Goal: Task Accomplishment & Management: Use online tool/utility

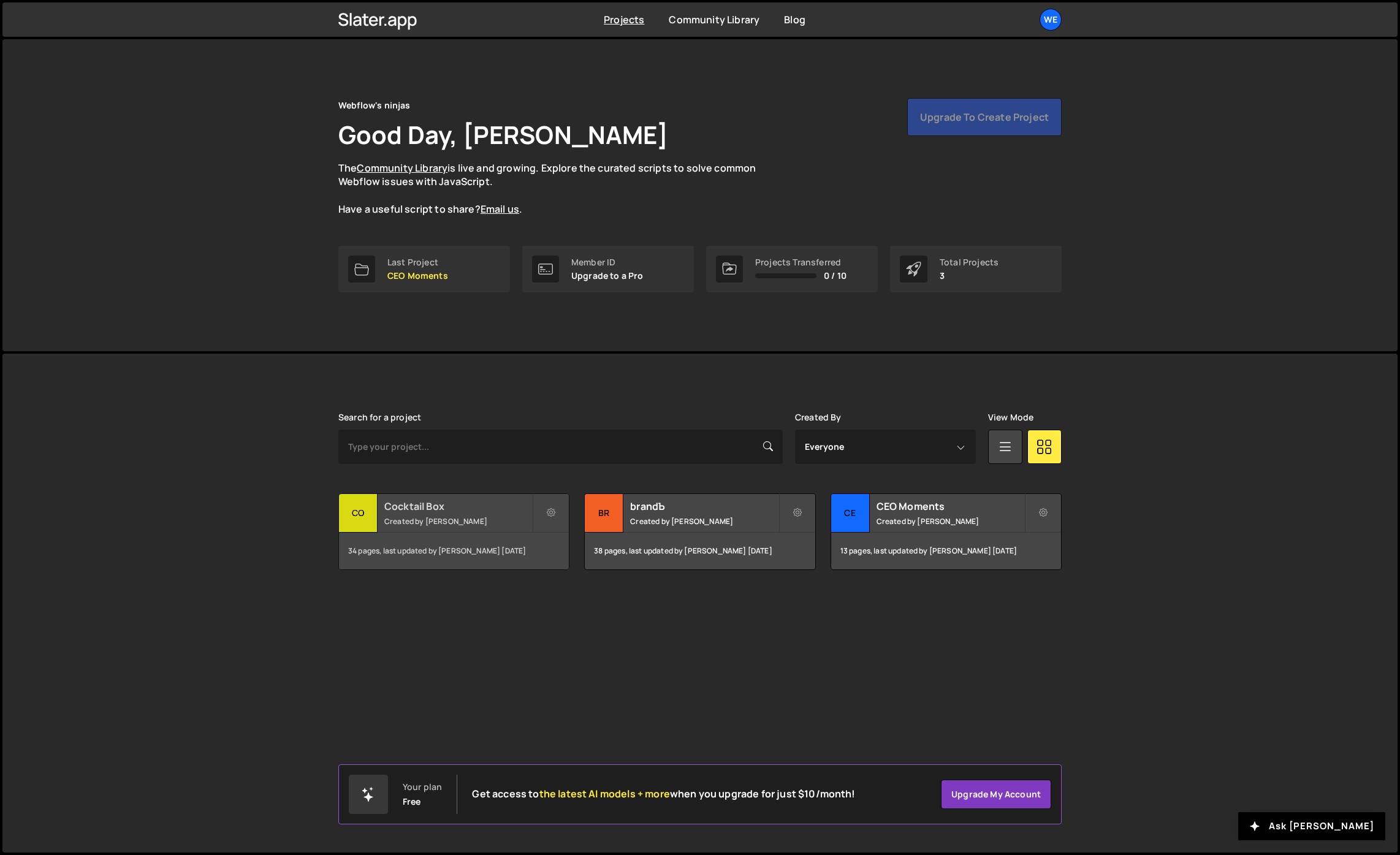
click at [471, 513] on div "Cocktail Box Created by Georgi Tsonev" at bounding box center [454, 513] width 230 height 38
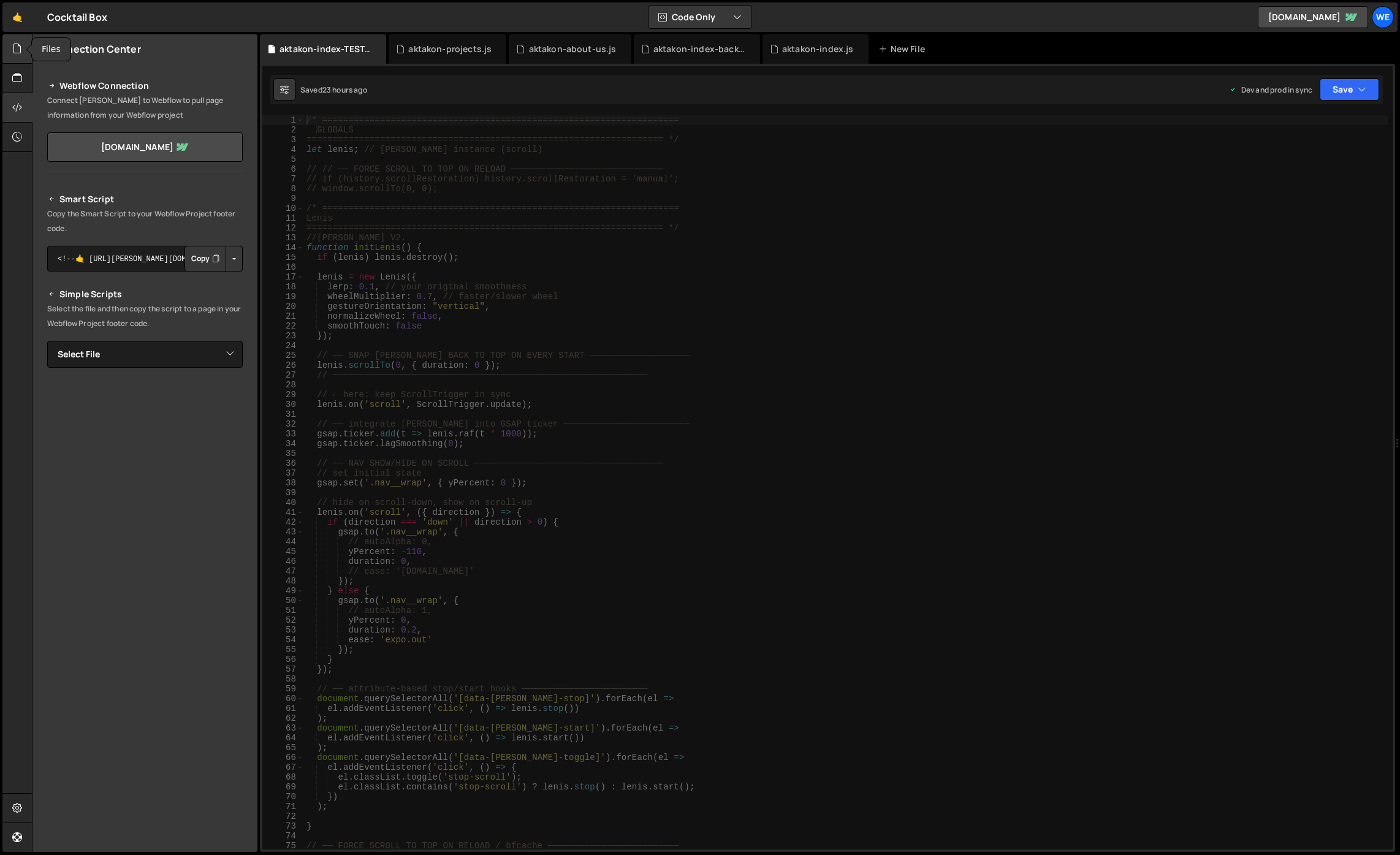
click at [16, 52] on icon at bounding box center [17, 48] width 10 height 14
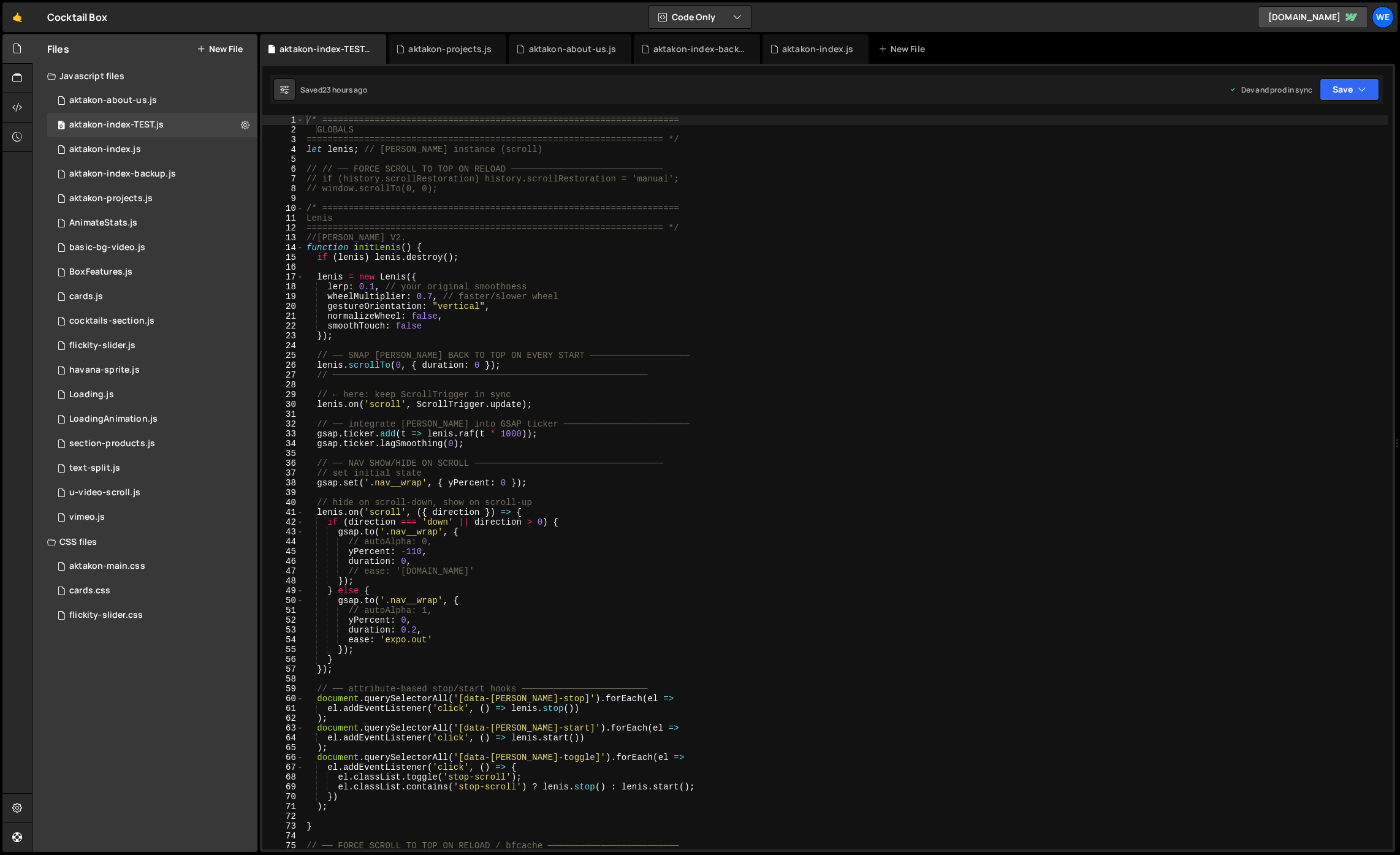
click at [685, 301] on div "/* ==================================================================== GLOBALS…" at bounding box center [846, 491] width 1084 height 754
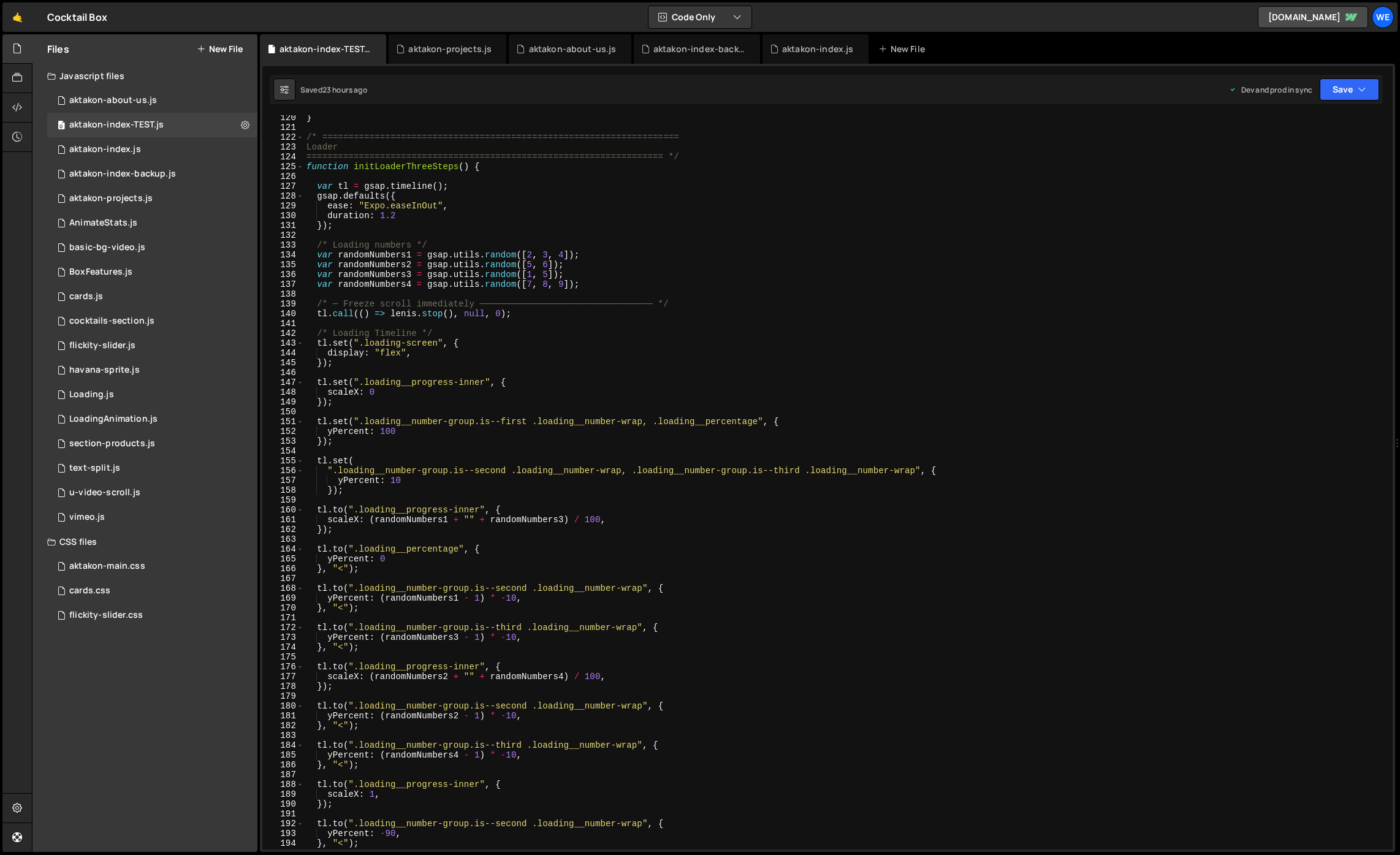
scroll to position [920, 0]
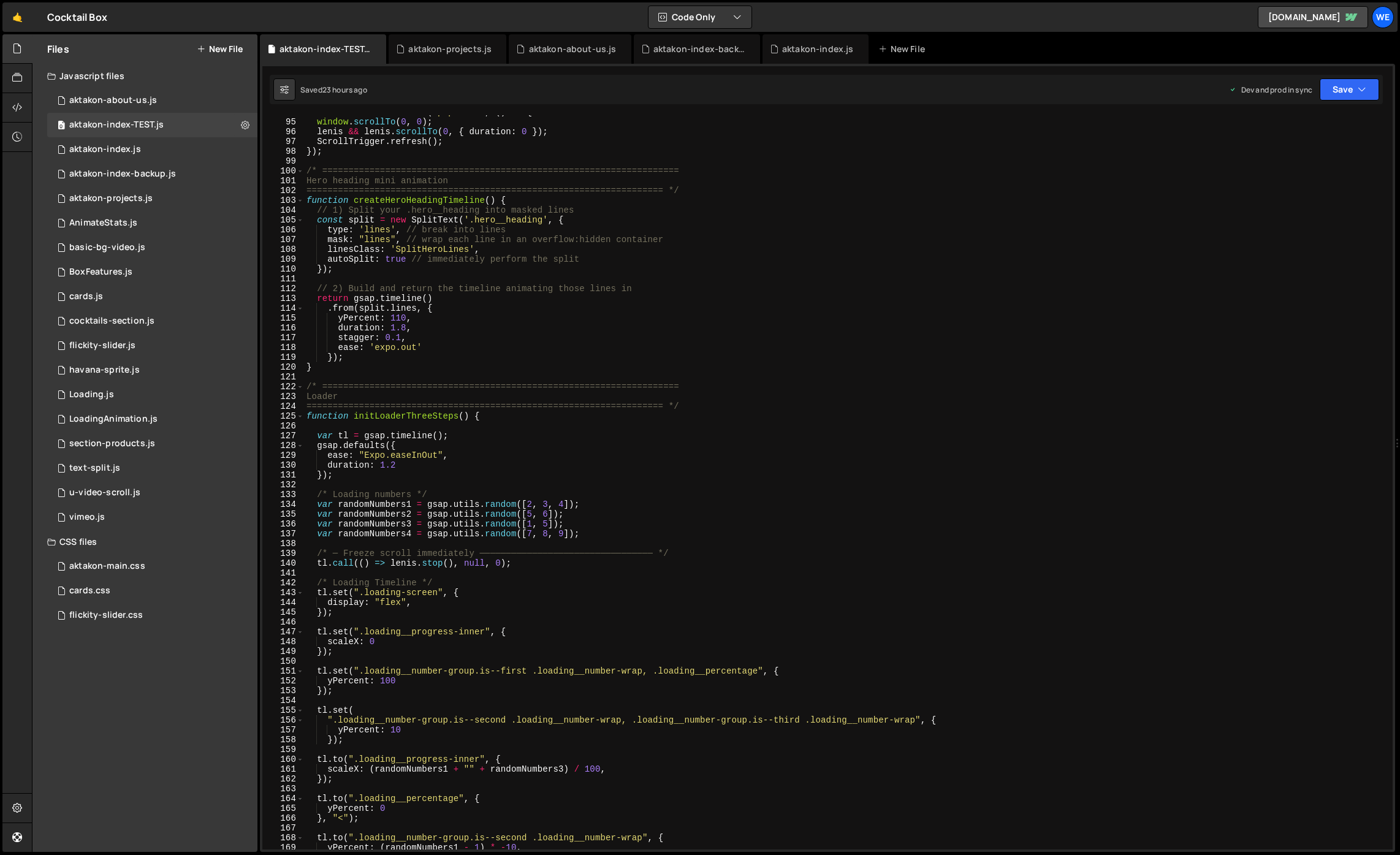
click at [355, 369] on div "window . addEventListener ( 'popstate' , ( ) => { window . scrollTo ( 0 , 0 ) ;…" at bounding box center [846, 484] width 1084 height 754
type textarea "}"
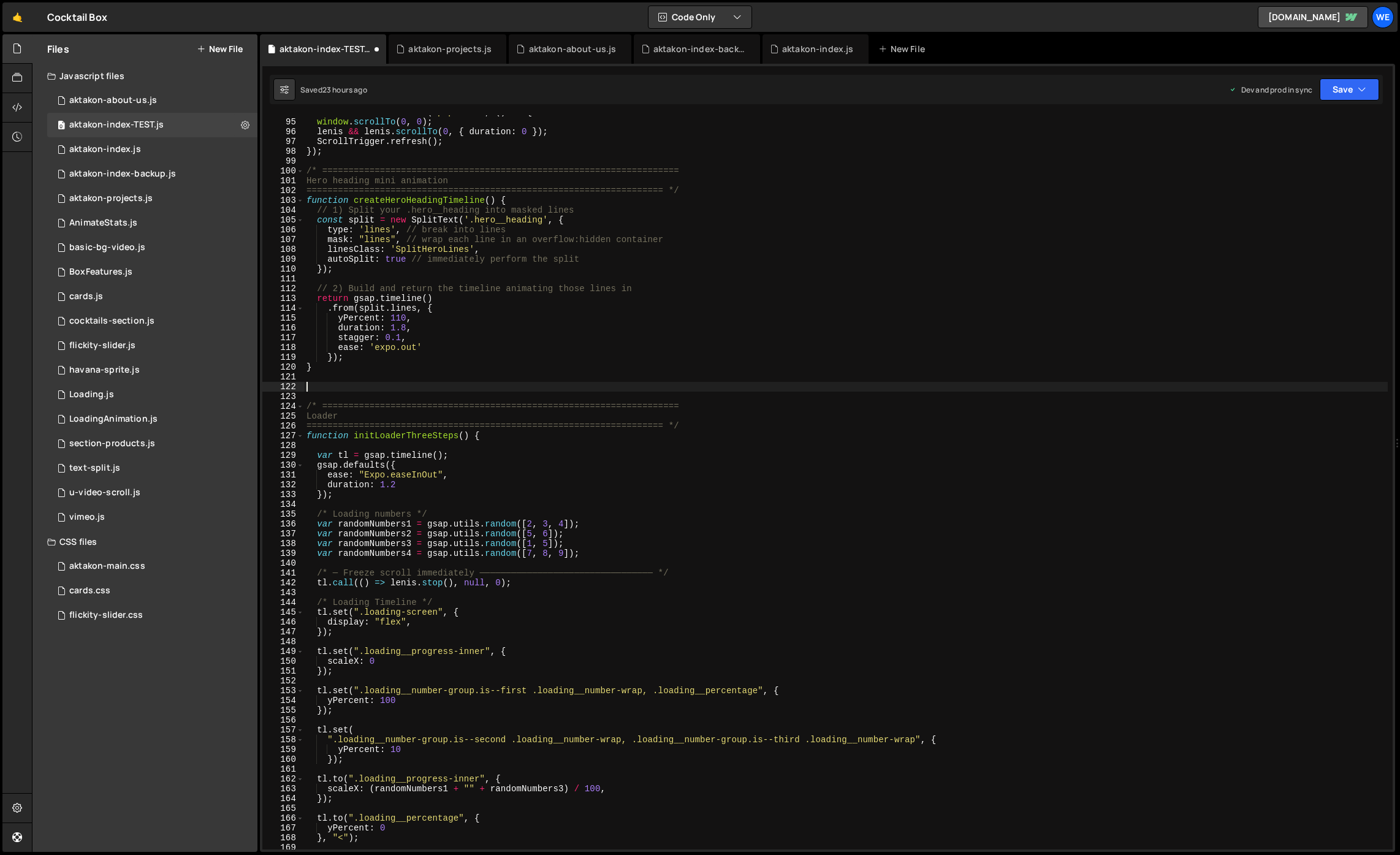
paste textarea
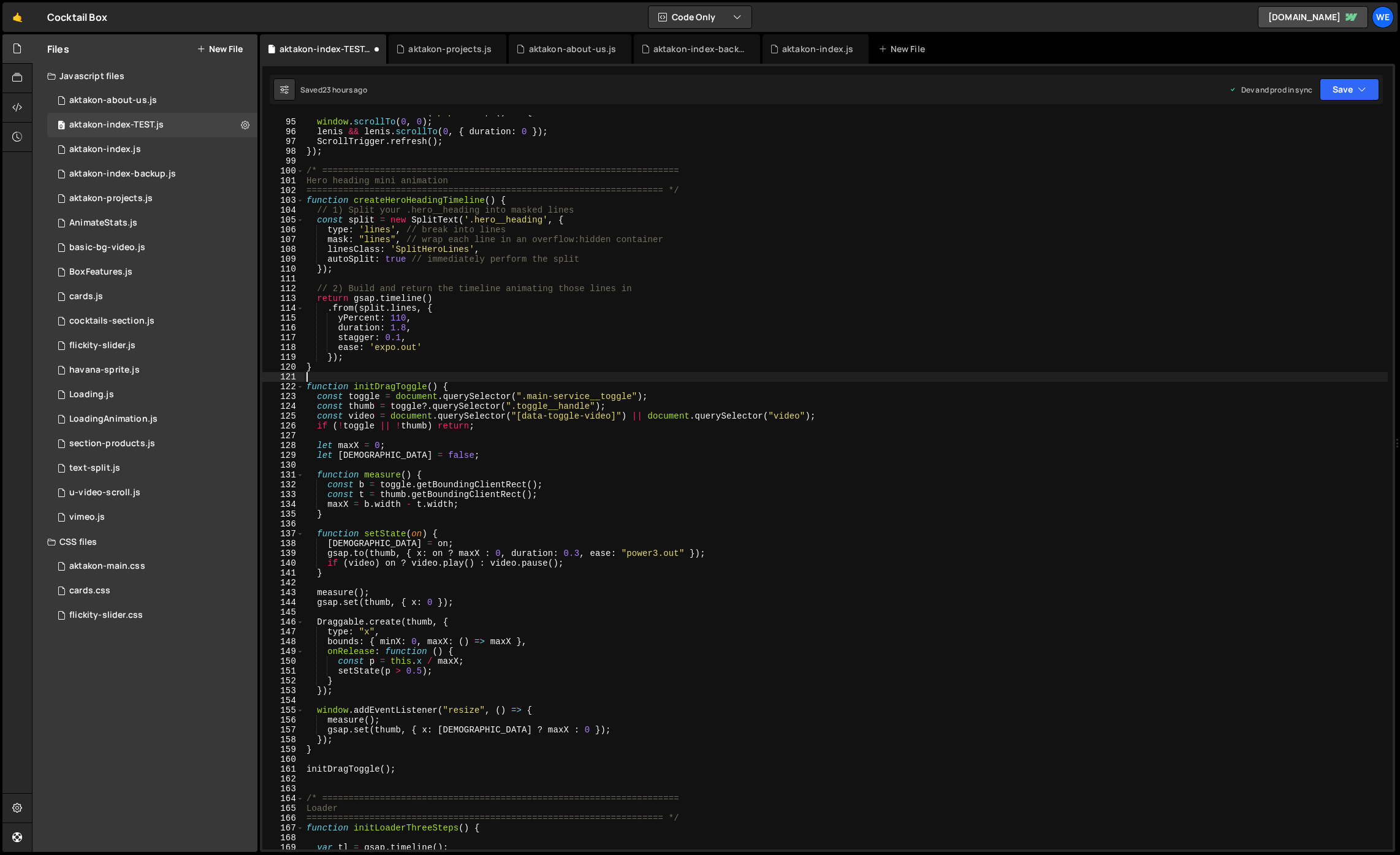
click at [363, 376] on div "window . addEventListener ( 'popstate' , ( ) => { window . scrollTo ( 0 , 0 ) ;…" at bounding box center [846, 484] width 1084 height 754
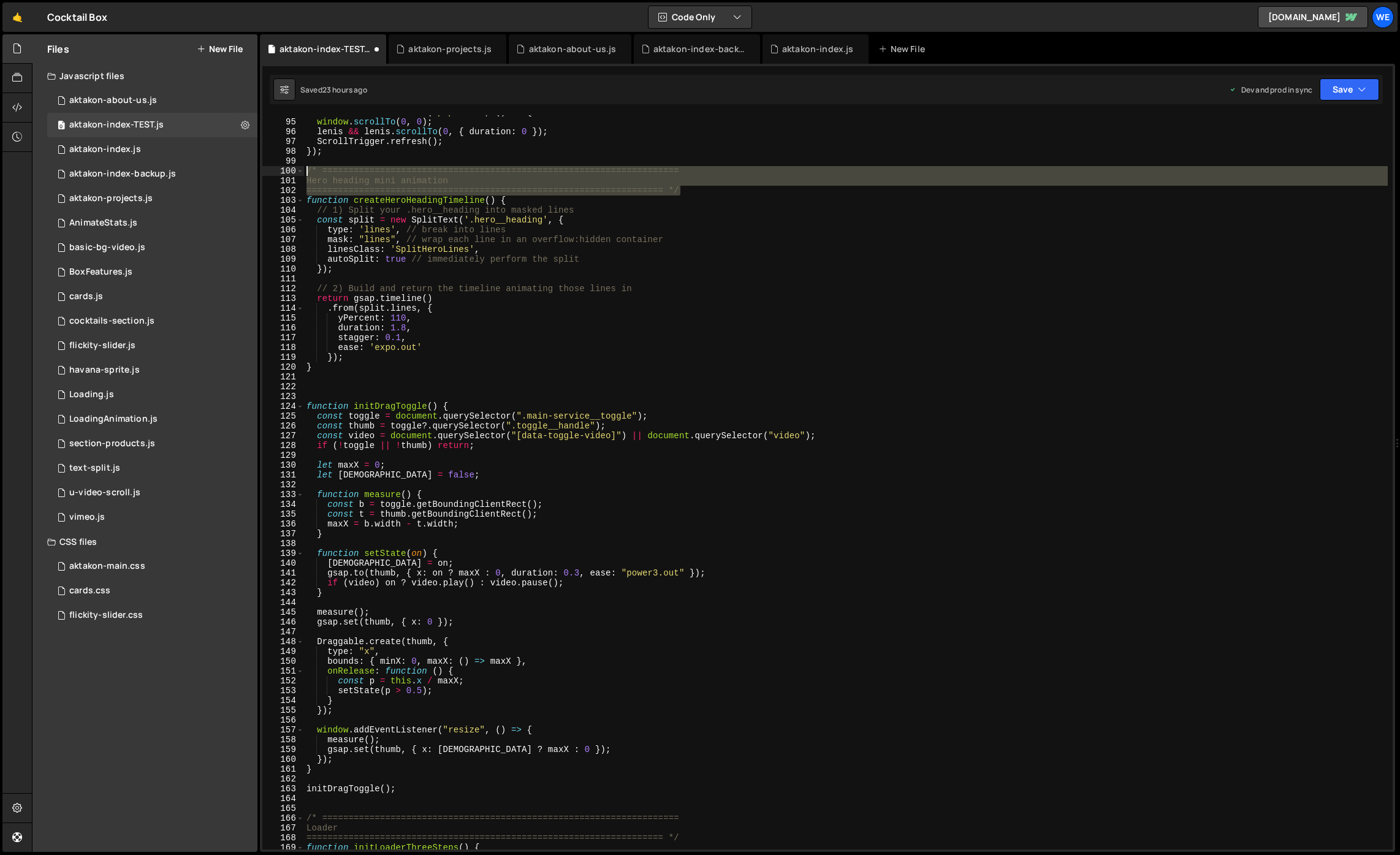
drag, startPoint x: 675, startPoint y: 187, endPoint x: 311, endPoint y: 328, distance: 390.4
click at [304, 170] on div "window . addEventListener ( 'popstate' , ( ) => { window . scrollTo ( 0 , 0 ) ;…" at bounding box center [846, 484] width 1084 height 754
type textarea "/* ==================================================================== Hero he…"
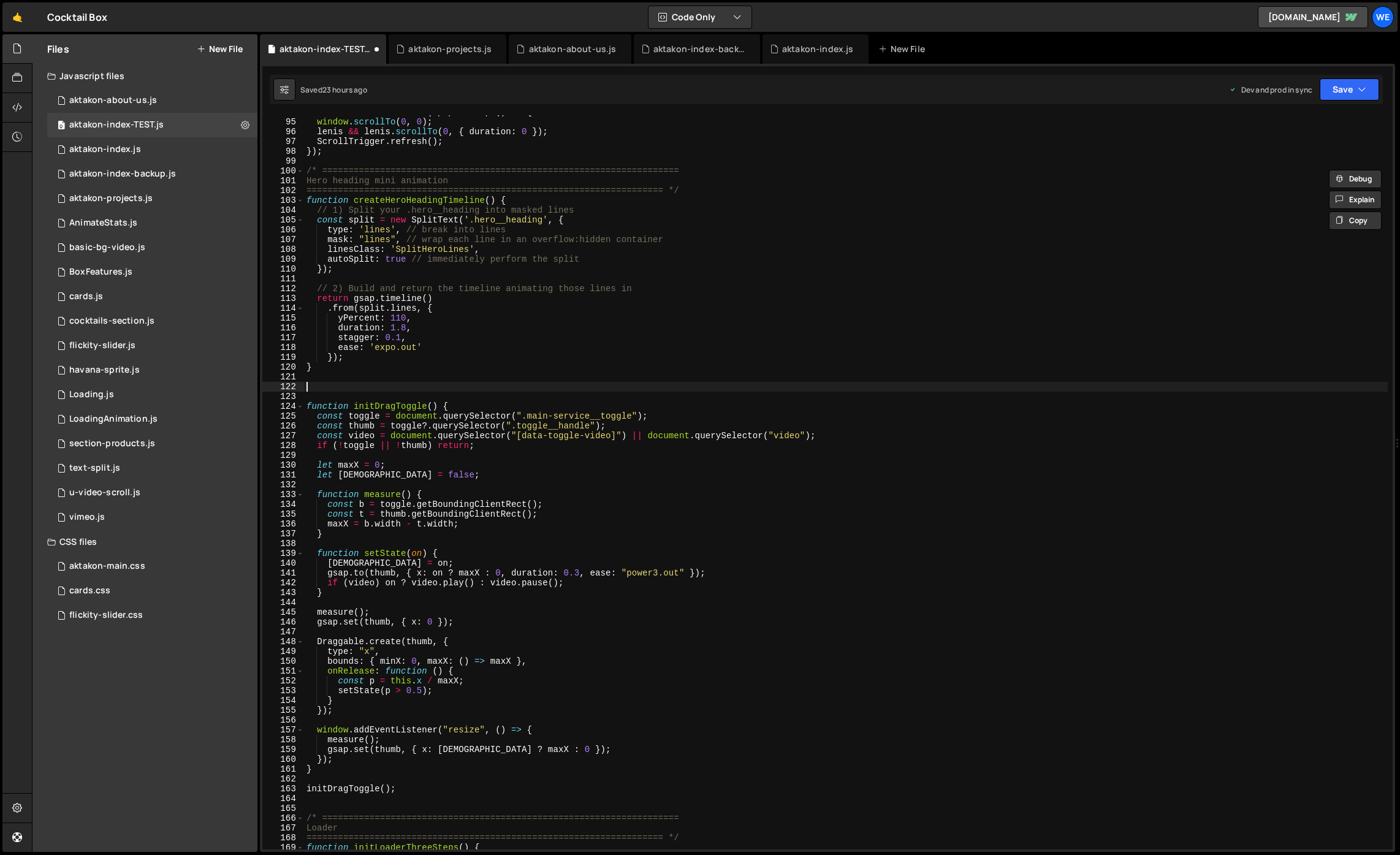
click at [331, 384] on div "window . addEventListener ( 'popstate' , ( ) => { window . scrollTo ( 0 , 0 ) ;…" at bounding box center [846, 484] width 1084 height 754
paste textarea "==================================================================== */"
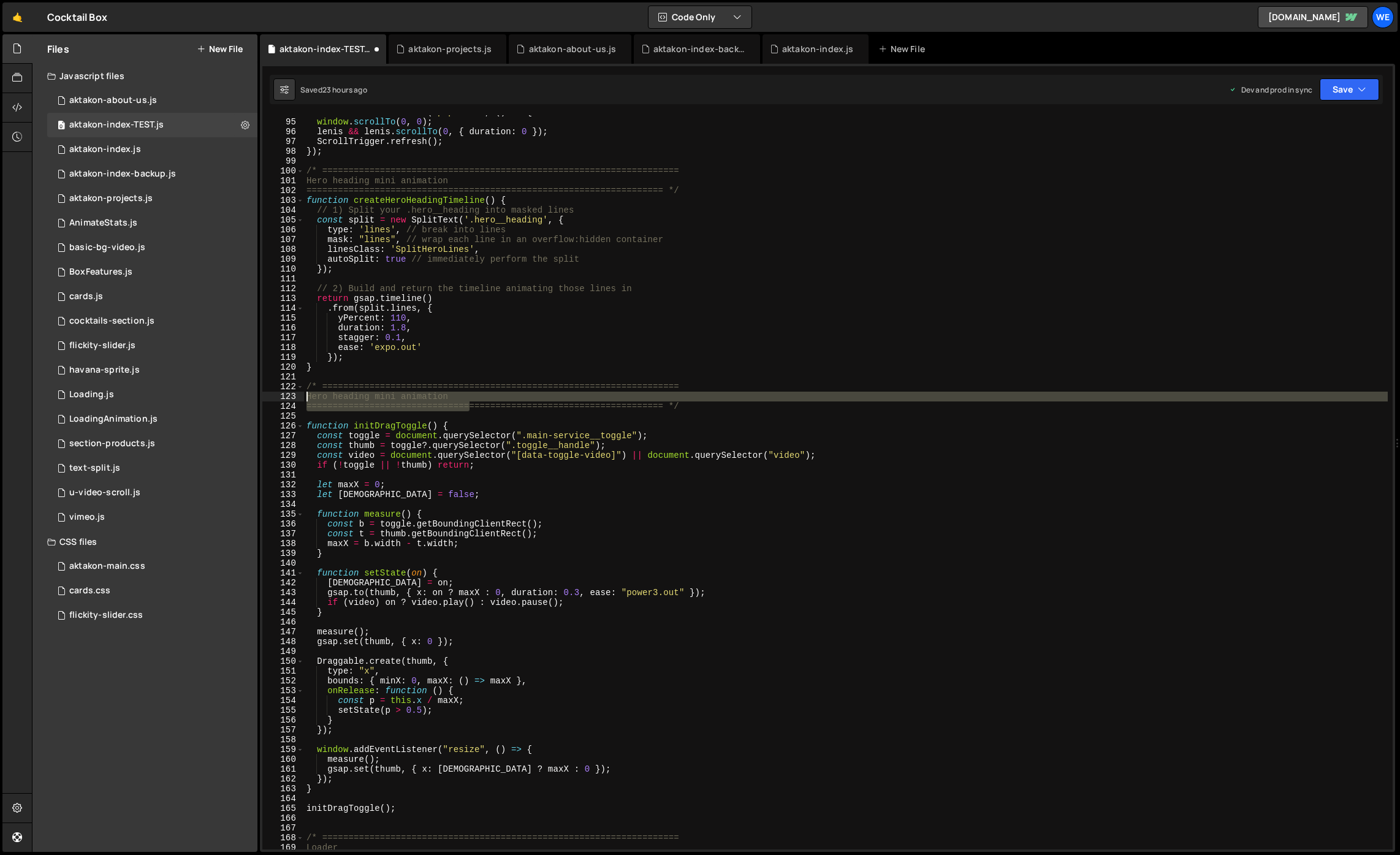
drag, startPoint x: 363, startPoint y: 393, endPoint x: 295, endPoint y: 394, distance: 68.0
click at [295, 394] on div "==================================================================== */ 94 95 9…" at bounding box center [827, 482] width 1130 height 734
click at [451, 397] on div "window . addEventListener ( 'popstate' , ( ) => { window . scrollTo ( 0 , 0 ) ;…" at bounding box center [846, 482] width 1084 height 734
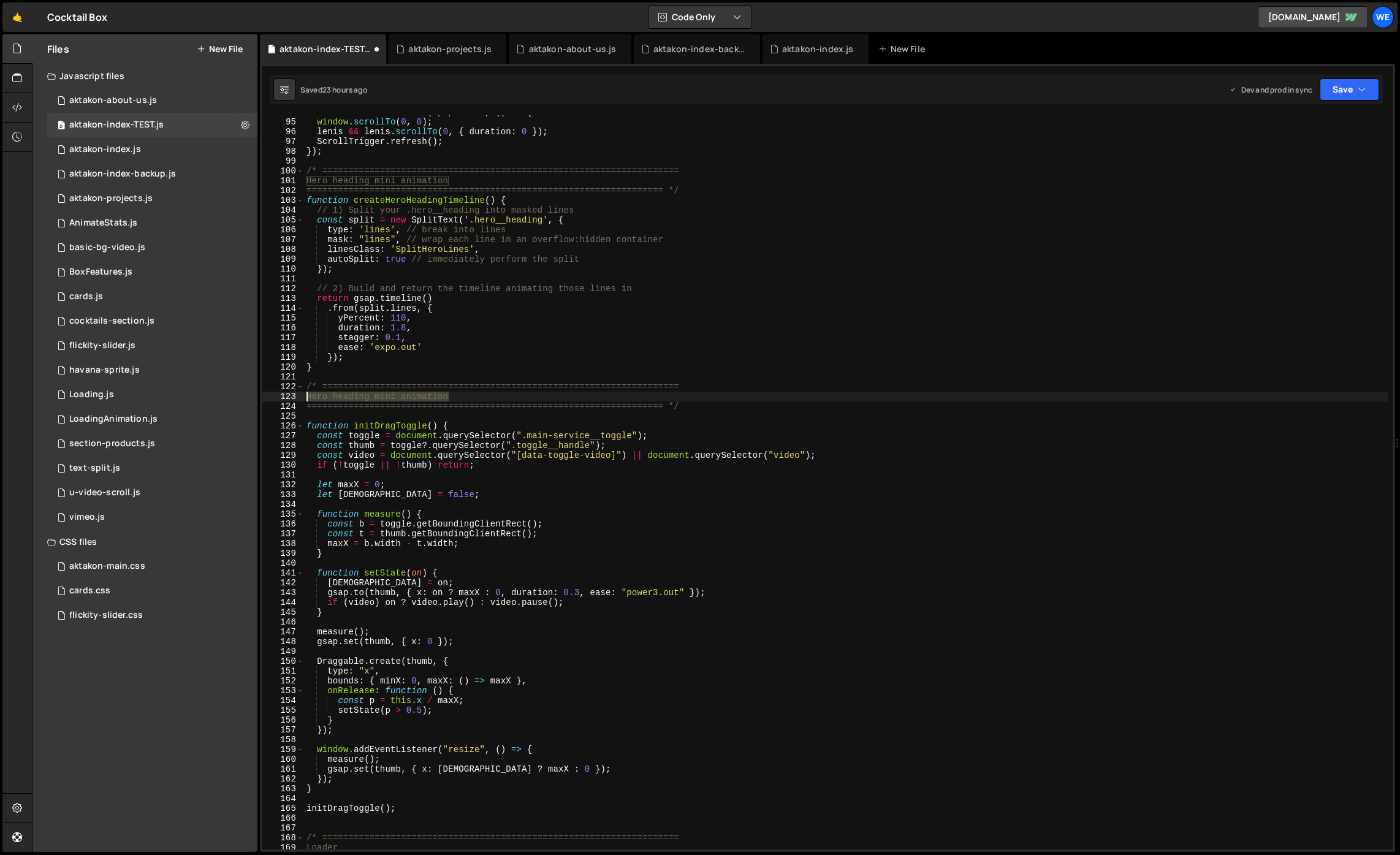
drag, startPoint x: 455, startPoint y: 396, endPoint x: 268, endPoint y: 397, distance: 187.0
click at [268, 397] on div "Hero heading mini animation 94 95 96 97 98 99 100 101 102 103 104 105 106 107 1…" at bounding box center [827, 482] width 1130 height 734
click at [1135, 225] on div "window . addEventListener ( 'popstate' , ( ) => { window . scrollTo ( 0 , 0 ) ;…" at bounding box center [846, 484] width 1084 height 754
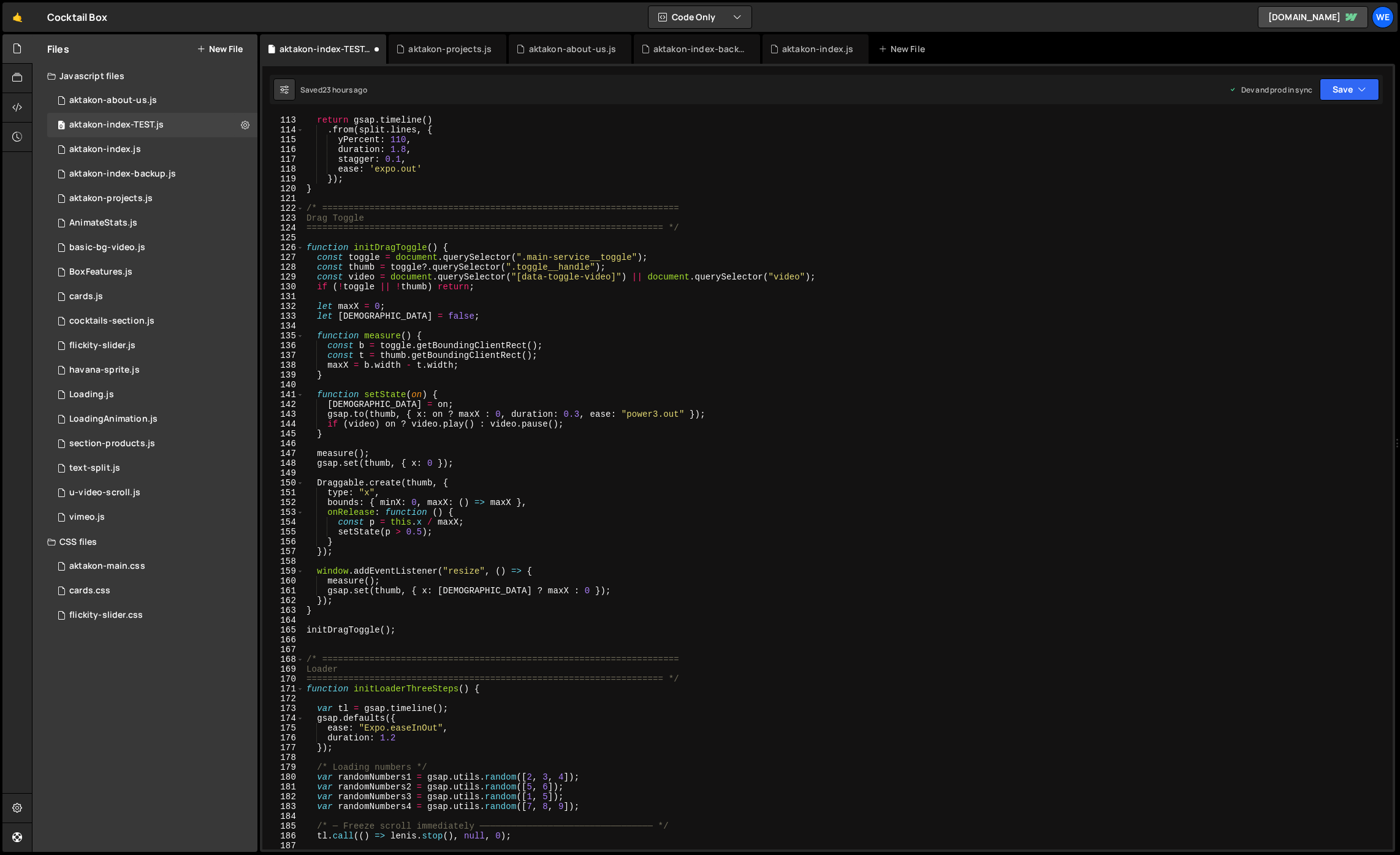
scroll to position [1098, 0]
drag, startPoint x: 407, startPoint y: 632, endPoint x: 301, endPoint y: 635, distance: 106.0
click at [301, 635] on div "type: 'lines', // break into lines 113 114 115 116 117 118 119 120 121 122 123 …" at bounding box center [827, 482] width 1130 height 734
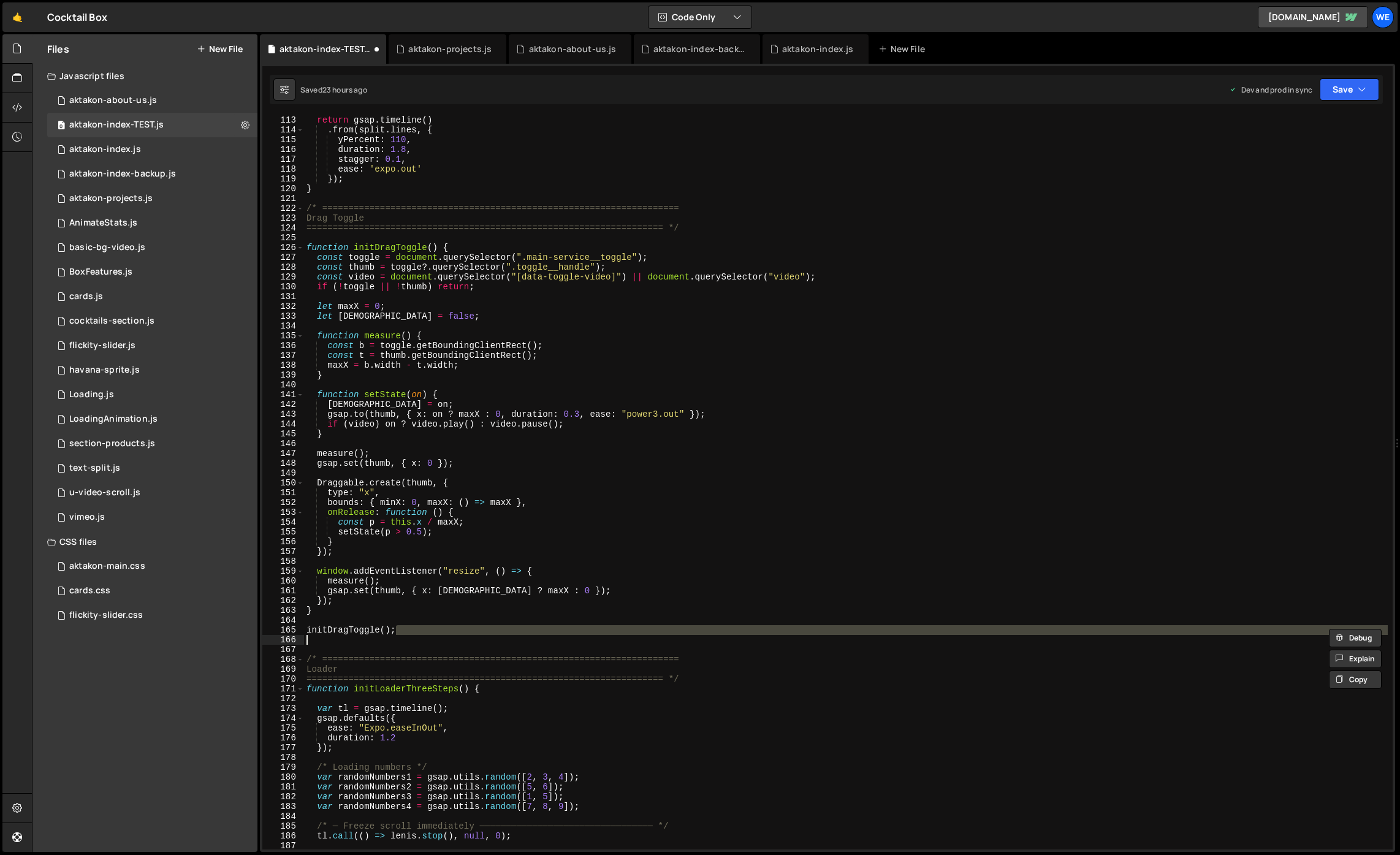
click at [425, 634] on div "return gsap . timeline ( ) . from ( split . lines , { yPercent : 110 , duration…" at bounding box center [846, 482] width 1084 height 734
type textarea "initDragToggle();"
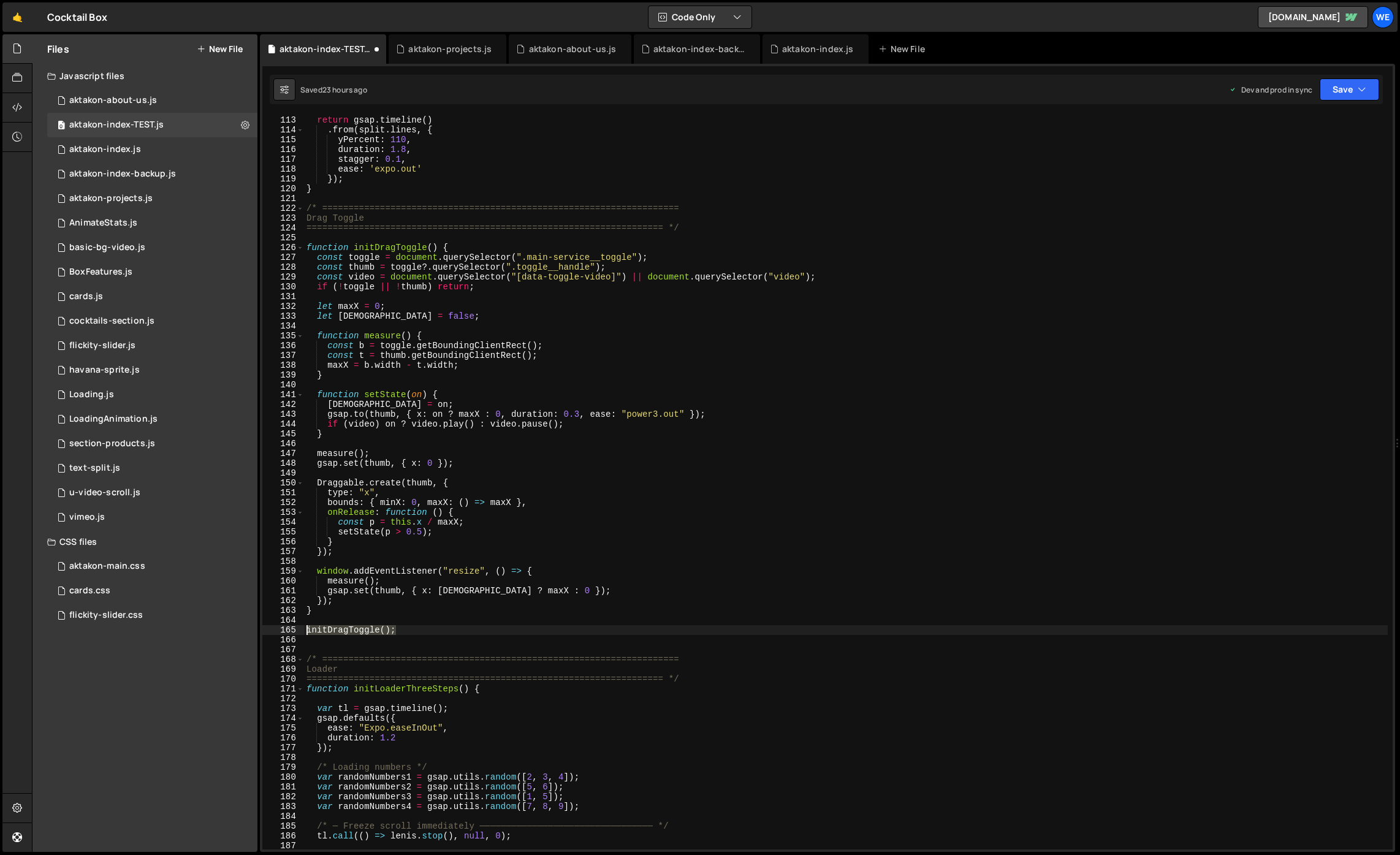
drag, startPoint x: 408, startPoint y: 633, endPoint x: 304, endPoint y: 631, distance: 104.0
click at [304, 631] on div "return gsap . timeline ( ) . from ( split . lines , { yPercent : 110 , duration…" at bounding box center [846, 491] width 1084 height 754
type textarea "initScript();"
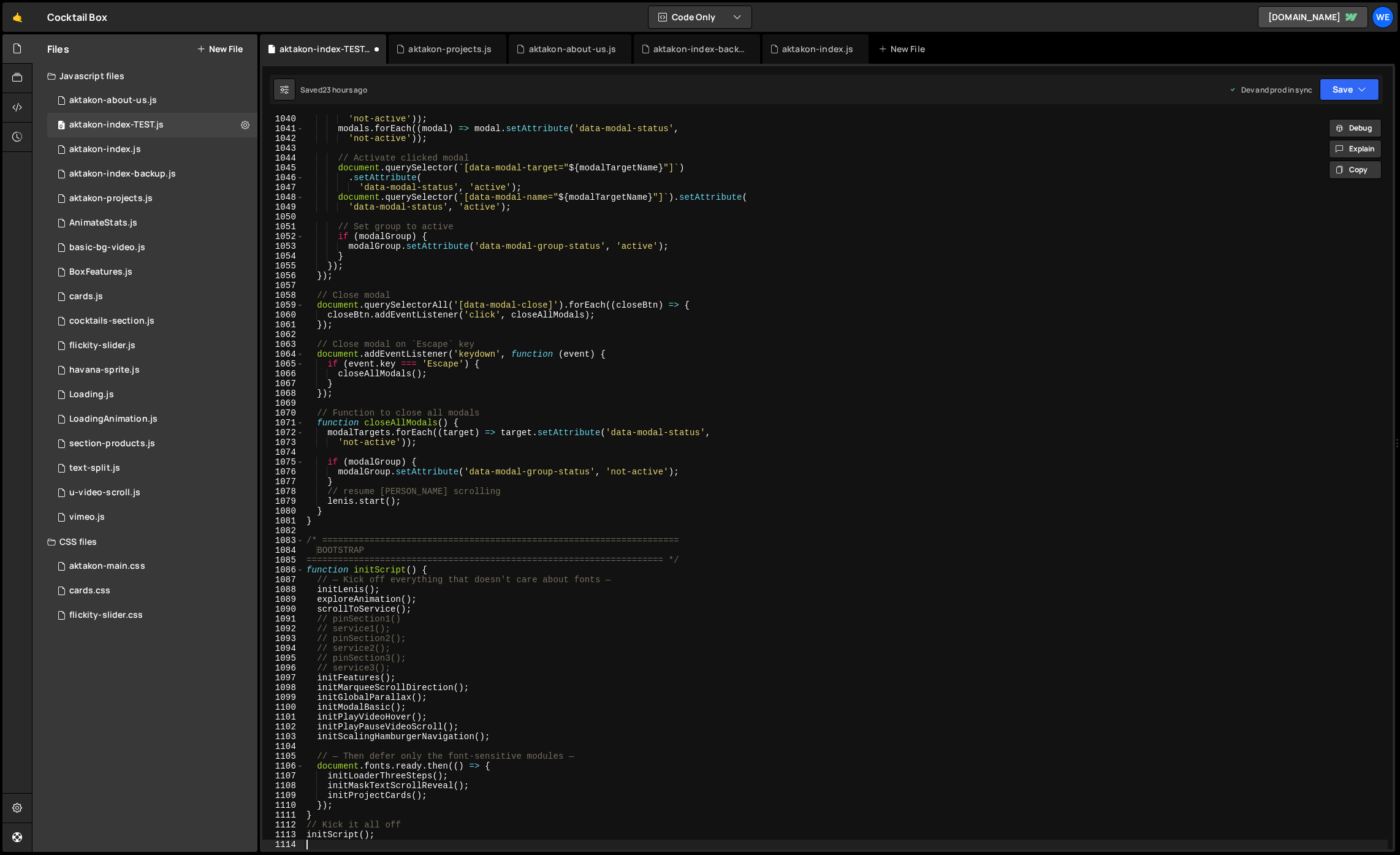
click at [421, 607] on div "'not-active' )) ; modals . forEach (( modal ) => modal . setAttribute ( 'data-m…" at bounding box center [846, 491] width 1084 height 754
type textarea "scrollToService();"
paste textarea "initDragToggle();"
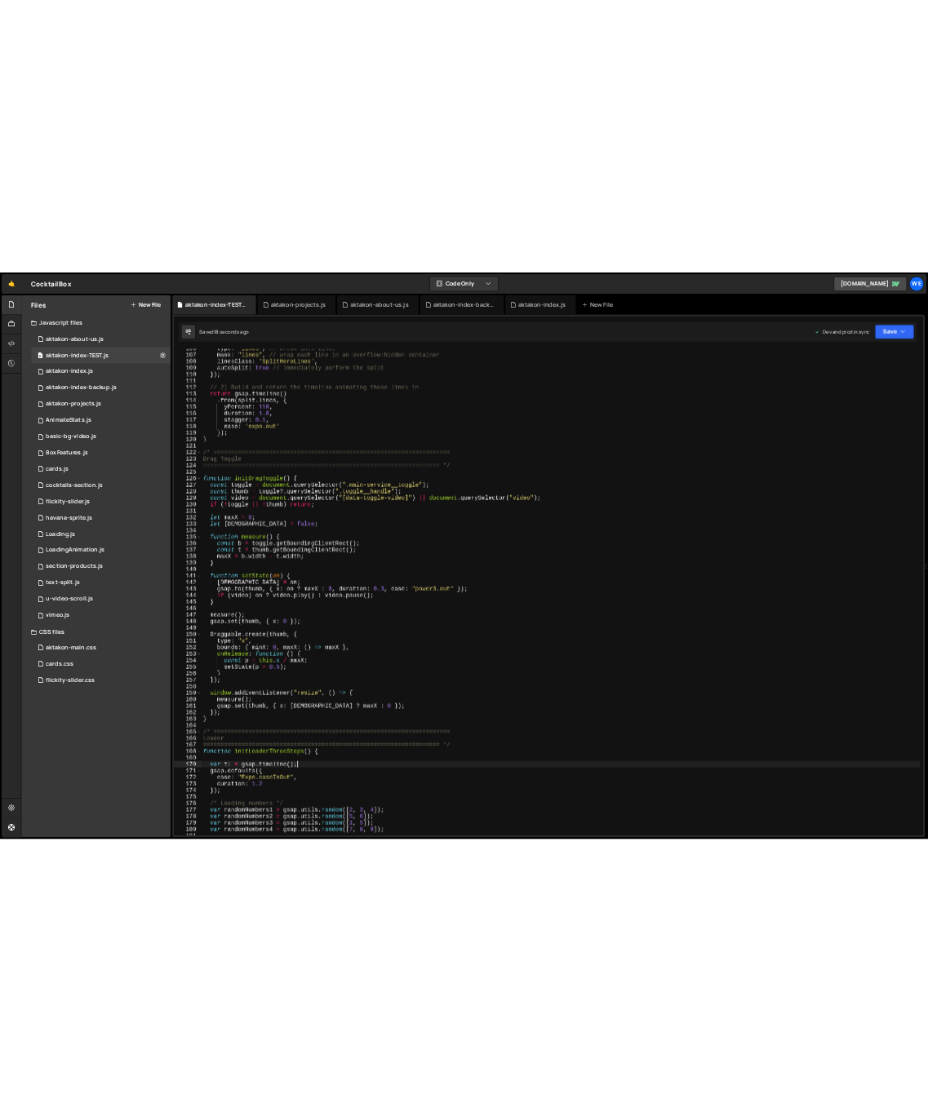
scroll to position [1395, 0]
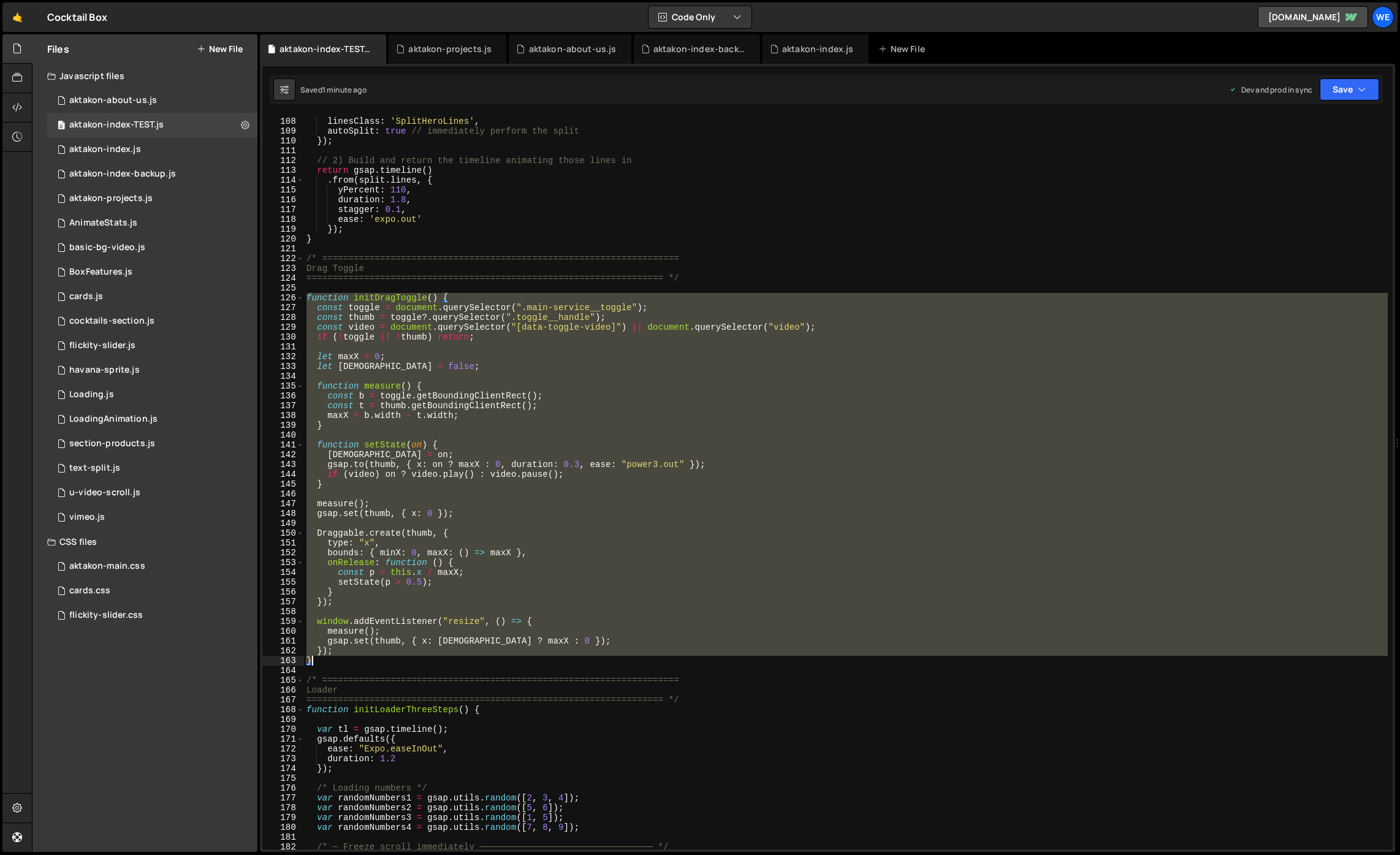
drag, startPoint x: 307, startPoint y: 296, endPoint x: 369, endPoint y: 663, distance: 372.2
click at [370, 663] on div "mask : "lines" , // wrap each line in an overflow:hidden container linesClass :…" at bounding box center [846, 483] width 1084 height 754
paste textarea
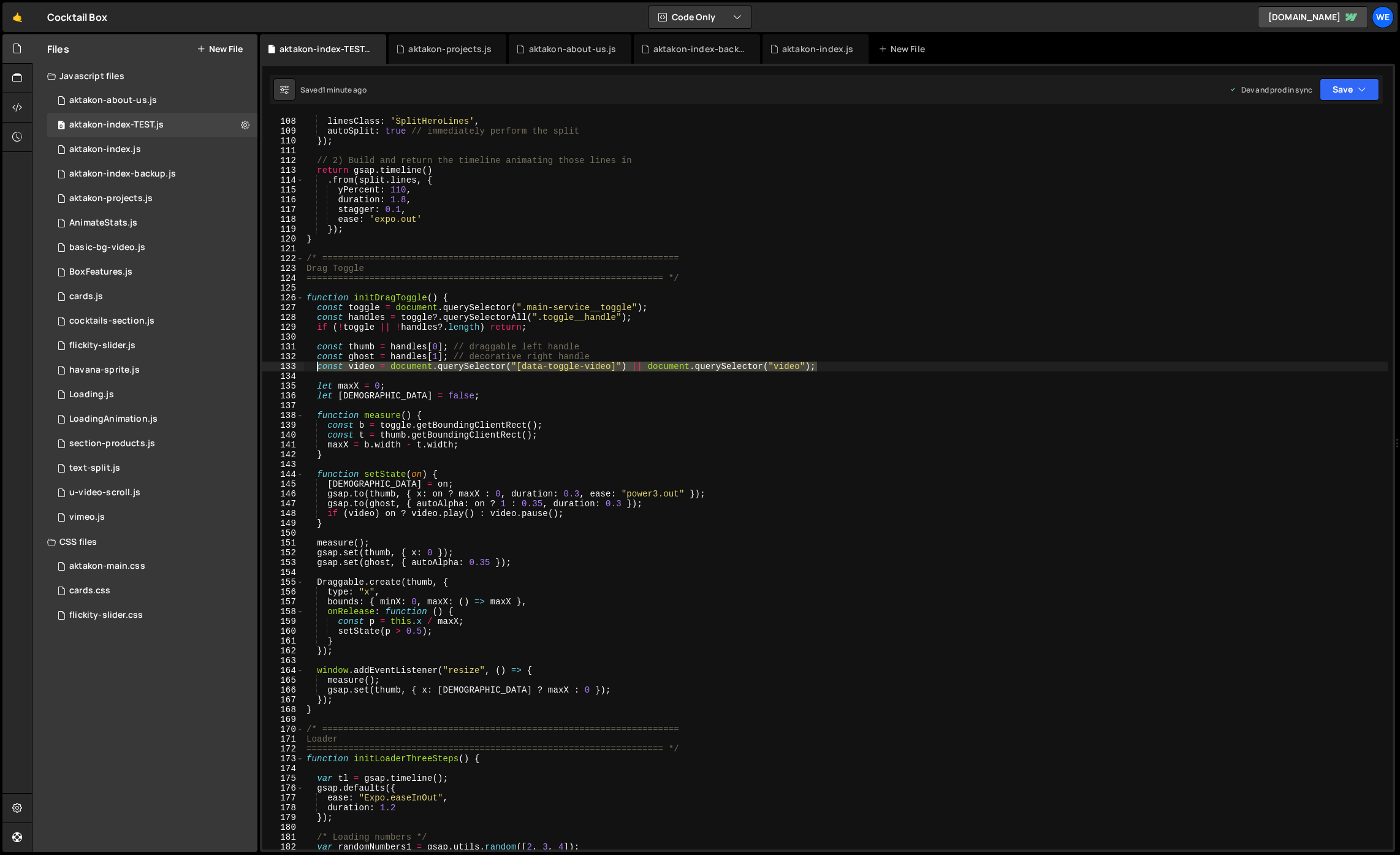
drag, startPoint x: 830, startPoint y: 366, endPoint x: 319, endPoint y: 370, distance: 511.0
click at [319, 370] on div "mask : "lines" , // wrap each line in an overflow:hidden container linesClass :…" at bounding box center [846, 483] width 1084 height 754
paste textarea "const video = document.querySelector(".main-service__"
click at [551, 646] on div "mask : "lines" , // wrap each line in an overflow:hidden container linesClass :…" at bounding box center [846, 483] width 1084 height 754
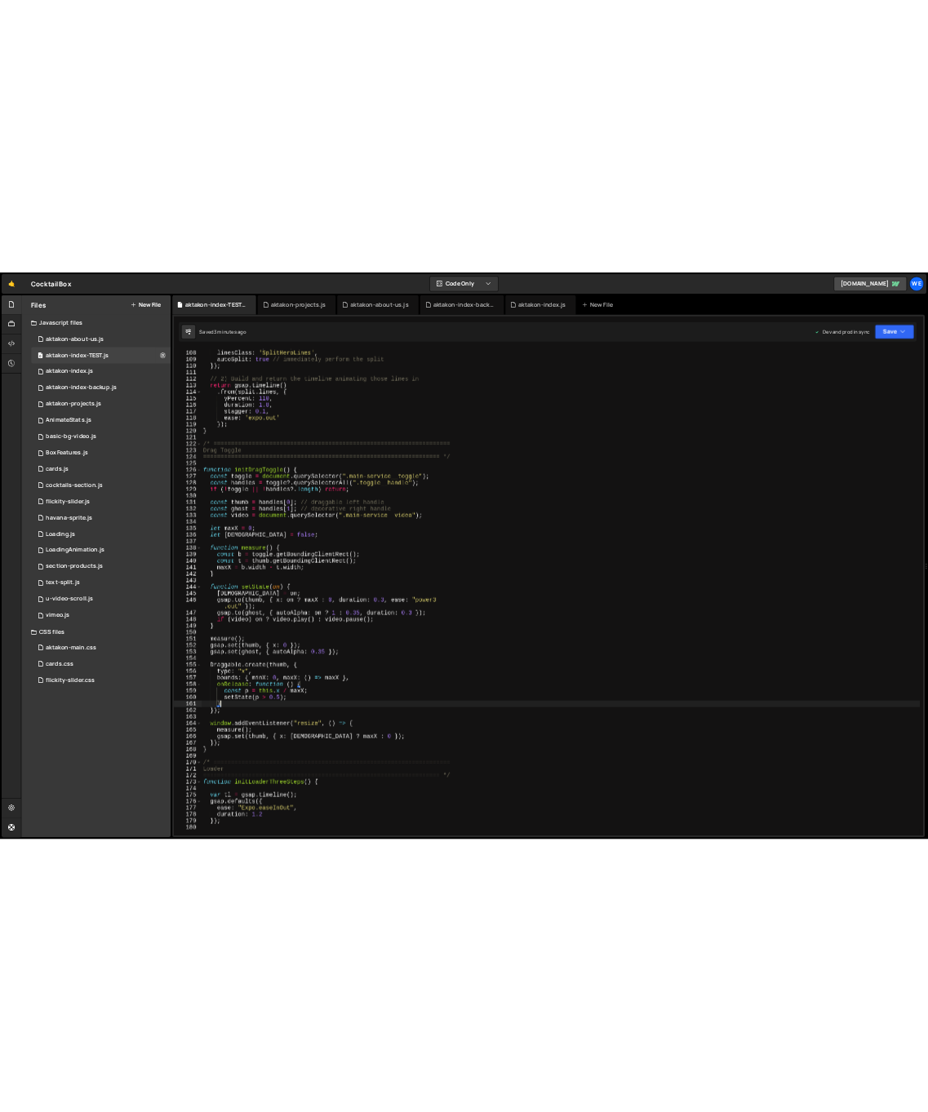
scroll to position [1434, 0]
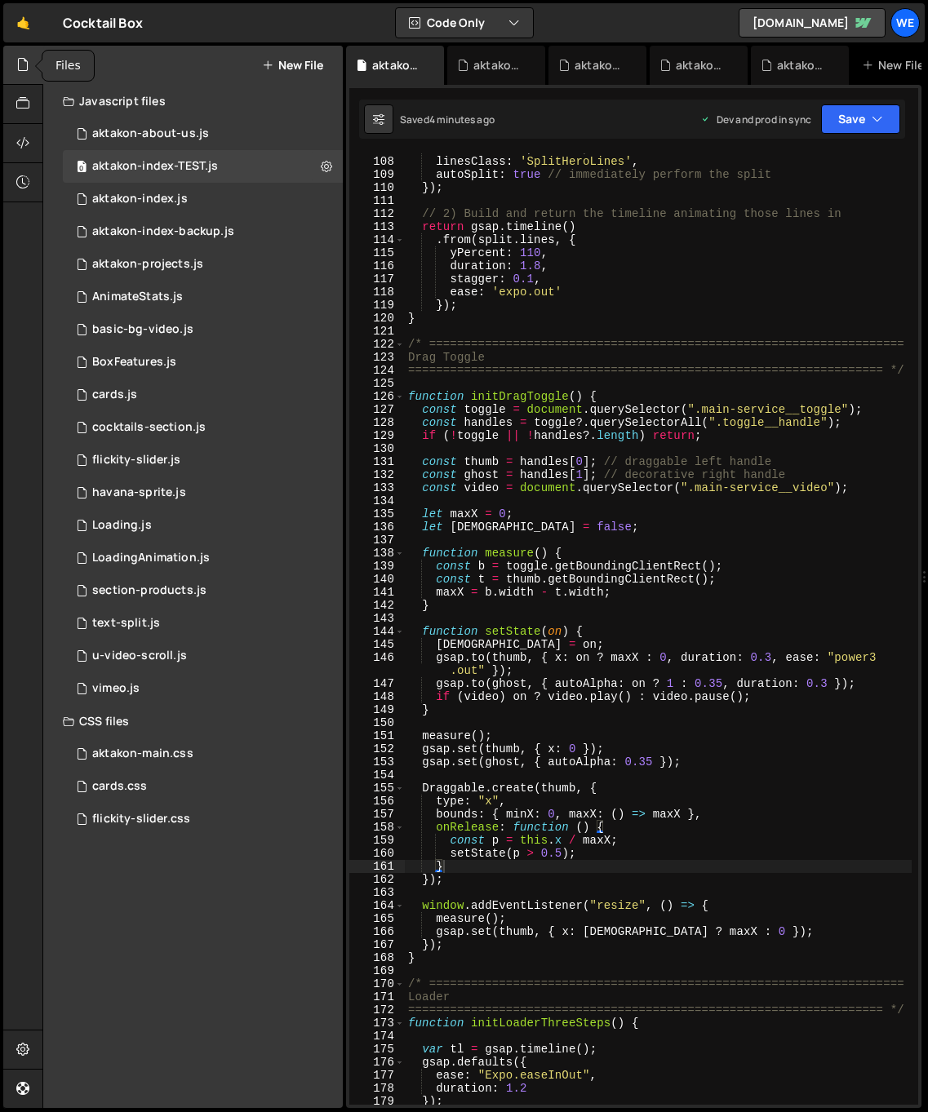
click at [27, 70] on icon at bounding box center [22, 64] width 13 height 18
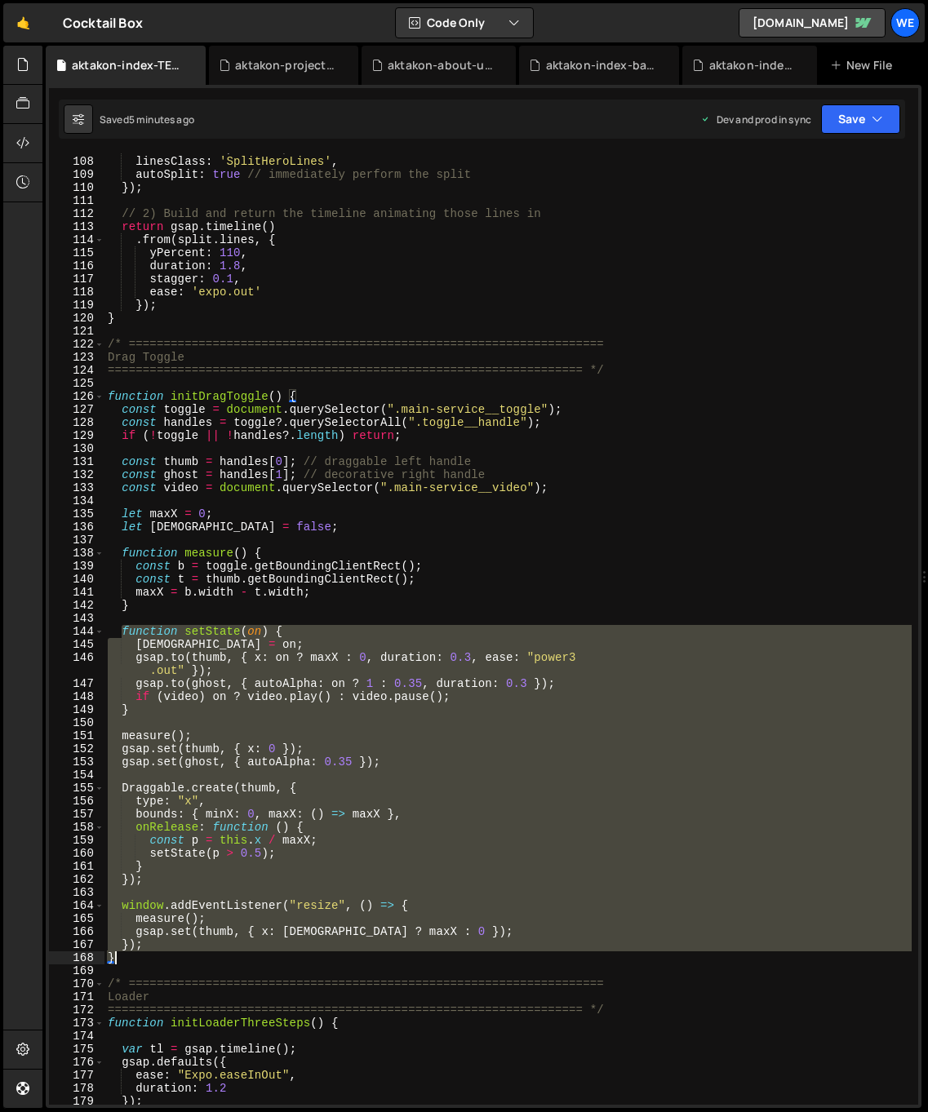
drag, startPoint x: 123, startPoint y: 629, endPoint x: 152, endPoint y: 954, distance: 326.0
click at [152, 954] on div "mask : "lines" , // wrap each line in an overflow:hidden container linesClass :…" at bounding box center [507, 630] width 807 height 977
paste textarea
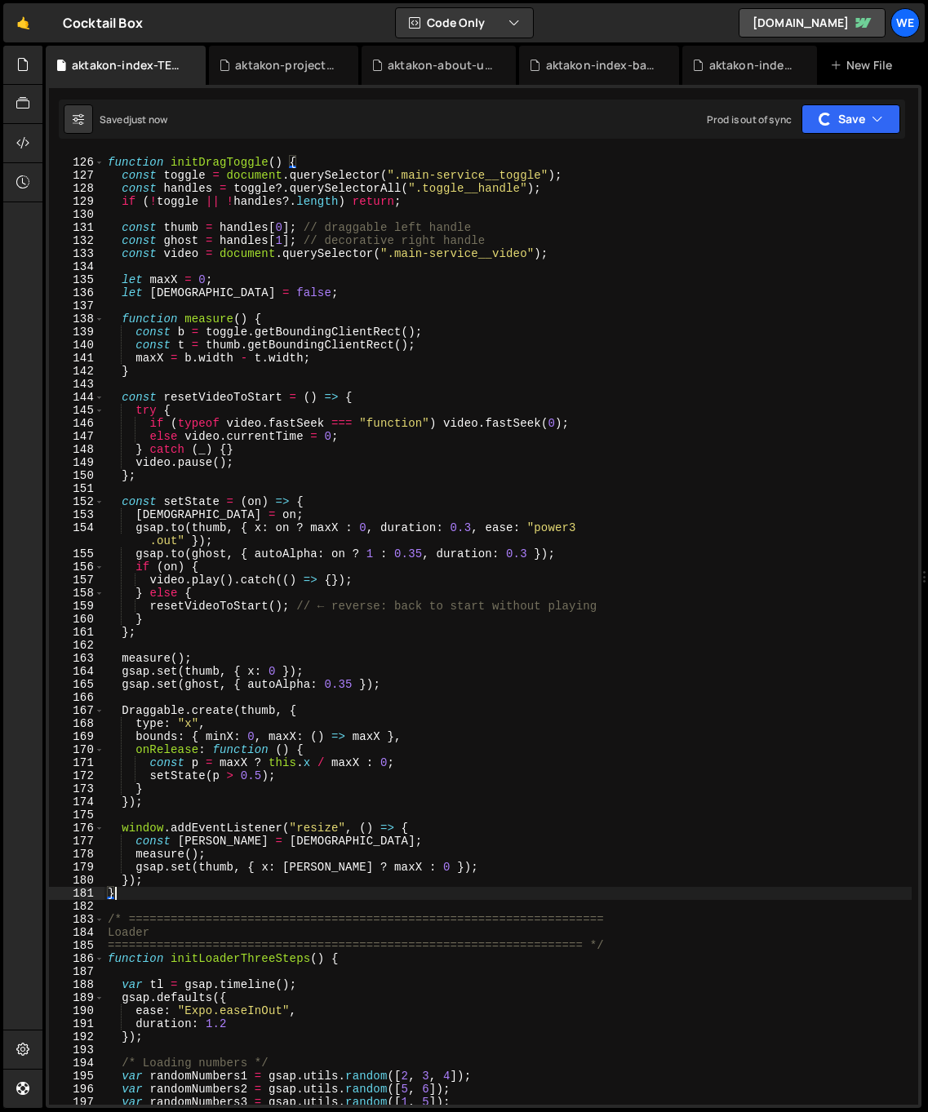
scroll to position [1358, 0]
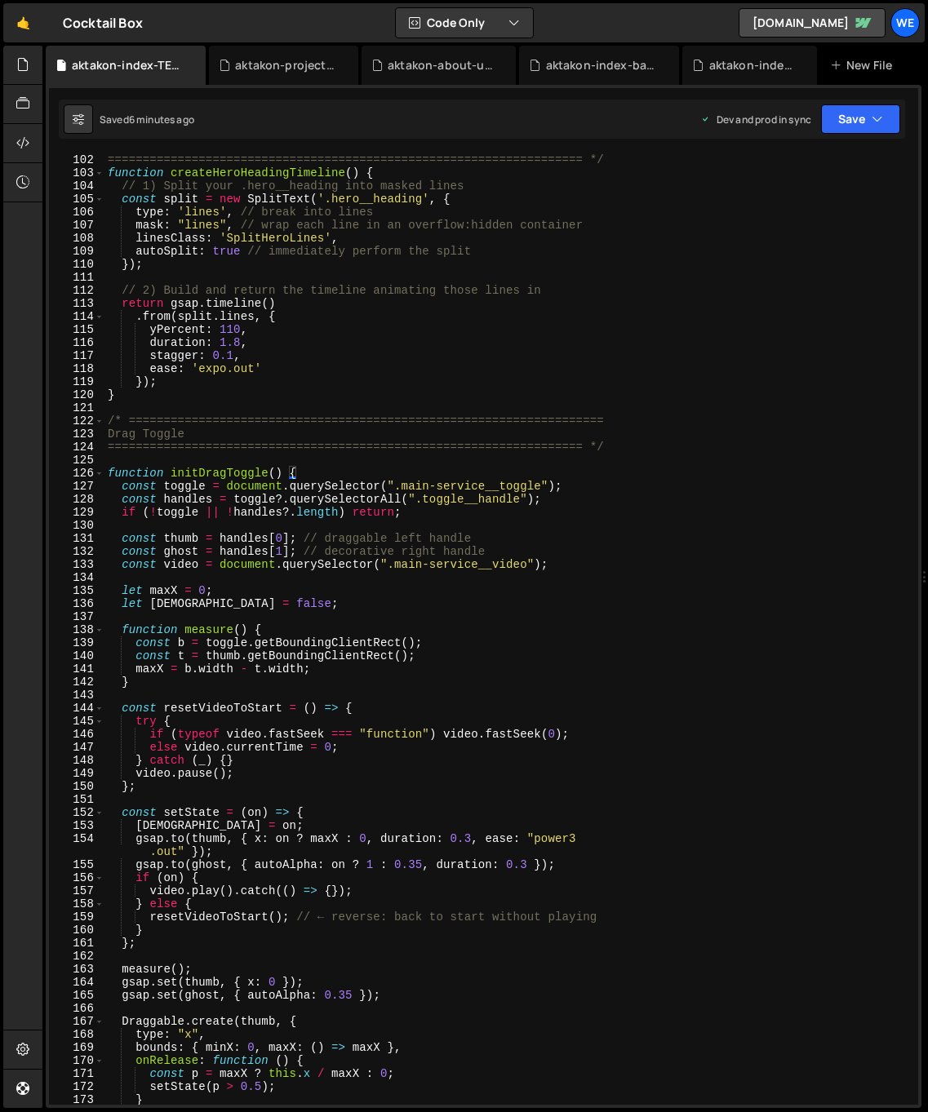
click at [286, 589] on div "==================================================================== */ functio…" at bounding box center [507, 641] width 807 height 977
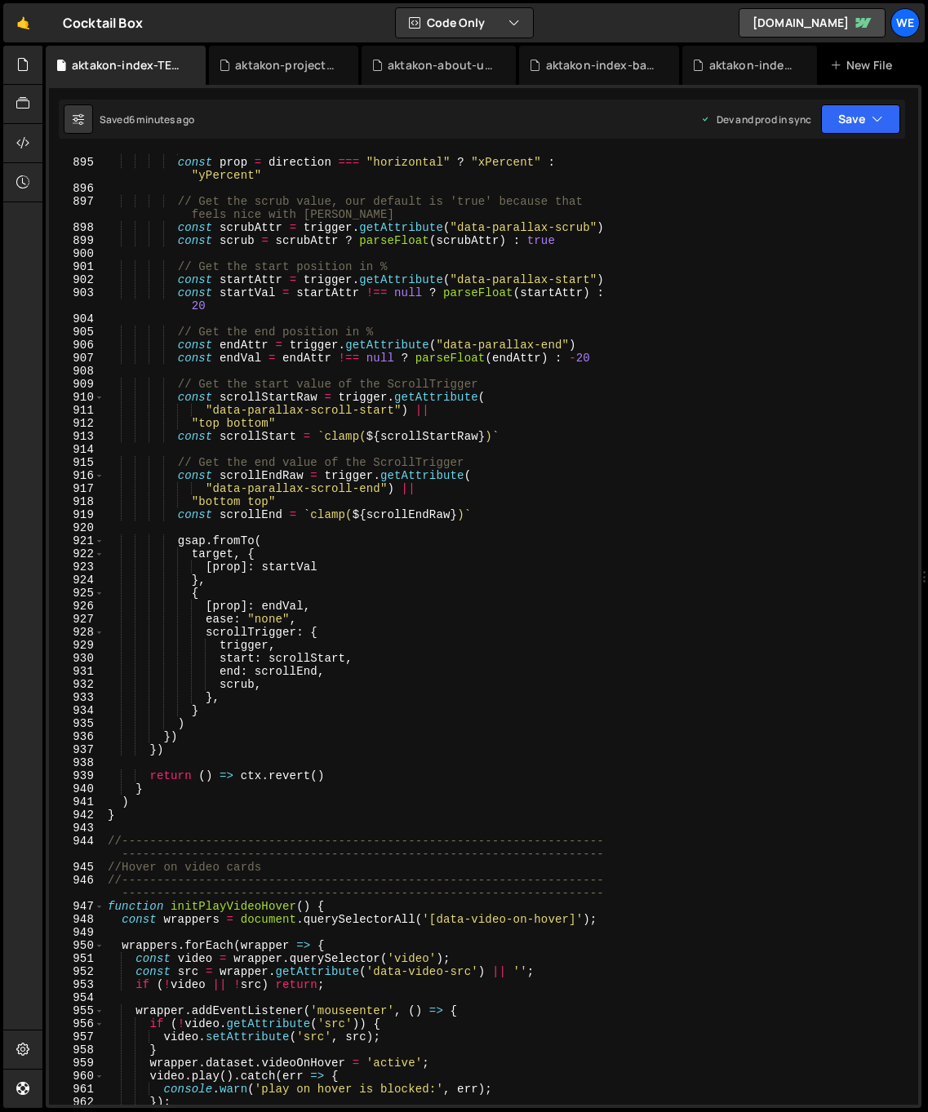
scroll to position [14791, 0]
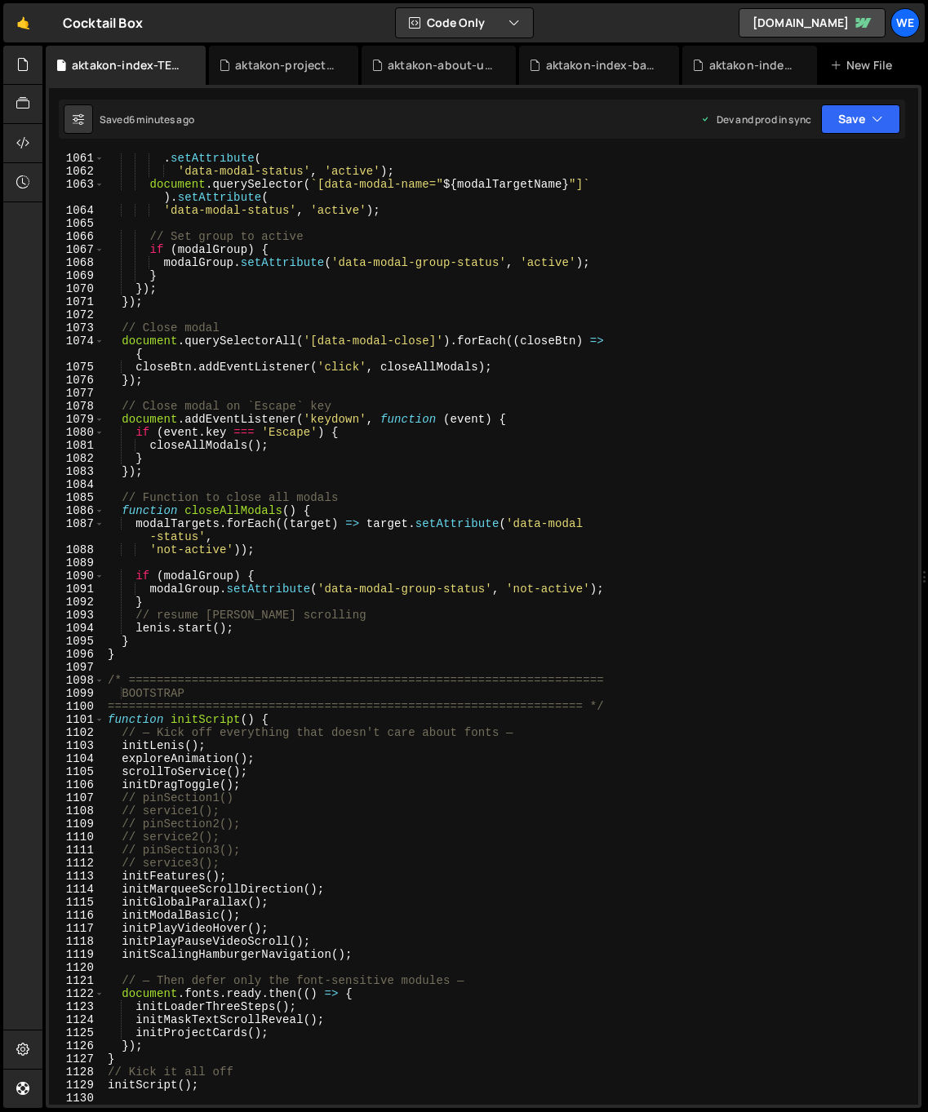
click at [210, 659] on div ". setAttribute ( 'data-modal-status' , 'active' ) ; document . querySelector ( …" at bounding box center [507, 640] width 807 height 977
type textarea "}"
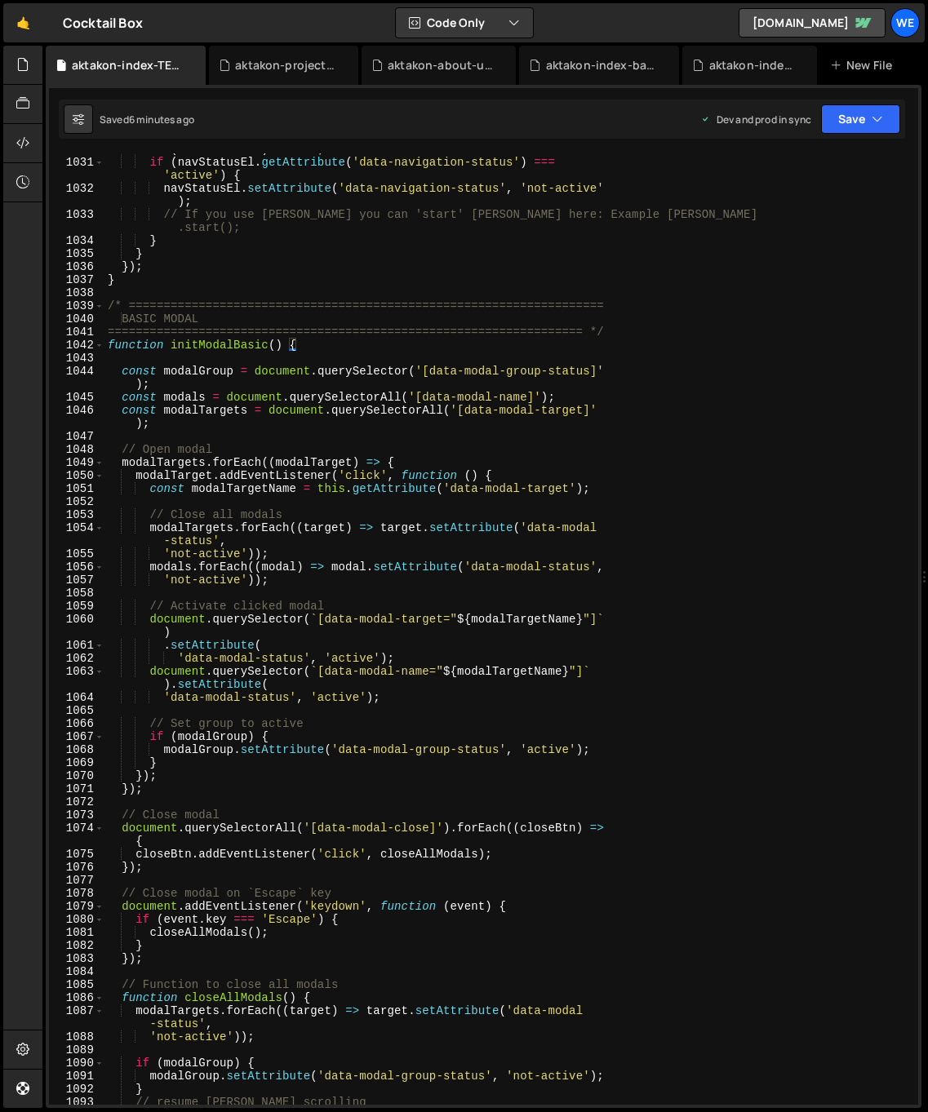
scroll to position [14649, 0]
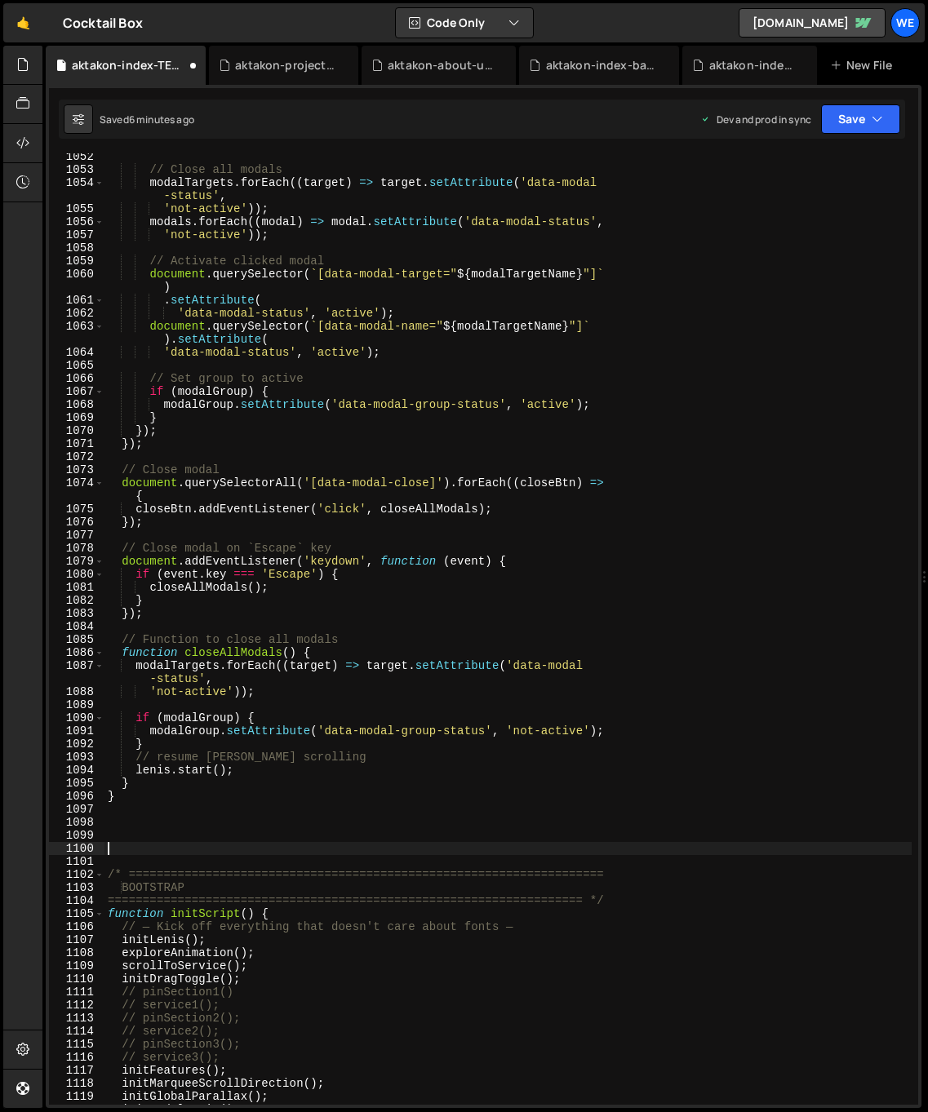
paste textarea "}"
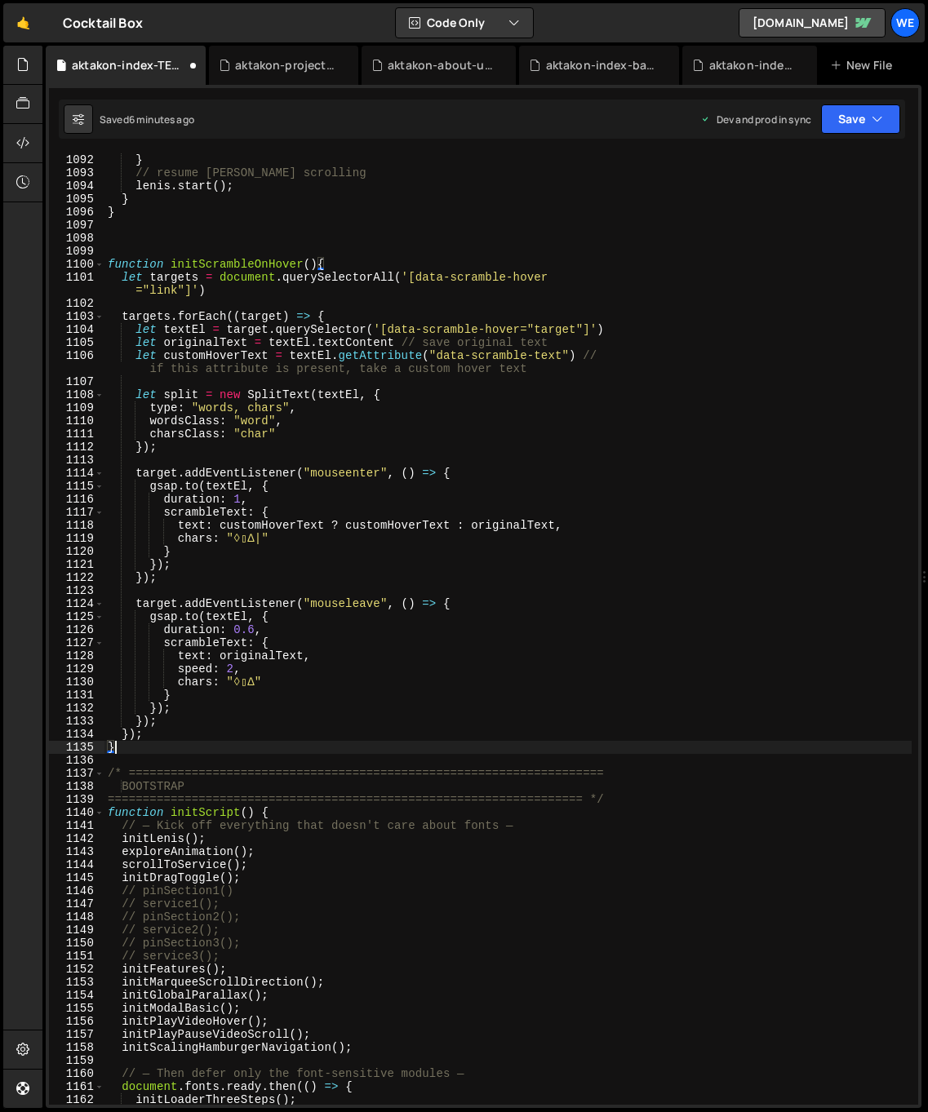
scroll to position [15378, 0]
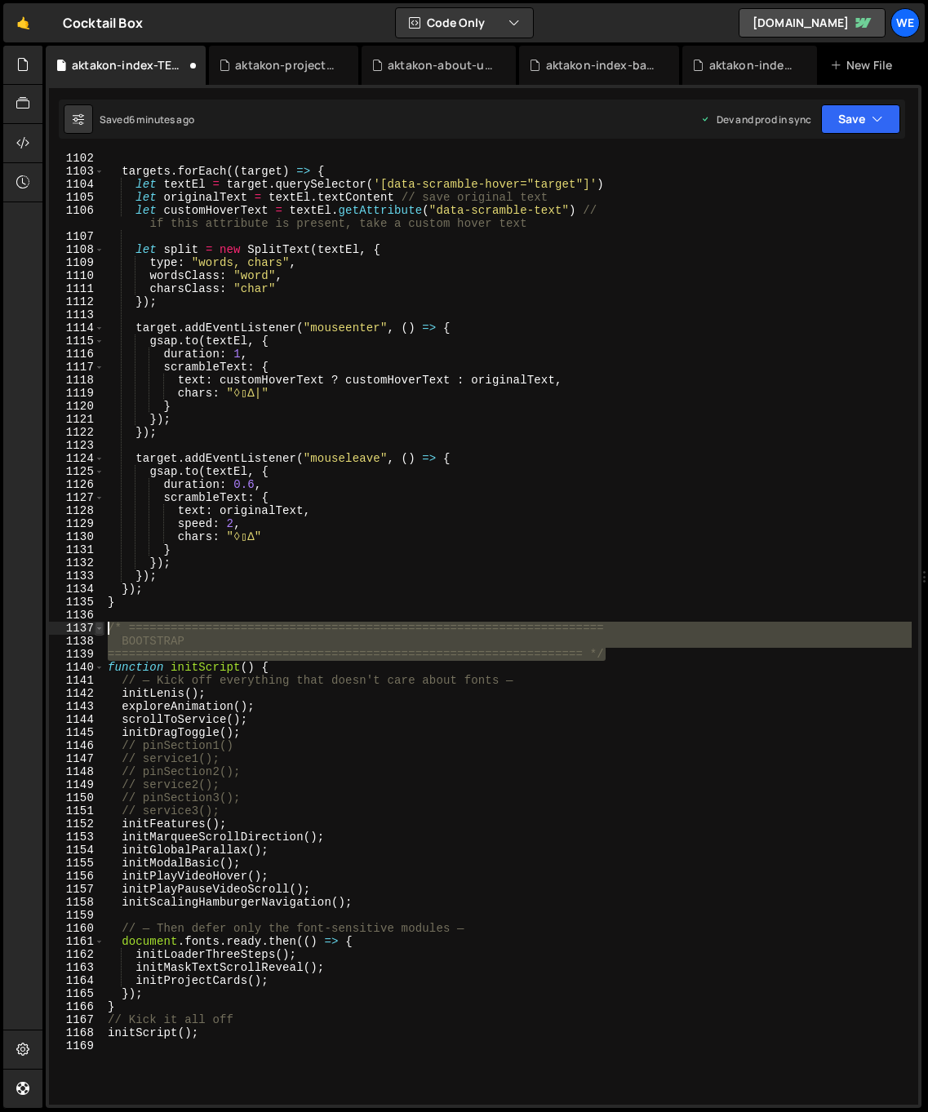
drag, startPoint x: 613, startPoint y: 651, endPoint x: 103, endPoint y: 622, distance: 510.7
click at [103, 622] on div "} 1102 1103 1104 1105 1106 1107 1108 1109 1110 1111 1112 1113 1114 1115 1116 11…" at bounding box center [483, 628] width 869 height 951
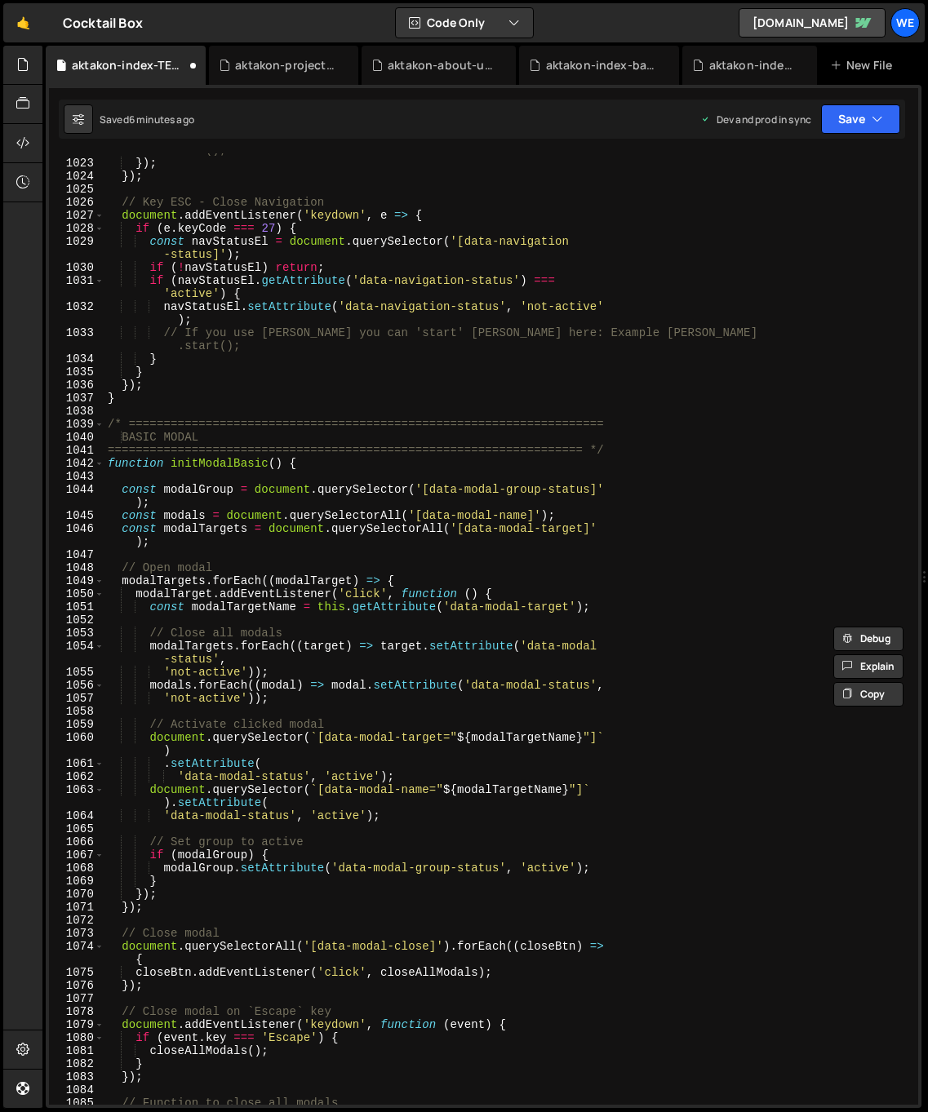
scroll to position [14201, 0]
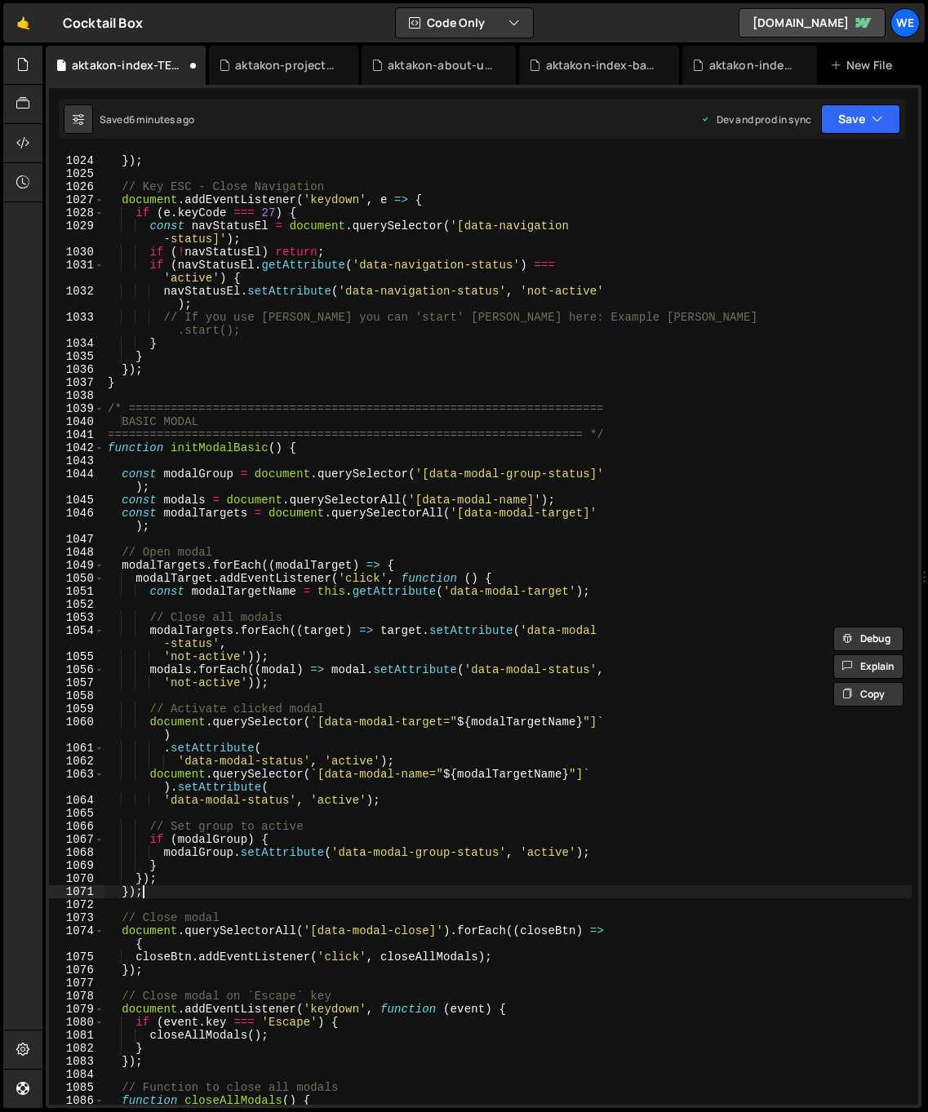
click at [210, 897] on div "}) ; }) ; // Key ESC - Close Navigation document . addEventListener ( 'keydown'…" at bounding box center [507, 629] width 807 height 977
type textarea "});"
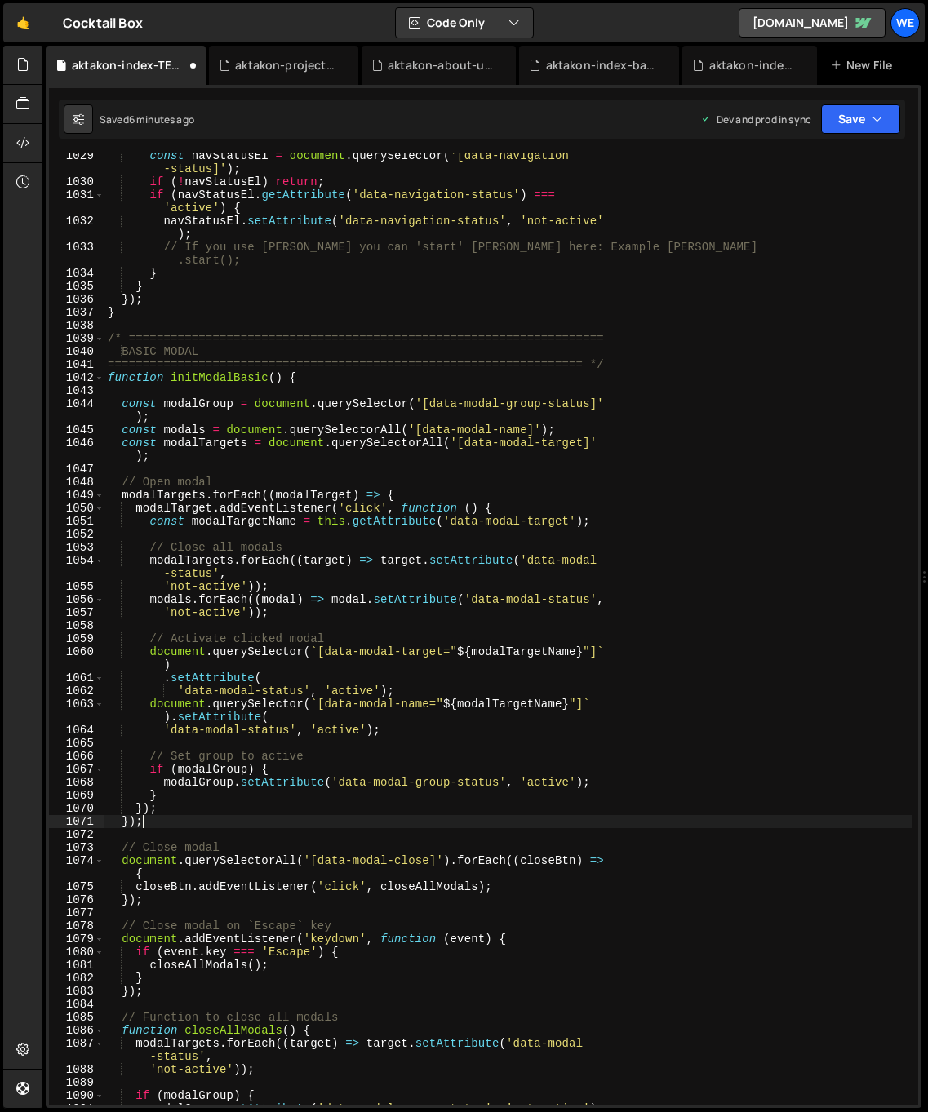
click at [279, 993] on div "const navStatusEl = document . querySelector ( '[data-navigation -status]' ) ; …" at bounding box center [507, 644] width 807 height 990
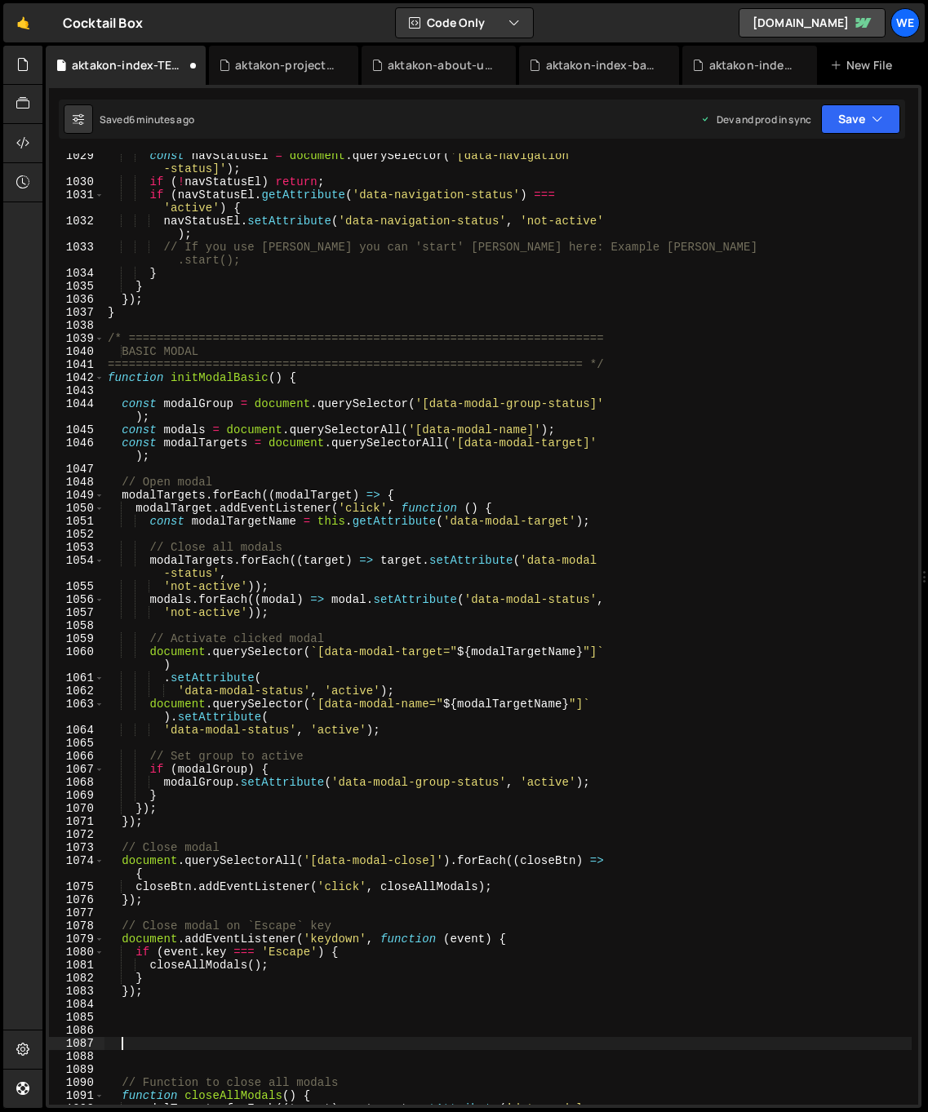
paste textarea "==================================================================== */"
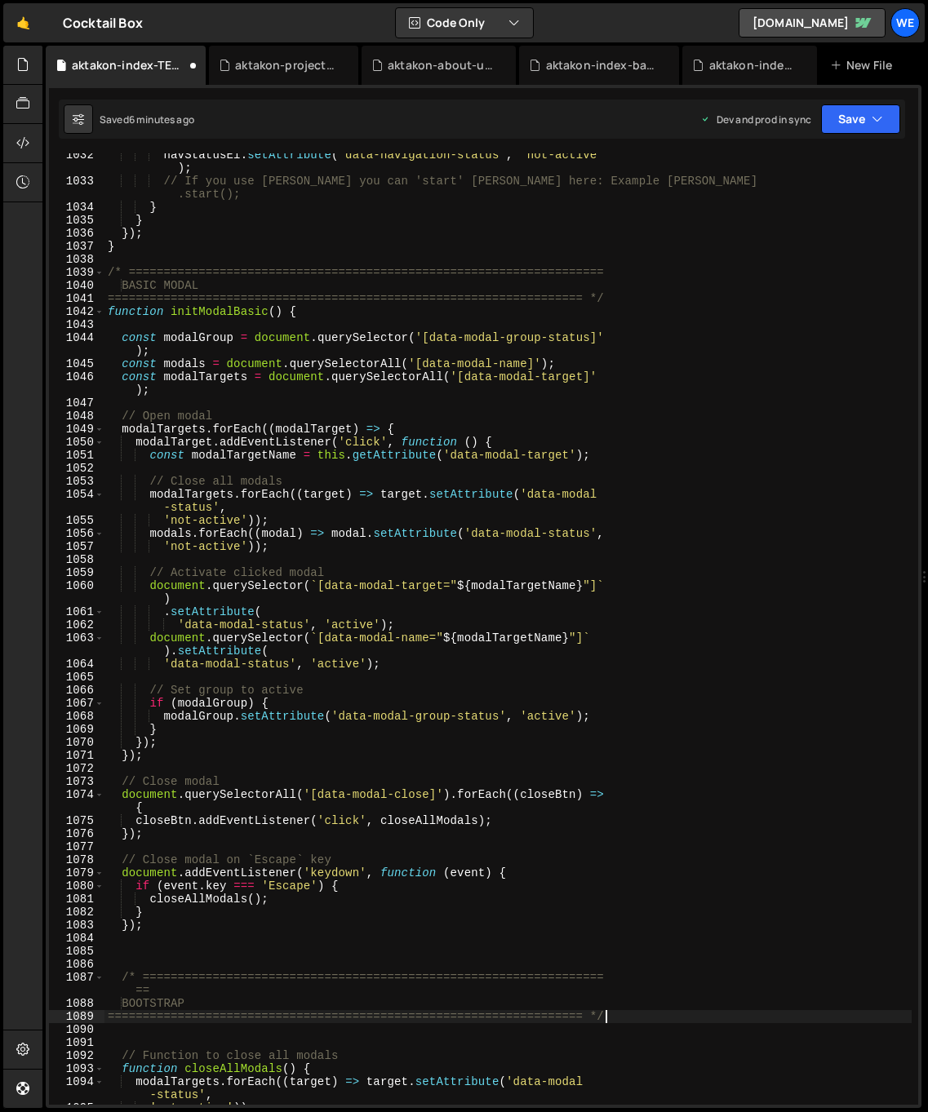
scroll to position [14337, 0]
drag, startPoint x: 173, startPoint y: 1004, endPoint x: 126, endPoint y: 1000, distance: 47.5
click at [126, 1000] on div "navStatusEl . setAttribute ( 'data-navigation-status' , 'not-active' ) ; // If …" at bounding box center [507, 643] width 807 height 990
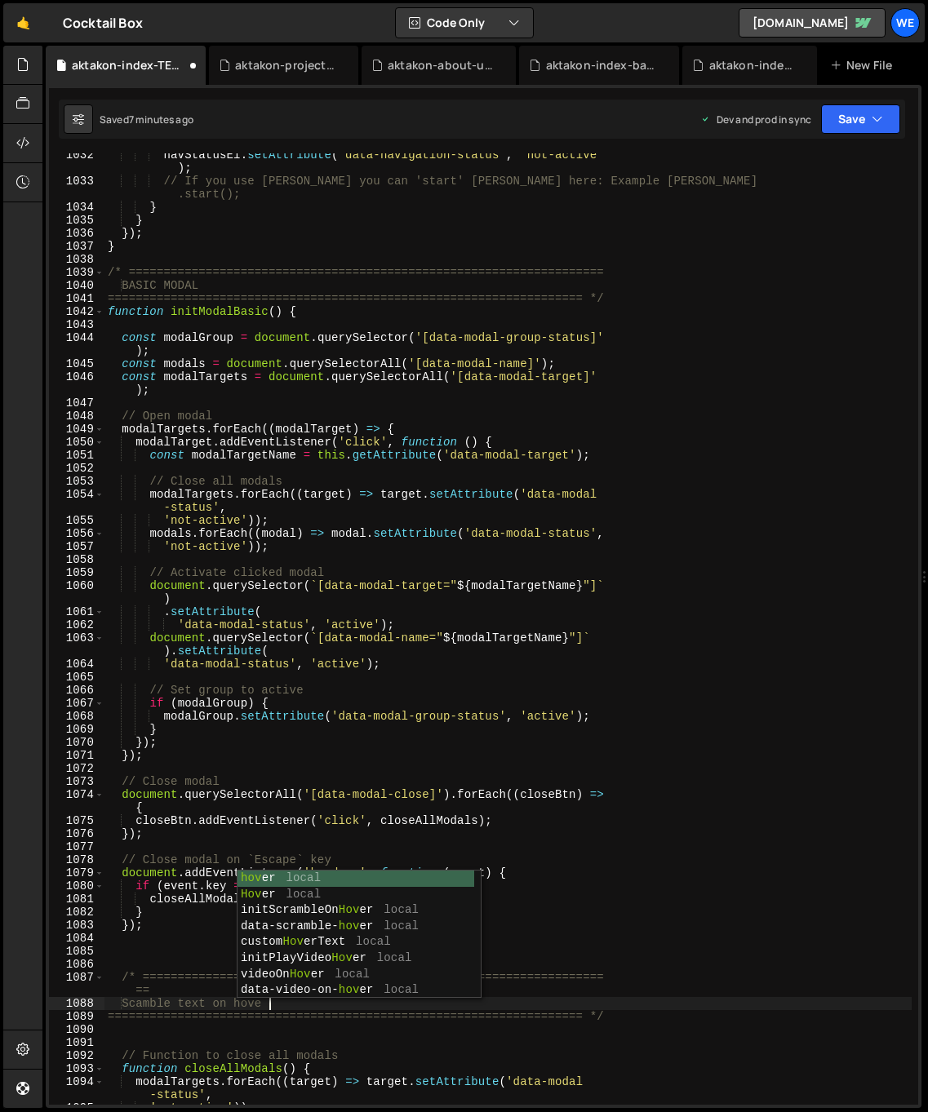
type textarea "Scamble text on hover"
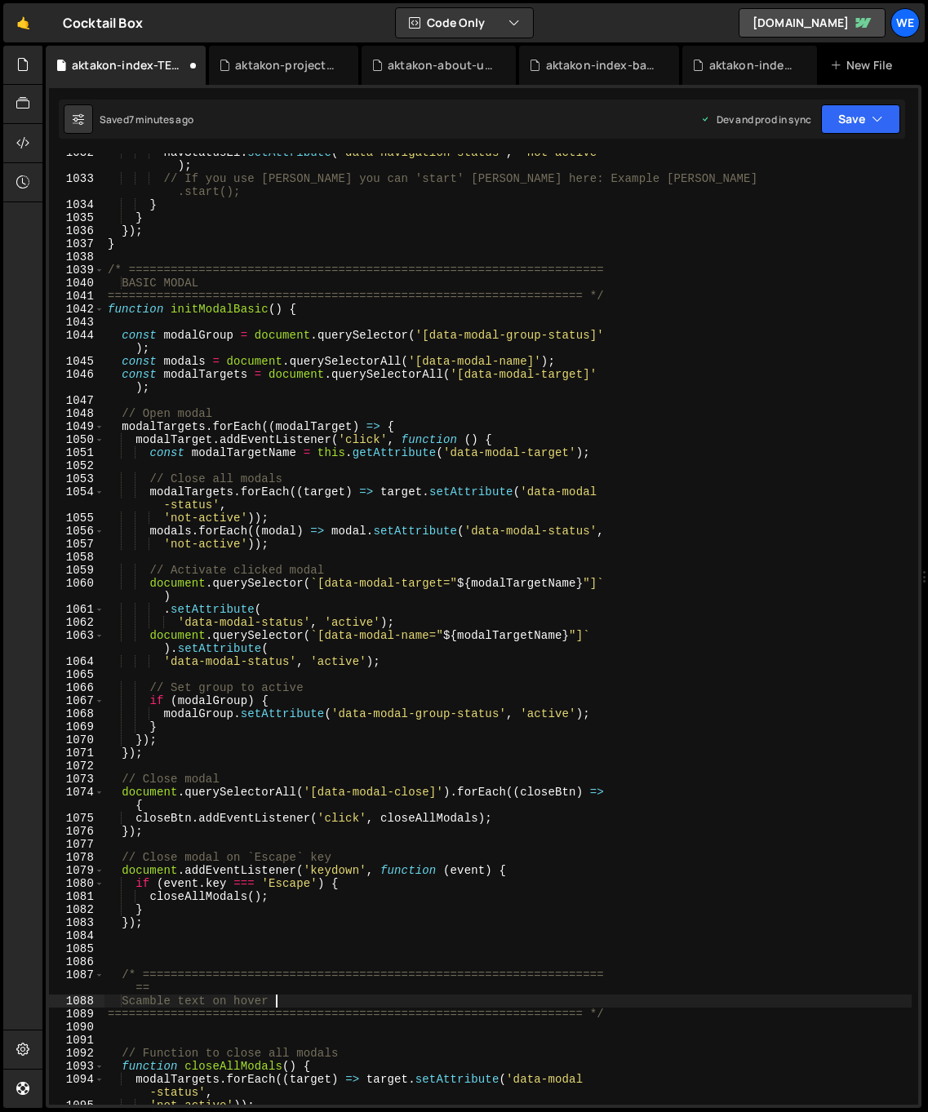
scroll to position [14518, 0]
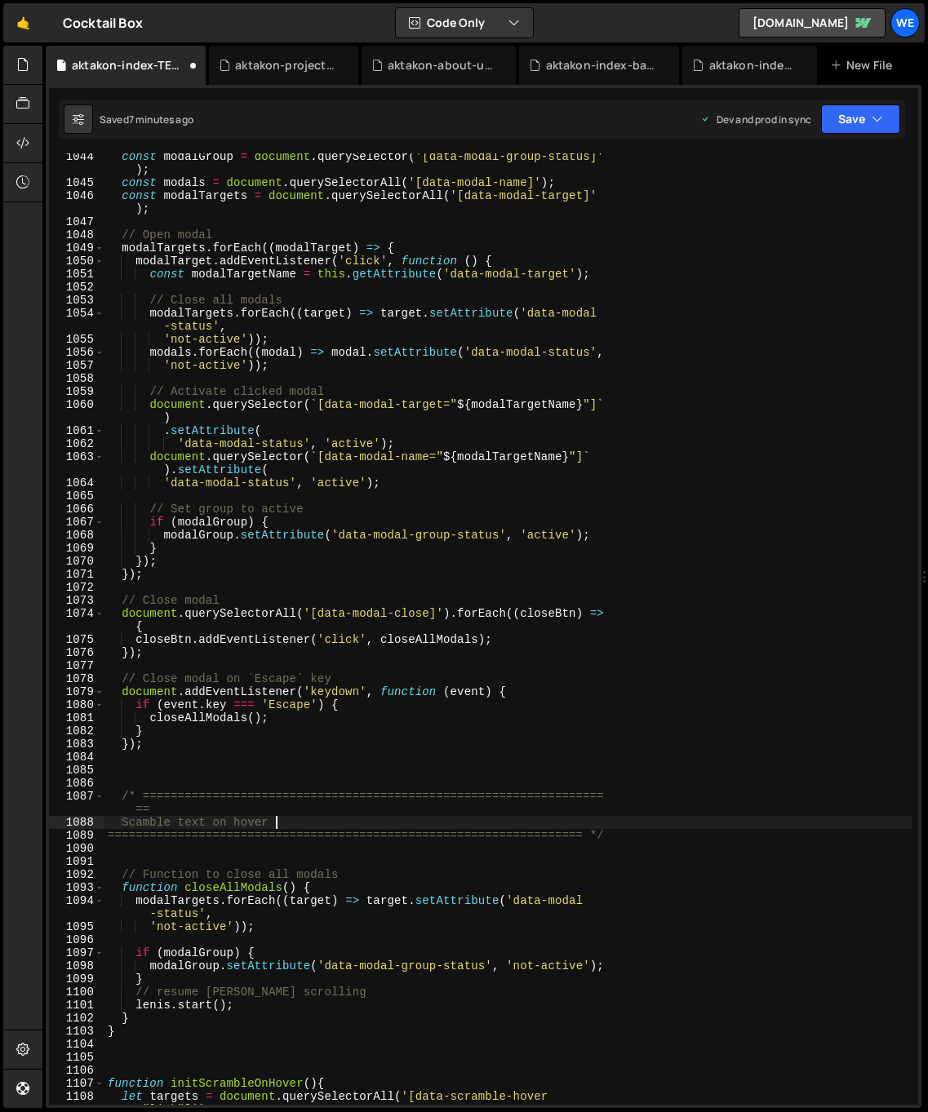
click at [796, 790] on div "const modalGroup = document . querySelector ( '[data-modal-group-status]' ) ; c…" at bounding box center [507, 651] width 807 height 1003
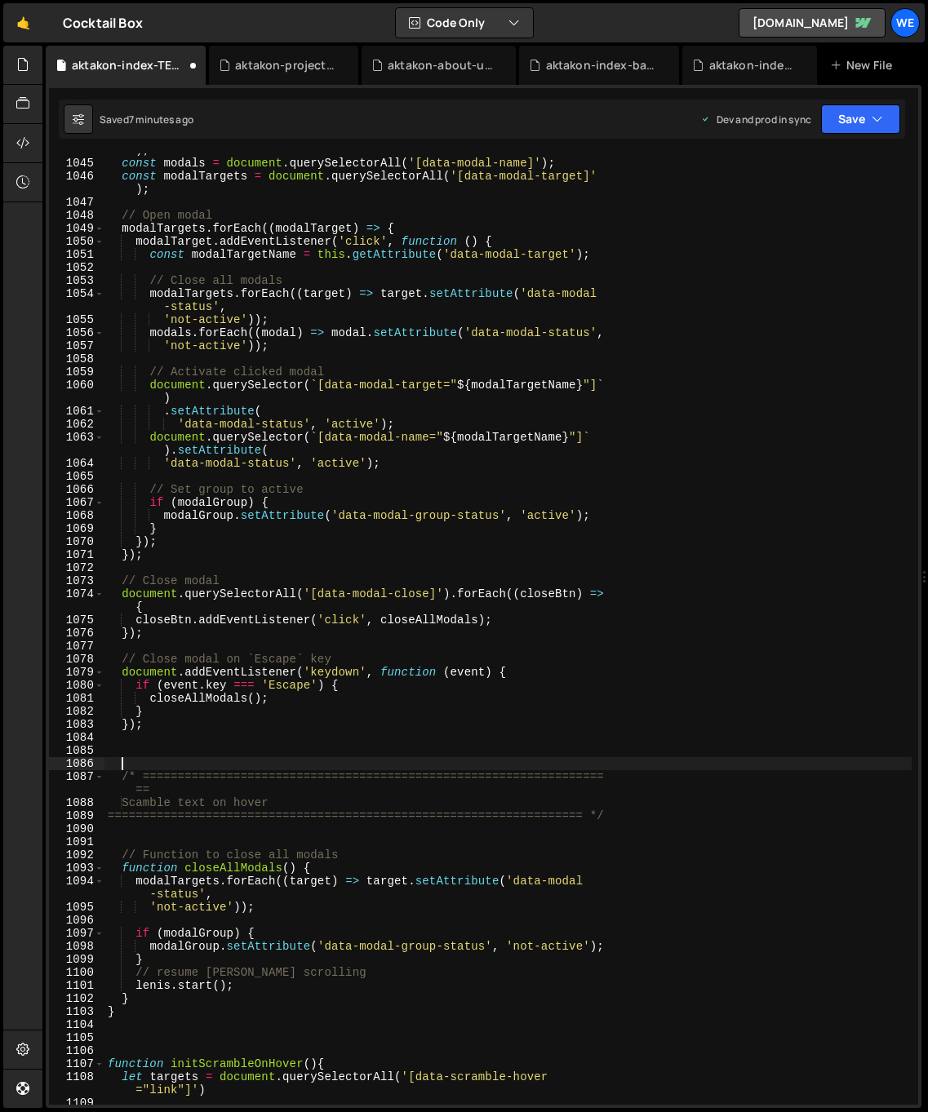
scroll to position [14700, 0]
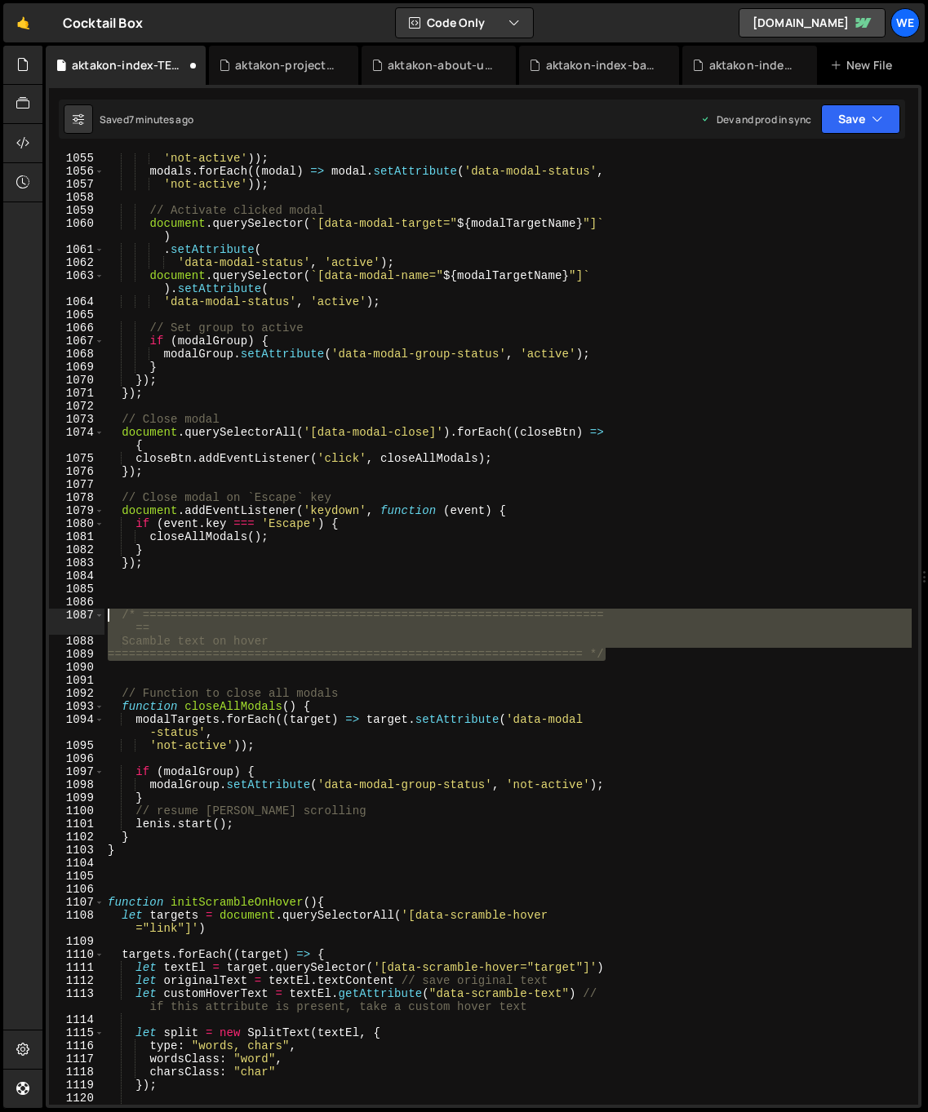
drag, startPoint x: 511, startPoint y: 651, endPoint x: 90, endPoint y: 609, distance: 423.0
click at [90, 609] on div "1055 1056 1057 1058 1059 1060 1061 1062 1063 1064 1065 1066 1067 1068 1069 1070…" at bounding box center [483, 628] width 869 height 951
type textarea "/* ==================================================================== Scamble…"
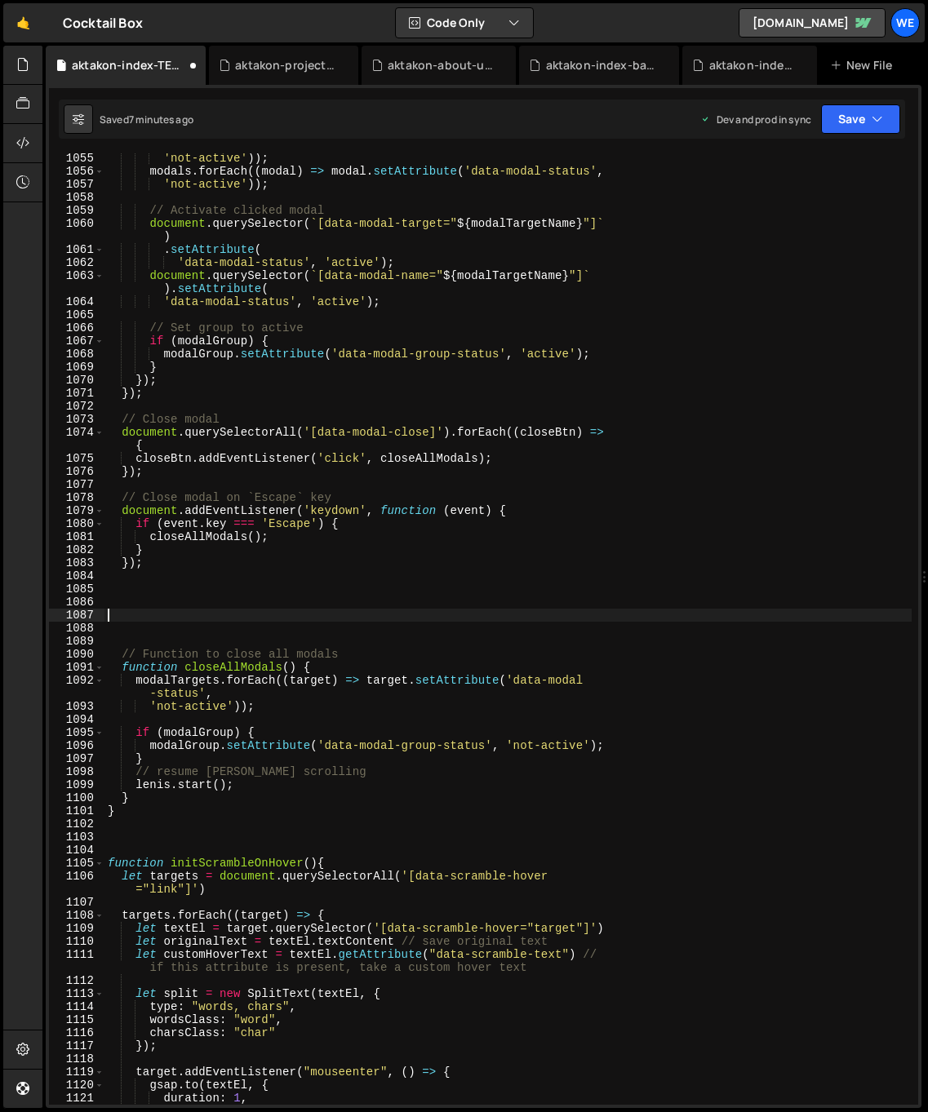
click at [124, 839] on div "'not-active' )) ; modals . forEach (( modal ) => modal . setAttribute ( 'data-m…" at bounding box center [507, 640] width 807 height 977
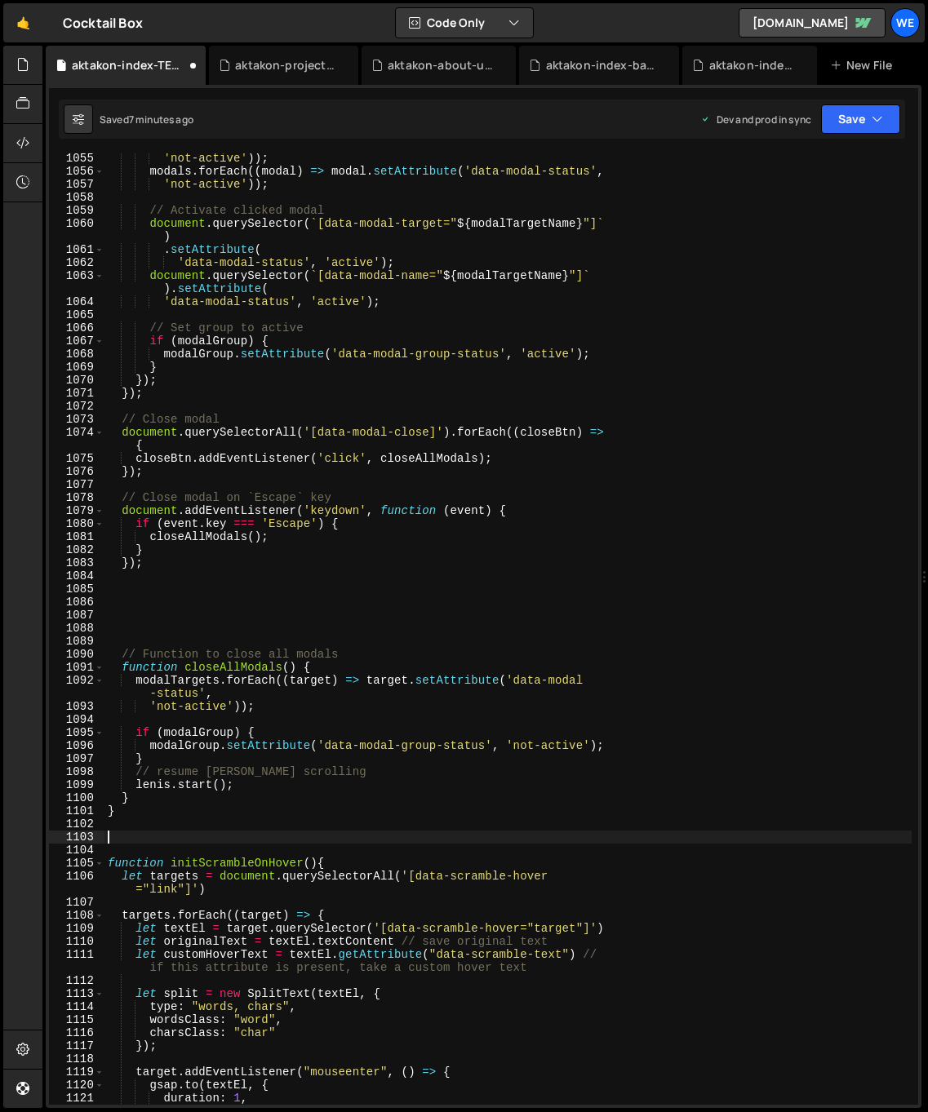
paste textarea "==================================================================== */"
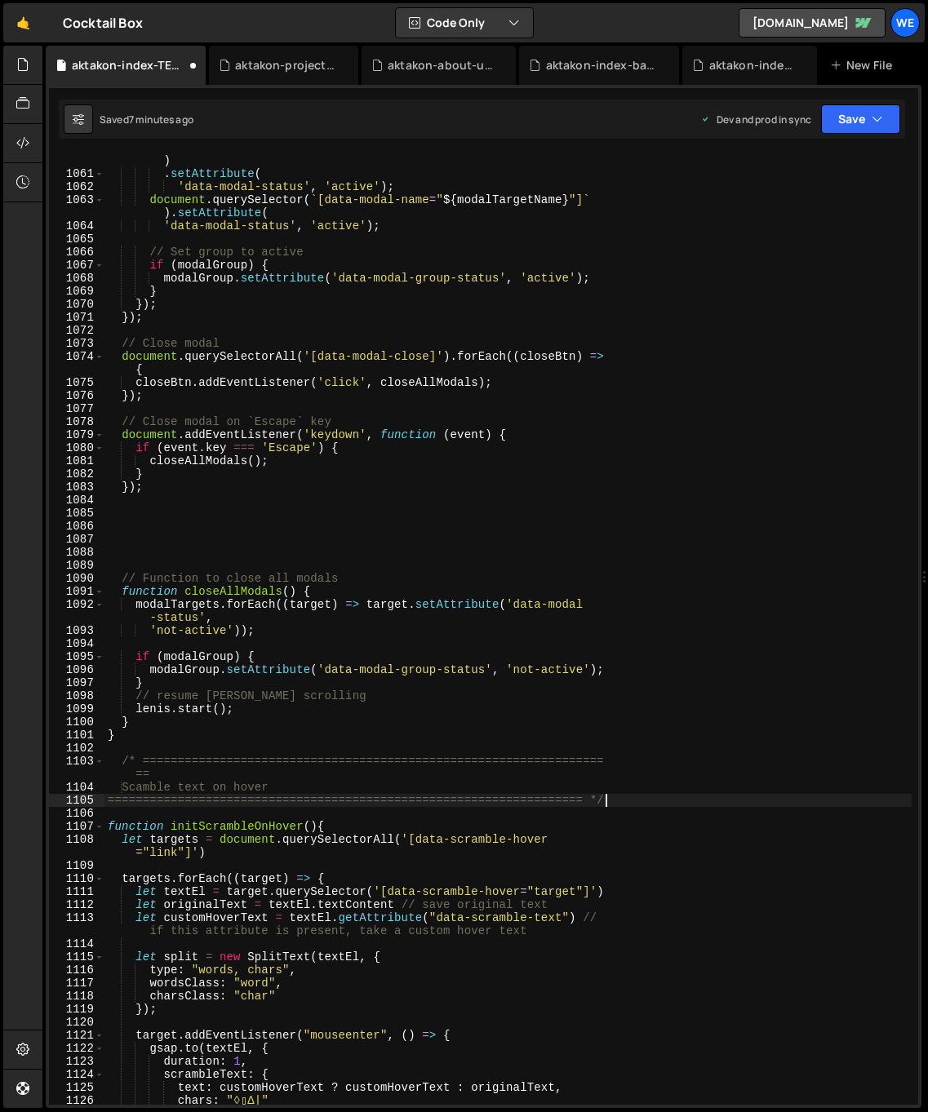
scroll to position [15249, 0]
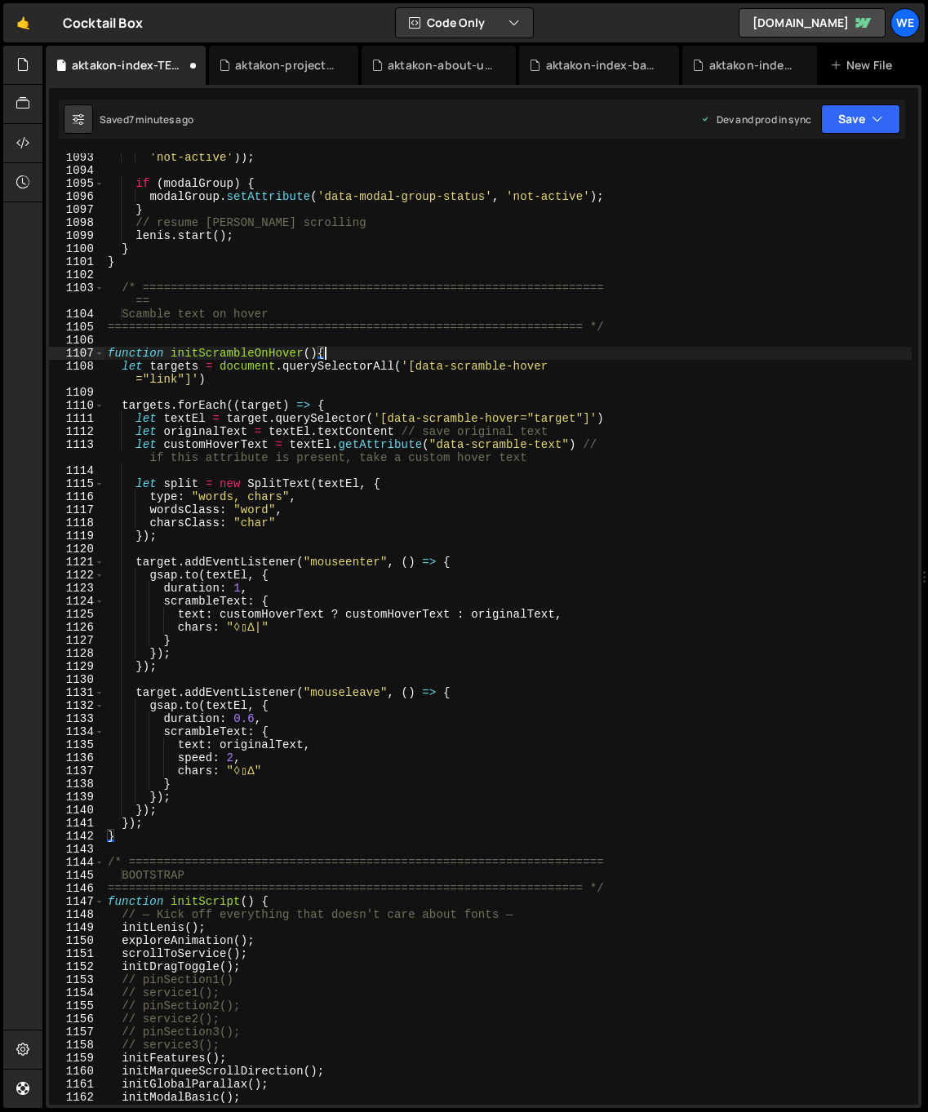
click at [430, 360] on div "'not-active' )) ; if ( modalGroup ) { modalGroup . setAttribute ( 'data-modal-g…" at bounding box center [507, 639] width 807 height 977
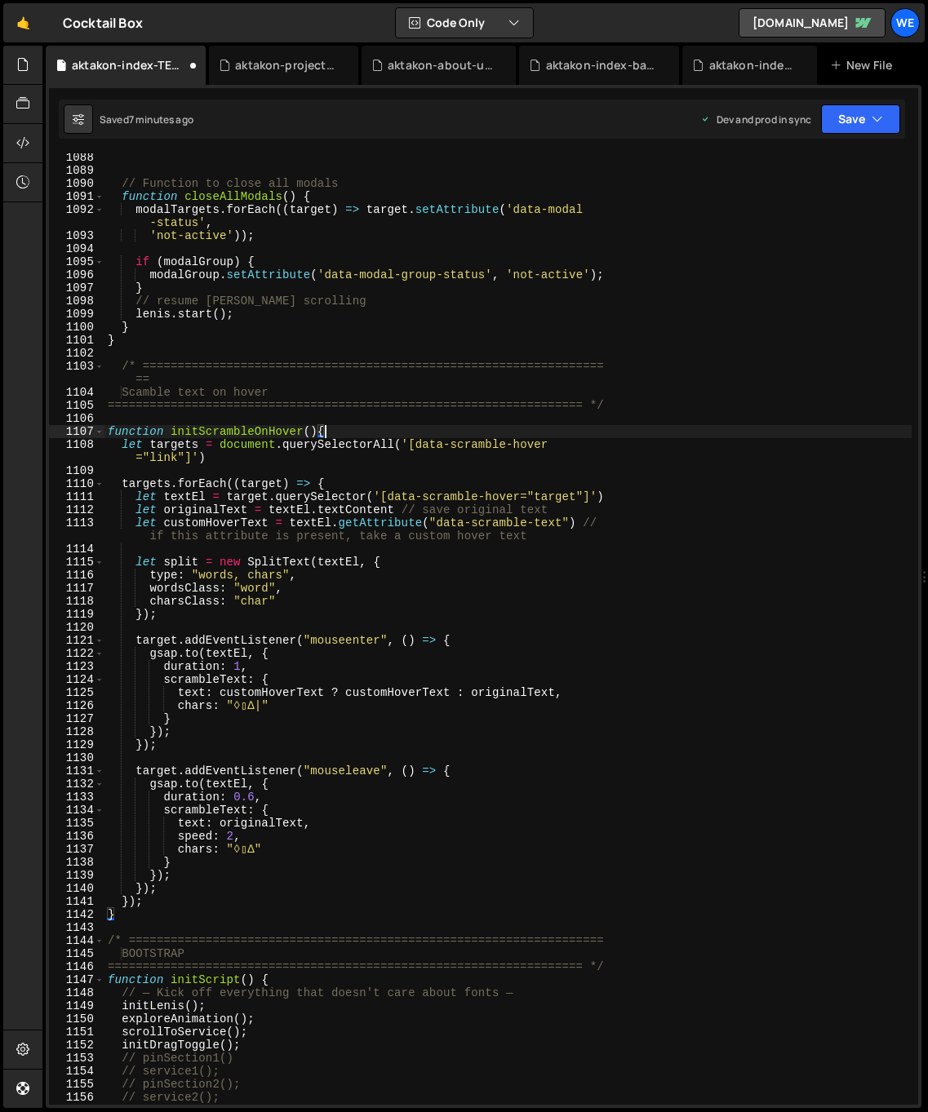
scroll to position [15187, 0]
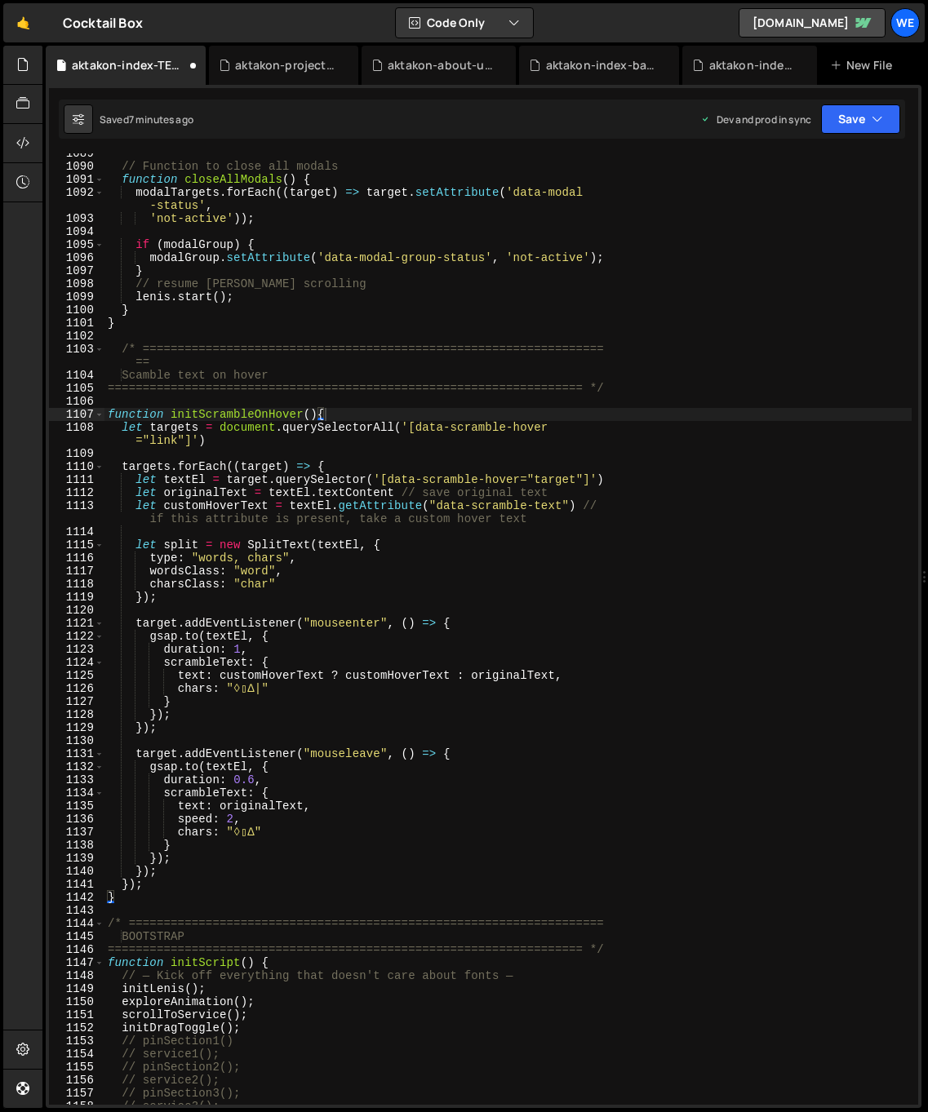
click at [317, 414] on div "// Function to close all modals function closeAllModals ( ) { modalTargets . fo…" at bounding box center [507, 635] width 807 height 977
drag, startPoint x: 317, startPoint y: 412, endPoint x: 181, endPoint y: 439, distance: 138.9
click at [173, 412] on div "// Function to close all modals function closeAllModals ( ) { modalTargets . fo…" at bounding box center [507, 635] width 807 height 977
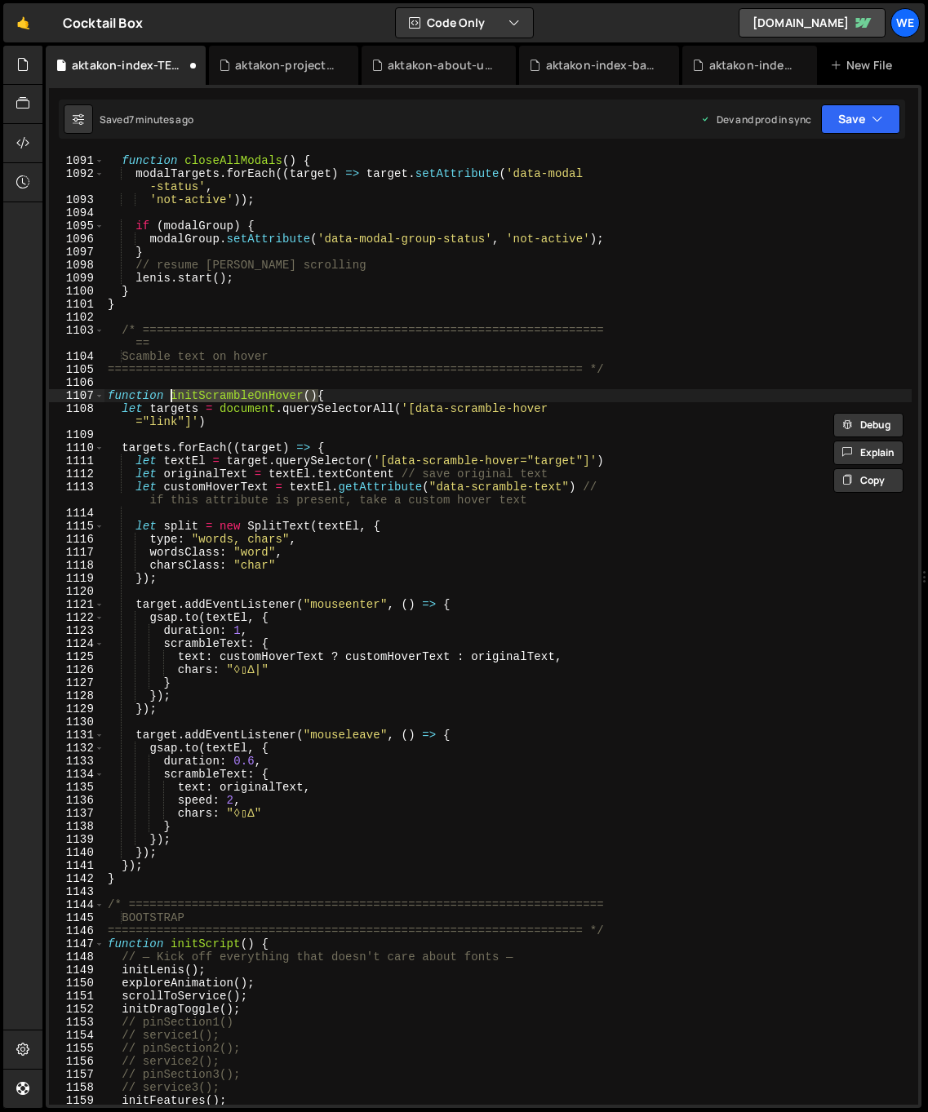
scroll to position [15651, 0]
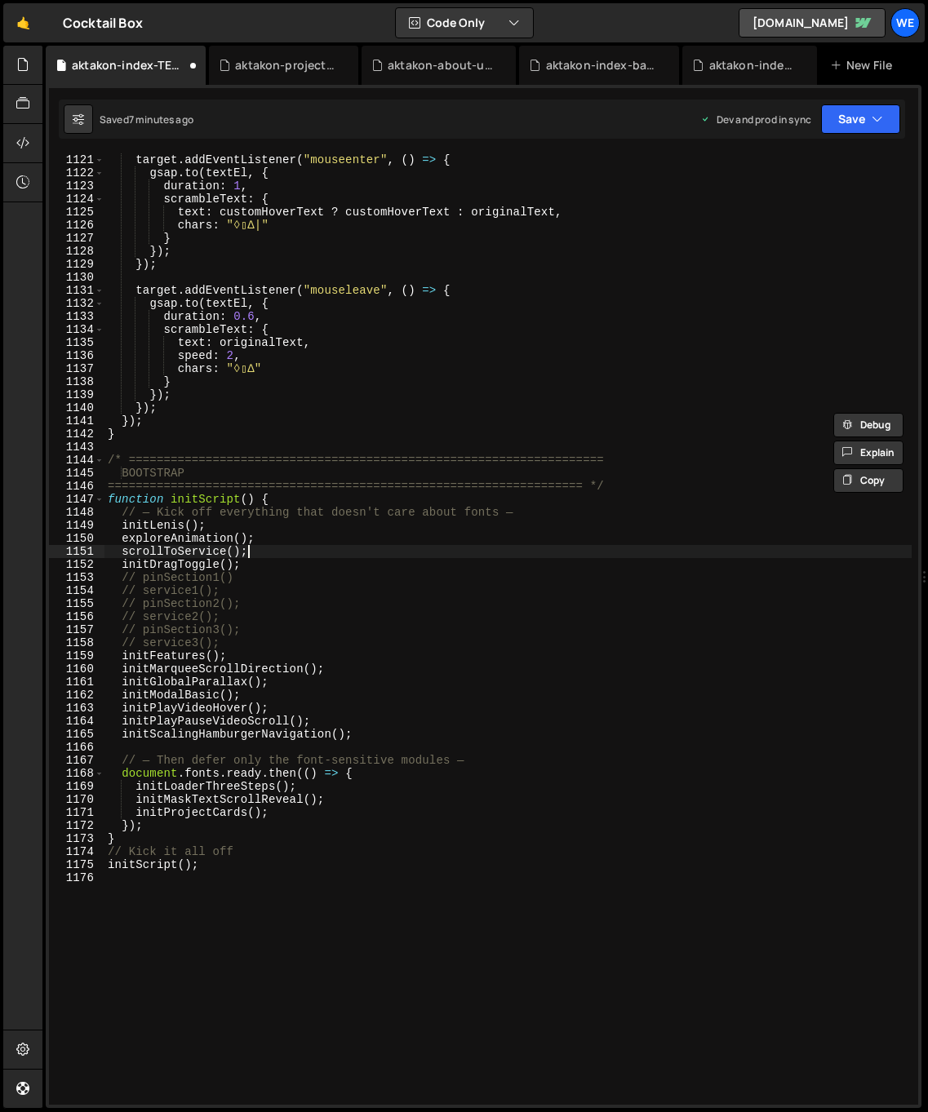
click at [292, 552] on div "target . addEventListener ( "mouseenter" , ( ) => { gsap . to ( textEl , { dura…" at bounding box center [507, 628] width 807 height 977
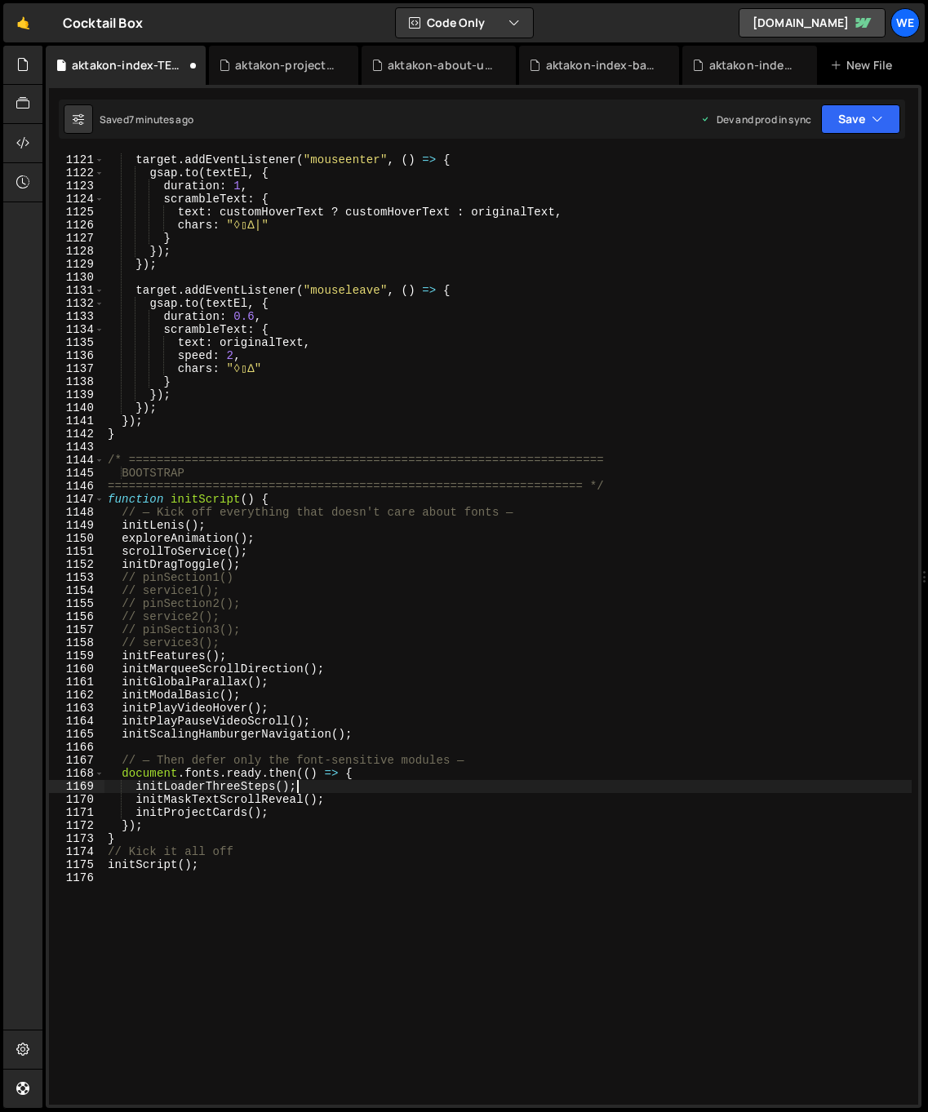
click at [351, 784] on div "target . addEventListener ( "mouseenter" , ( ) => { gsap . to ( textEl , { dura…" at bounding box center [507, 628] width 807 height 977
click at [377, 776] on div "target . addEventListener ( "mouseenter" , ( ) => { gsap . to ( textEl , { dura…" at bounding box center [507, 628] width 807 height 977
type textarea "initLoaderThreeSteps();"
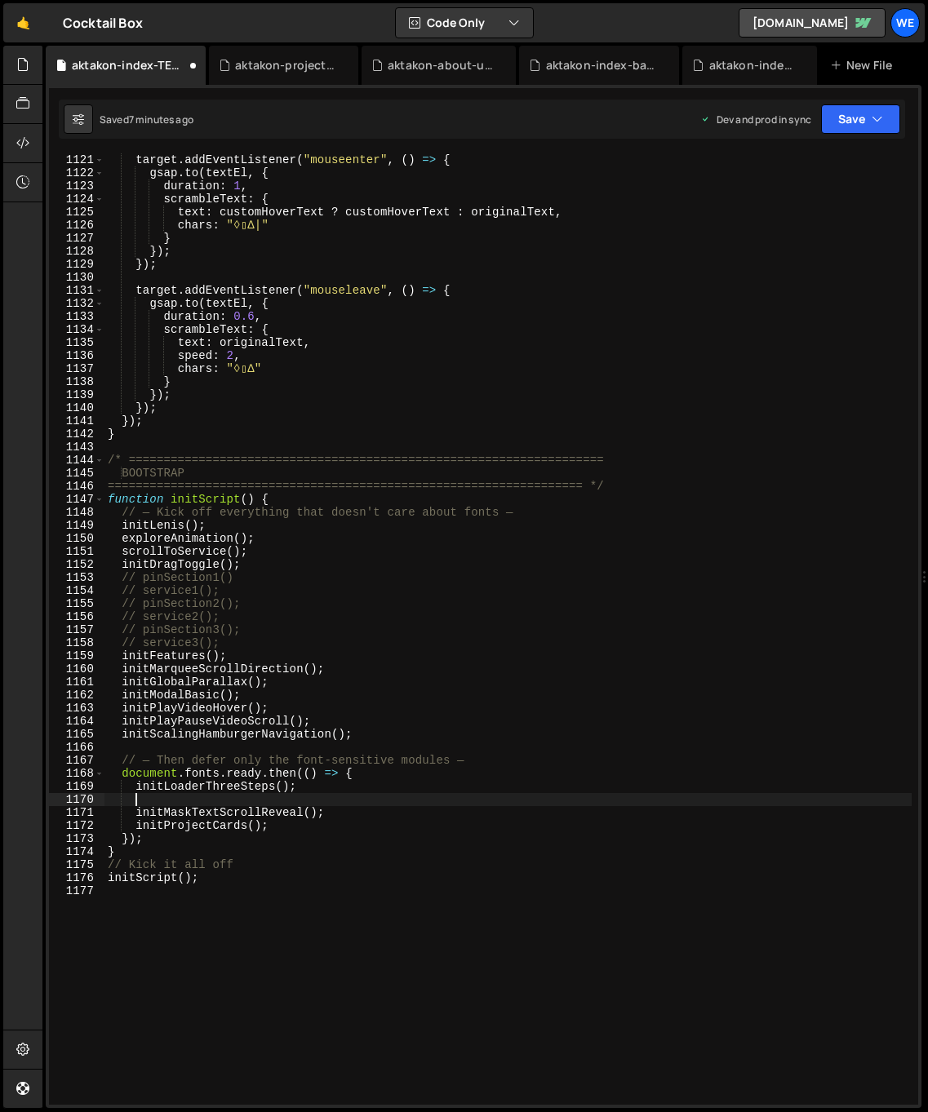
paste textarea "initScrambleOnHover()"
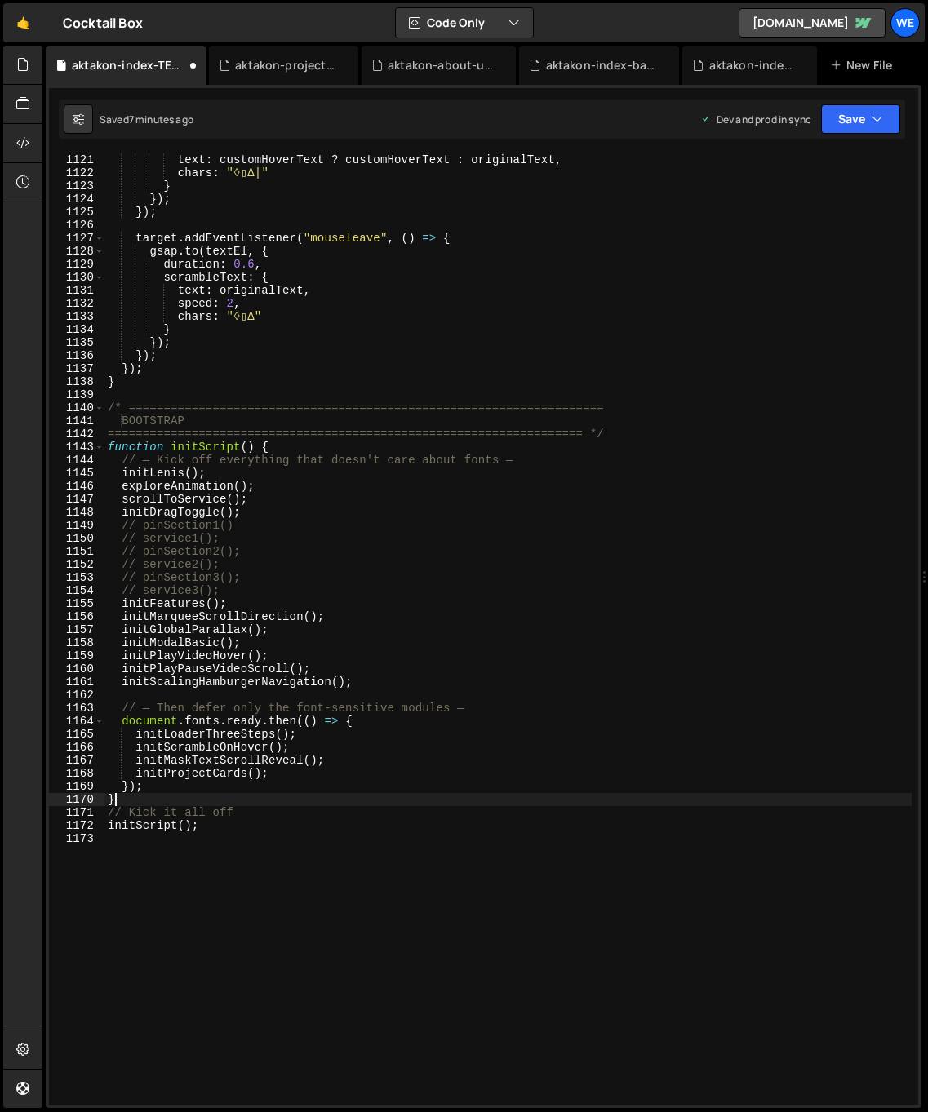
scroll to position [0, 0]
click at [264, 536] on div "scrambleText : { text : customHoverText ? customHoverText : originalText , char…" at bounding box center [507, 628] width 807 height 977
type textarea "// service1();"
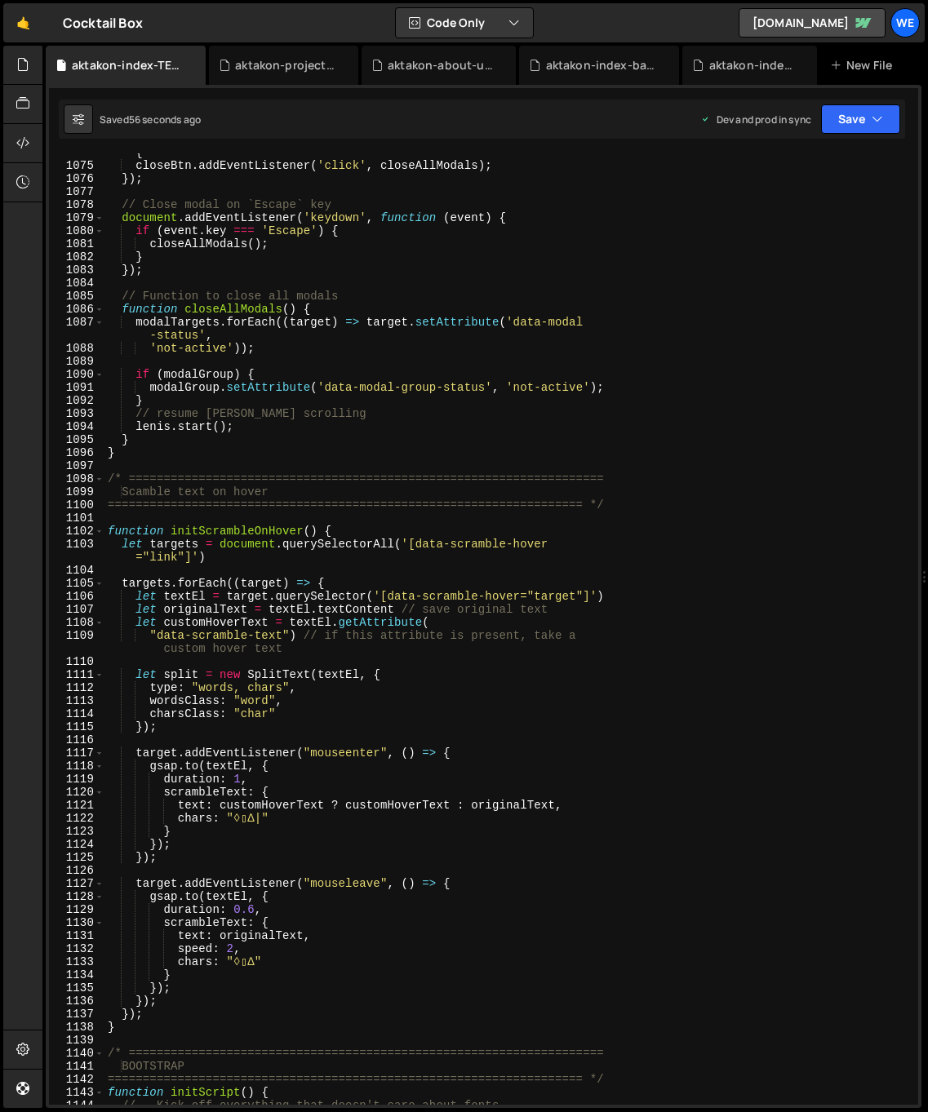
scroll to position [14504, 0]
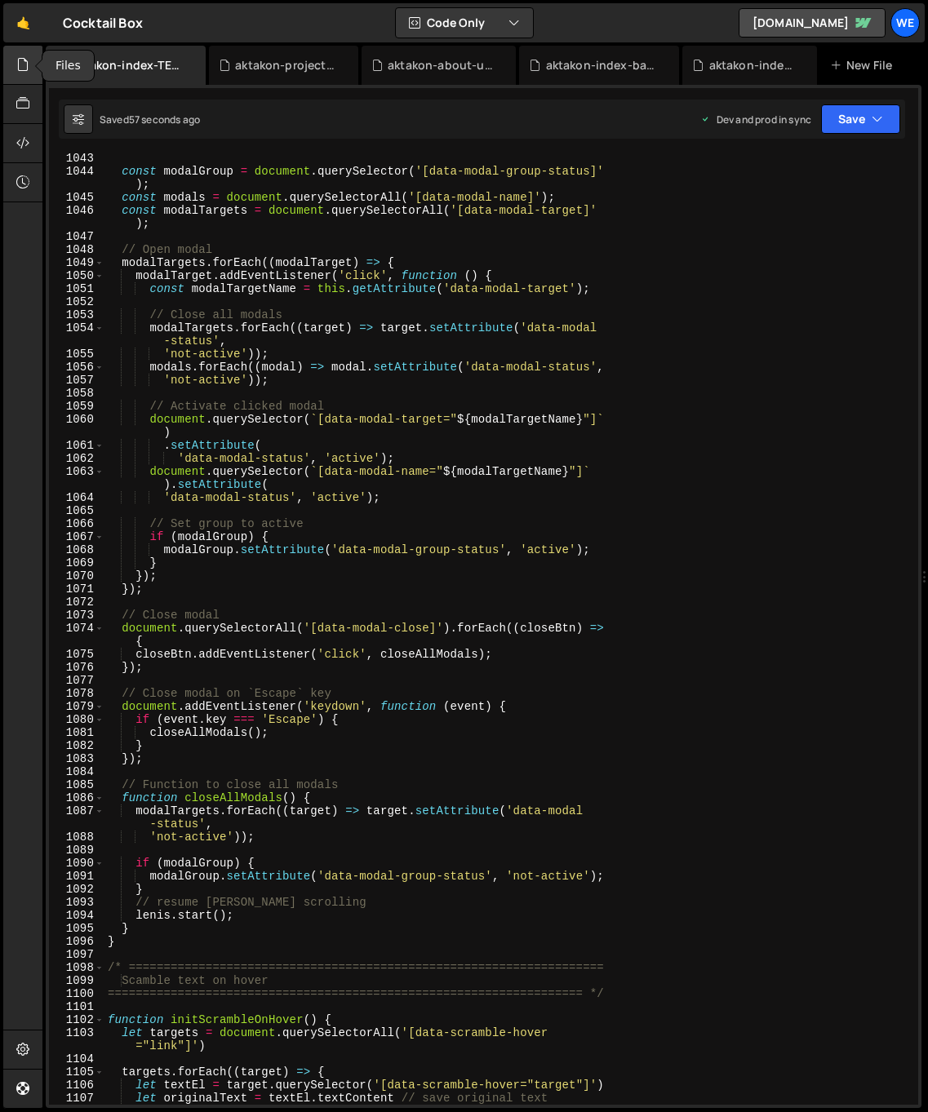
click at [20, 61] on icon at bounding box center [22, 64] width 13 height 18
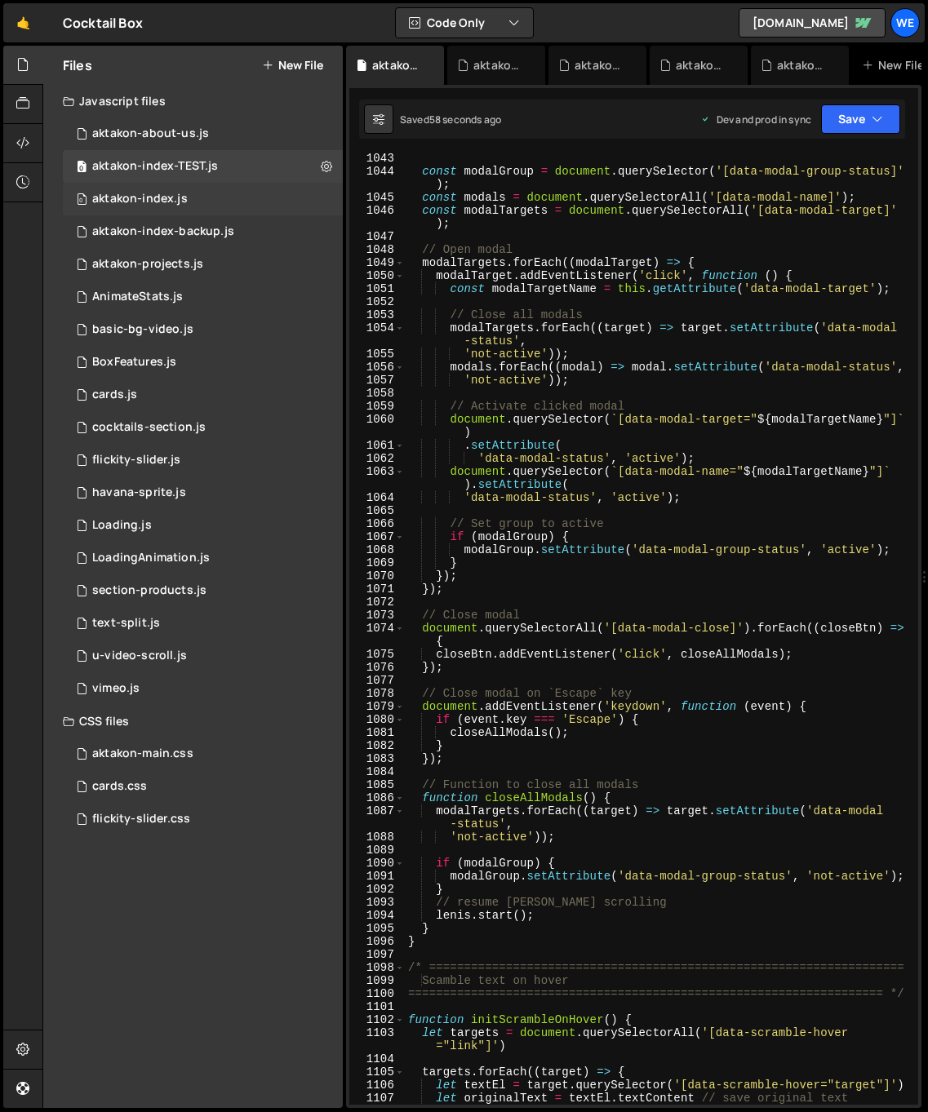
click at [183, 193] on div "aktakon-index.js" at bounding box center [139, 199] width 95 height 15
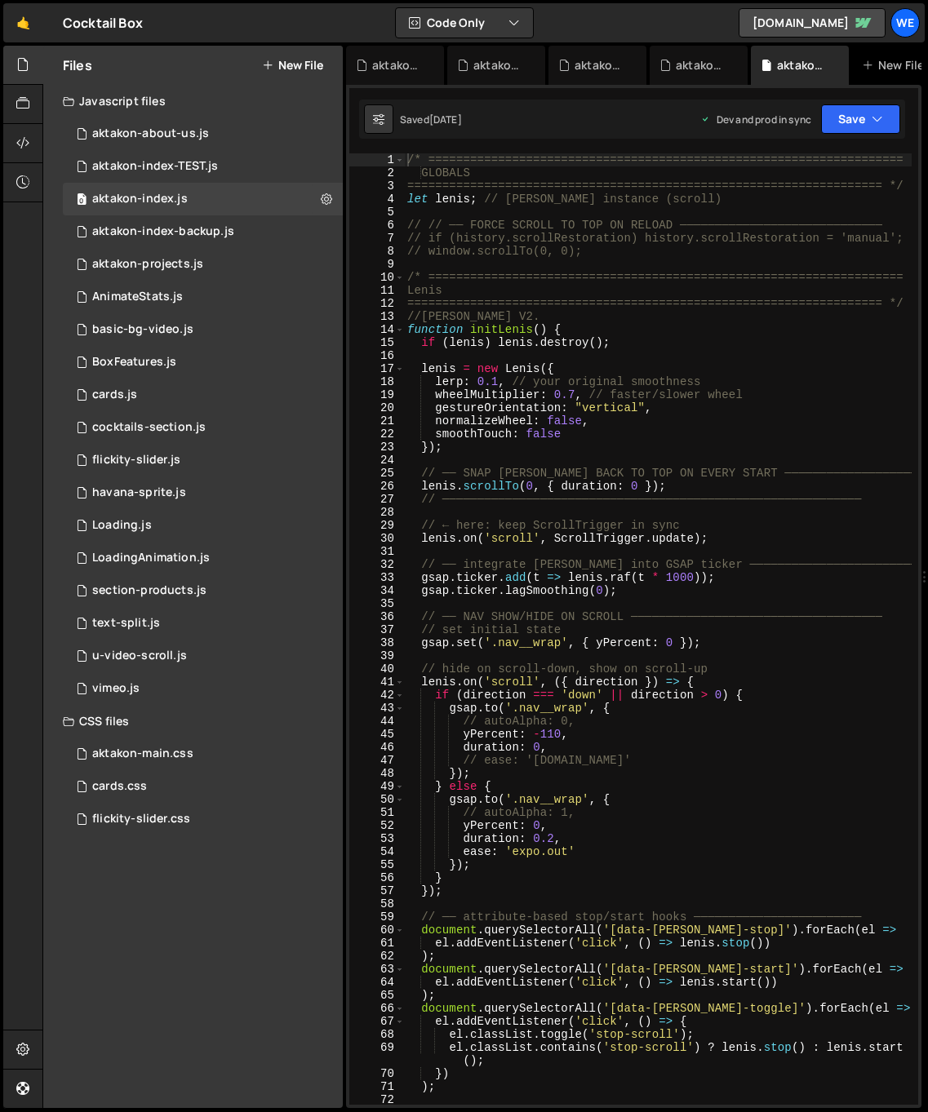
click at [742, 310] on div "/* ==================================================================== GLOBALS…" at bounding box center [657, 641] width 507 height 977
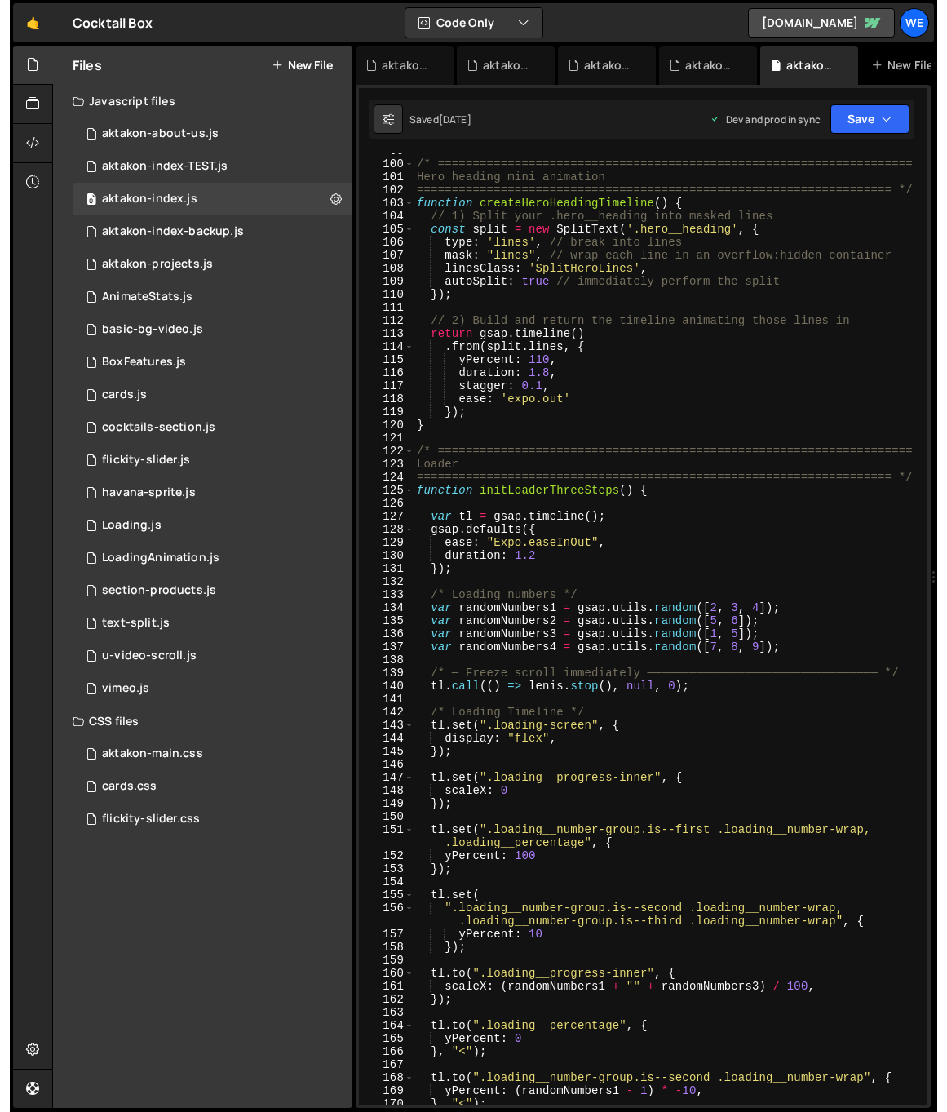
scroll to position [1271, 0]
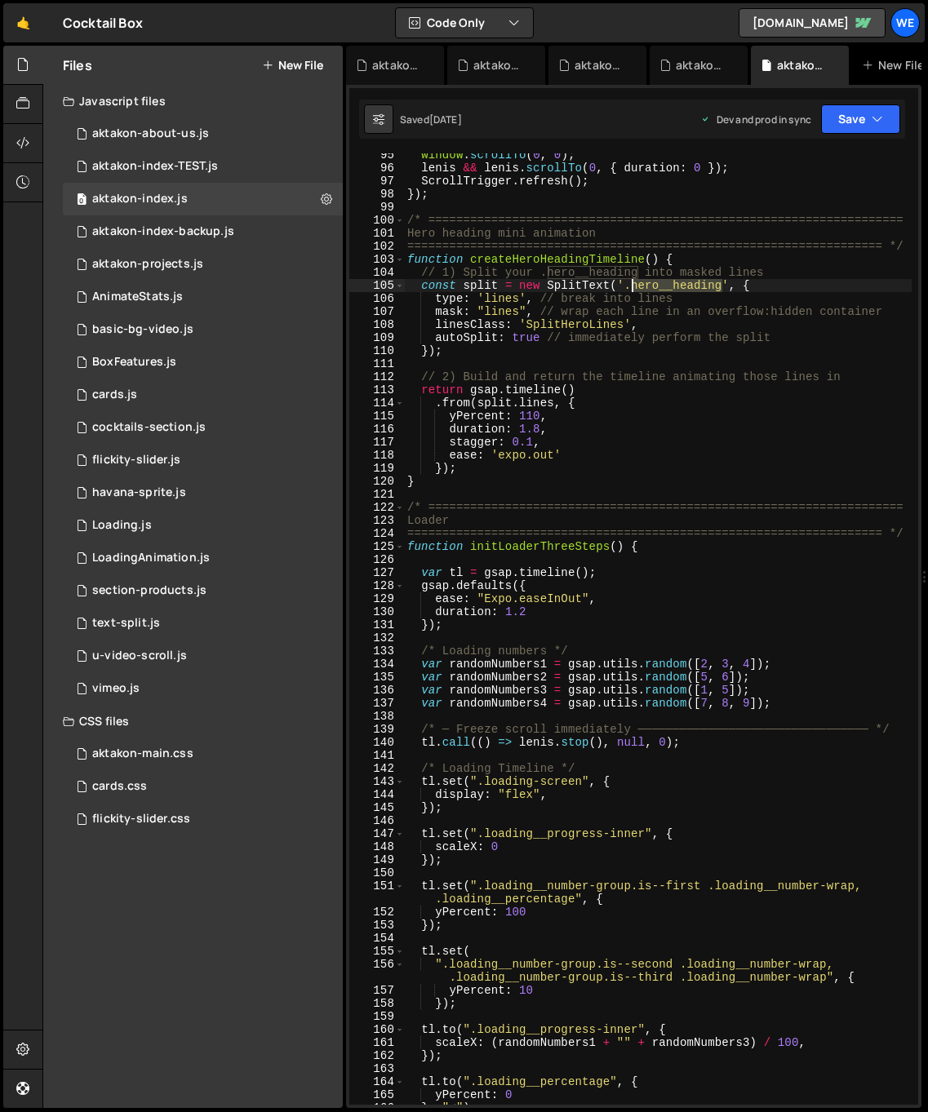
drag, startPoint x: 720, startPoint y: 284, endPoint x: 631, endPoint y: 287, distance: 89.0
click at [631, 287] on div "window . scrollTo ( 0 , 0 ) ; lenis && lenis . scrollTo ( 0 , { duration : 0 })…" at bounding box center [657, 636] width 507 height 977
type textarea "const split = new SplitText('.hero__heading', {"
click at [24, 66] on icon at bounding box center [22, 64] width 13 height 18
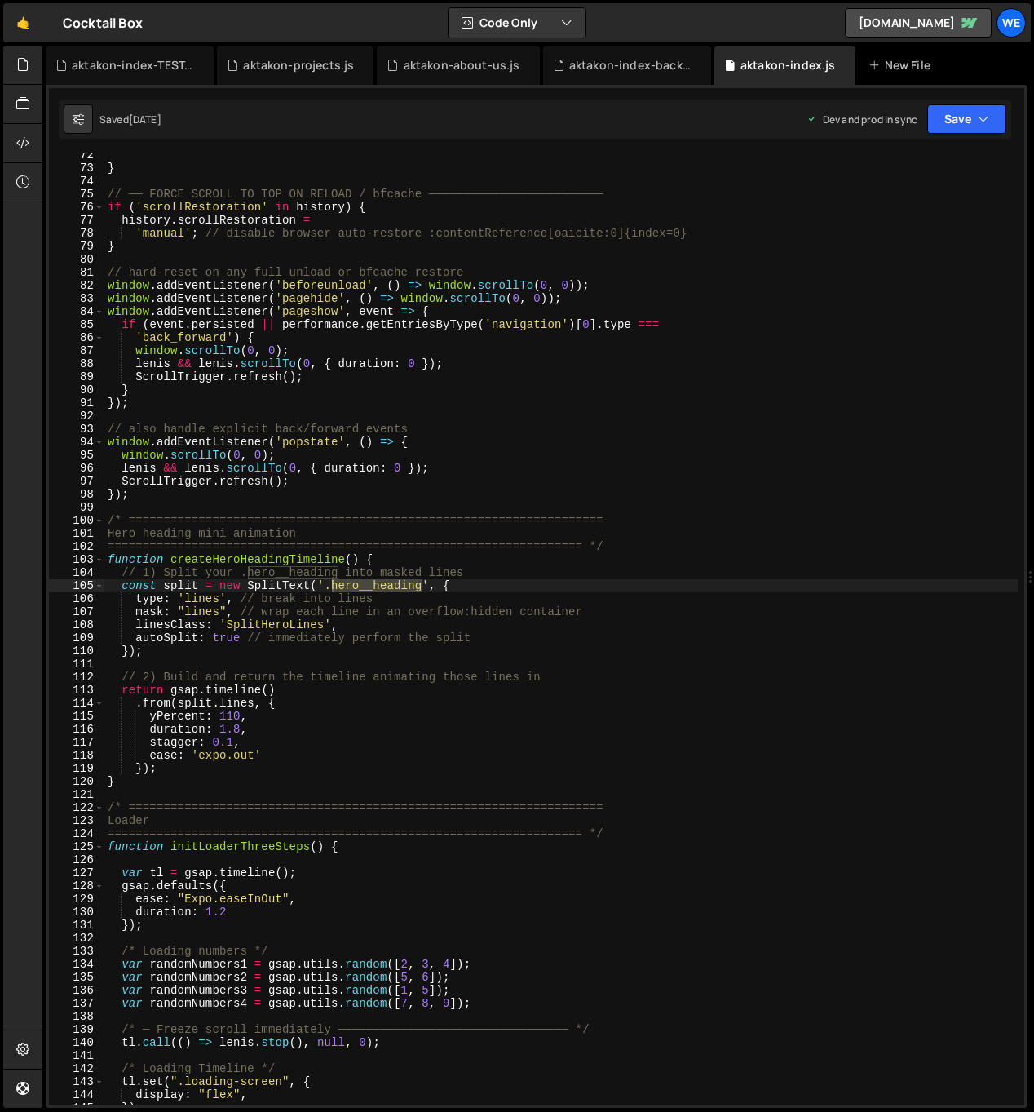
scroll to position [932, 0]
click at [117, 63] on div "aktakon-index-TEST.js" at bounding box center [133, 65] width 122 height 16
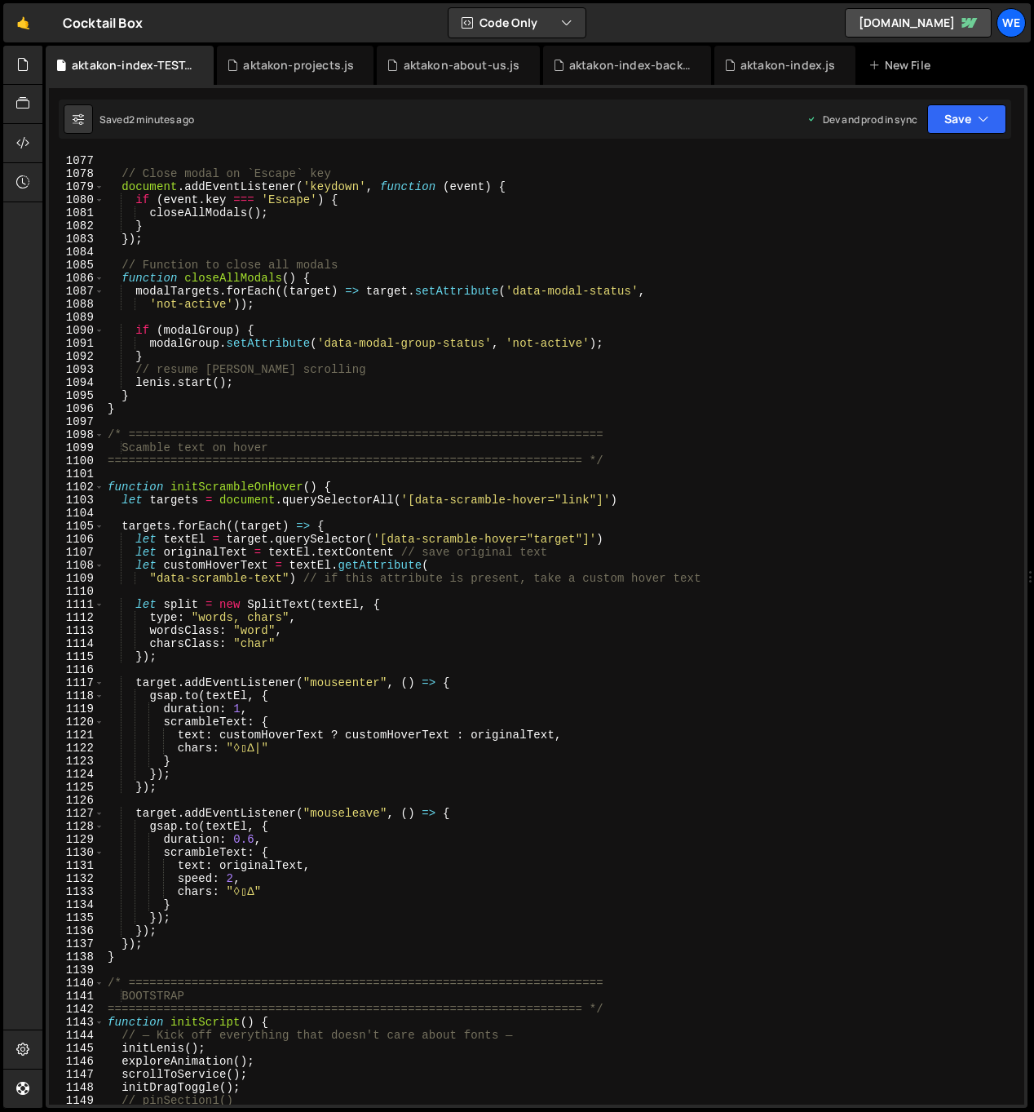
scroll to position [14190, 0]
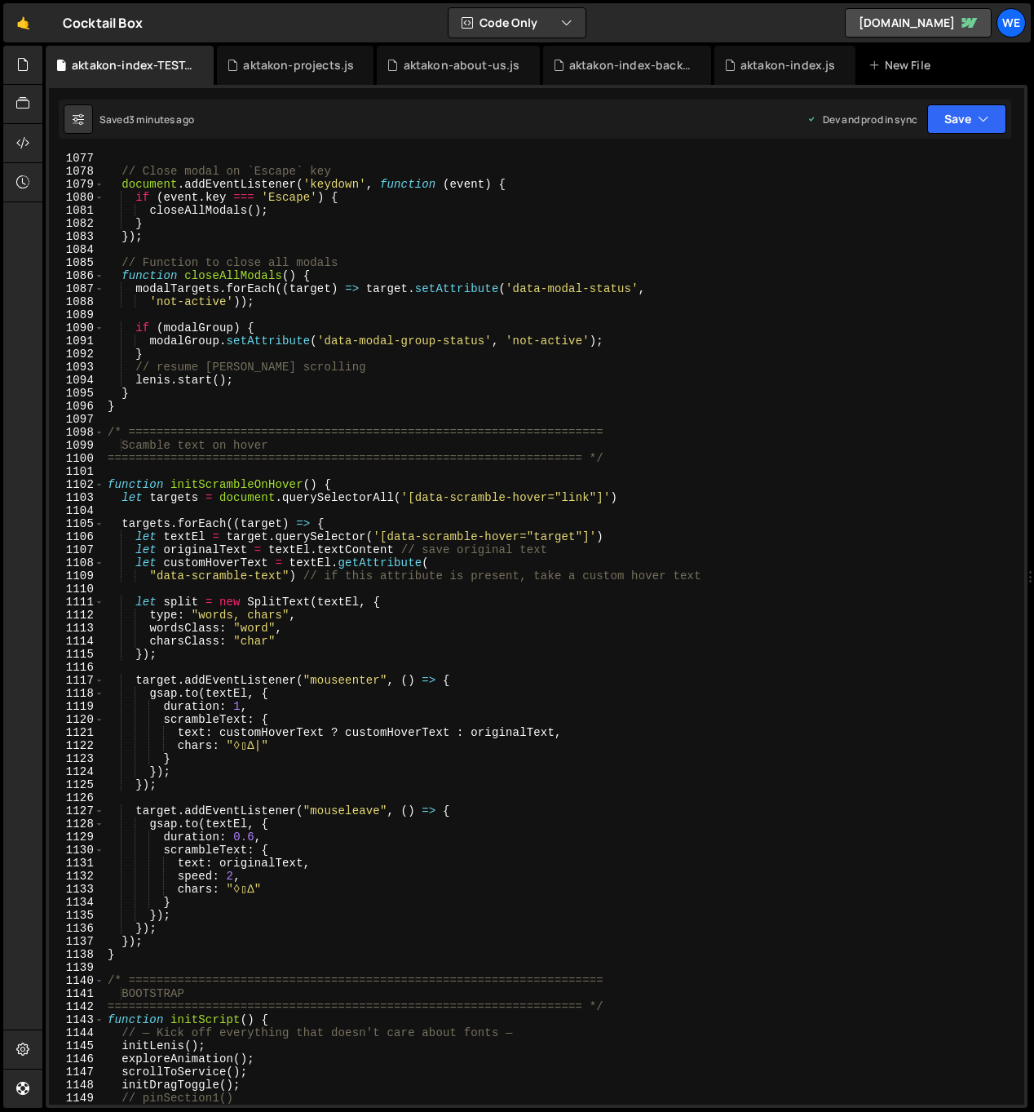
click at [259, 877] on div "// Close modal on `Escape` key document . addEventListener ( 'keydown' , functi…" at bounding box center [561, 640] width 914 height 977
drag, startPoint x: 279, startPoint y: 742, endPoint x: 177, endPoint y: 742, distance: 102.0
click at [177, 742] on div "// Close modal on `Escape` key document . addEventListener ( 'keydown' , functi…" at bounding box center [561, 640] width 914 height 977
paste textarea "'upperCase', // experiment with different scramble characters here"
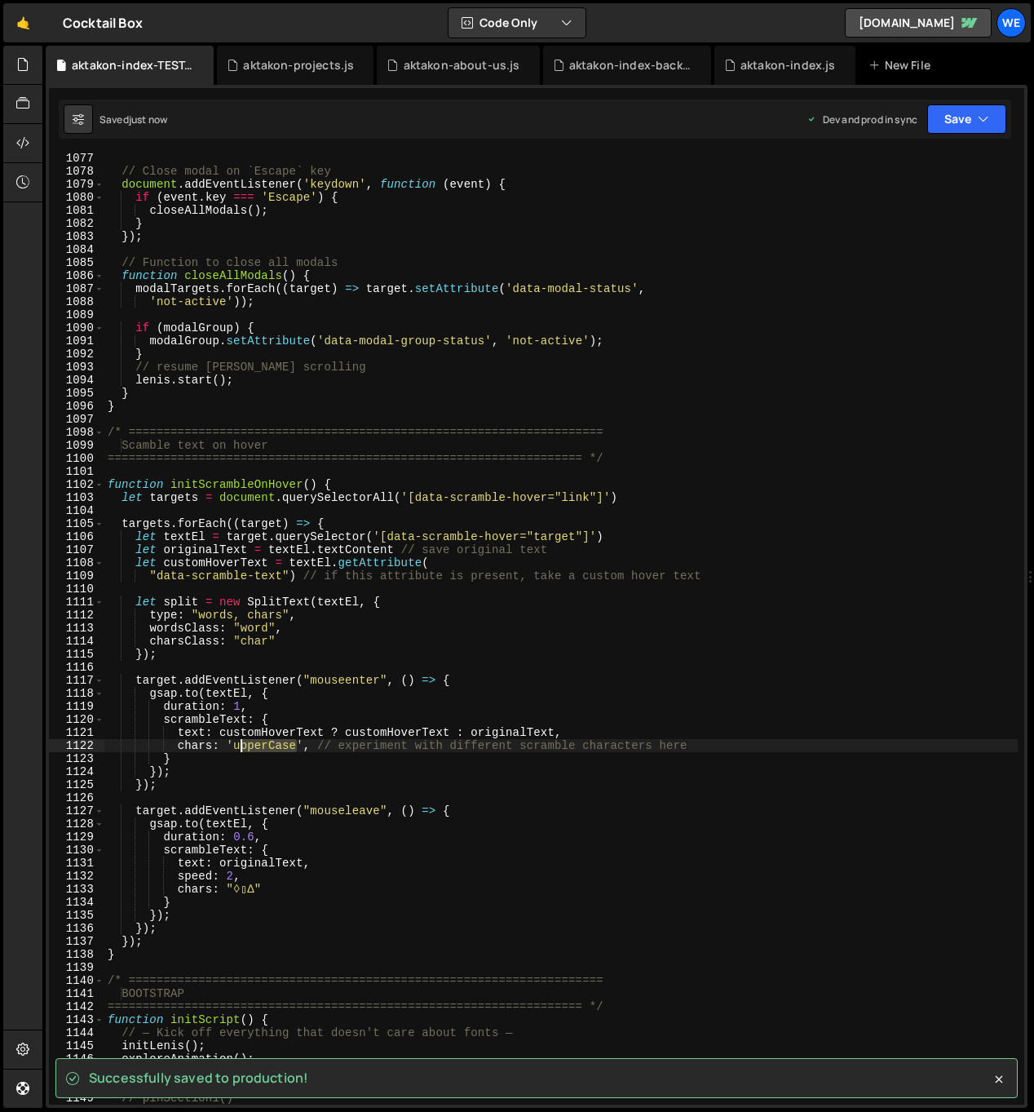
drag, startPoint x: 288, startPoint y: 743, endPoint x: 238, endPoint y: 743, distance: 49.8
click at [238, 743] on div "// Close modal on `Escape` key document . addEventListener ( 'keydown' , functi…" at bounding box center [561, 640] width 914 height 977
click at [255, 748] on div "// Close modal on `Escape` key document . addEventListener ( 'keydown' , functi…" at bounding box center [561, 640] width 914 height 977
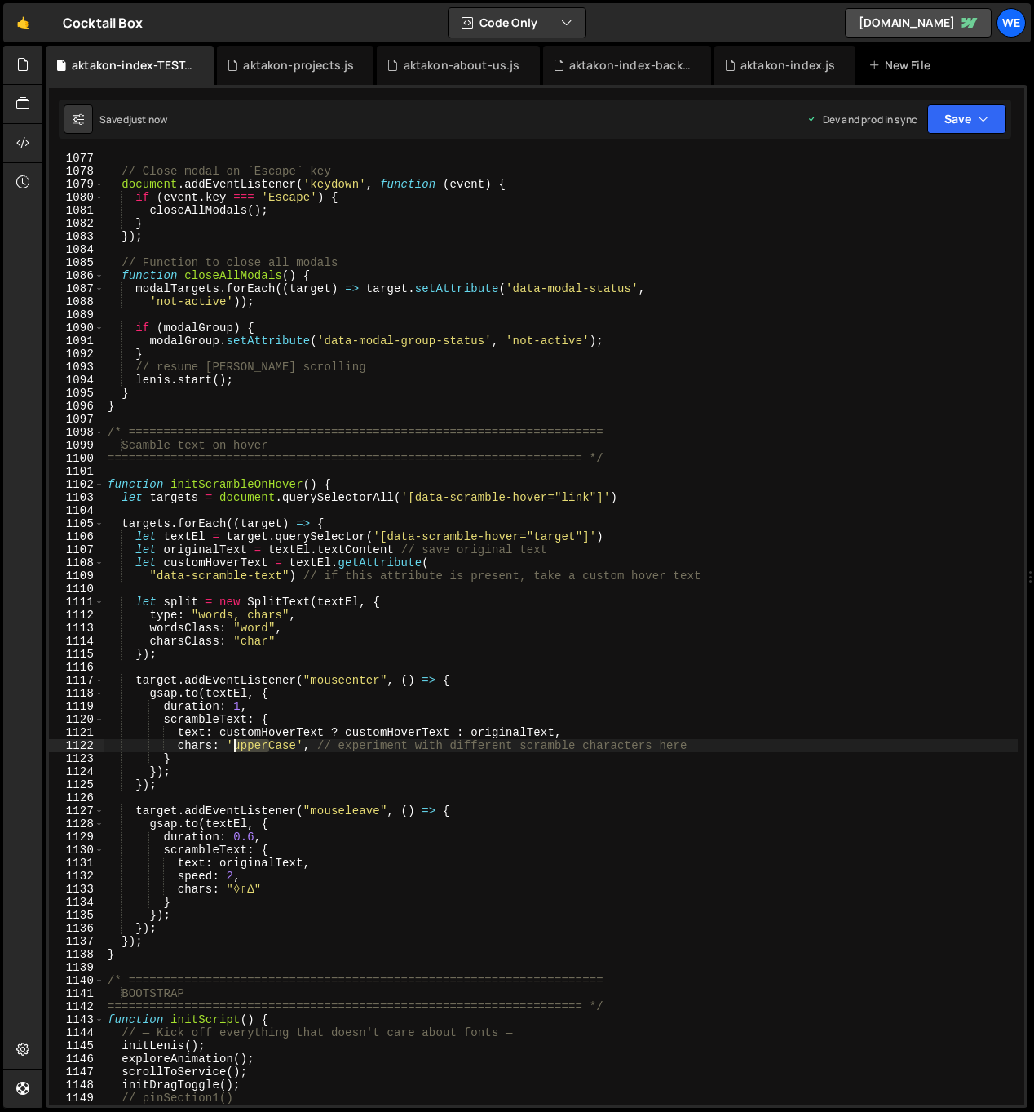
drag, startPoint x: 268, startPoint y: 745, endPoint x: 259, endPoint y: 743, distance: 9.1
click at [237, 743] on div "// Close modal on `Escape` key document . addEventListener ( 'keydown' , functi…" at bounding box center [561, 640] width 914 height 977
click at [541, 760] on div "// Close modal on `Escape` key document . addEventListener ( 'keydown' , functi…" at bounding box center [561, 640] width 914 height 977
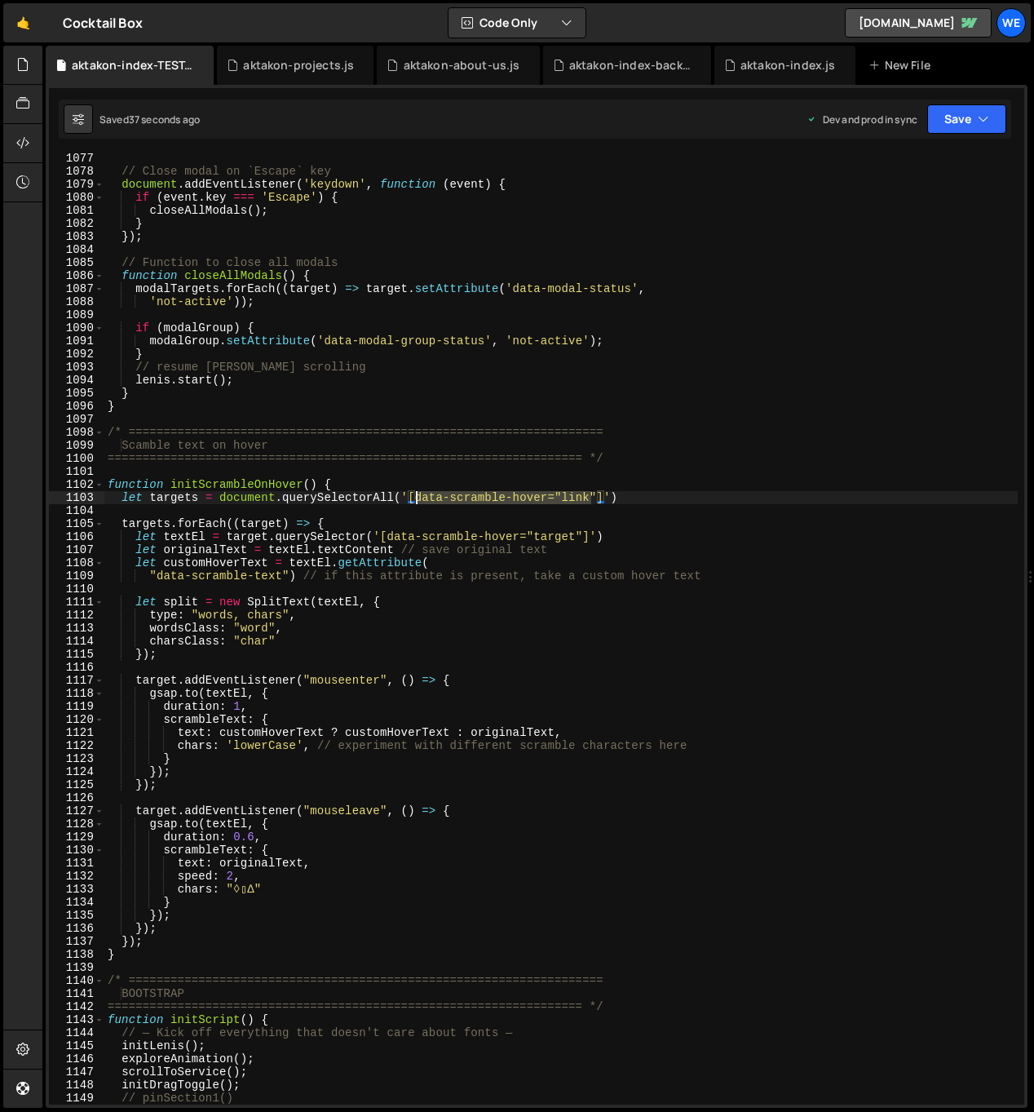
drag, startPoint x: 591, startPoint y: 499, endPoint x: 418, endPoint y: 498, distance: 173.0
click at [418, 498] on div "// Close modal on `Escape` key document . addEventListener ( 'keydown' , functi…" at bounding box center [561, 640] width 914 height 977
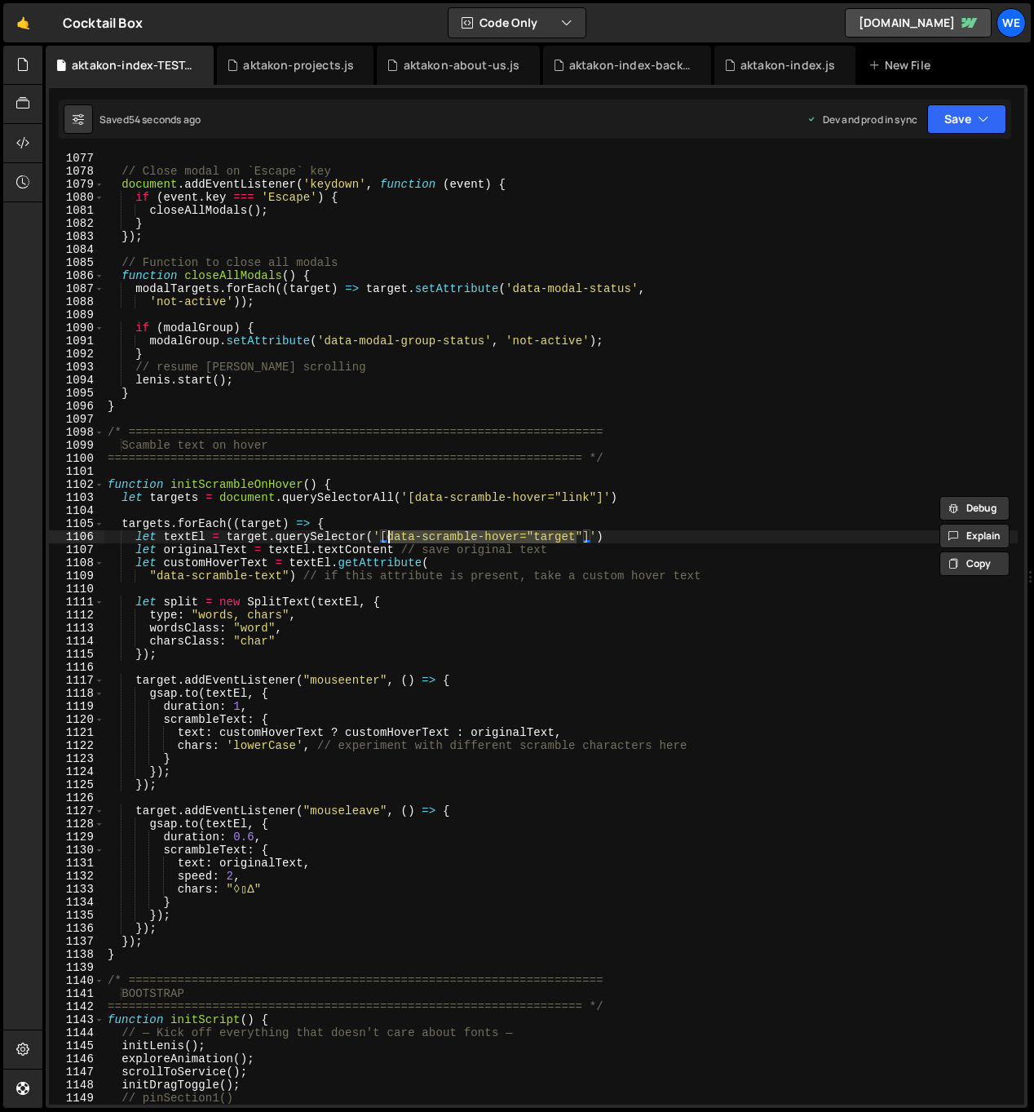
drag, startPoint x: 574, startPoint y: 536, endPoint x: 390, endPoint y: 535, distance: 184.4
click at [389, 535] on div "// Close modal on `Escape` key document . addEventListener ( 'keydown' , functi…" at bounding box center [561, 640] width 914 height 977
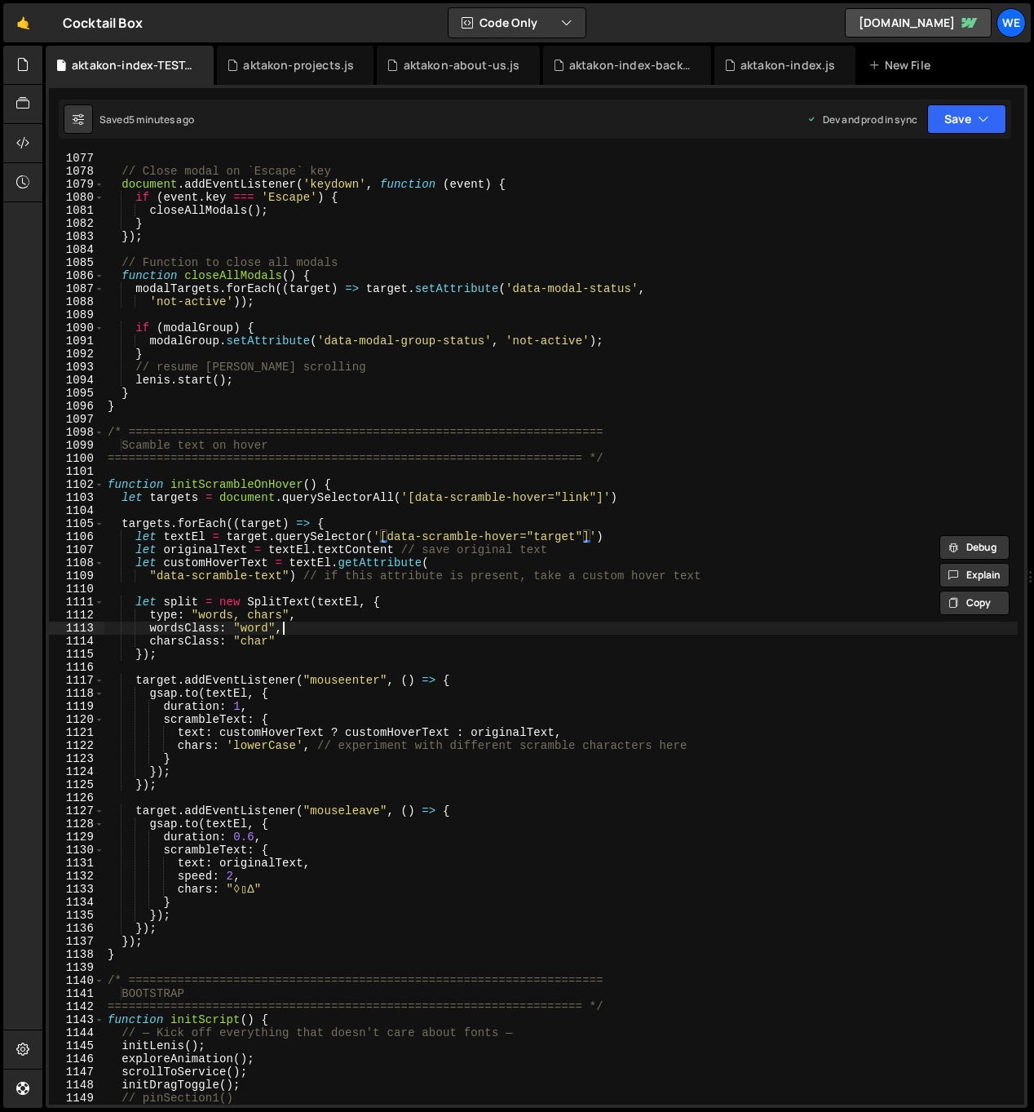
click at [405, 627] on div "// Close modal on `Escape` key document . addEventListener ( 'keydown' , functi…" at bounding box center [561, 640] width 914 height 977
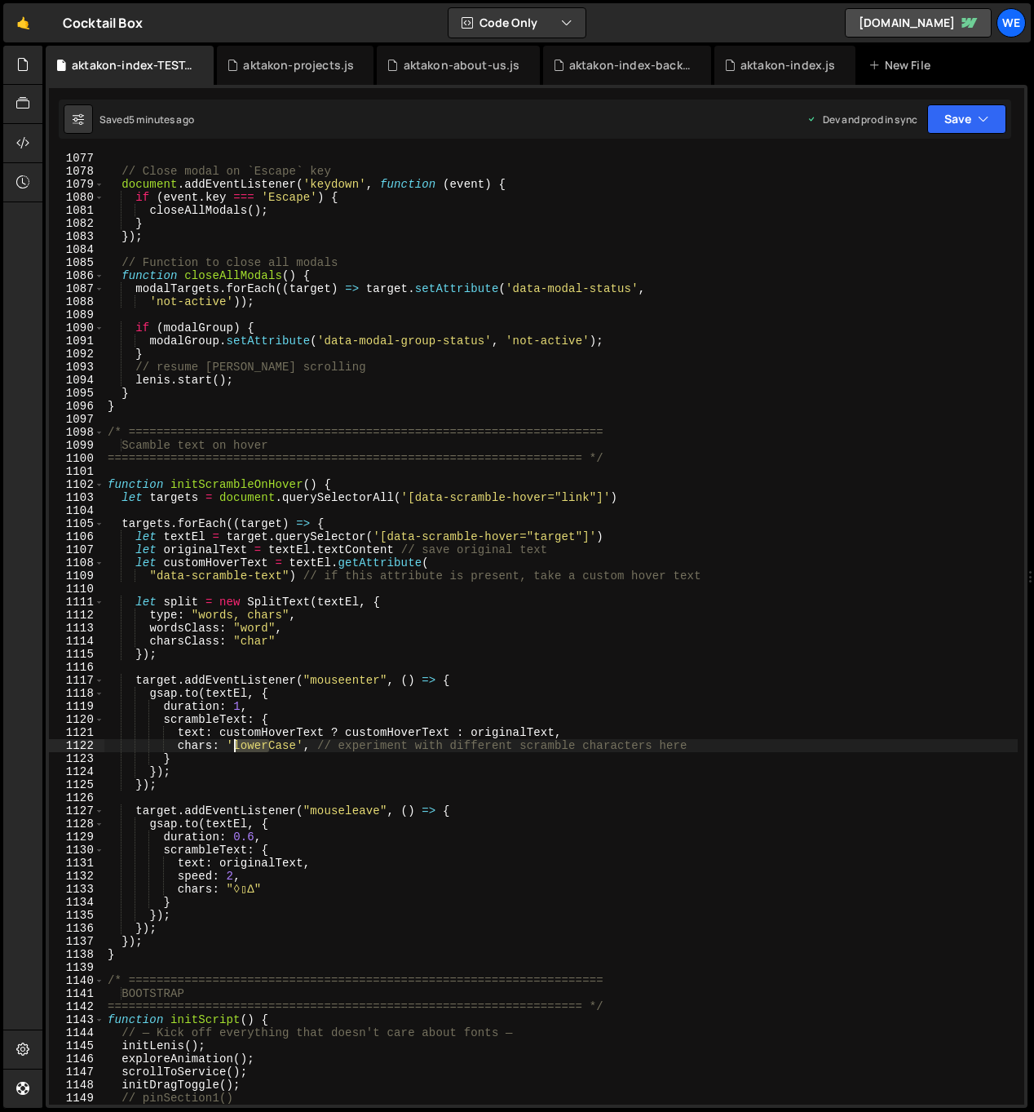
drag, startPoint x: 269, startPoint y: 746, endPoint x: 238, endPoint y: 749, distance: 31.2
click at [237, 748] on div "// Close modal on `Escape` key document . addEventListener ( 'keydown' , functi…" at bounding box center [561, 640] width 914 height 977
drag, startPoint x: 423, startPoint y: 531, endPoint x: 155, endPoint y: 500, distance: 269.4
click at [423, 531] on div "// Close modal on `Escape` key document . addEventListener ( 'keydown' , functi…" at bounding box center [561, 640] width 914 height 977
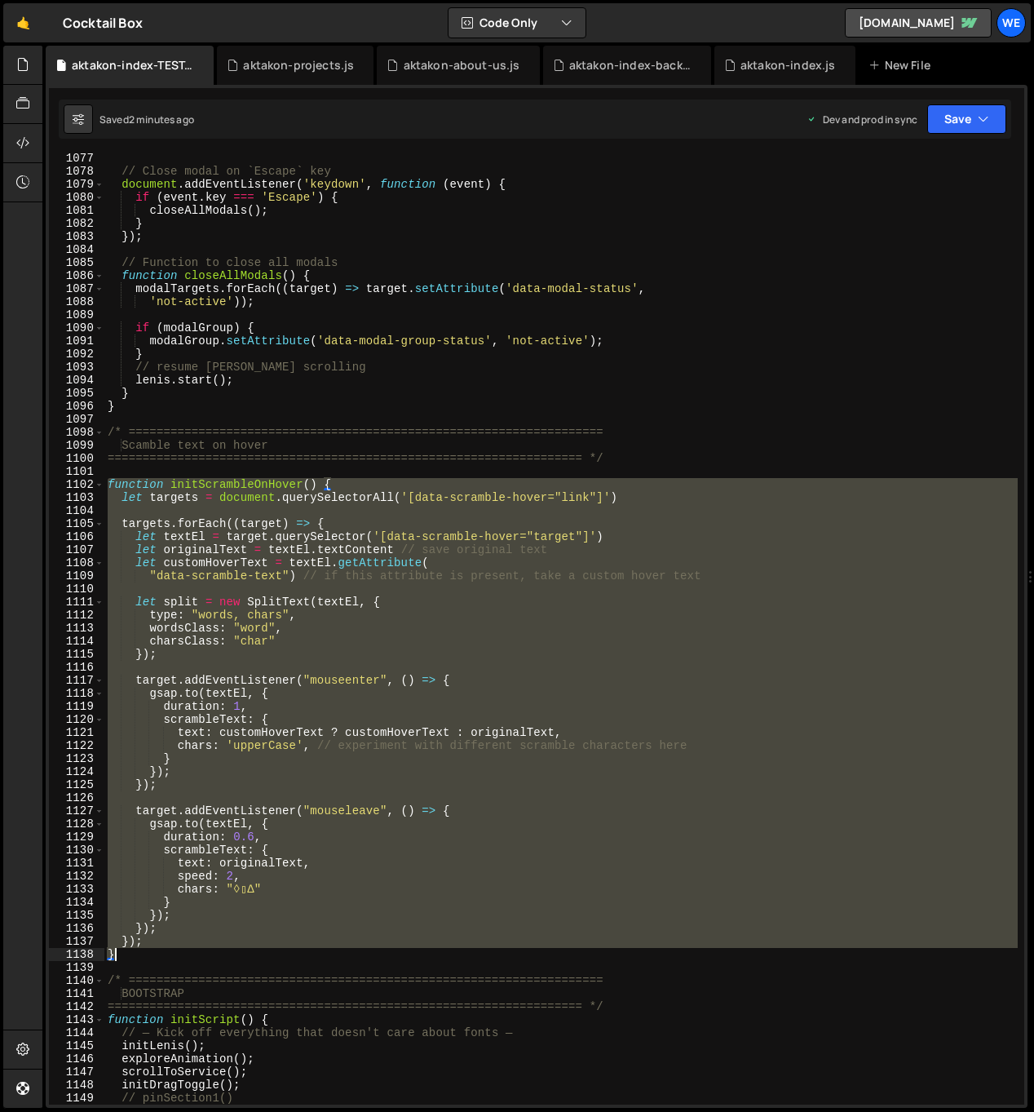
drag, startPoint x: 107, startPoint y: 481, endPoint x: 218, endPoint y: 948, distance: 479.7
click at [218, 948] on div "// Close modal on `Escape` key document . addEventListener ( 'keydown' , functi…" at bounding box center [561, 640] width 914 height 977
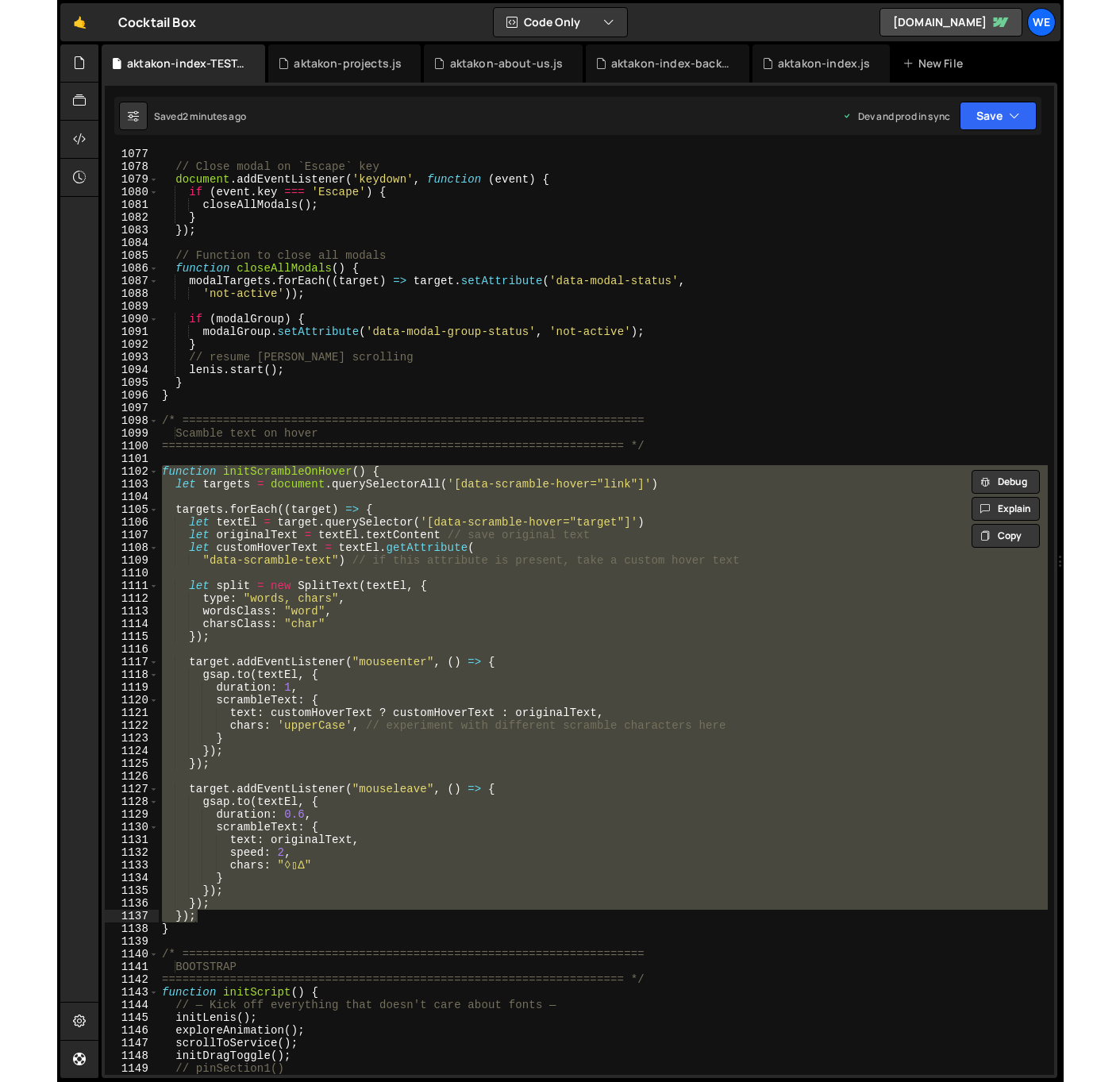
scroll to position [13668, 0]
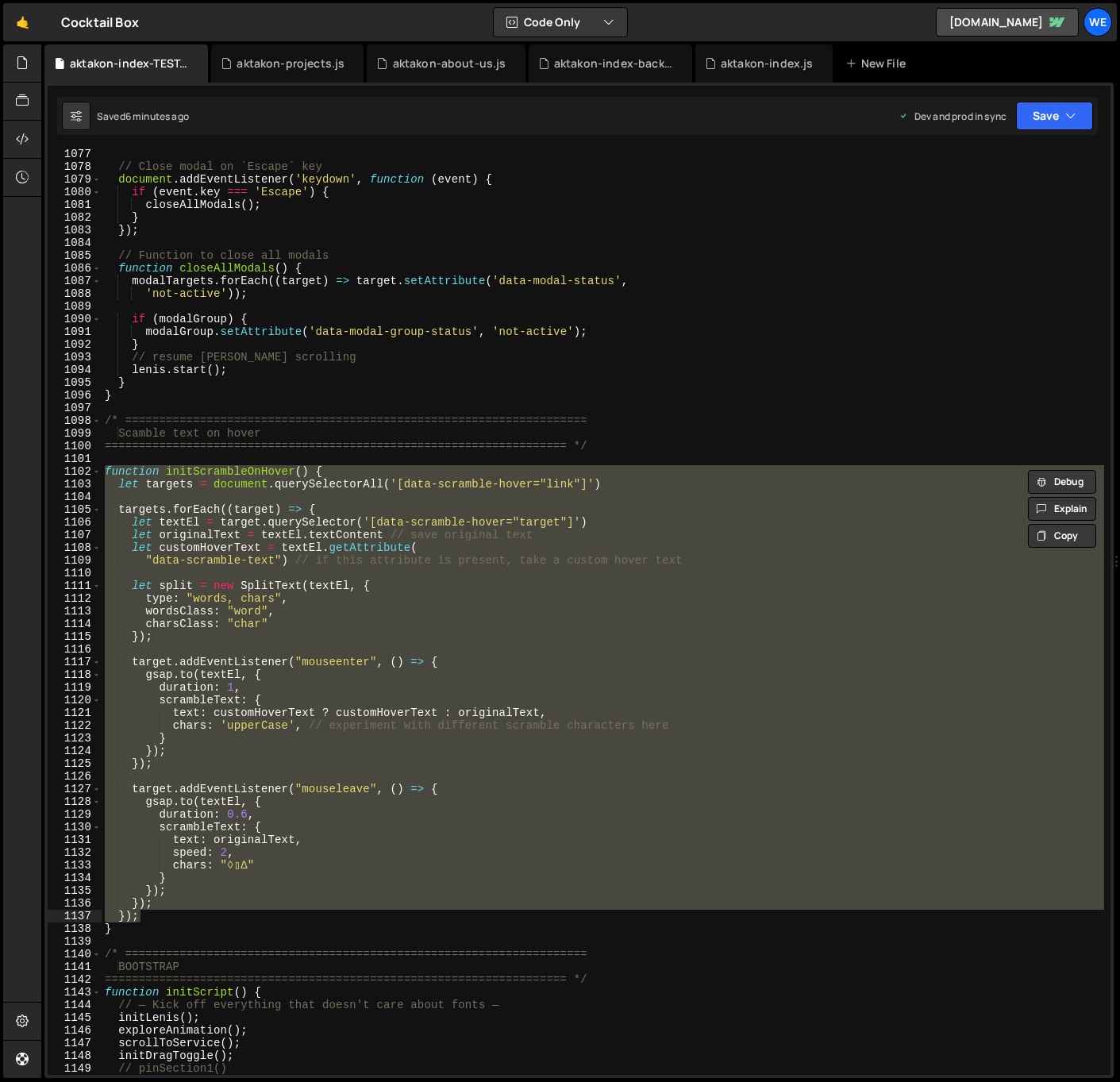
click at [518, 716] on div "// Close modal on `Escape` key document . addEventListener ( 'keydown' , functi…" at bounding box center [602, 611] width 1002 height 925
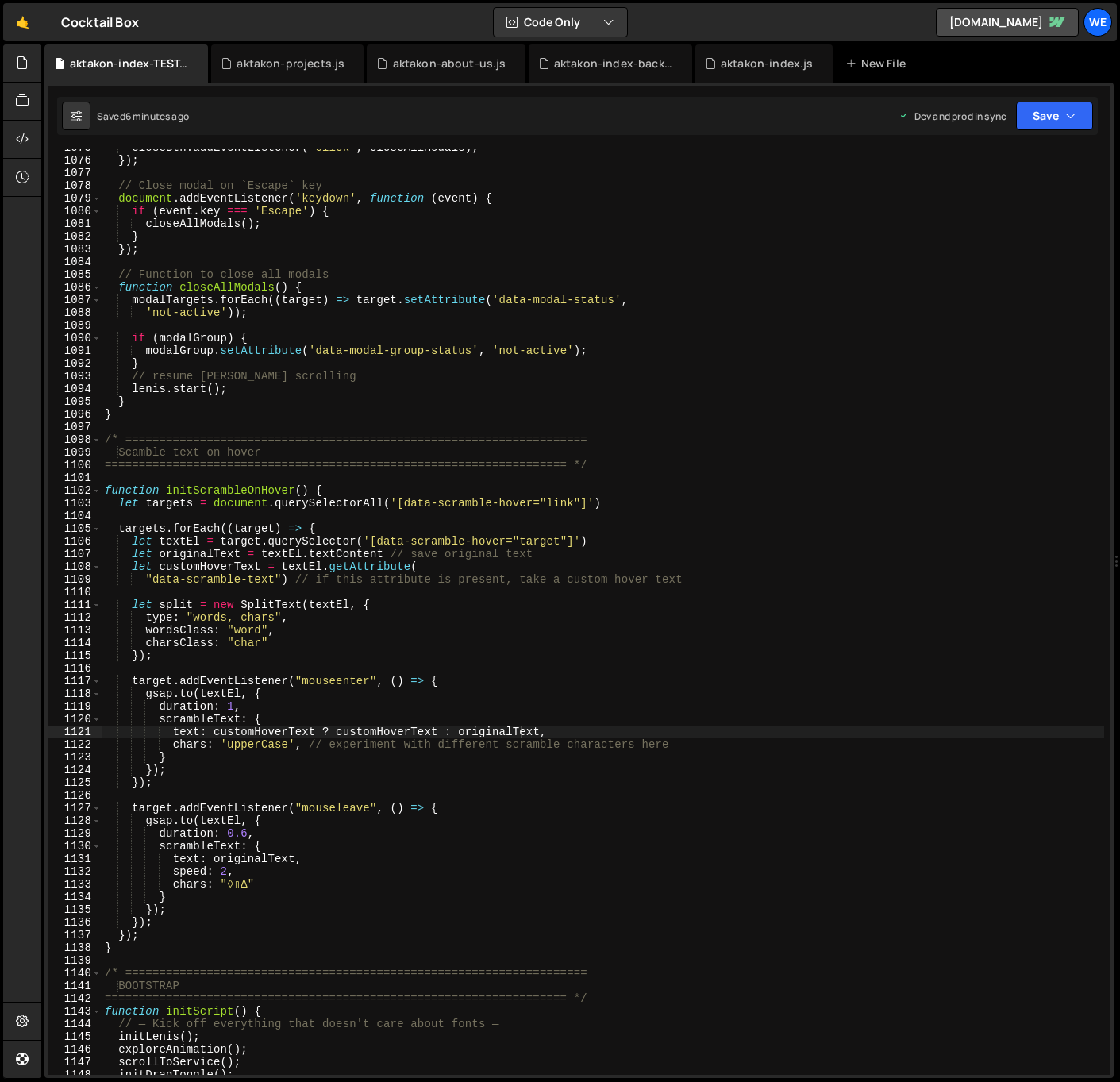
scroll to position [13586, 0]
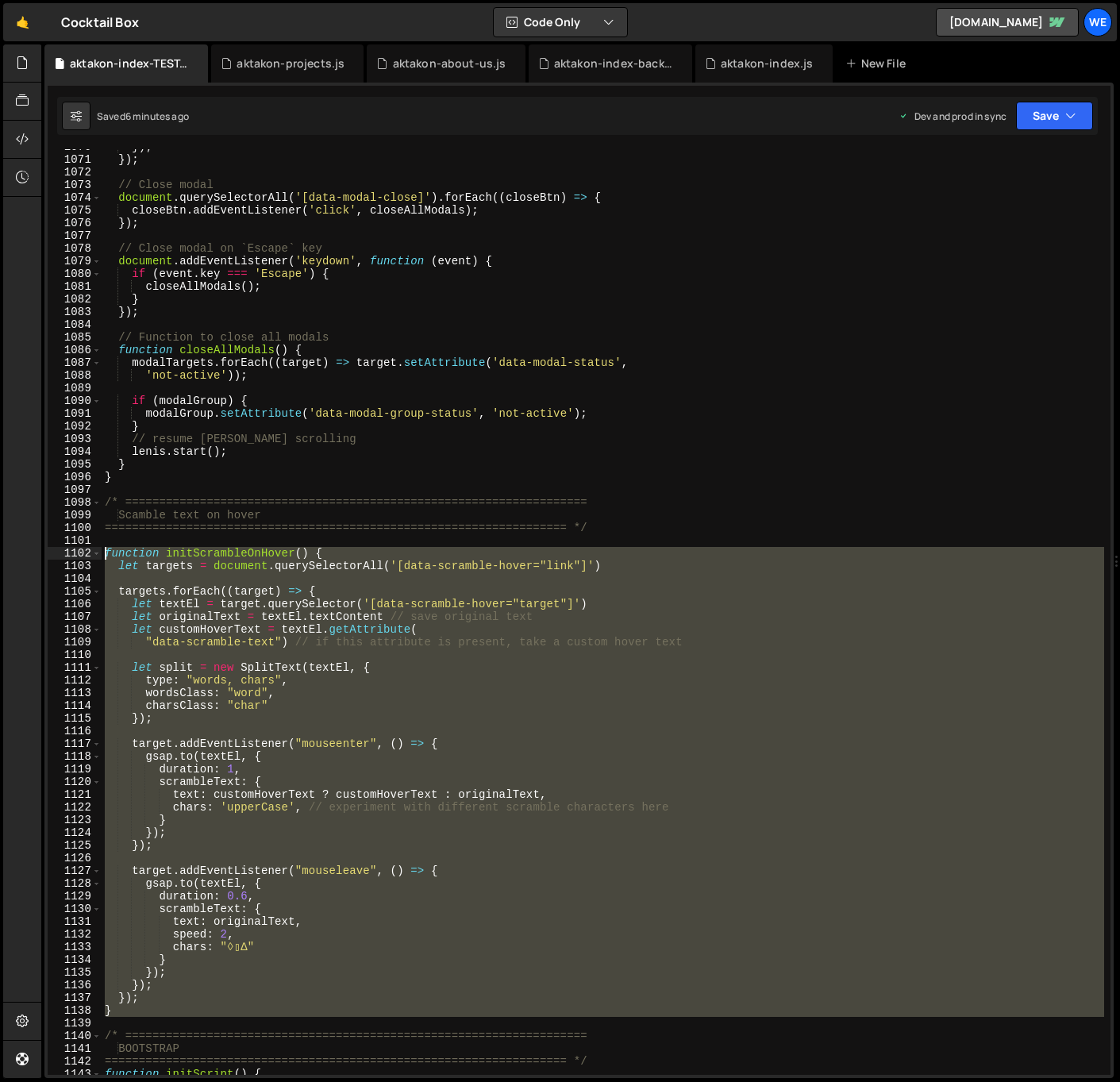
drag, startPoint x: 131, startPoint y: 1017, endPoint x: 106, endPoint y: 552, distance: 465.7
click at [106, 552] on div "}) ; }) ; // Close modal document . querySelectorAll ( '[data-modal-close]' ) .…" at bounding box center [602, 615] width 1002 height 951
type textarea "function initScrambleOnHover() { let targets = document.querySelectorAll('[data…"
paste textarea
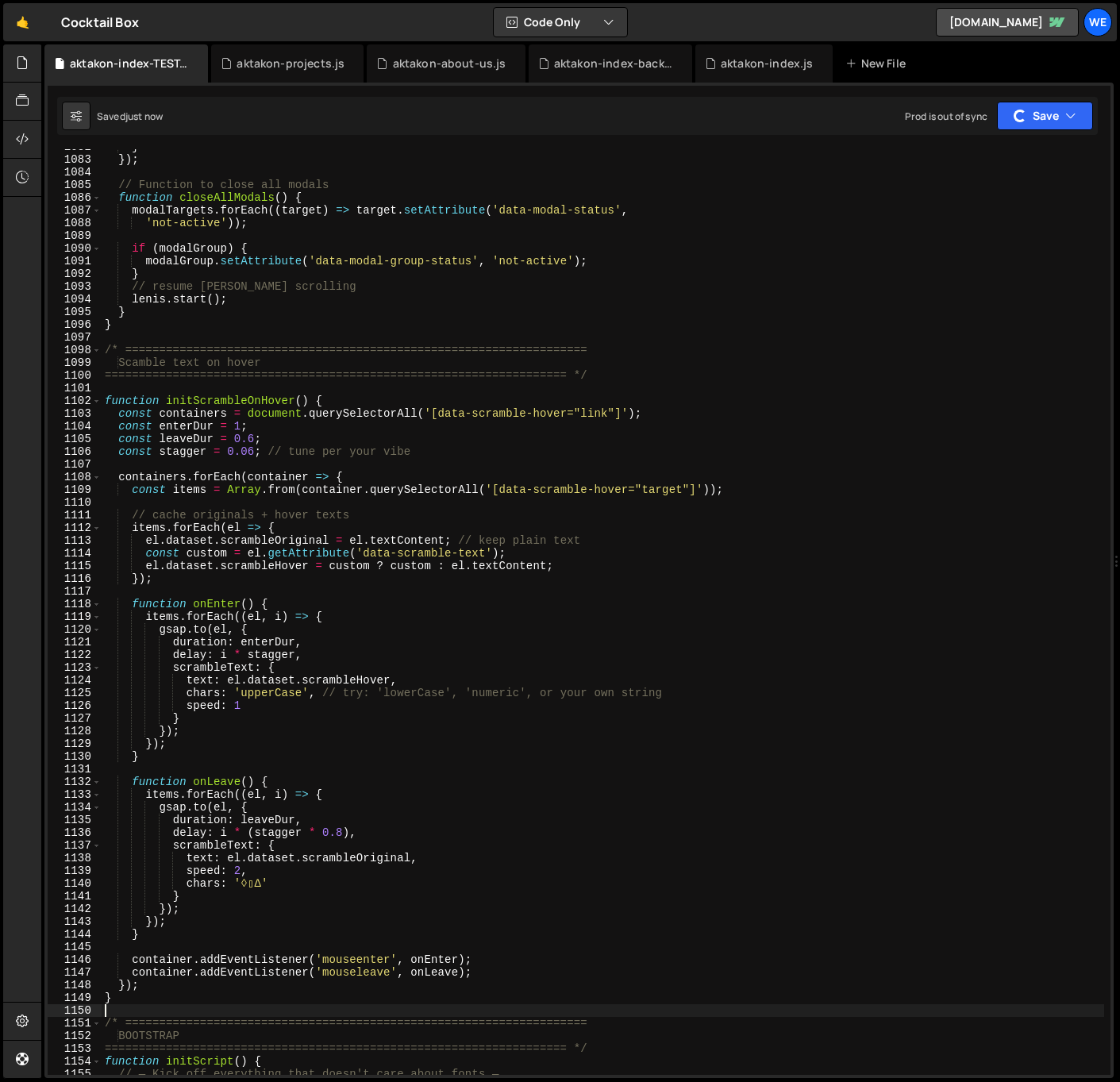
scroll to position [13752, 0]
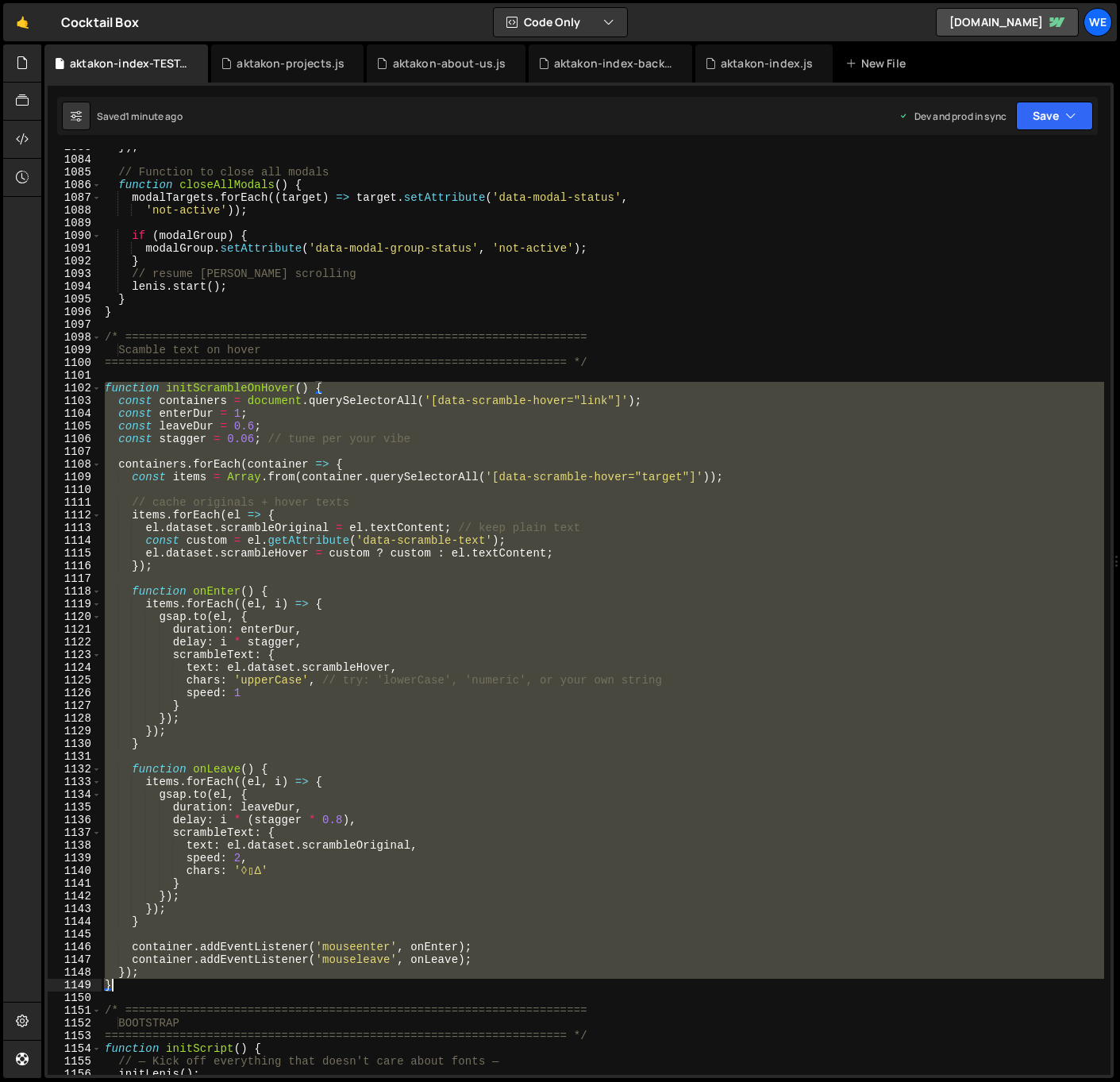
drag, startPoint x: 105, startPoint y: 384, endPoint x: 179, endPoint y: 1046, distance: 666.1
click at [149, 985] on div "}) ; // Function to close all modals function closeAllModals ( ) { modalTargets…" at bounding box center [602, 615] width 1002 height 951
click at [488, 860] on div "}) ; // Function to close all modals function closeAllModals ( ) { modalTargets…" at bounding box center [602, 611] width 1002 height 925
drag, startPoint x: 123, startPoint y: 987, endPoint x: 99, endPoint y: 389, distance: 598.5
click at [99, 389] on div "speed: 2, 1083 1084 1085 1086 1087 1088 1089 1090 1091 1092 1093 1094 1095 1096…" at bounding box center [579, 611] width 1063 height 925
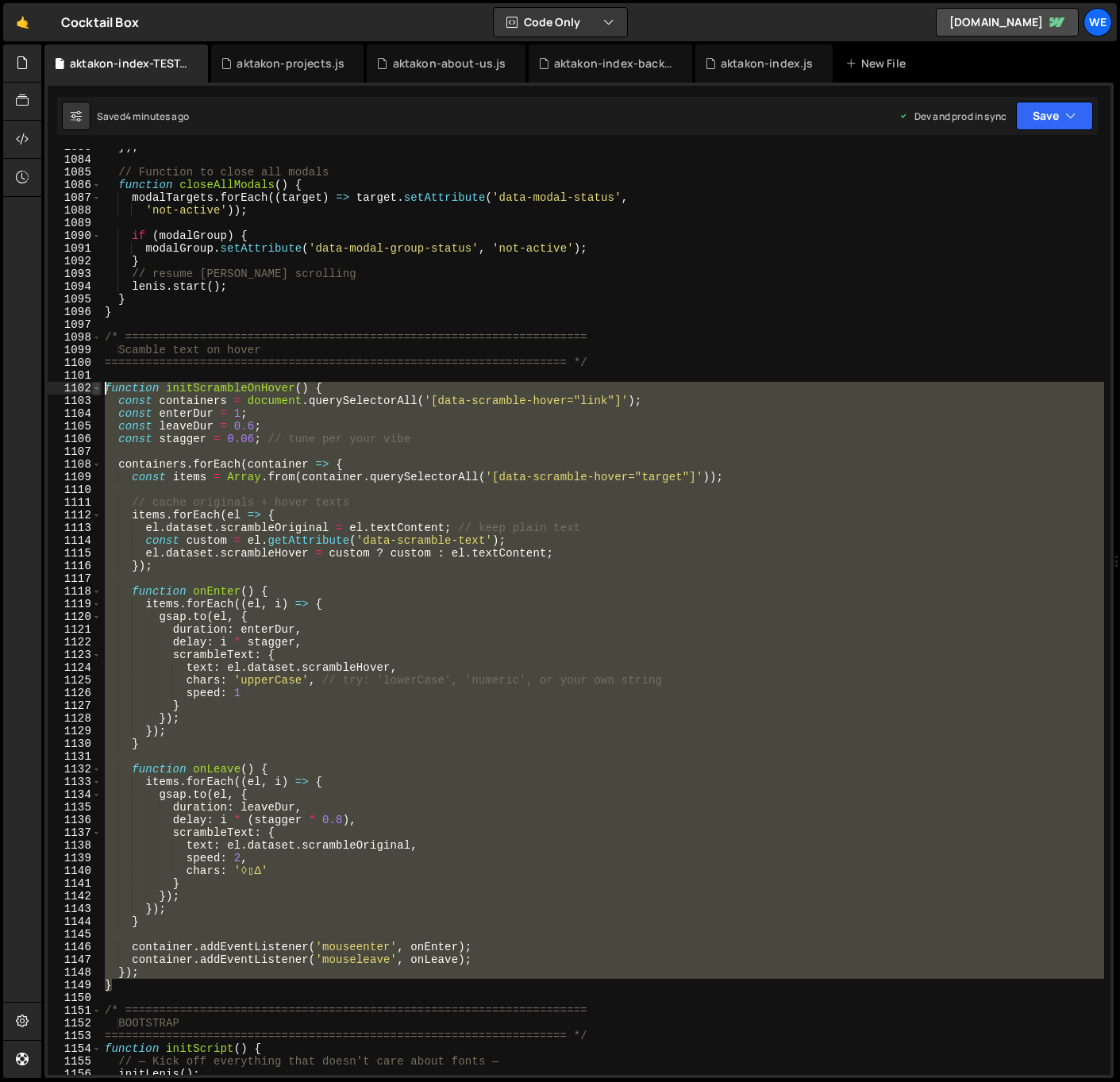
type textarea "function initScrambleOnHover() { const containers = document.querySelectorAll('…"
click at [618, 762] on div "}) ; // Function to close all modals function closeAllModals ( ) { modalTargets…" at bounding box center [602, 611] width 1002 height 925
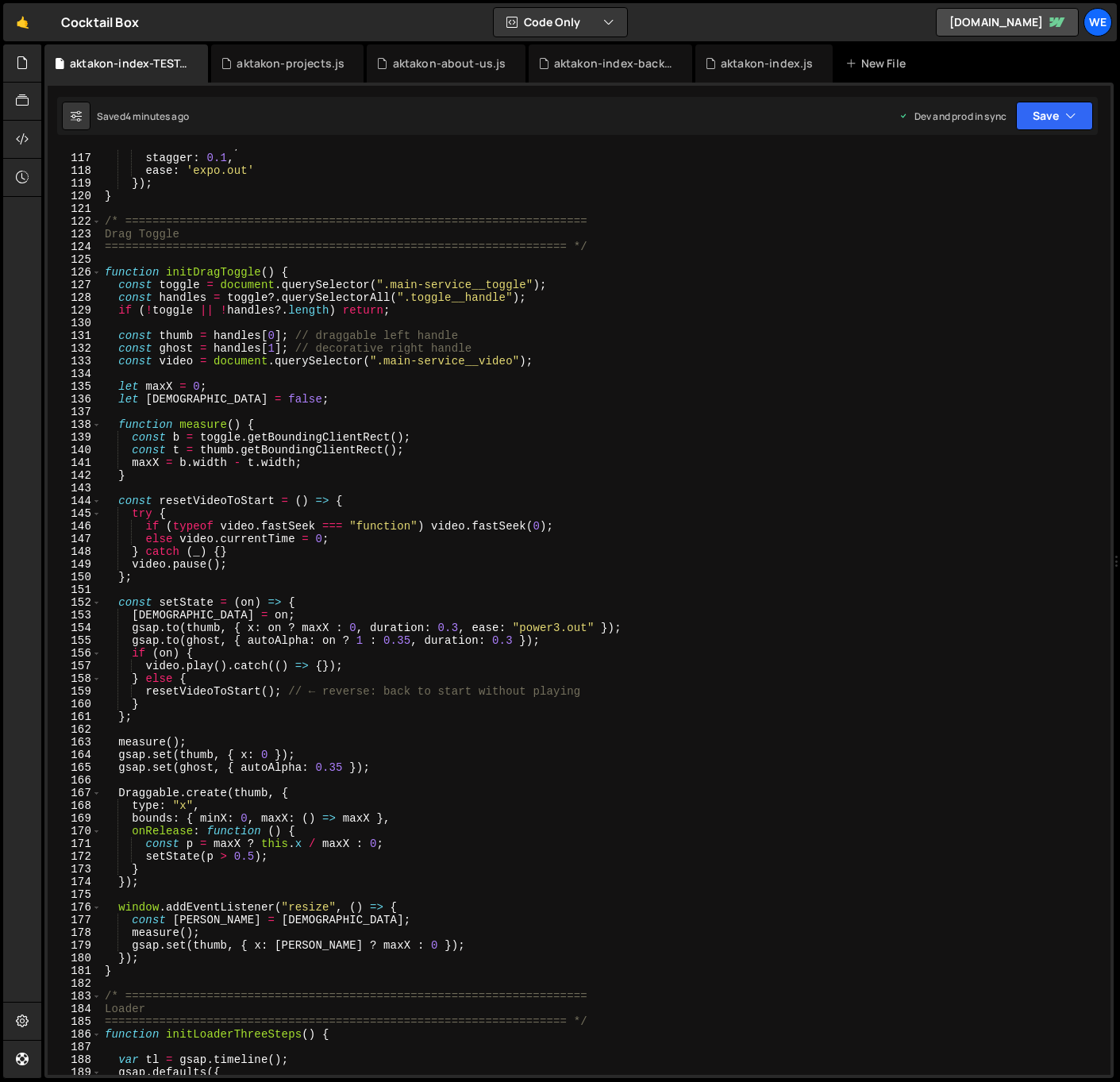
scroll to position [1006, 0]
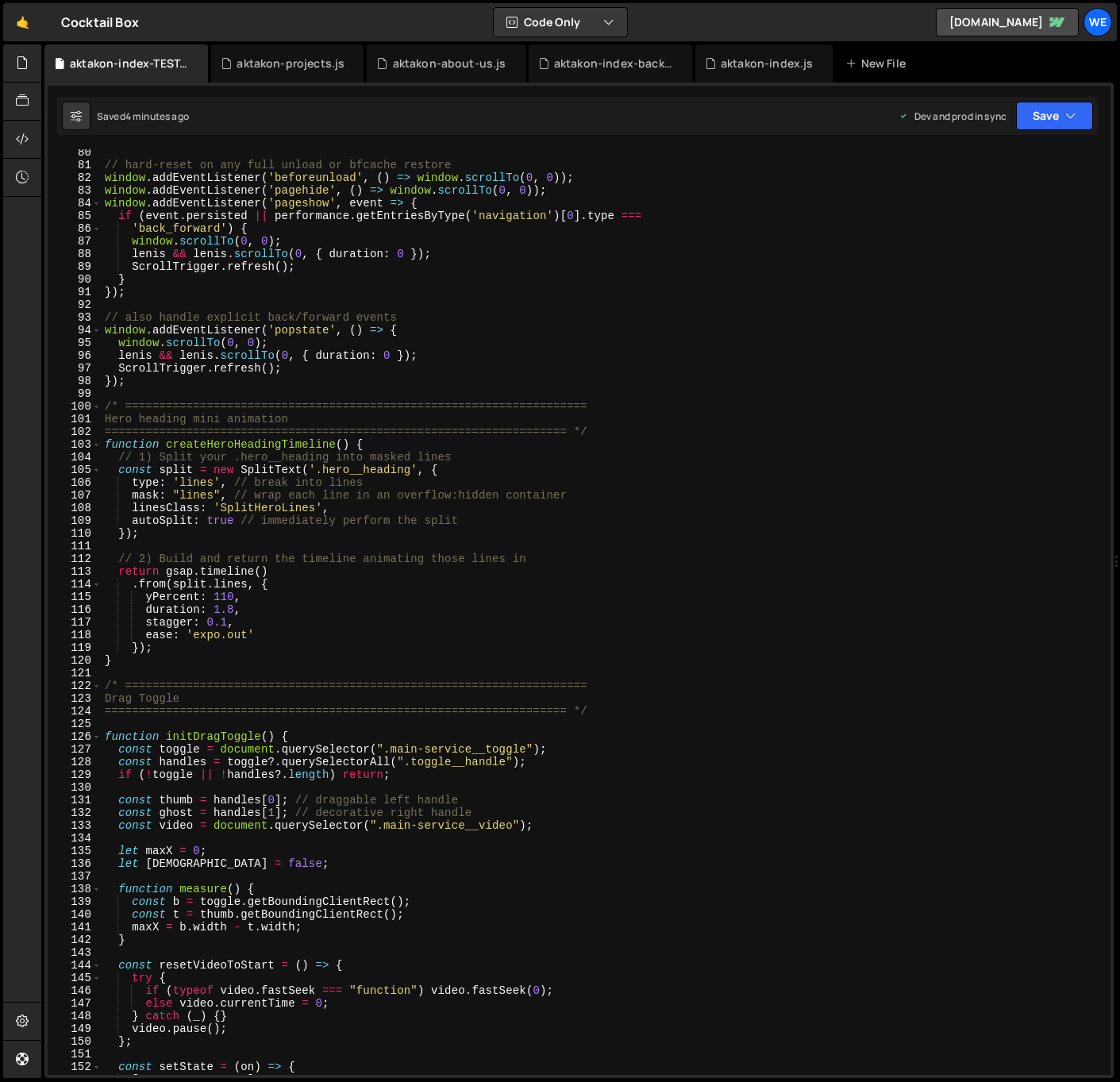
click at [992, 325] on div "// hard-reset on any full unload or bfcache restore window . addEventListener (…" at bounding box center [602, 621] width 1002 height 951
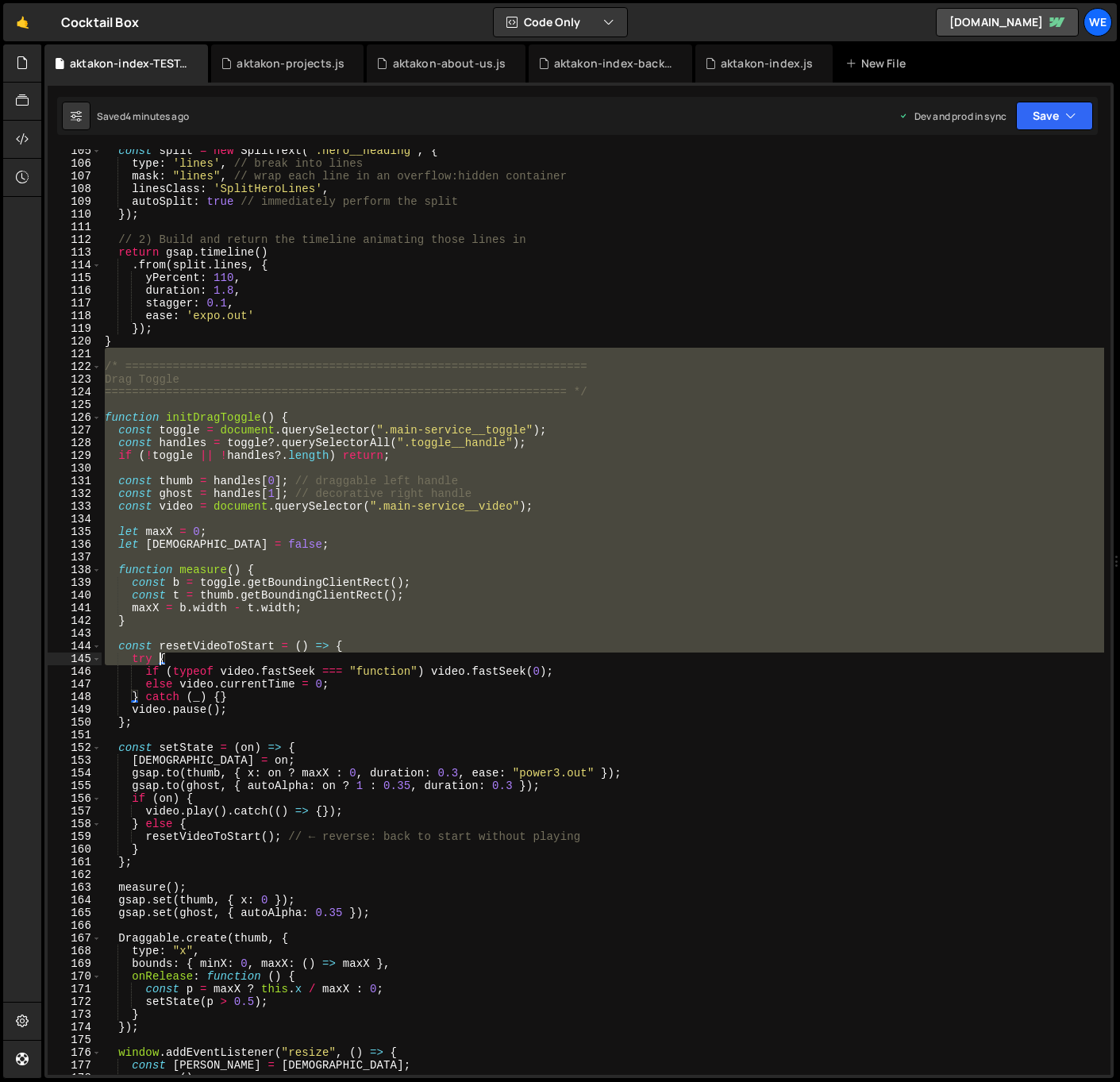
scroll to position [1579, 0]
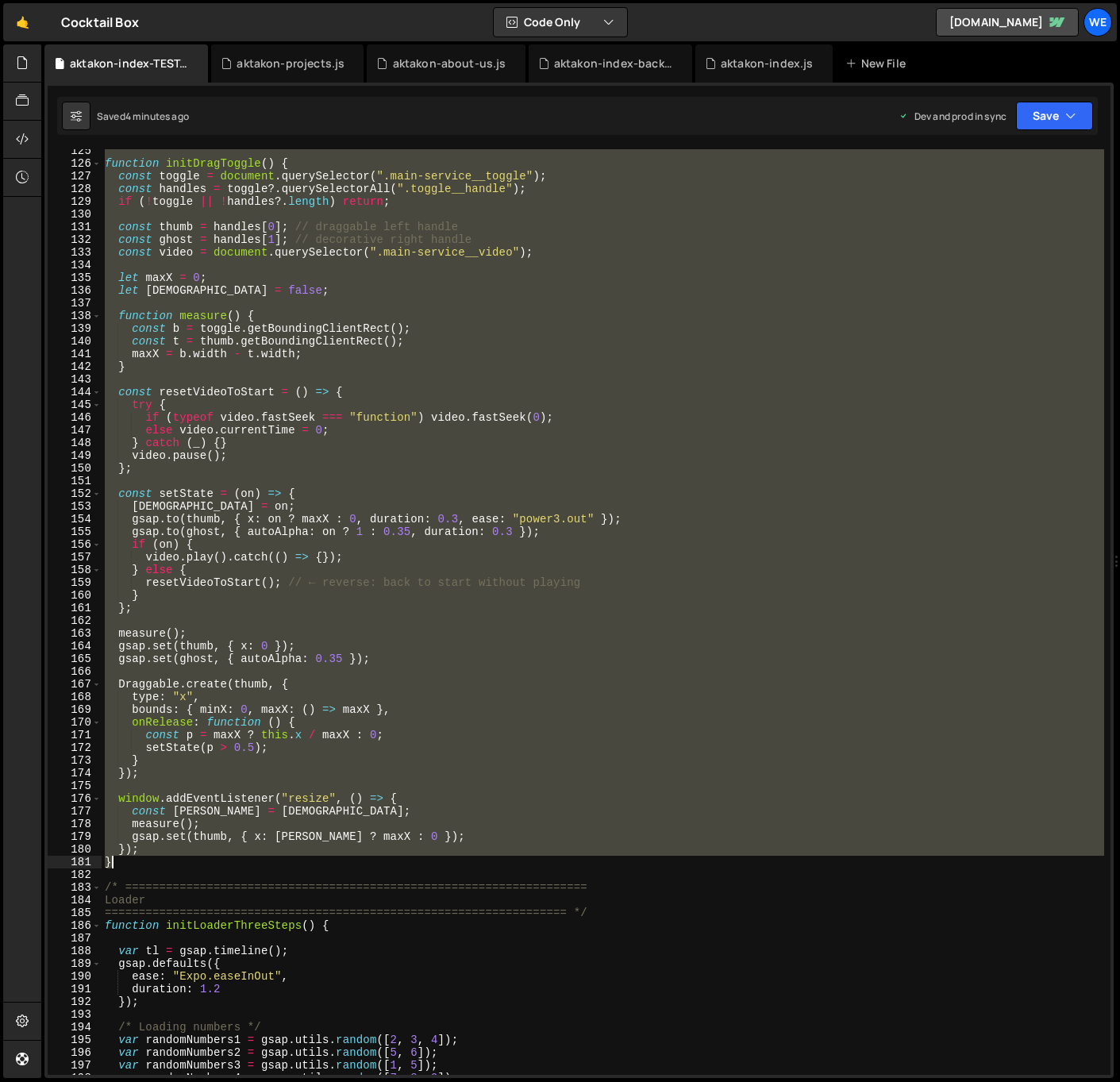
drag, startPoint x: 102, startPoint y: 532, endPoint x: 134, endPoint y: 865, distance: 334.5
click at [134, 865] on div "function initDragToggle ( ) { const toggle = document . querySelector ( ".main-…" at bounding box center [602, 619] width 1002 height 951
click at [135, 864] on div "function initDragToggle ( ) { const toggle = document . querySelector ( ".main-…" at bounding box center [602, 611] width 1002 height 925
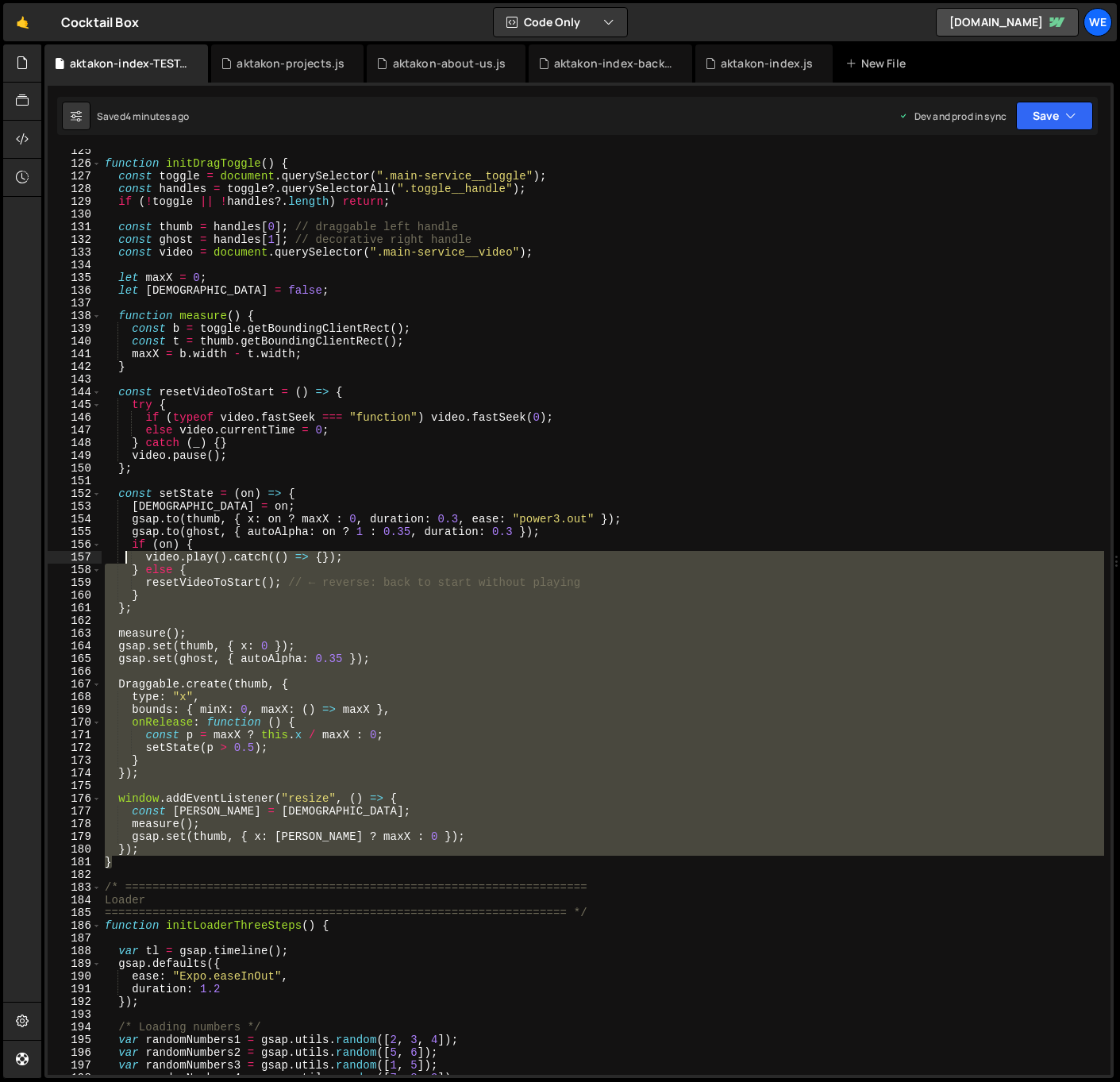
scroll to position [1249, 0]
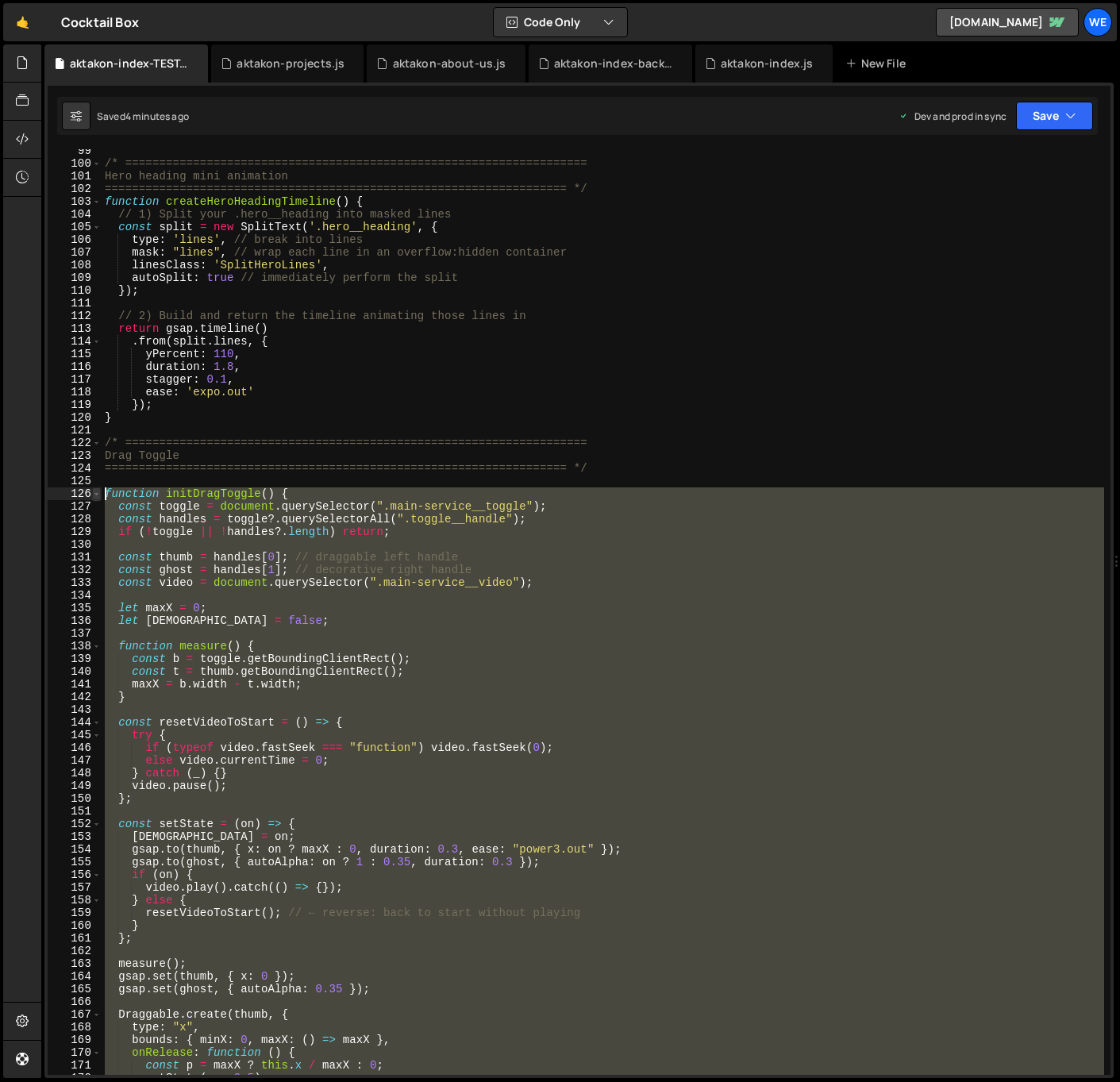
drag, startPoint x: 131, startPoint y: 864, endPoint x: 98, endPoint y: 491, distance: 374.5
click at [100, 490] on div "} 99 100 101 102 103 104 105 106 107 108 109 110 111 112 113 114 115 116 117 11…" at bounding box center [579, 611] width 1063 height 925
click at [677, 565] on div "/* ==================================================================== Hero he…" at bounding box center [602, 611] width 1002 height 925
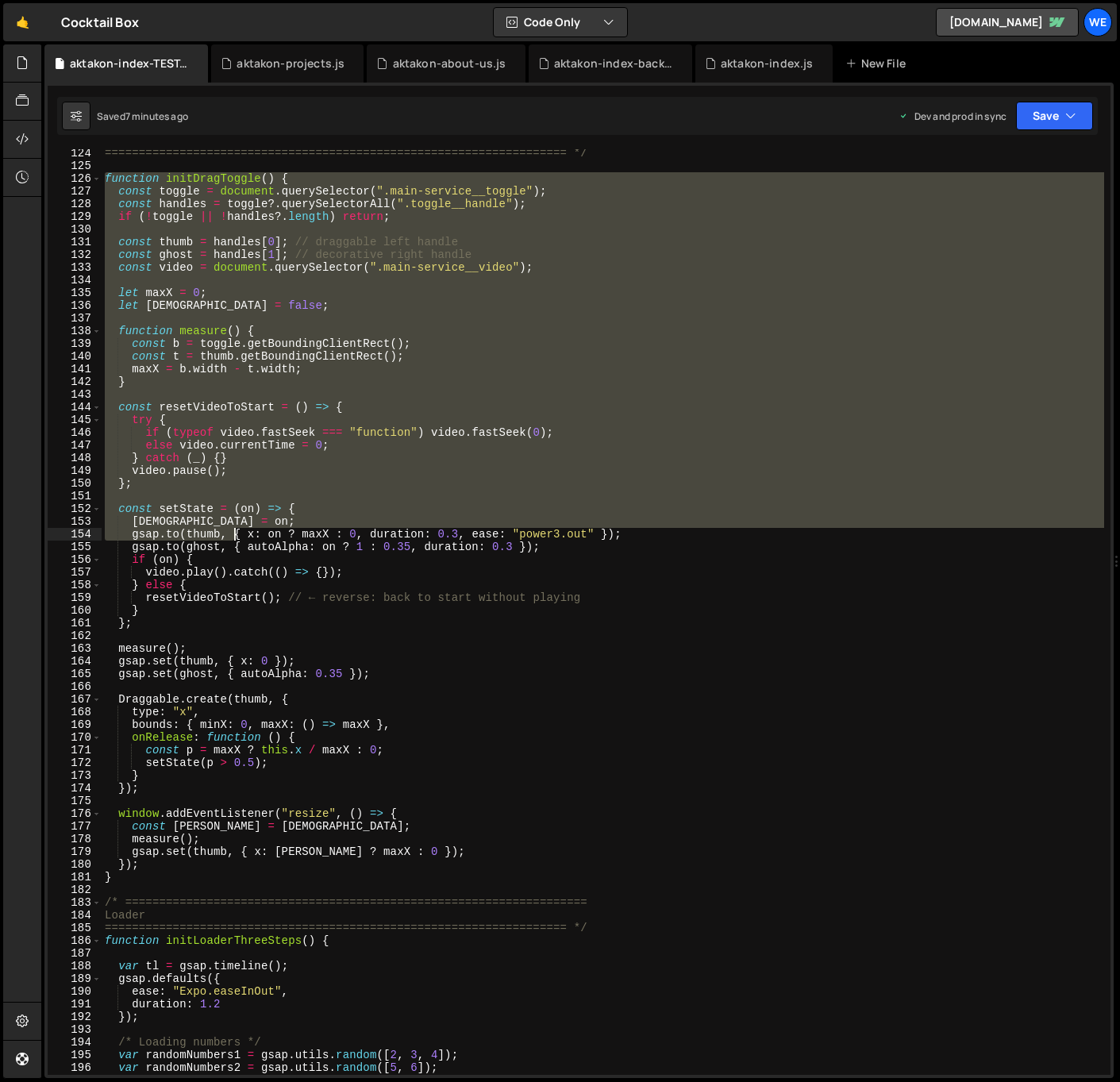
scroll to position [1657, 0]
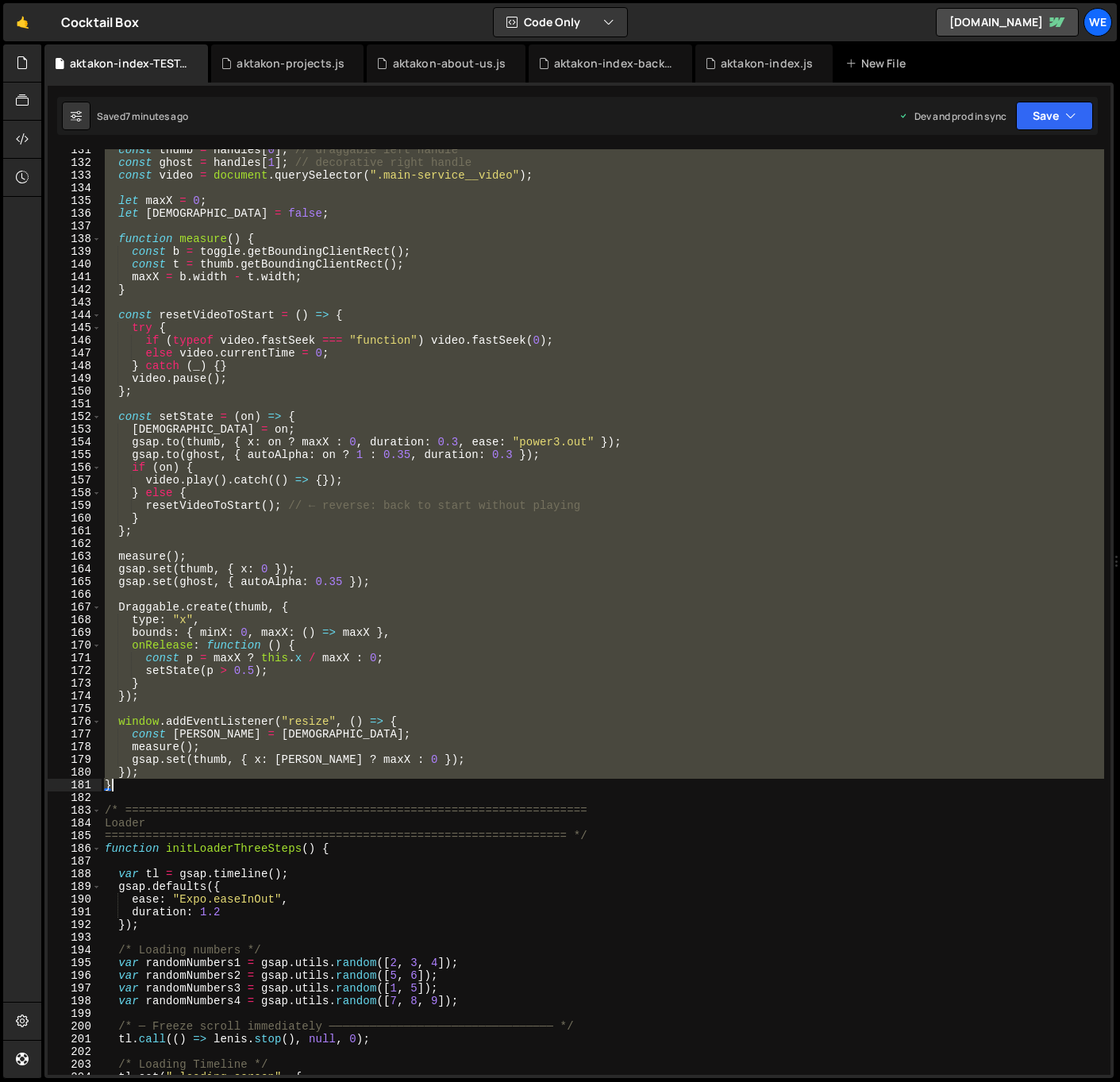
drag, startPoint x: 102, startPoint y: 324, endPoint x: 163, endPoint y: 786, distance: 466.0
click at [163, 786] on div "const thumb = handles [ 0 ] ; // draggable left handle const ghost = handles [ …" at bounding box center [602, 619] width 1002 height 951
type textarea "}); }"
paste textarea
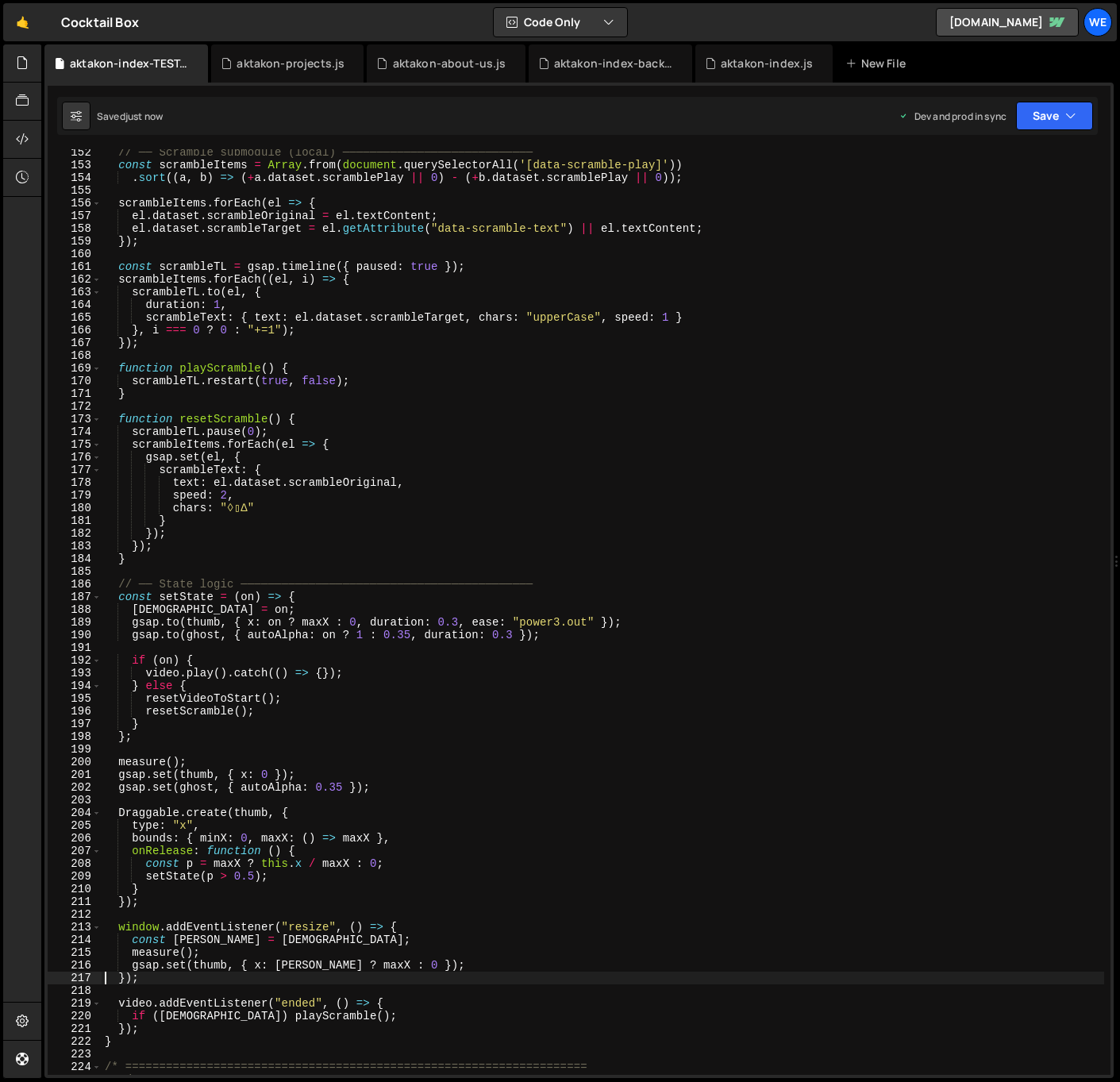
scroll to position [1841, 0]
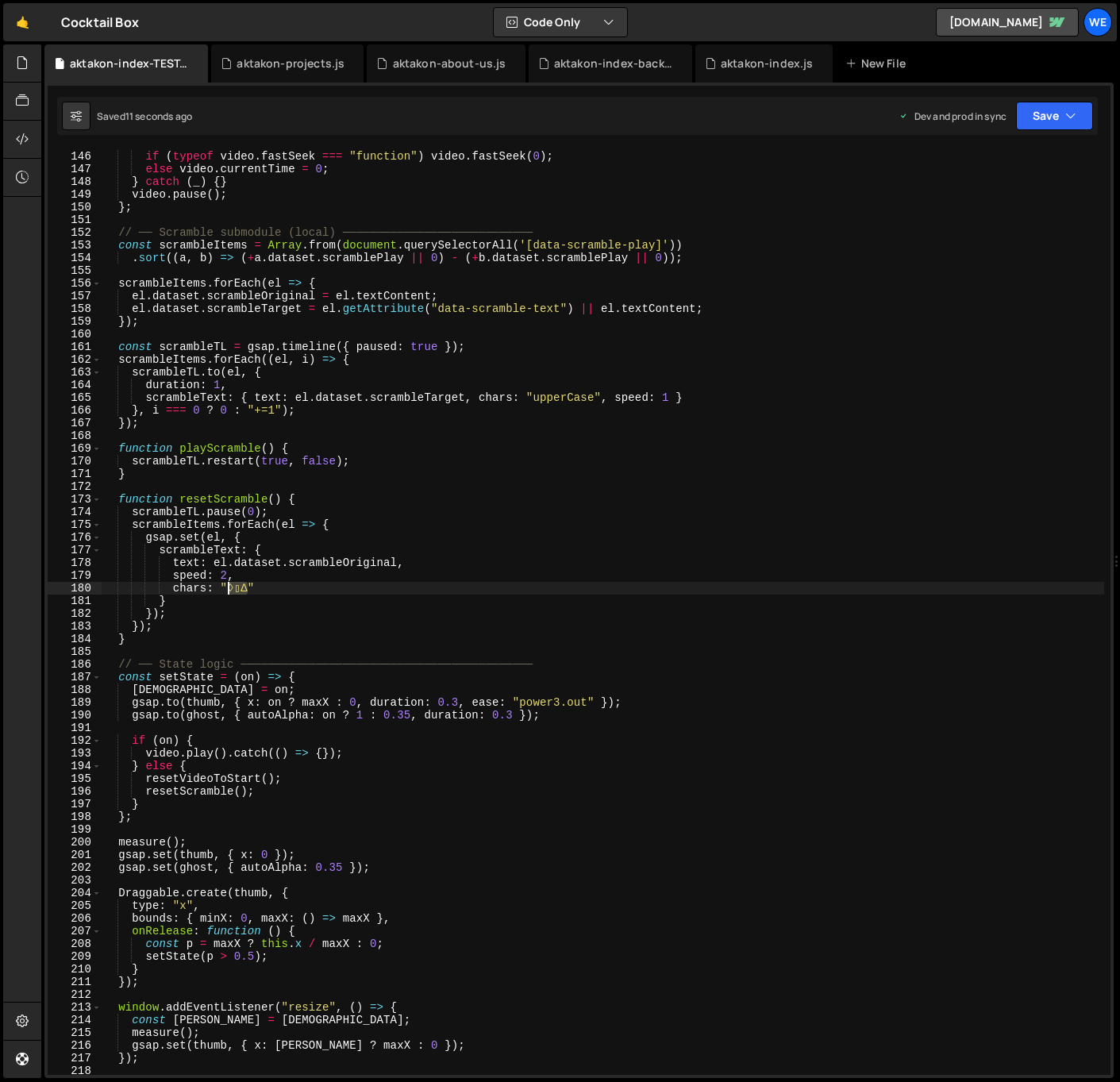
drag, startPoint x: 248, startPoint y: 586, endPoint x: 224, endPoint y: 589, distance: 24.2
click at [224, 589] on div "try { if ( typeof video . fastSeek === "function" ) video . fastSeek ( 0 ) ; el…" at bounding box center [602, 612] width 1002 height 951
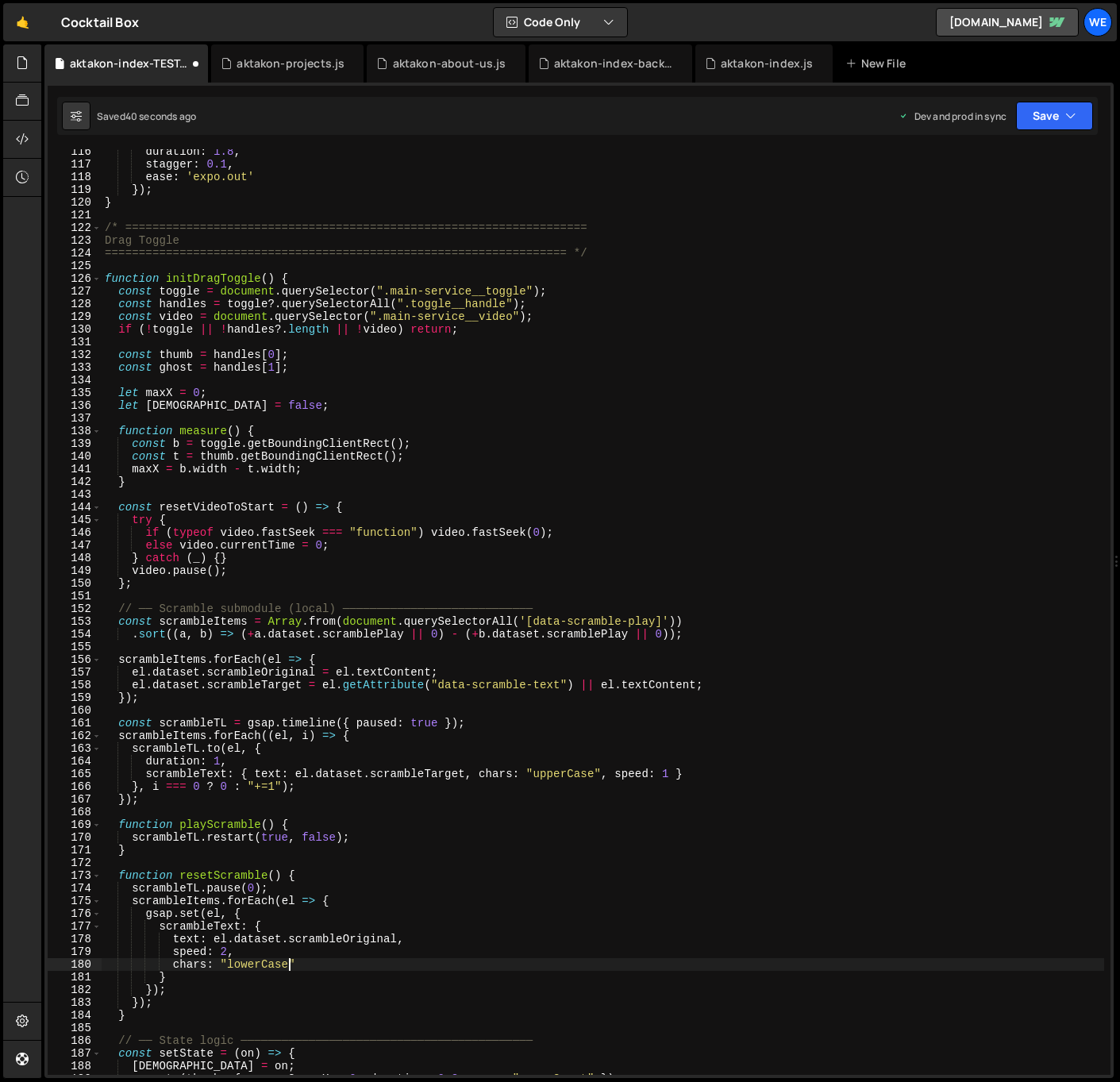
scroll to position [1463, 0]
click at [873, 751] on div "duration : 1.8 , stagger : 0.1 , ease : 'expo.out' }) ; } /* ==================…" at bounding box center [602, 622] width 1002 height 951
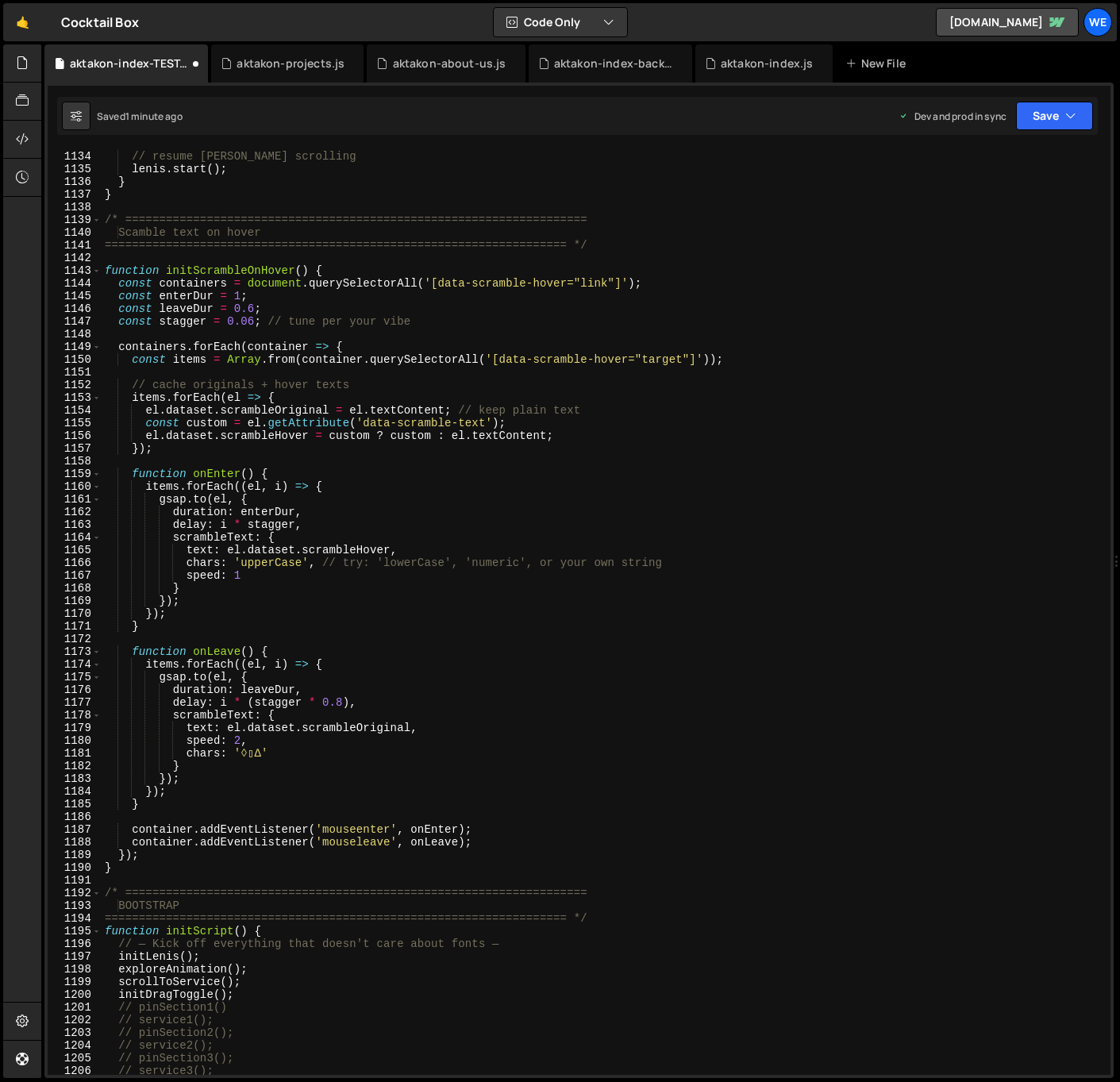
scroll to position [14389, 0]
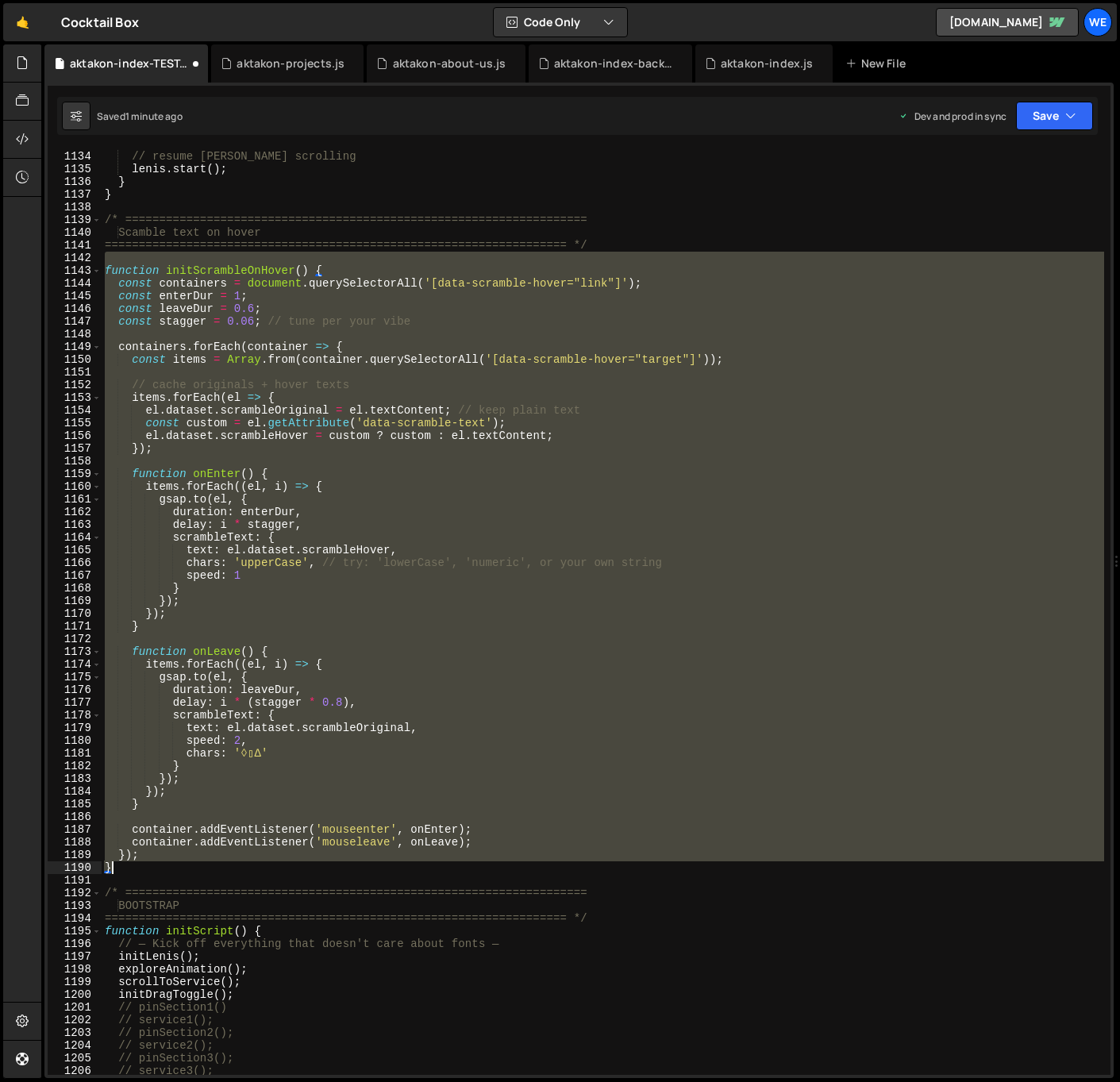
drag, startPoint x: 104, startPoint y: 263, endPoint x: 102, endPoint y: 909, distance: 646.0
click at [228, 863] on div "} // resume Lenis scrolling lenis . start ( ) ; } } /* ========================…" at bounding box center [602, 612] width 1002 height 951
click at [617, 707] on div "} // resume Lenis scrolling lenis . start ( ) ; } } /* ========================…" at bounding box center [602, 611] width 1002 height 925
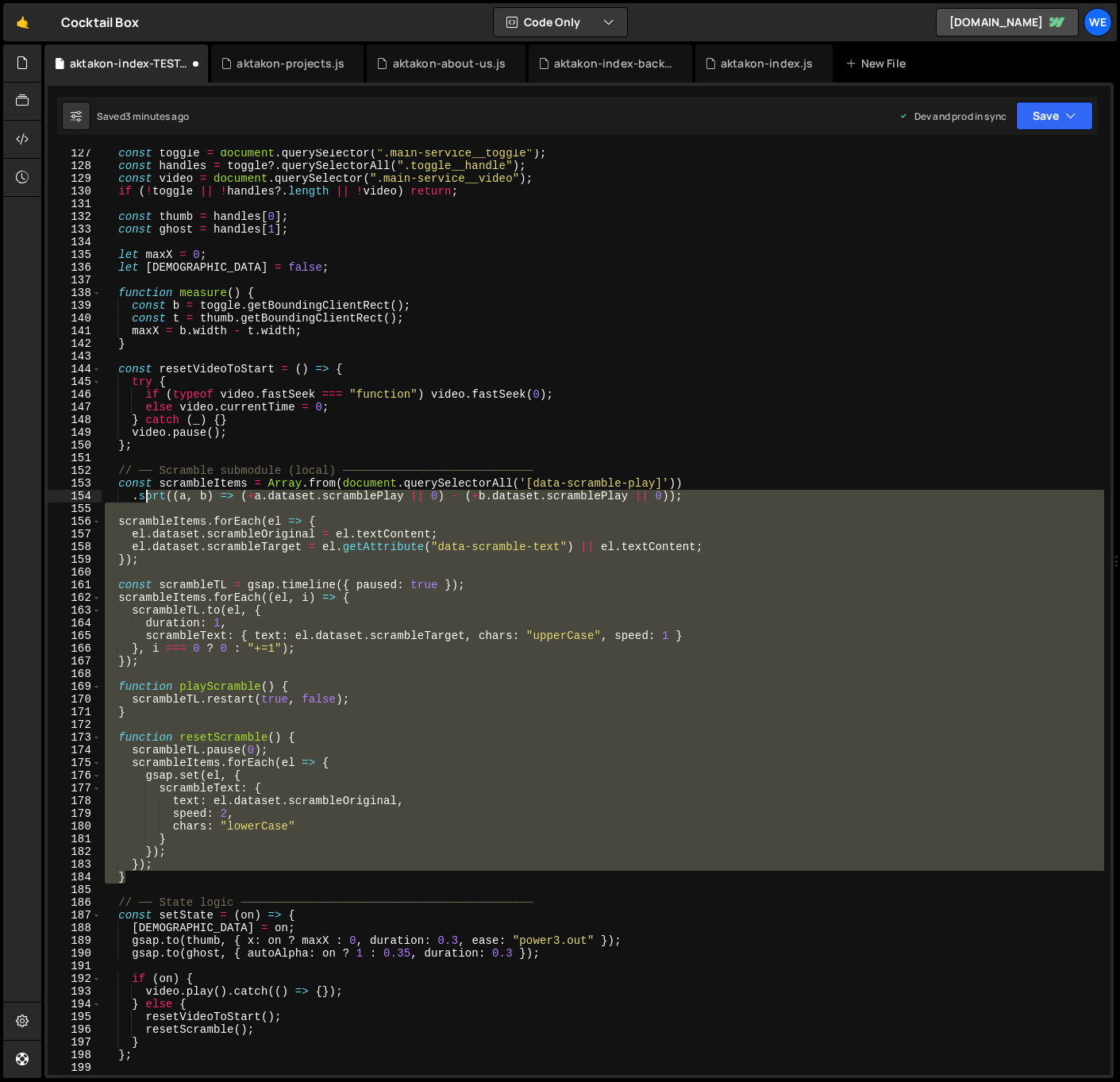
scroll to position [1544, 0]
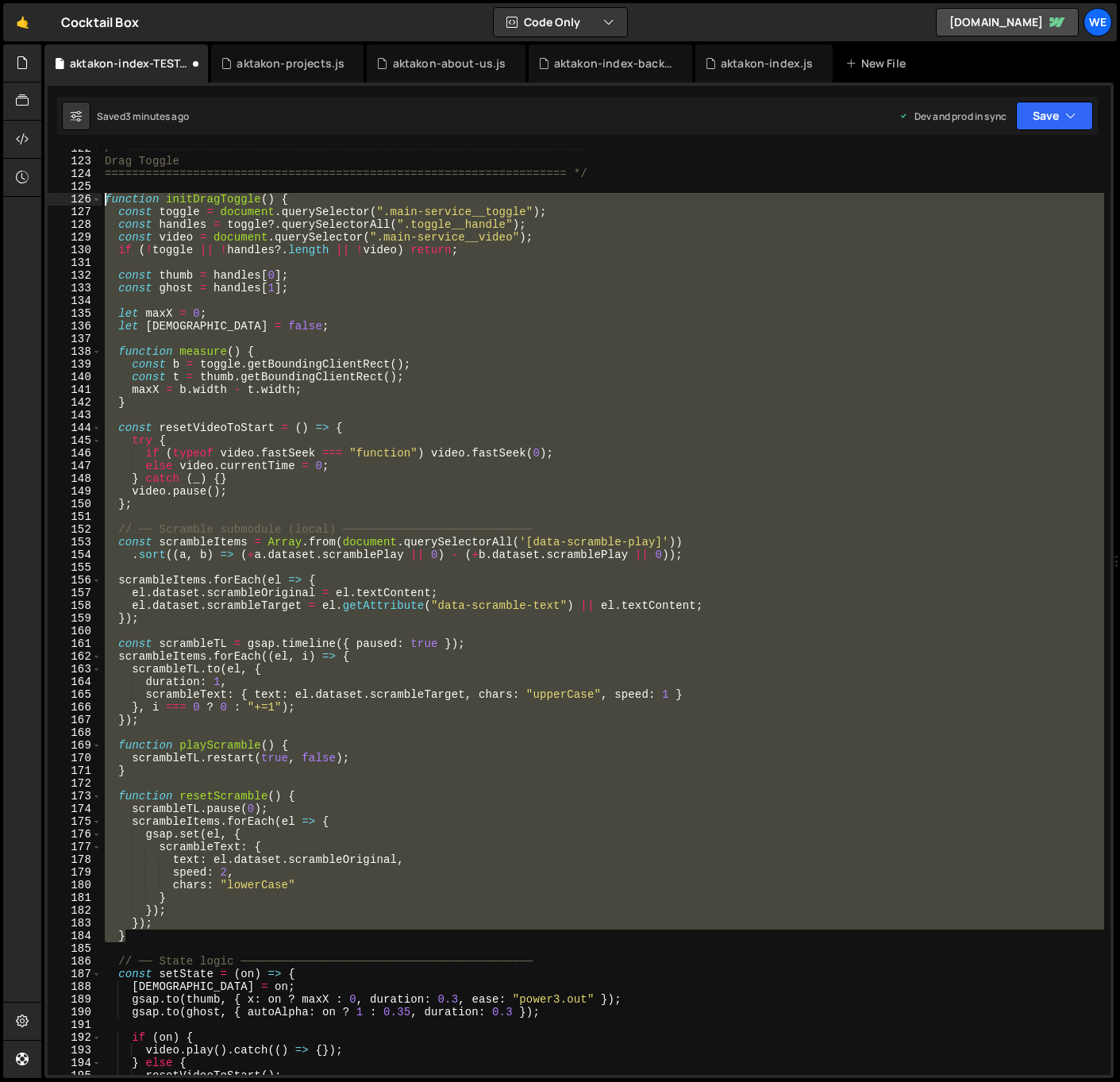
drag, startPoint x: 143, startPoint y: 711, endPoint x: 106, endPoint y: 199, distance: 513.3
click at [106, 199] on div "/* ==================================================================== Drag To…" at bounding box center [602, 617] width 1002 height 951
click at [459, 433] on div "/* ==================================================================== Drag To…" at bounding box center [602, 611] width 1002 height 925
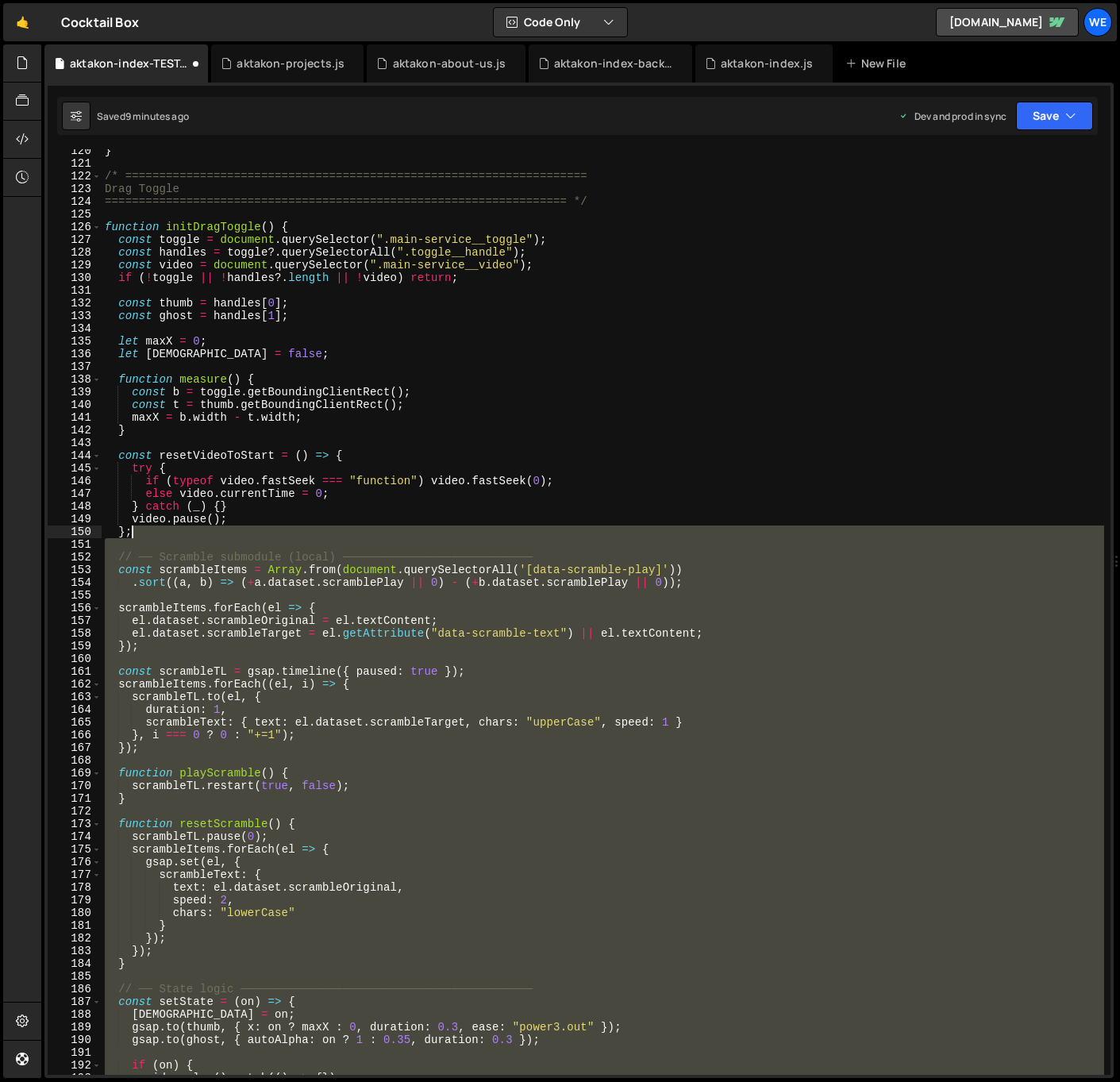
scroll to position [1458, 0]
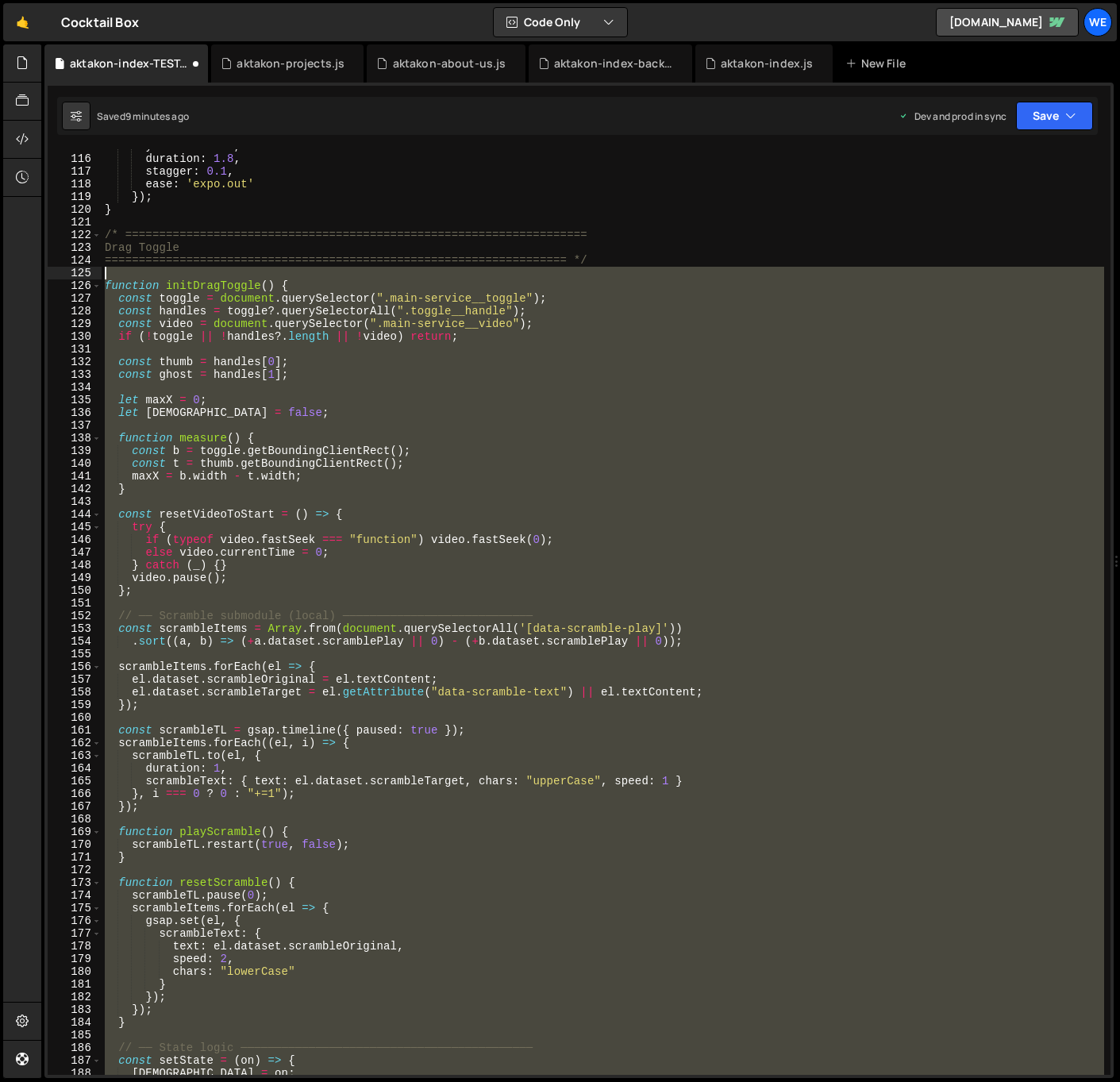
drag, startPoint x: 127, startPoint y: 627, endPoint x: 88, endPoint y: 278, distance: 351.2
click at [88, 278] on div "const resetVideoToStart = () => { 115 116 117 118 119 120 121 122 123 124 125 1…" at bounding box center [579, 611] width 1063 height 925
type textarea "function initDragToggle() {"
paste textarea
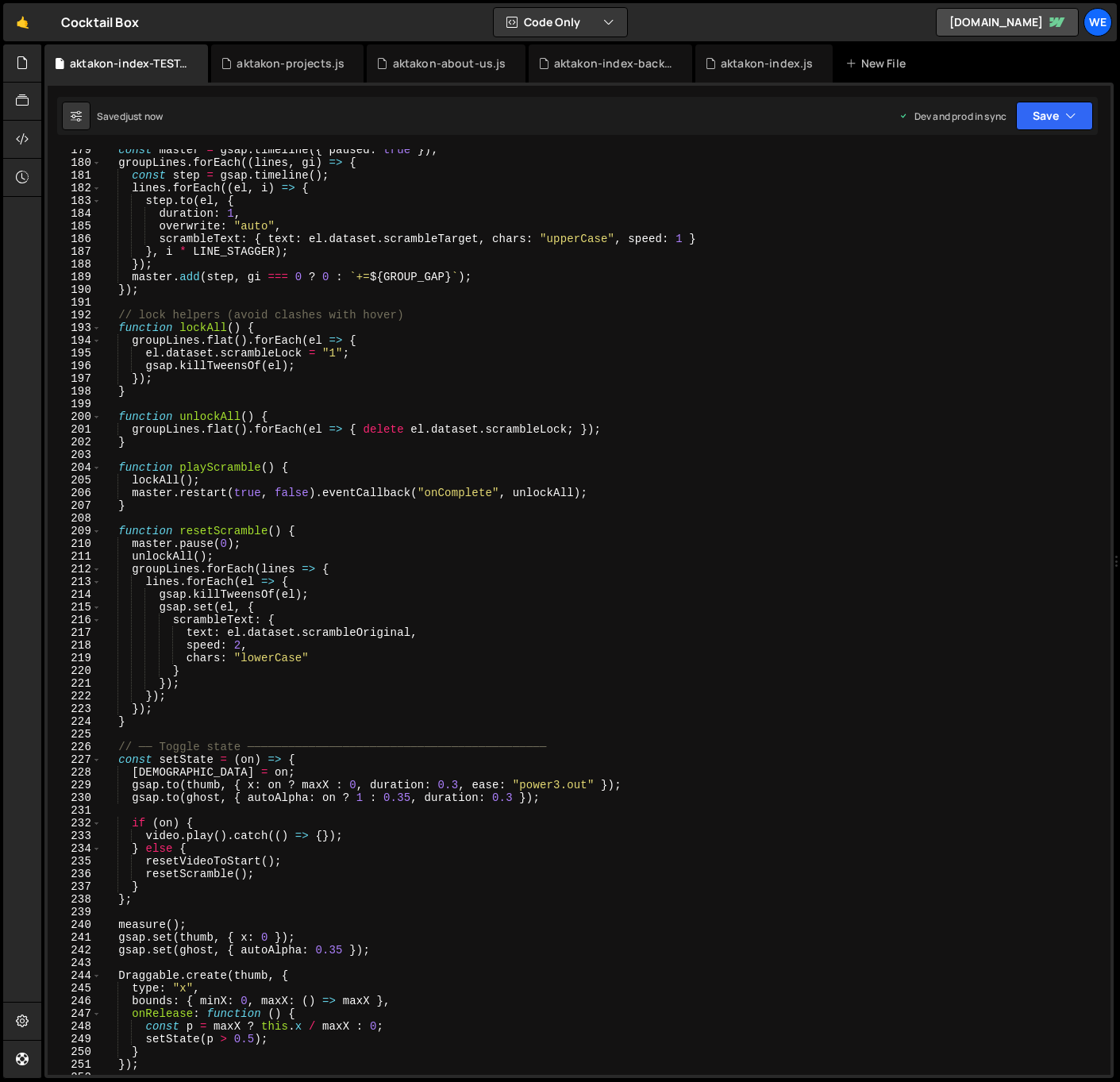
scroll to position [1806, 0]
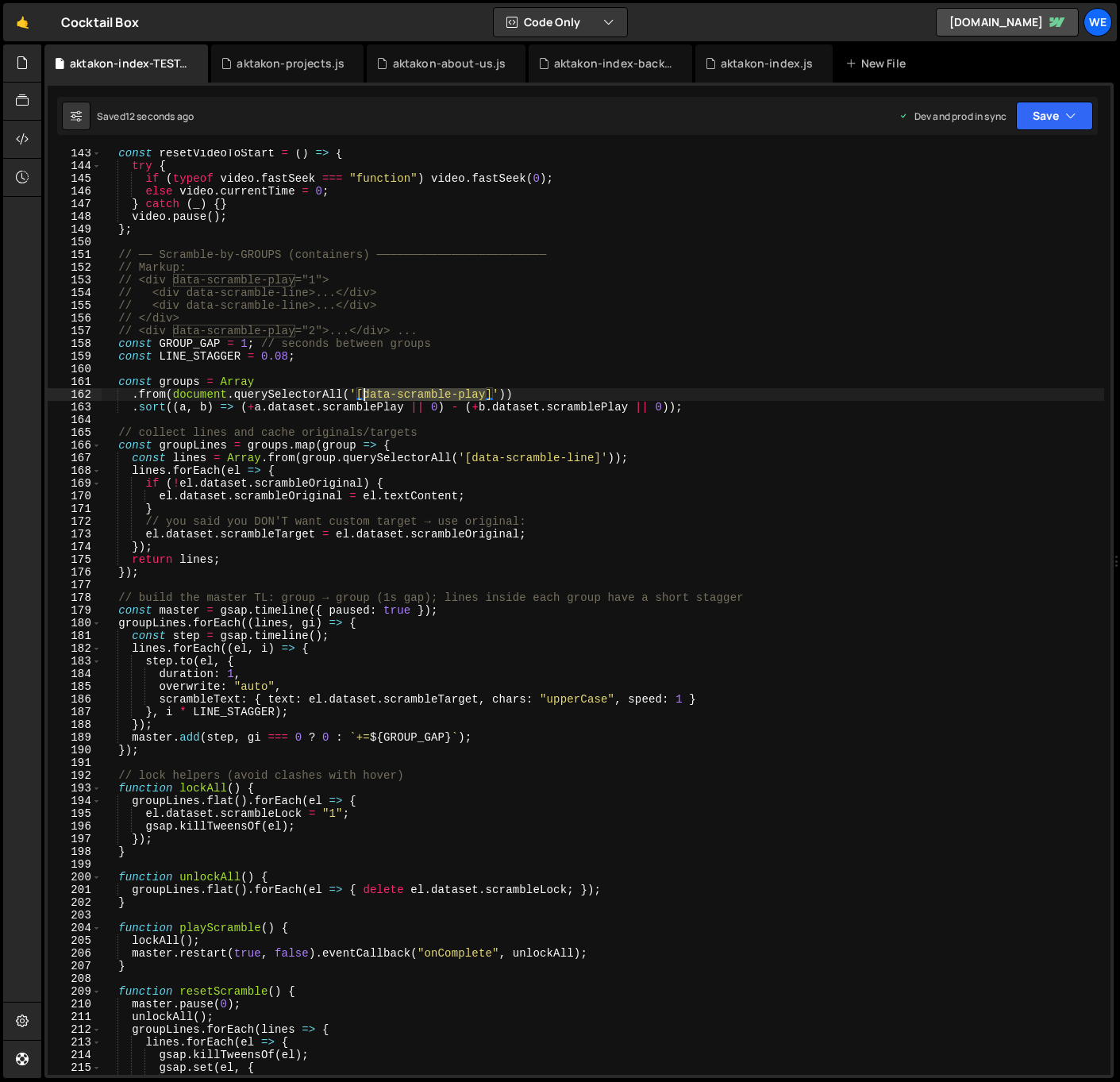
drag, startPoint x: 488, startPoint y: 394, endPoint x: 364, endPoint y: 389, distance: 124.1
click at [364, 390] on div "const resetVideoToStart = ( ) => { try { if ( typeof video . fastSeek === "func…" at bounding box center [602, 622] width 1002 height 951
click at [535, 884] on div "const resetVideoToStart = ( ) => { try { if ( typeof video . fastSeek === "func…" at bounding box center [602, 622] width 1002 height 951
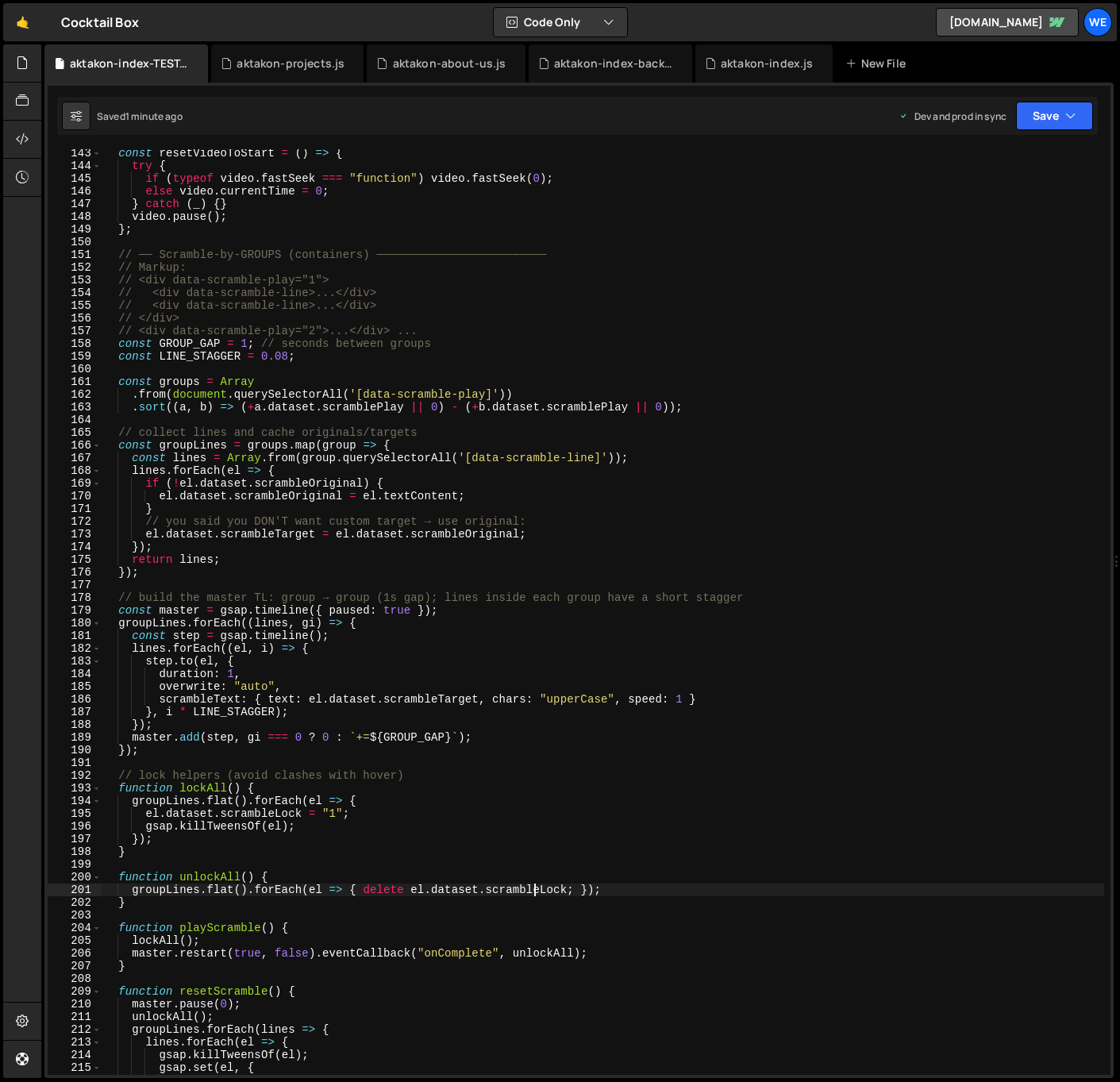
click at [497, 827] on div "const resetVideoToStart = ( ) => { try { if ( typeof video . fastSeek === "func…" at bounding box center [602, 622] width 1002 height 951
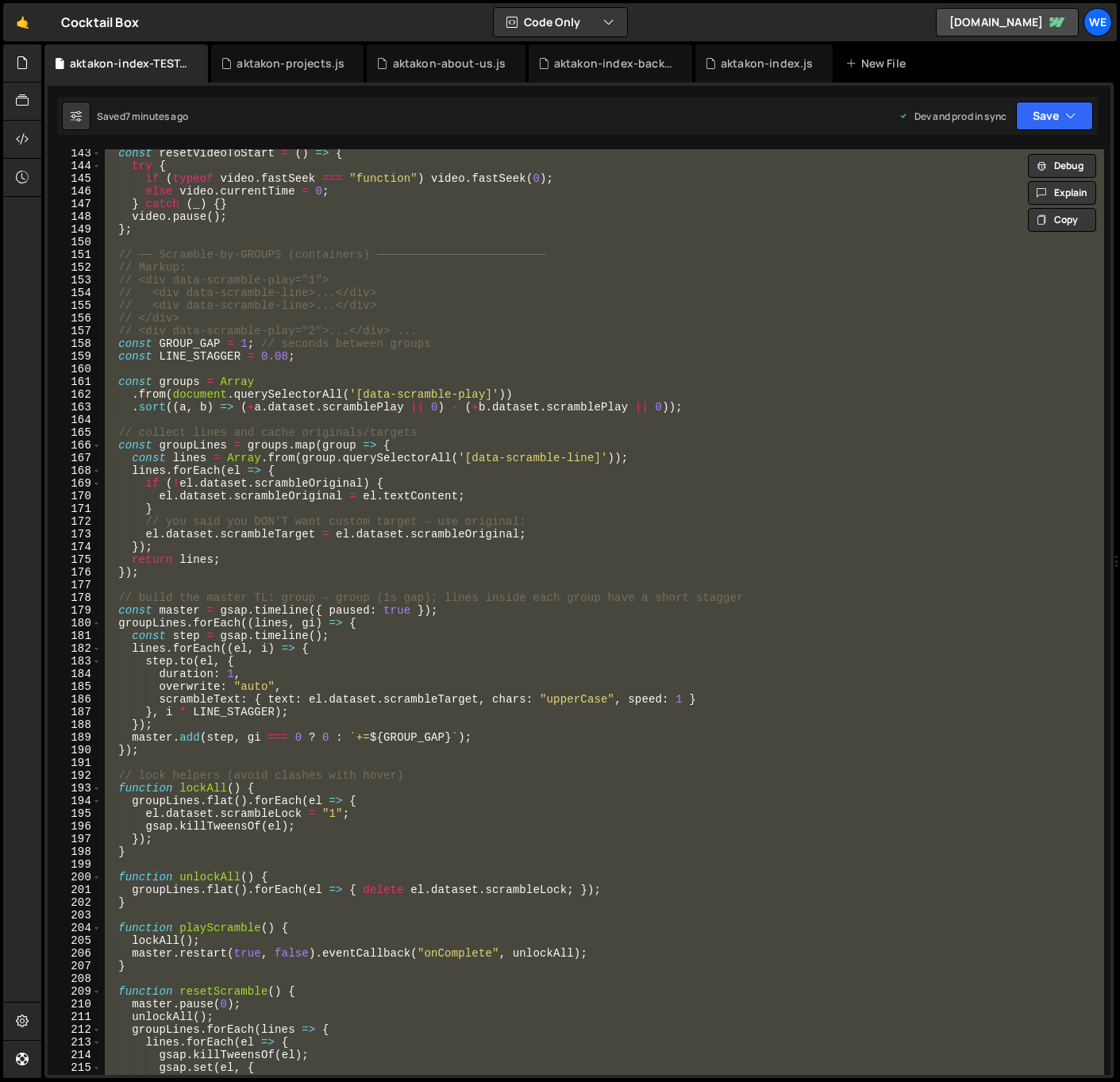
click at [633, 815] on div "const resetVideoToStart = ( ) => { try { if ( typeof video . fastSeek === "func…" at bounding box center [602, 611] width 1002 height 925
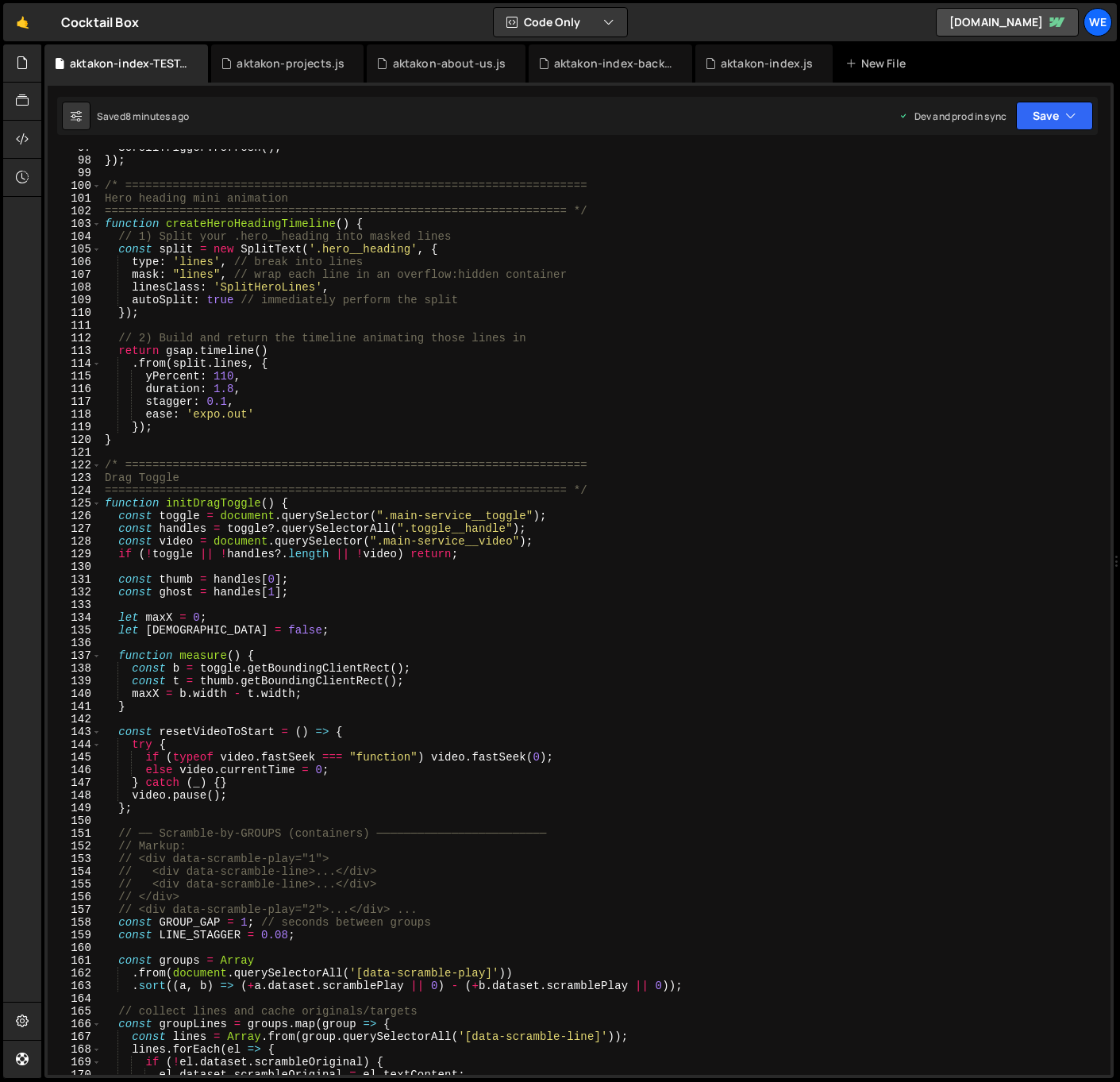
scroll to position [1015, 0]
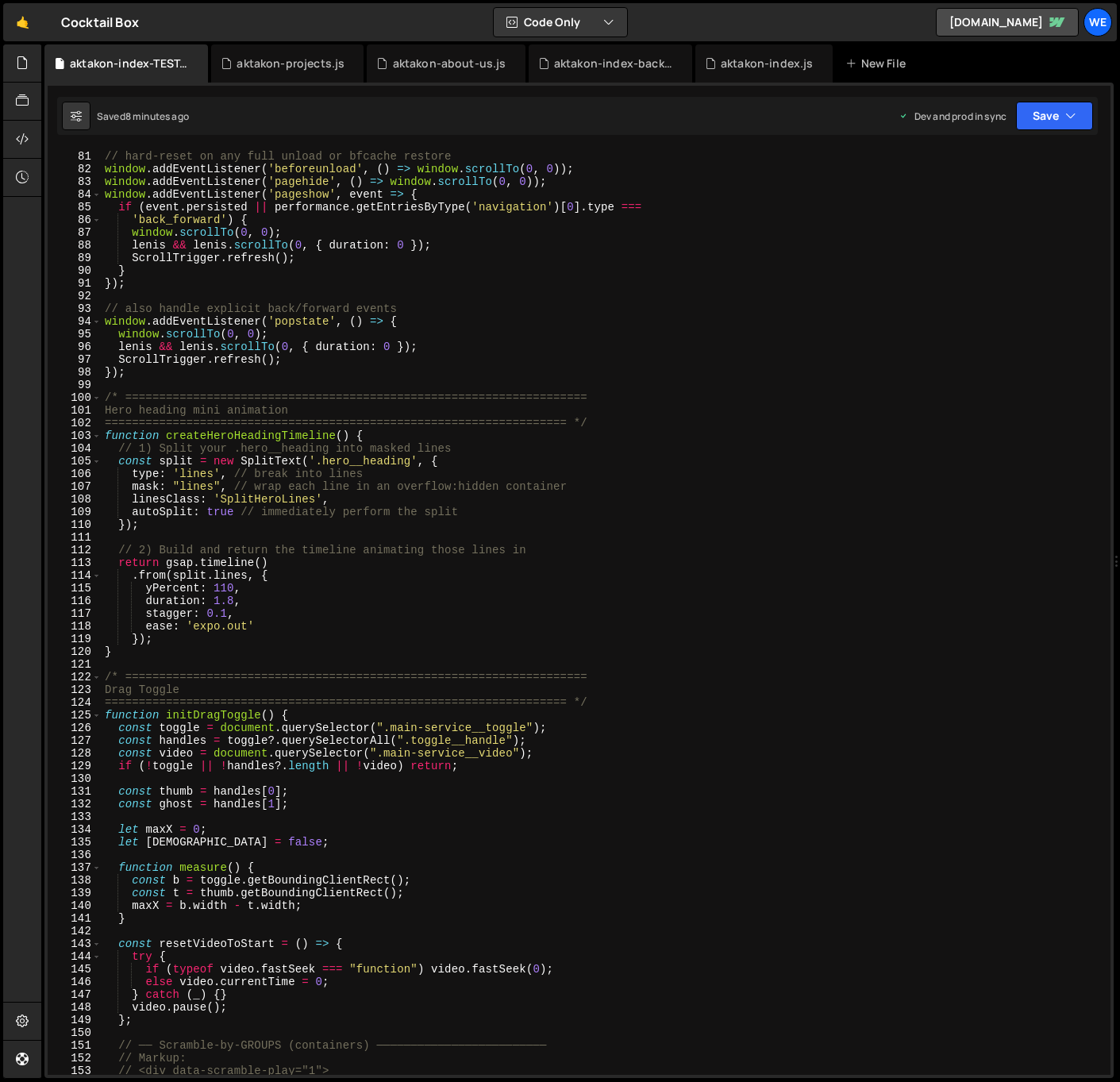
click at [303, 616] on div "// hard-reset on any full unload or bfcache restore window . addEventListener (…" at bounding box center [602, 612] width 1002 height 951
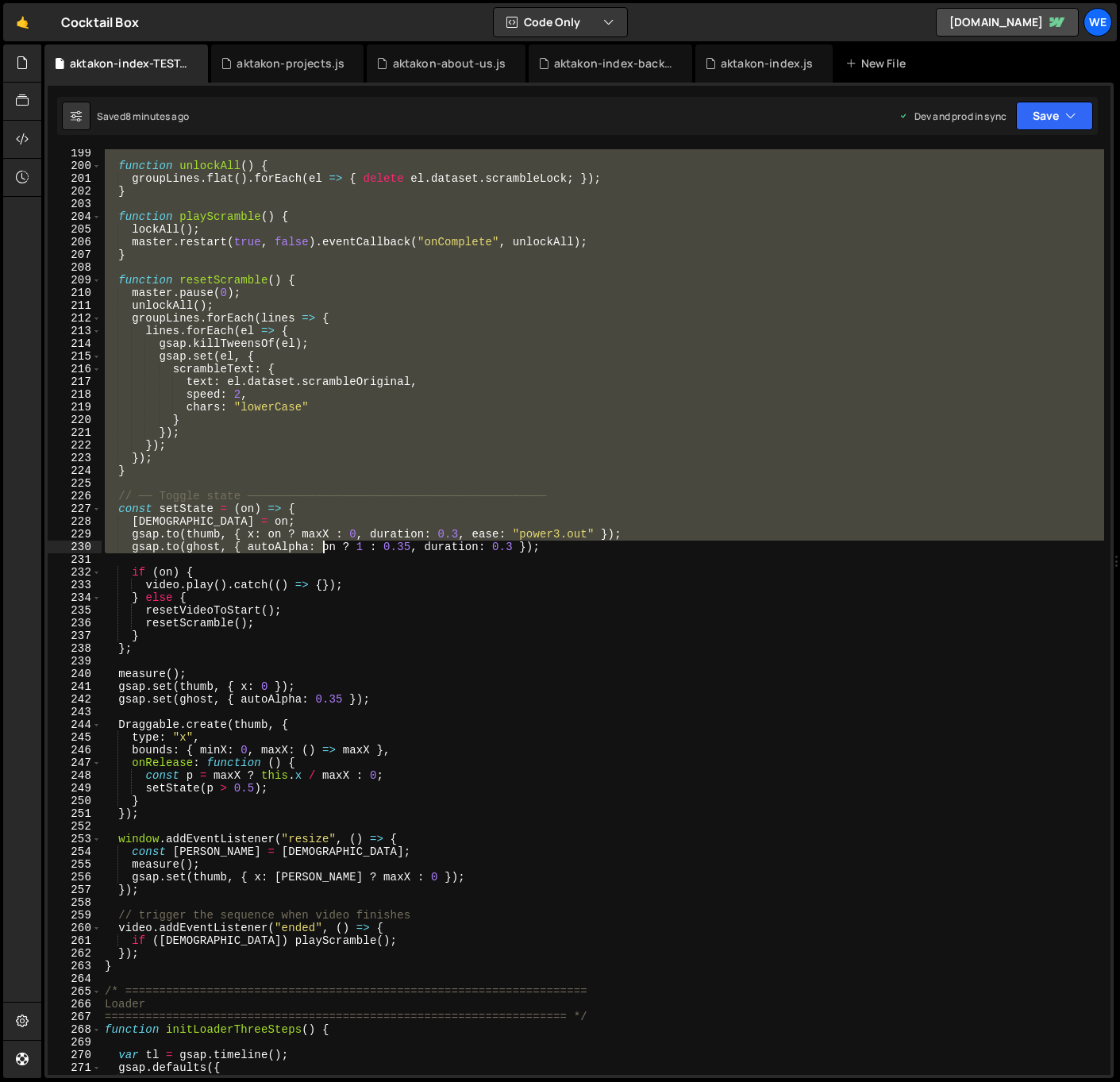
scroll to position [2829, 0]
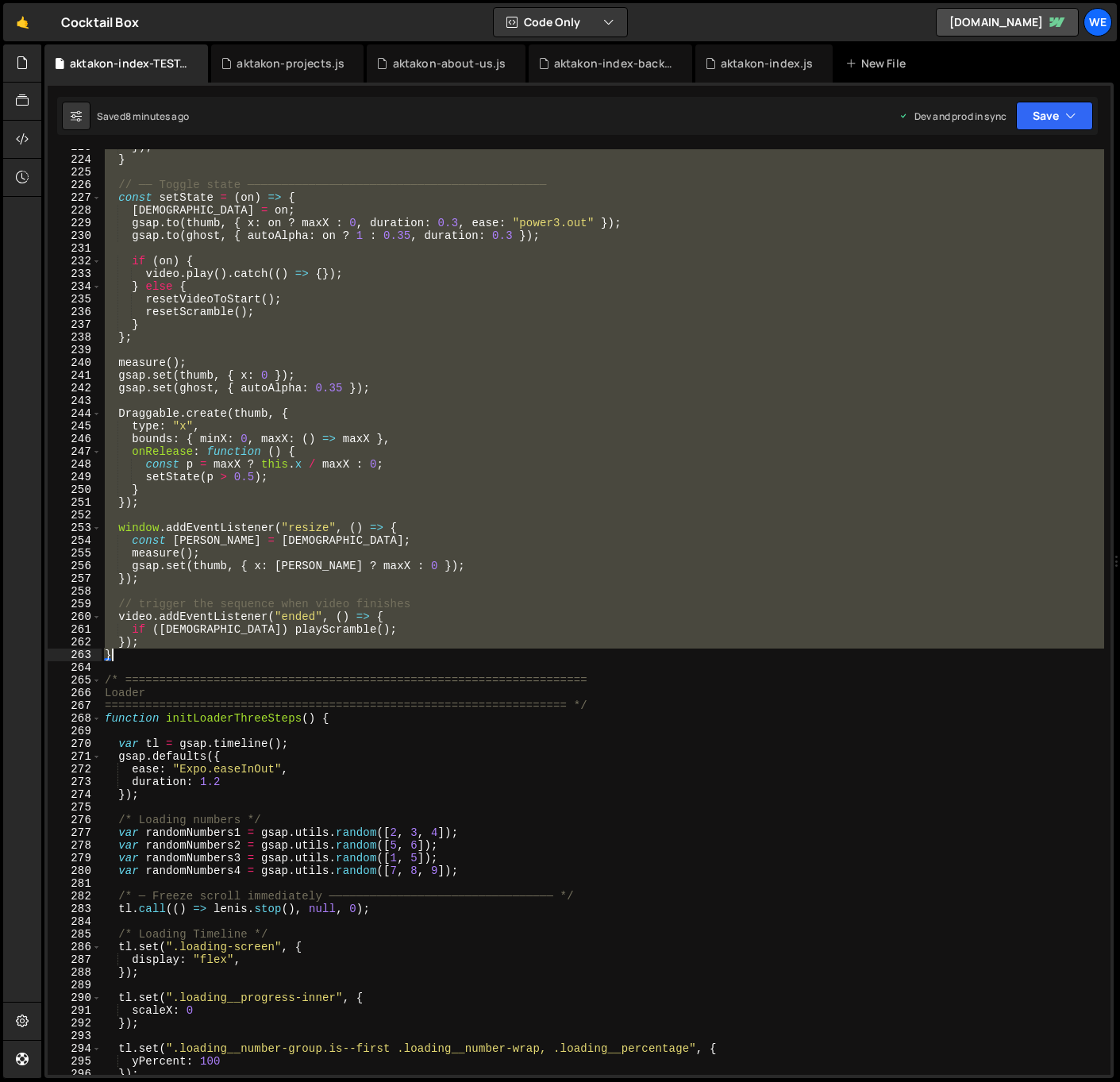
drag, startPoint x: 102, startPoint y: 366, endPoint x: 248, endPoint y: 655, distance: 323.8
click at [248, 655] on div "}) ; } // ── Toggle state ──────────────────────────────────────────── const se…" at bounding box center [602, 615] width 1002 height 951
type textarea "}); }"
click at [617, 595] on div "}) ; } // ── Toggle state ──────────────────────────────────────────── const se…" at bounding box center [602, 611] width 1002 height 925
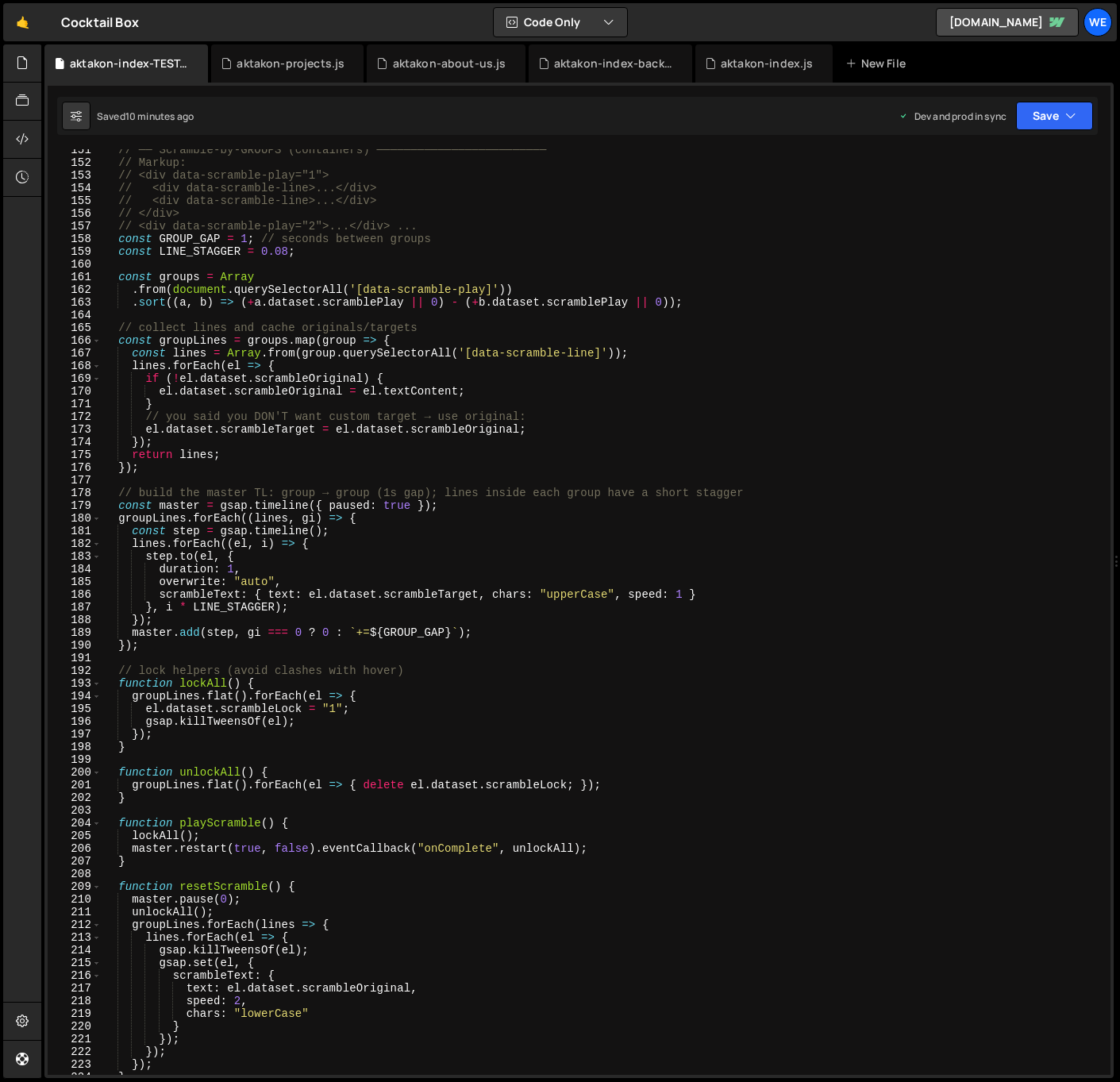
scroll to position [1830, 0]
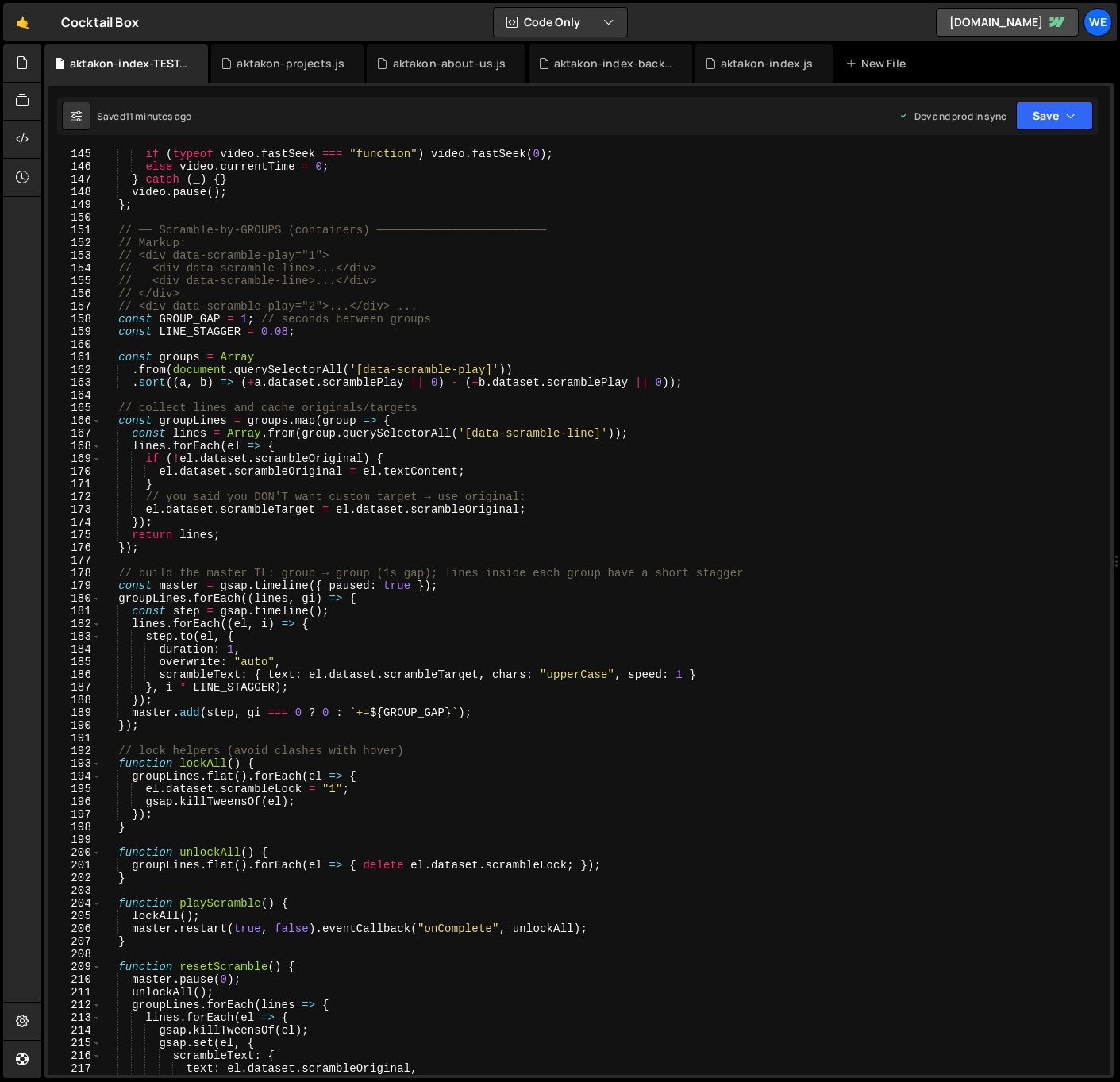
click at [603, 431] on div "if ( typeof video . fastSeek === "function" ) video . fastSeek ( 0 ) ; else vid…" at bounding box center [602, 623] width 1002 height 951
drag, startPoint x: 597, startPoint y: 431, endPoint x: 475, endPoint y: 434, distance: 122.0
click at [475, 434] on div "if ( typeof video . fastSeek === "function" ) video . fastSeek ( 0 ) ; else vid…" at bounding box center [602, 623] width 1002 height 951
click at [508, 705] on div "if ( typeof video . fastSeek === "function" ) video . fastSeek ( 0 ) ; else vid…" at bounding box center [602, 623] width 1002 height 951
click at [580, 690] on div "if ( typeof video . fastSeek === "function" ) video . fastSeek ( 0 ) ; else vid…" at bounding box center [602, 623] width 1002 height 951
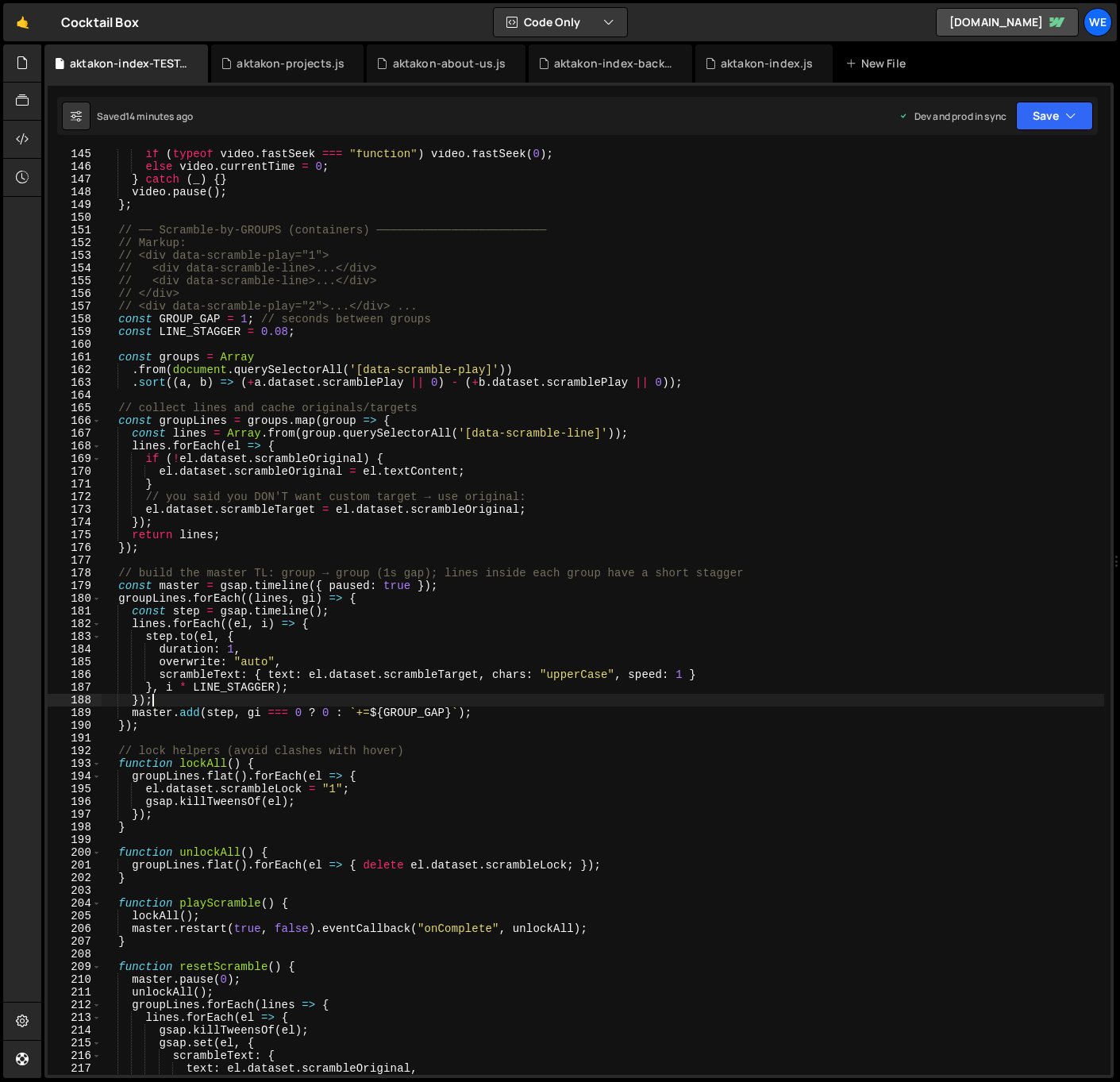
type textarea "}, i * LINE_STAGGER);"
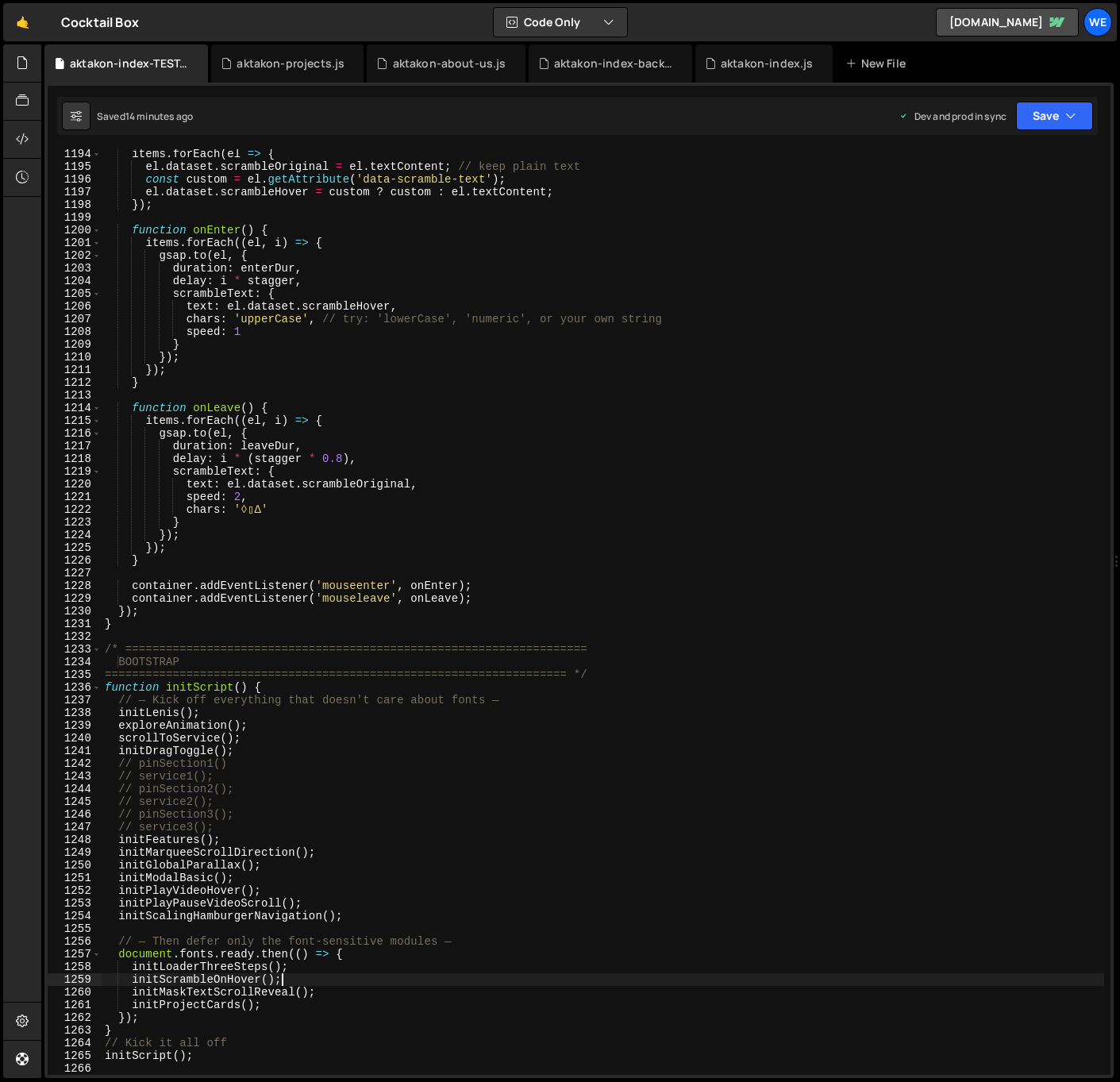
click at [301, 976] on div "items . forEach ( el => { el . dataset . scrambleOriginal = el . textContent ; …" at bounding box center [602, 623] width 1002 height 951
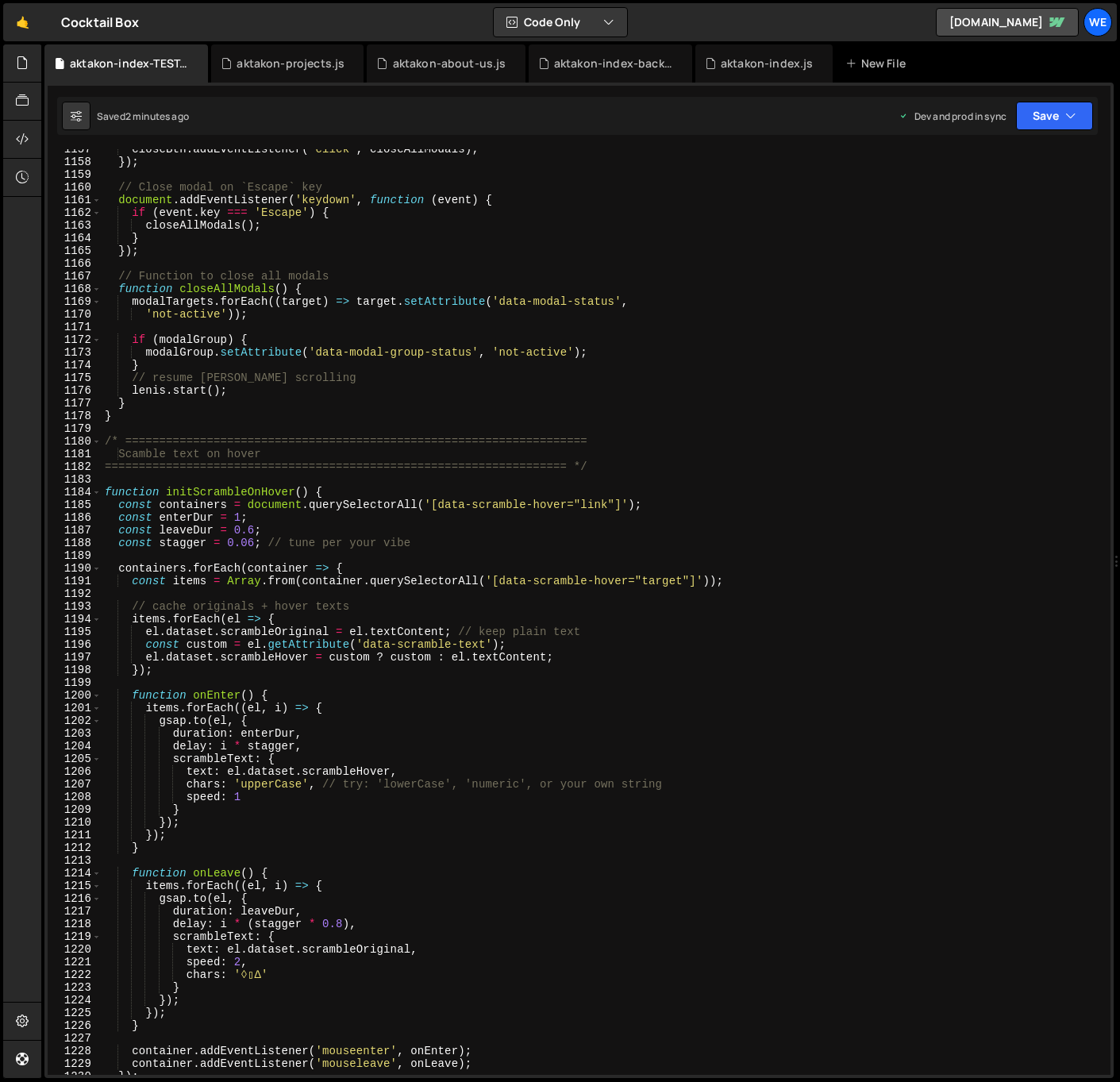
click at [364, 675] on div "closeBtn . addEventListener ( 'click' , closeAllModals ) ; }) ; // Close modal …" at bounding box center [602, 618] width 1002 height 951
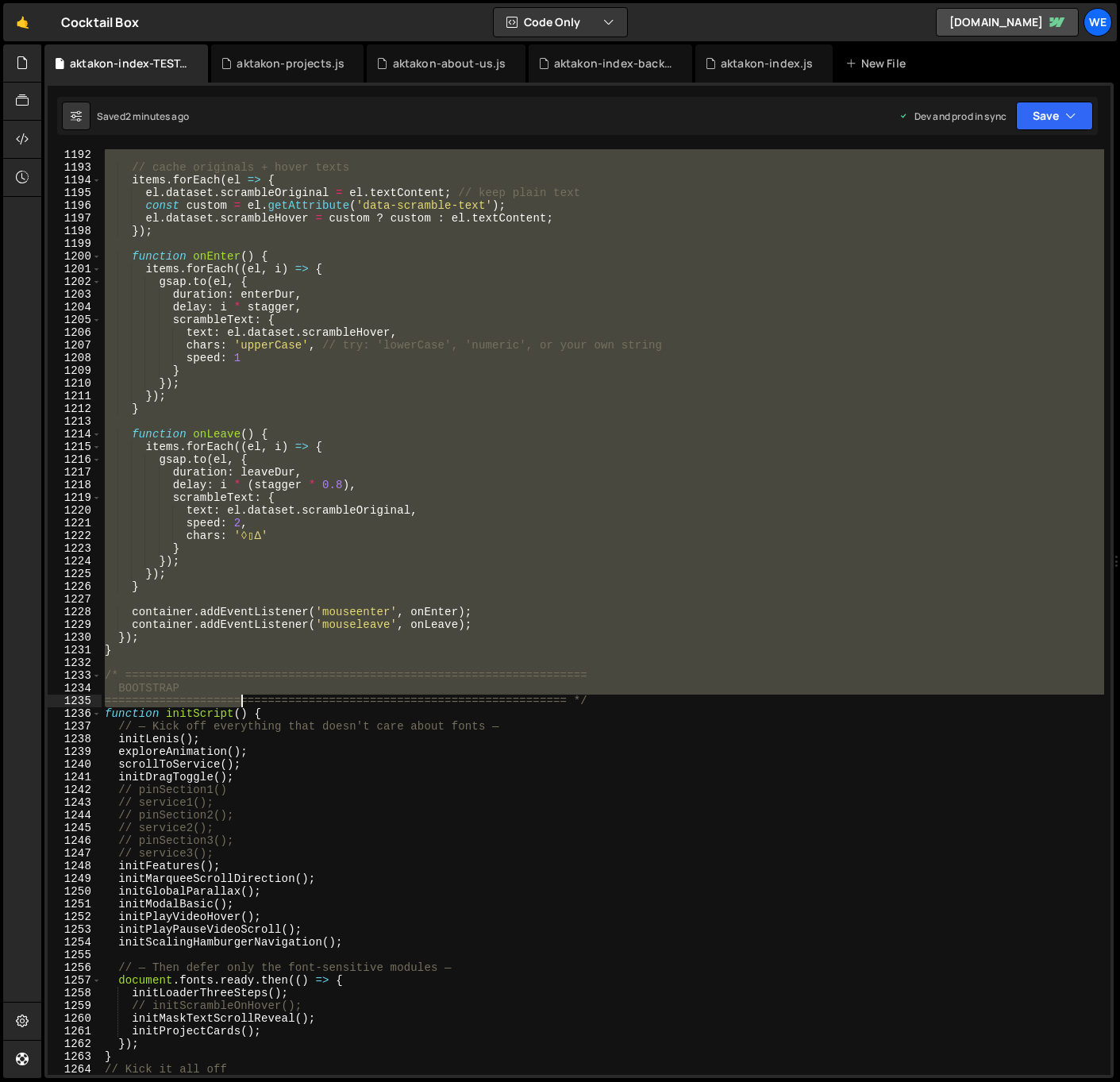
scroll to position [15128, 0]
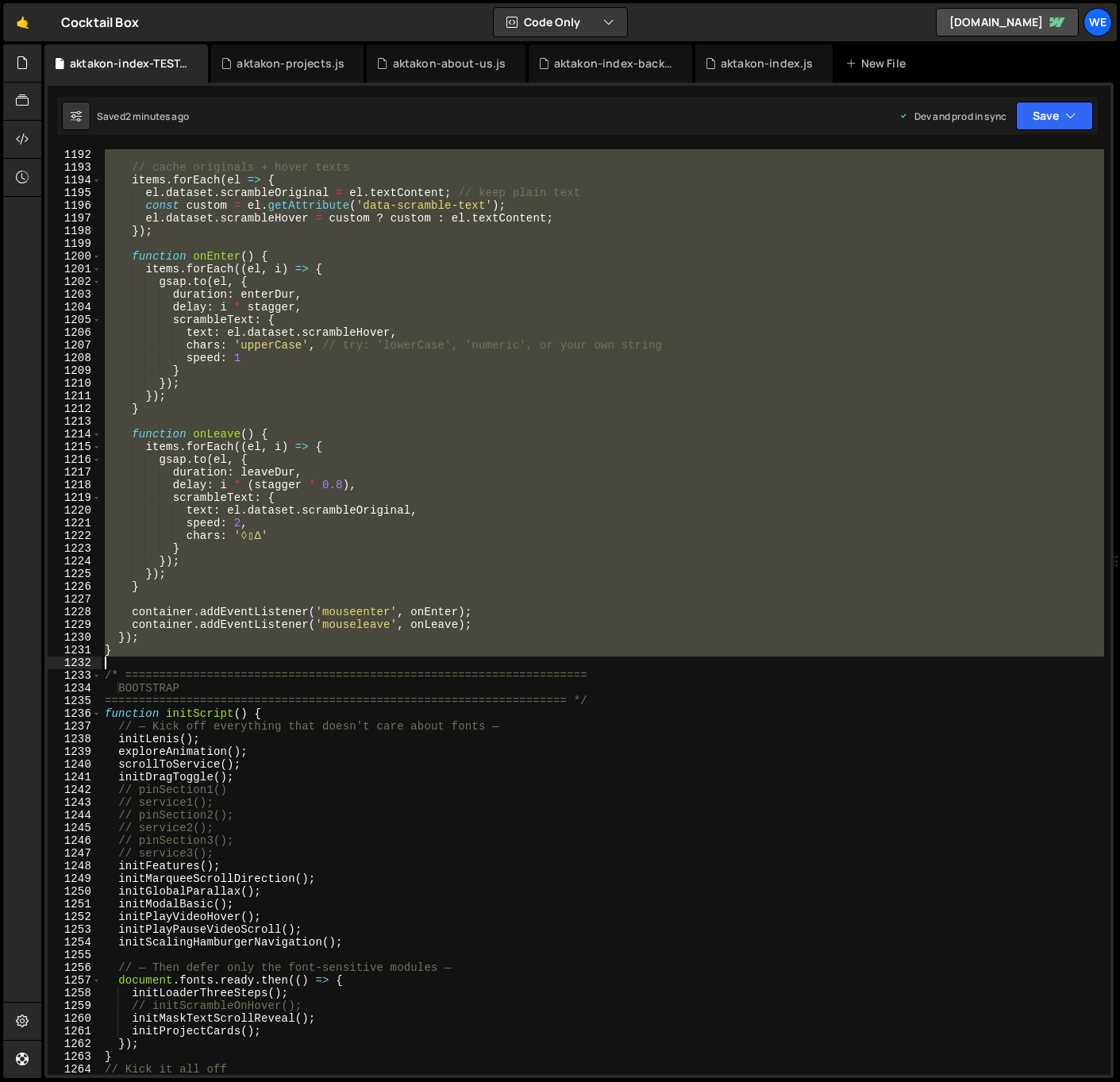
drag, startPoint x: 105, startPoint y: 489, endPoint x: 216, endPoint y: 666, distance: 208.9
click at [216, 666] on div "// cache originals + hover texts items . forEach ( el => { el . dataset . scram…" at bounding box center [602, 624] width 1002 height 951
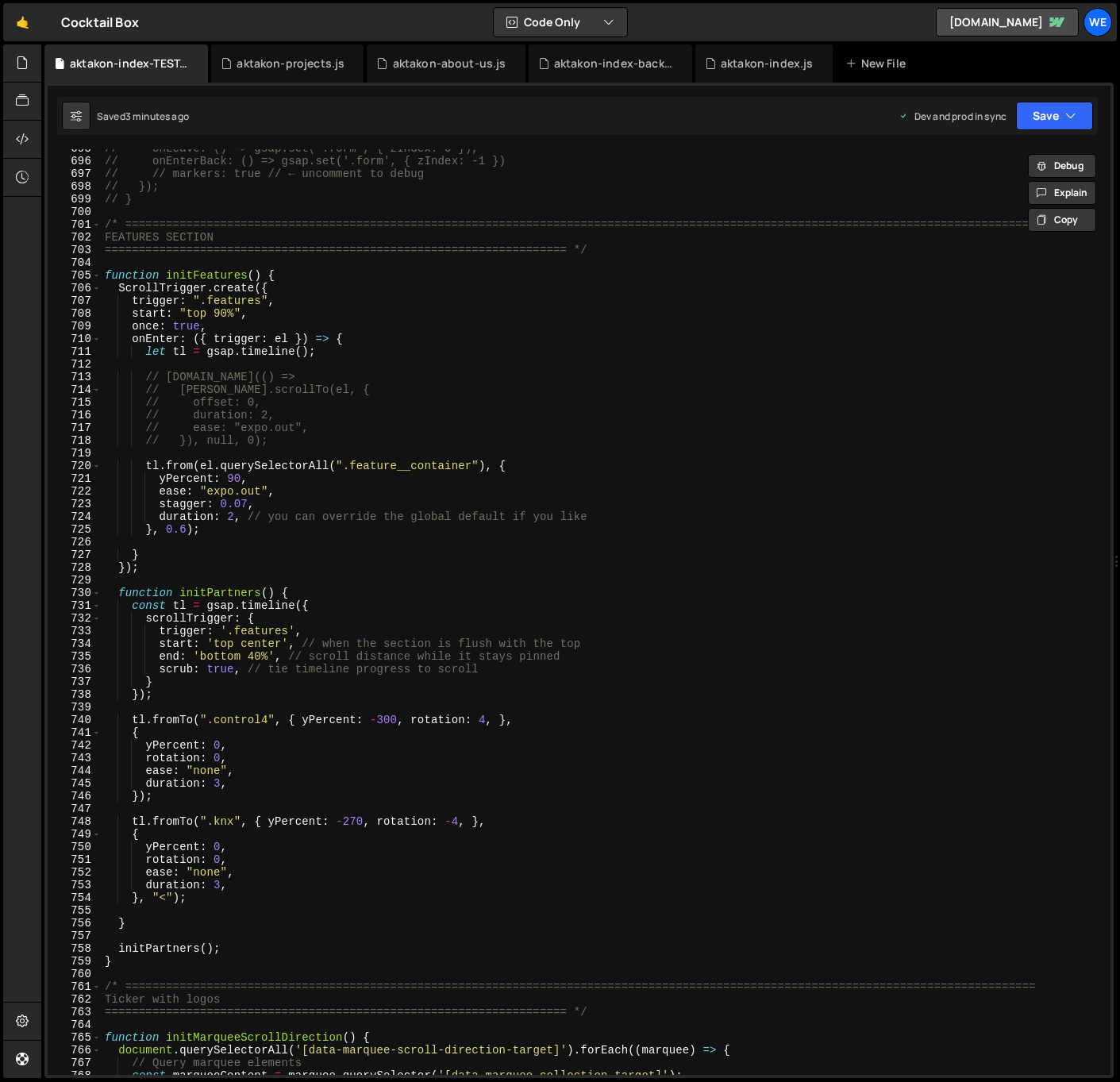
scroll to position [8821, 0]
click at [394, 795] on div "// onLeave: () => gsap.set('.form', { zIndex: 0 }), // onEnterBack: () => gsap.…" at bounding box center [602, 617] width 1002 height 951
type textarea "});"
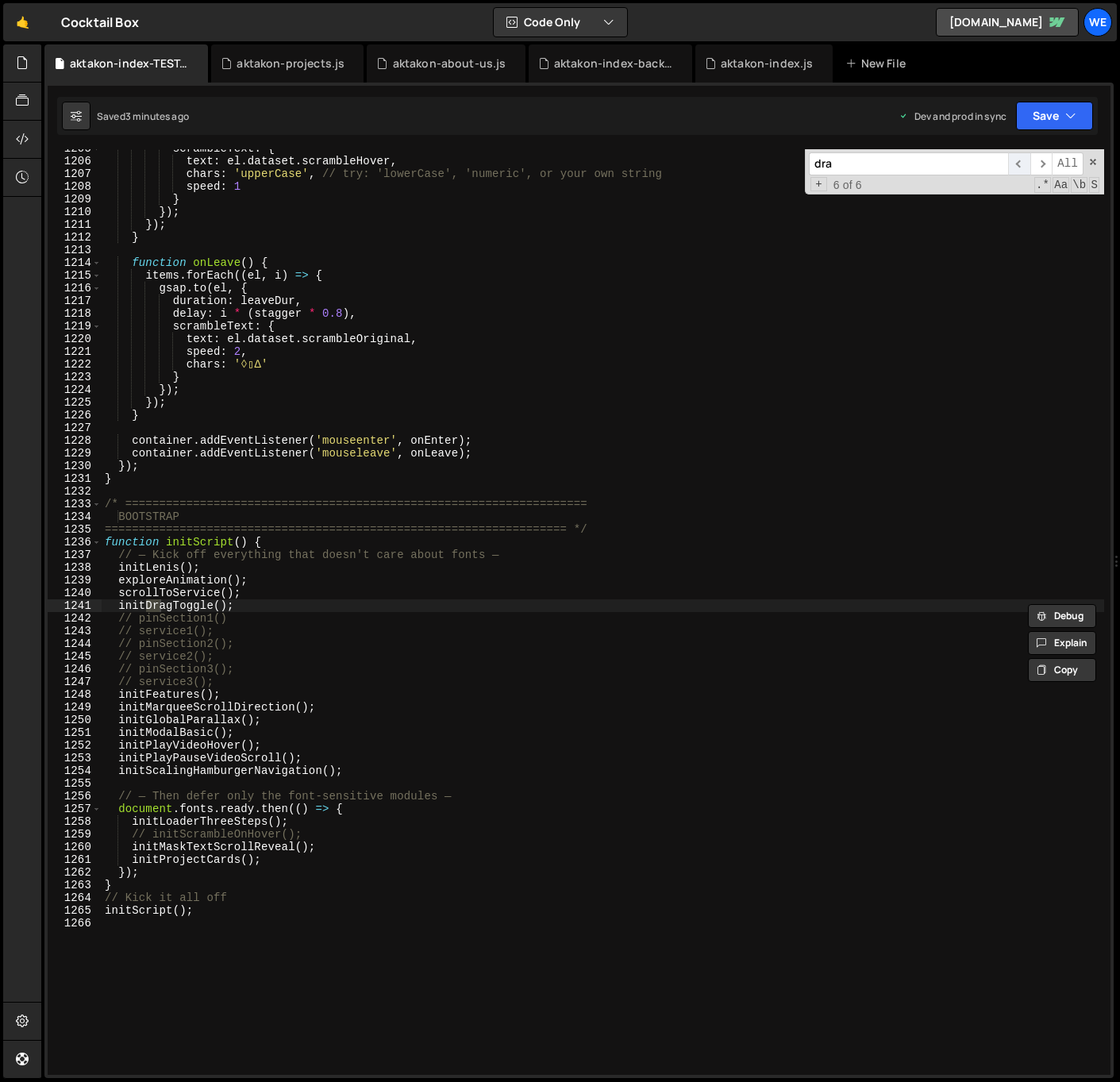
scroll to position [15299, 0]
type input "drag"
click at [1016, 162] on span "​" at bounding box center [1019, 164] width 22 height 23
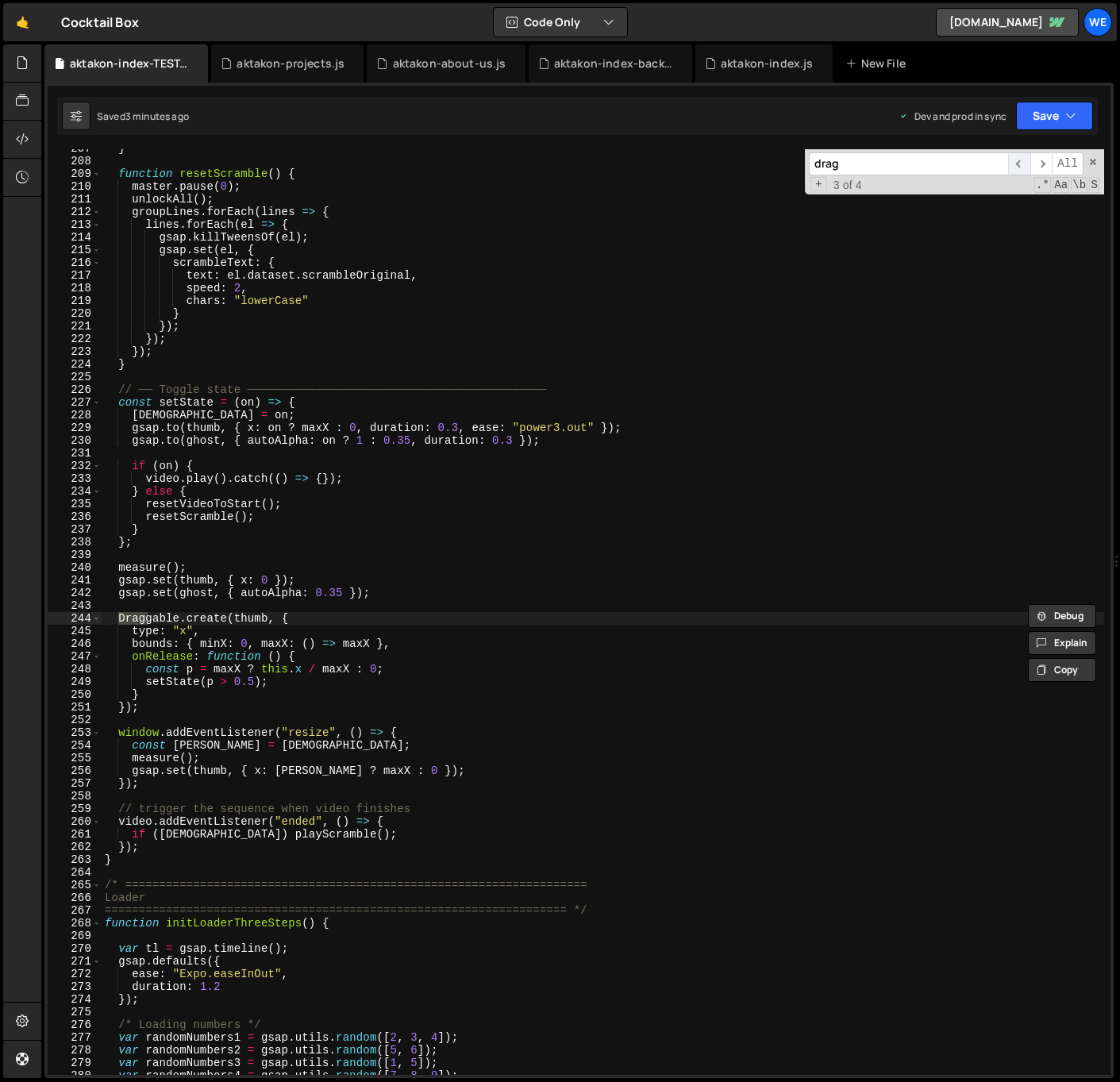
click at [1017, 162] on span "​" at bounding box center [1019, 164] width 22 height 23
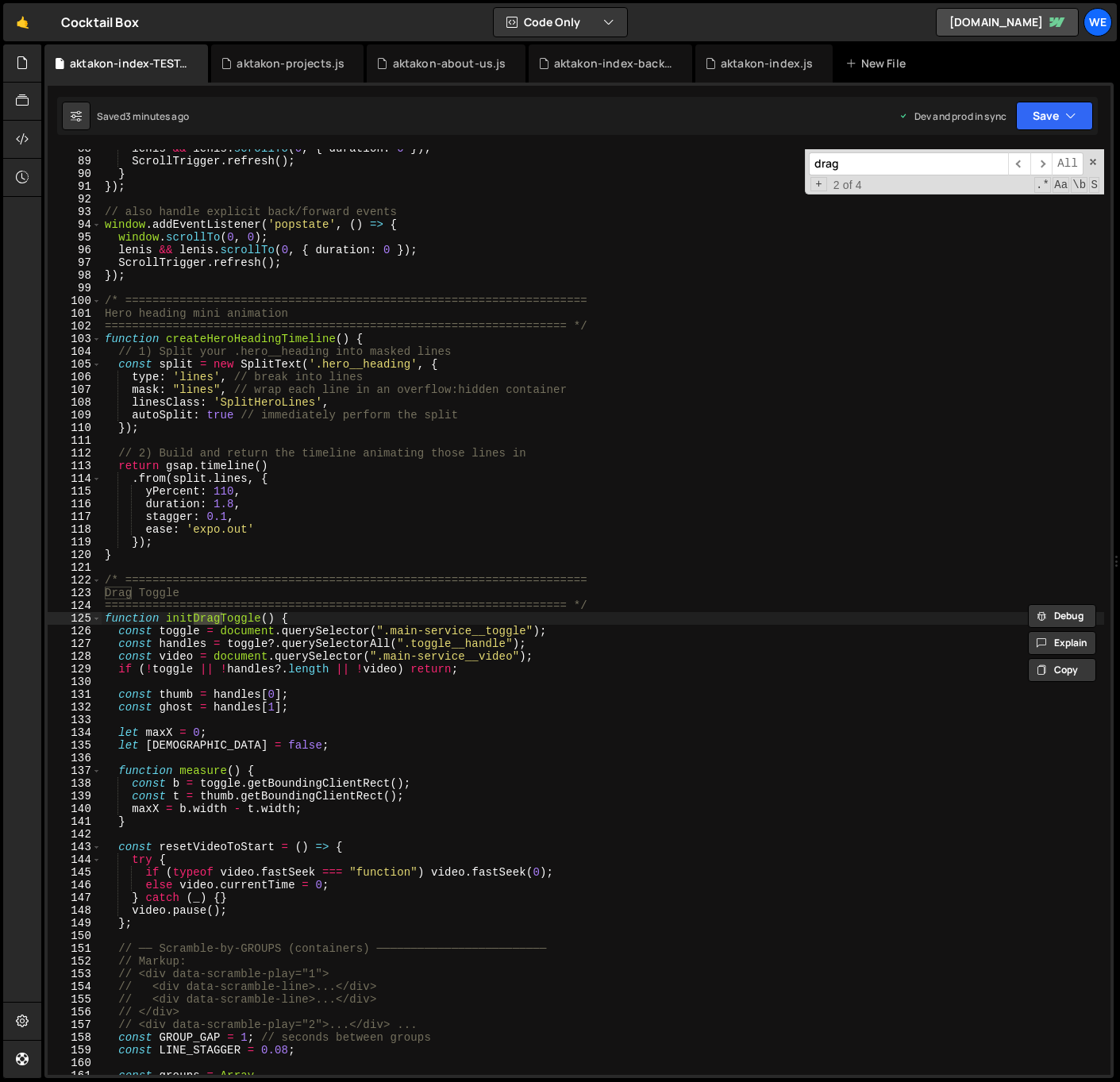
click at [210, 674] on div "lenis && lenis . scrollTo ( 0 , { duration : 0 }) ; ScrollTrigger . refresh ( )…" at bounding box center [602, 617] width 1002 height 951
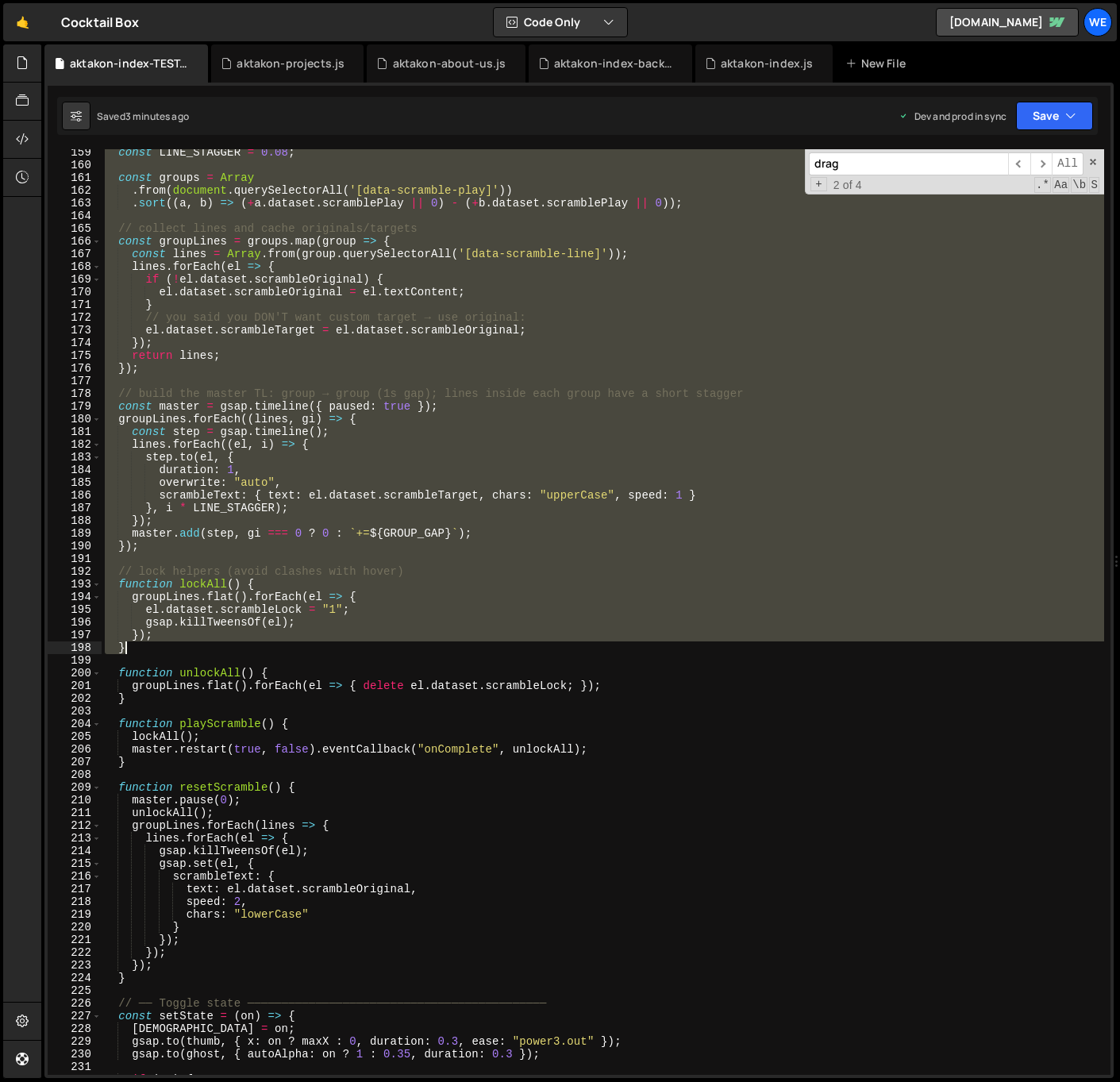
scroll to position [2067, 0]
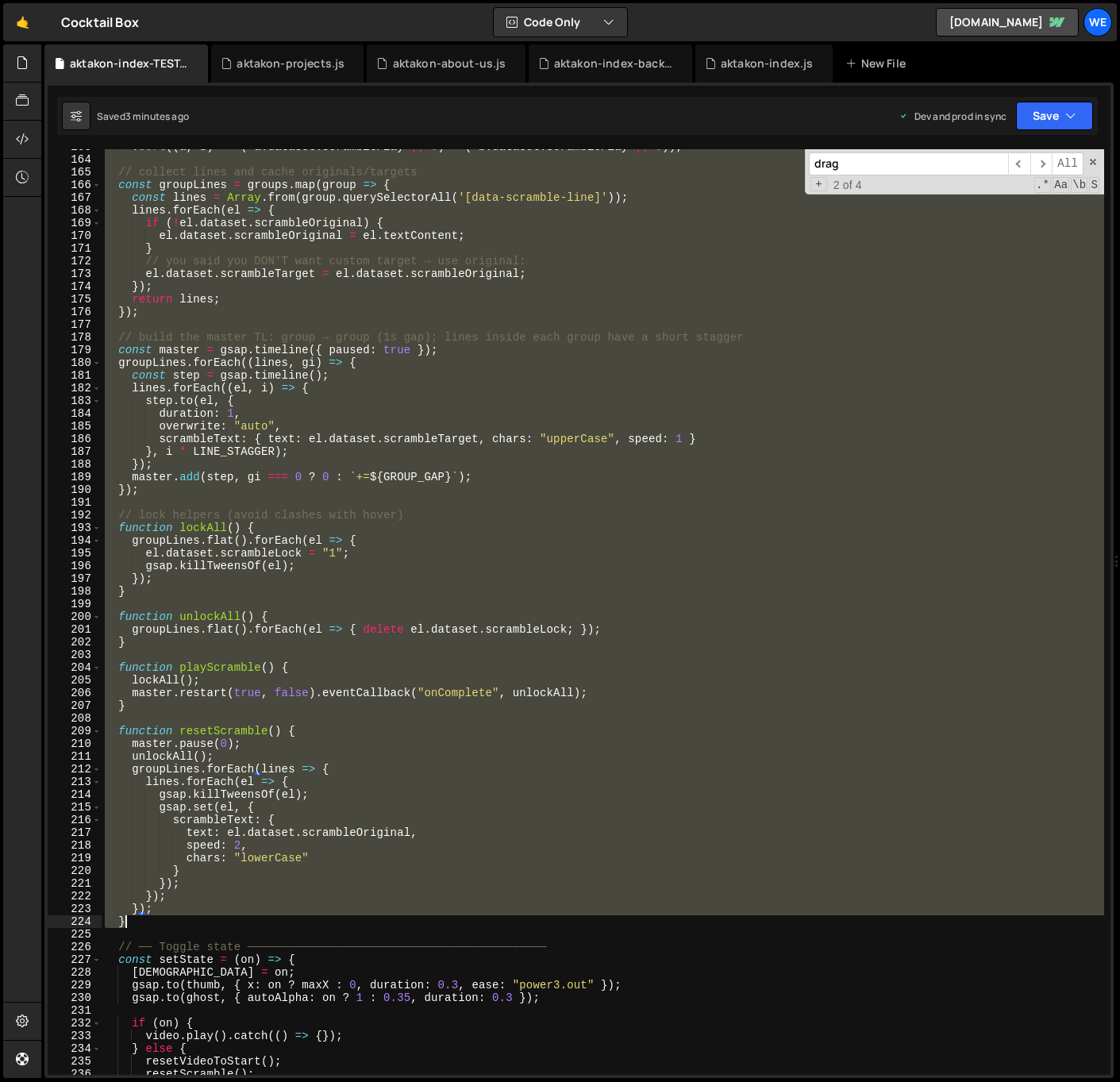
drag, startPoint x: 104, startPoint y: 582, endPoint x: 144, endPoint y: 921, distance: 341.4
click at [144, 921] on div ". sort (( a , b ) => ( + a . dataset . scramblePlay || 0 ) - ( + b . dataset . …" at bounding box center [602, 615] width 1002 height 951
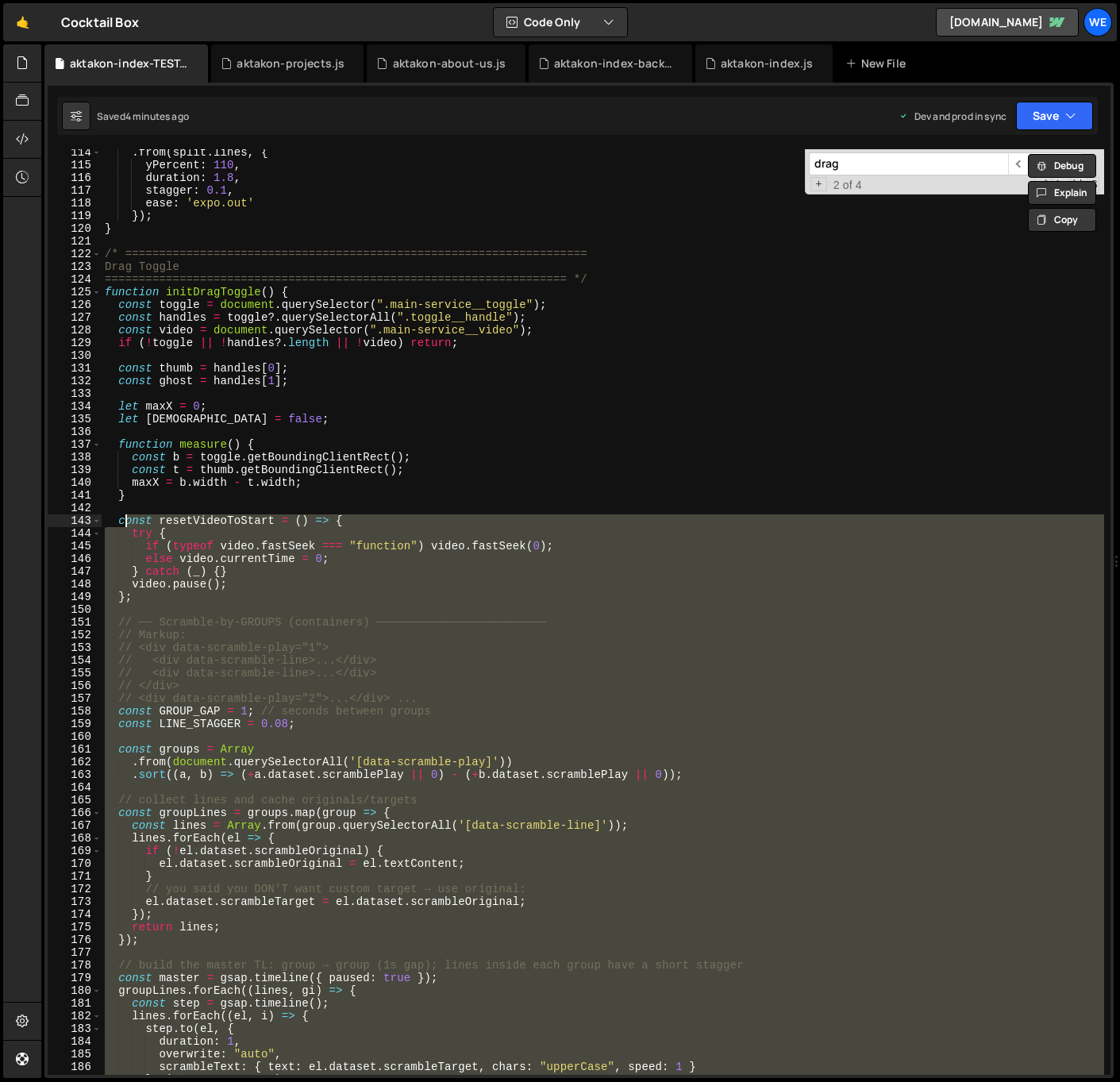
scroll to position [1360, 0]
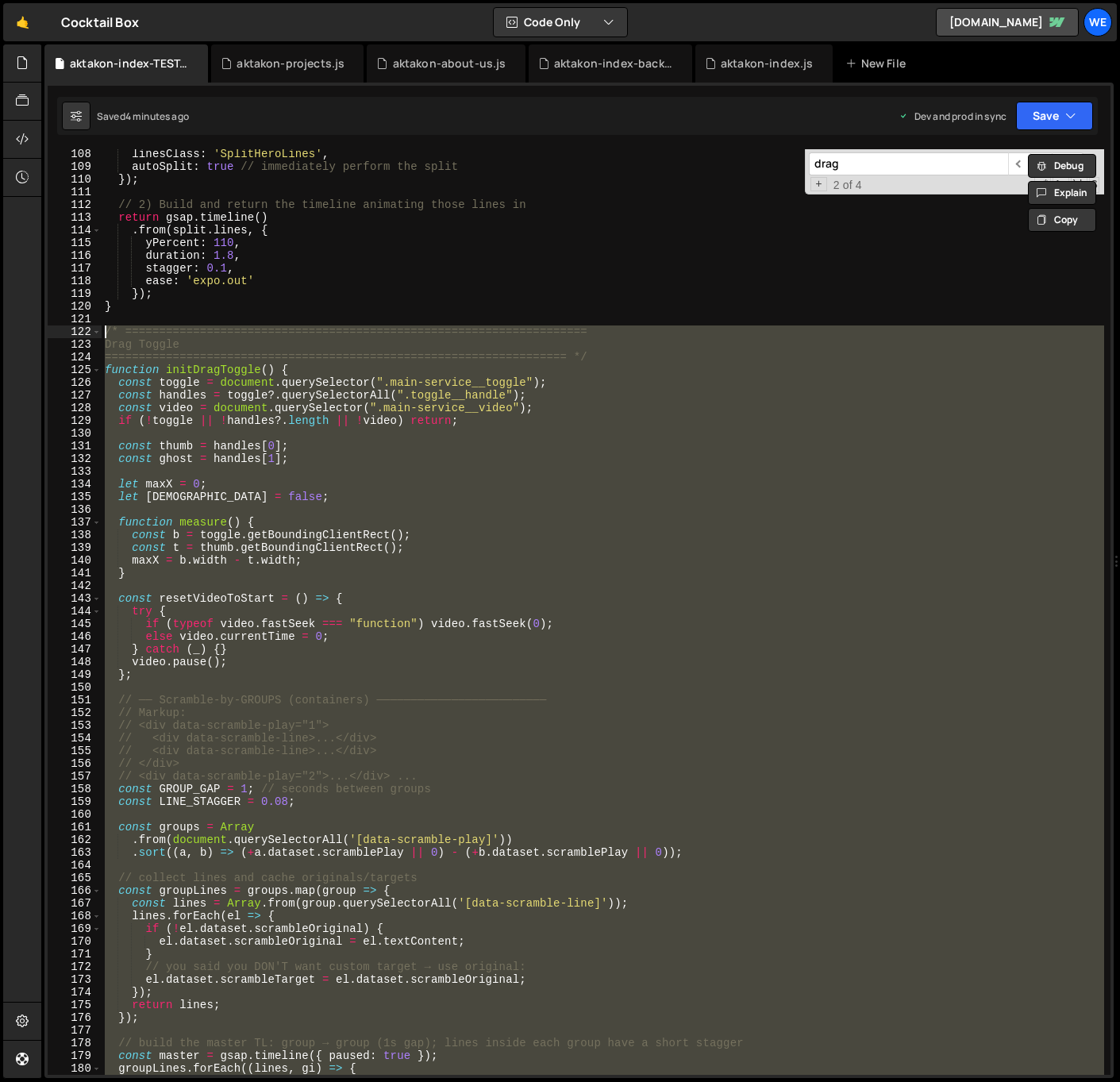
drag, startPoint x: 143, startPoint y: 855, endPoint x: 104, endPoint y: 327, distance: 529.4
click at [104, 327] on div "linesClass : 'SplitHeroLines' , autoSplit : true // immediately perform the spl…" at bounding box center [602, 623] width 1002 height 951
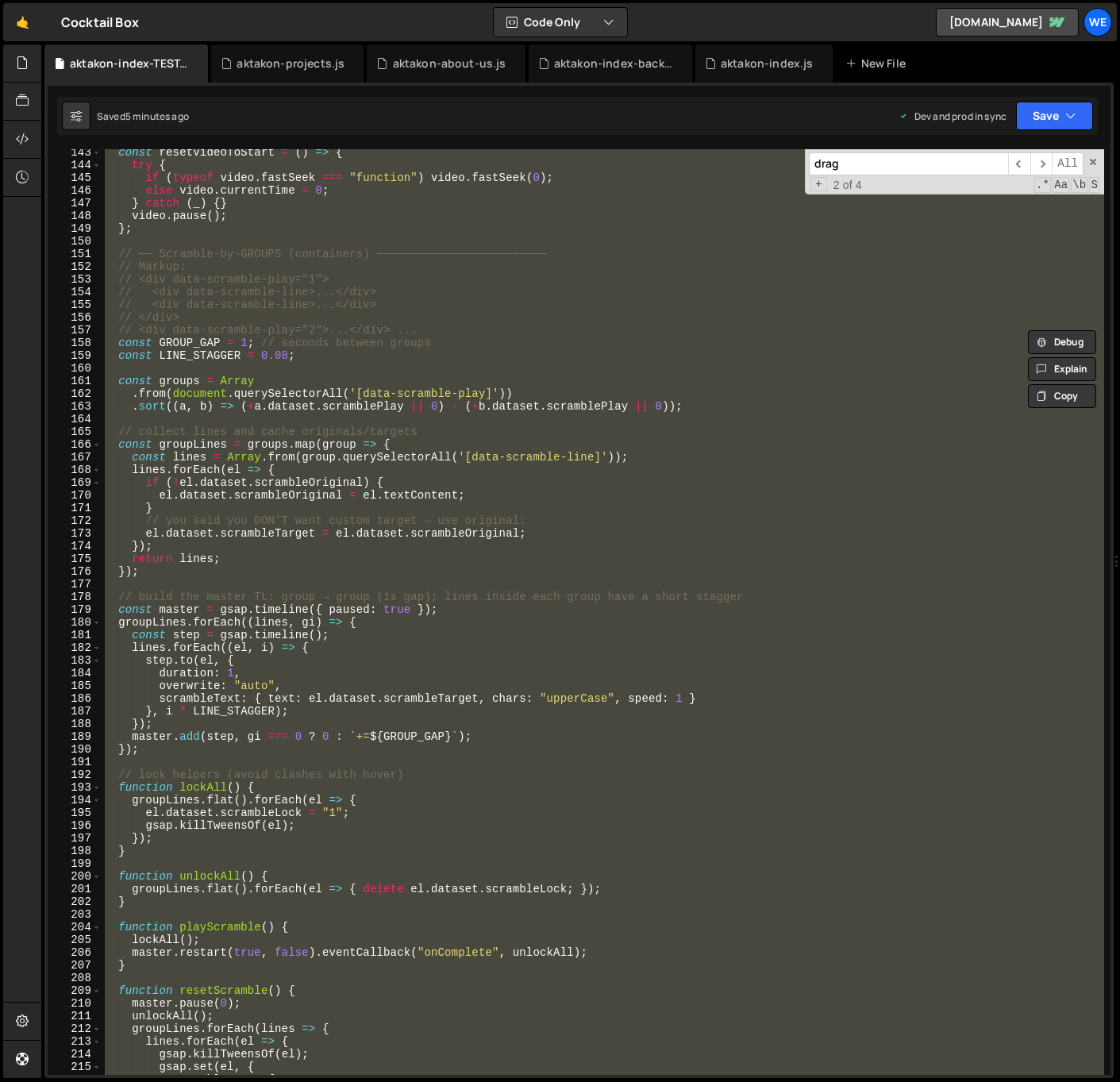
scroll to position [1572, 0]
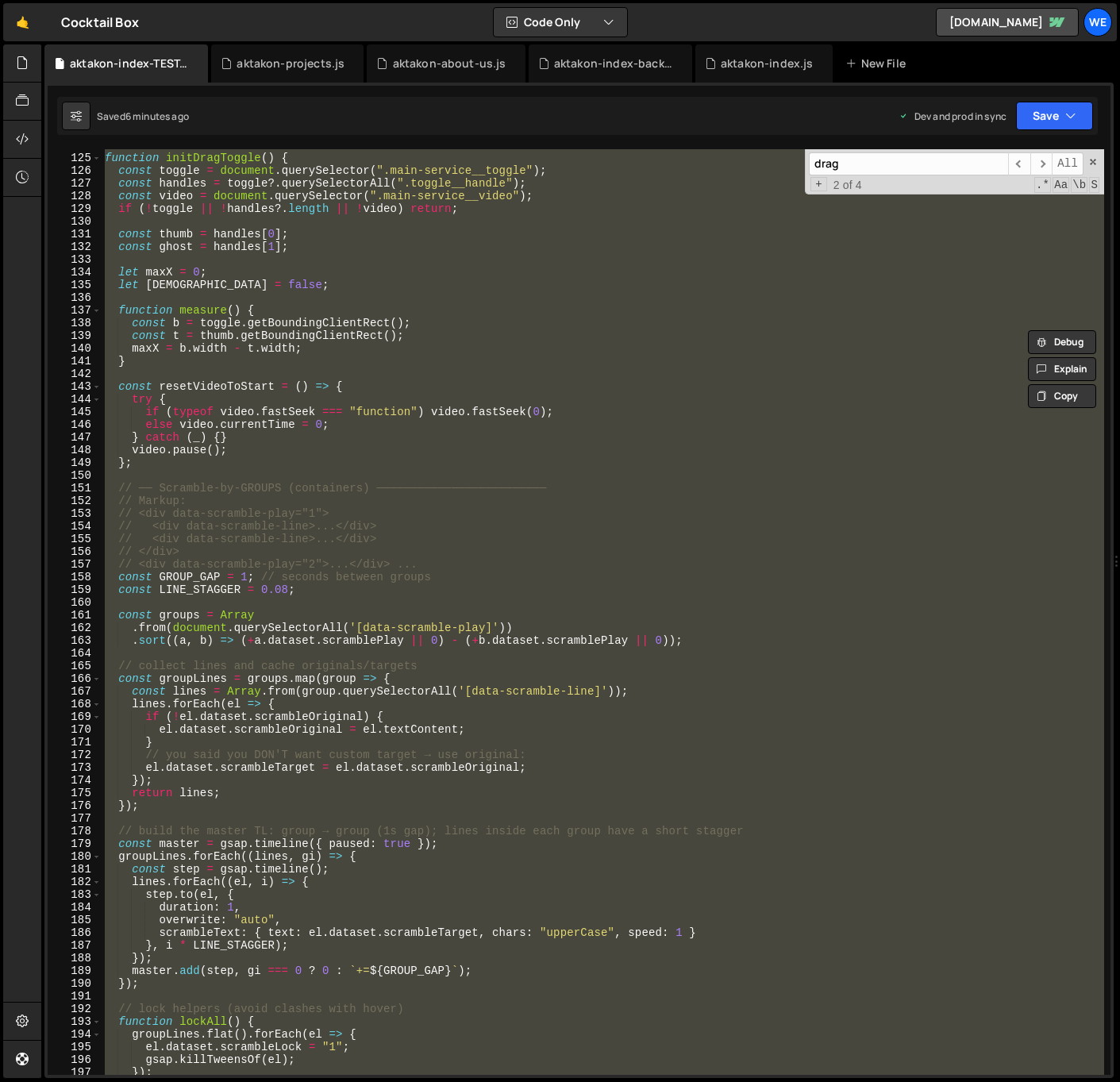
click at [338, 520] on div "==================================================================== */ functio…" at bounding box center [602, 611] width 1002 height 925
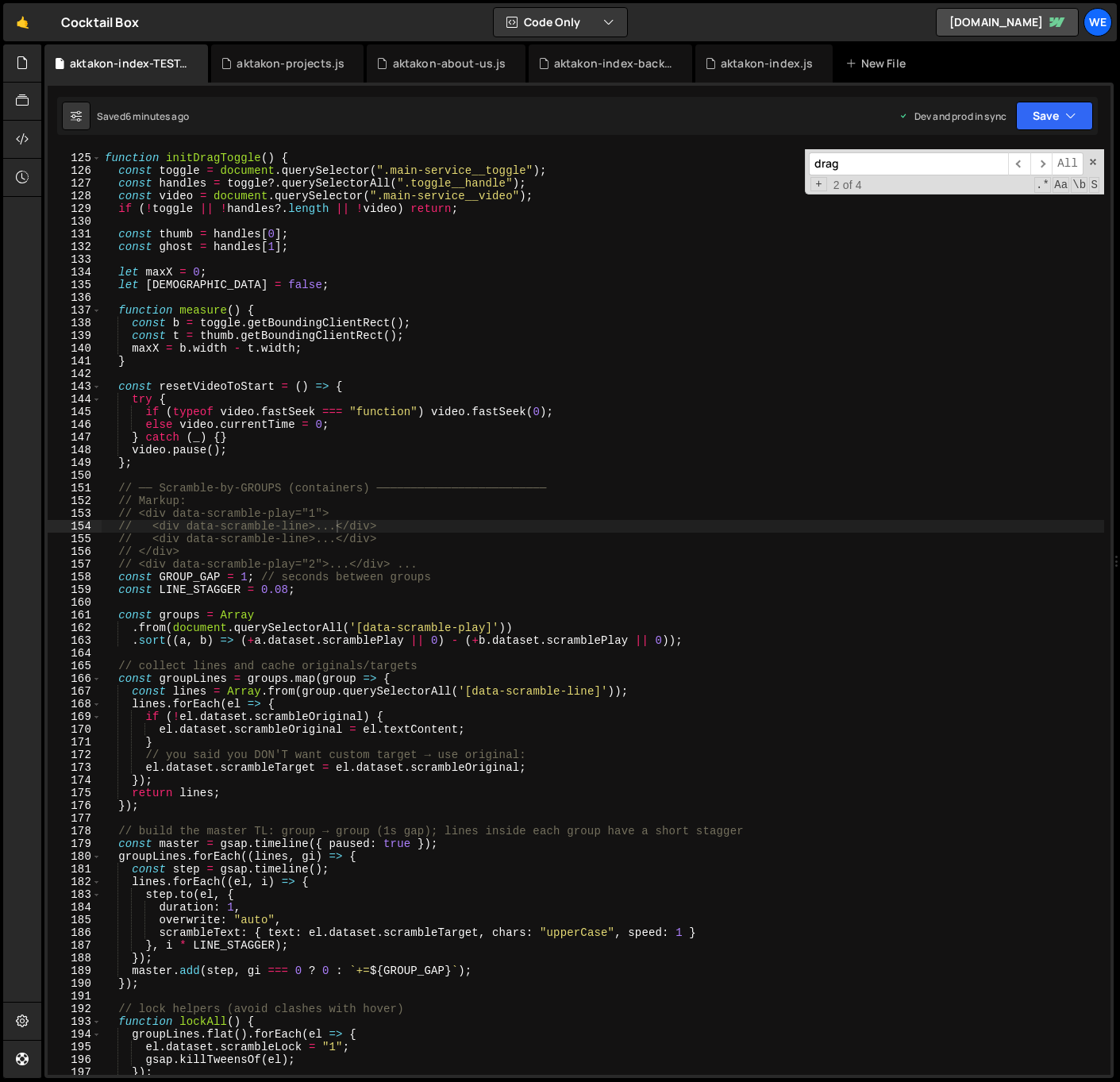
click at [502, 628] on div "==================================================================== */ functio…" at bounding box center [602, 614] width 1002 height 951
type textarea ".from(document.querySelectorAll('[data-scramble-play]'))"
paste input "gsap.killTweensOf(el)"
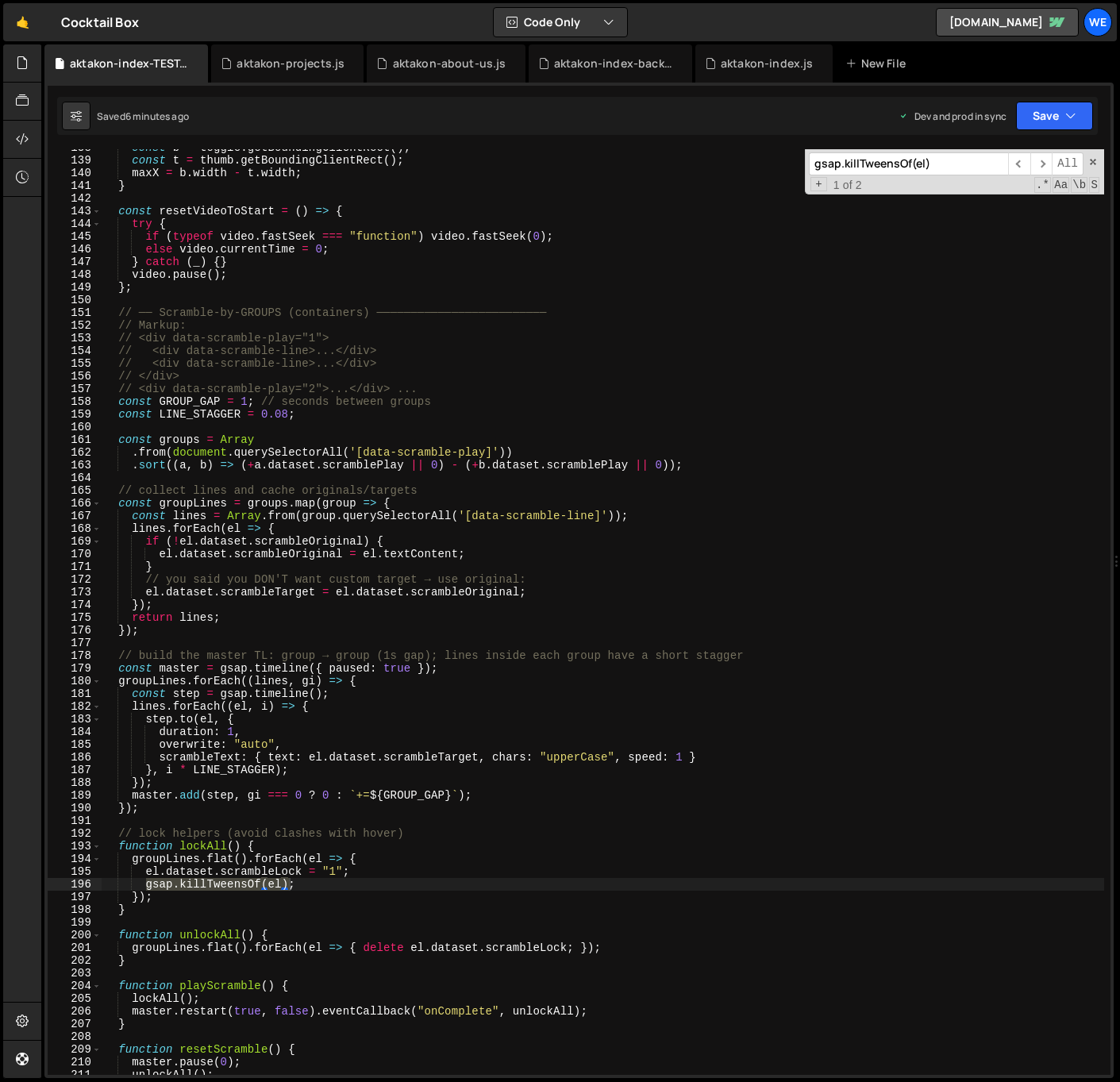
scroll to position [1780, 0]
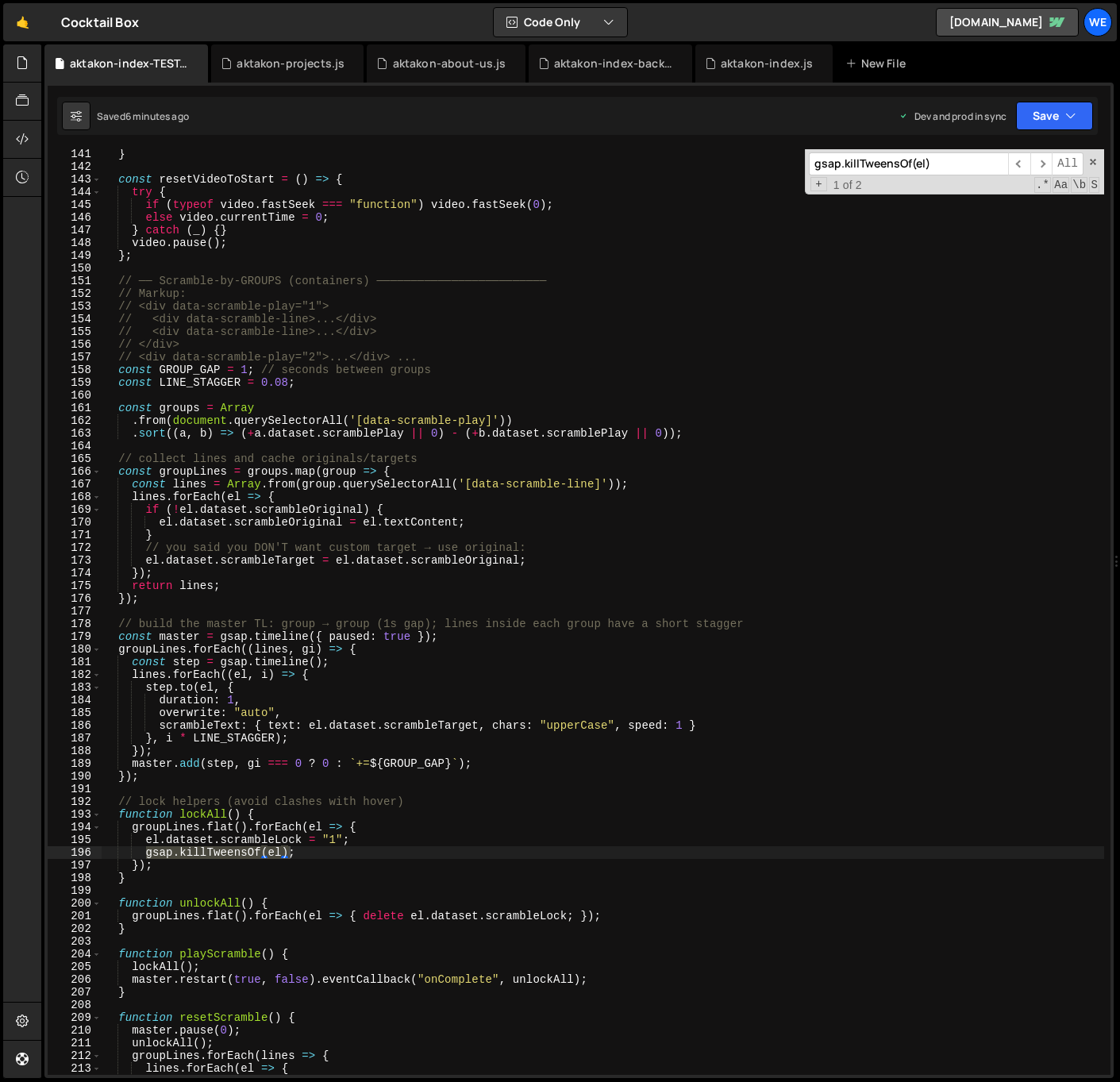
type input "gsap.killTweensOf(el)"
click at [153, 853] on div "} const resetVideoToStart = ( ) => { try { if ( typeof video . fastSeek === "fu…" at bounding box center [602, 611] width 1002 height 925
drag, startPoint x: 142, startPoint y: 853, endPoint x: 295, endPoint y: 855, distance: 153.0
click at [295, 855] on div "} const resetVideoToStart = ( ) => { try { if ( typeof video . fastSeek === "fu…" at bounding box center [602, 623] width 1002 height 951
click at [1035, 162] on span "​" at bounding box center [1041, 164] width 22 height 23
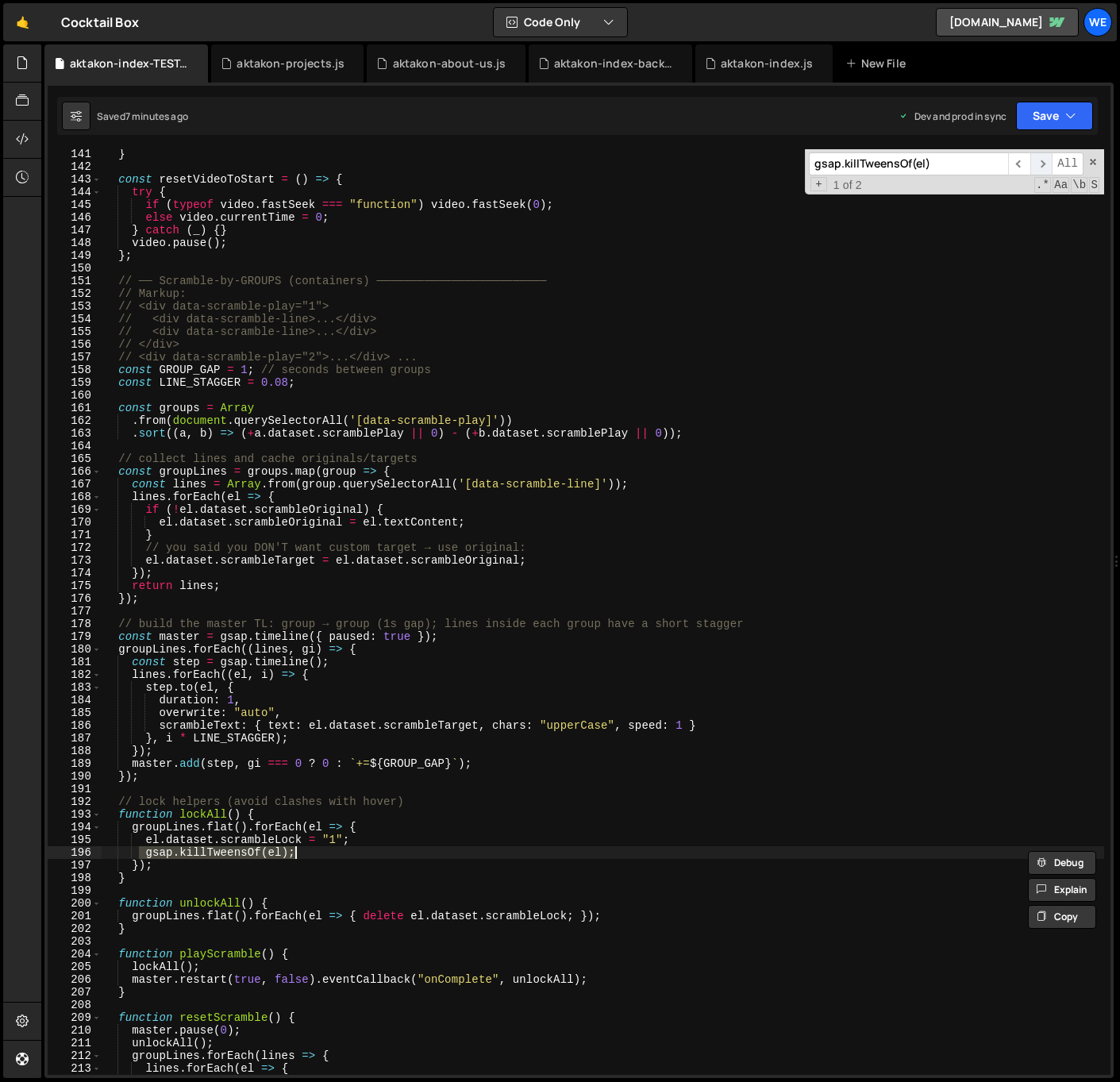
scroll to position [1792, 0]
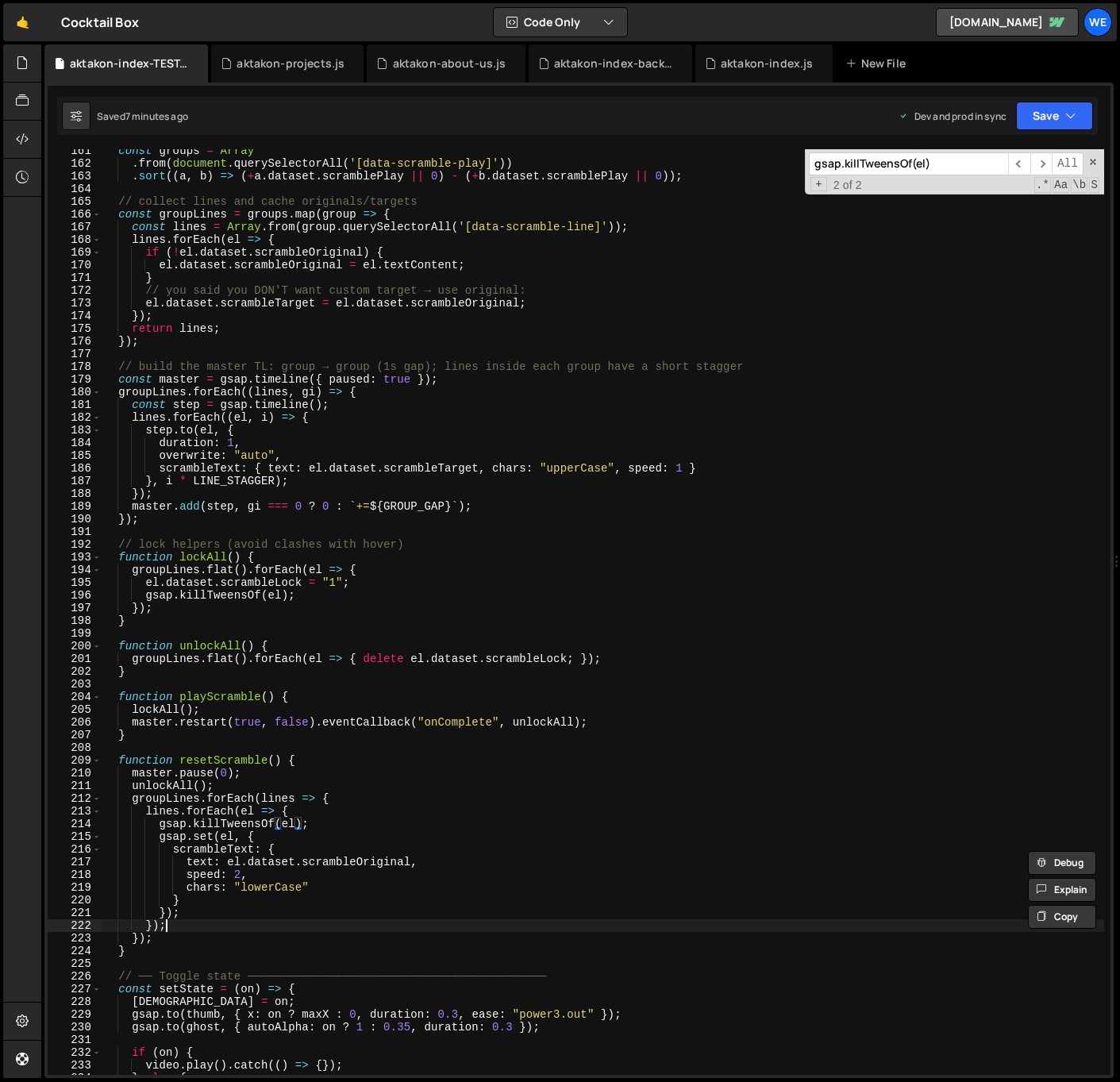
click at [352, 928] on div "const groups = Array . from ( document . querySelectorAll ( '[data-scramble-pla…" at bounding box center [602, 619] width 1002 height 951
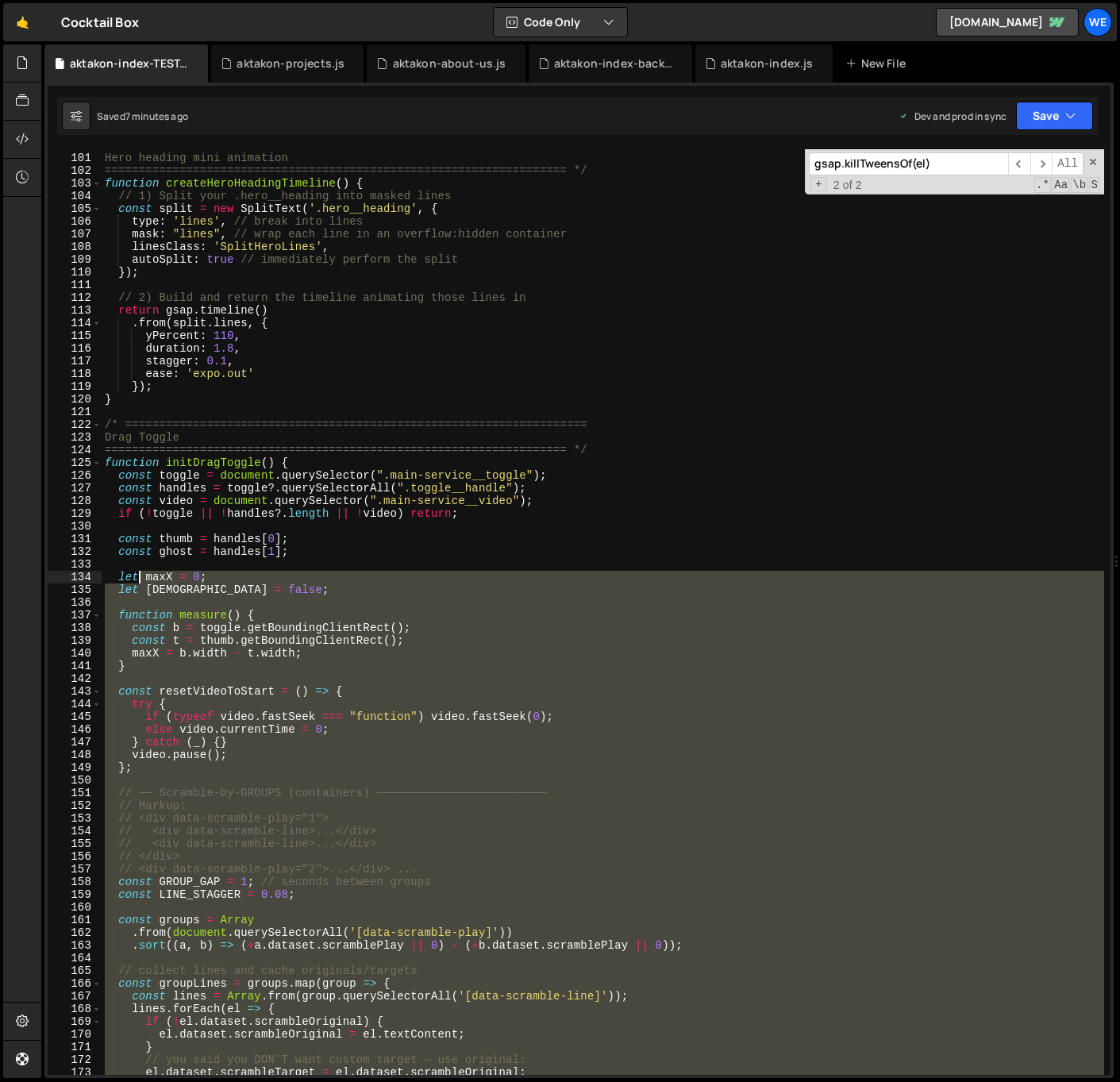
scroll to position [1112, 0]
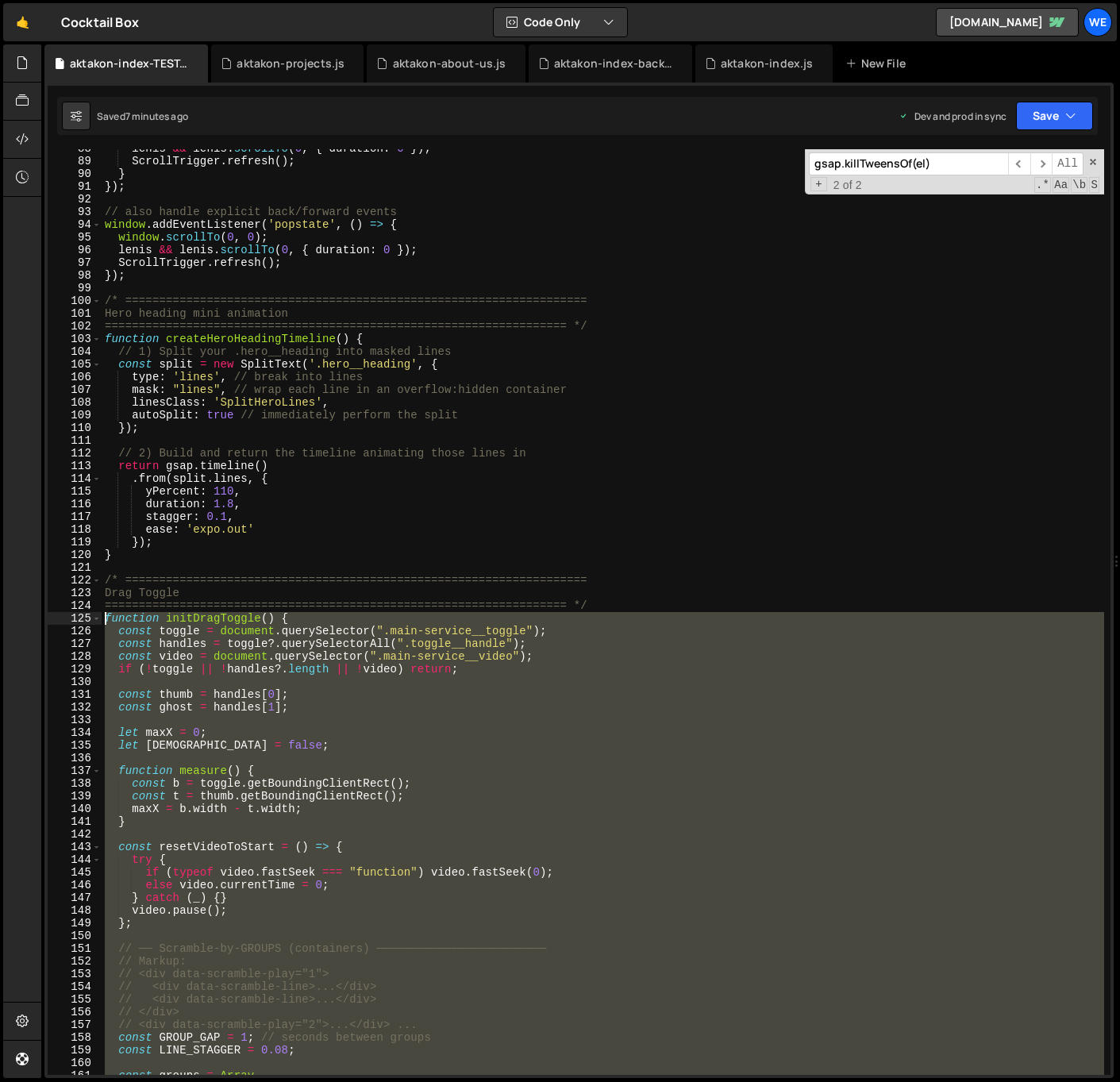
drag, startPoint x: 140, startPoint y: 695, endPoint x: 107, endPoint y: 619, distance: 82.9
click at [107, 619] on div "lenis && lenis . scrollTo ( 0 , { duration : 0 }) ; ScrollTrigger . refresh ( )…" at bounding box center [602, 617] width 1002 height 951
type textarea "function initDragToggle() { const toggle = document.querySelector(".main-servic…"
paste textarea
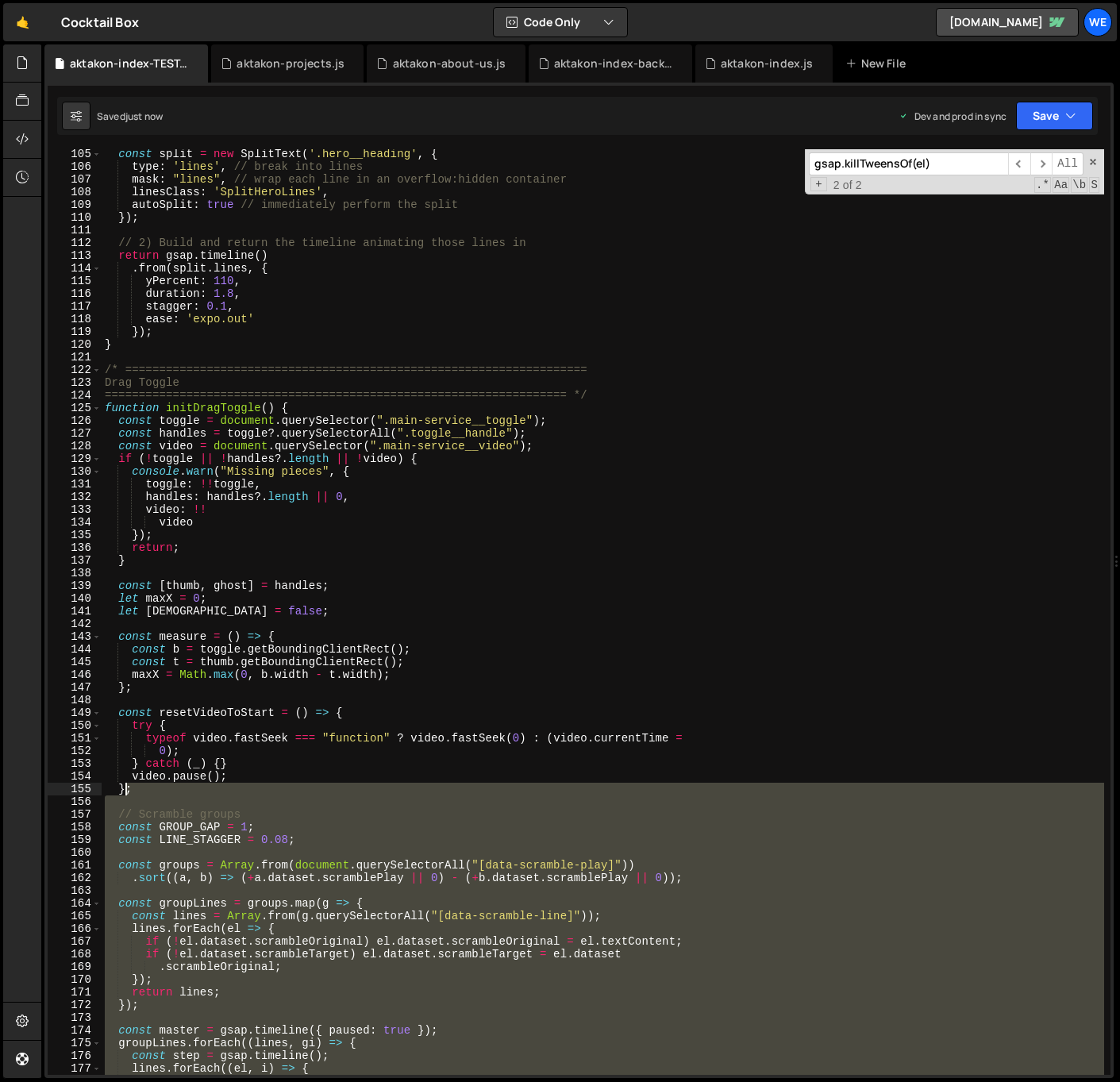
scroll to position [1322, 0]
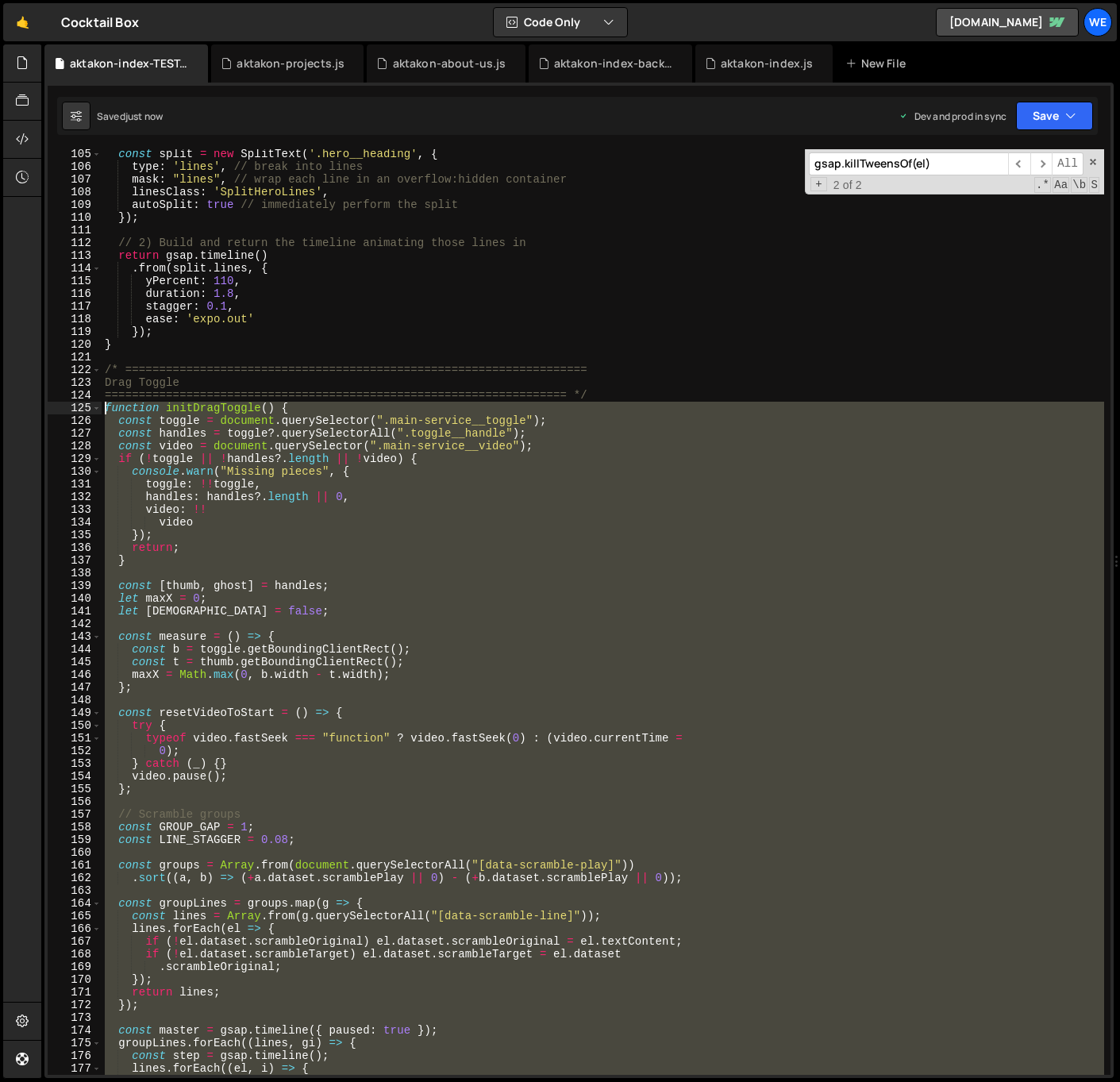
drag, startPoint x: 131, startPoint y: 930, endPoint x: 105, endPoint y: 409, distance: 521.6
click at [105, 409] on div "const split = new SplitText ( '.hero__heading' , { type : 'lines' , // break in…" at bounding box center [602, 623] width 1002 height 951
type textarea "function initDragToggle() { const toggle = document.querySelector(".main-servic…"
paste textarea
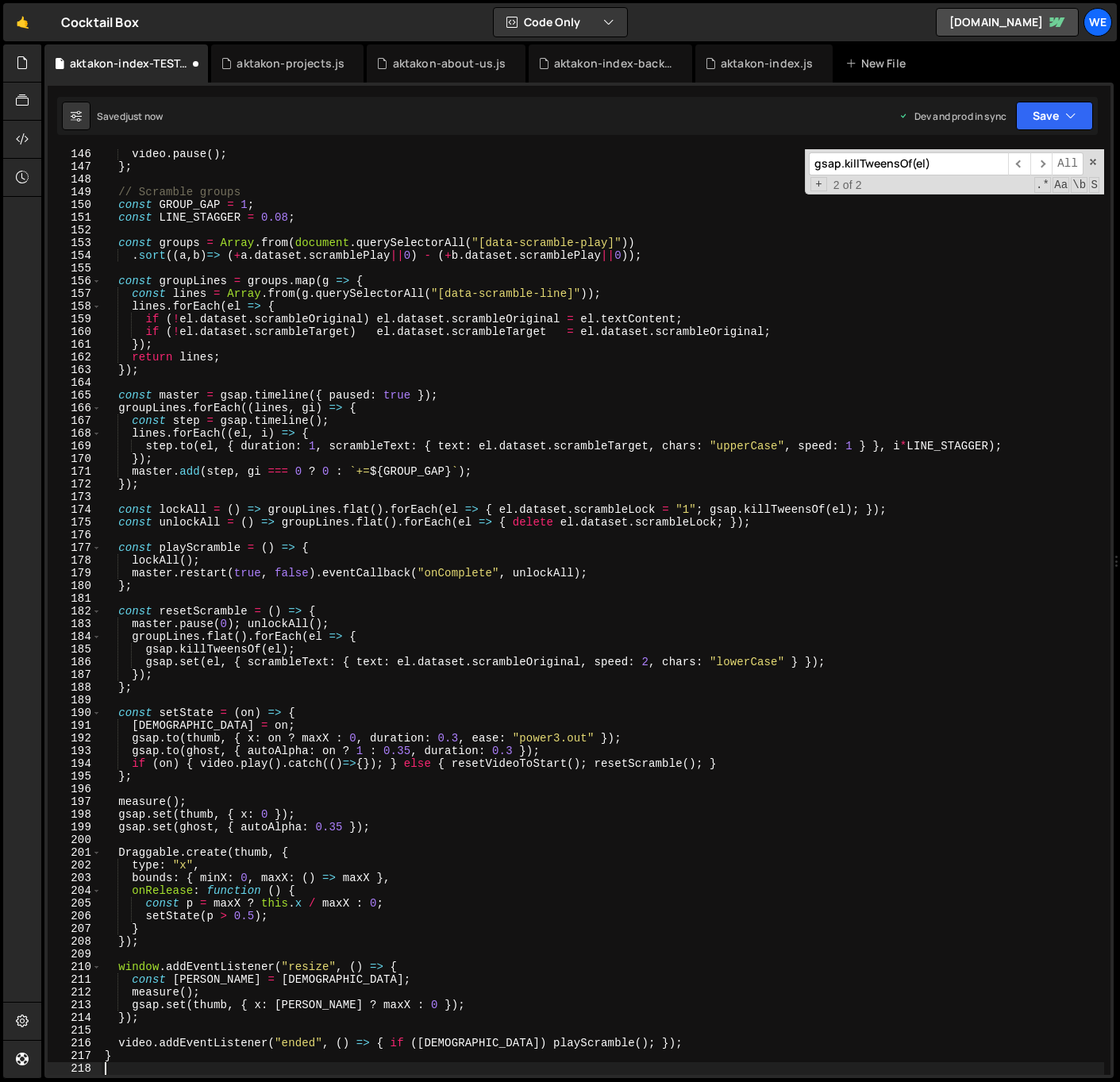
scroll to position [1843, 0]
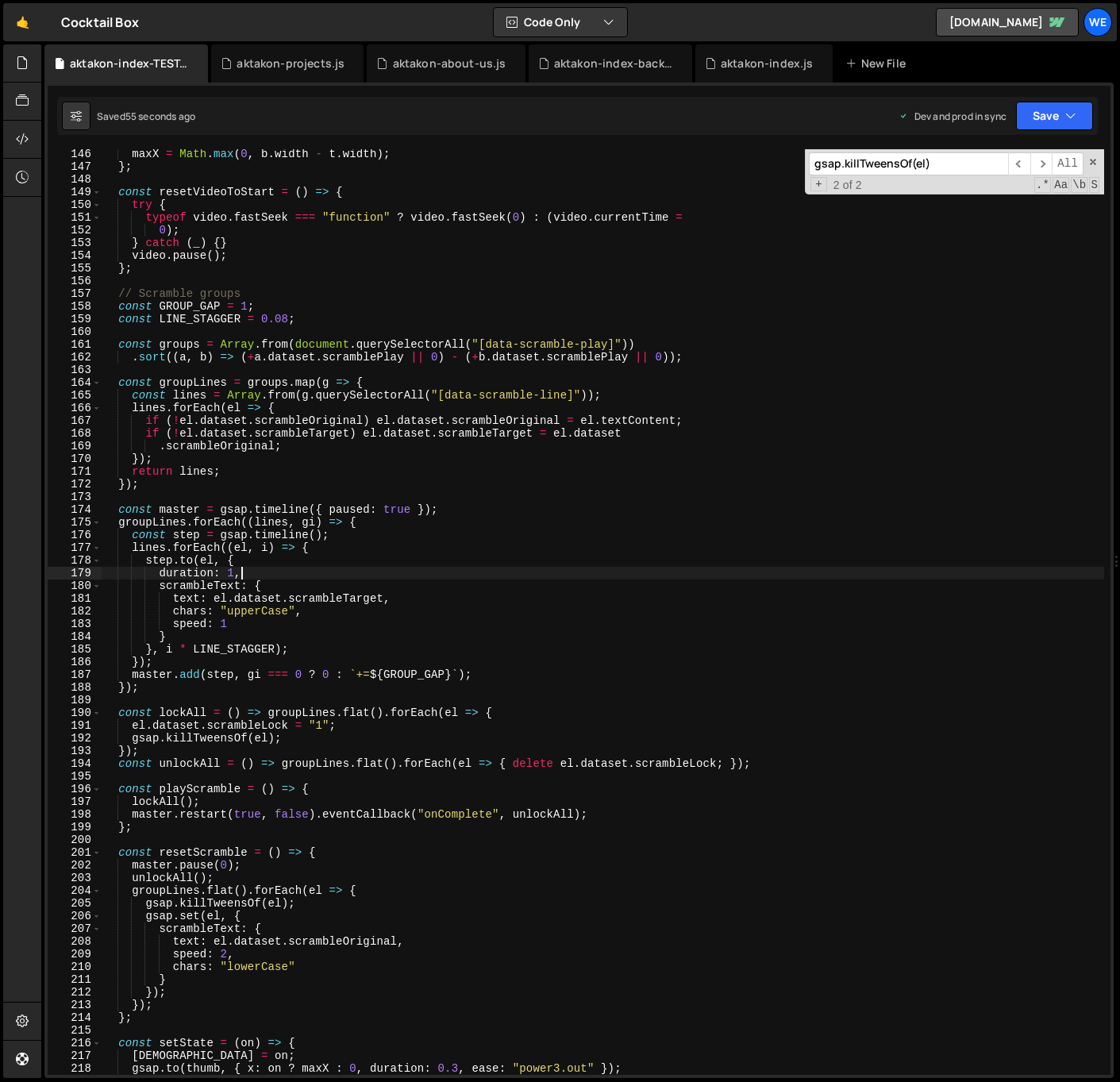
click at [582, 574] on div "maxX = Math . max ( 0 , b . width - t . width ) ; } ; const resetVideoToStart =…" at bounding box center [602, 623] width 1002 height 951
type textarea "duration: 1,"
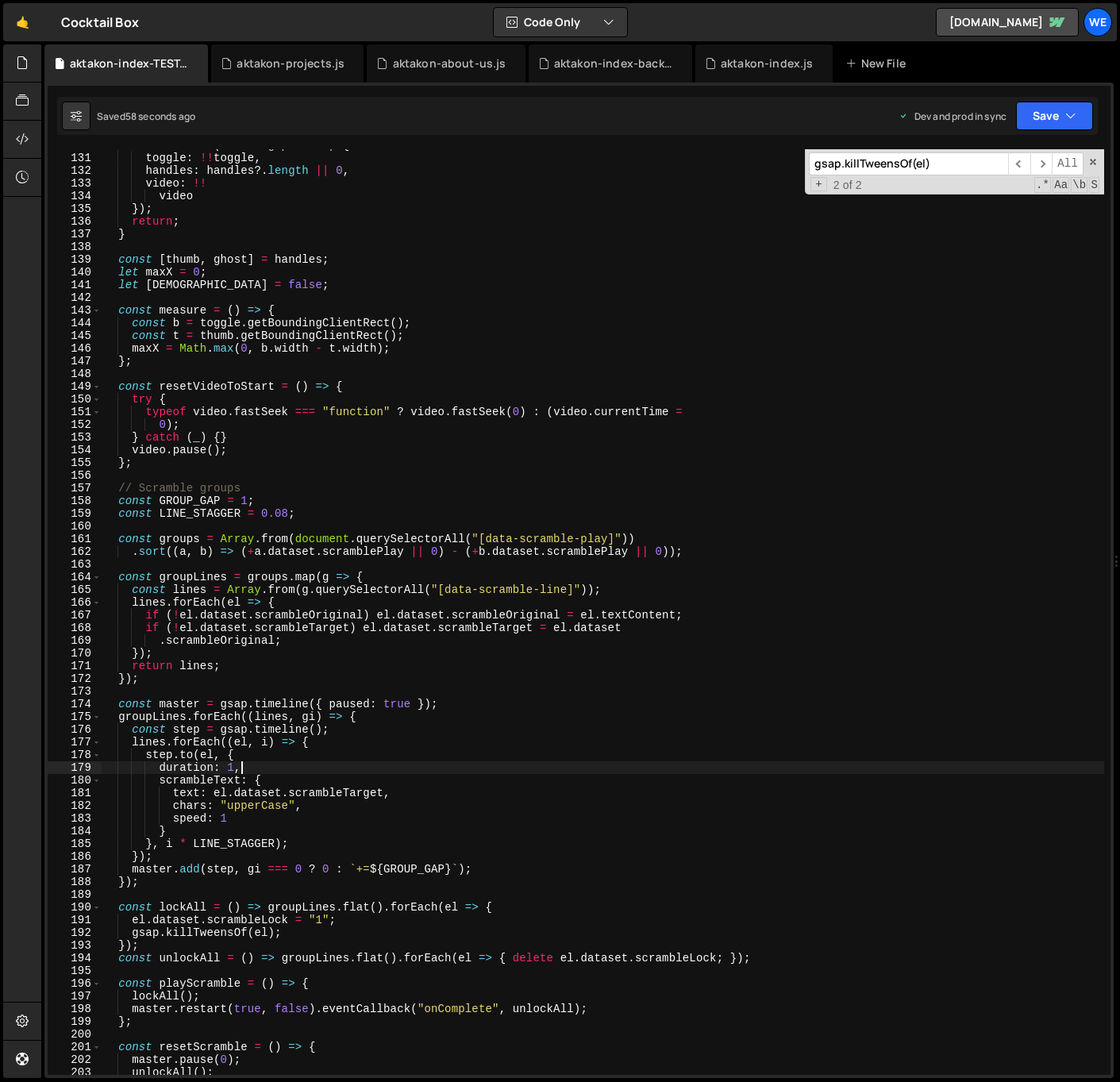
scroll to position [1399, 0]
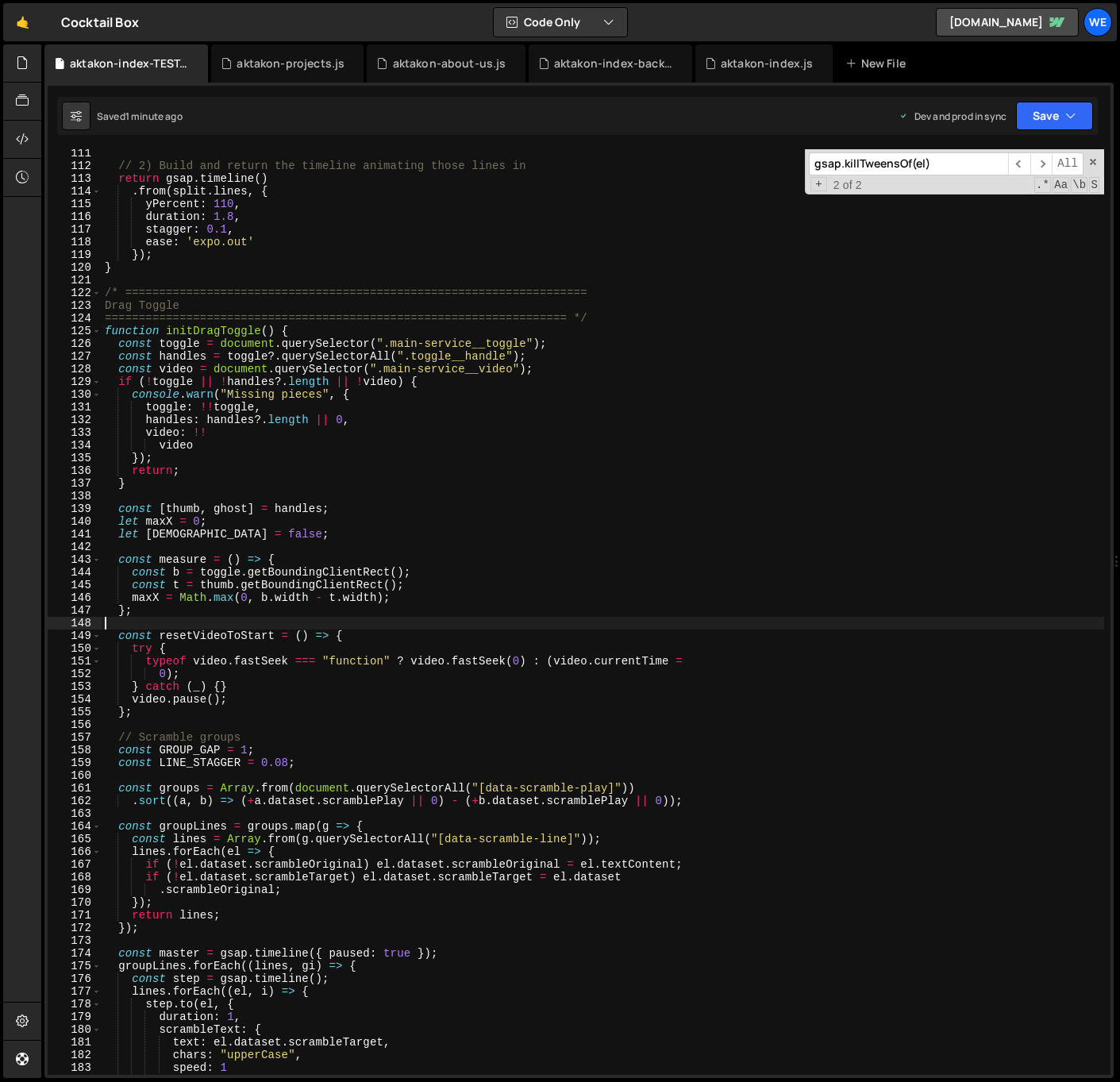
click at [523, 623] on div "// 2) Build and return the timeline animating those lines in return gsap . time…" at bounding box center [602, 622] width 1002 height 951
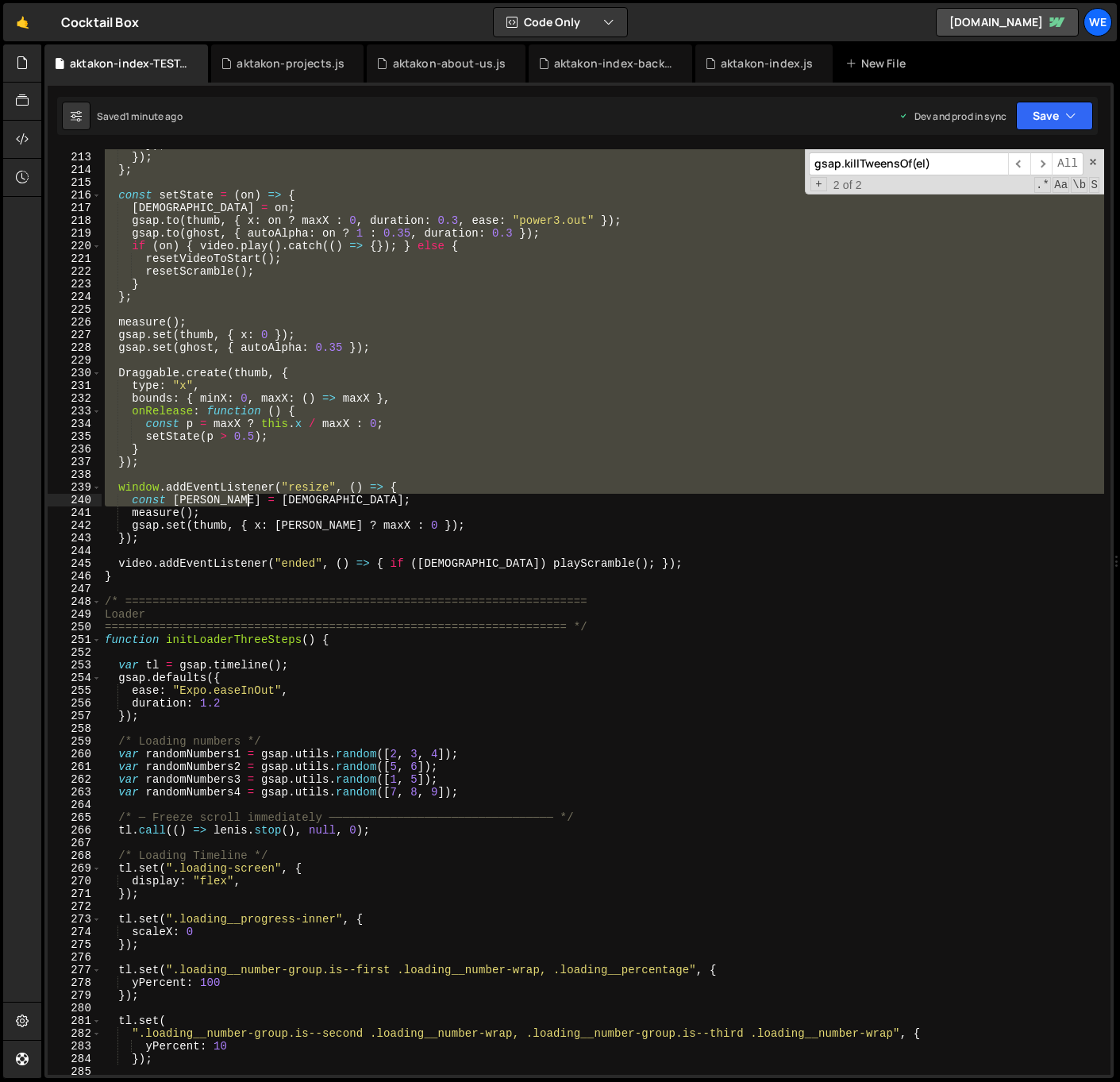
scroll to position [2691, 0]
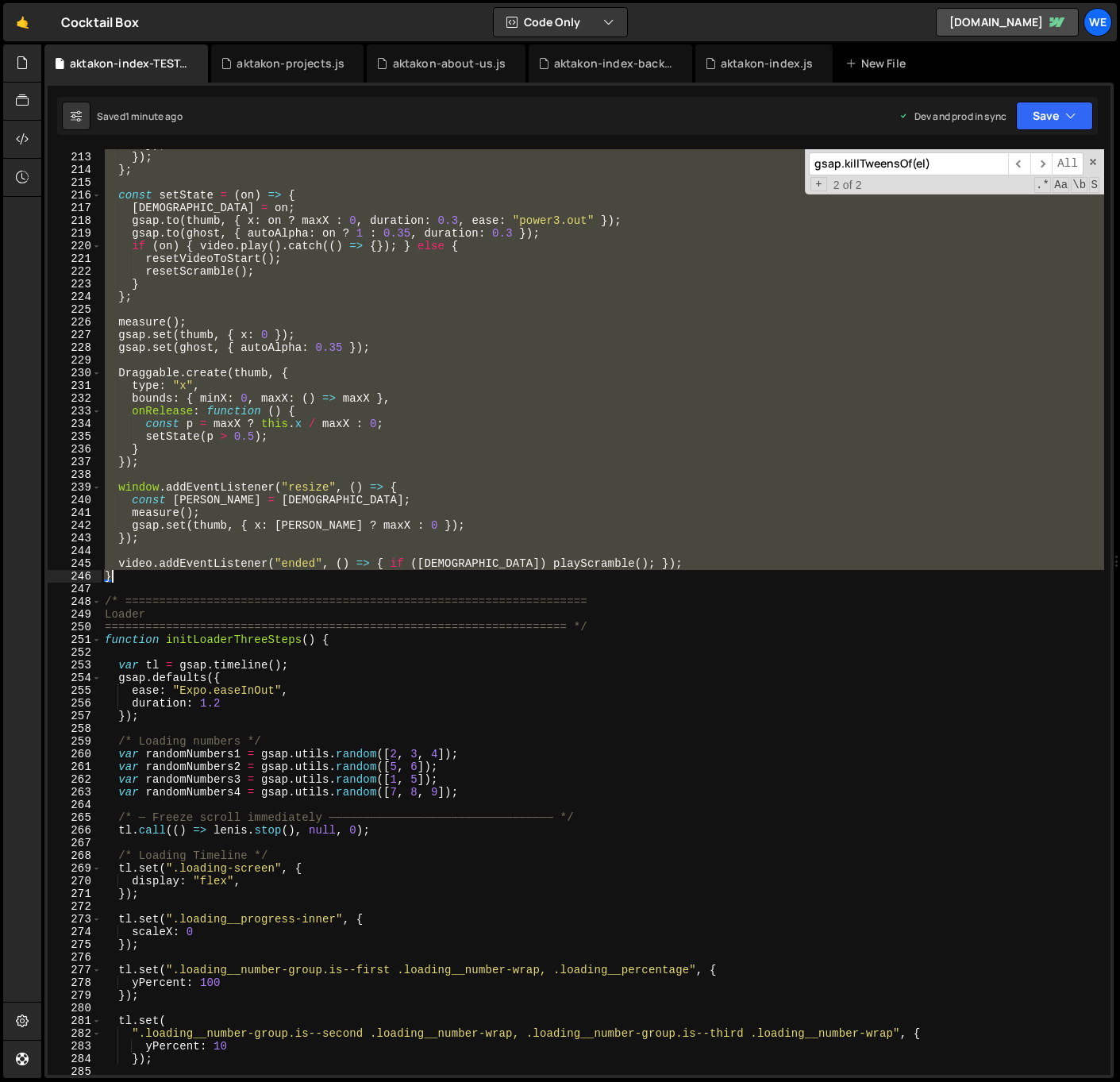
drag, startPoint x: 107, startPoint y: 330, endPoint x: 197, endPoint y: 572, distance: 258.2
click at [197, 572] on div "}) ; }) ; } ; const setState = ( on ) => { isOn = on ; gsap . to ( thumb , { x …" at bounding box center [602, 613] width 1002 height 951
paste textarea
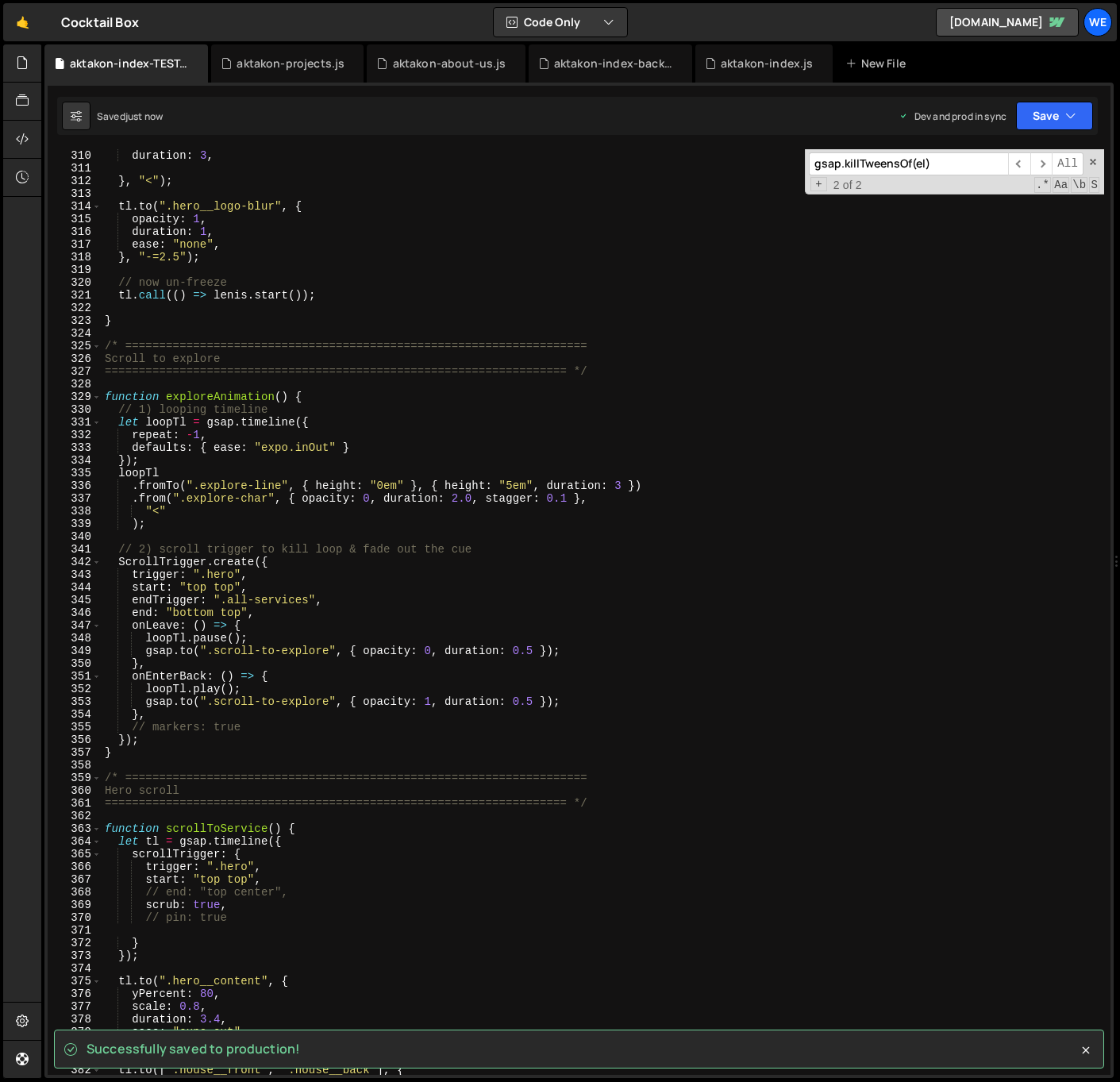
scroll to position [4096, 0]
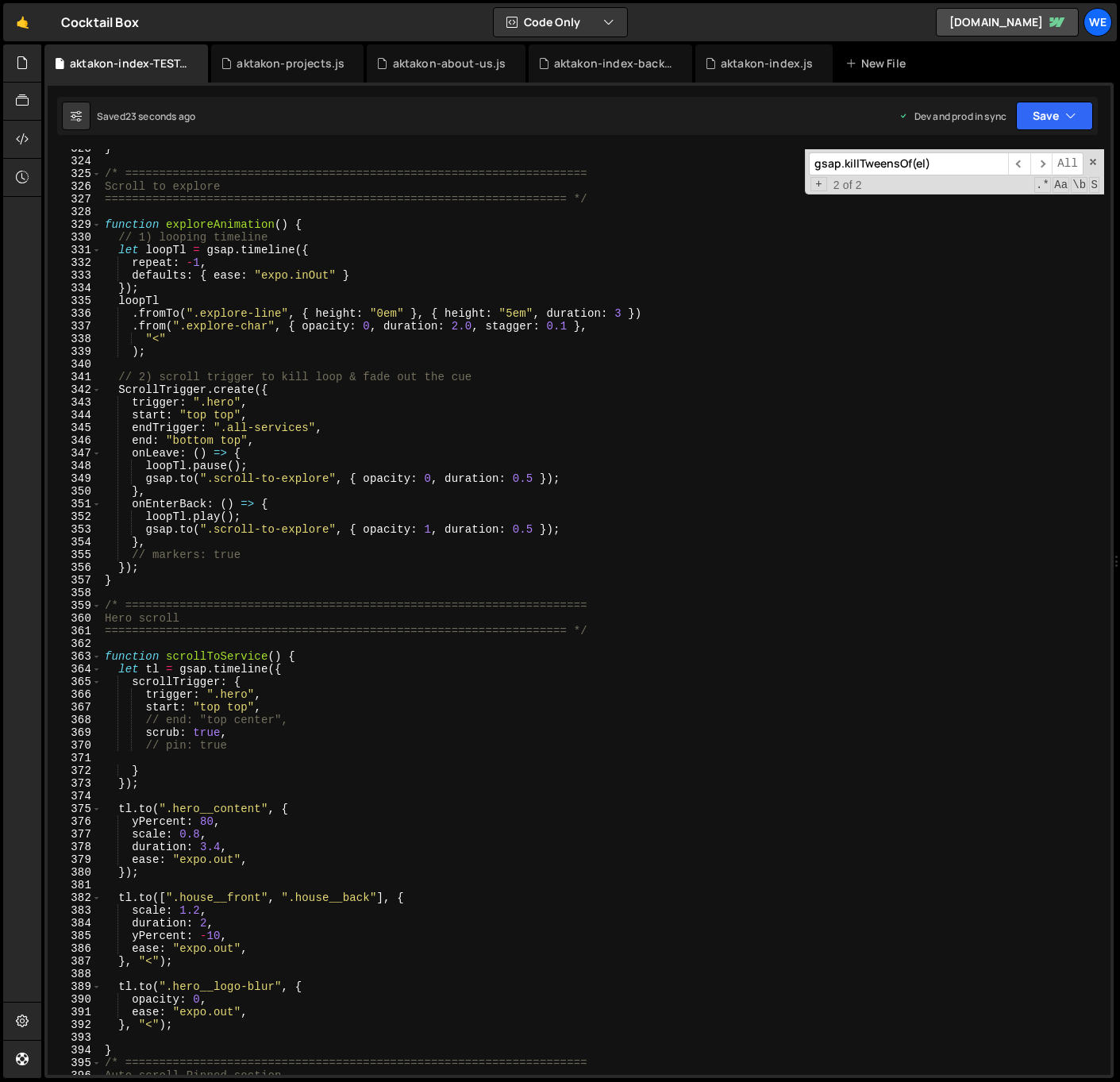
click at [442, 307] on div "} /* ==================================================================== Scrol…" at bounding box center [602, 617] width 1002 height 951
click at [263, 687] on div "} /* ==================================================================== Scrol…" at bounding box center [602, 617] width 1002 height 951
type textarea "scrollTrigger: {"
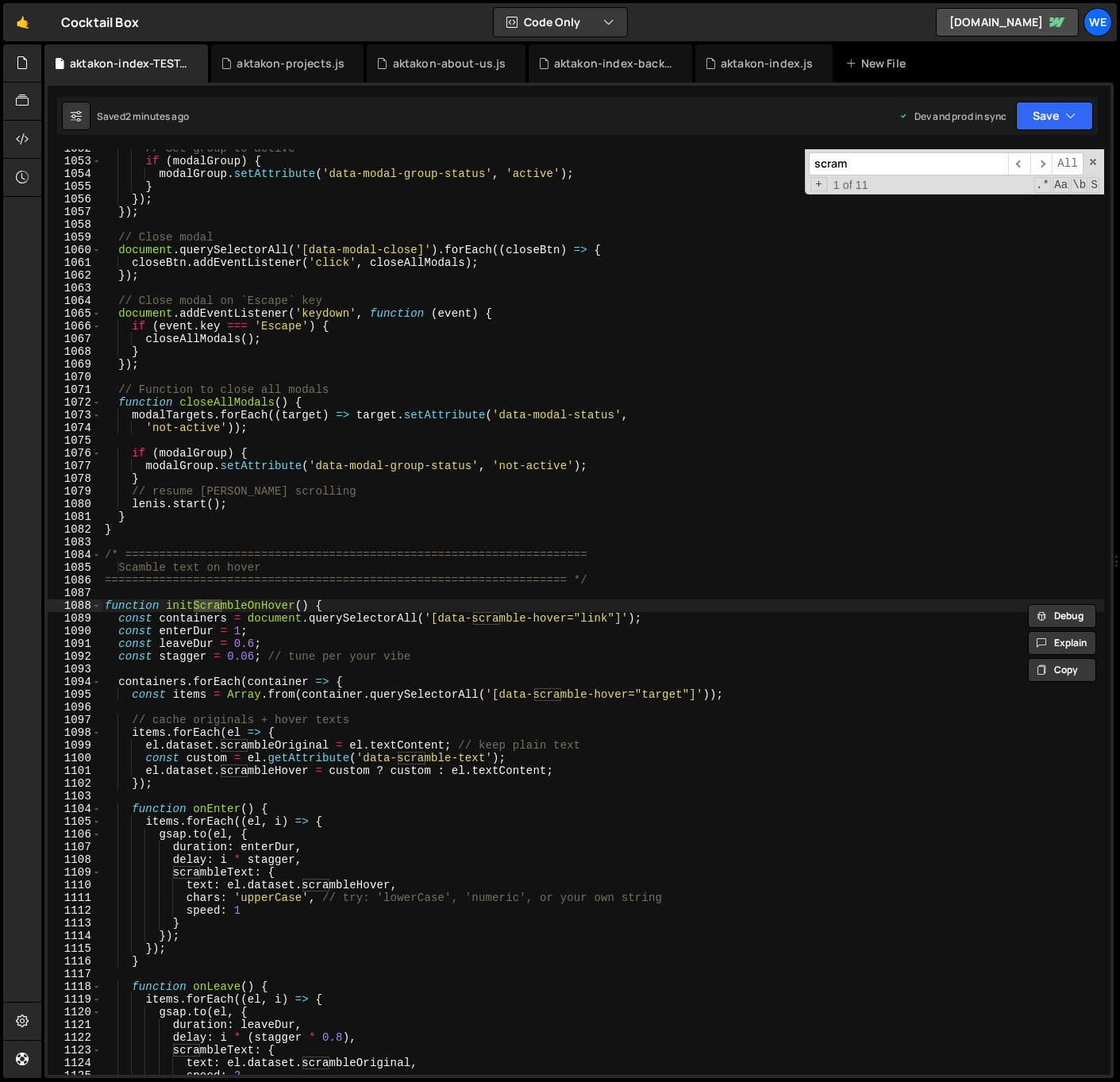
scroll to position [13356, 0]
type input "scramb"
click at [344, 657] on div "// Set group to active if ( modalGroup ) { modalGroup . setAttribute ( 'data-mo…" at bounding box center [602, 617] width 1002 height 951
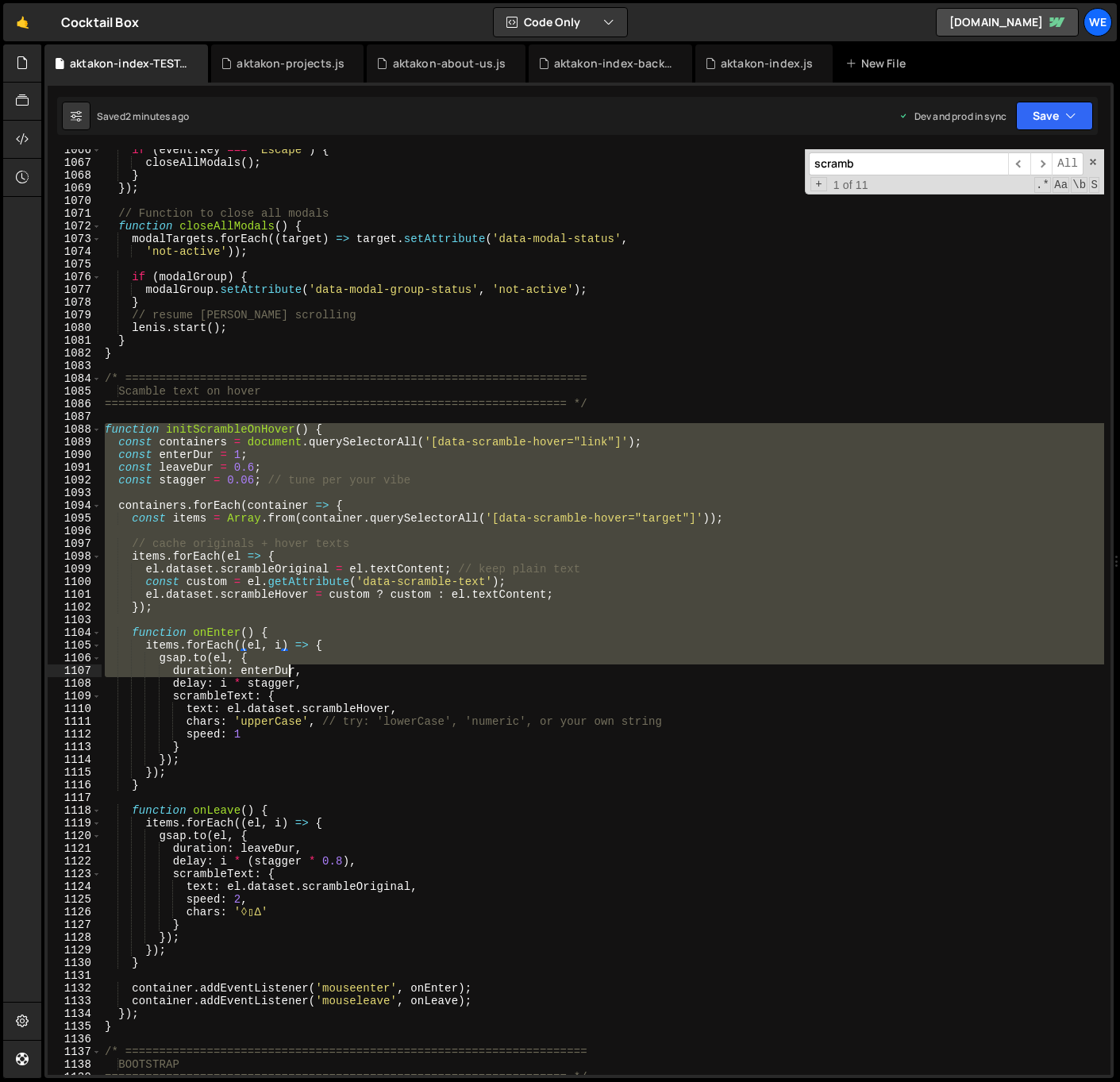
scroll to position [13743, 0]
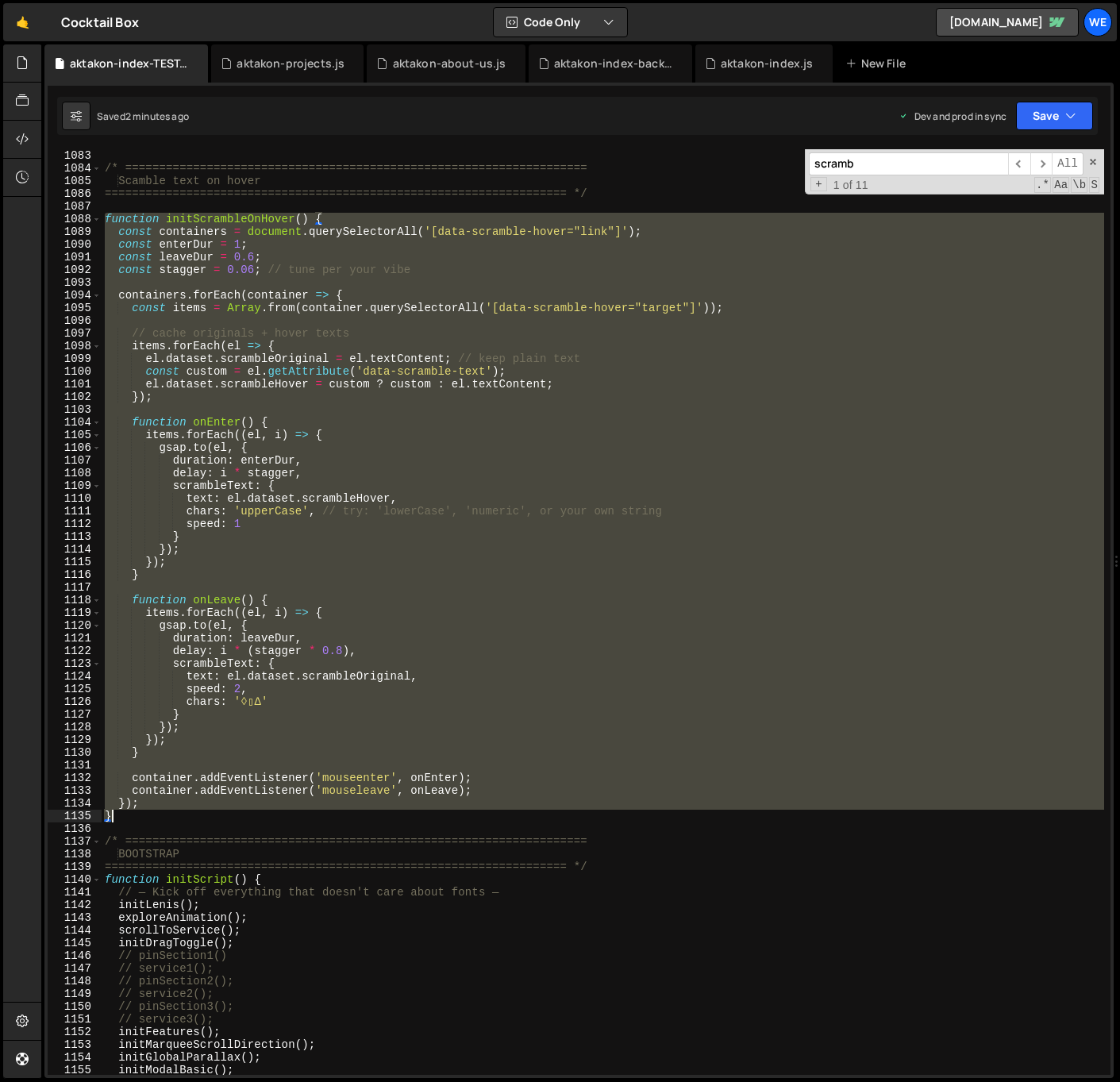
drag, startPoint x: 107, startPoint y: 605, endPoint x: 227, endPoint y: 813, distance: 240.1
click at [227, 813] on div "} /* ==================================================================== Scamb…" at bounding box center [602, 611] width 1002 height 951
type textarea "}); }"
click at [158, 761] on div "} /* ==================================================================== Scamb…" at bounding box center [602, 611] width 1002 height 925
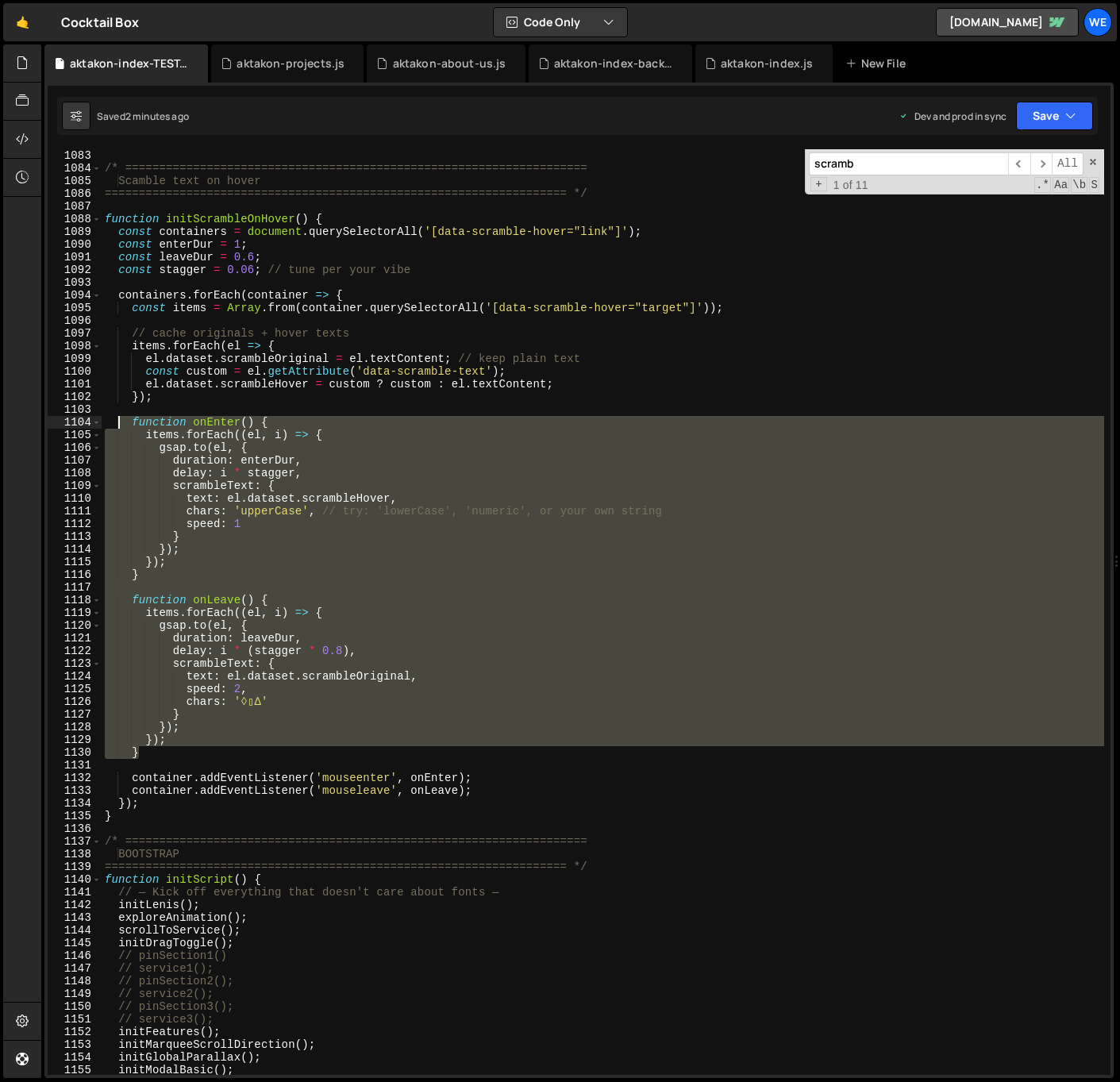
drag, startPoint x: 158, startPoint y: 753, endPoint x: 119, endPoint y: 425, distance: 330.3
click at [119, 425] on div "} /* ==================================================================== Scamb…" at bounding box center [602, 611] width 1002 height 951
click at [869, 687] on div "} /* ==================================================================== Scamb…" at bounding box center [602, 611] width 1002 height 925
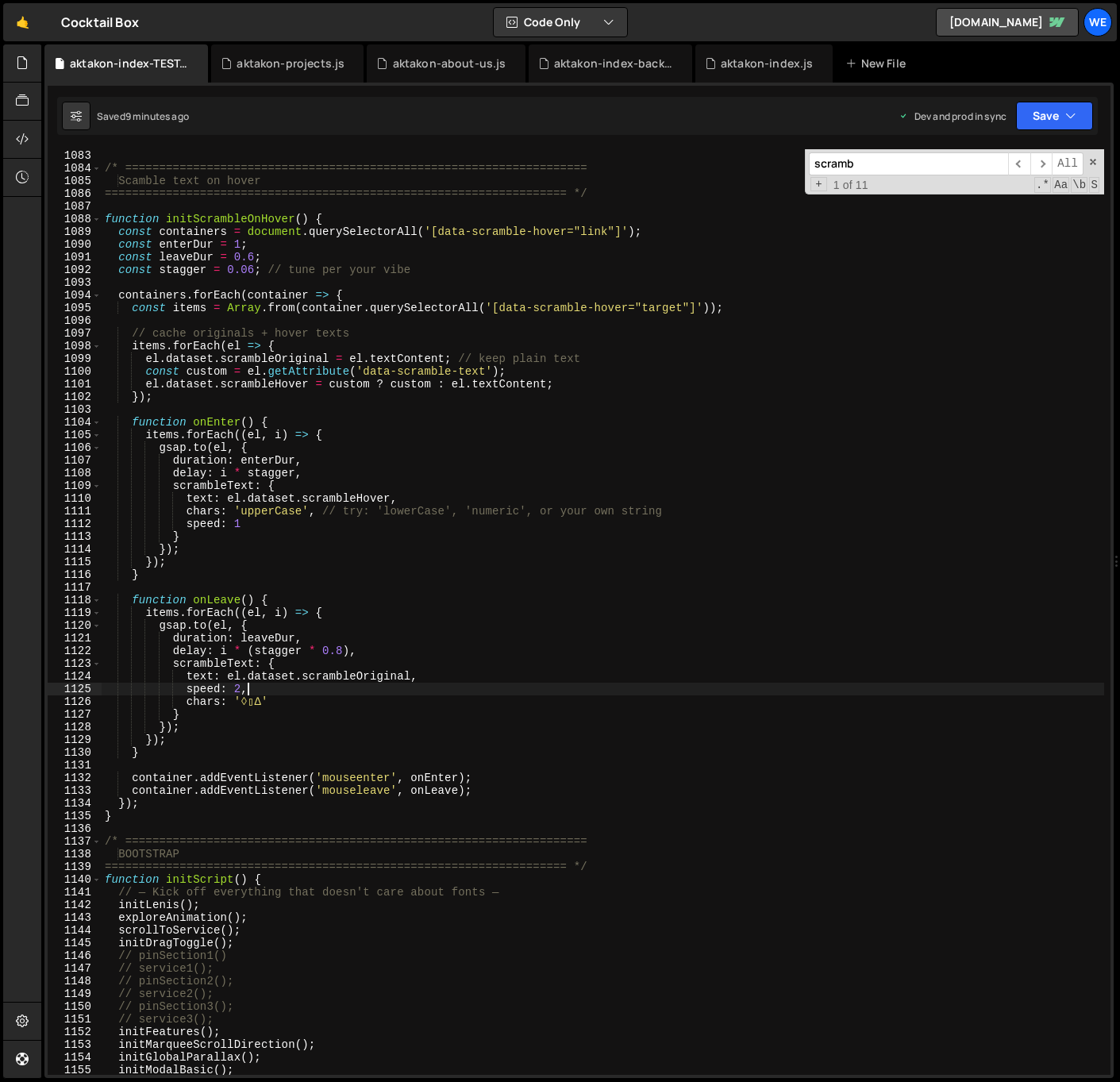
click at [347, 459] on div "} /* ==================================================================== Scamb…" at bounding box center [602, 611] width 1002 height 951
type textarea "duration: enterDur,"
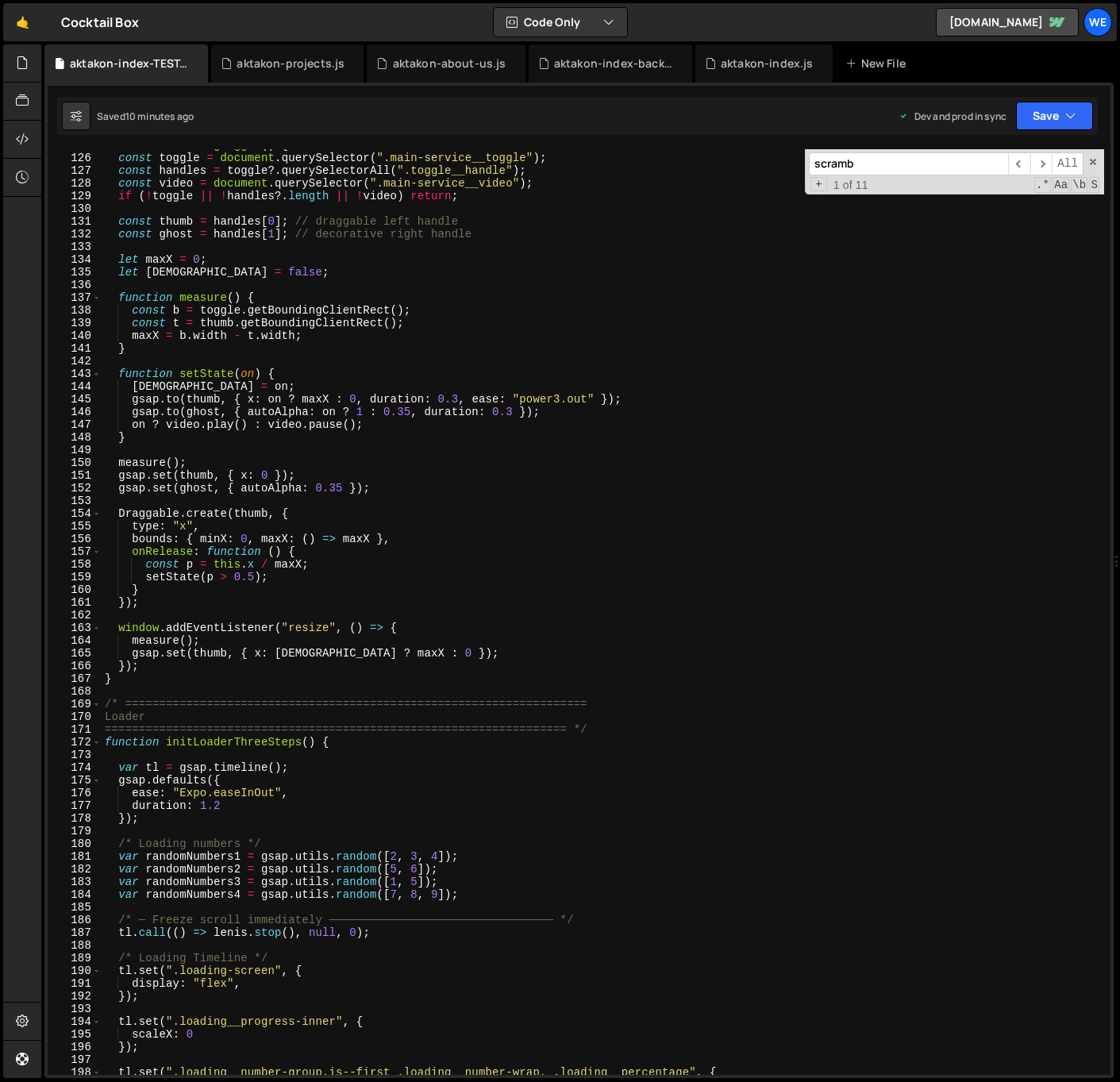
scroll to position [1585, 0]
click at [924, 162] on input "scramb" at bounding box center [908, 164] width 199 height 23
click at [924, 162] on input "scramb" at bounding box center [908, 164] width 199 height 23
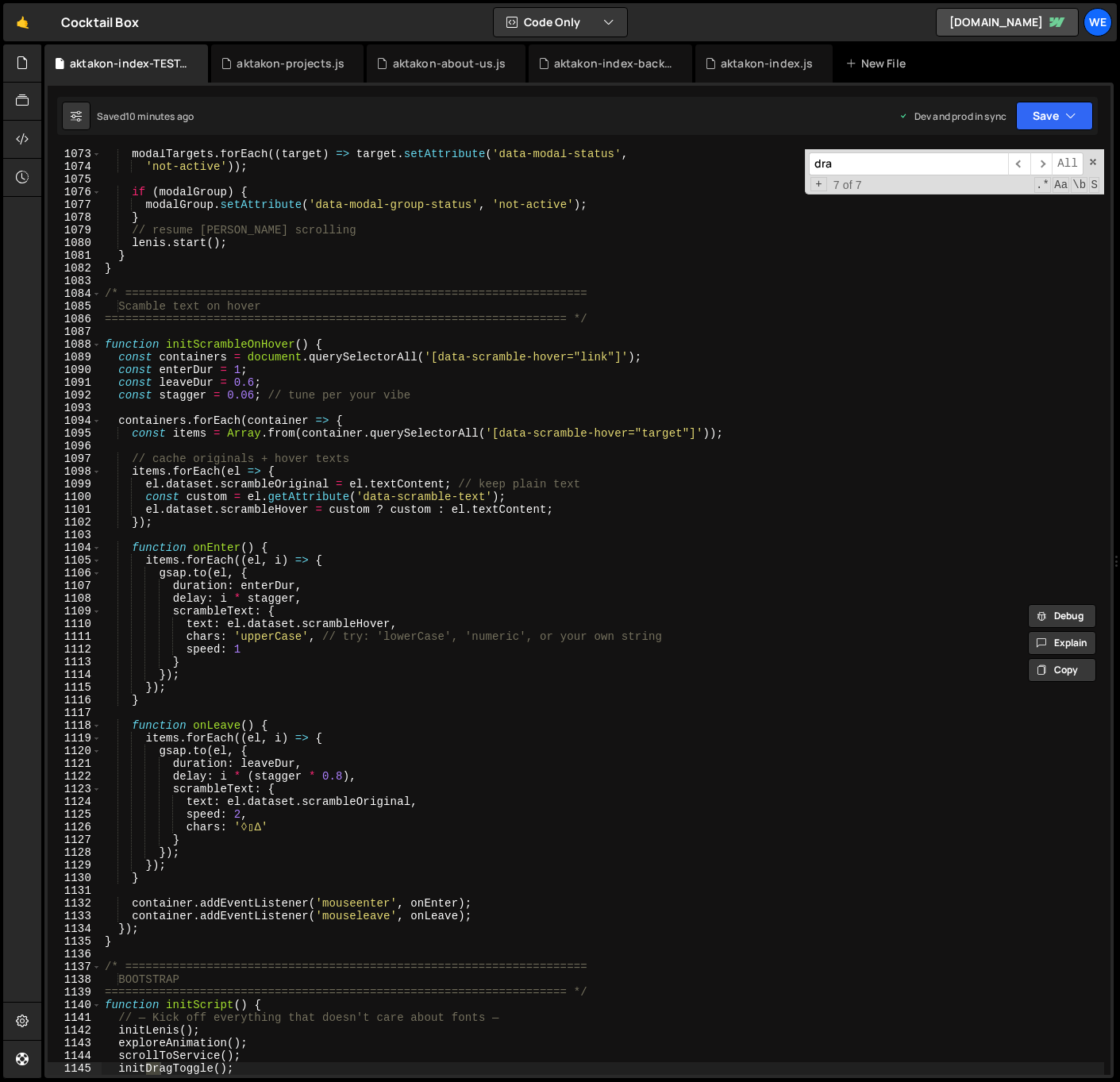
scroll to position [13617, 0]
type input "drag"
click at [1022, 170] on span "​" at bounding box center [1019, 164] width 22 height 23
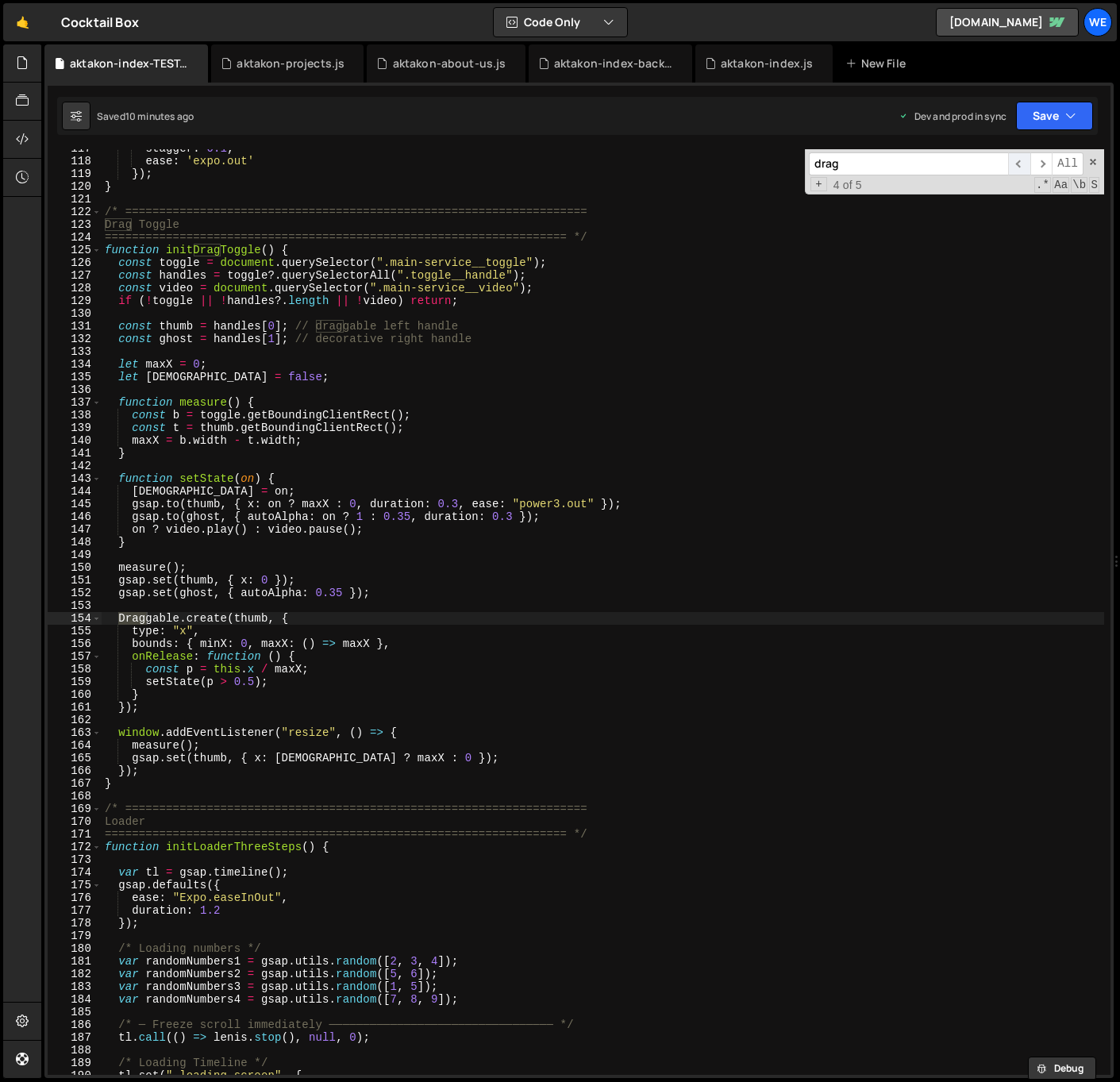
scroll to position [1481, 0]
click at [1024, 165] on span "​" at bounding box center [1019, 164] width 22 height 23
click at [183, 261] on div "stagger : 0.1 , ease : 'expo.out' }) ; } /* ===================================…" at bounding box center [602, 617] width 1002 height 951
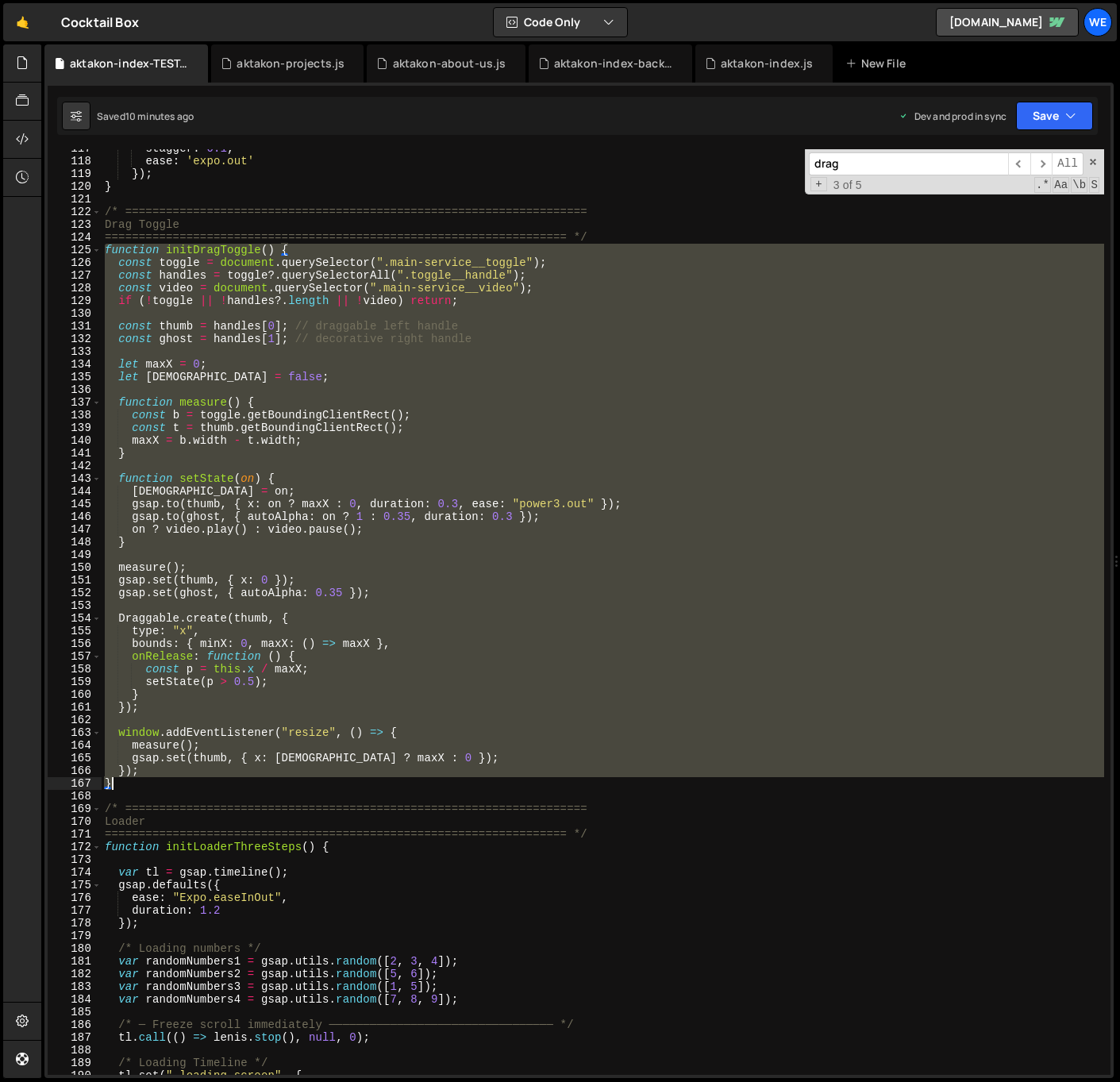
drag, startPoint x: 158, startPoint y: 270, endPoint x: 197, endPoint y: 786, distance: 517.5
click at [197, 786] on div "stagger : 0.1 , ease : 'expo.out' }) ; } /* ===================================…" at bounding box center [602, 617] width 1002 height 951
type textarea "// }); // }"
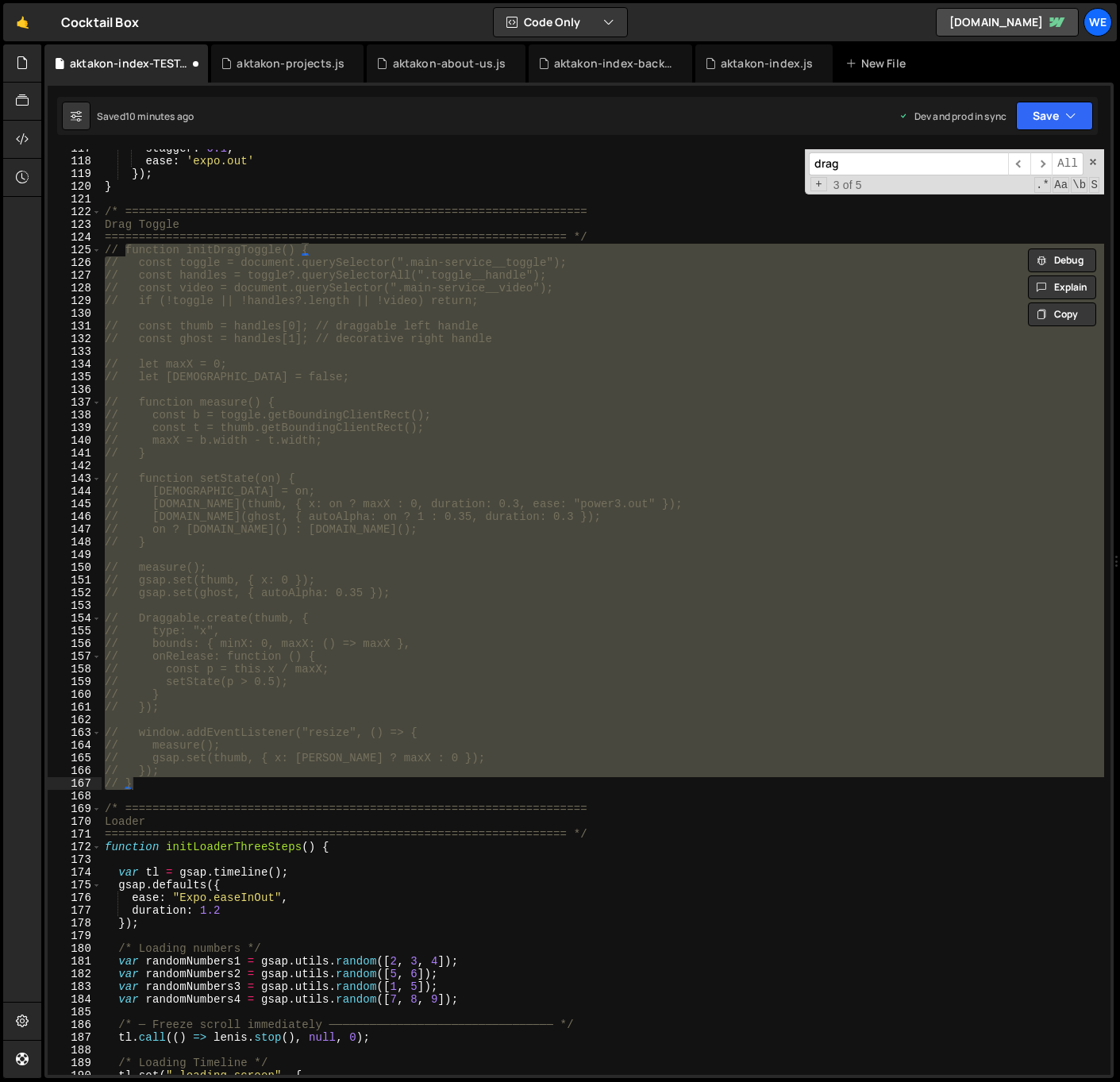
click at [163, 792] on div "stagger : 0.1 , ease : 'expo.out' }) ; } /* ===================================…" at bounding box center [602, 617] width 1002 height 951
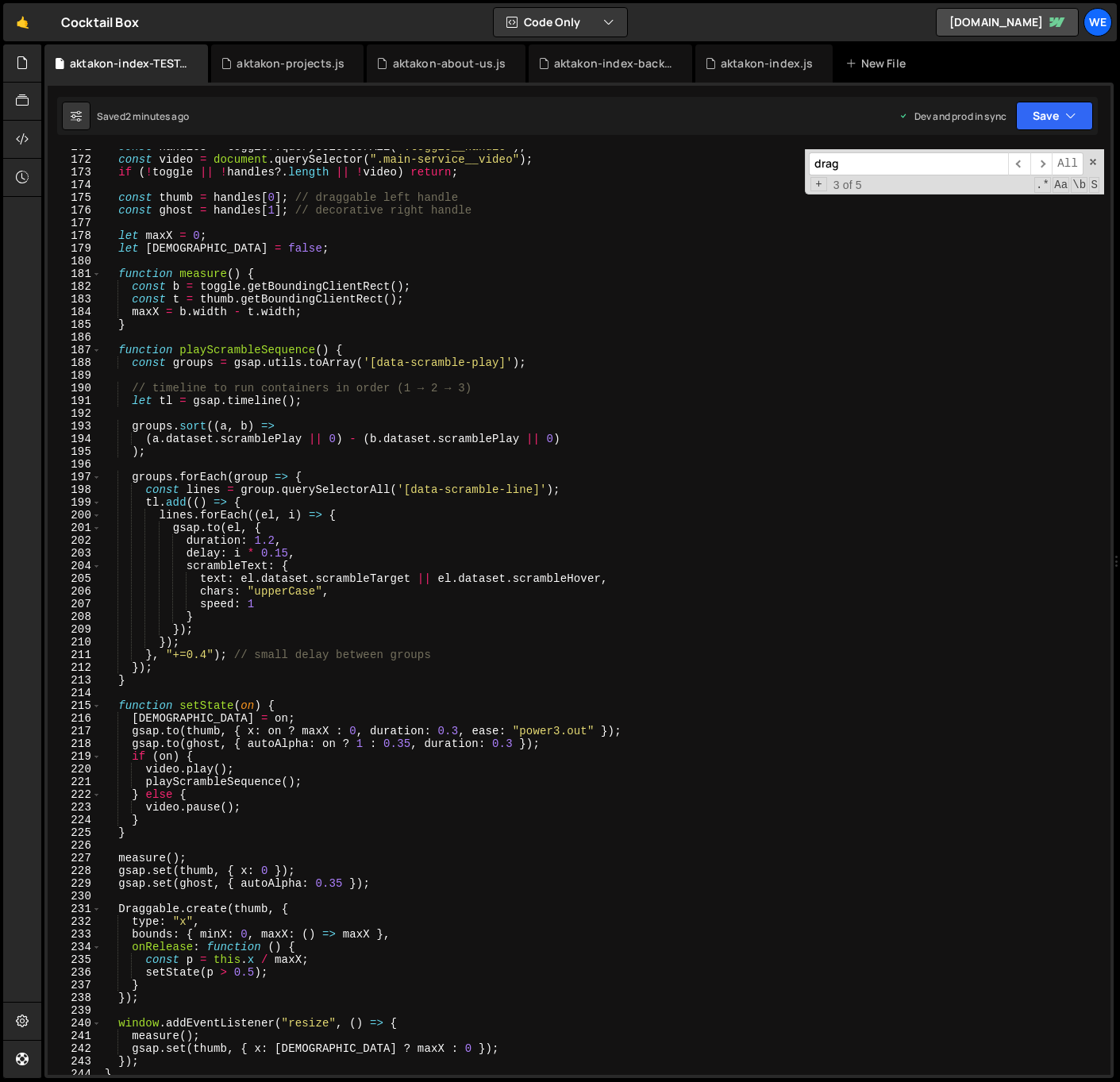
scroll to position [1971, 0]
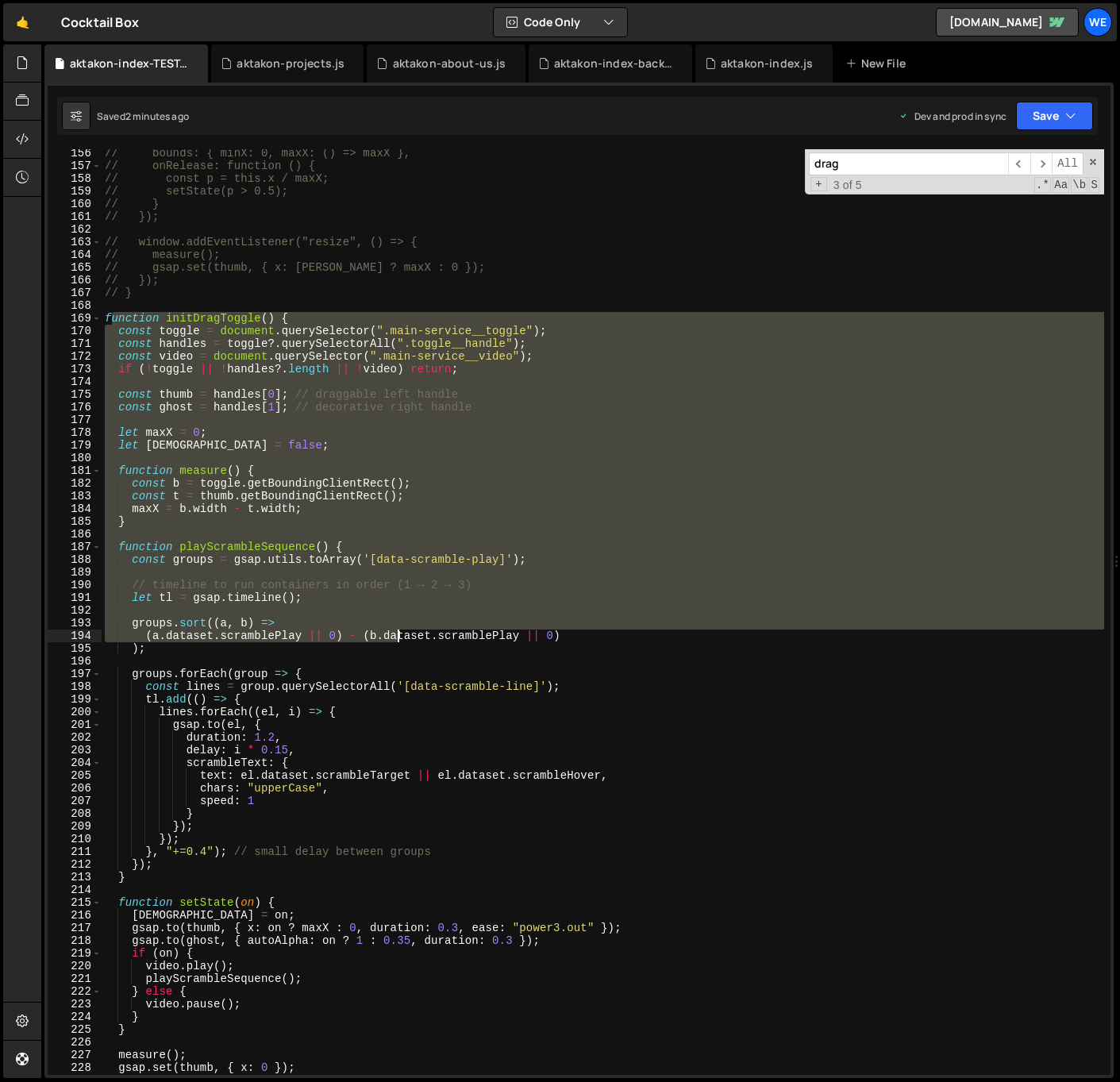
drag, startPoint x: 109, startPoint y: 314, endPoint x: 198, endPoint y: 362, distance: 101.1
click at [367, 598] on div "// bounds: { minX: 0, maxX: () => maxX }, // onRelease: function () { // const …" at bounding box center [602, 622] width 1002 height 951
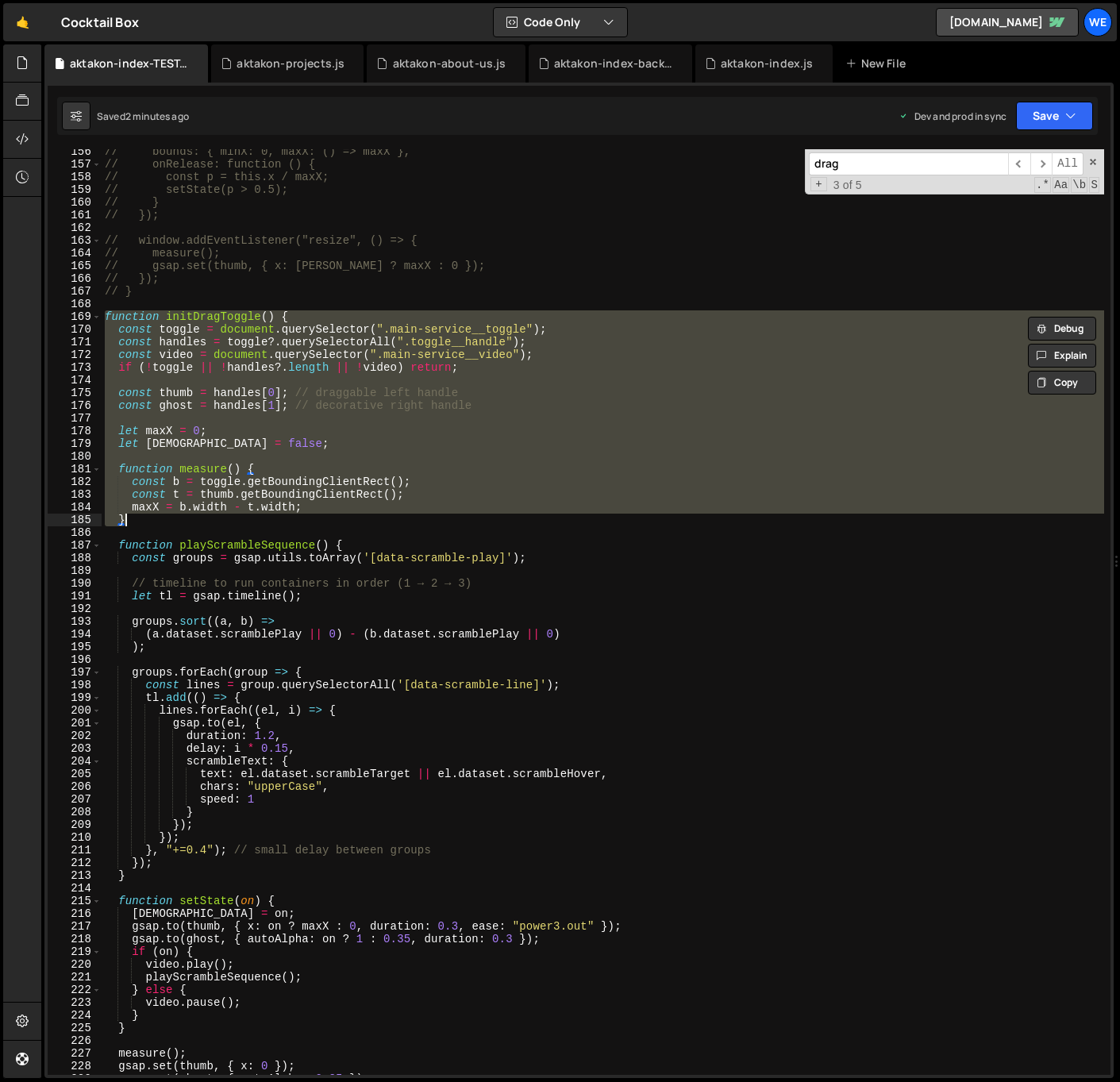
scroll to position [2451, 0]
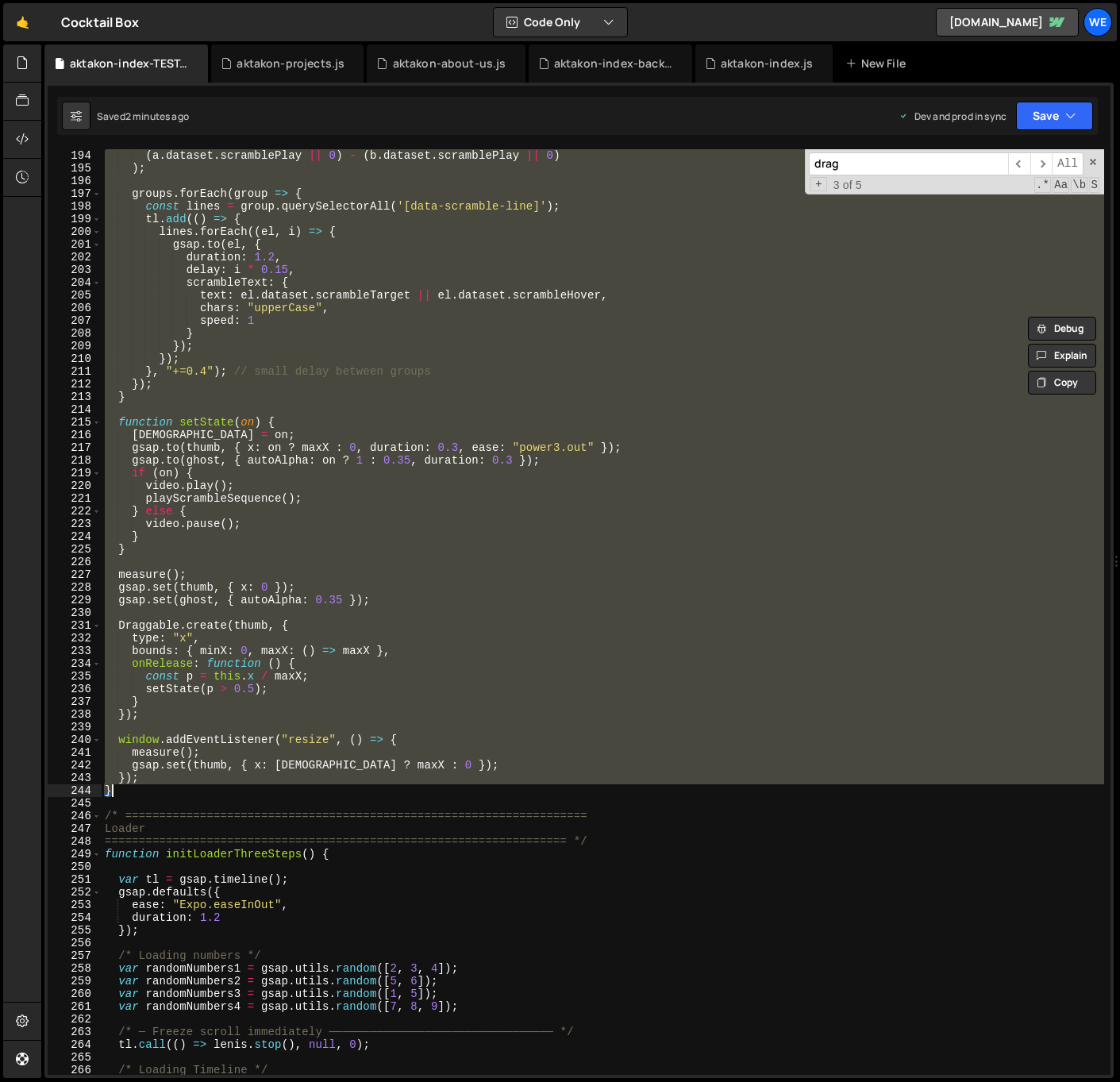
drag, startPoint x: 127, startPoint y: 353, endPoint x: 188, endPoint y: 788, distance: 439.3
click at [188, 788] on div "( a . dataset . scramblePlay || 0 ) - ( b . dataset . scramblePlay || 0 ) ) ; g…" at bounding box center [602, 624] width 1002 height 951
type textarea "}); }"
paste textarea
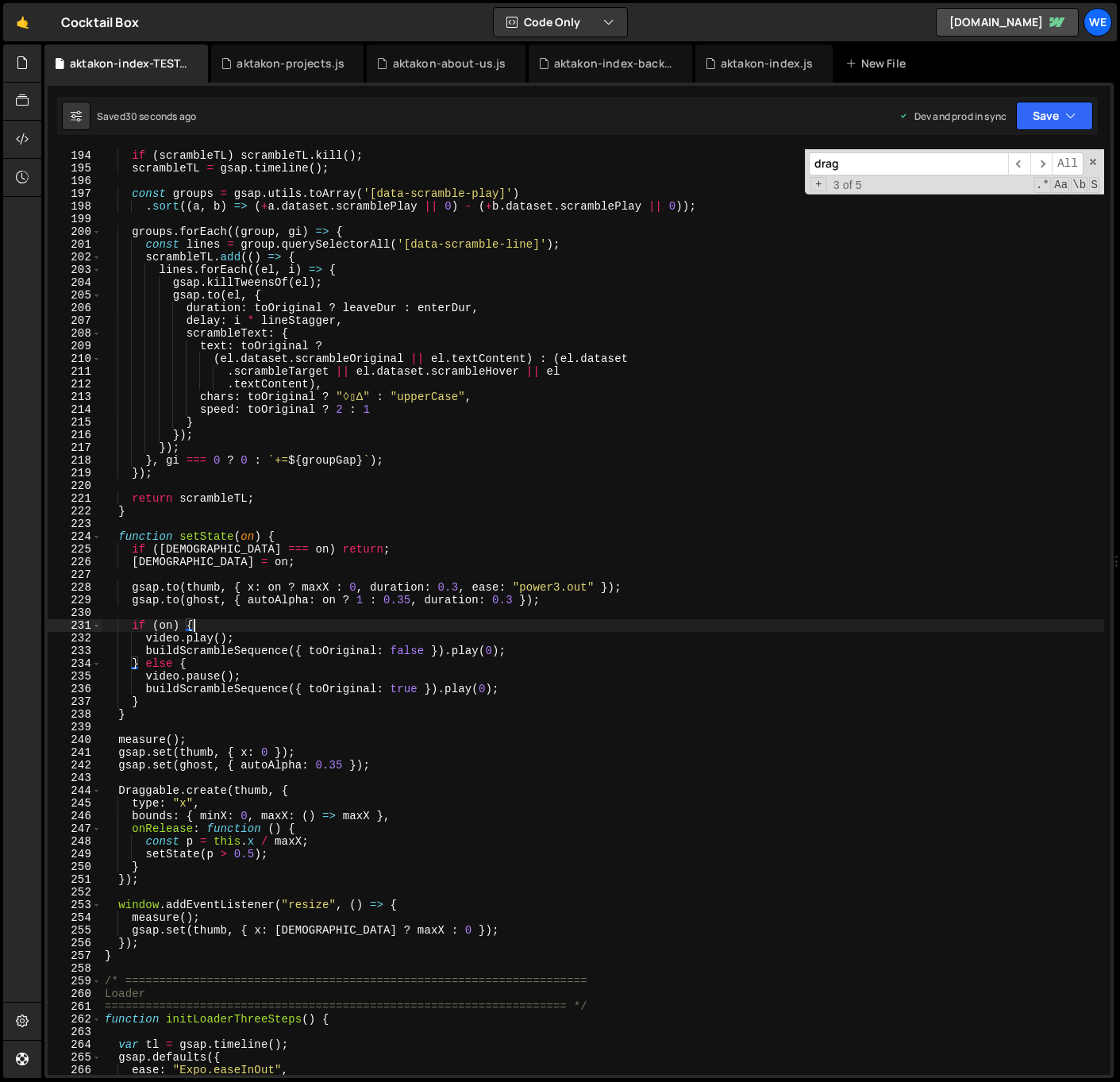
click at [495, 624] on div "if ( scrambleTL ) scrambleTL . kill ( ) ; scrambleTL = gsap . timeline ( ) ; co…" at bounding box center [602, 624] width 1002 height 951
click at [295, 811] on div "if ( scrambleTL ) scrambleTL . kill ( ) ; scrambleTL = gsap . timeline ( ) ; co…" at bounding box center [602, 624] width 1002 height 951
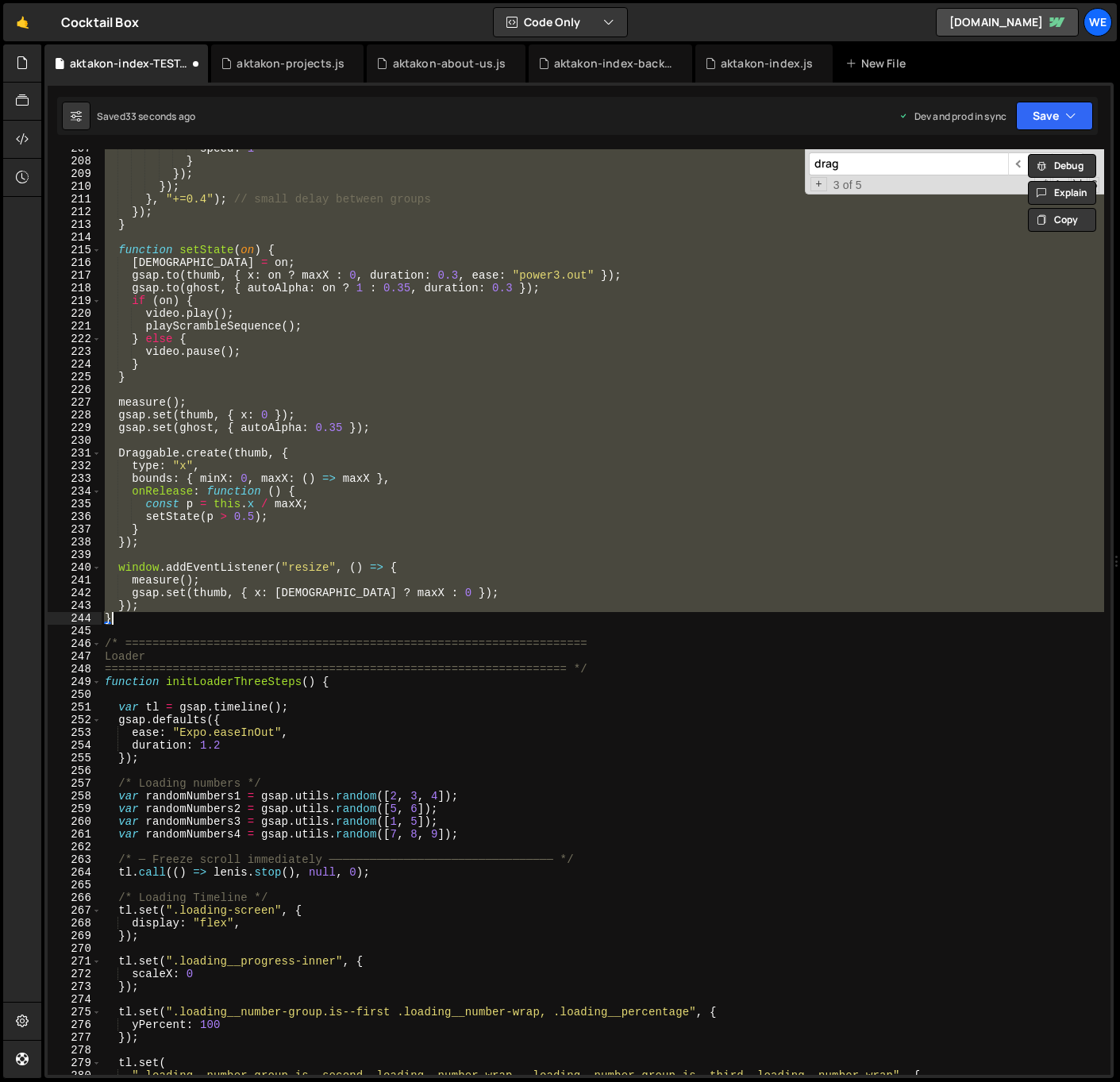
scroll to position [2623, 0]
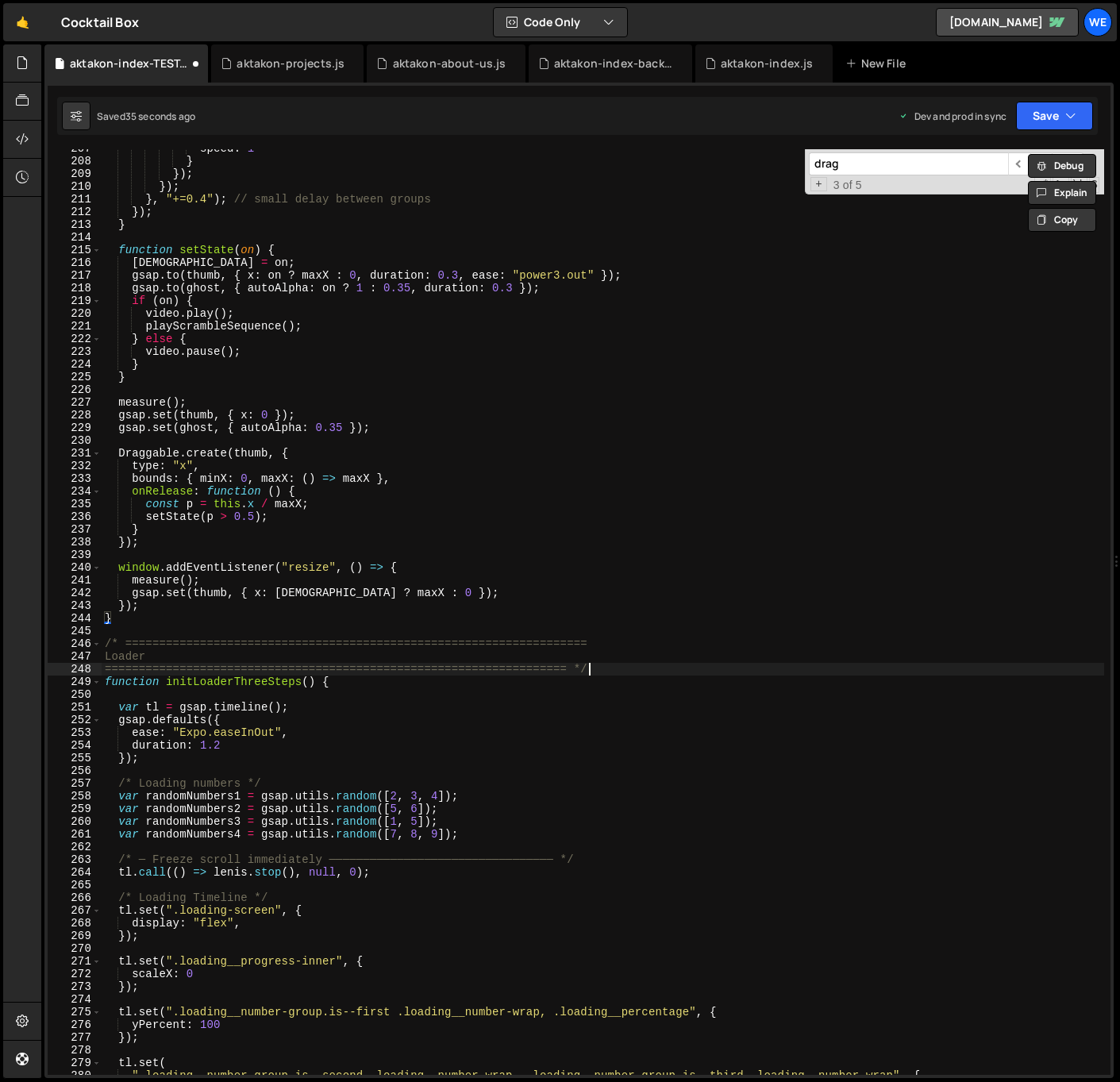
click at [590, 672] on div "speed : 1 } }) ; }) ; } , "+=0.4" ) ; // small delay between groups }) ; } func…" at bounding box center [602, 617] width 1002 height 951
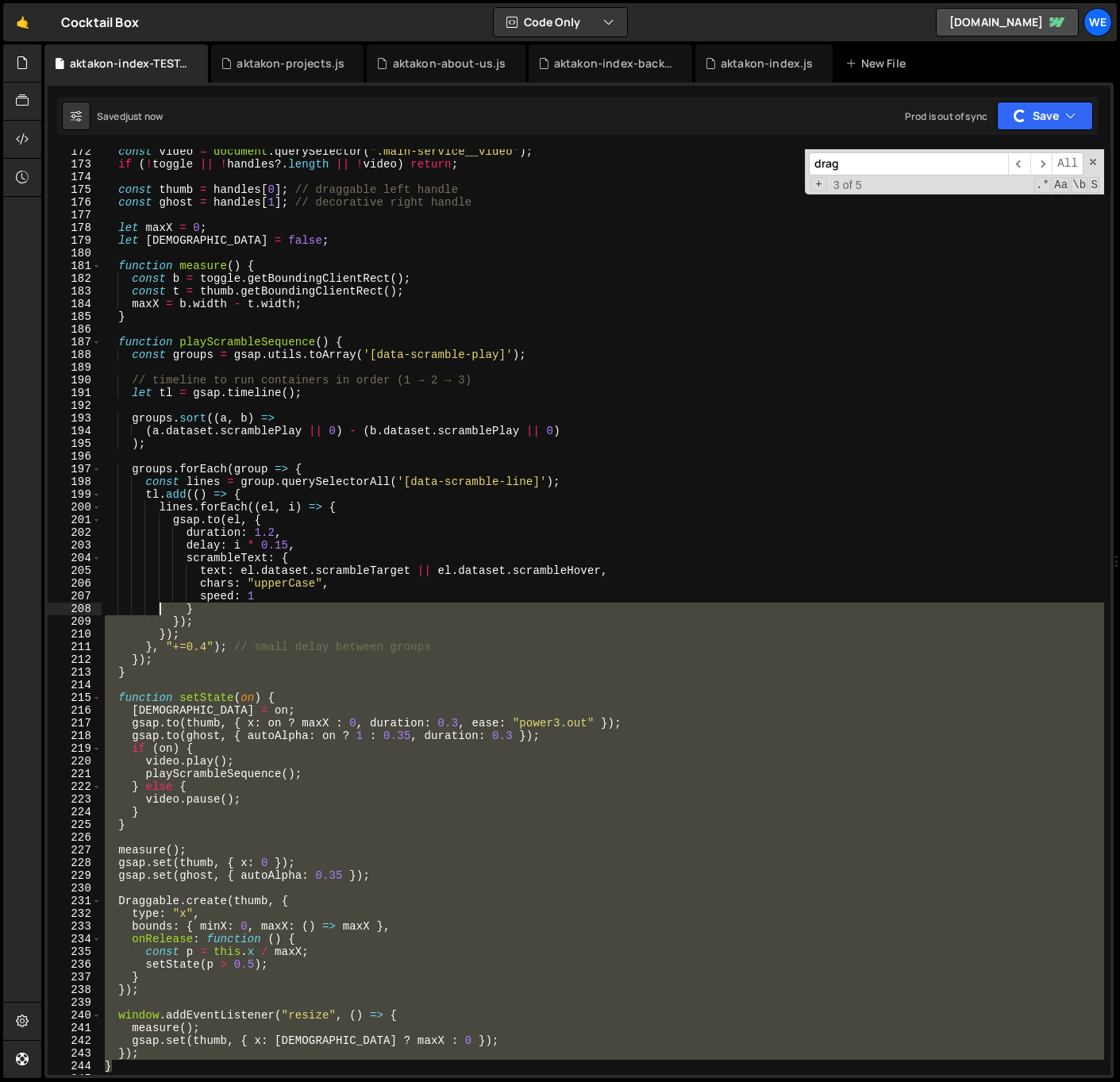
scroll to position [1859, 0]
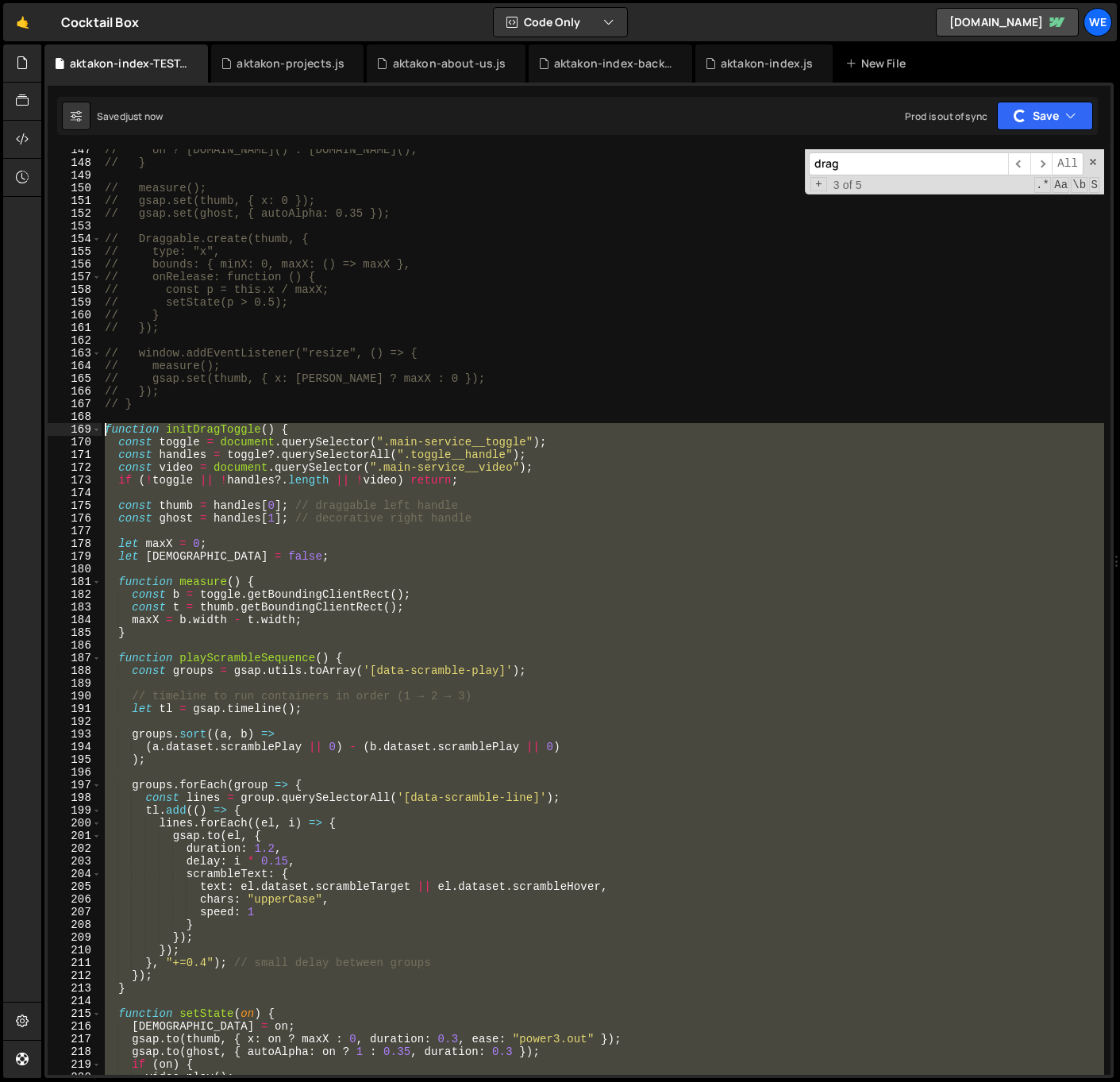
drag, startPoint x: 171, startPoint y: 622, endPoint x: 88, endPoint y: 427, distance: 211.9
click at [90, 429] on div "==================================================================== */ 147 148…" at bounding box center [579, 611] width 1063 height 925
type textarea "function initDragToggle() { const toggle = document.querySelector(".main-servic…"
click at [383, 650] on div "// on ? video.play() : video.pause(); // } // measure(); // gsap.set(thumb, { x…" at bounding box center [602, 611] width 1002 height 925
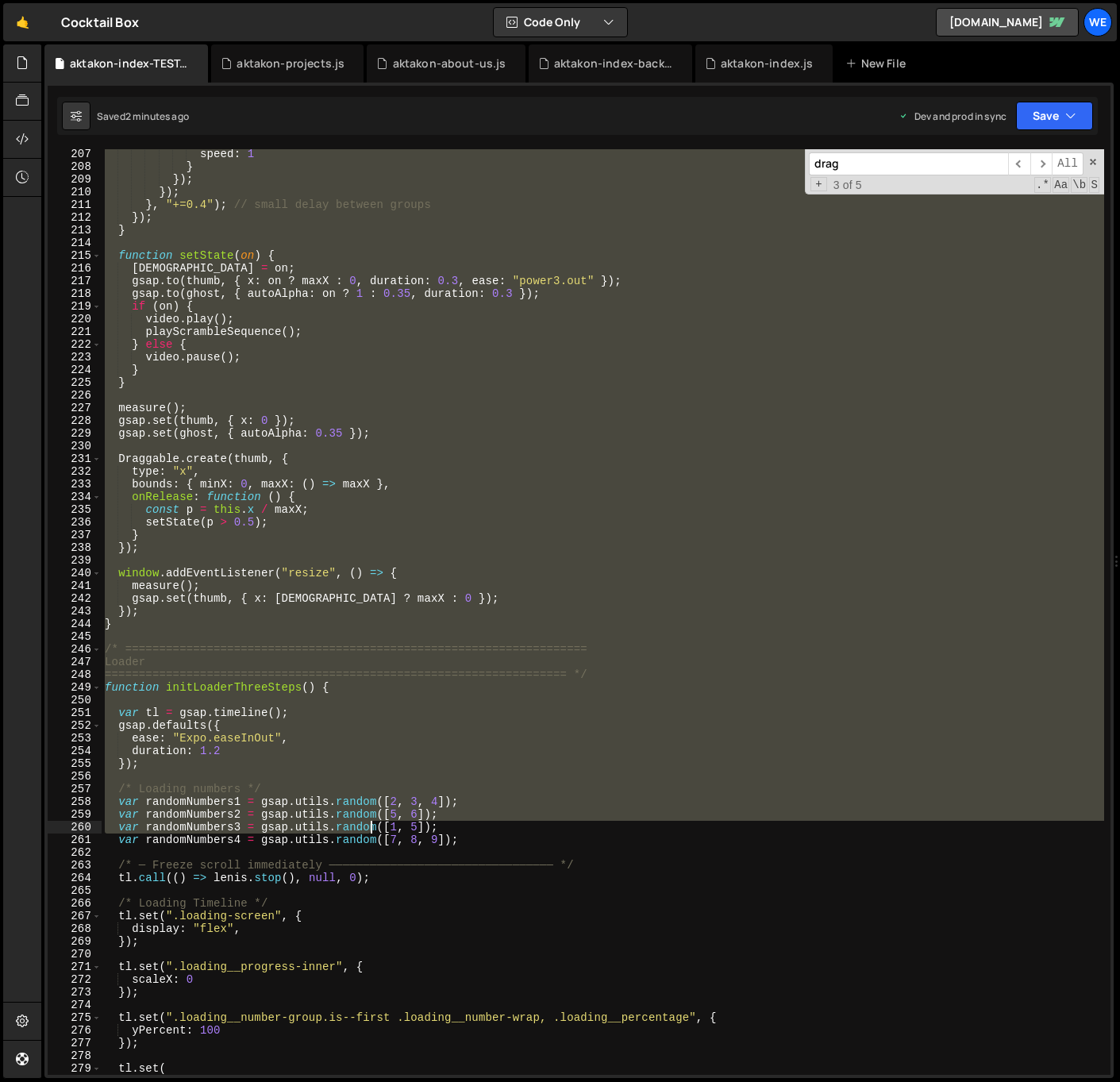
scroll to position [2618, 0]
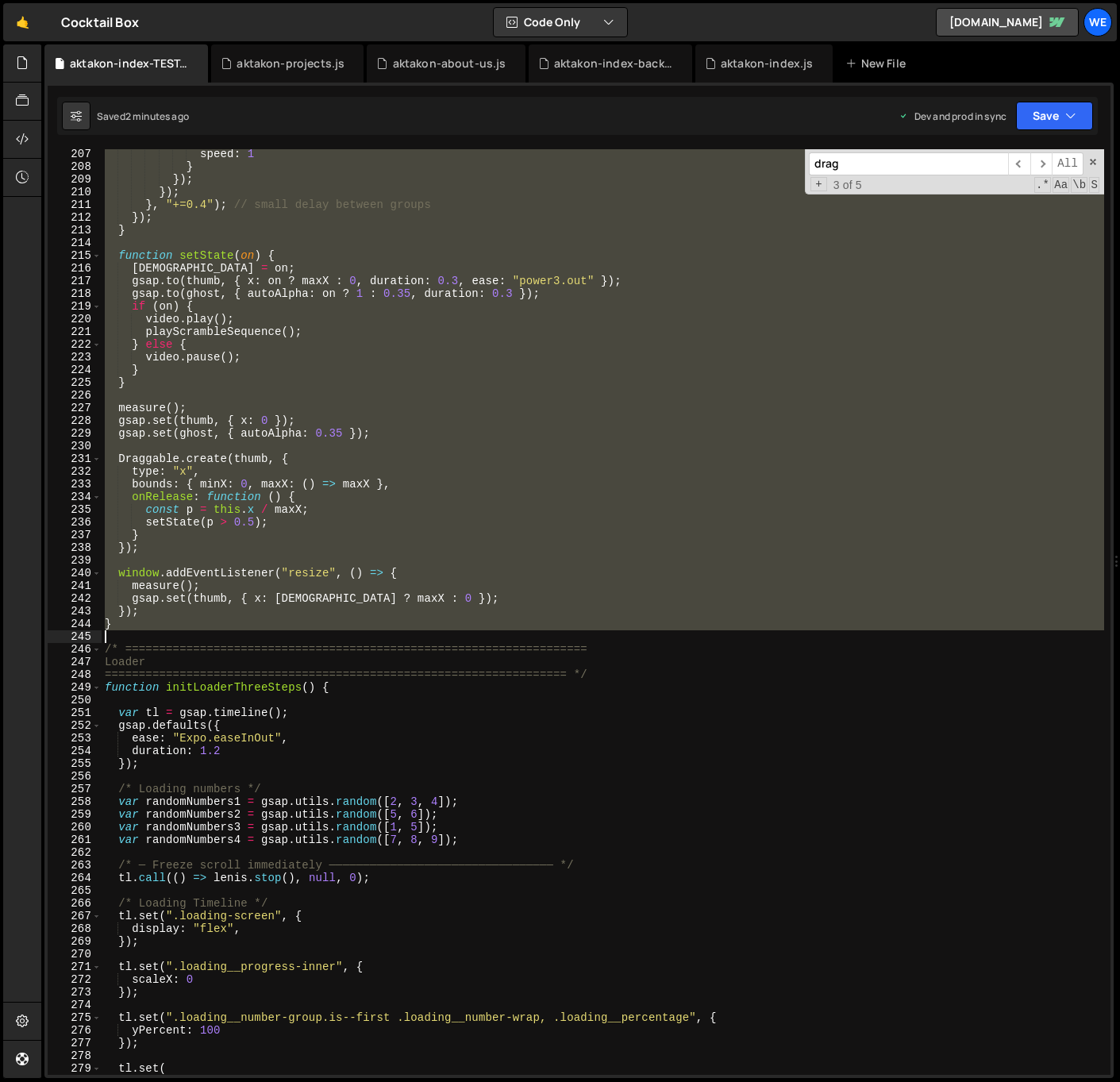
drag, startPoint x: 107, startPoint y: 423, endPoint x: 240, endPoint y: 634, distance: 249.4
click at [240, 634] on div "speed : 1 } }) ; }) ; } , "+=0.4" ) ; // small delay between groups }) ; } func…" at bounding box center [602, 623] width 1002 height 951
type textarea "}"
paste textarea
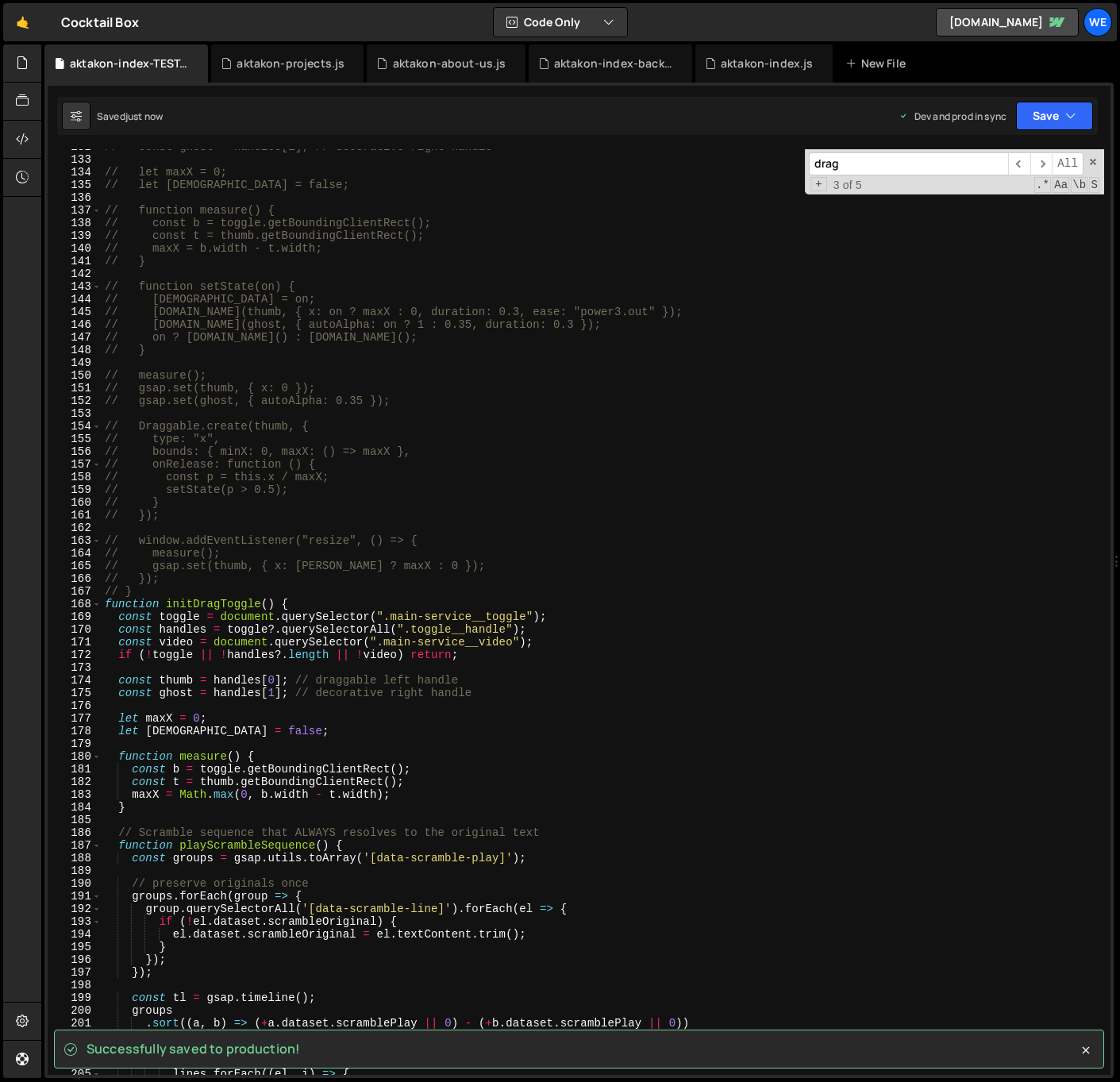
scroll to position [1673, 0]
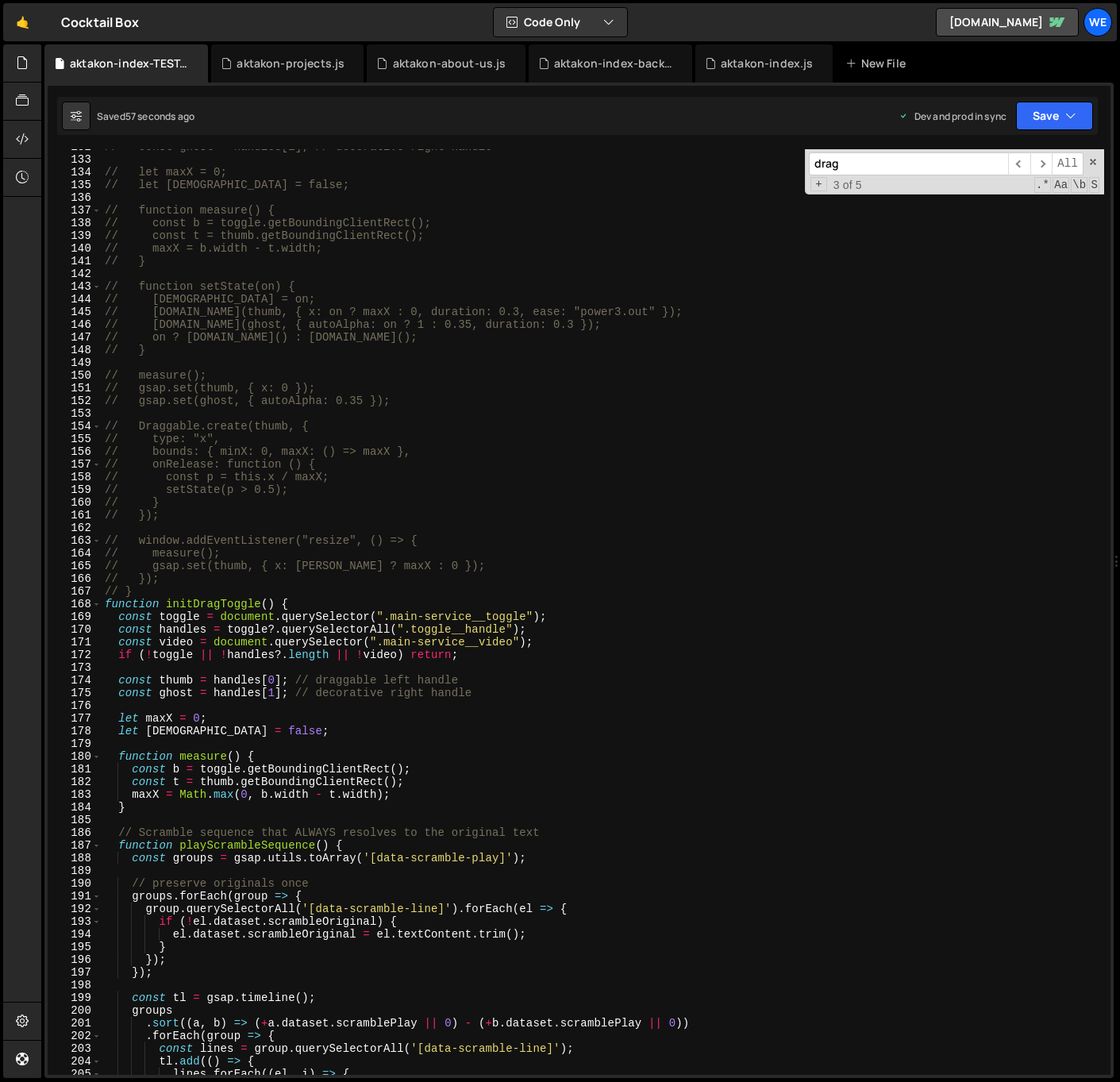
click at [589, 732] on div "// const ghost = handles[1]; // decorative right handle // let maxX = 0; // let…" at bounding box center [602, 615] width 1002 height 951
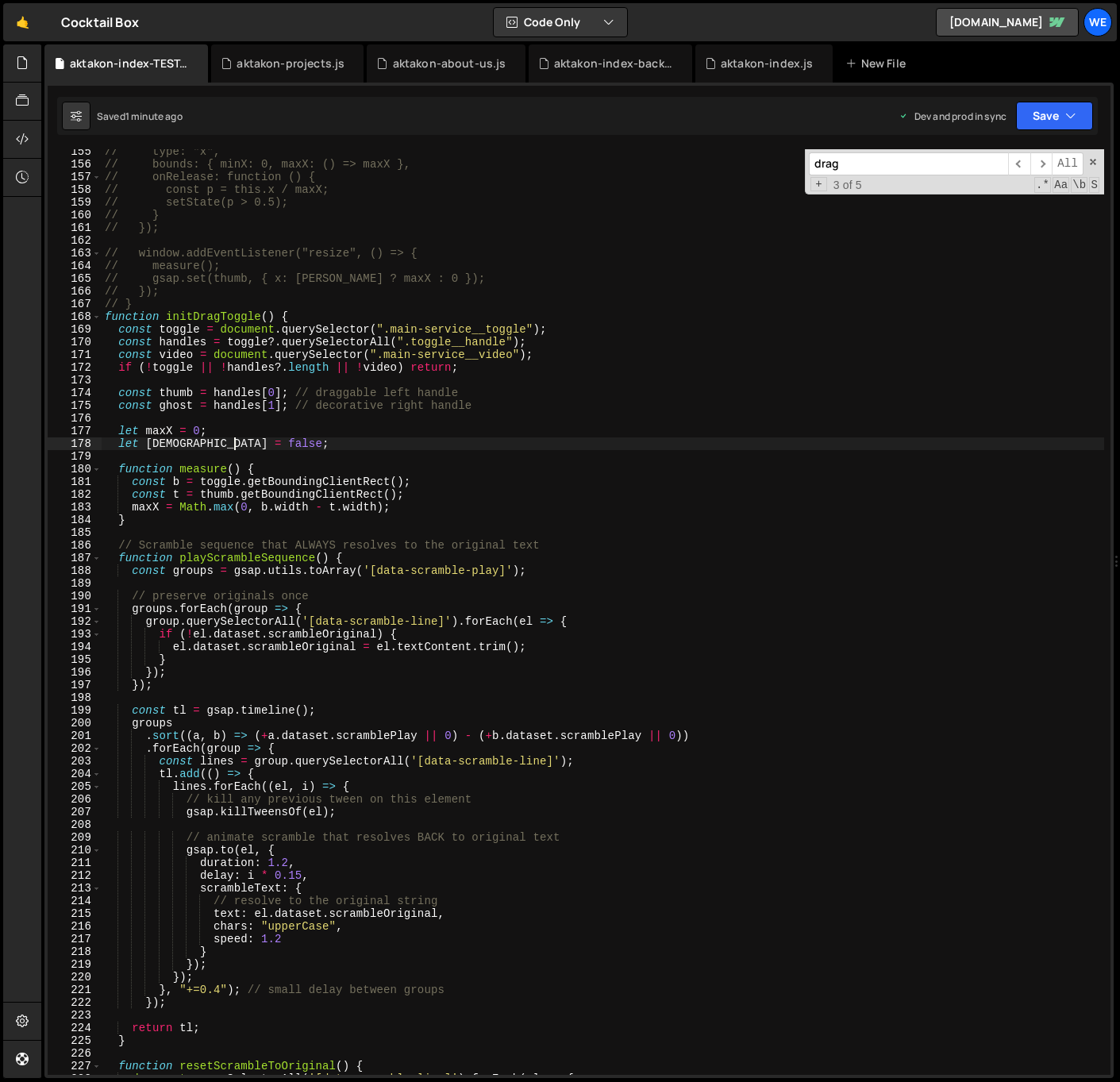
scroll to position [2028, 0]
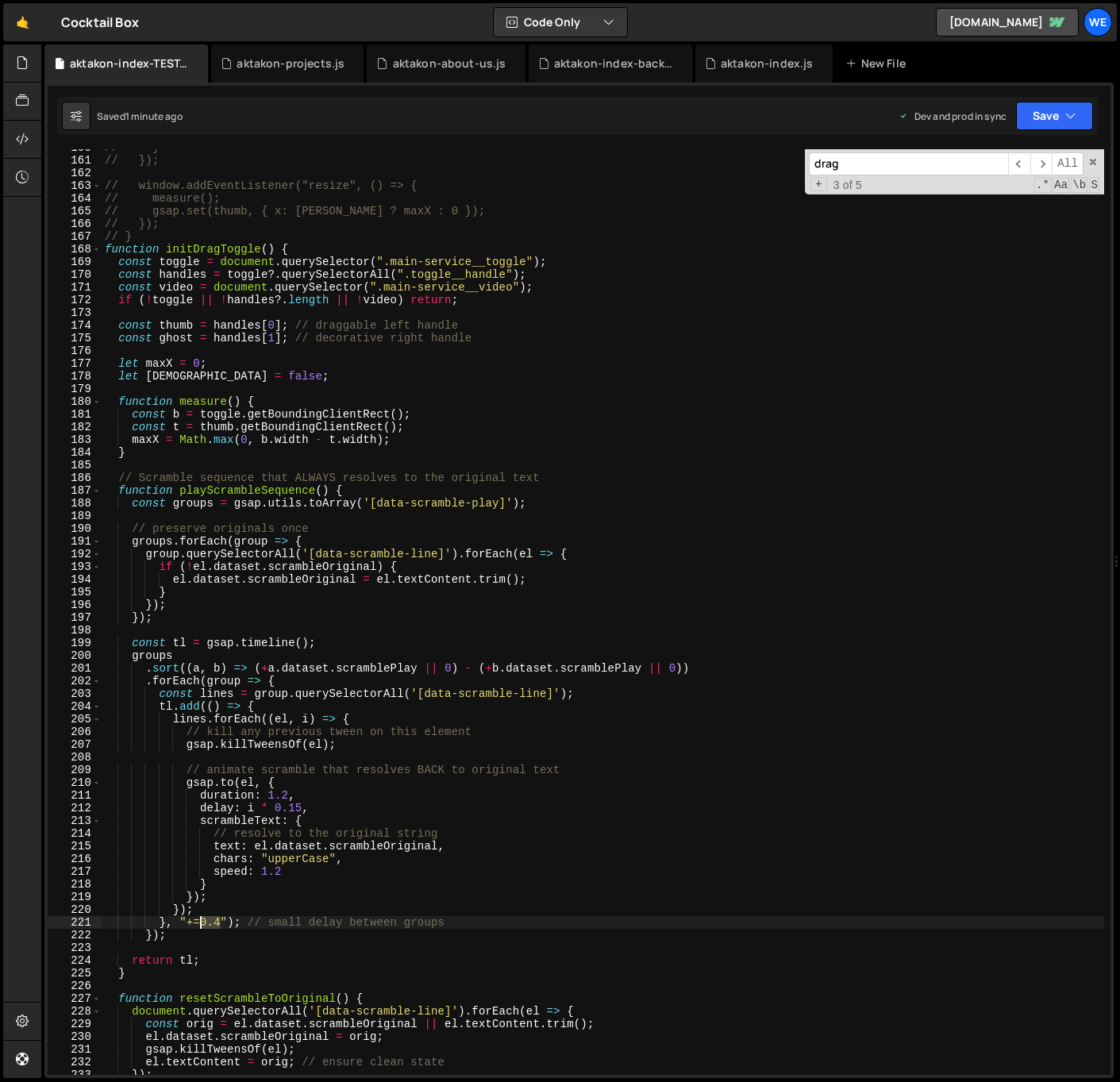
drag, startPoint x: 218, startPoint y: 924, endPoint x: 202, endPoint y: 921, distance: 16.3
click at [202, 921] on div "// } // }); // window.addEventListener("resize", () => { // measure(); // gsap.…" at bounding box center [602, 616] width 1002 height 951
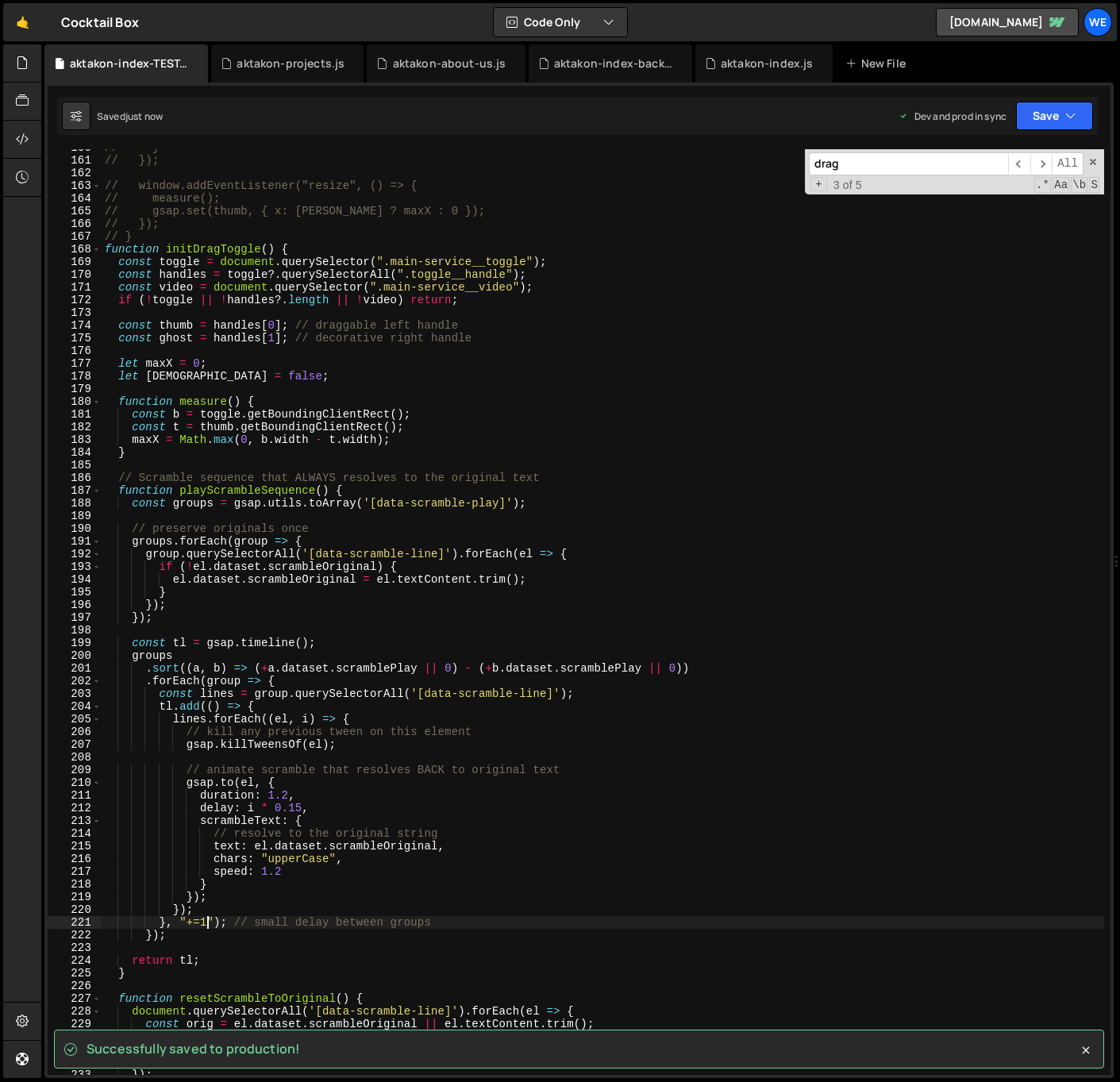
type textarea "}, "+=1"); // small delay between groups"
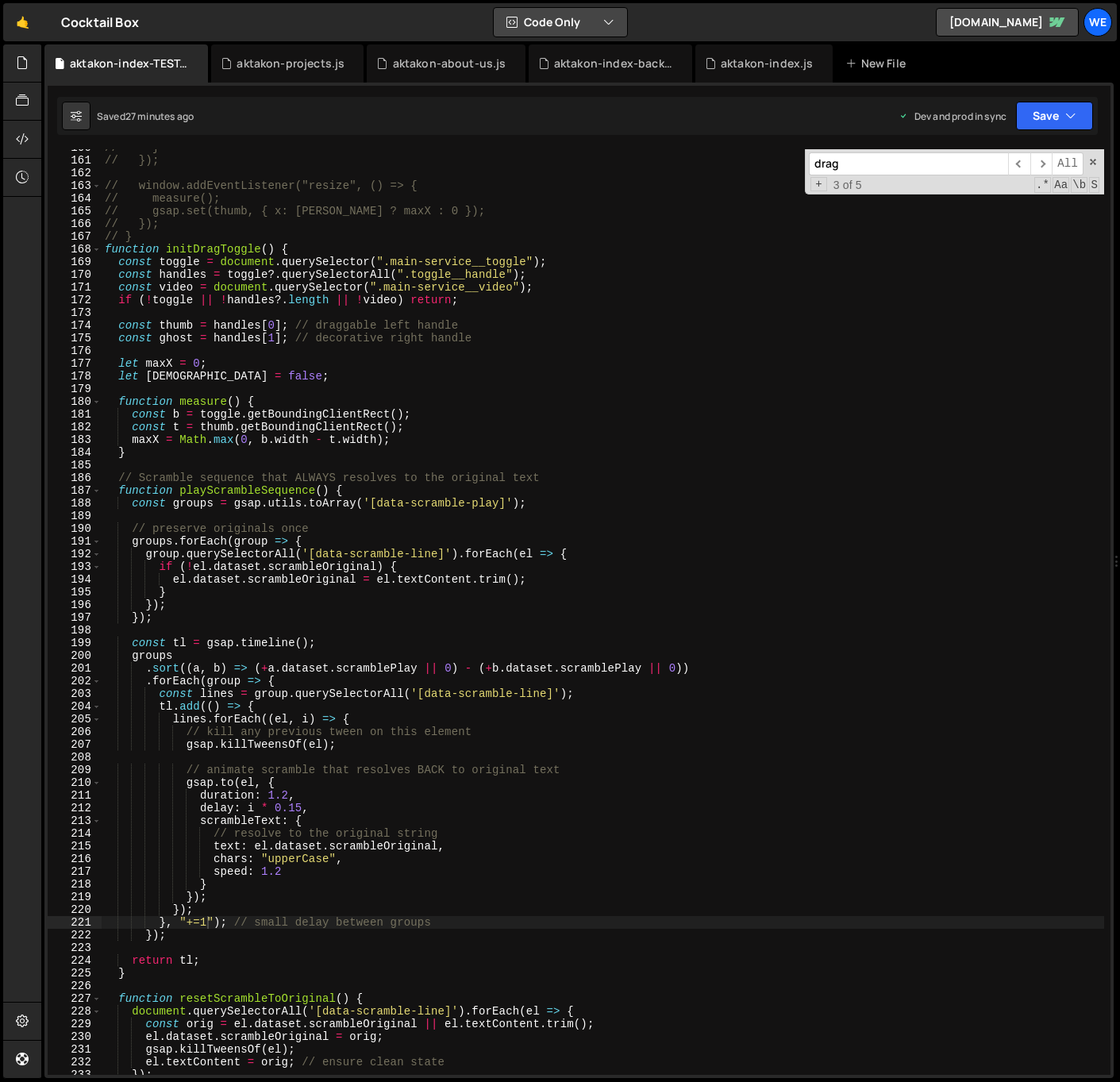
click at [571, 29] on button "Code Only" at bounding box center [560, 21] width 133 height 28
click at [19, 143] on icon at bounding box center [21, 139] width 13 height 18
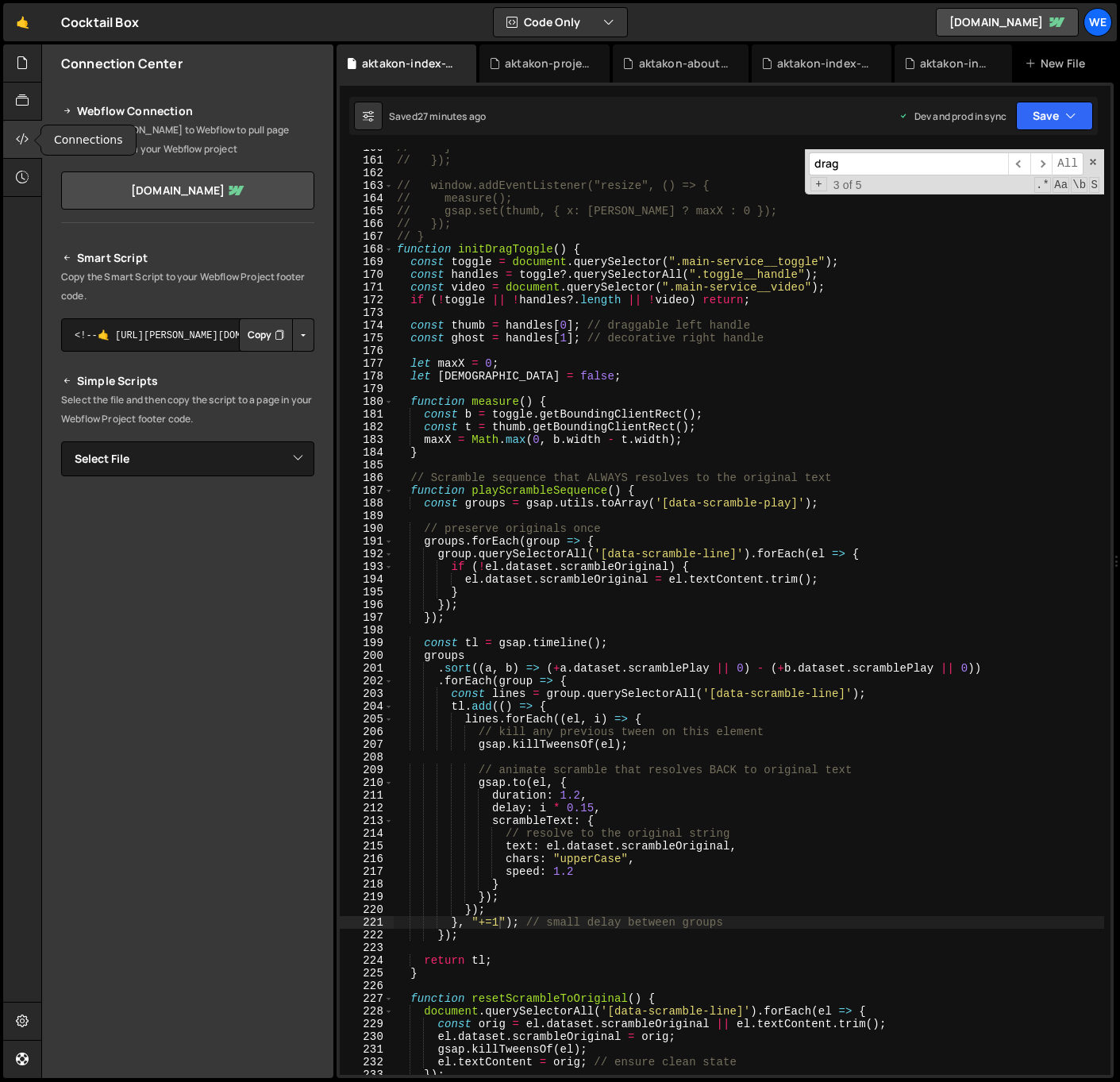
click at [19, 143] on icon at bounding box center [21, 139] width 13 height 18
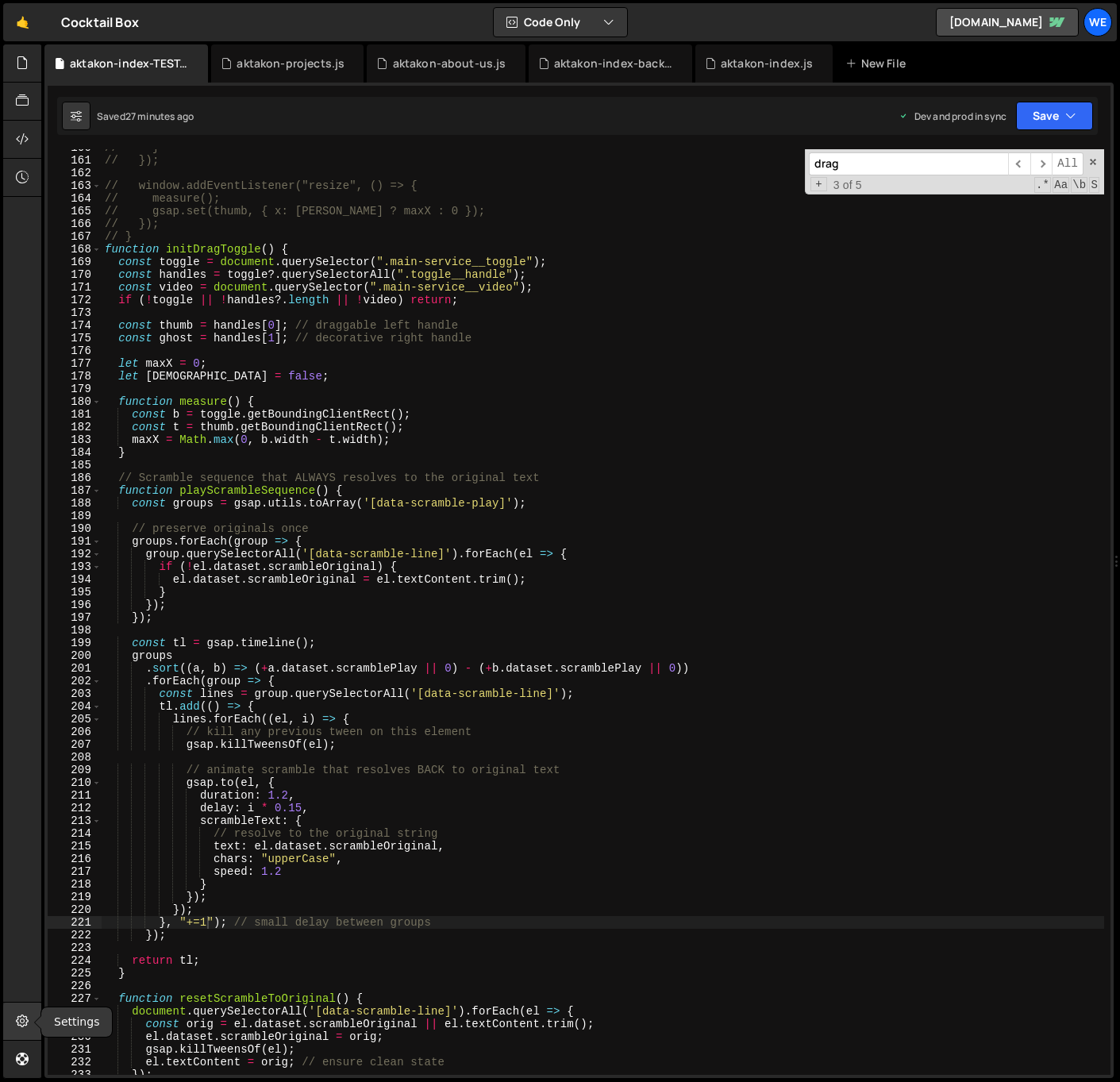
click at [22, 1019] on icon at bounding box center [21, 1021] width 13 height 18
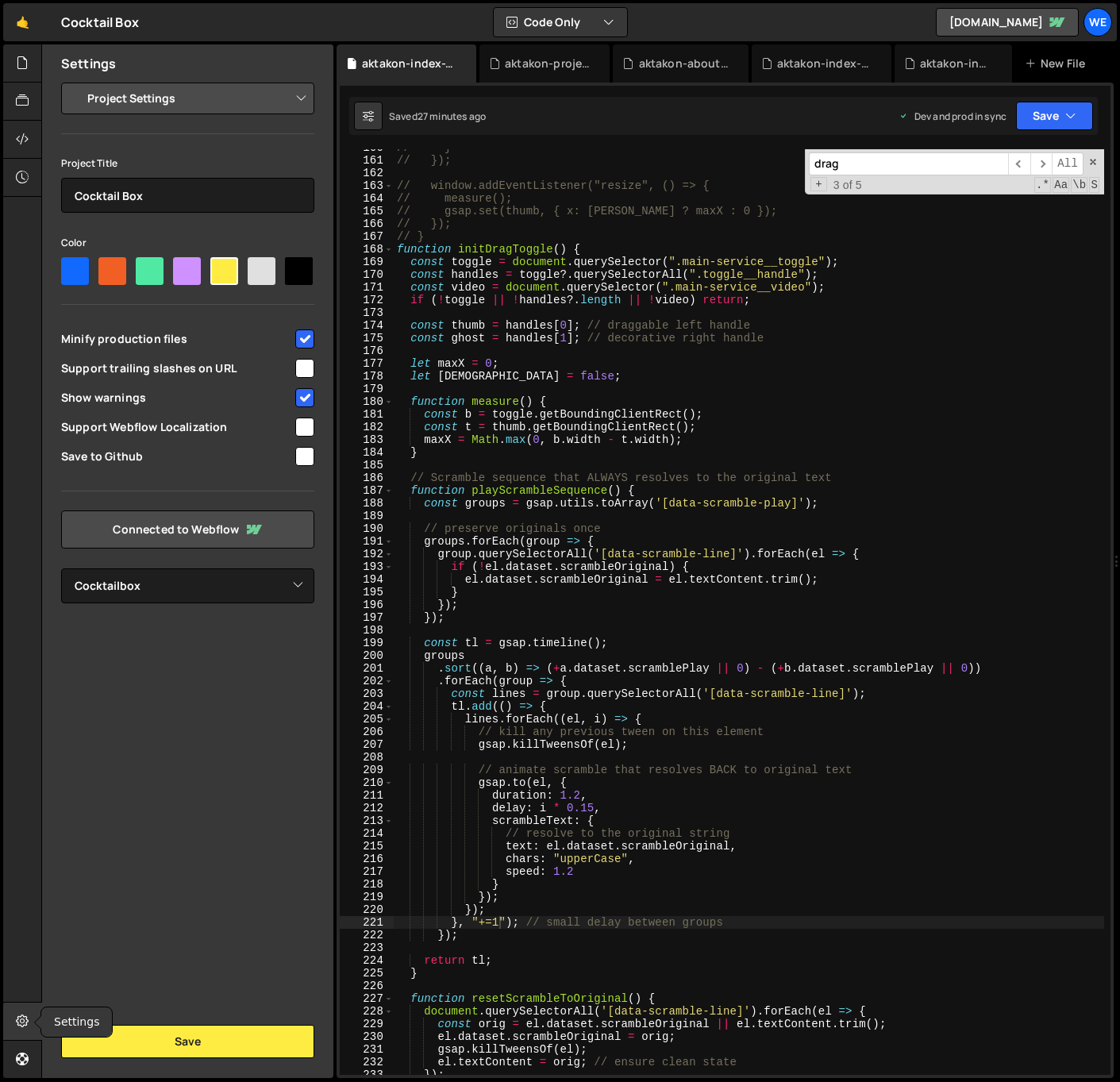
click at [22, 1019] on icon at bounding box center [21, 1021] width 13 height 18
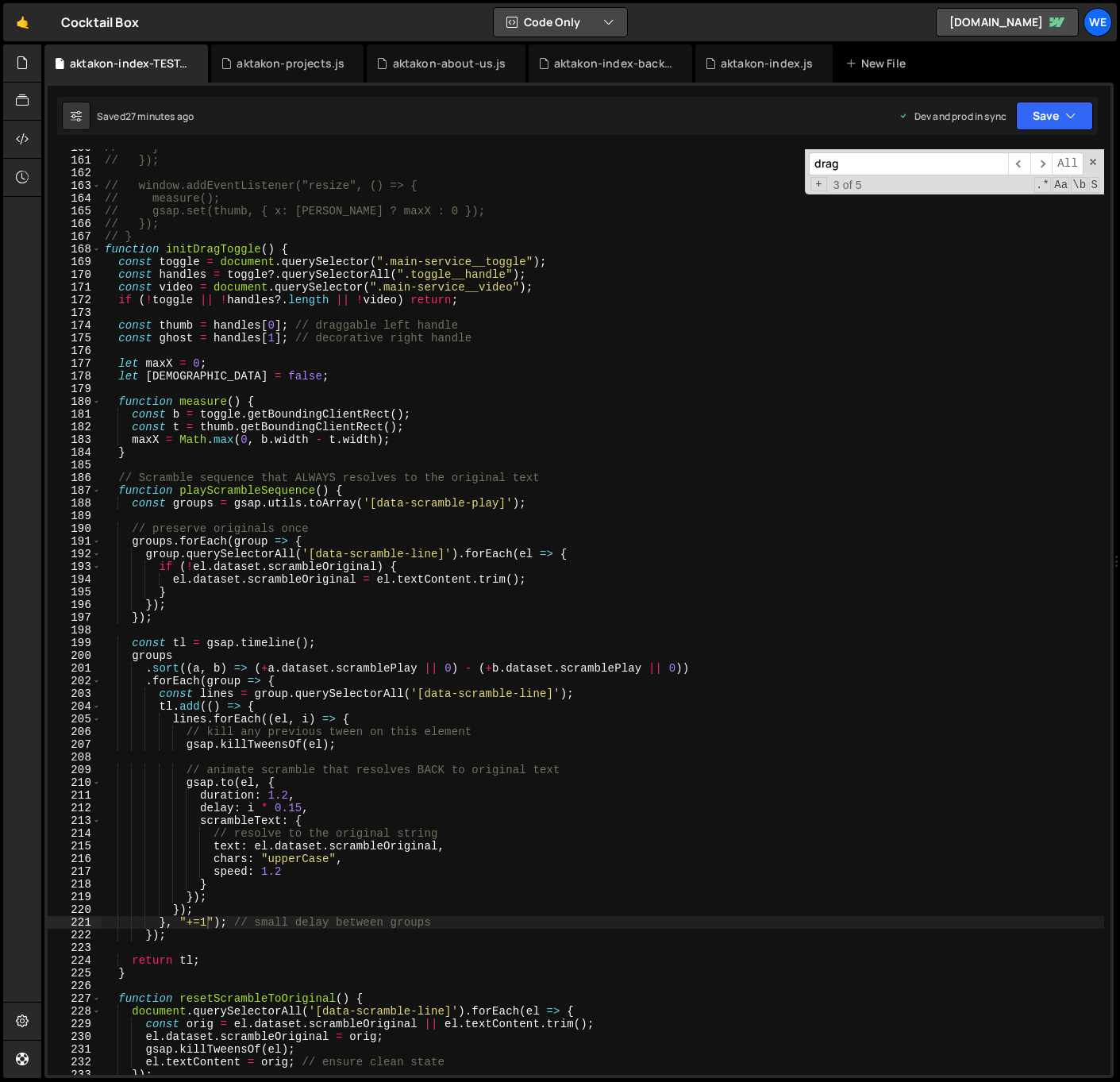
click at [573, 18] on button "Code Only" at bounding box center [560, 21] width 133 height 28
click at [566, 83] on button "Code + Tools" at bounding box center [560, 85] width 133 height 28
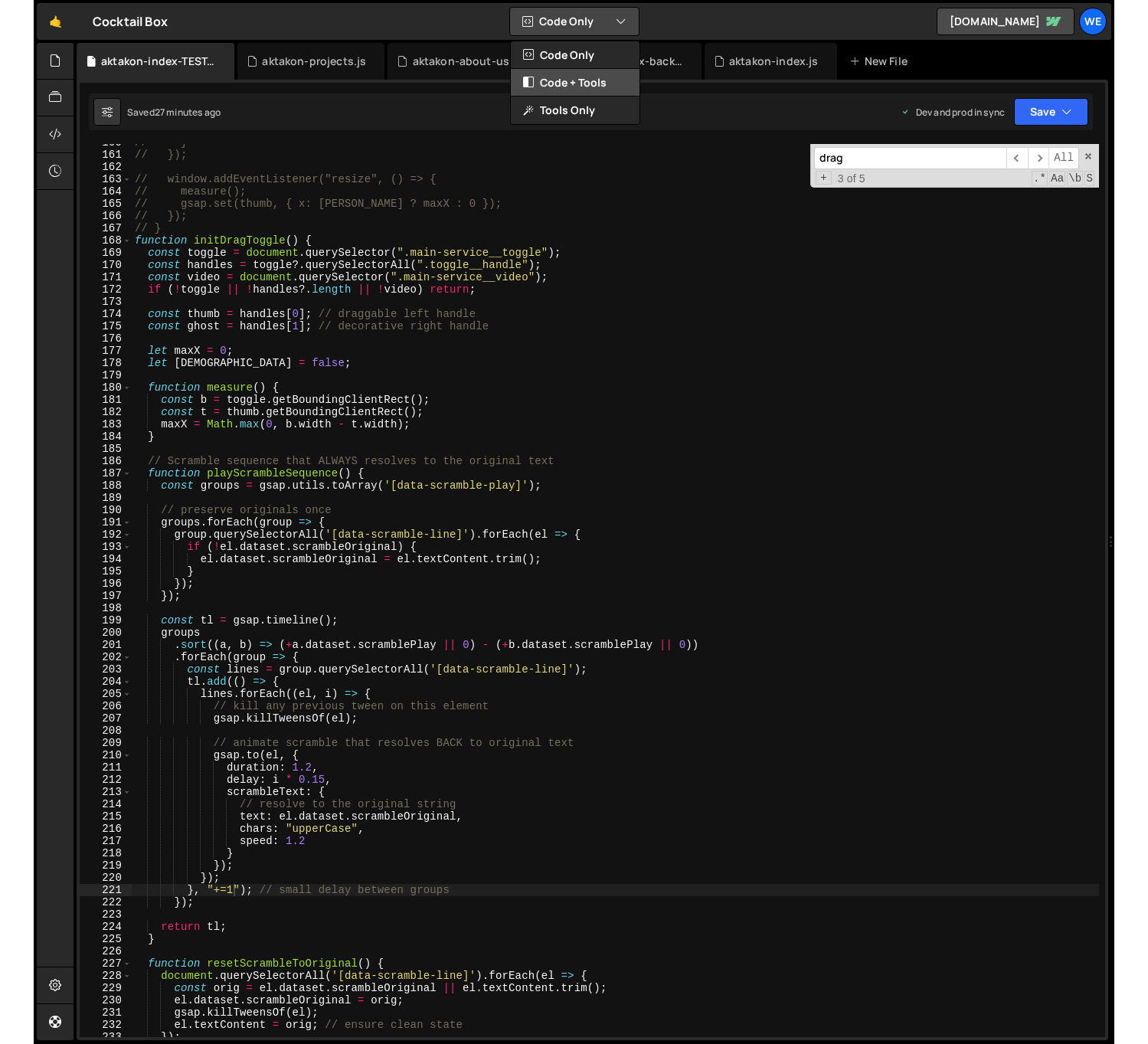
scroll to position [2189, 0]
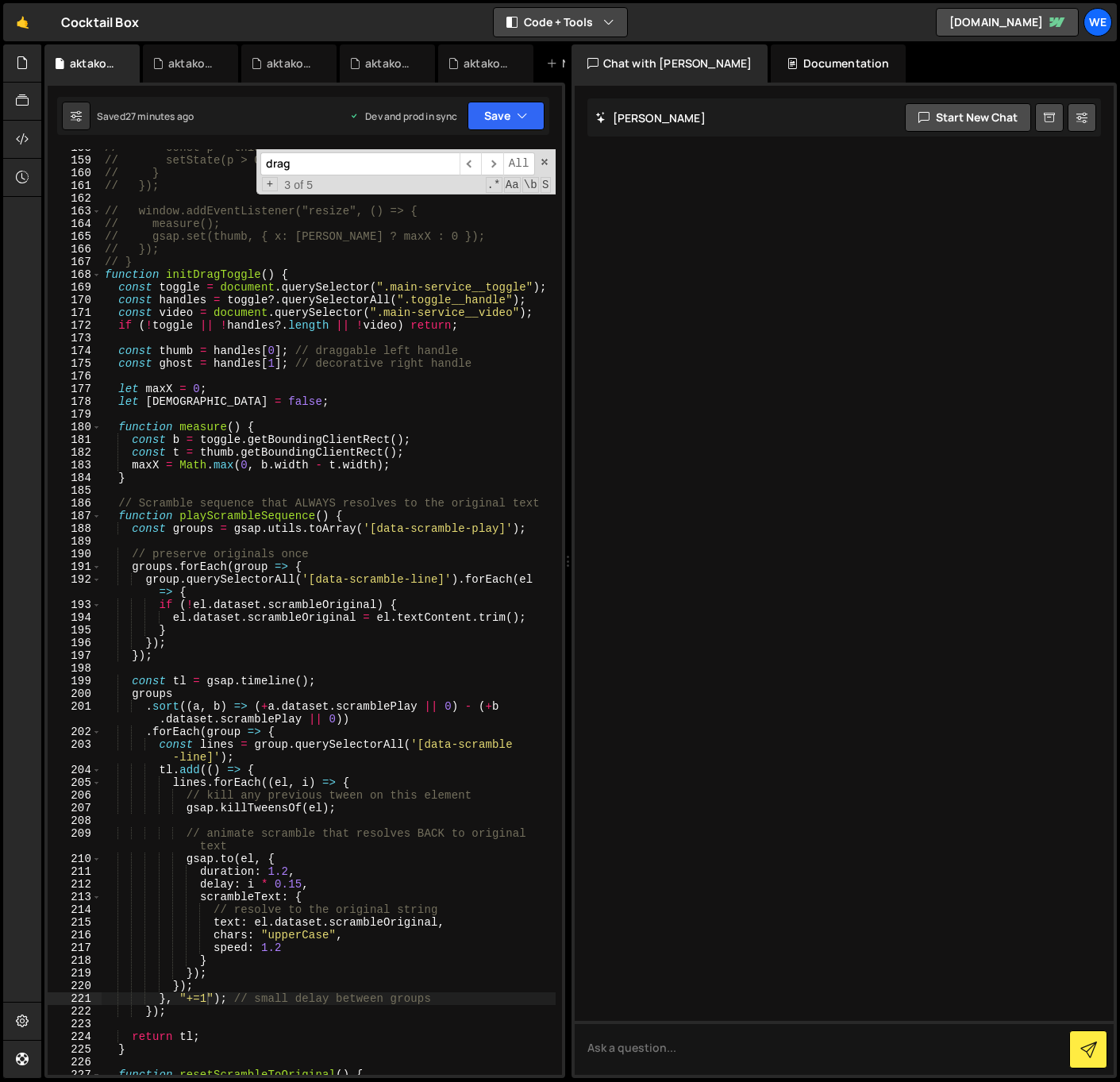
click at [596, 29] on button "Code + Tools" at bounding box center [560, 21] width 133 height 28
click at [593, 18] on button "Code + Tools" at bounding box center [560, 21] width 133 height 28
click at [1088, 118] on button at bounding box center [1081, 117] width 28 height 28
select select "chat"
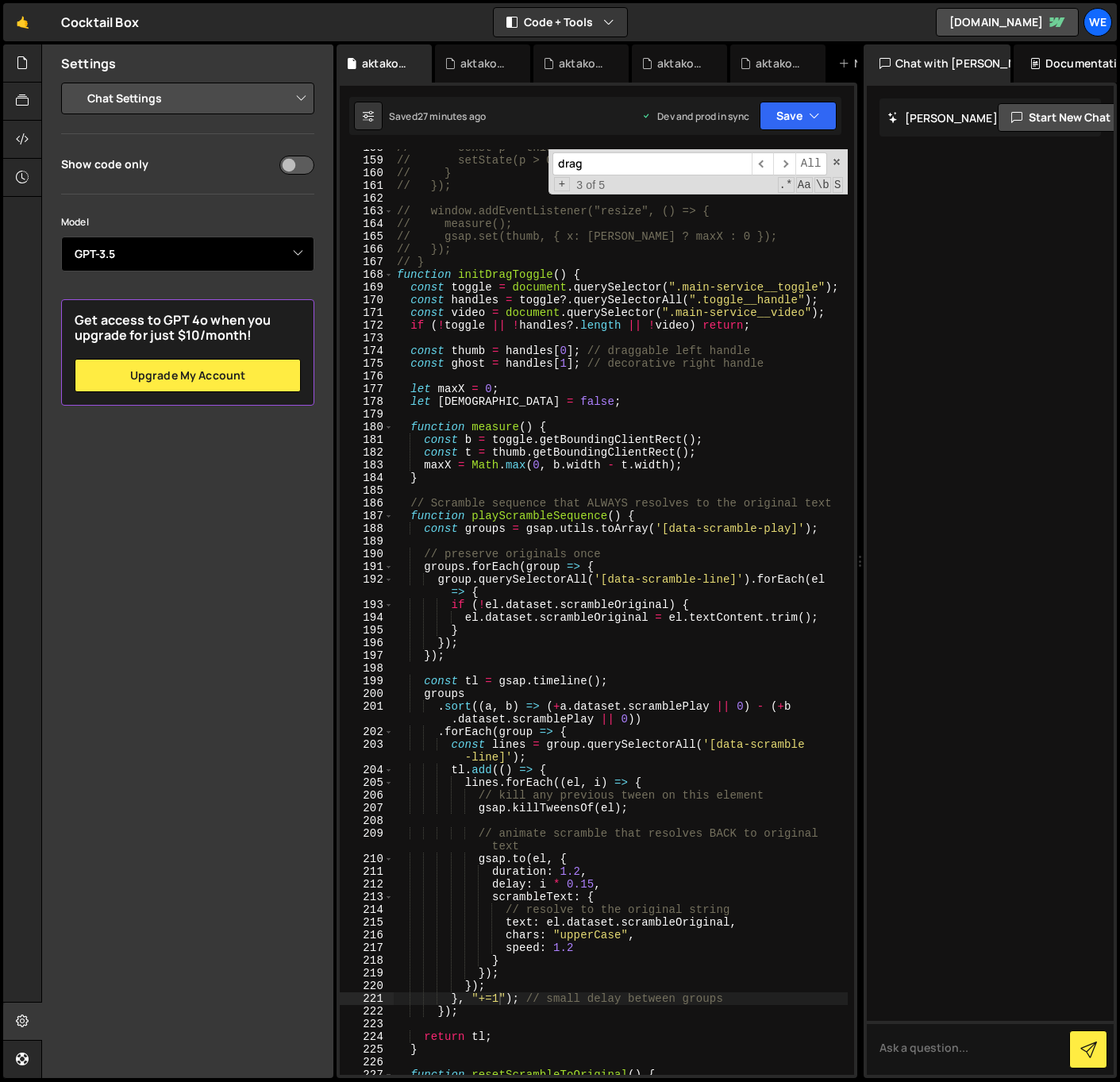
click at [166, 236] on select "Select Model GPT-3.5 GPT-4o mini GPT-4o (Pro) GPT-4.1 (Pro)" at bounding box center [188, 254] width 253 height 35
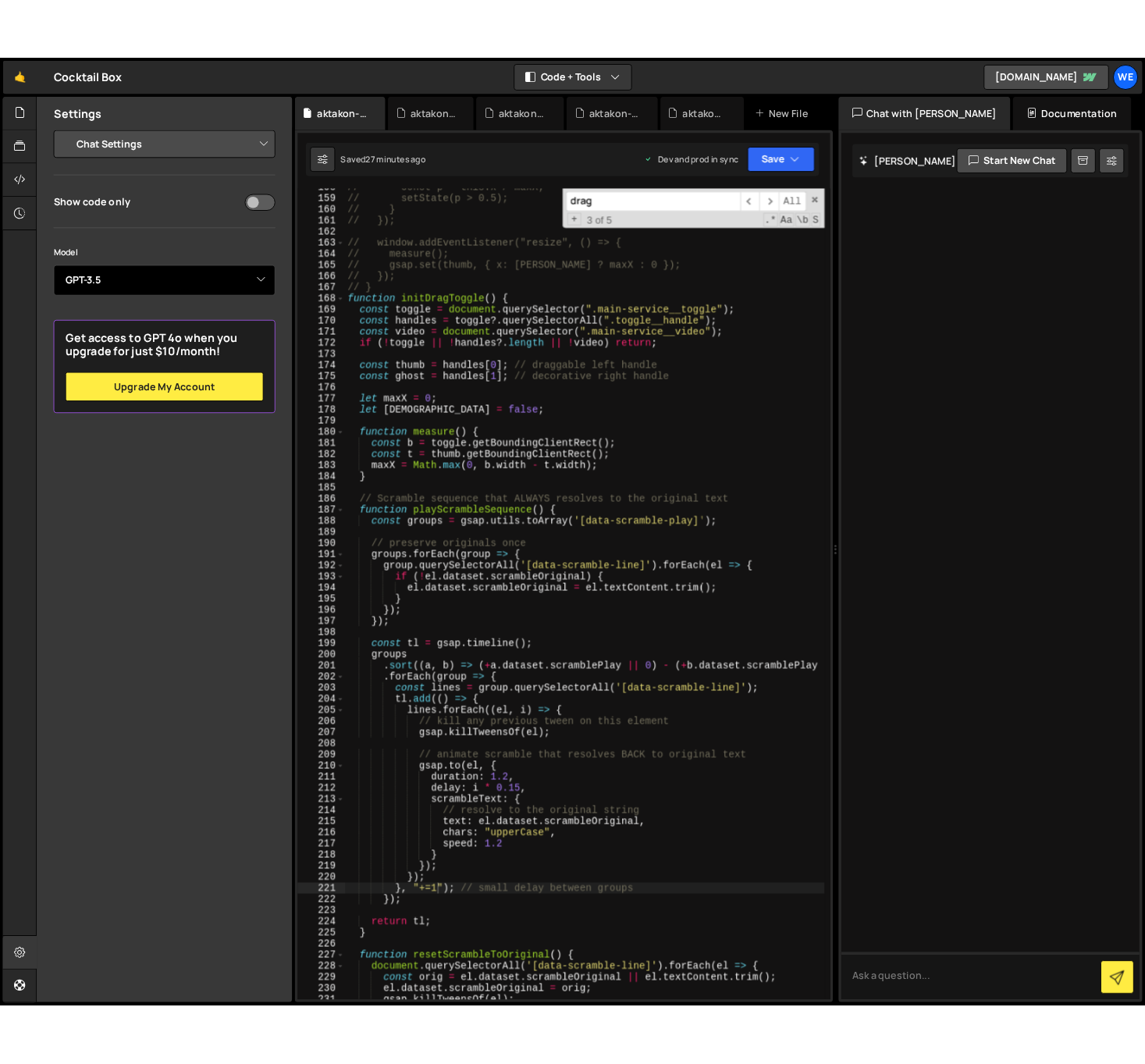
scroll to position [1969, 0]
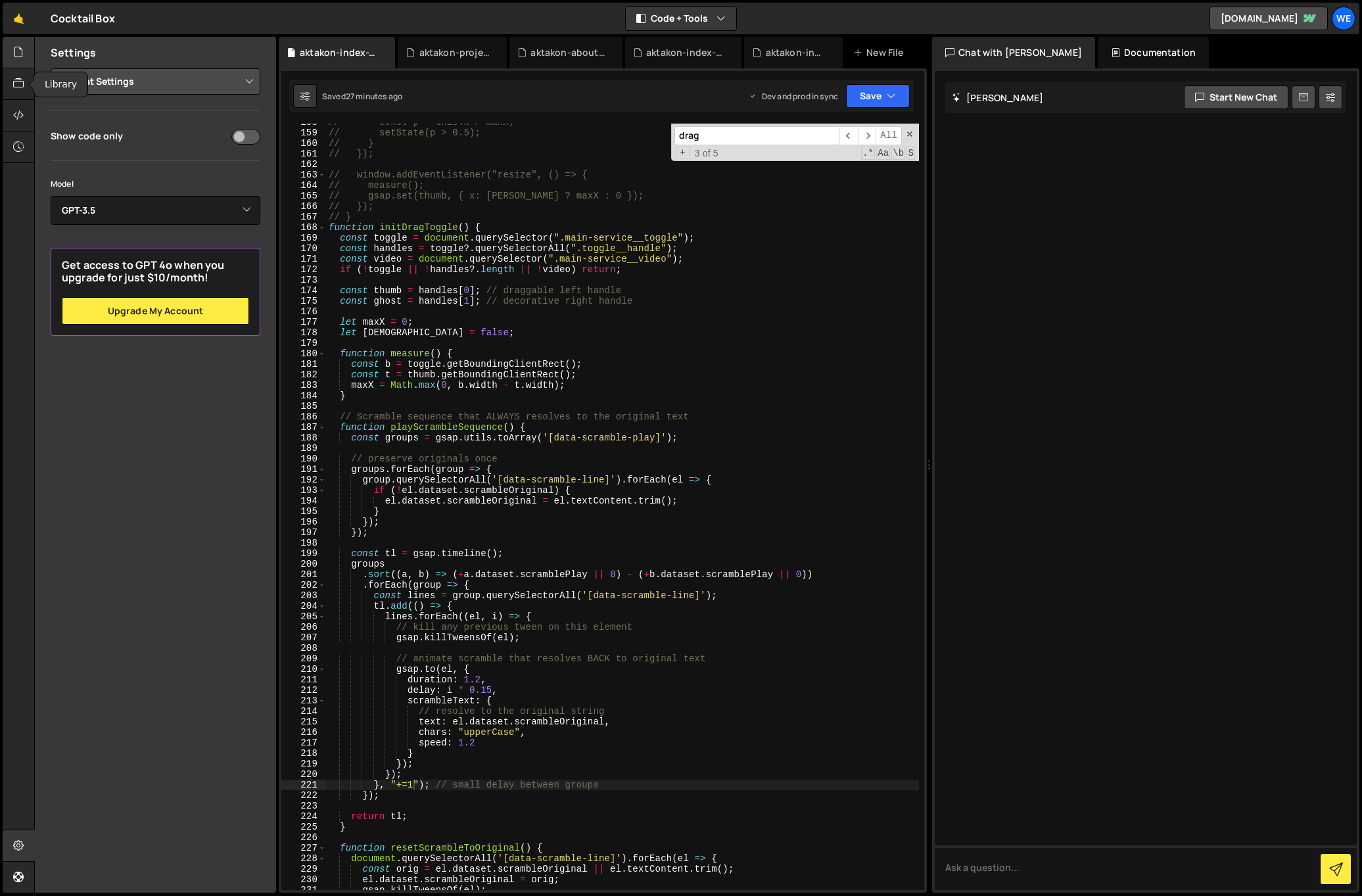
click at [26, 50] on div at bounding box center [19, 52] width 32 height 31
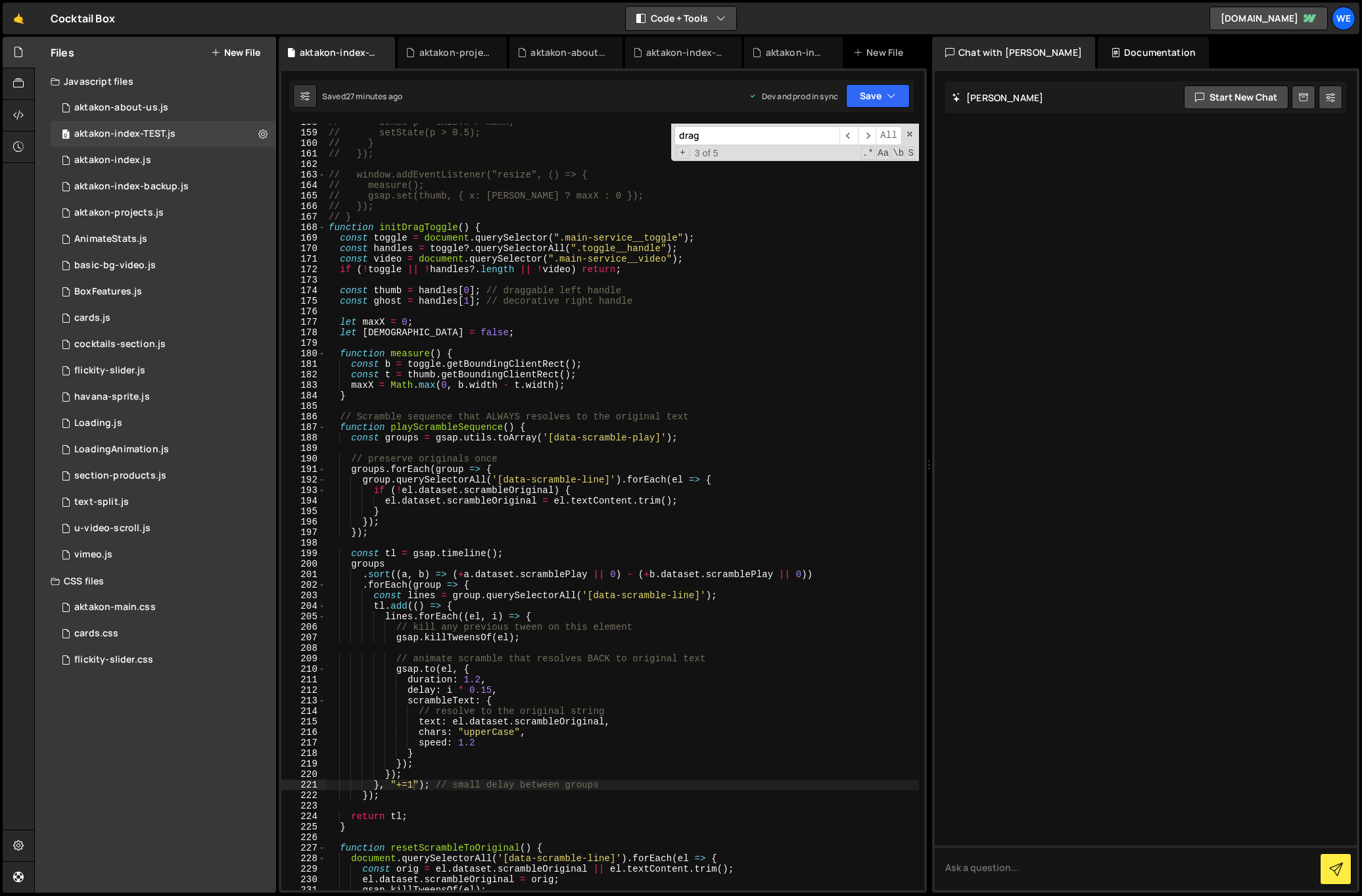
click at [704, 19] on button "Code + Tools" at bounding box center [681, 18] width 110 height 23
click at [693, 48] on button "Code Only" at bounding box center [681, 47] width 110 height 23
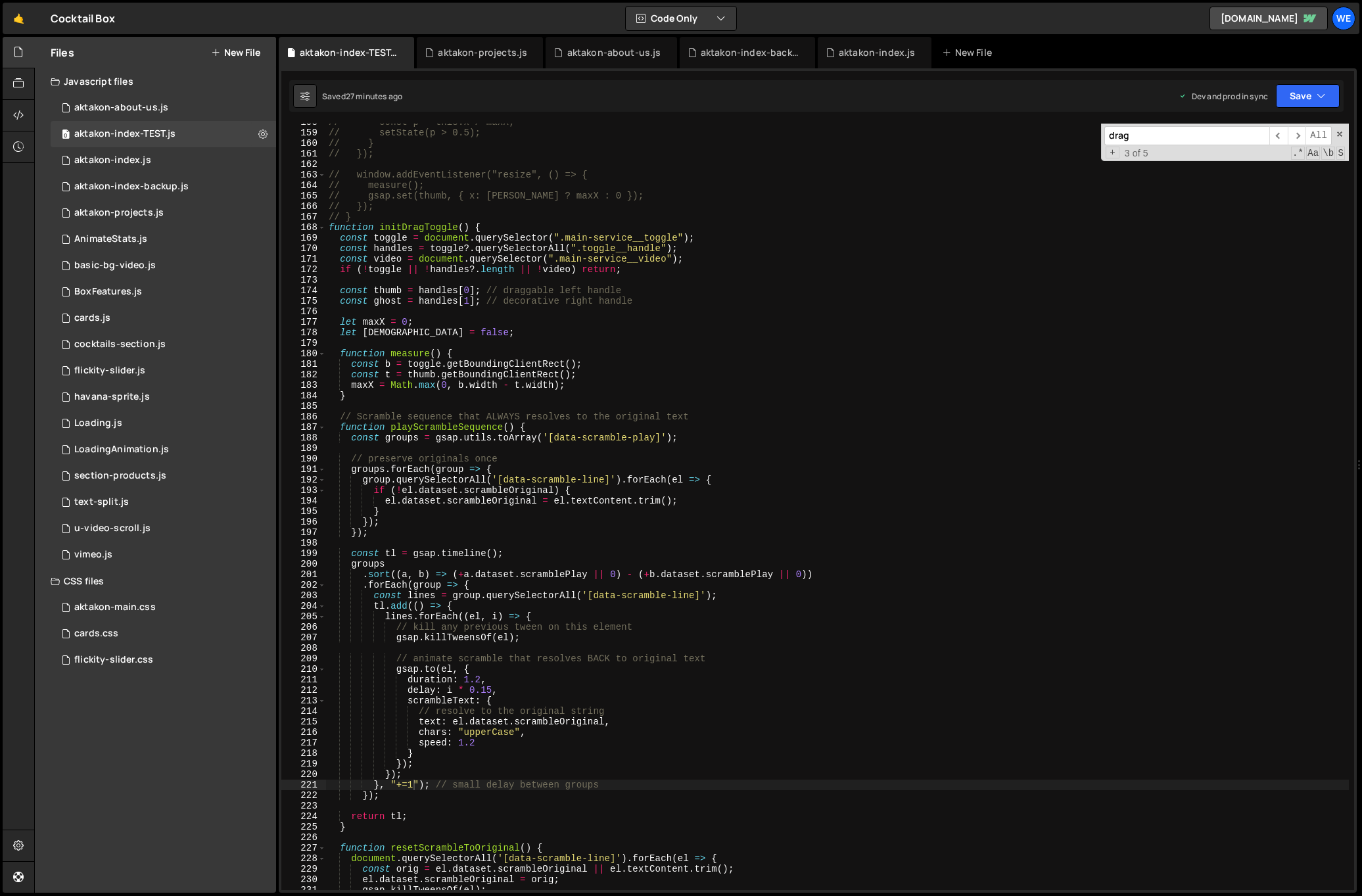
type textarea "let isOn = false;"
click at [929, 333] on div "// const p = this.x / maxX; // setState(p > 0.5); // } // }); // window.addEven…" at bounding box center [837, 510] width 1023 height 787
click at [25, 45] on div at bounding box center [19, 52] width 32 height 31
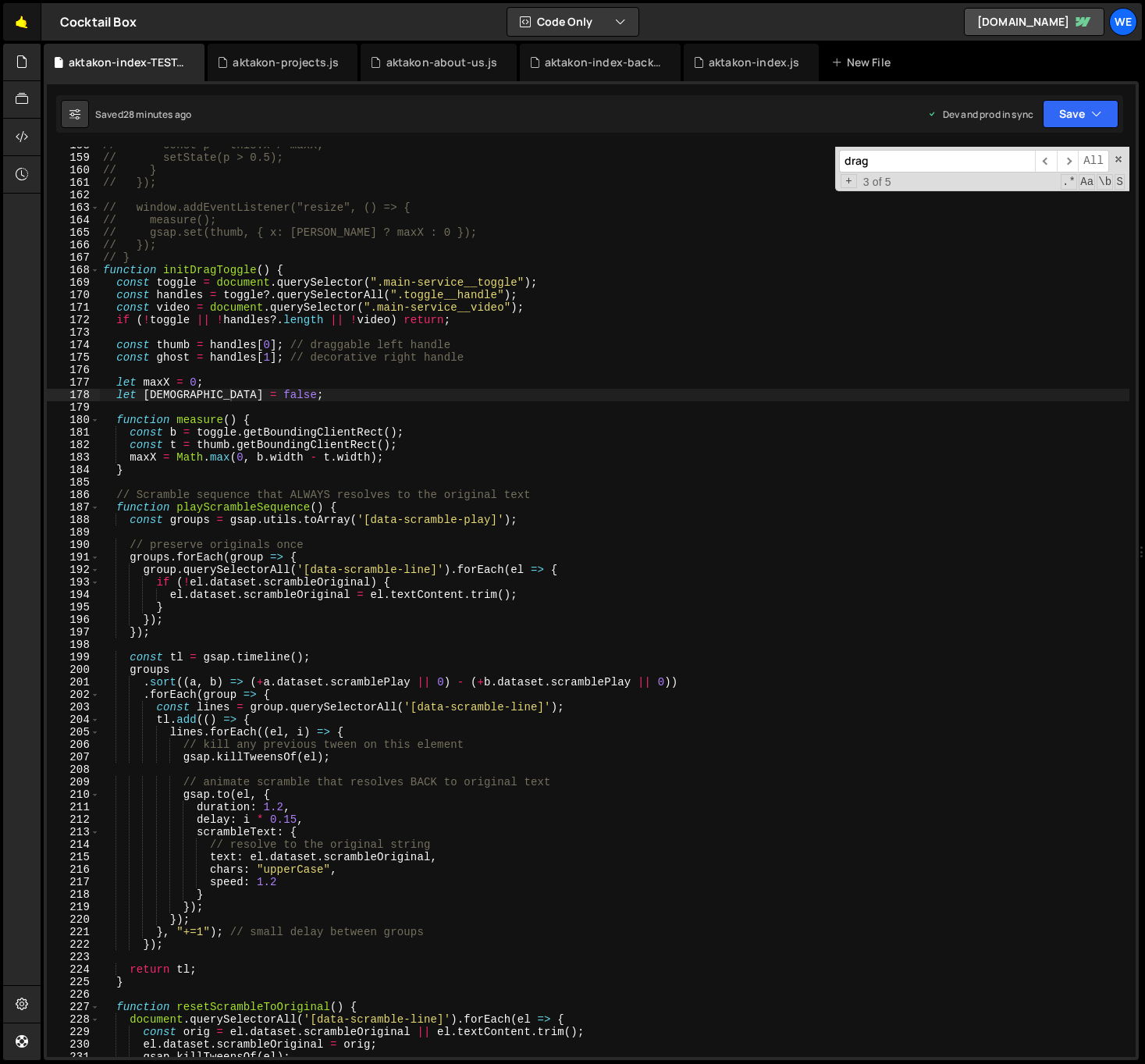
click at [25, 28] on link "🤙" at bounding box center [22, 21] width 38 height 37
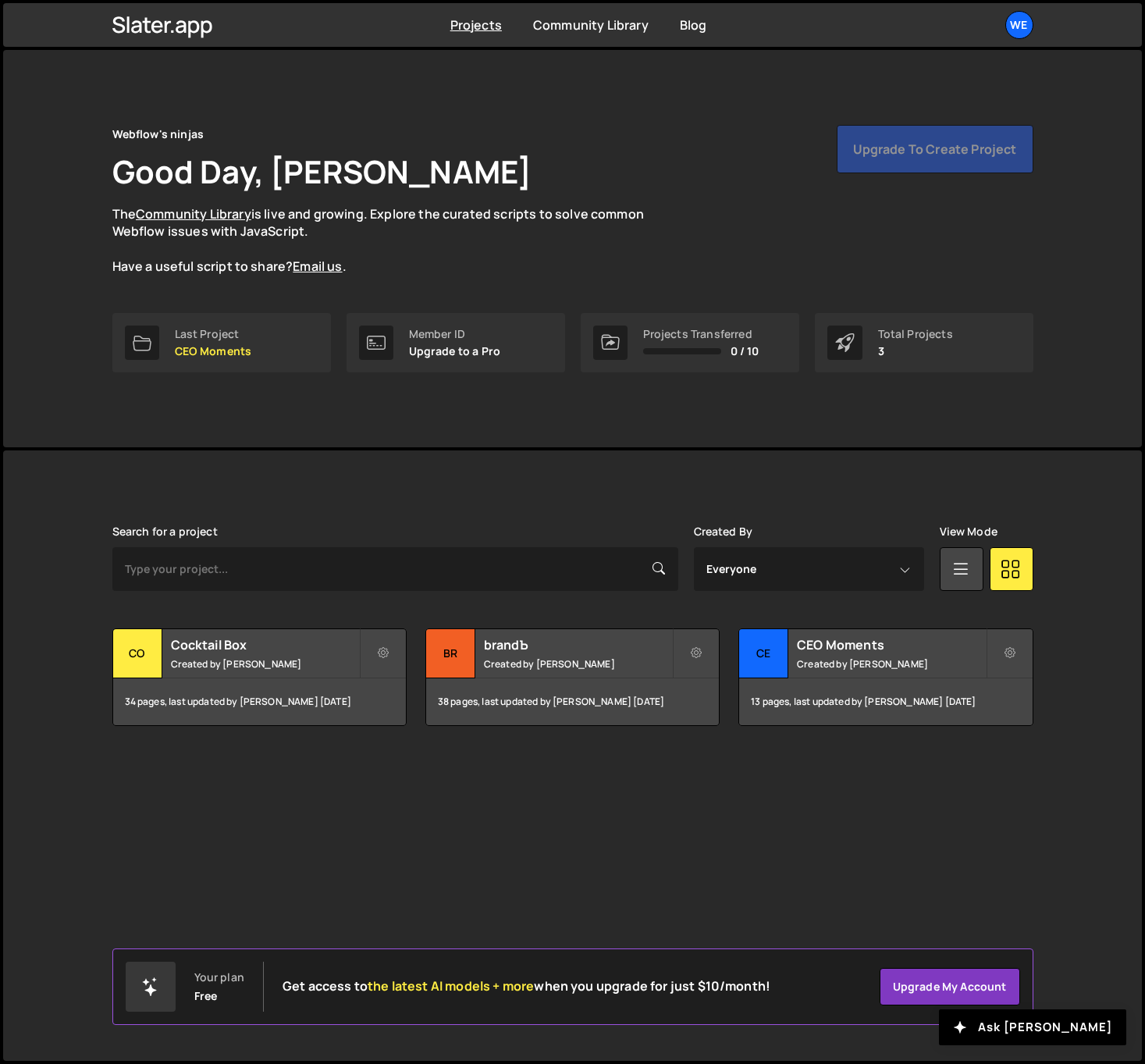
click at [1003, 24] on ul "We Projects Your Teams Account Upgrade Logout" at bounding box center [982, 24] width 101 height 28
click at [1012, 22] on div "We" at bounding box center [1019, 24] width 28 height 28
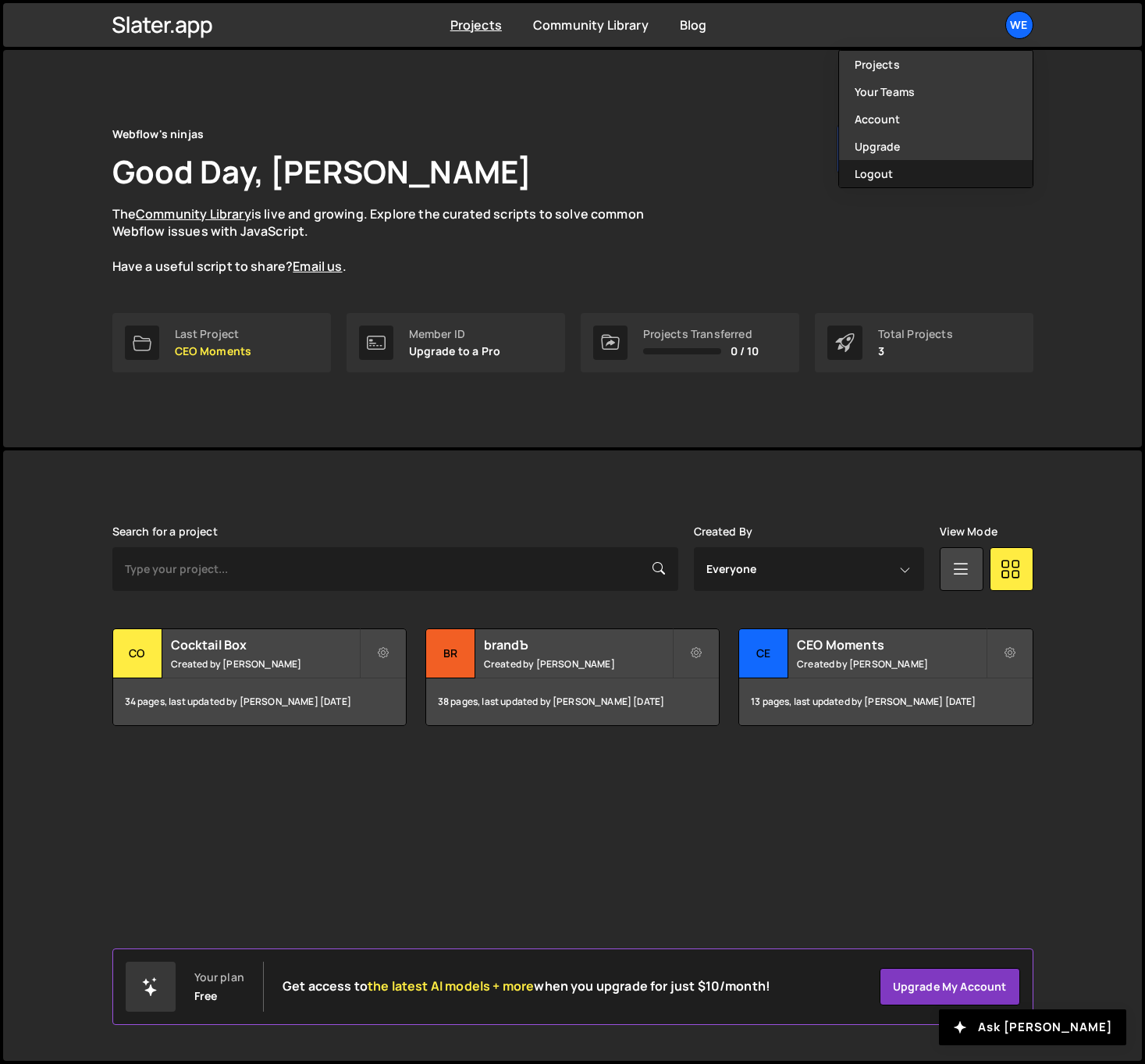
click at [940, 180] on button "Logout" at bounding box center [936, 173] width 193 height 28
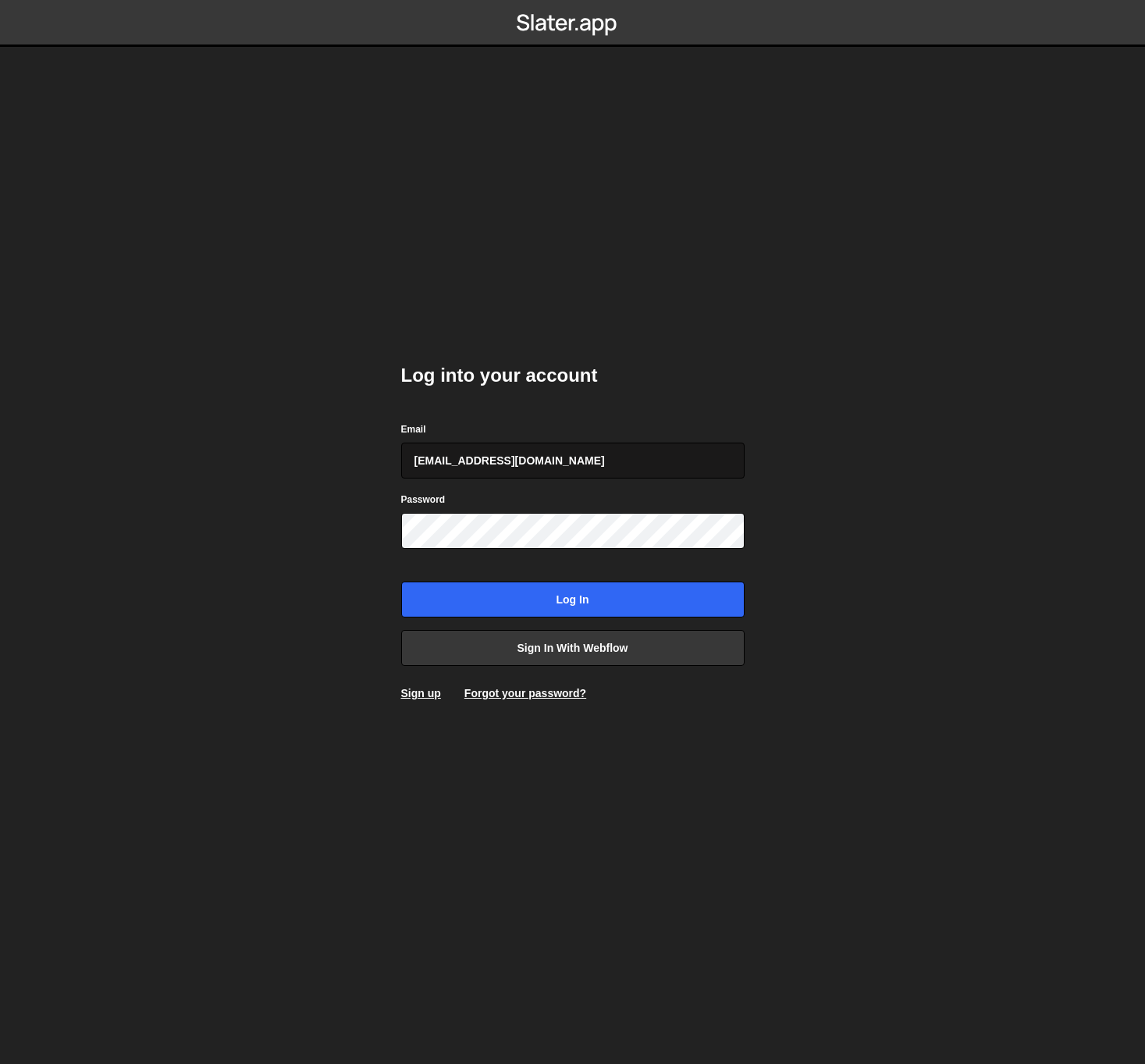
click at [517, 458] on input "gdtsonev@gmail.com" at bounding box center [572, 461] width 343 height 36
type input "georgi@branda.bg"
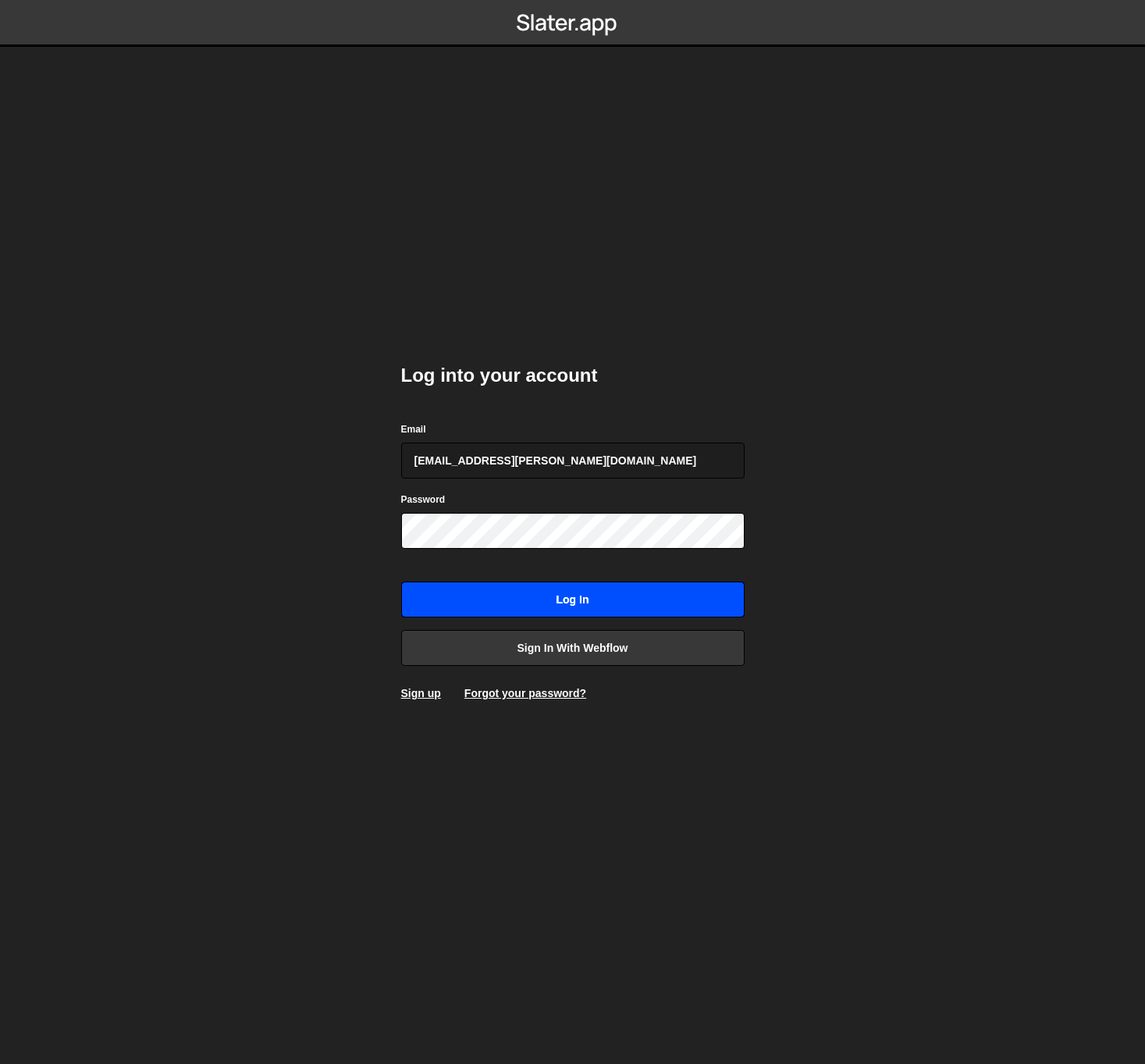
click at [534, 589] on input "Log in" at bounding box center [572, 600] width 343 height 36
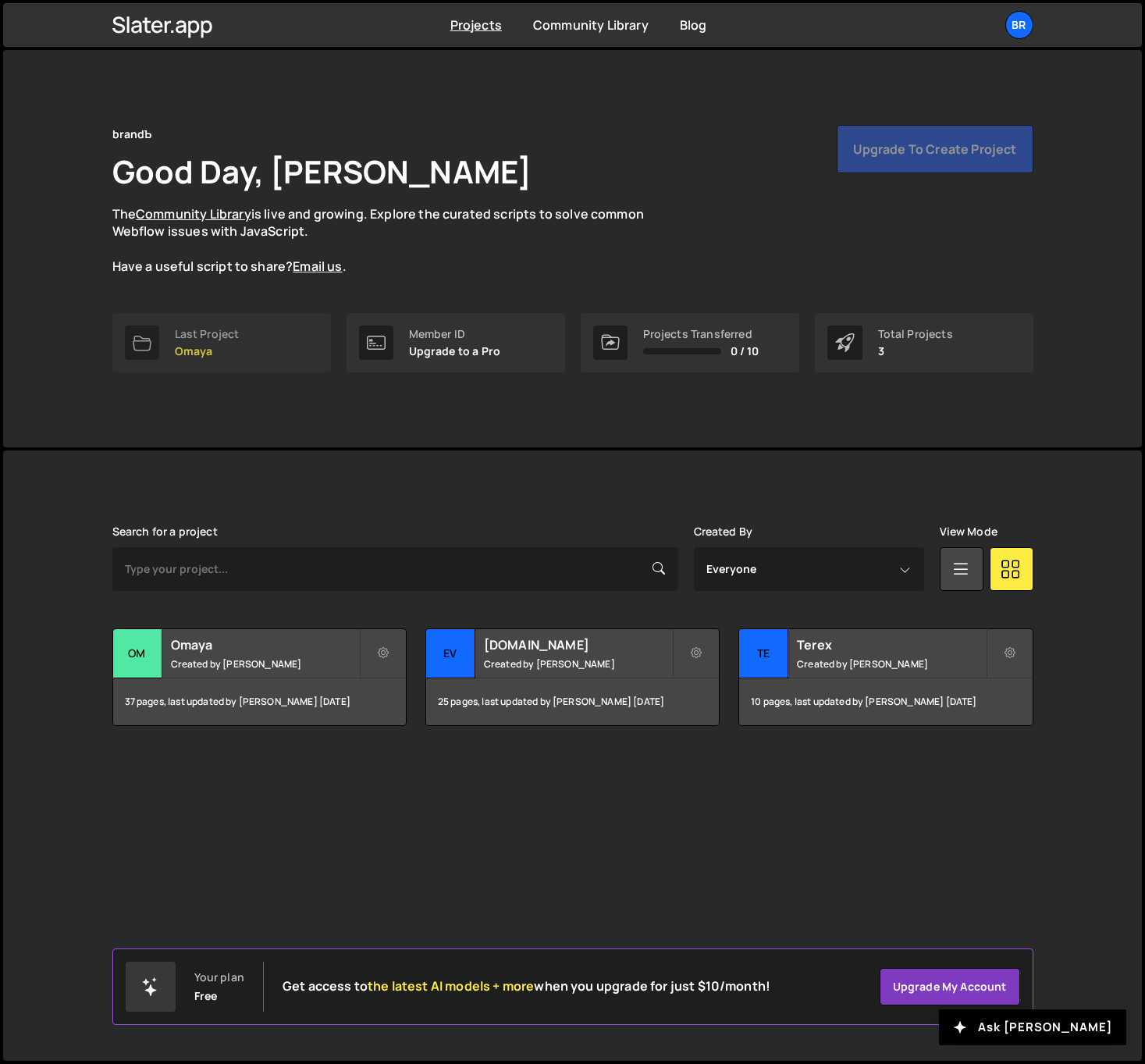
click at [251, 330] on link "Last Project Omaya" at bounding box center [221, 343] width 218 height 59
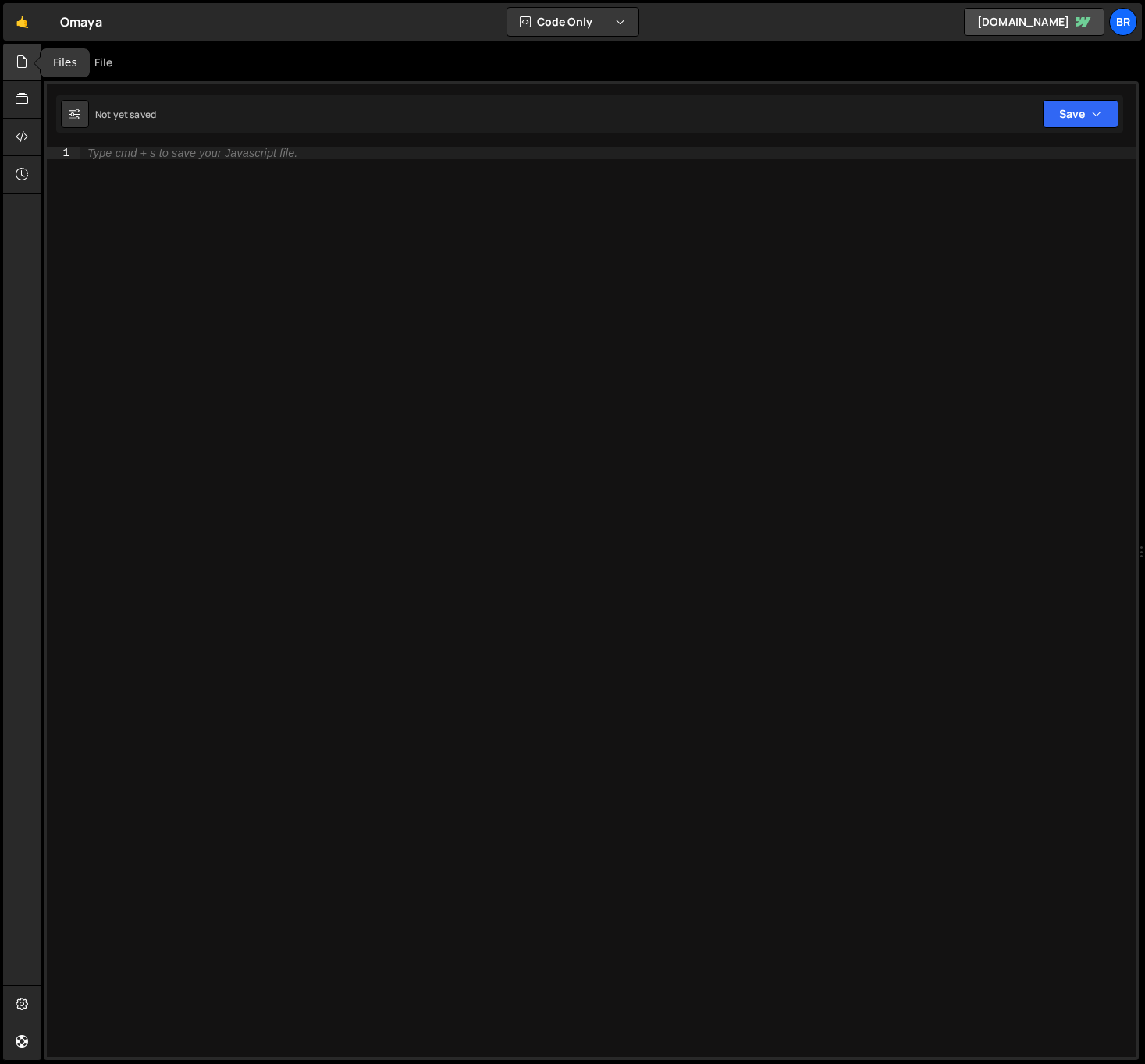
click at [28, 55] on icon at bounding box center [21, 61] width 12 height 17
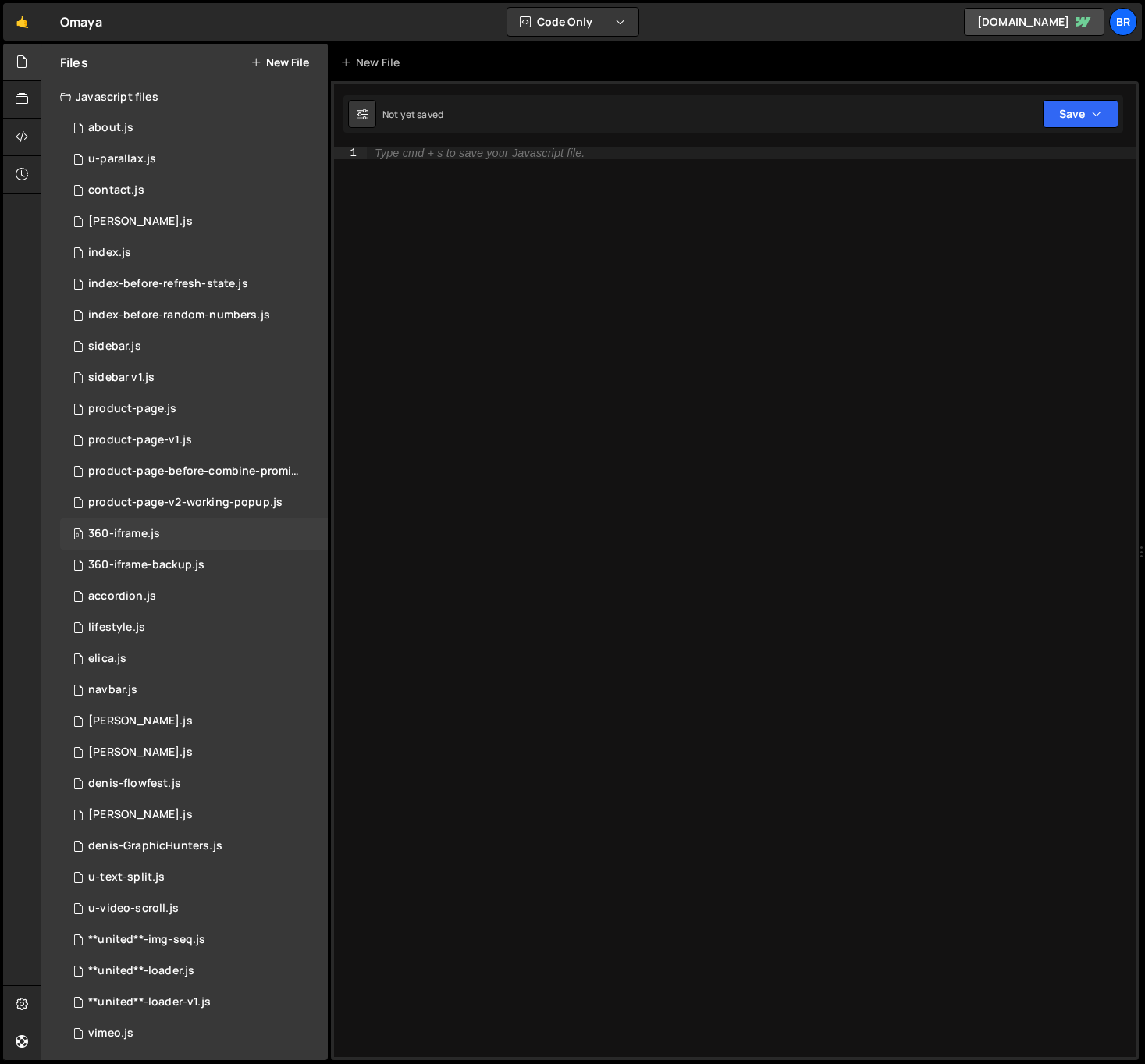
click at [144, 533] on div "360-iframe.js" at bounding box center [123, 534] width 72 height 14
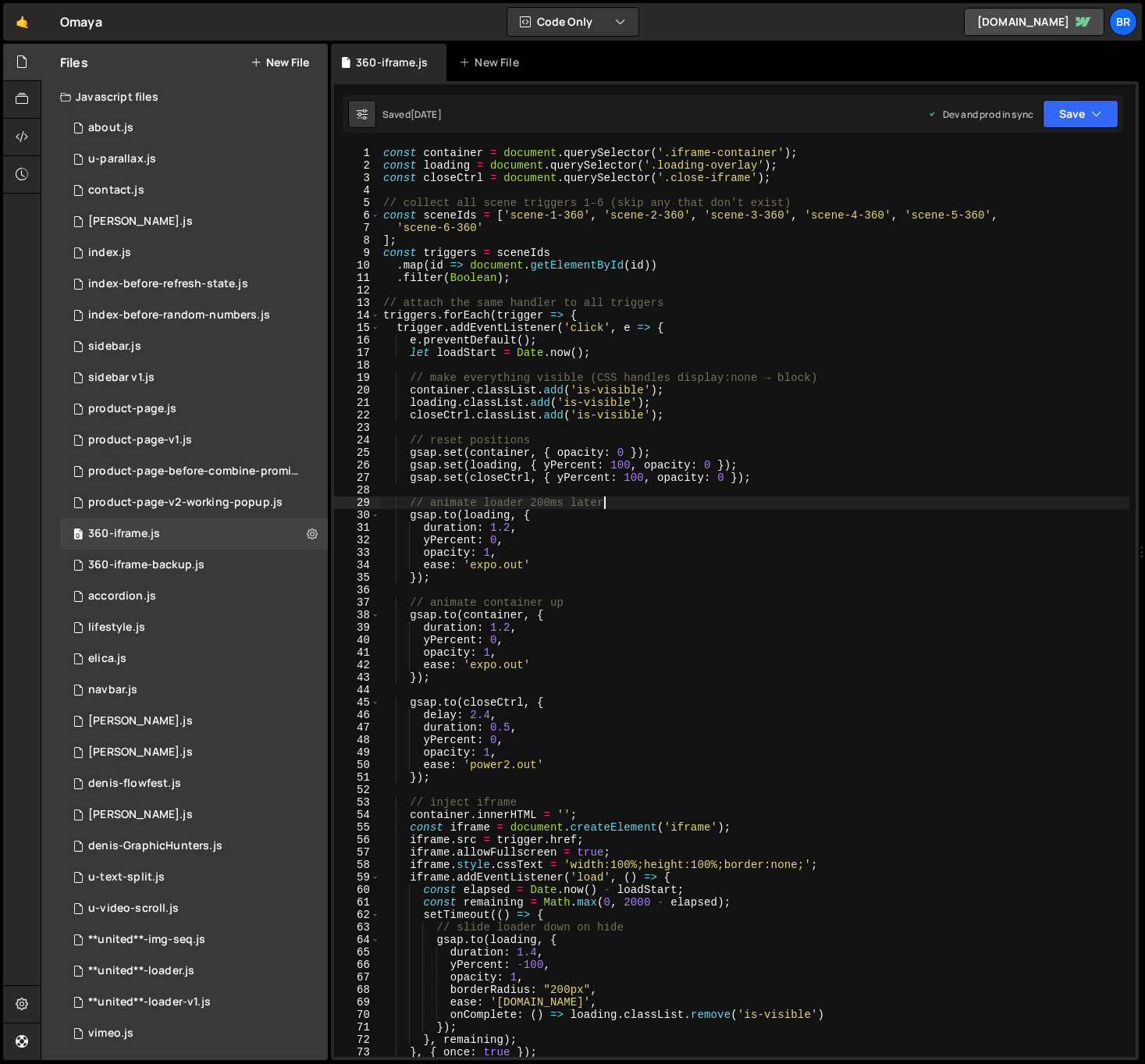
click at [613, 506] on div "const container = document . querySelector ( '.iframe-container' ) ; const load…" at bounding box center [754, 613] width 749 height 935
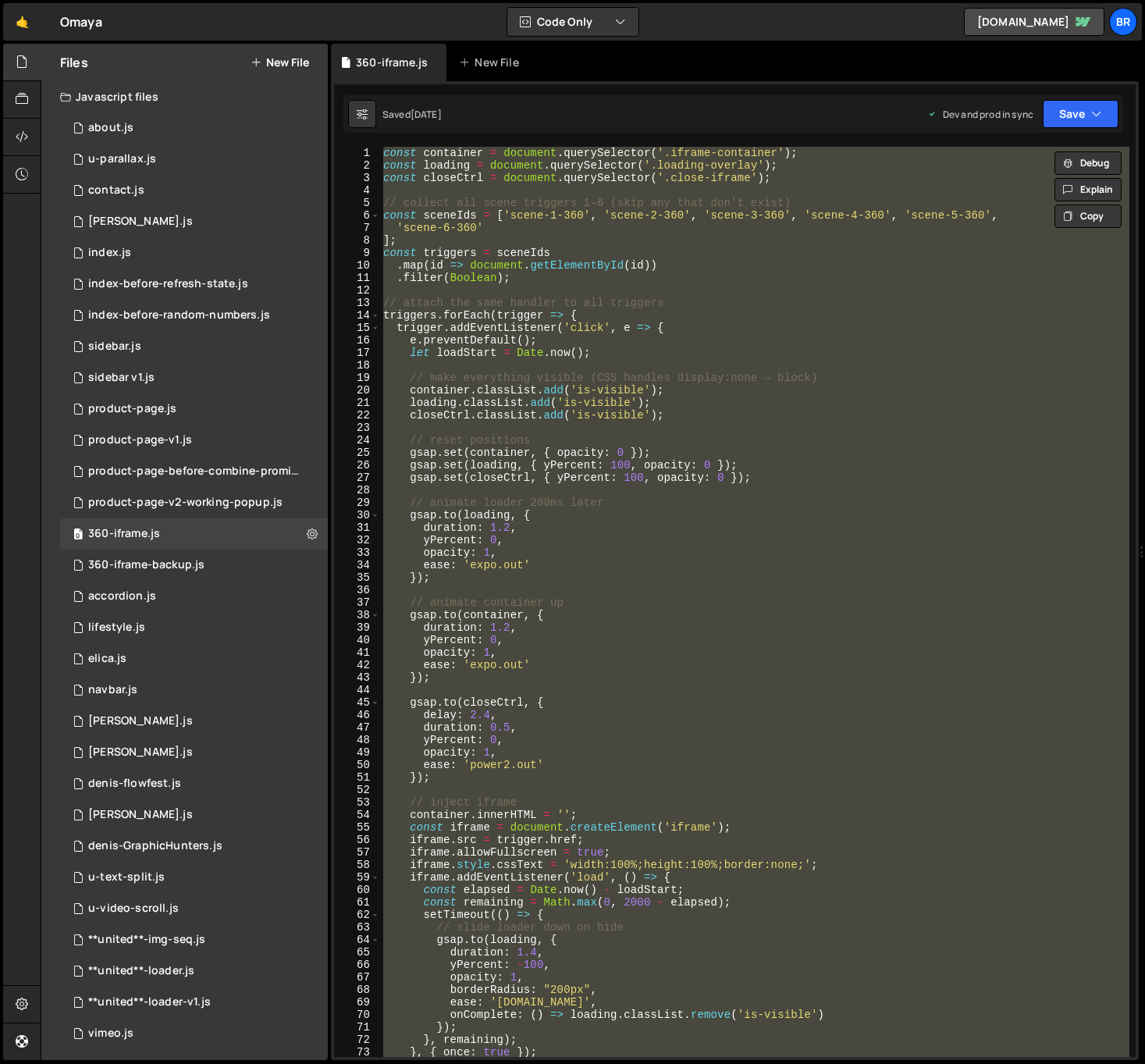
click at [760, 659] on div "const container = document . querySelector ( '.iframe-container' ) ; const load…" at bounding box center [754, 601] width 749 height 910
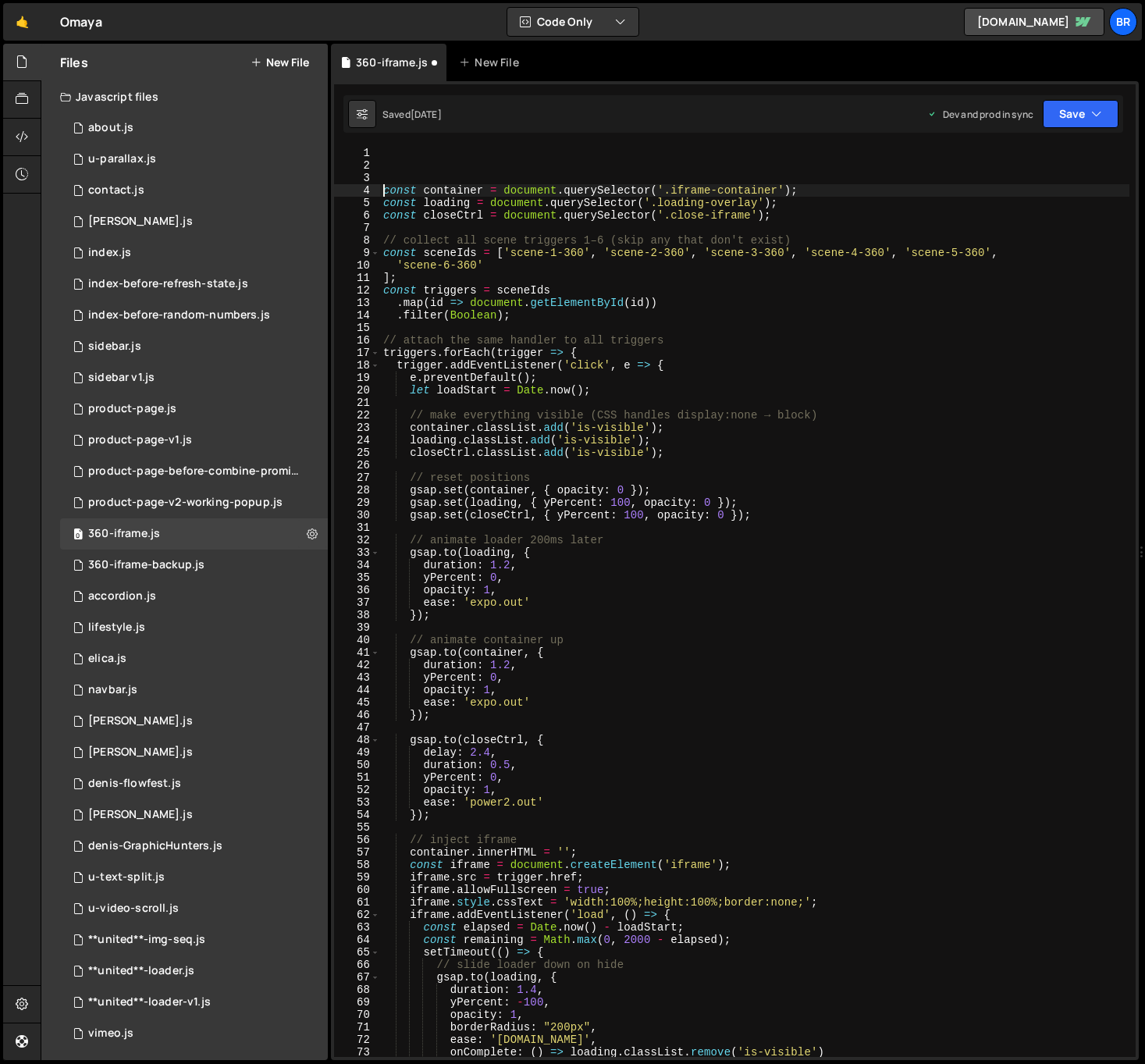
type textarea "const container = document.querySelector('.iframe-container');"
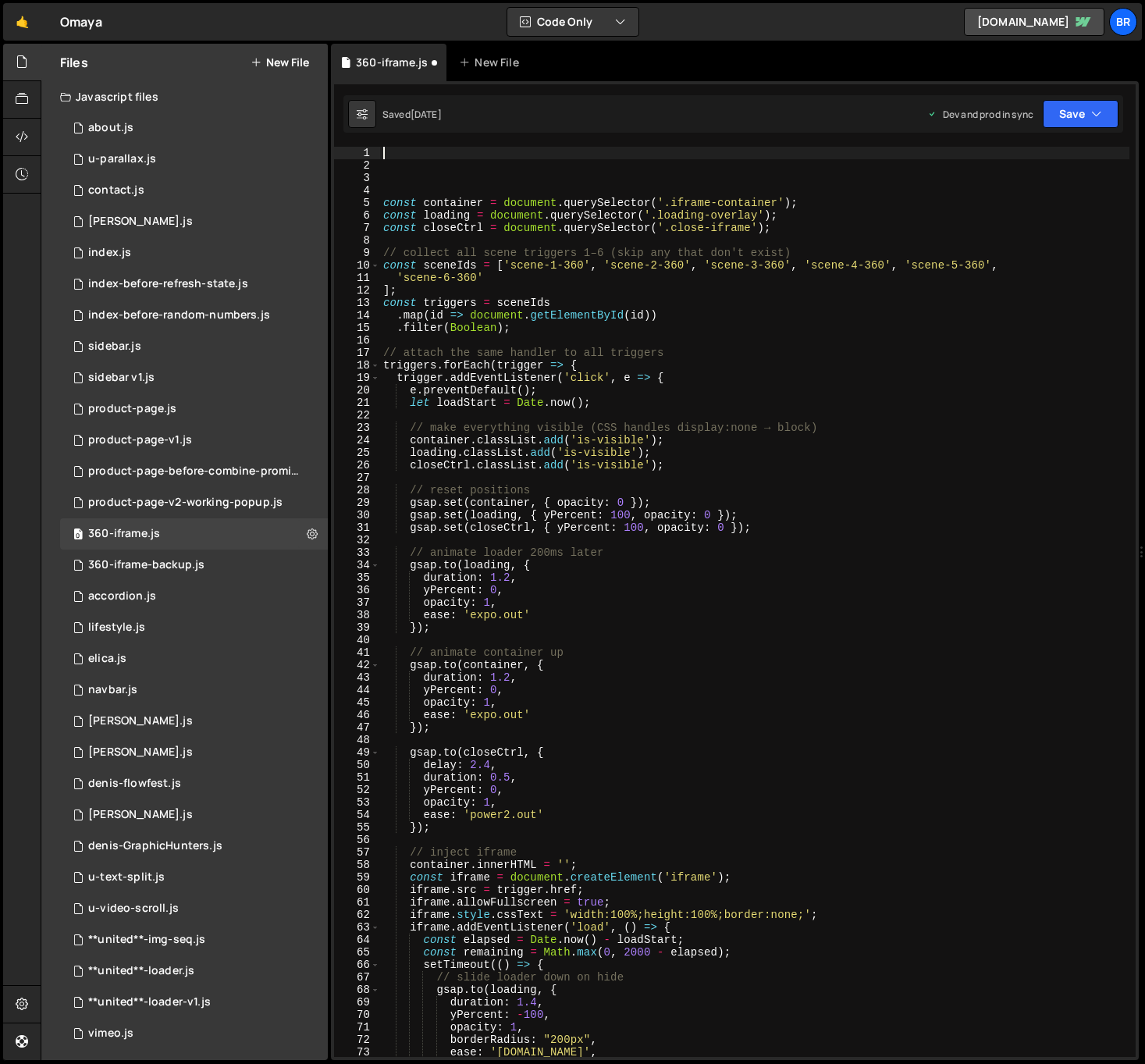
paste textarea
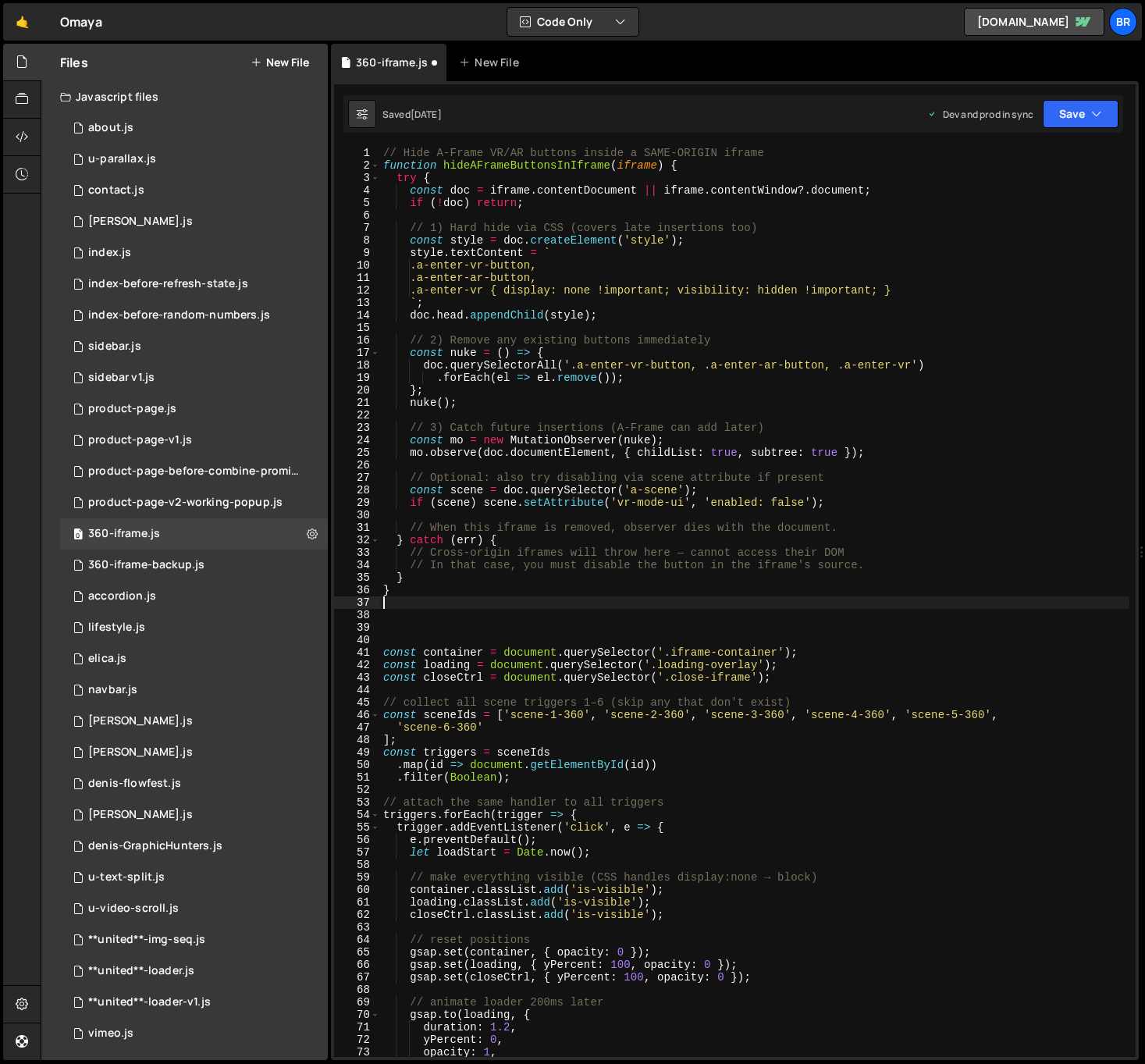
click at [625, 642] on div "// Hide A-Frame VR/AR buttons inside a SAME-ORIGIN iframe function hideAFrameBu…" at bounding box center [754, 613] width 749 height 935
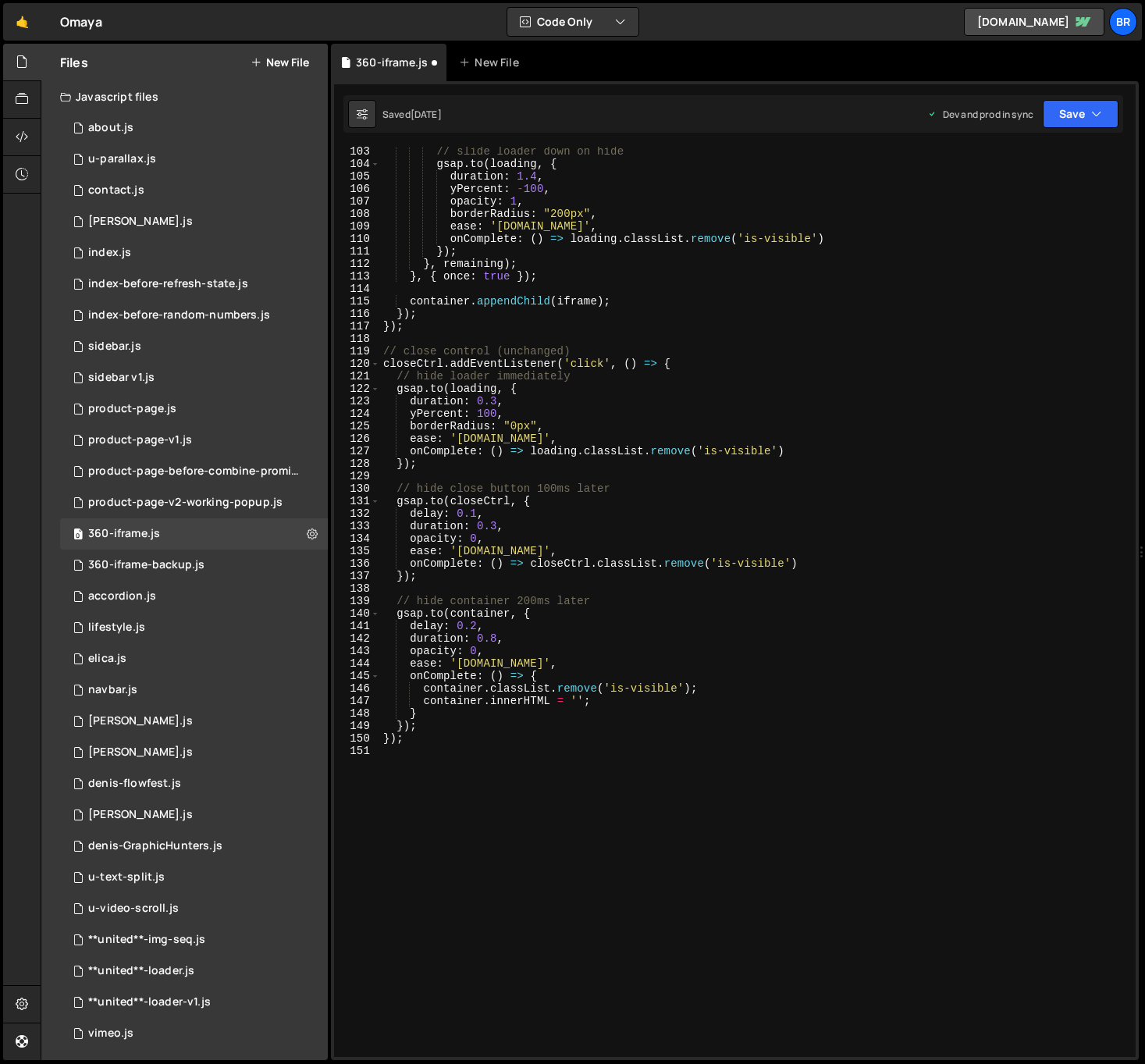
scroll to position [1275, 0]
click at [672, 632] on div "// slide loader down on hide gsap . to ( loading , { duration : 1.4 , yPercent …" at bounding box center [754, 612] width 749 height 935
type textarea "delay: 0.2,"
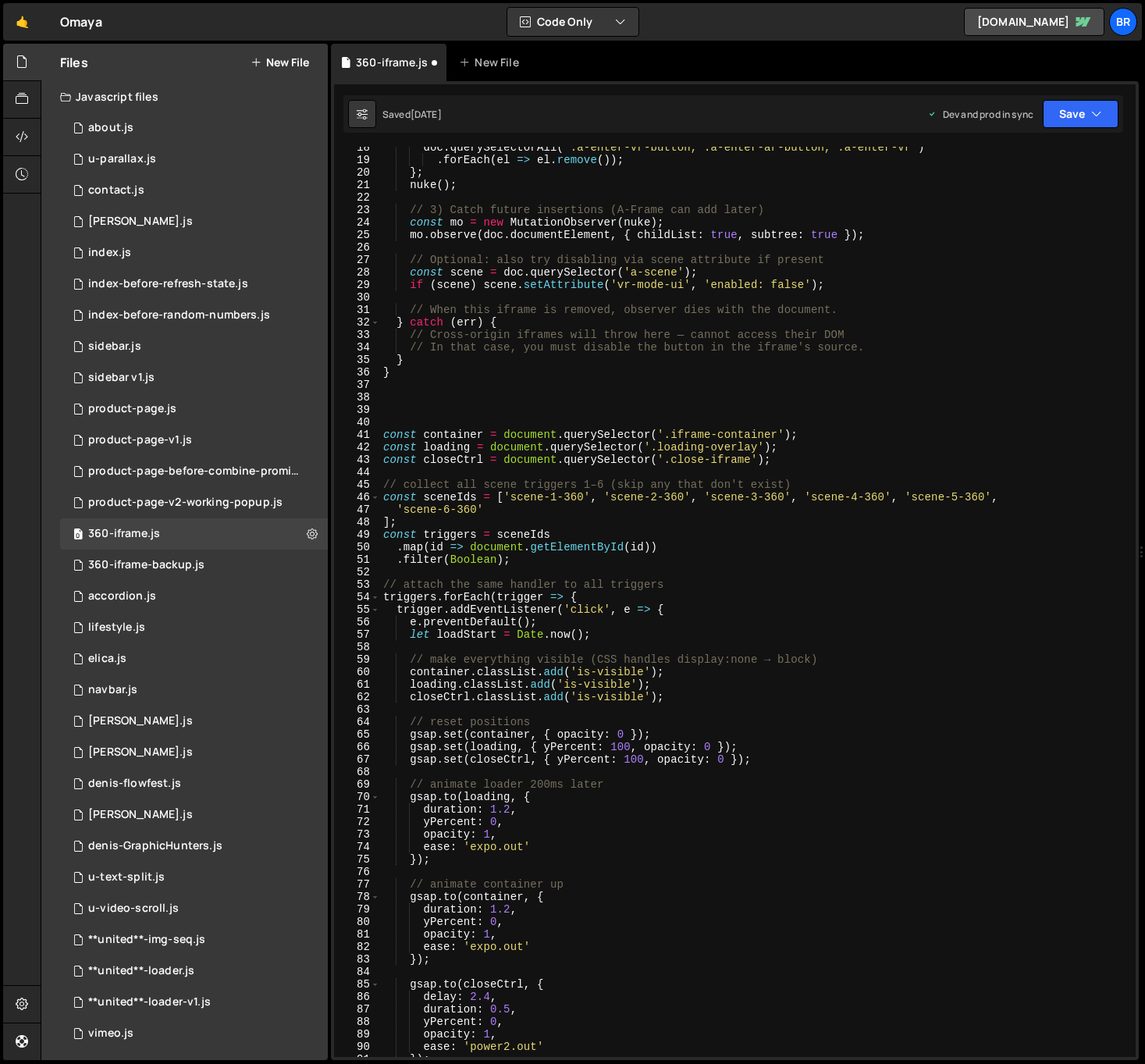
scroll to position [0, 0]
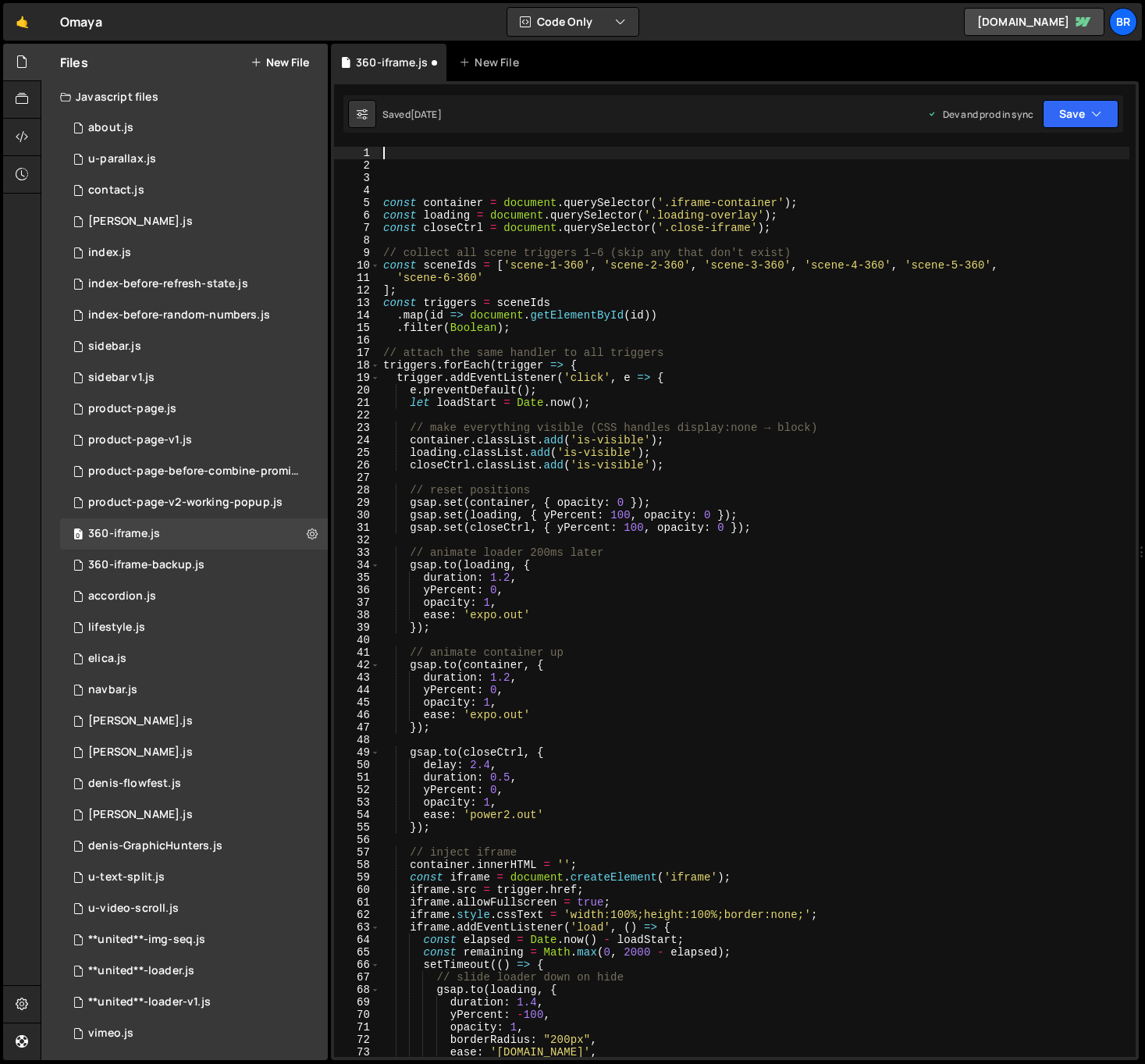
click at [752, 678] on div "const container = document . querySelector ( '.iframe-container' ) ; const load…" at bounding box center [754, 613] width 749 height 935
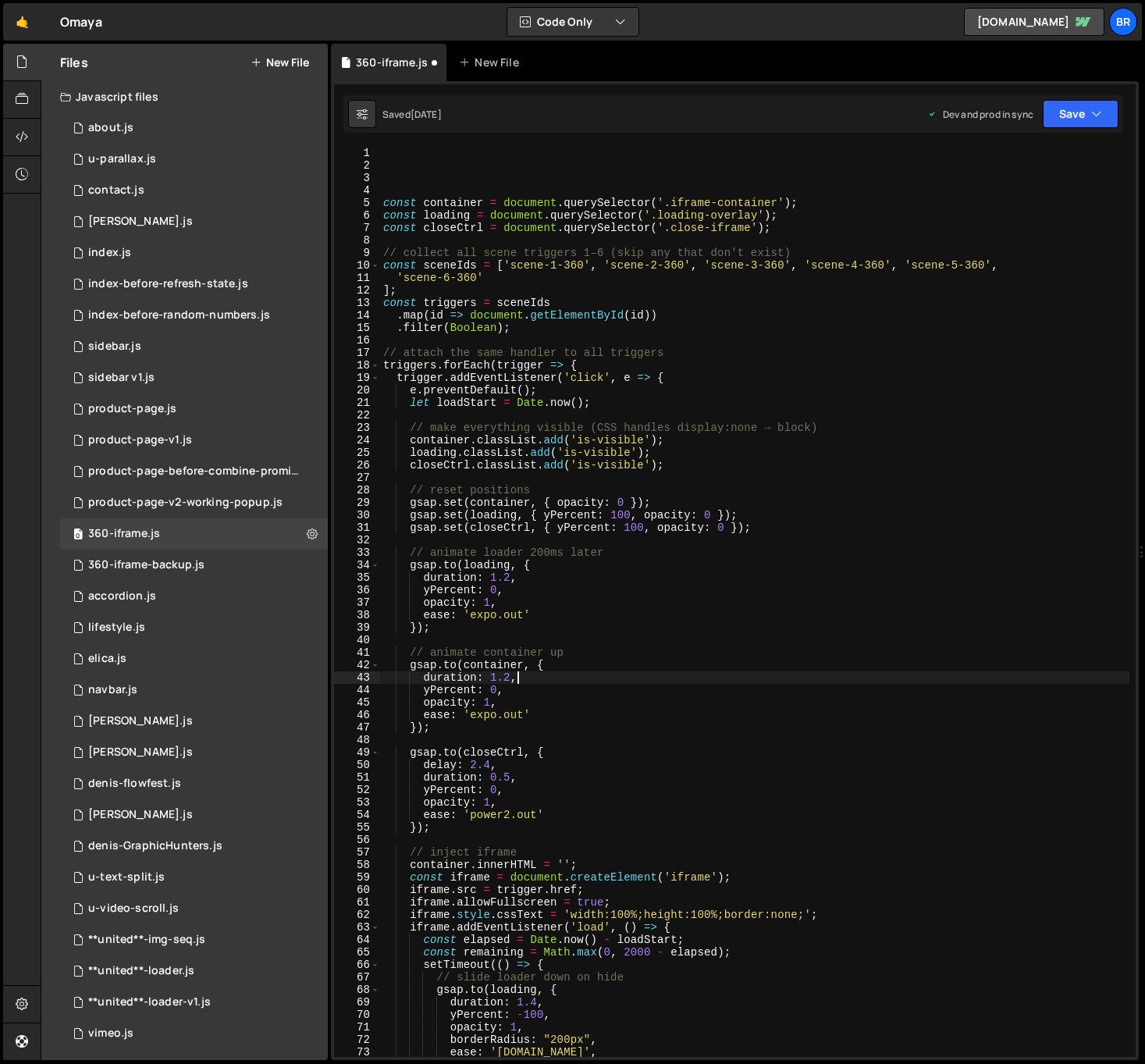
type textarea "});"
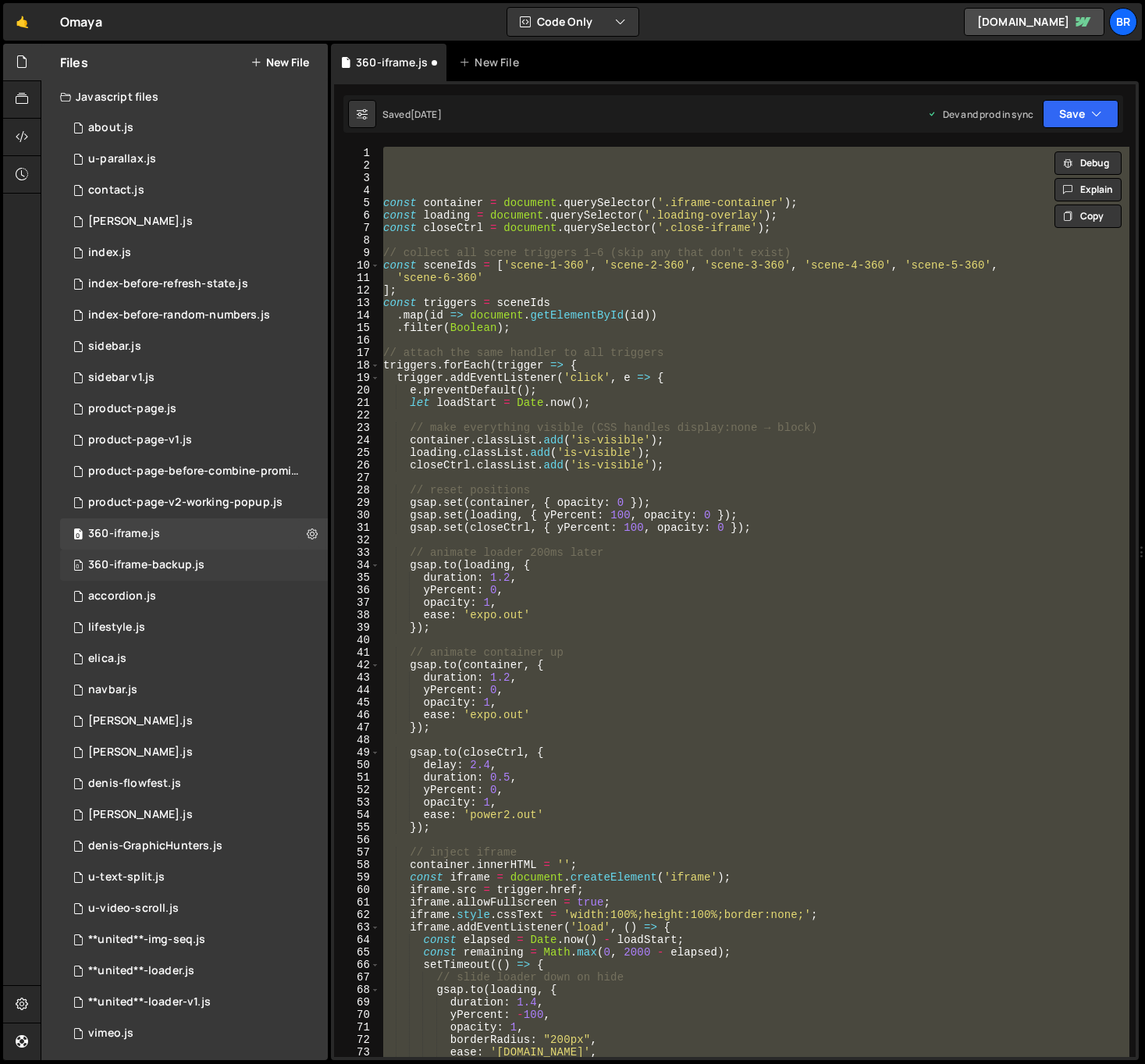
click at [218, 565] on div "0 360-iframe-backup.js 0" at bounding box center [194, 565] width 268 height 32
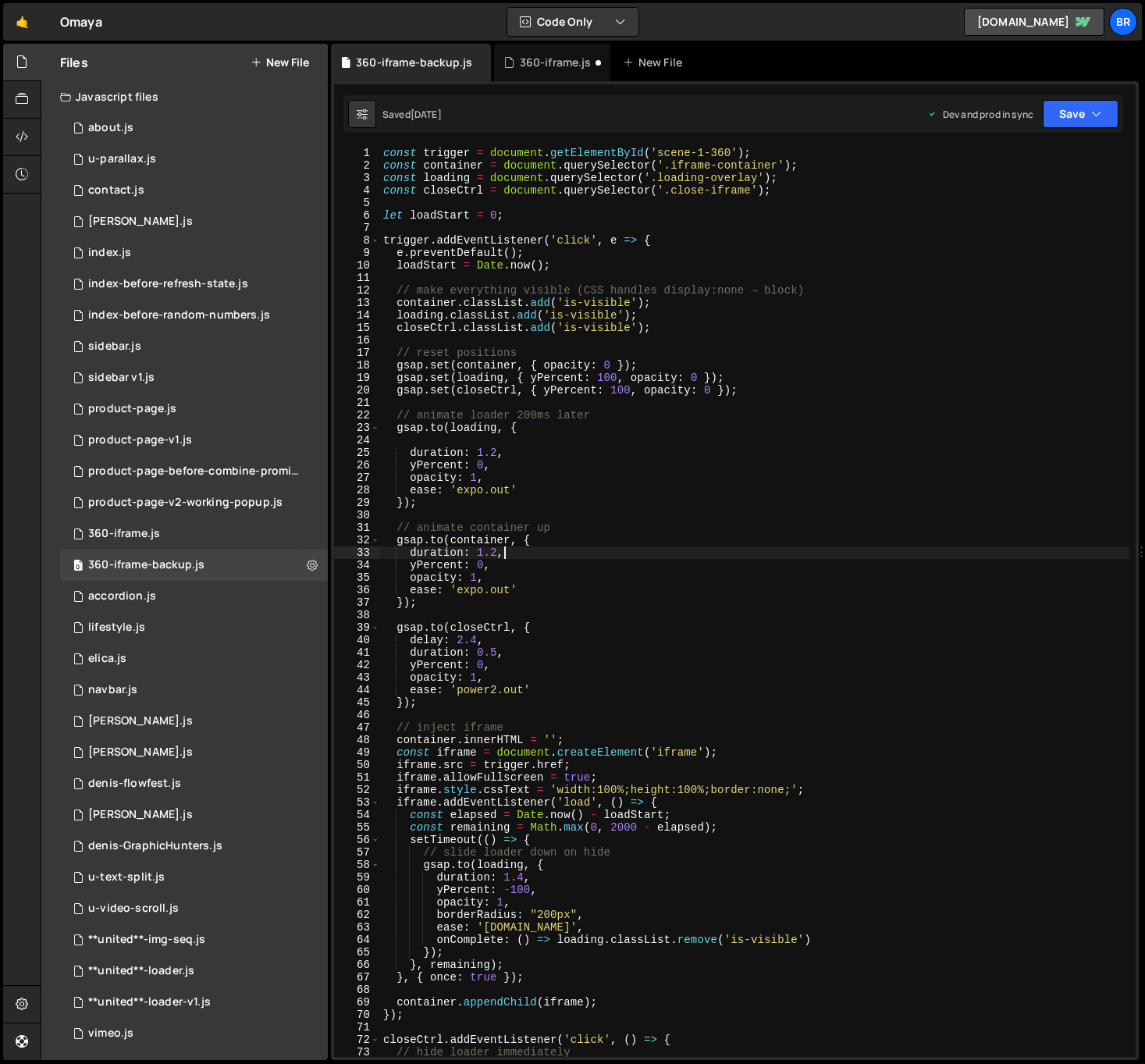
type textarea "});"
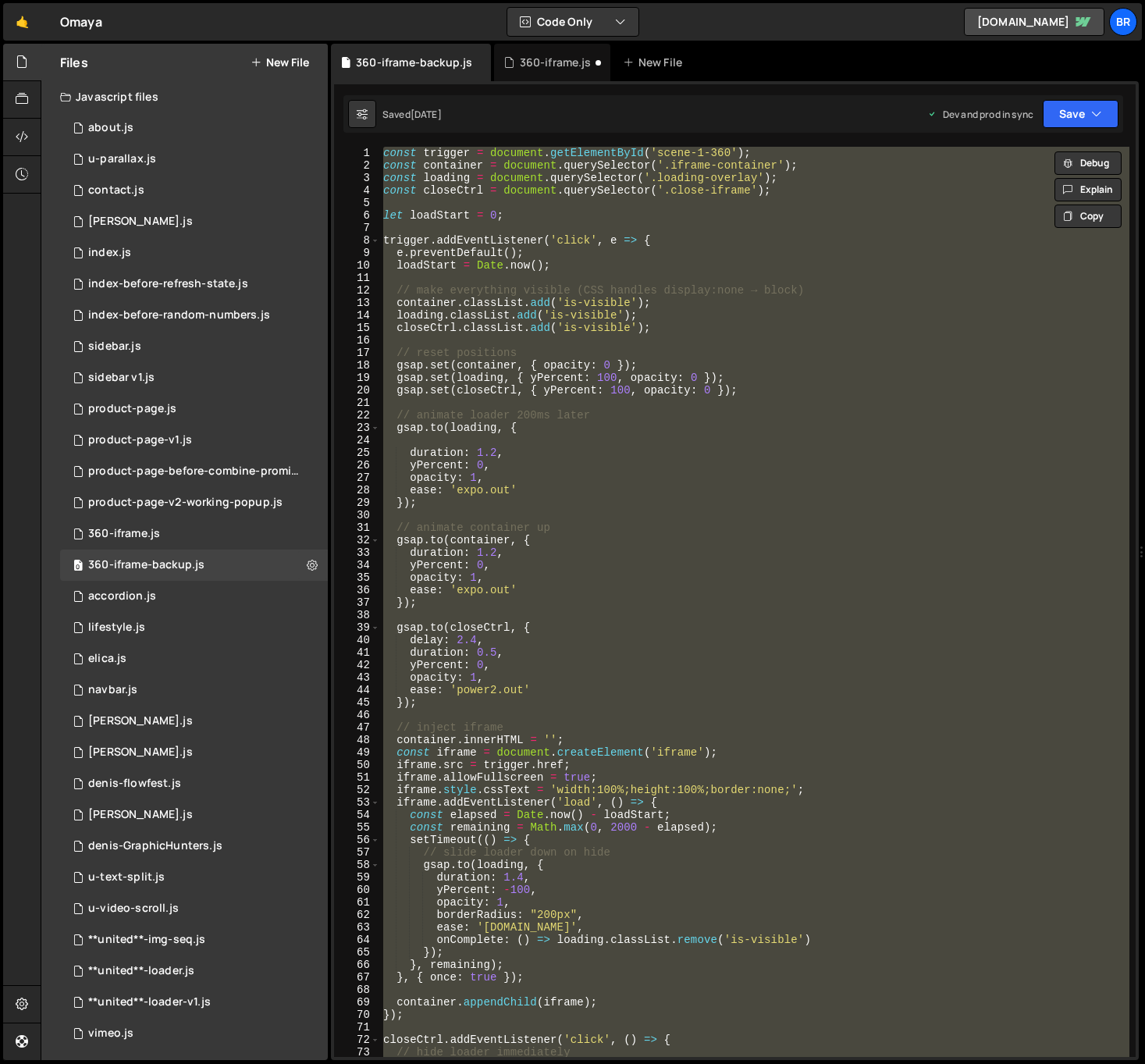
scroll to position [526, 0]
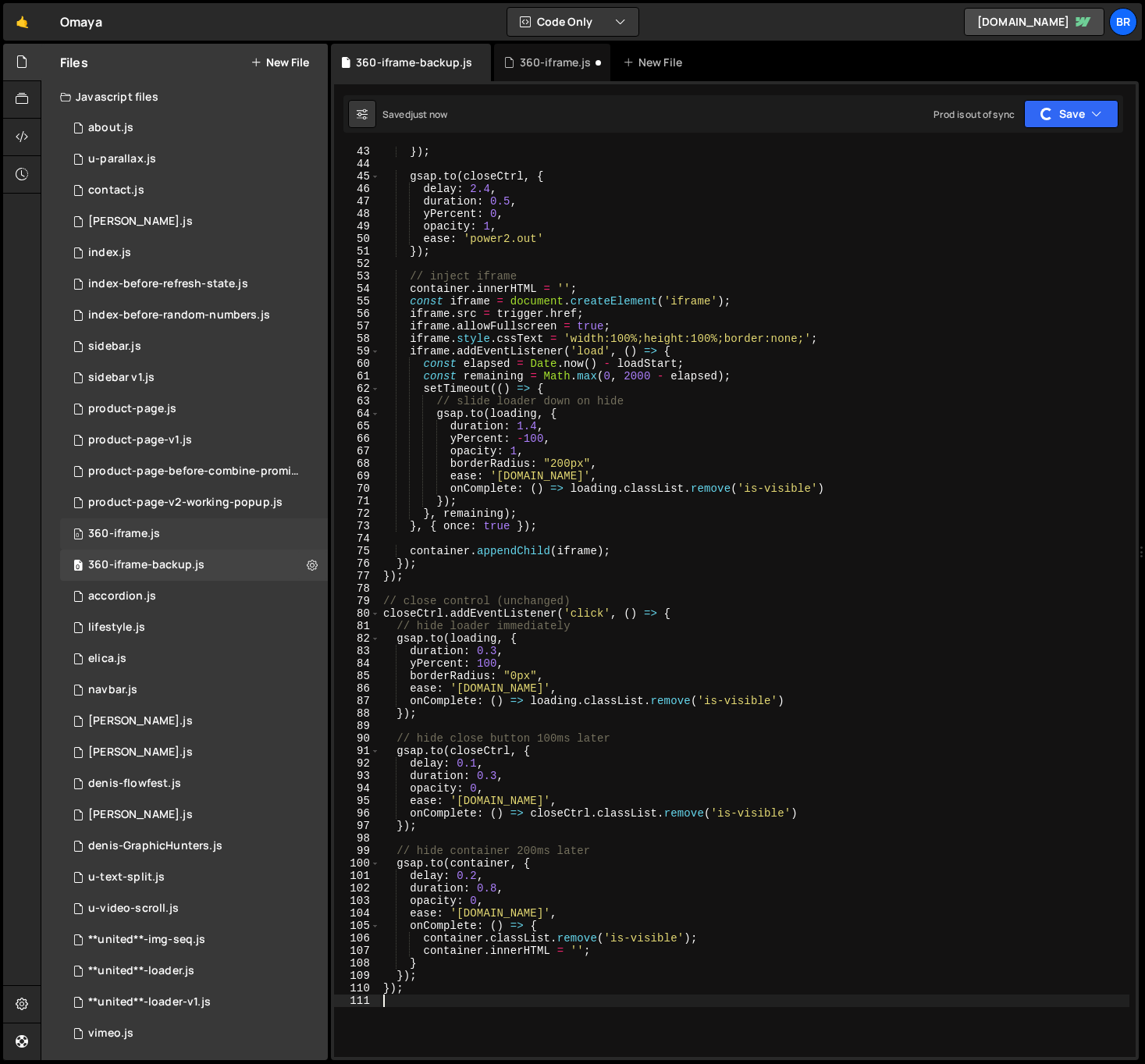
click at [156, 533] on div "360-iframe.js" at bounding box center [123, 534] width 72 height 14
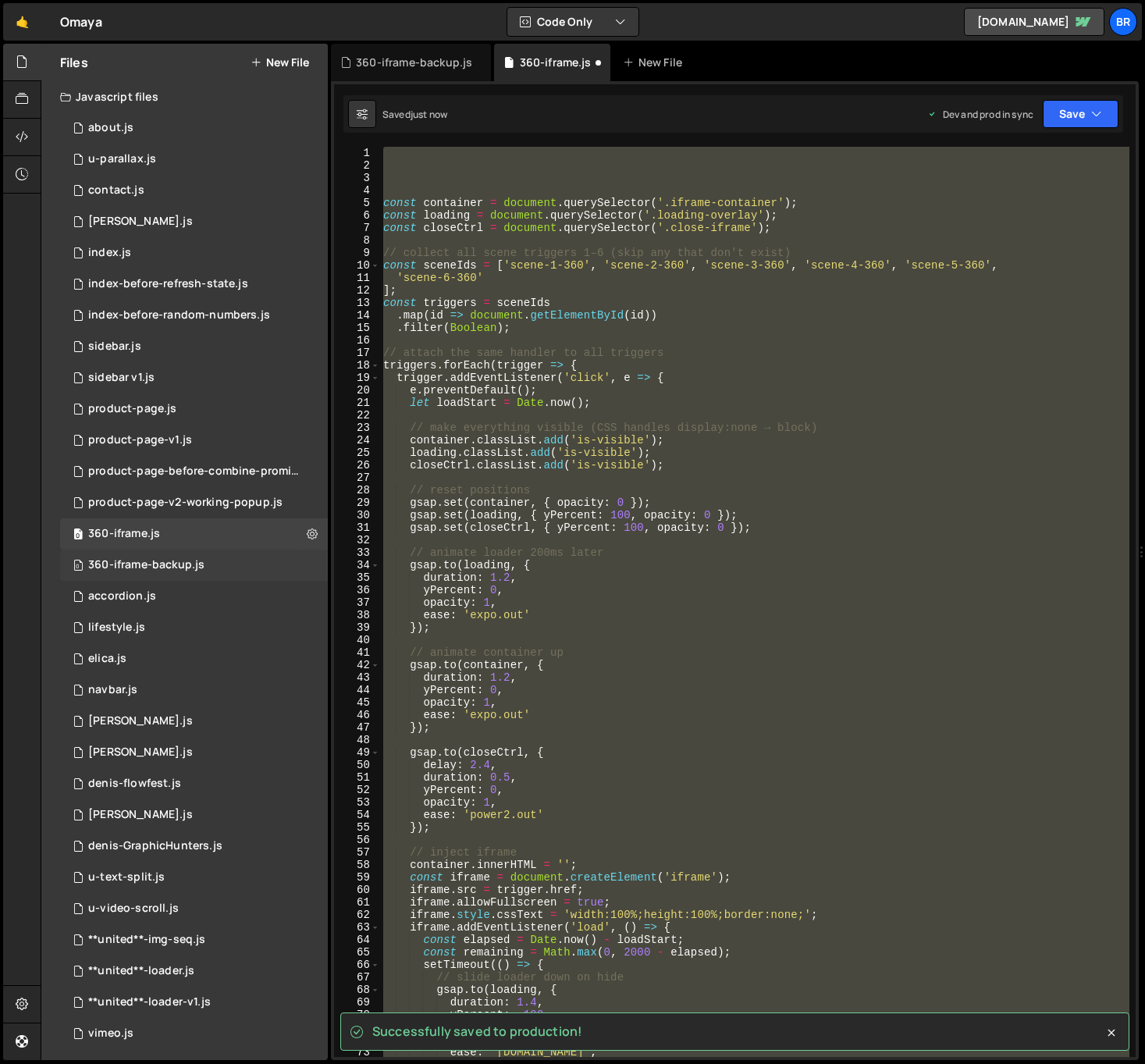
click at [164, 565] on div "360-iframe-backup.js" at bounding box center [146, 565] width 117 height 14
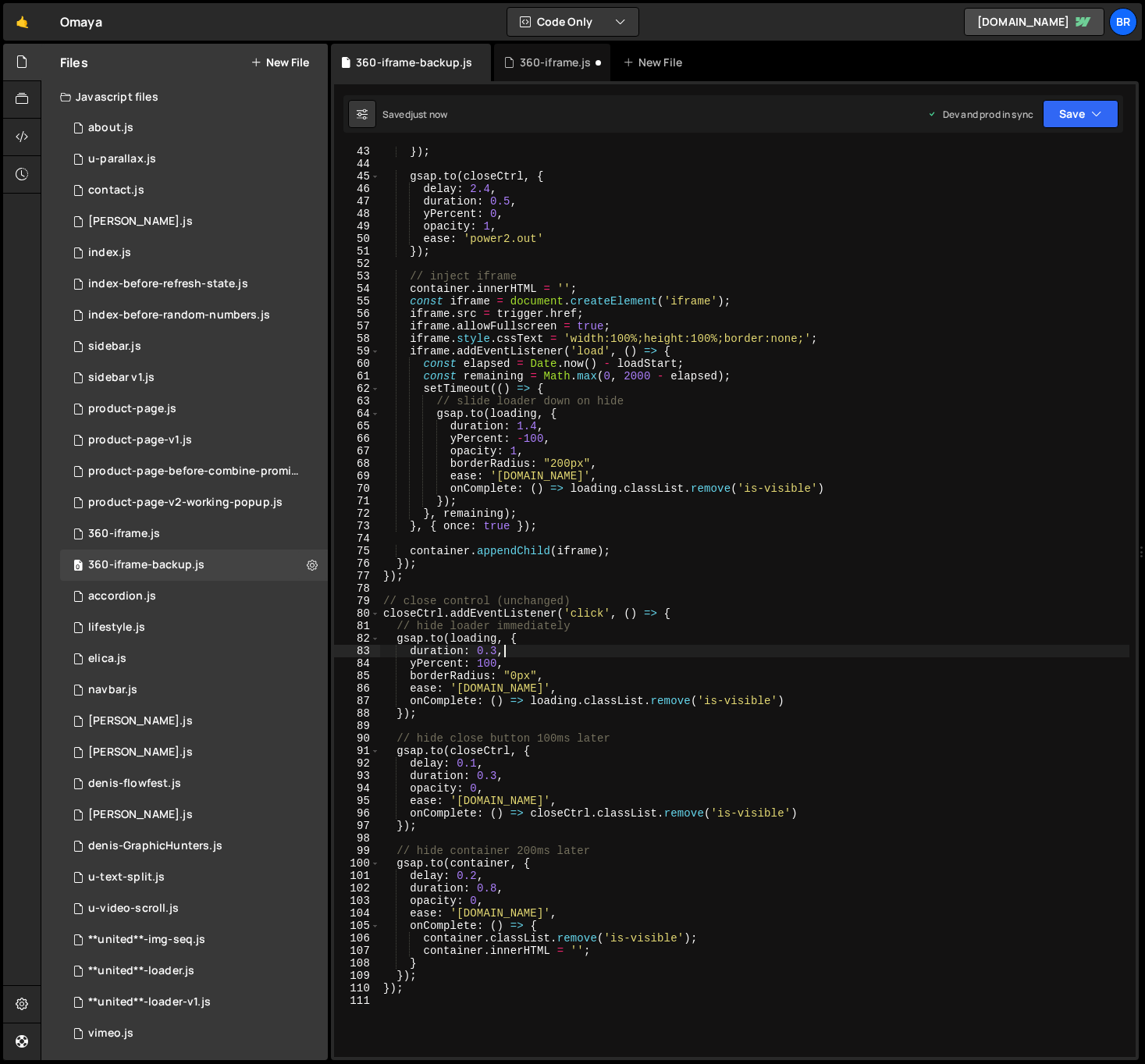
click at [868, 655] on div "}) ; gsap . to ( closeCtrl , { delay : 2.4 , duration : 0.5 , yPercent : 0 , op…" at bounding box center [754, 612] width 749 height 935
type textarea "});"
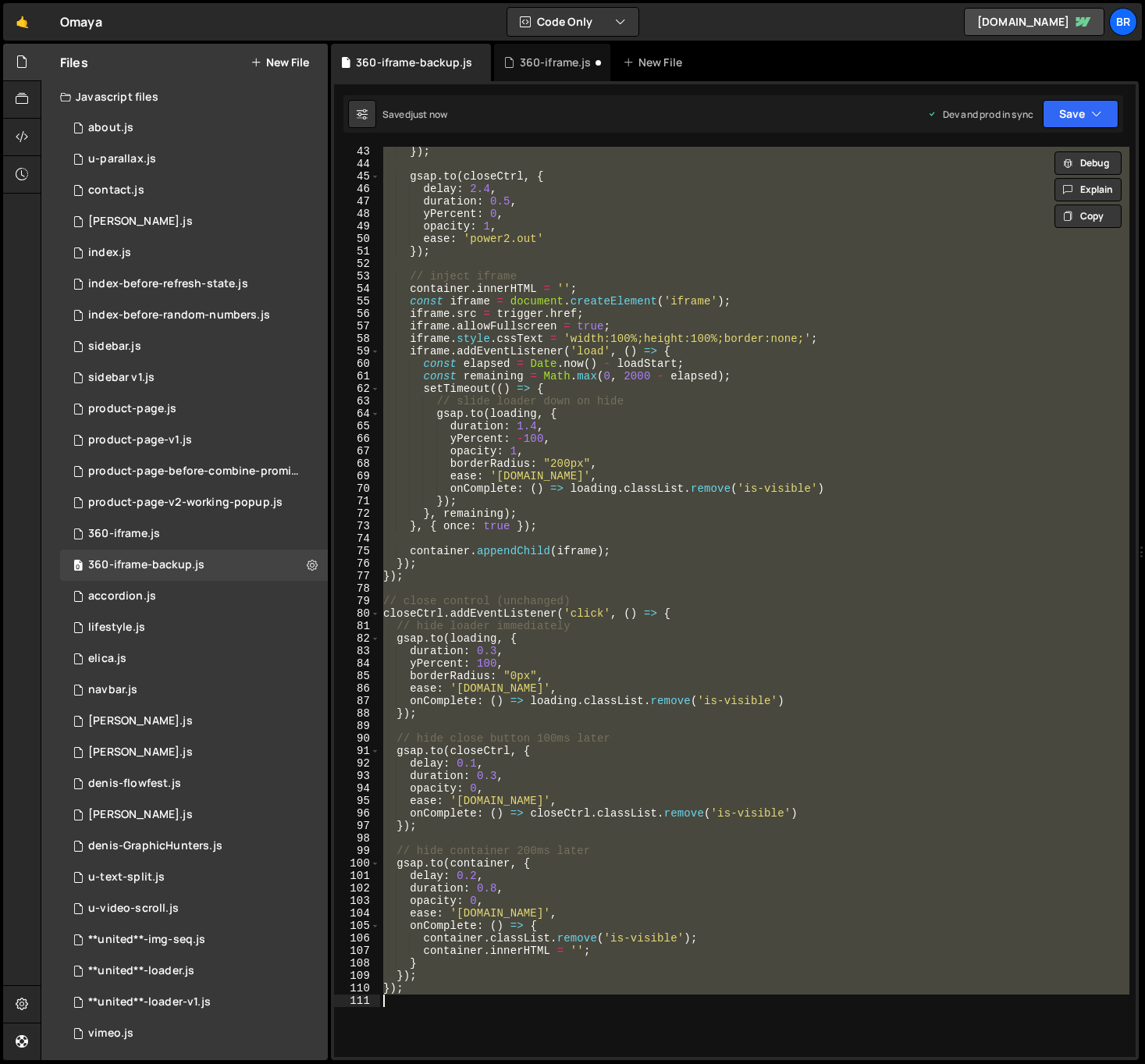
paste textarea
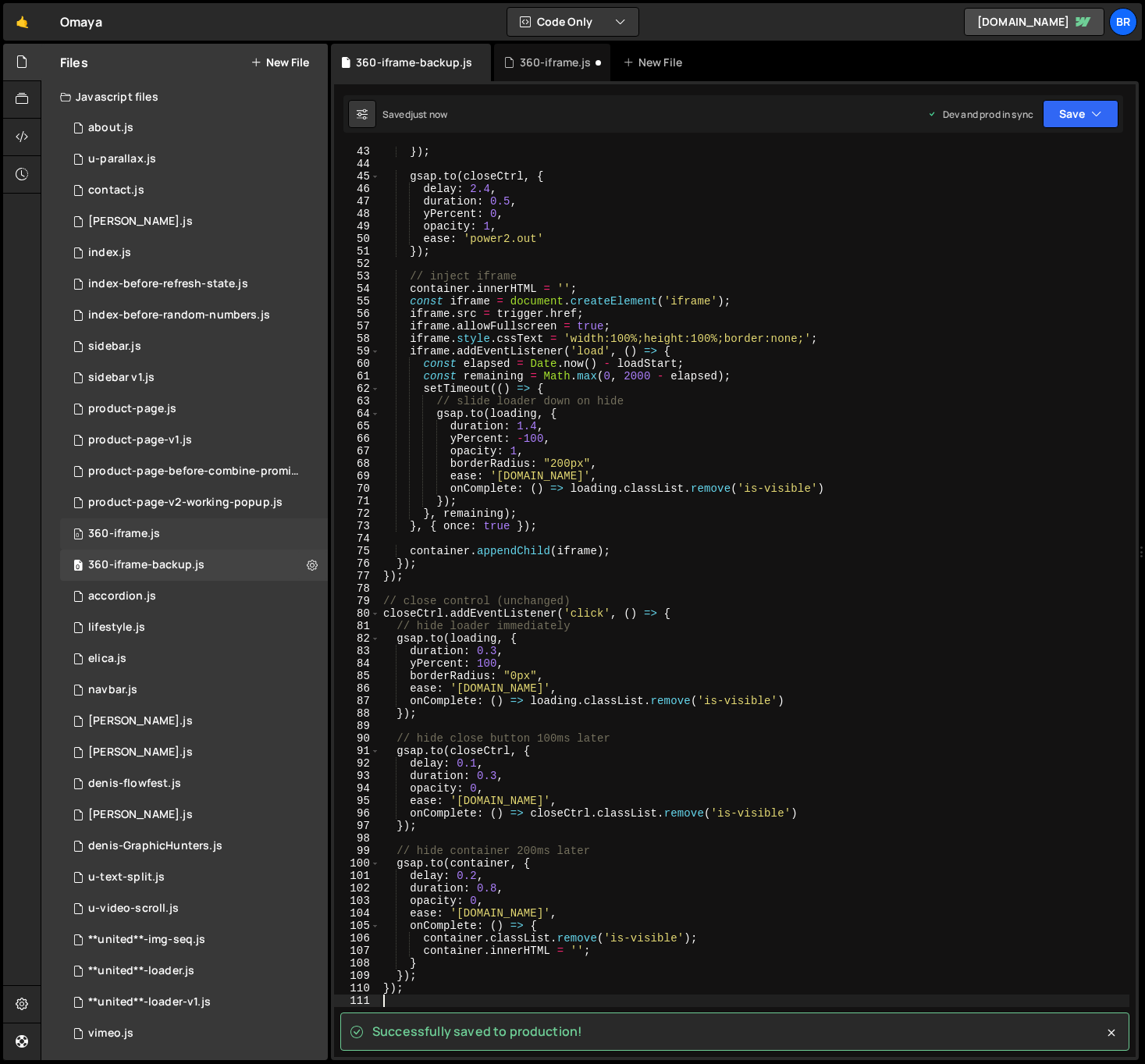
click at [231, 540] on div "0 360-iframe.js 0" at bounding box center [194, 534] width 268 height 32
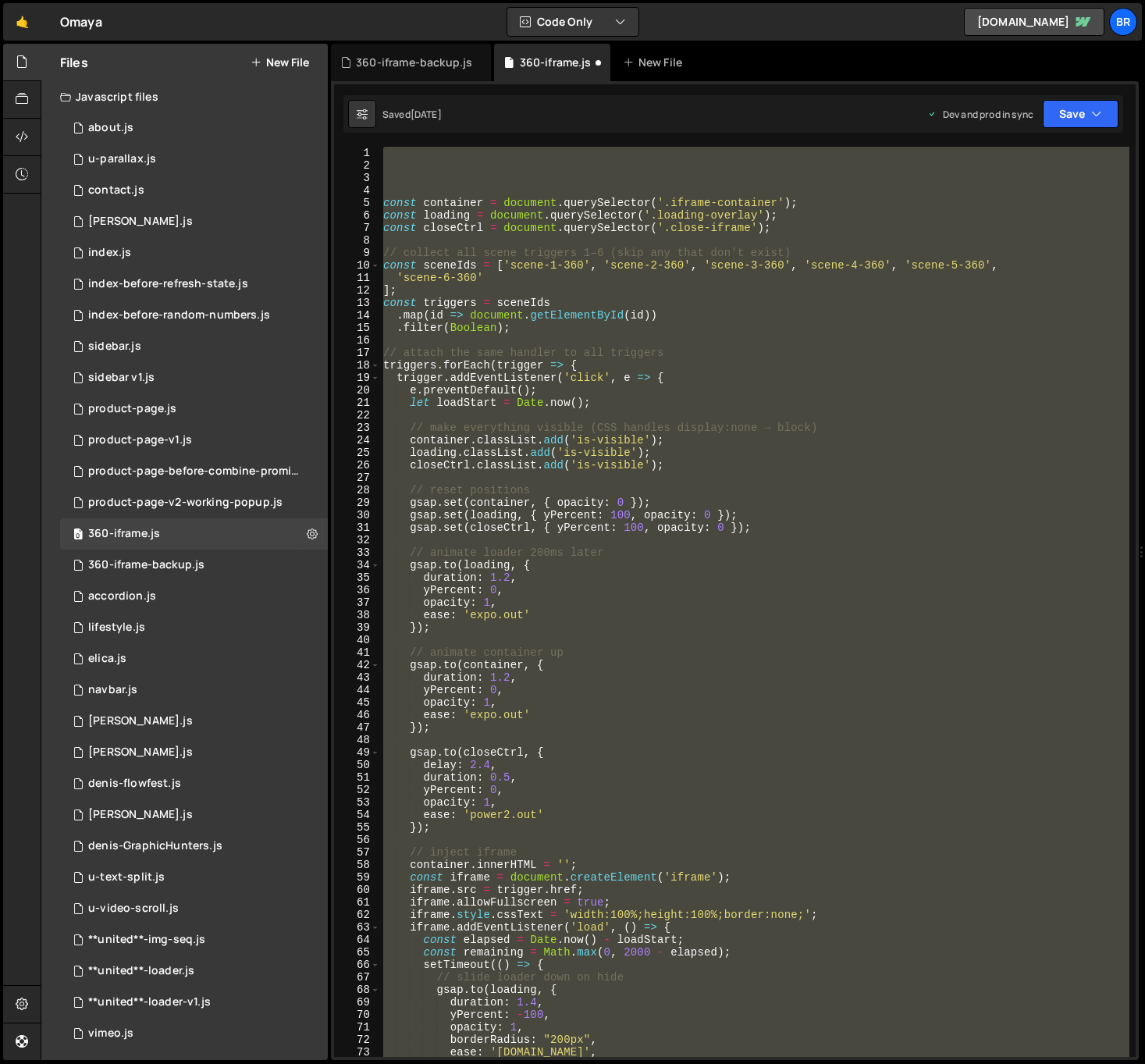
click at [585, 235] on div "const container = document . querySelector ( '.iframe-container' ) ; const load…" at bounding box center [754, 601] width 749 height 910
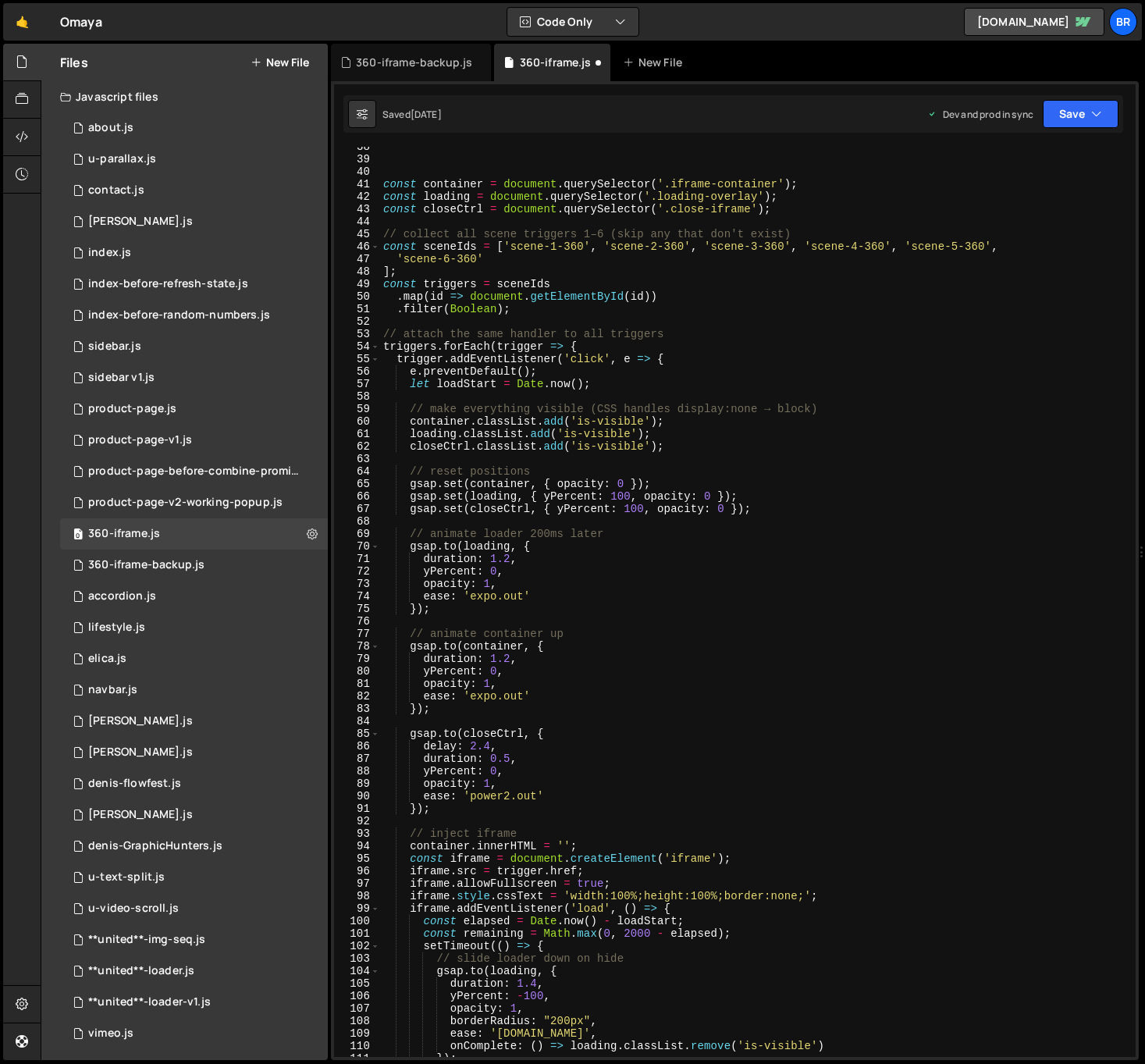
scroll to position [387, 0]
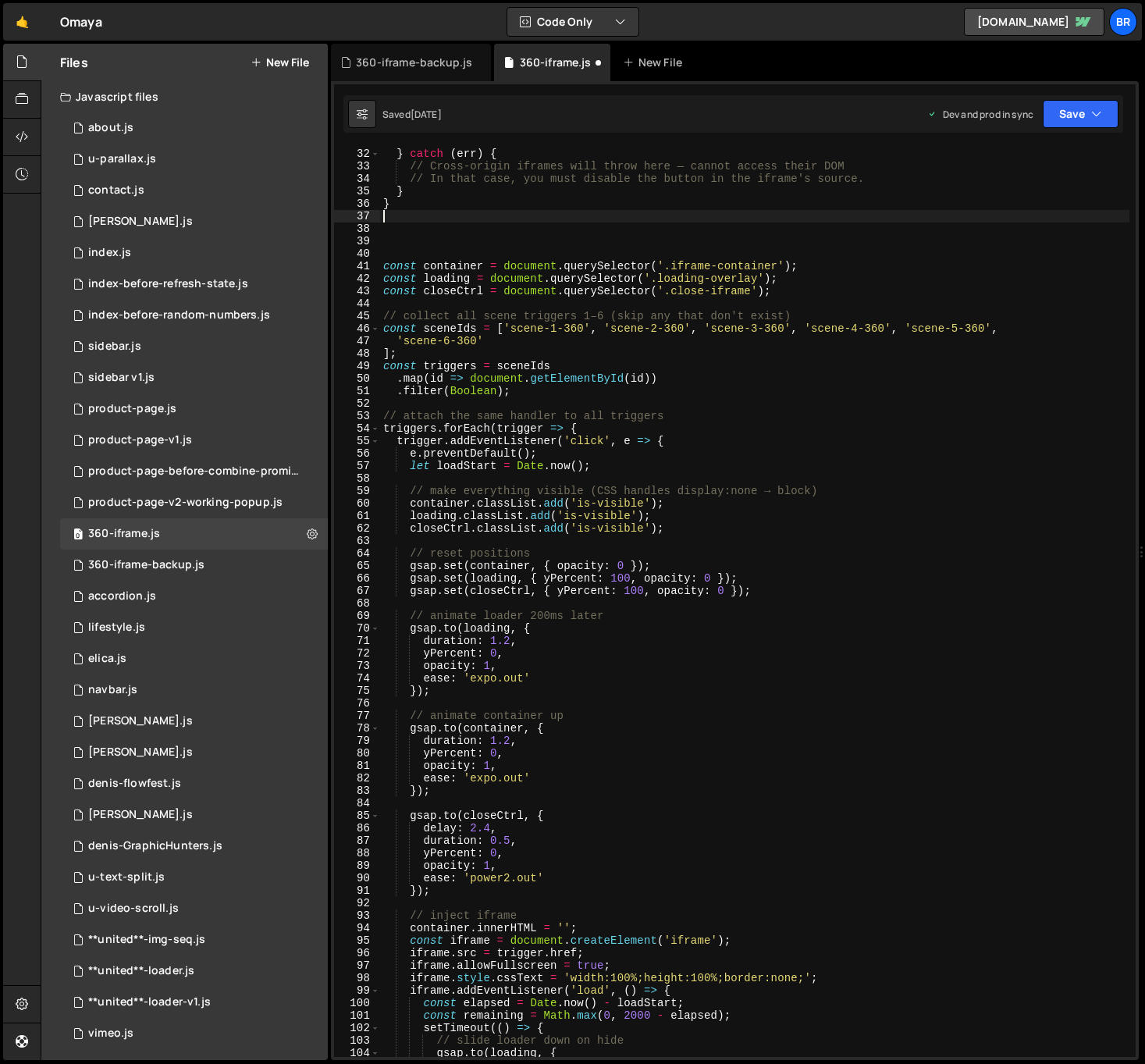
click at [902, 456] on div "// When this iframe is removed, observer dies with the document. } catch ( err …" at bounding box center [754, 602] width 749 height 935
type textarea "e.preventDefault();"
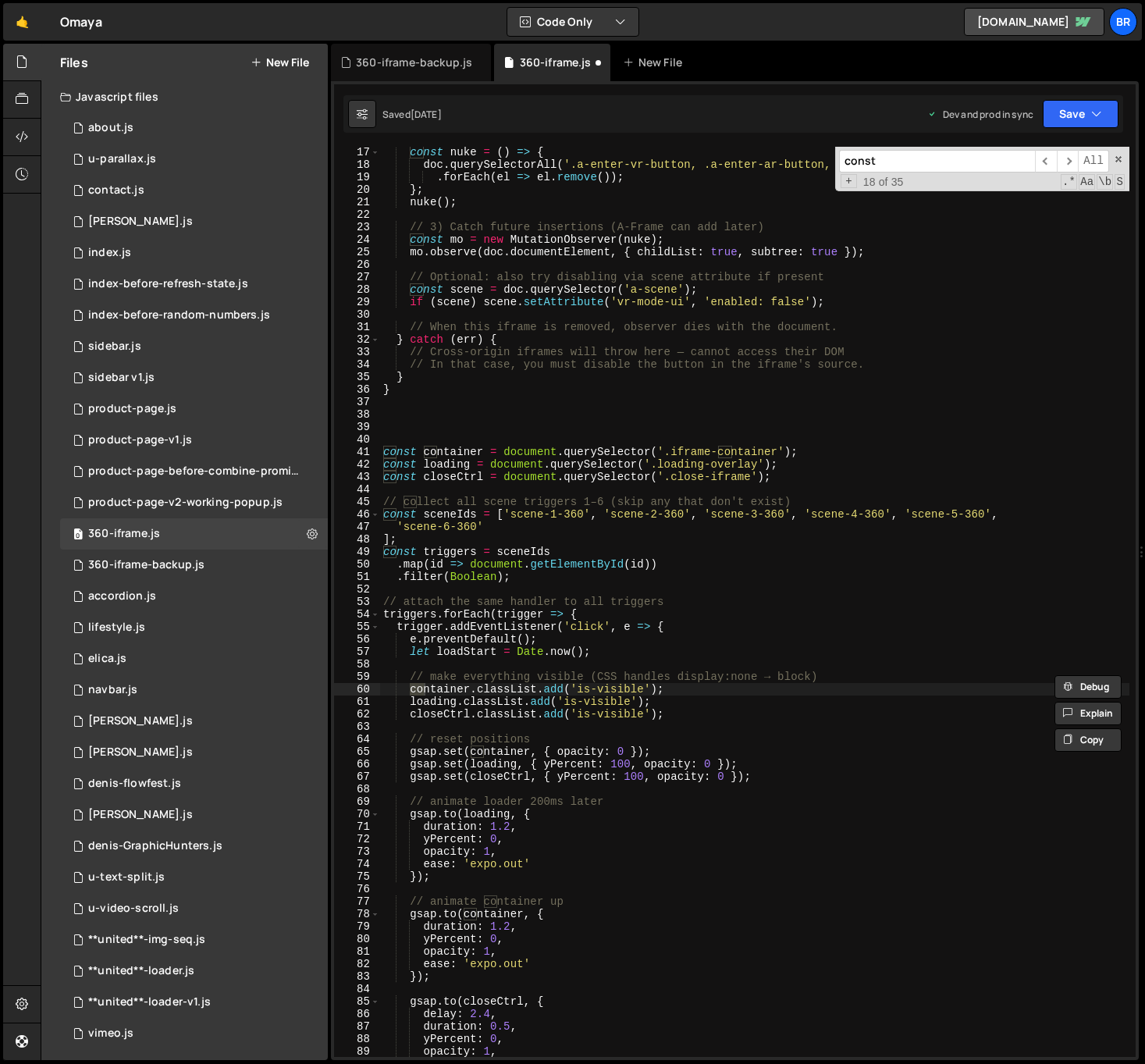
scroll to position [731, 0]
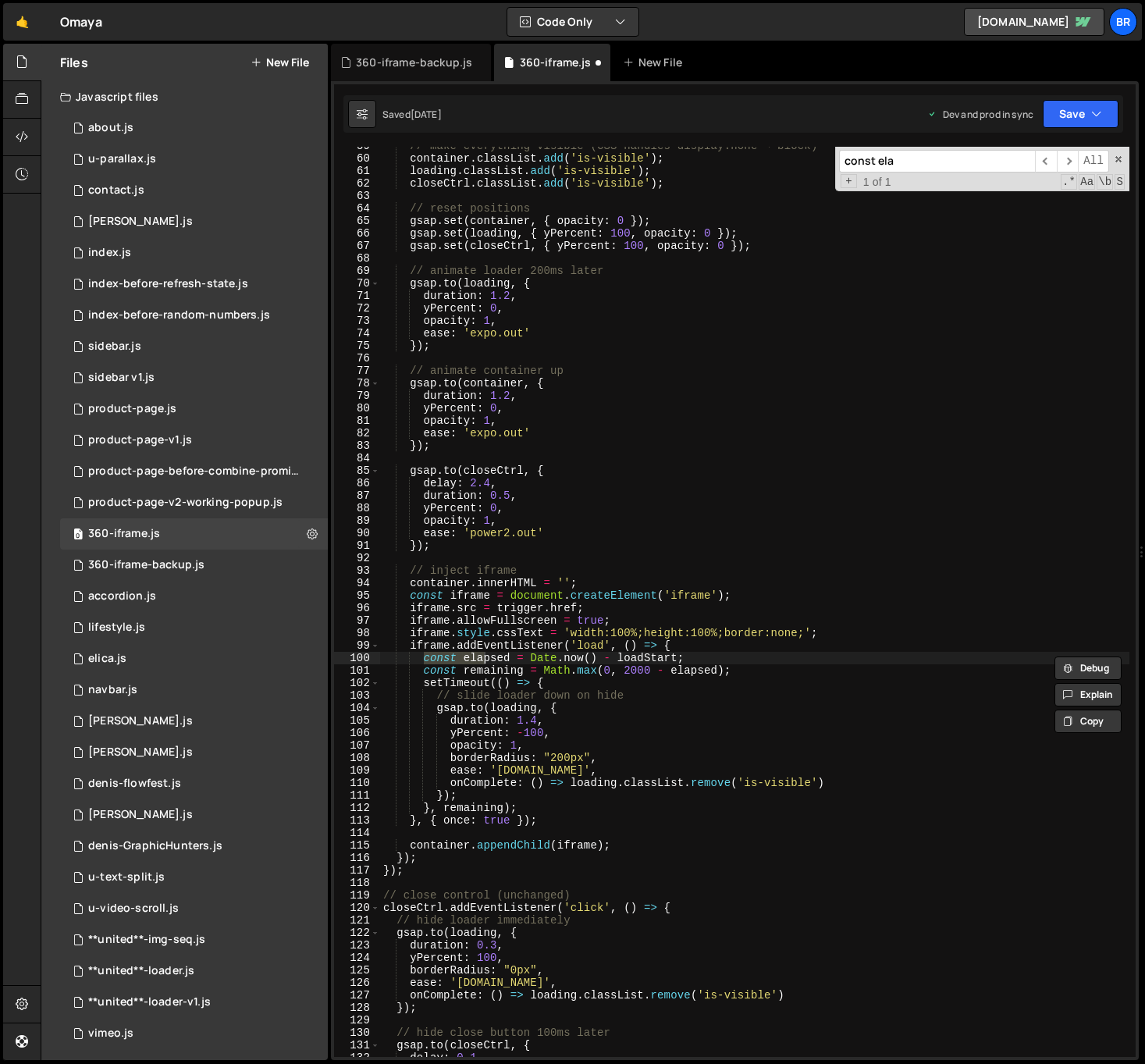
type input "const ela"
click at [802, 632] on div "// make everything visible (CSS handles display:none → block) container . class…" at bounding box center [754, 607] width 749 height 935
click at [522, 597] on div "// make everything visible (CSS handles display:none → block) container . class…" at bounding box center [754, 607] width 749 height 935
click at [734, 595] on div "// make everything visible (CSS handles display:none → block) container . class…" at bounding box center [754, 607] width 749 height 935
click at [591, 617] on div "// make everything visible (CSS handles display:none → block) container . class…" at bounding box center [754, 607] width 749 height 935
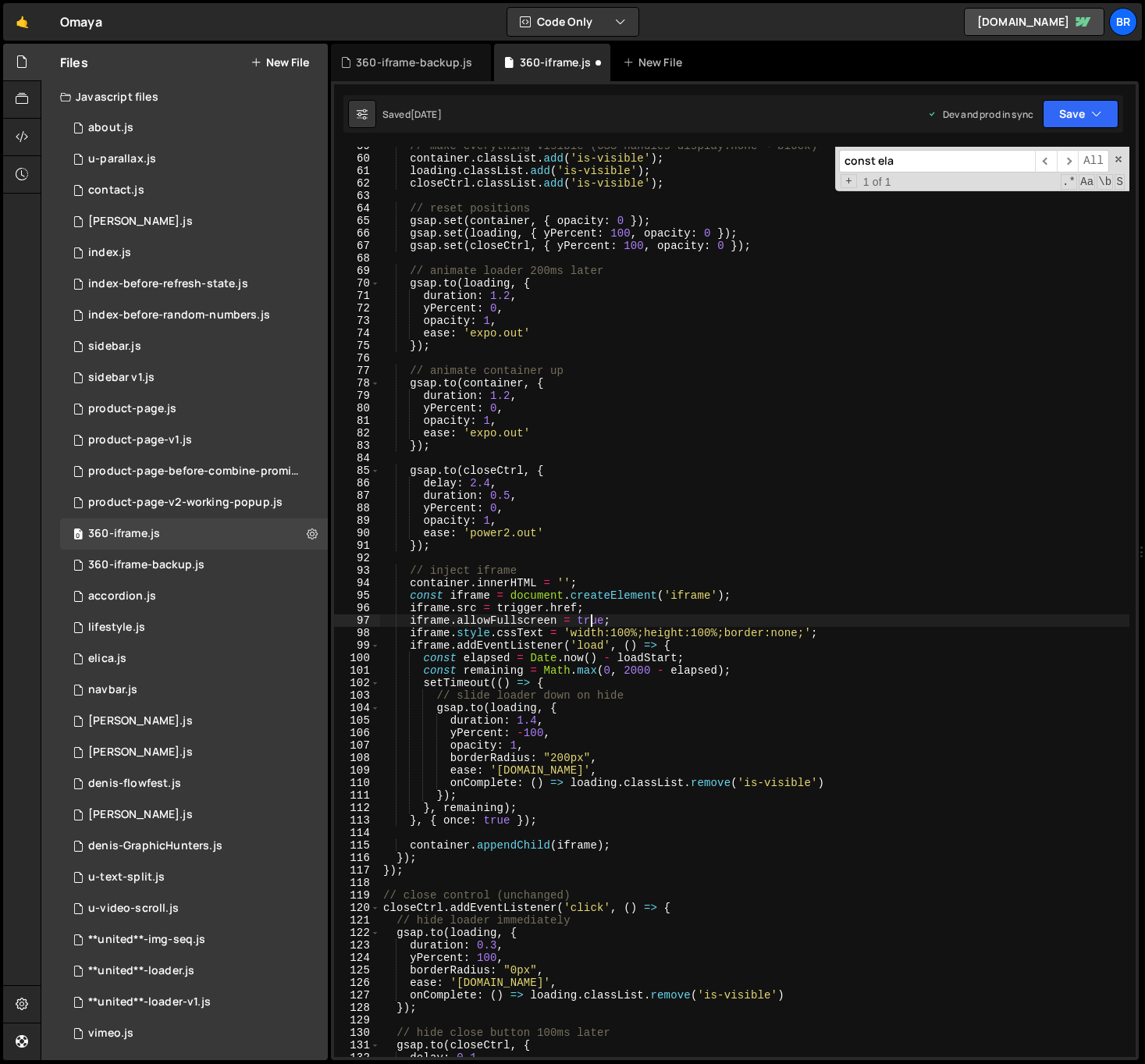
click at [591, 617] on div "// make everything visible (CSS handles display:none → block) container . class…" at bounding box center [754, 607] width 749 height 935
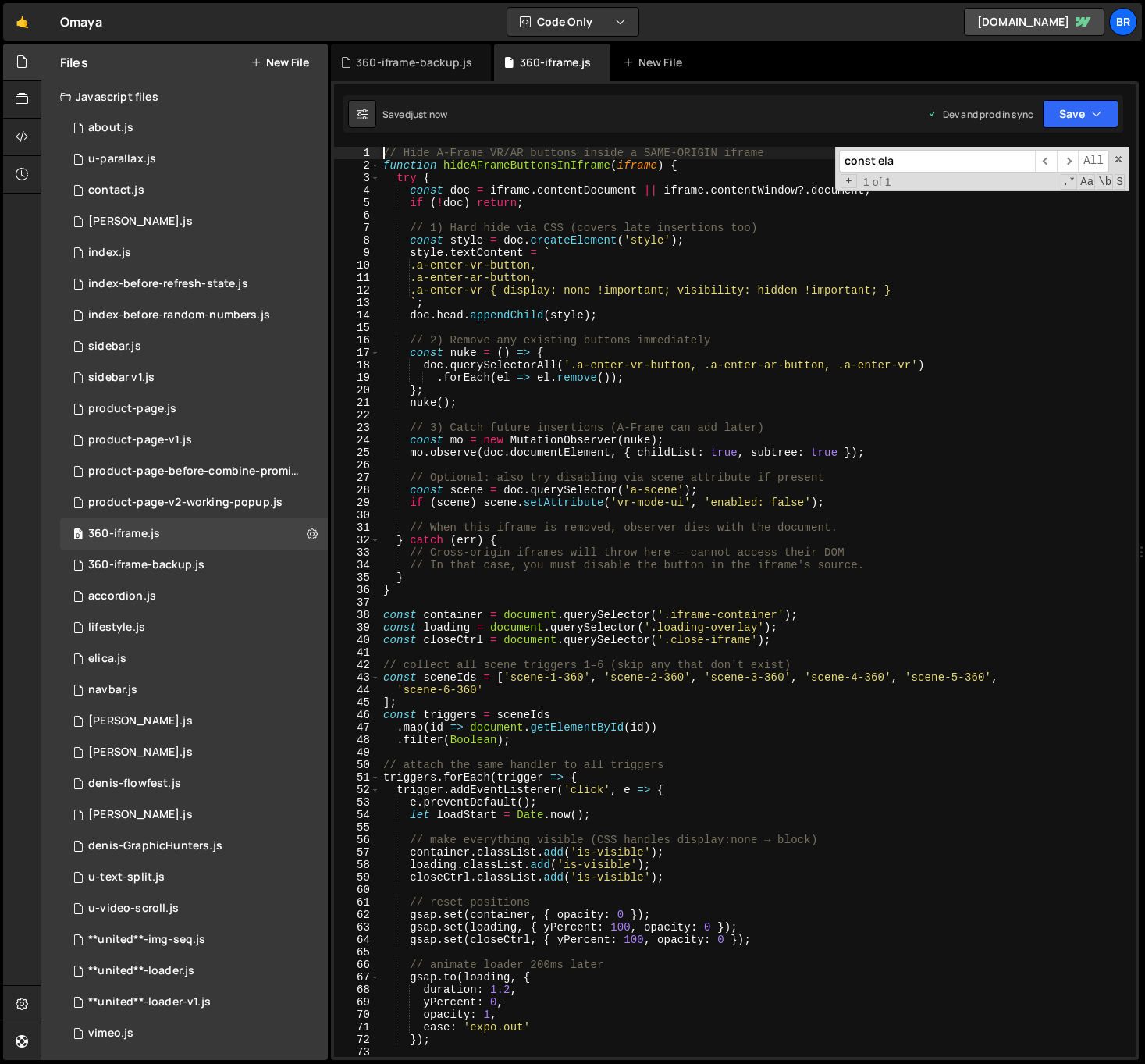
scroll to position [0, 0]
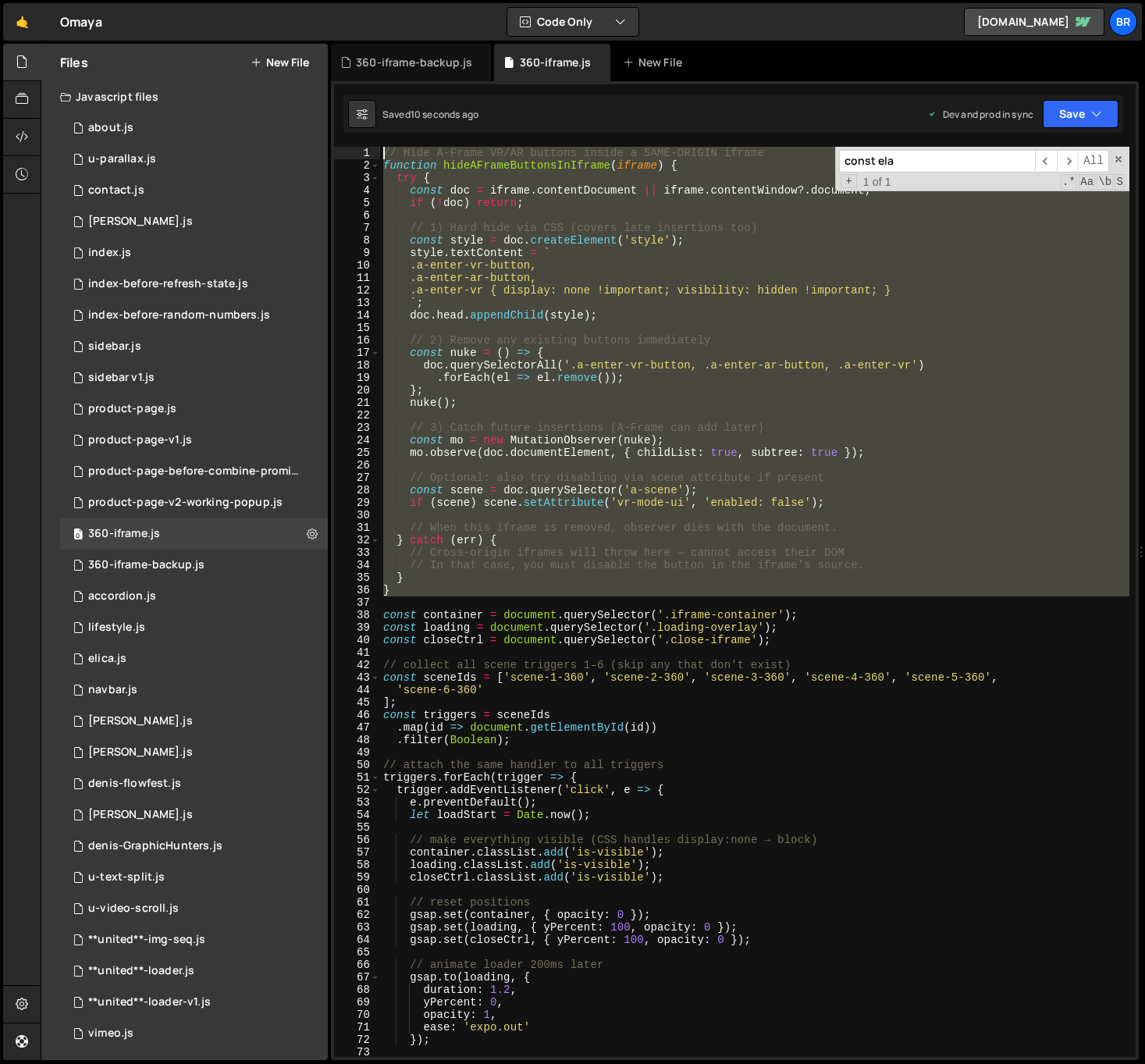
drag, startPoint x: 420, startPoint y: 596, endPoint x: 328, endPoint y: 82, distance: 522.2
click at [328, 86] on div "Files New File Javascript files 0 about.js 0 0 u-parallax.js 0 0 contact.js 0 0…" at bounding box center [592, 552] width 1104 height 1017
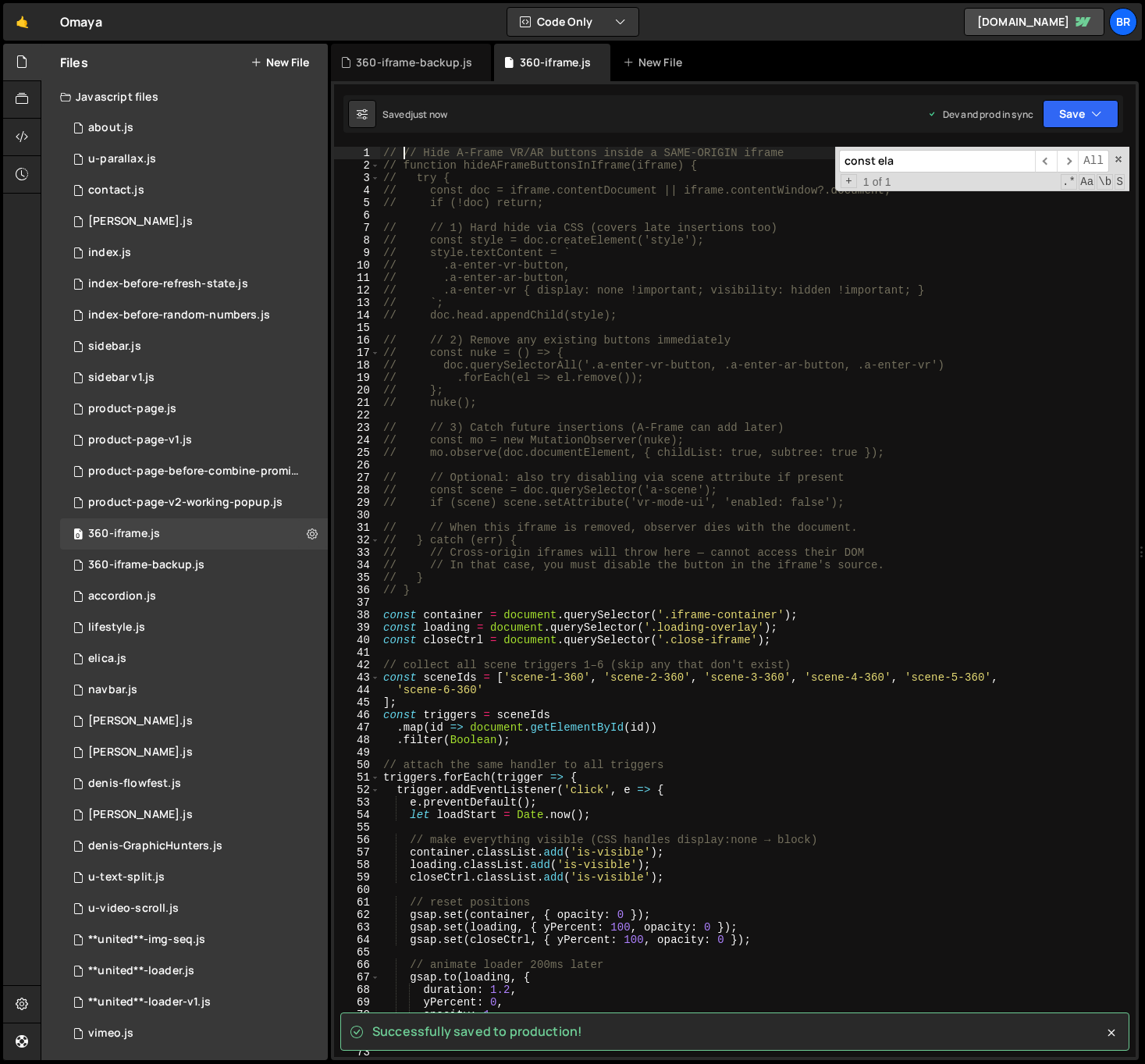
type textarea "// // Hide A-Frame VR/AR buttons inside a SAME-ORIGIN iframe"
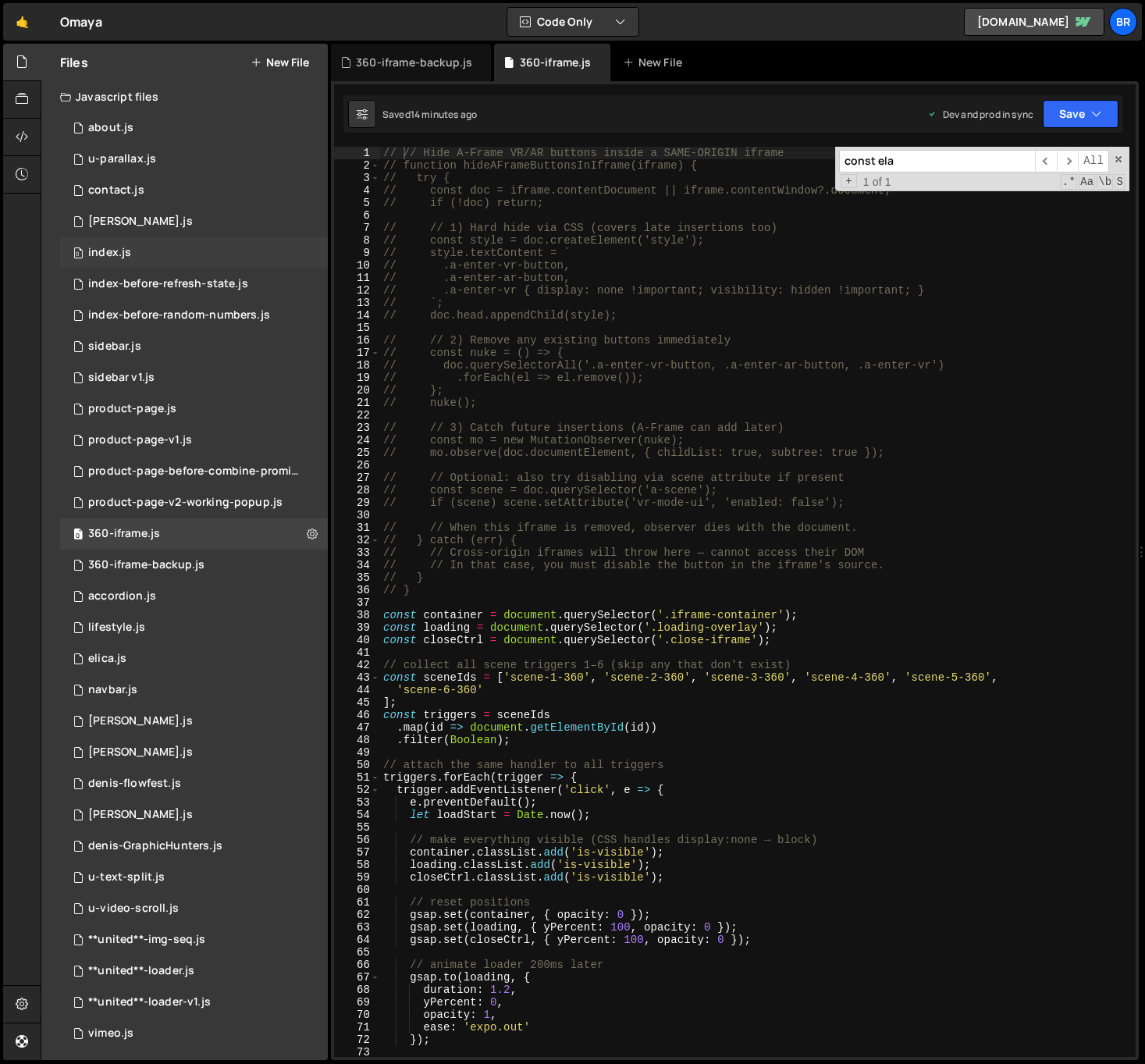
click at [130, 250] on div "0 index.js 0" at bounding box center [194, 253] width 268 height 32
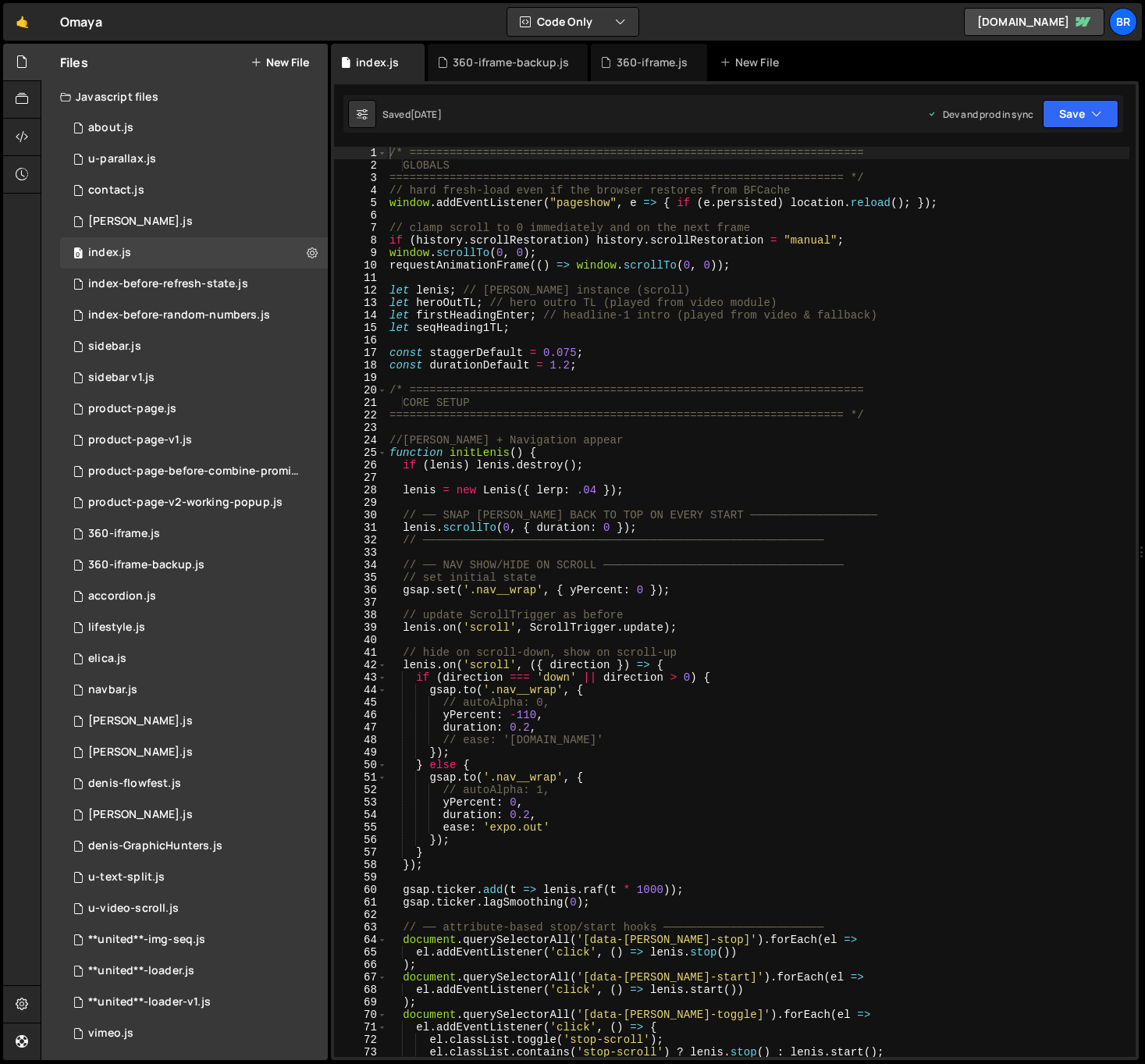
scroll to position [3780, 0]
click at [629, 338] on div "/* ==================================================================== GLOBALS…" at bounding box center [758, 613] width 743 height 935
click at [497, 564] on div "/* ==================================================================== GLOBALS…" at bounding box center [758, 613] width 743 height 935
type textarea "// ── NAV SHOW/HIDE ON SCROLL ────────────────────────────────────"
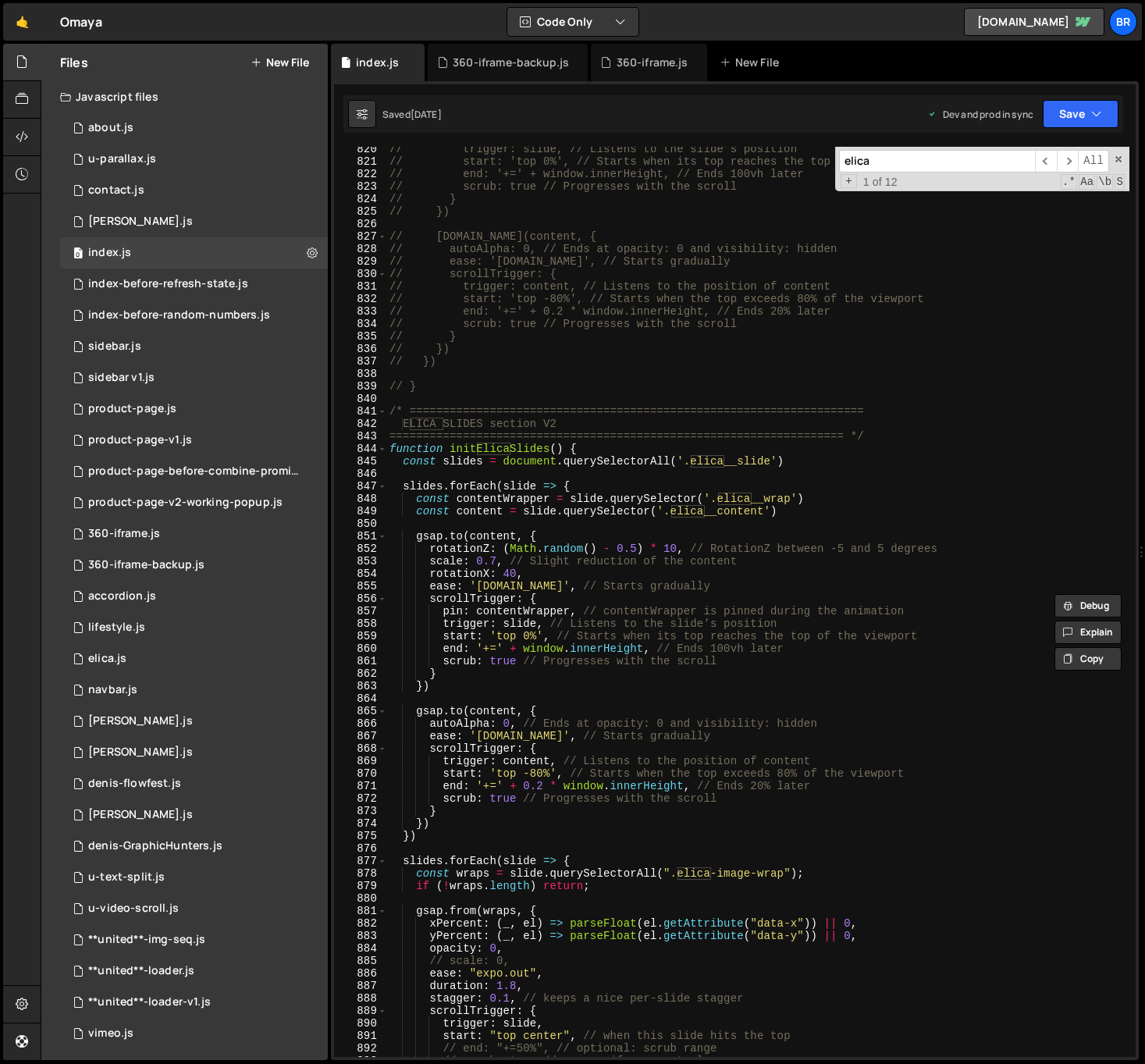
scroll to position [10283, 0]
type input "elica"
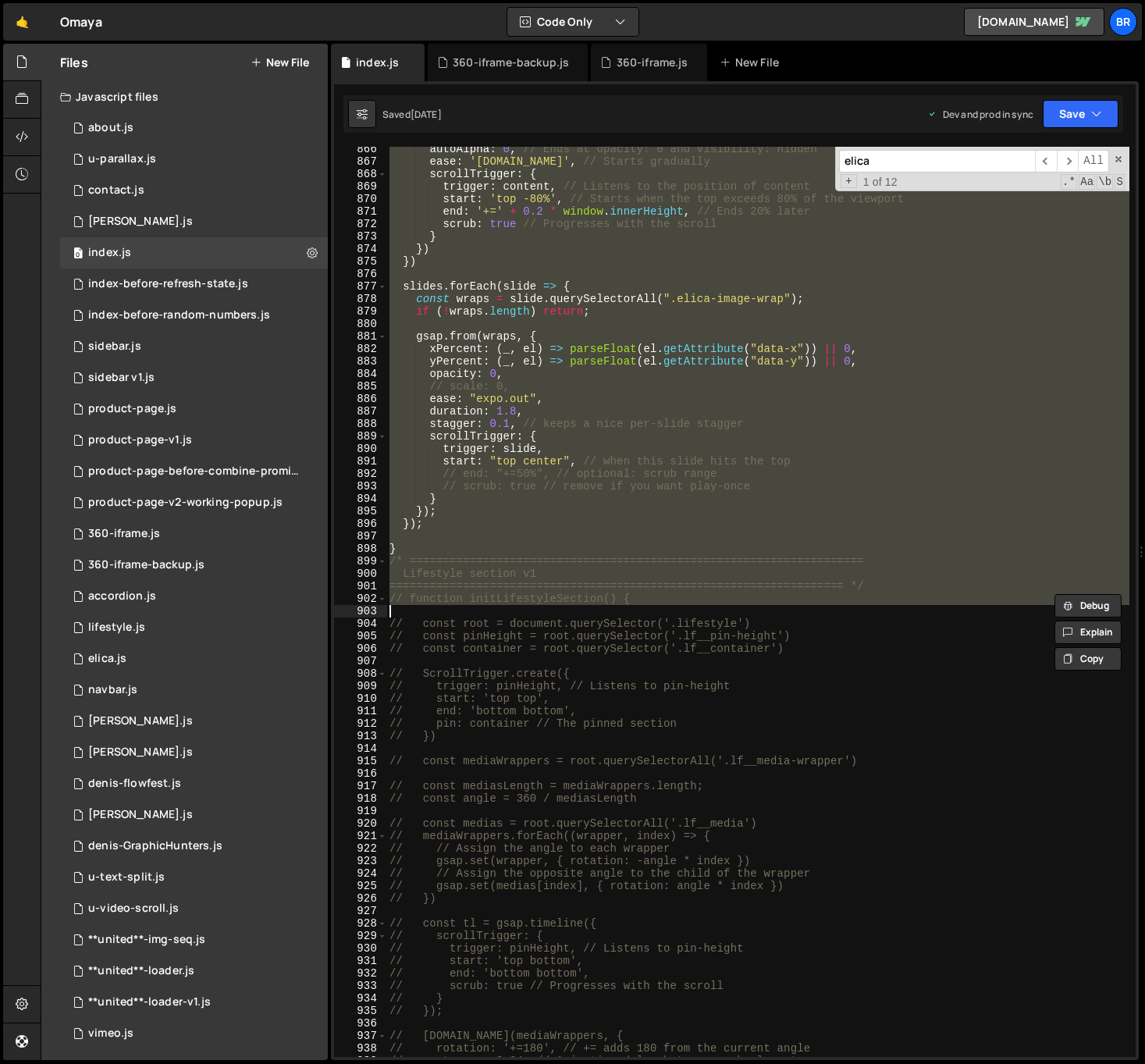
scroll to position [10857, 0]
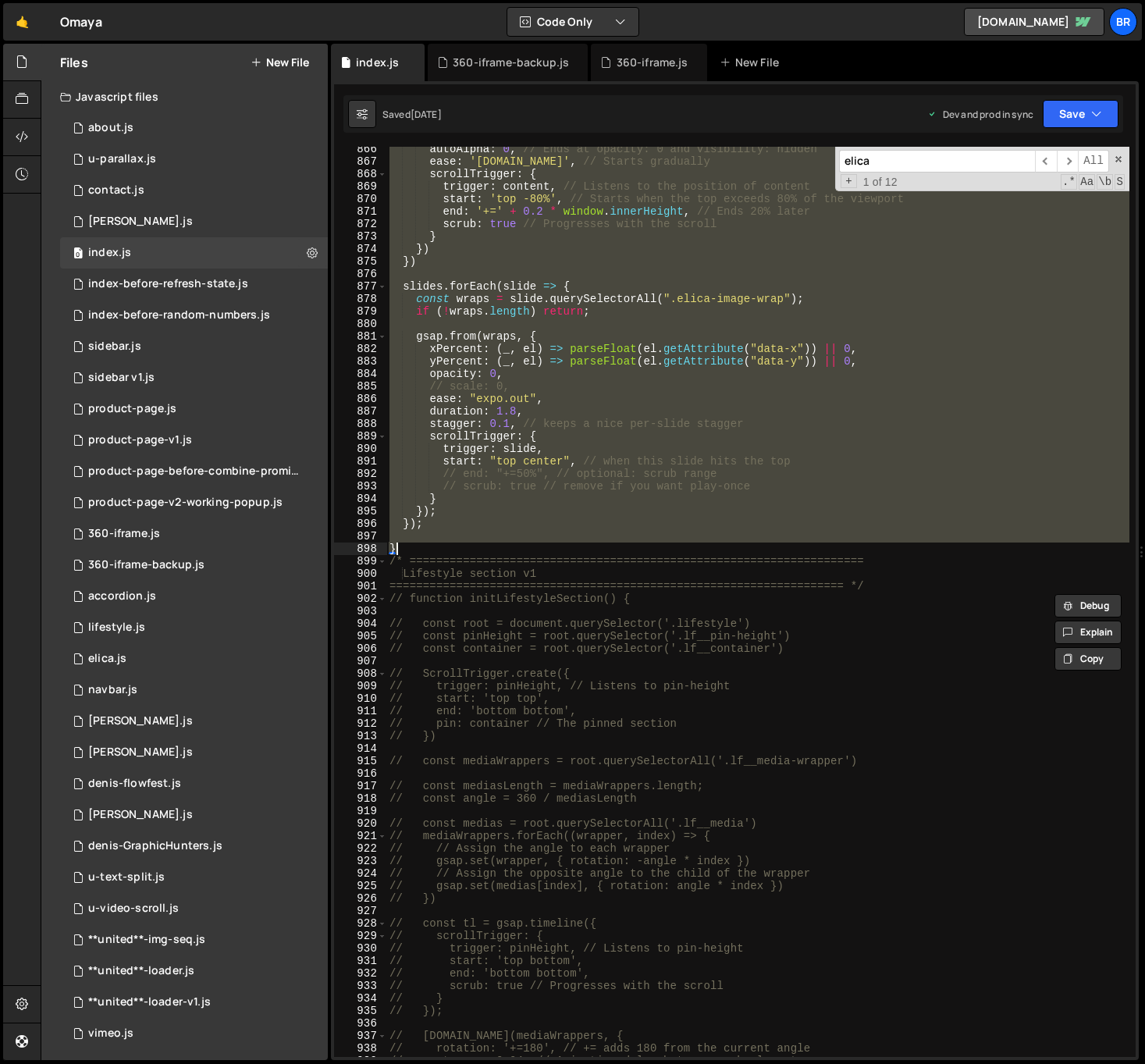
drag, startPoint x: 390, startPoint y: 412, endPoint x: 539, endPoint y: 543, distance: 198.4
click at [539, 543] on div "autoAlpha : 0 , // Ends at opacity: 0 and visibility: hidden ease : '[DOMAIN_NA…" at bounding box center [758, 610] width 743 height 935
type textarea "}"
click at [131, 122] on div "about.js" at bounding box center [110, 127] width 45 height 14
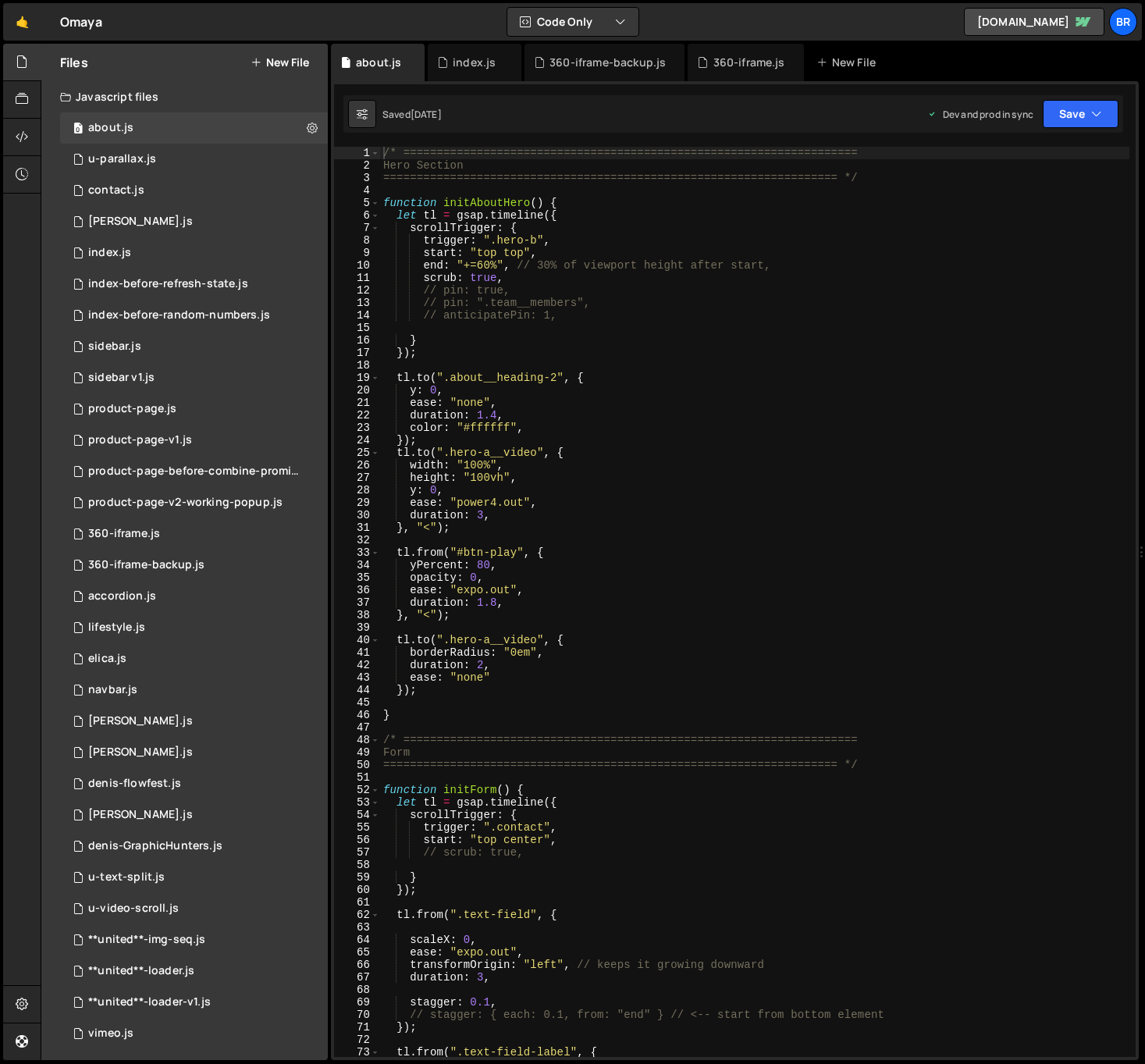
type textarea "});"
click at [828, 354] on div "/* ==================================================================== Hero Se…" at bounding box center [754, 613] width 749 height 935
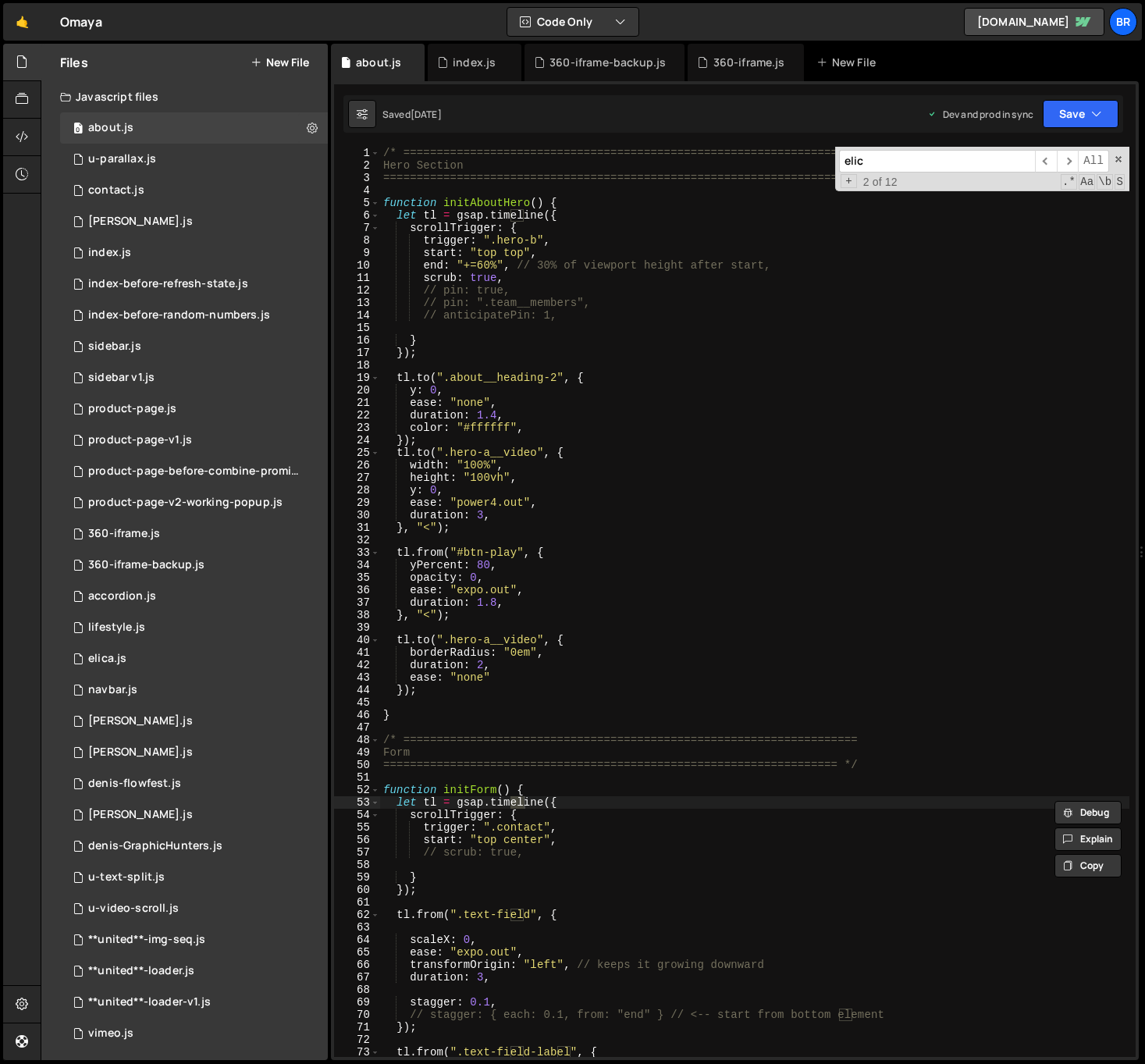
type input "elica"
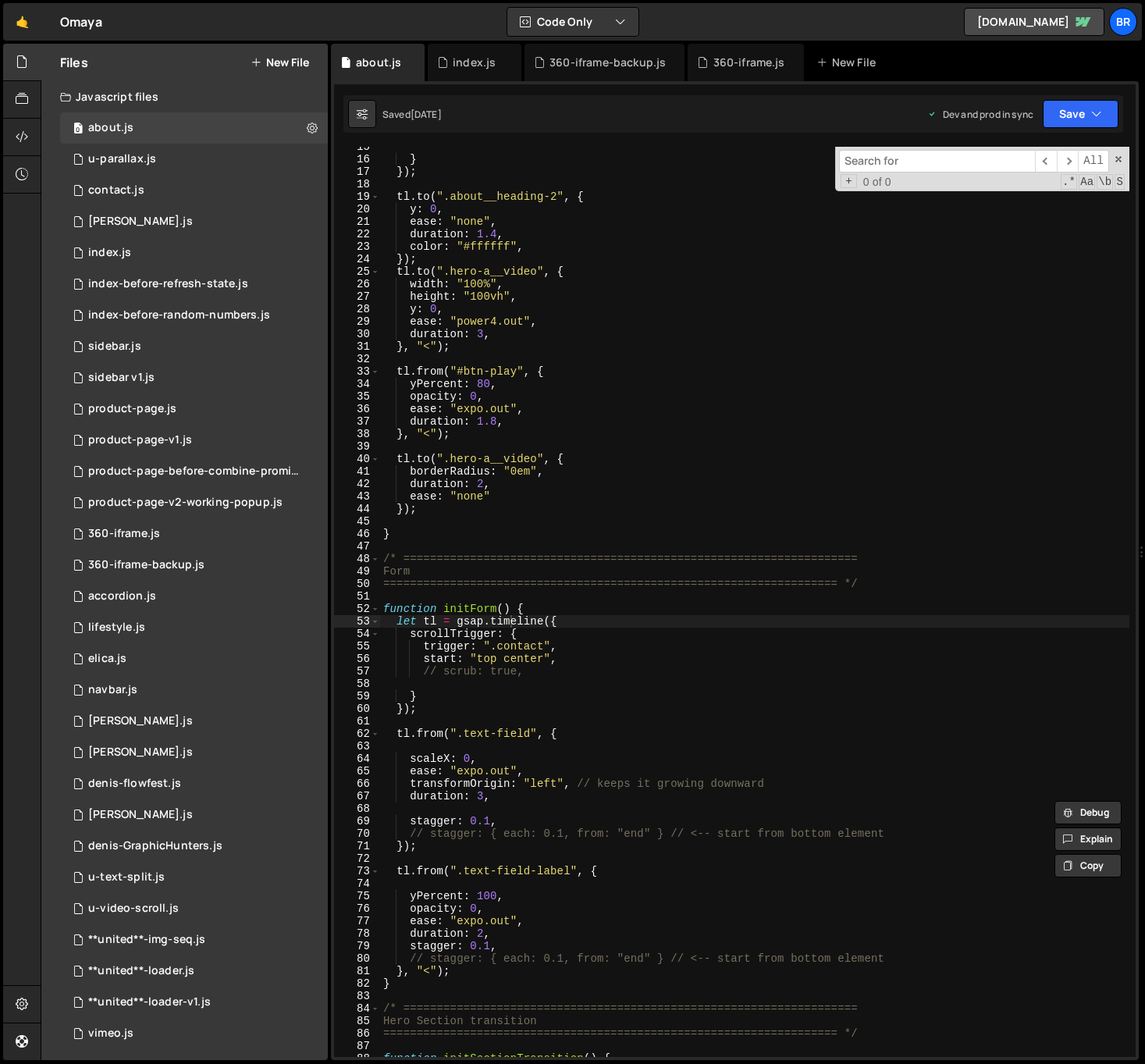
click at [620, 580] on div "} }) ; tl . to ( ".about__heading-2" , { y : 0 , ease : "none" , duration : 1.4…" at bounding box center [754, 608] width 749 height 935
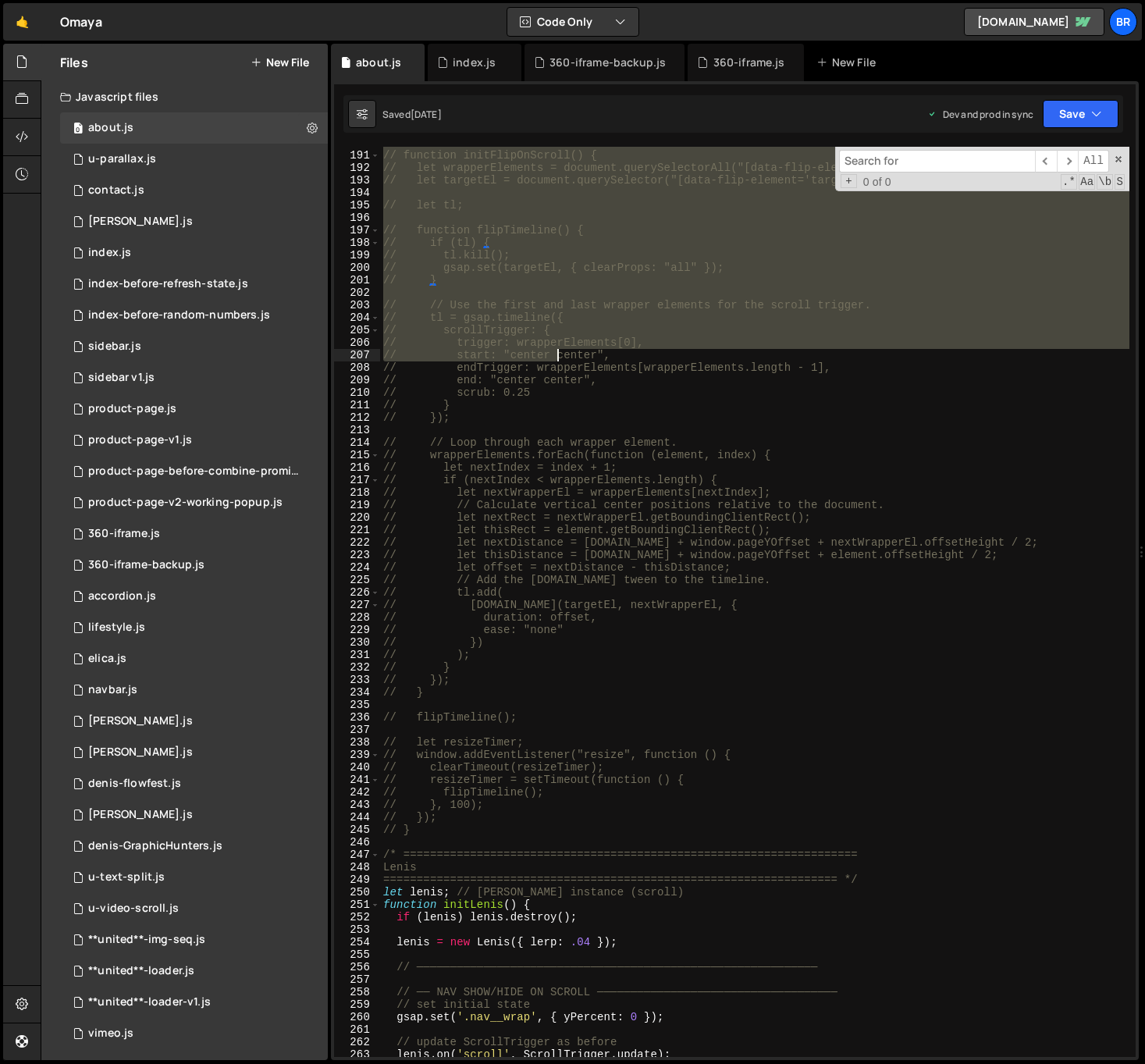
scroll to position [2610, 0]
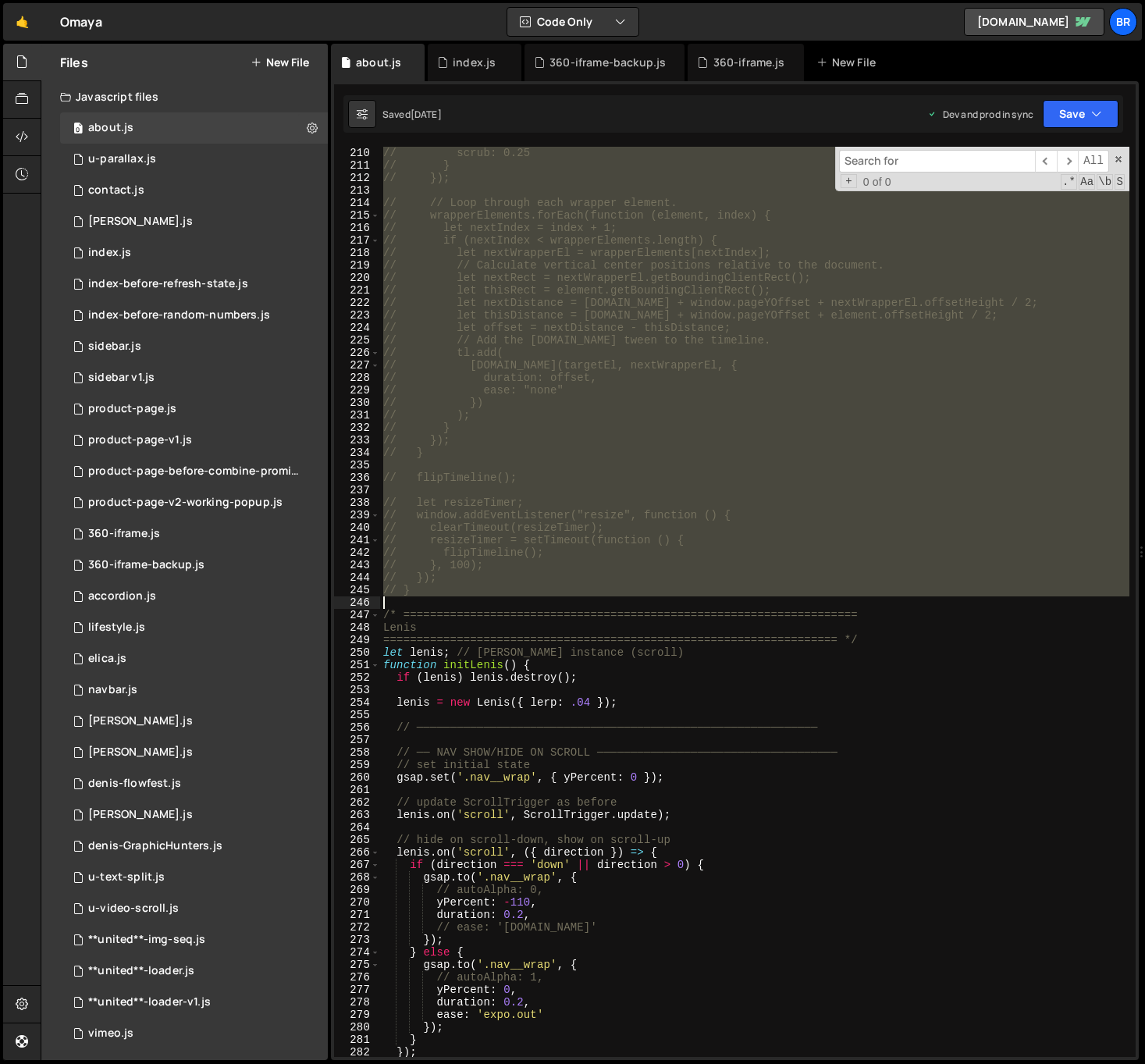
drag, startPoint x: 380, startPoint y: 277, endPoint x: 497, endPoint y: 599, distance: 342.6
click at [497, 599] on div "// end: "center center", // scrub: 0.25 // } // }); // // Loop through each wra…" at bounding box center [754, 601] width 749 height 935
type textarea "// }"
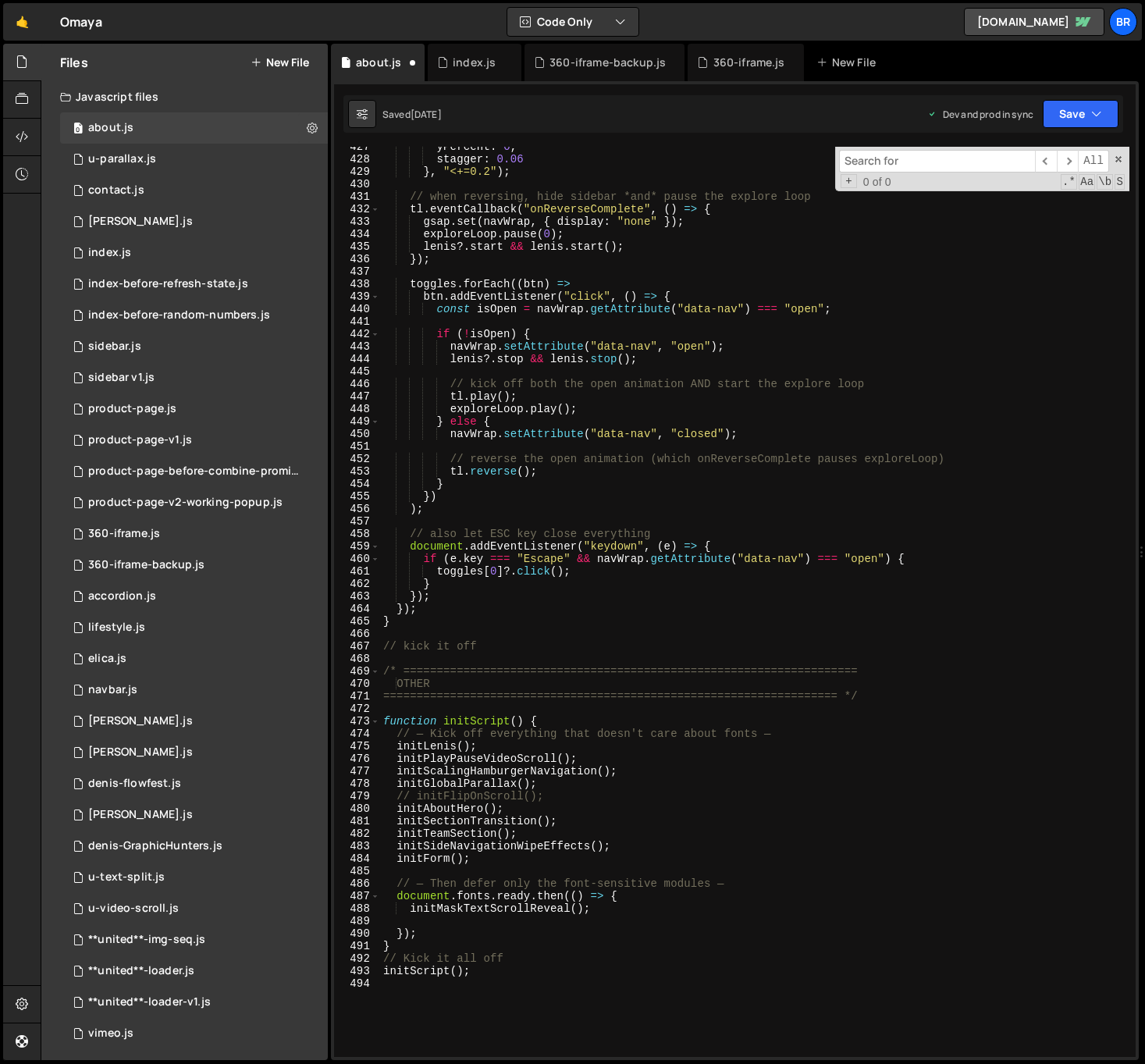
scroll to position [5296, 0]
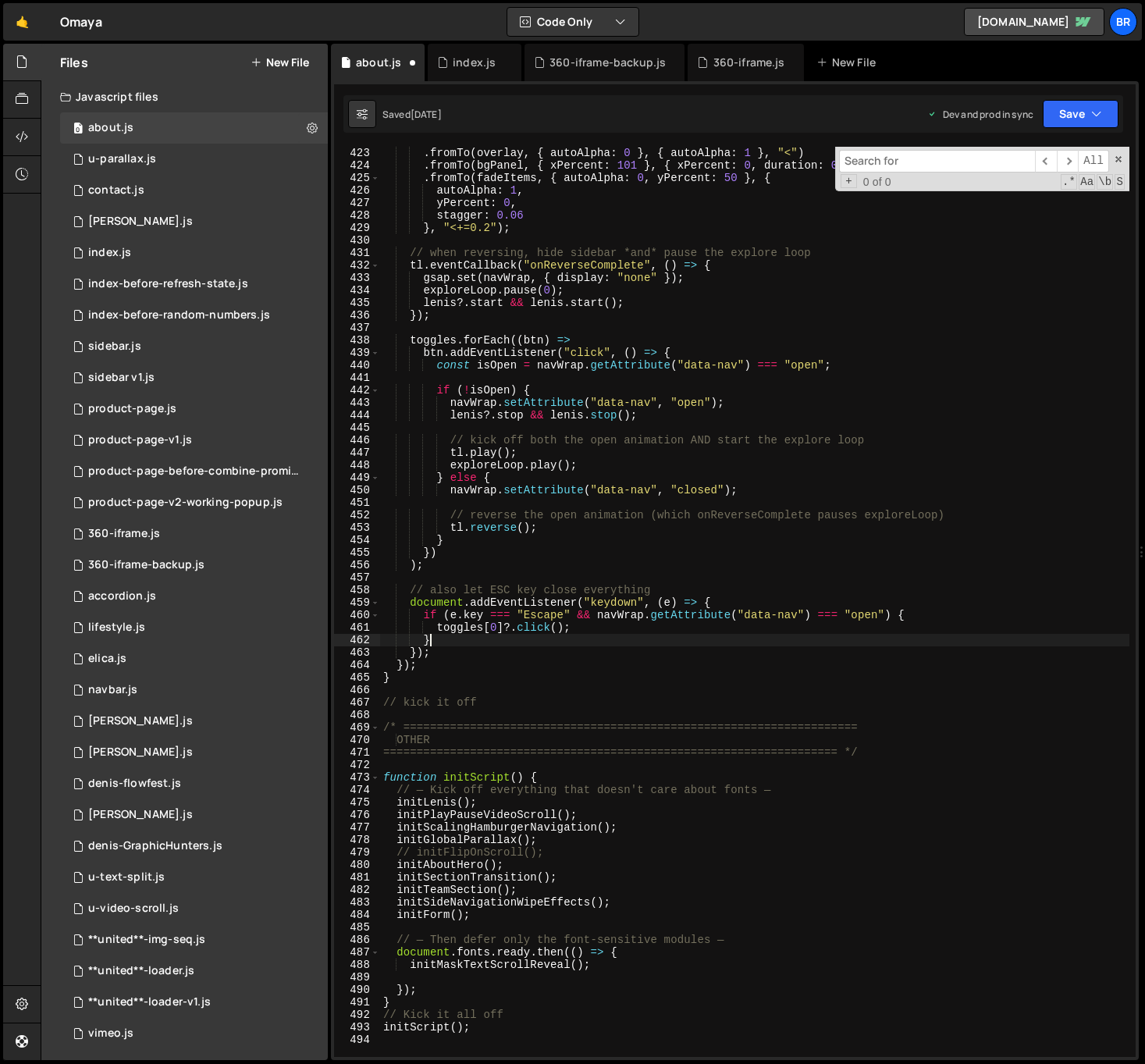
click at [684, 637] on div ". fromTo ( overlay , { autoAlpha : 0 } , { autoAlpha : 1 } , "<" ) . fromTo ( b…" at bounding box center [754, 613] width 749 height 935
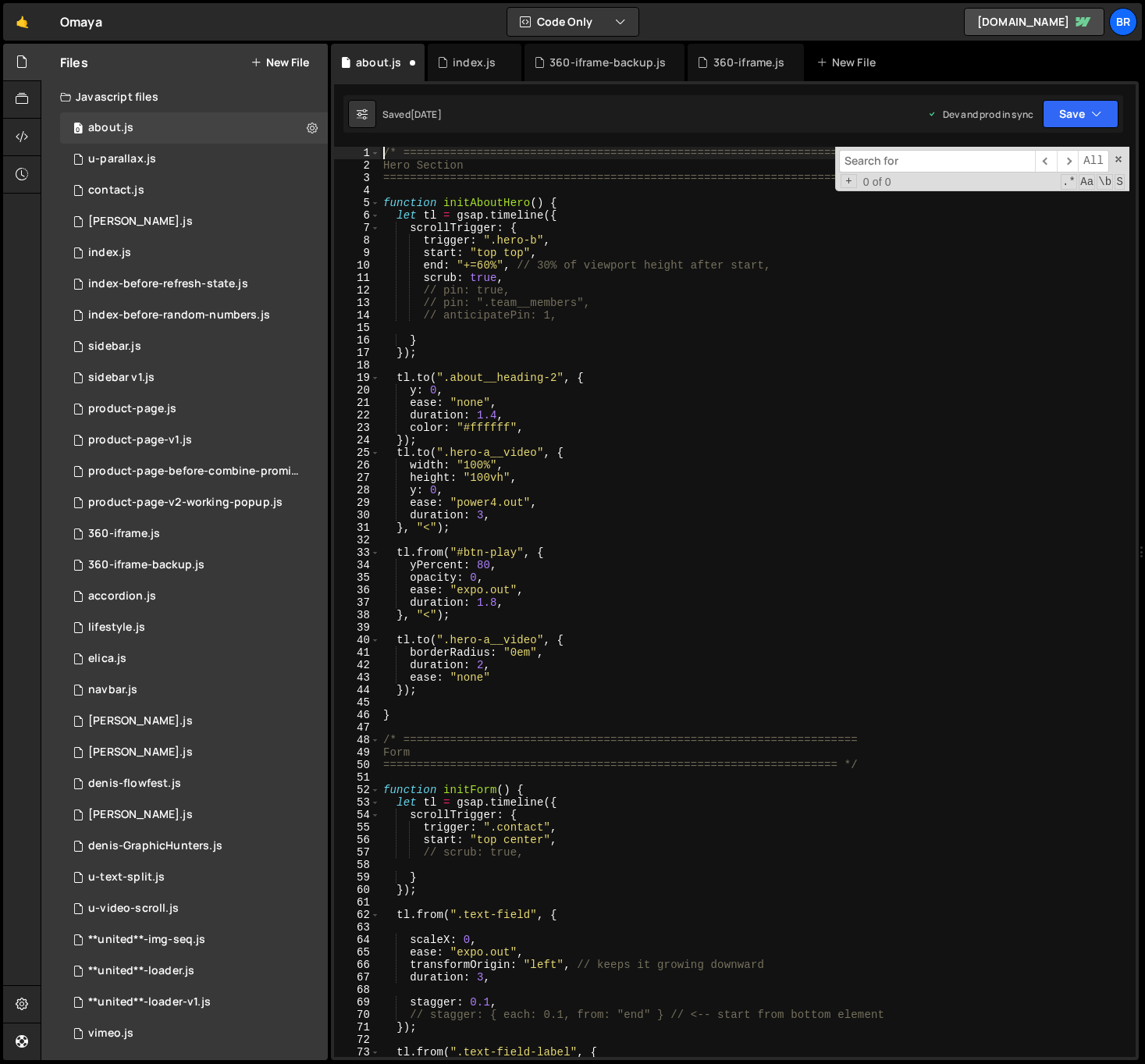
scroll to position [0, 0]
click at [507, 179] on div "/* ==================================================================== Hero Se…" at bounding box center [754, 613] width 749 height 935
type textarea "==================================================================== */"
click at [506, 188] on div "/* ==================================================================== Hero Se…" at bounding box center [754, 613] width 749 height 935
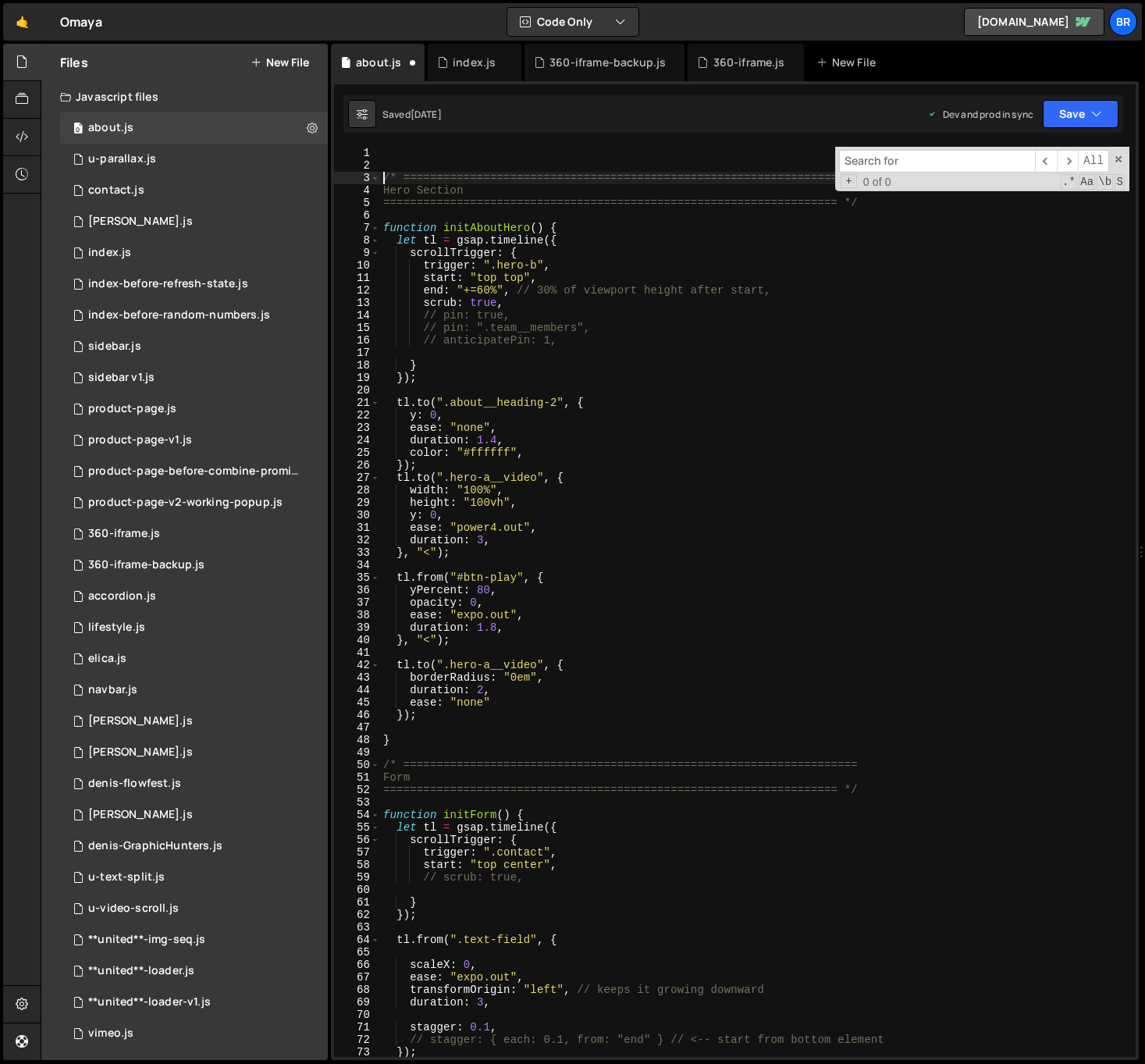
type textarea "/* ===================================================================="
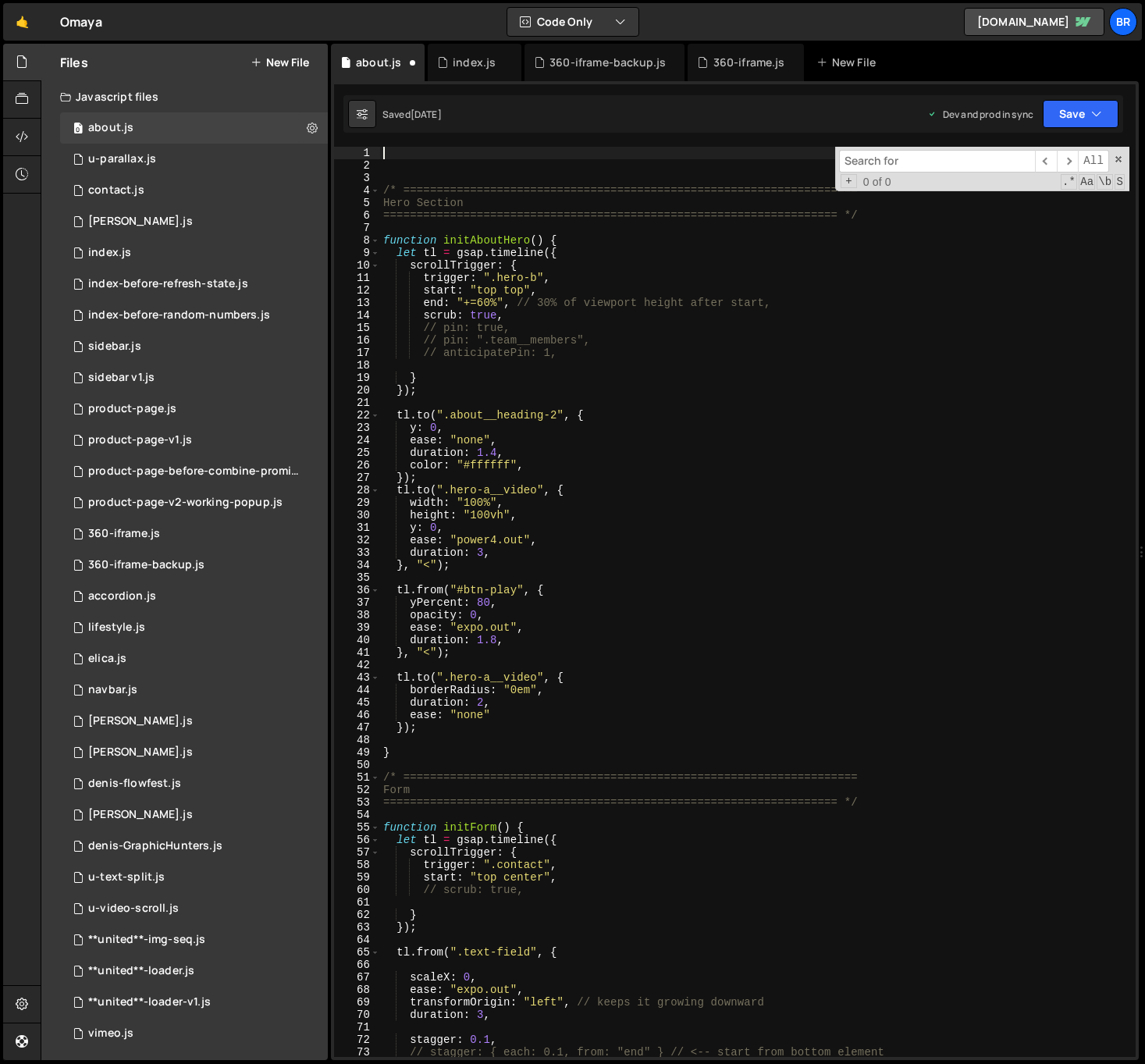
paste textarea "}"
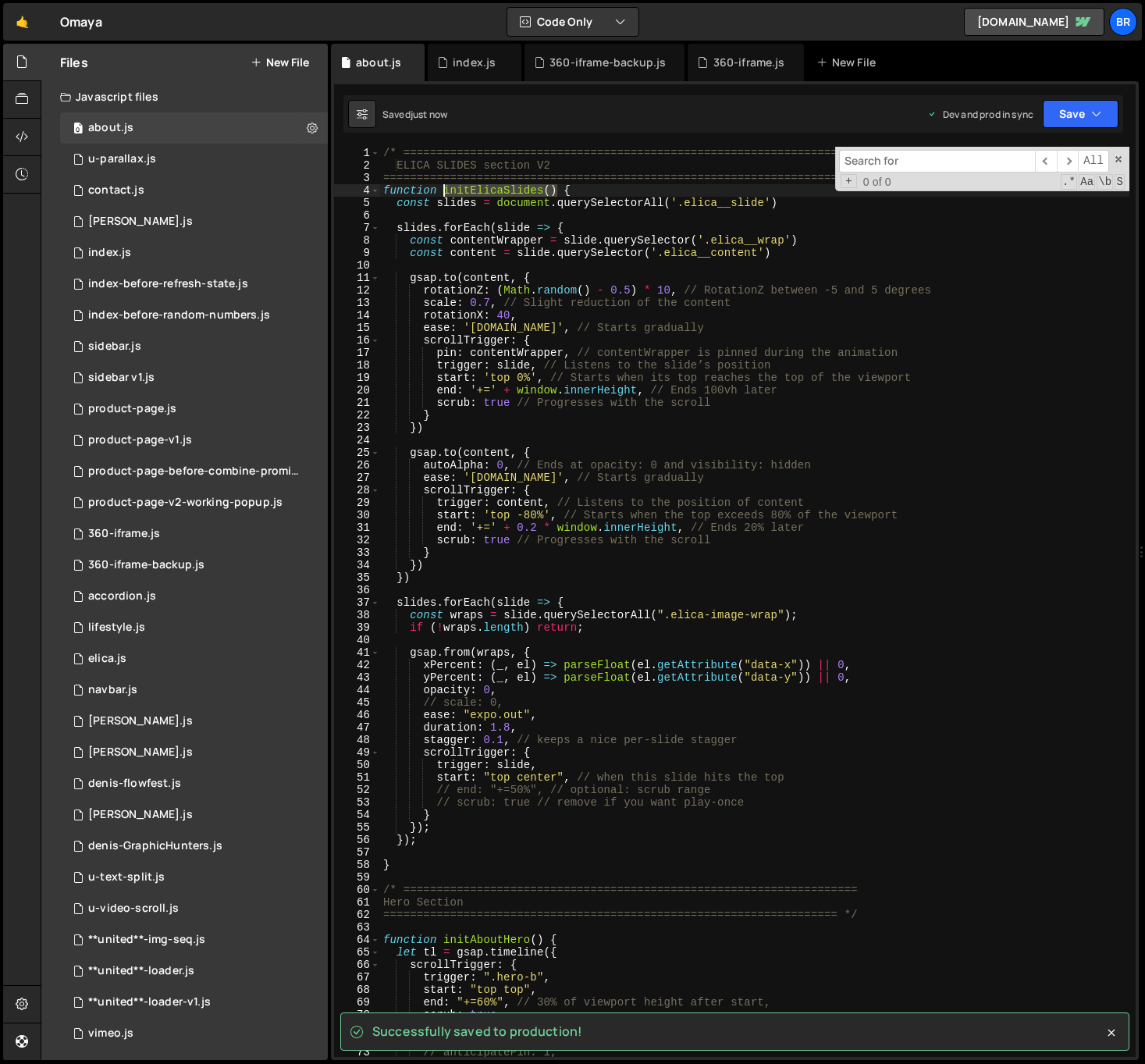
drag, startPoint x: 557, startPoint y: 189, endPoint x: 543, endPoint y: 278, distance: 90.1
click at [445, 191] on div "/* ==================================================================== ELICA S…" at bounding box center [754, 613] width 749 height 935
click at [612, 363] on div "/* ==================================================================== ELICA S…" at bounding box center [754, 613] width 749 height 935
type textarea "trigger: slide, // Listens to the slide’s position"
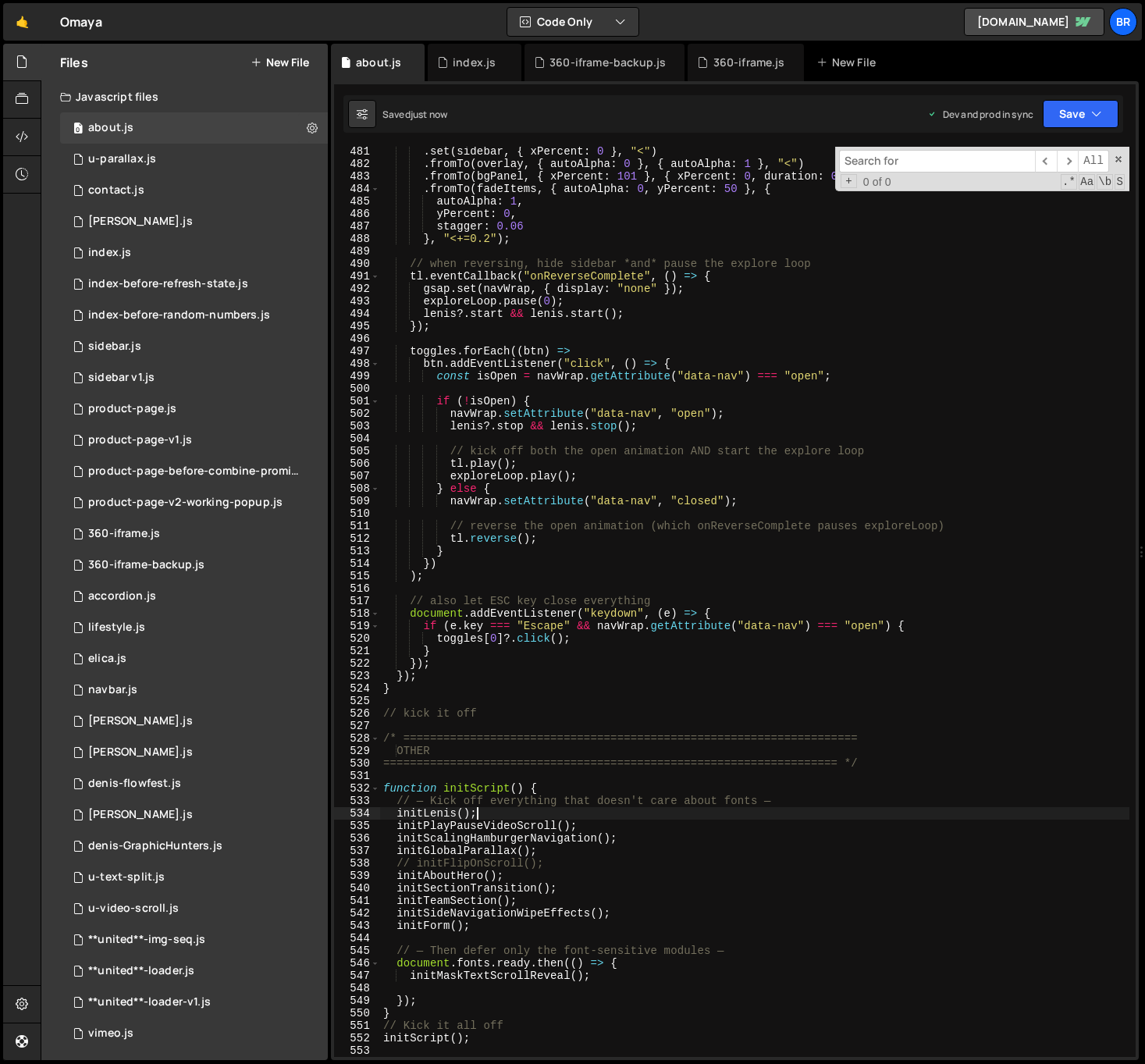
click at [550, 813] on div ". set ( sidebar , { xPercent : 0 } , "<" ) . fromTo ( overlay , { autoAlpha : 0…" at bounding box center [754, 612] width 749 height 935
click at [563, 862] on div ". set ( sidebar , { xPercent : 0 } , "<" ) . fromTo ( overlay , { autoAlpha : 0…" at bounding box center [754, 612] width 749 height 935
type textarea "// initFlipOnScroll();"
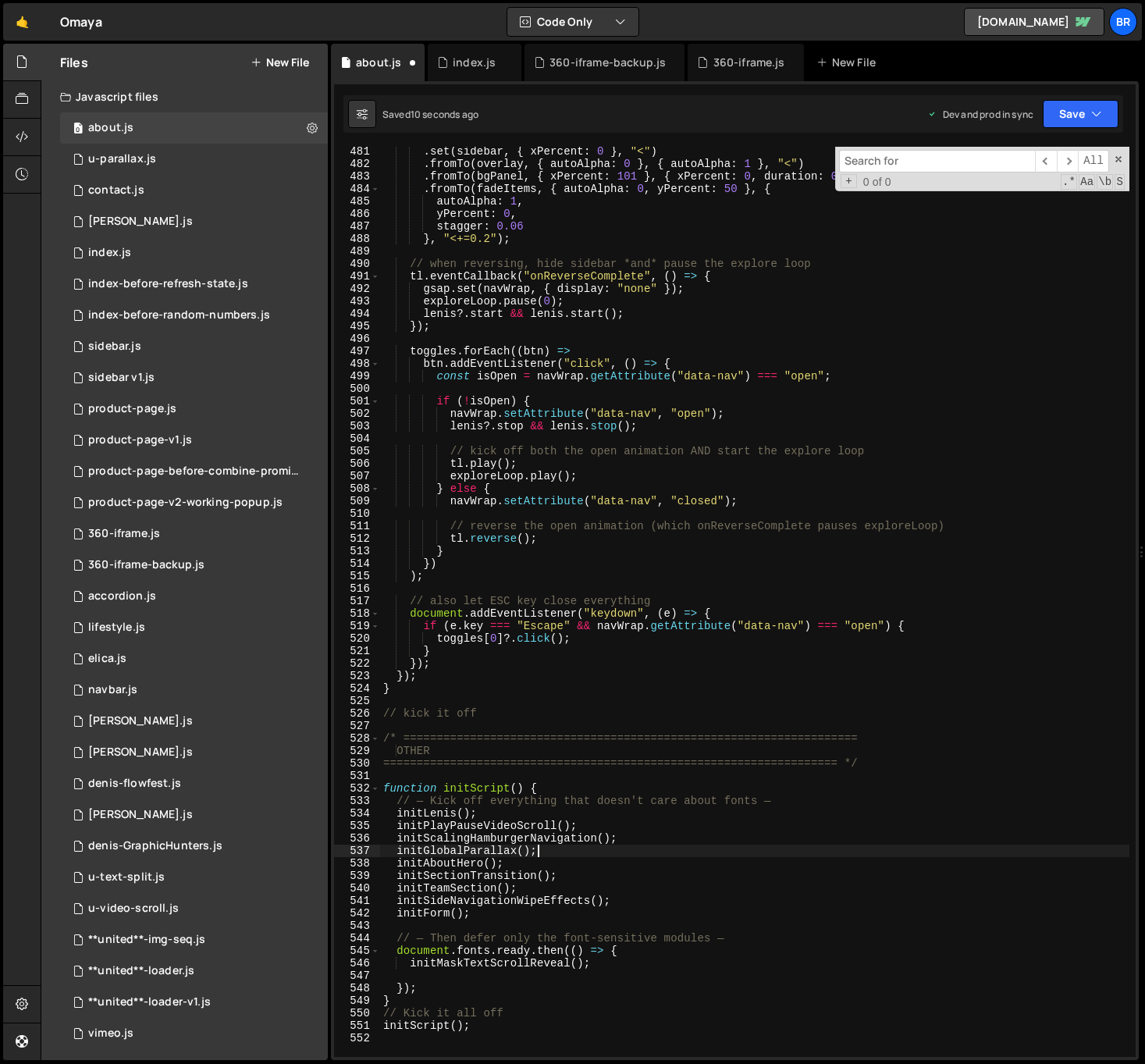
type textarea "initAboutHero();"
type textarea "initSectionTransition();"
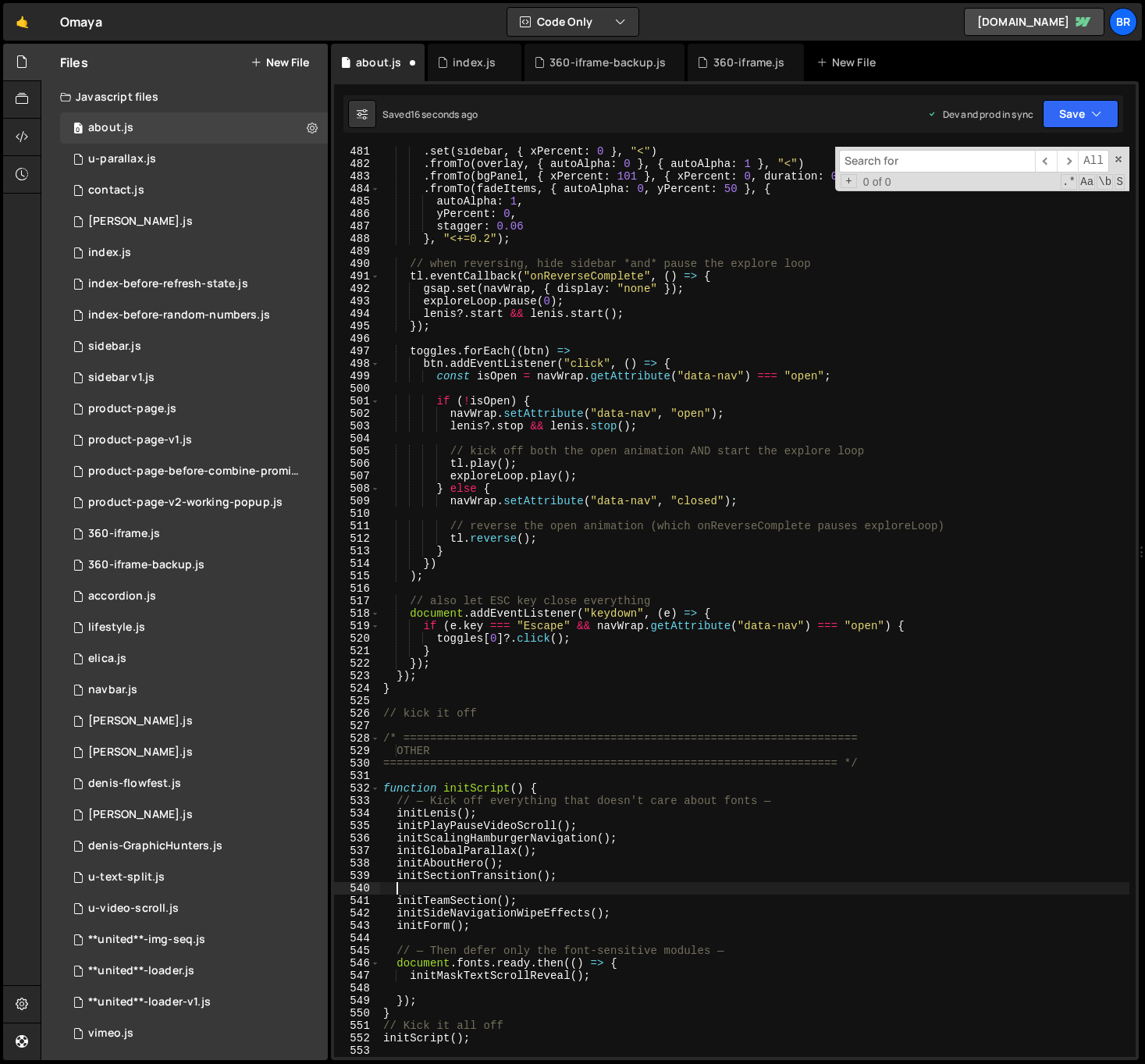
paste textarea "initElicaSlides()"
click at [716, 647] on div ". set ( sidebar , { xPercent : 0 } , "<" ) . fromTo ( overlay , { autoAlpha : 0…" at bounding box center [754, 612] width 749 height 935
type textarea "}"
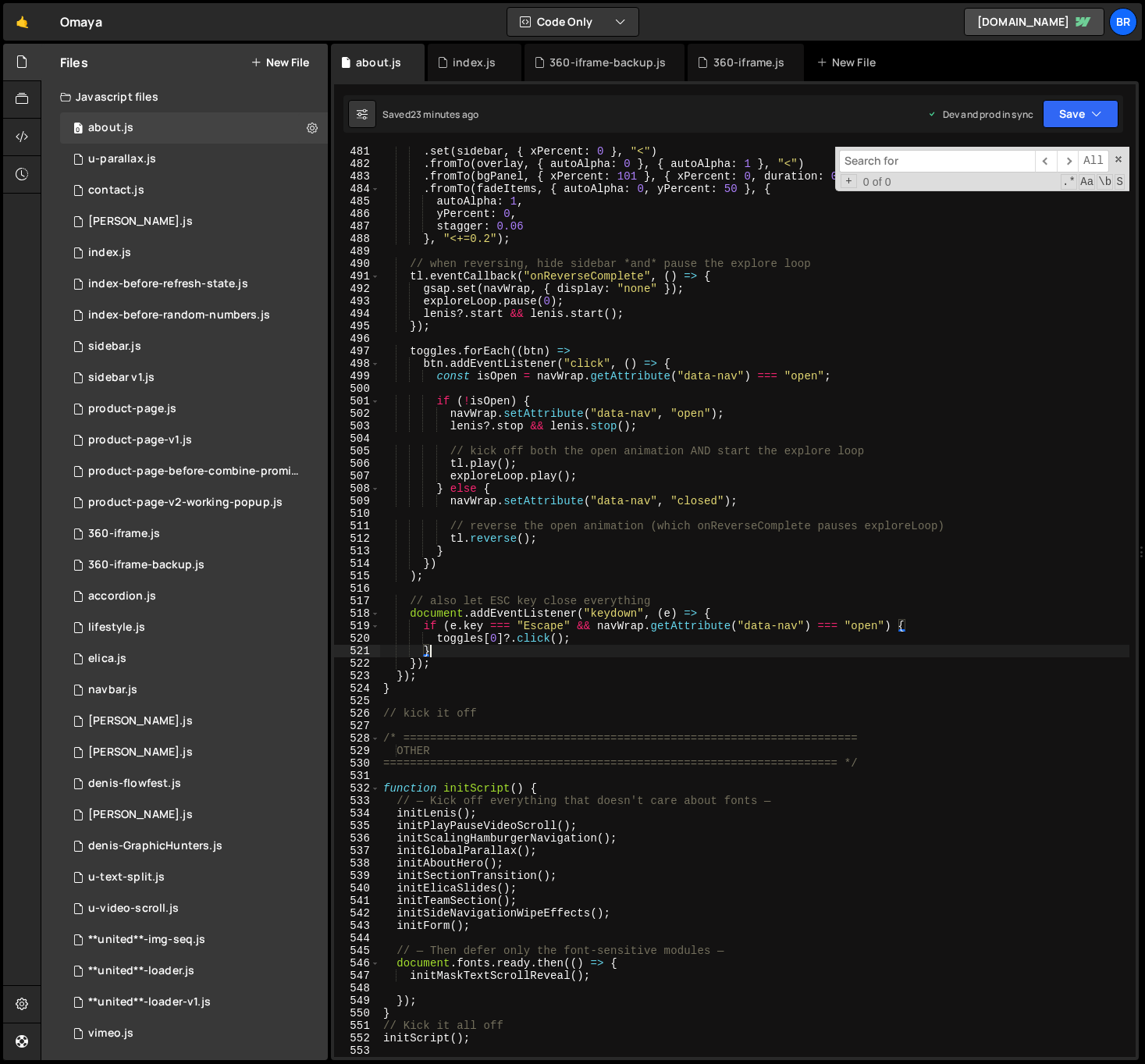
scroll to position [0, 2]
click at [1021, 698] on div ". set ( sidebar , { xPercent : 0 } , "<" ) . fromTo ( overlay , { autoAlpha : 0…" at bounding box center [754, 612] width 749 height 935
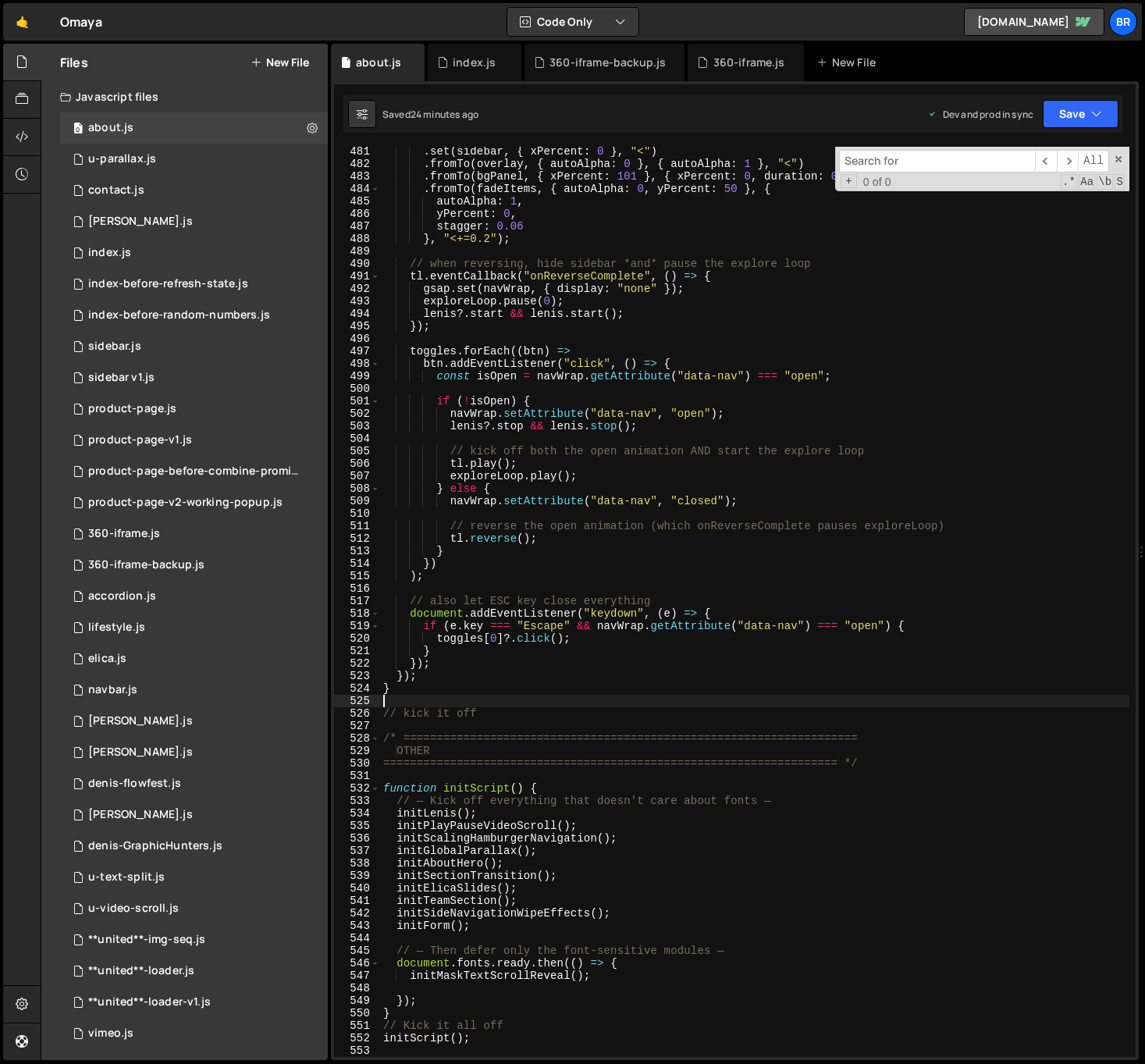
scroll to position [0, 0]
click at [668, 839] on div ". set ( sidebar , { xPercent : 0 } , "<" ) . fromTo ( overlay , { autoAlpha : 0…" at bounding box center [754, 612] width 749 height 935
type textarea "initScalingHamburgerNavigation();"
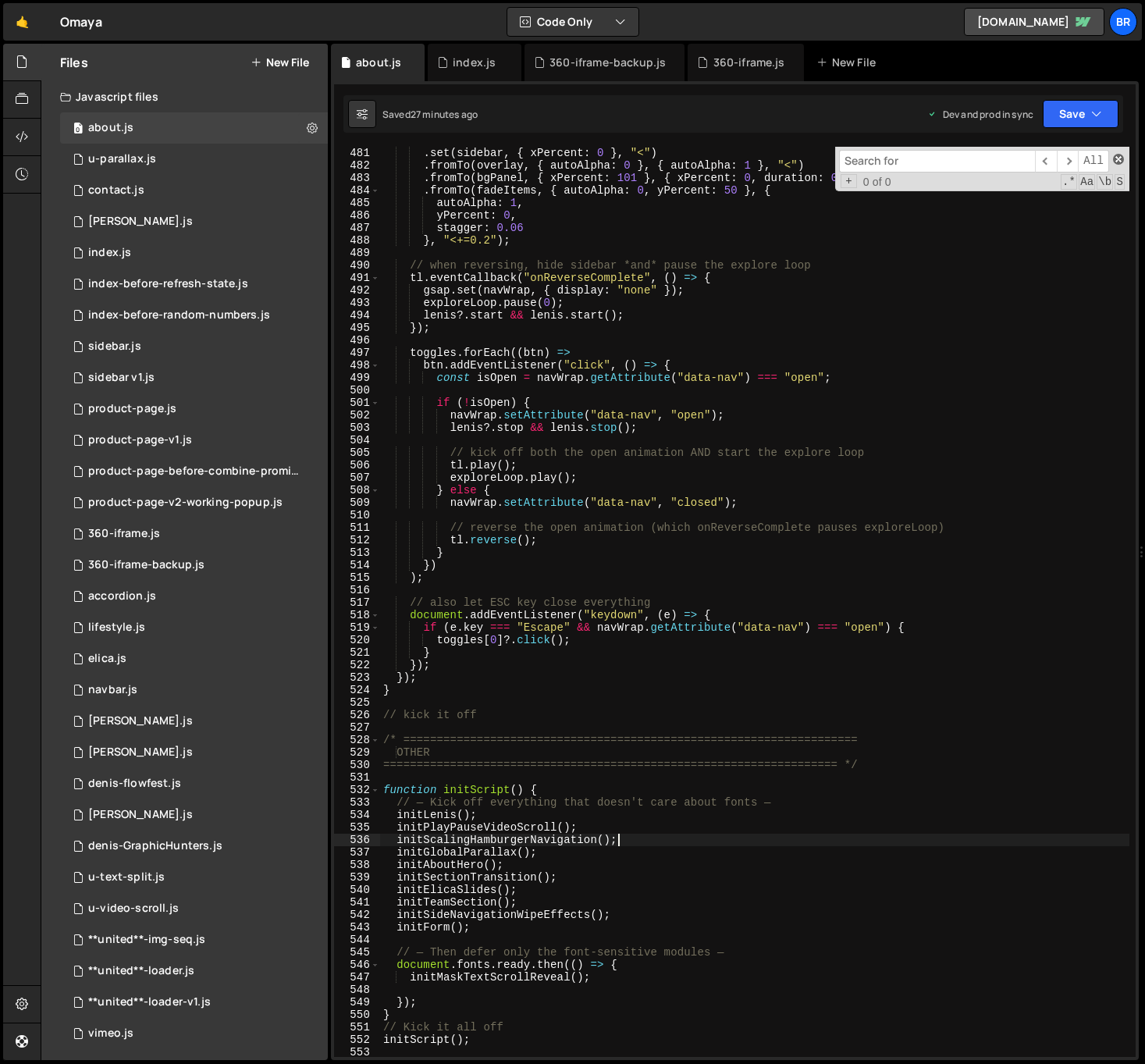
click at [1116, 159] on span at bounding box center [1117, 159] width 11 height 11
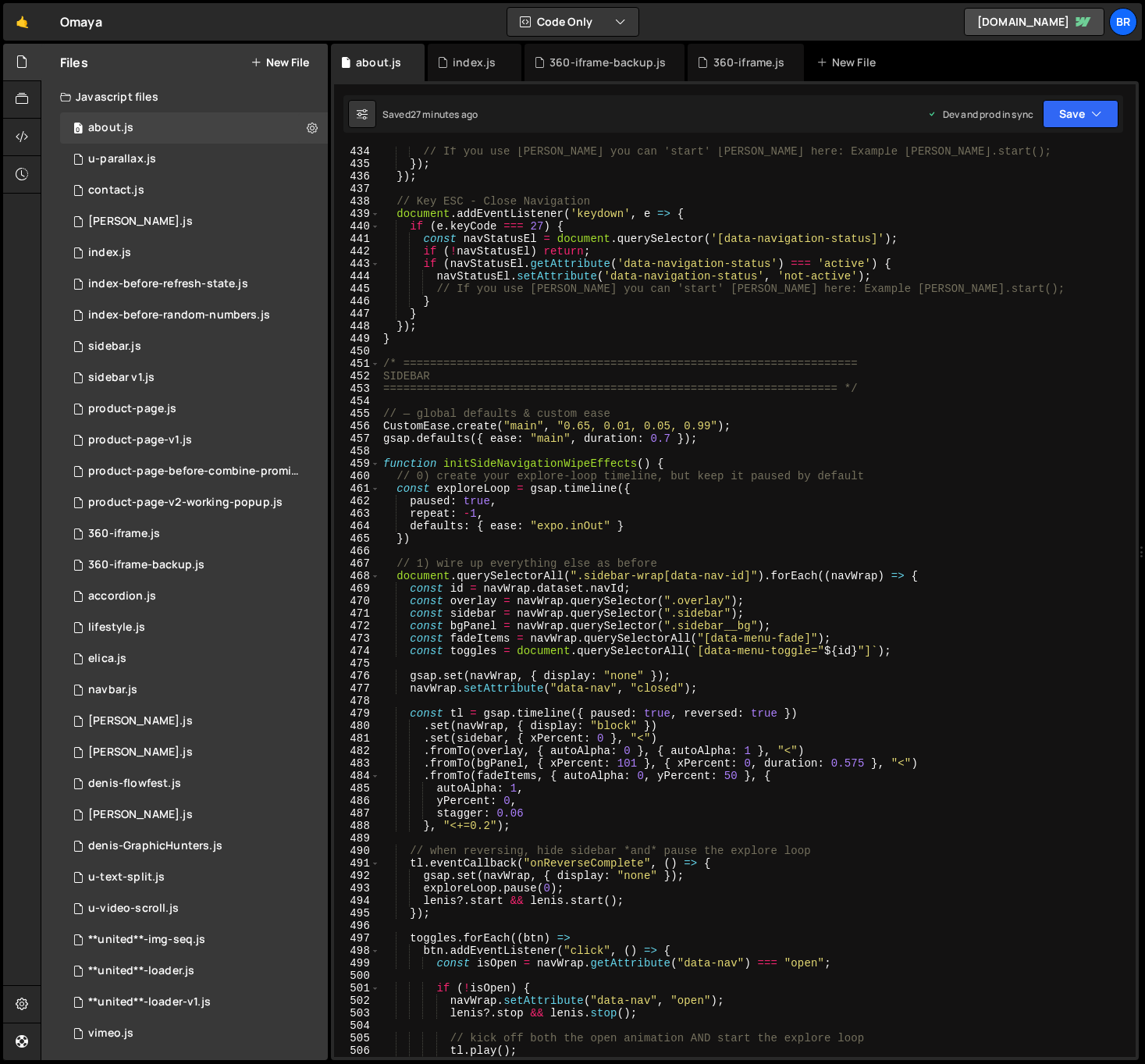
scroll to position [5435, 0]
click at [139, 409] on div "product-page.js" at bounding box center [132, 409] width 88 height 14
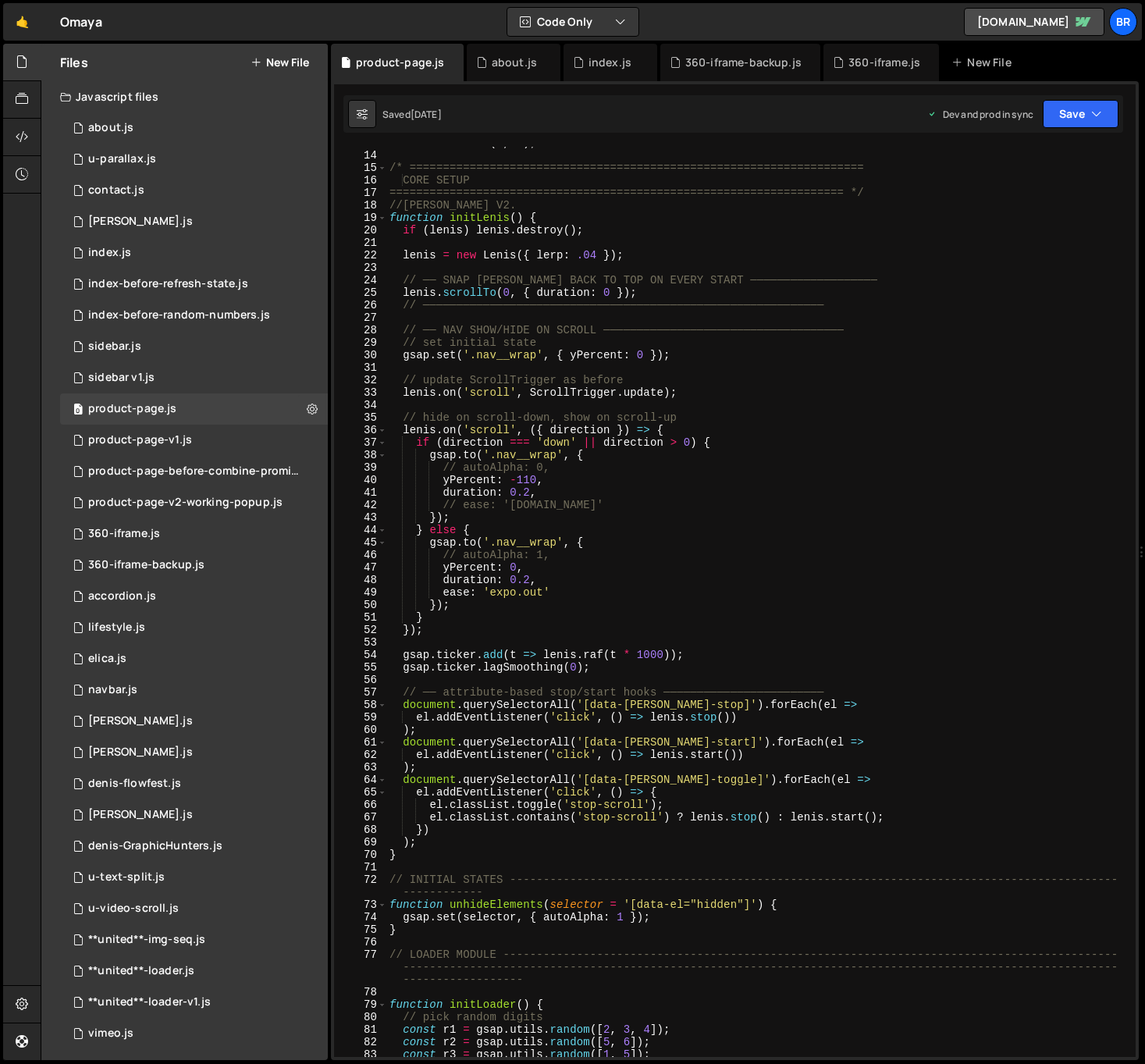
scroll to position [160, 0]
click at [913, 608] on div "window . scrollTo ( 0 , 0 ) ; /* ==============================================…" at bounding box center [758, 604] width 743 height 935
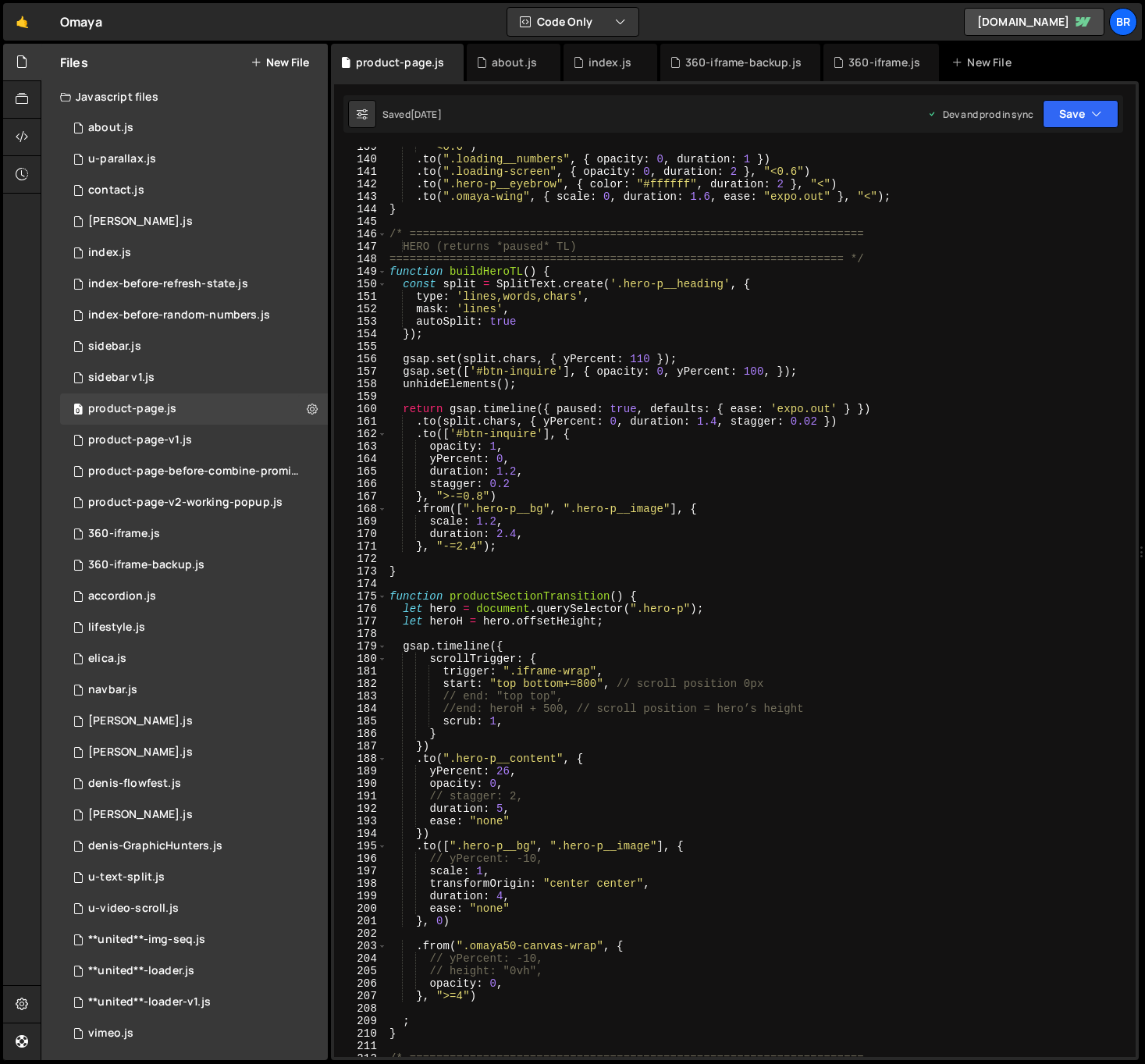
scroll to position [1833, 0]
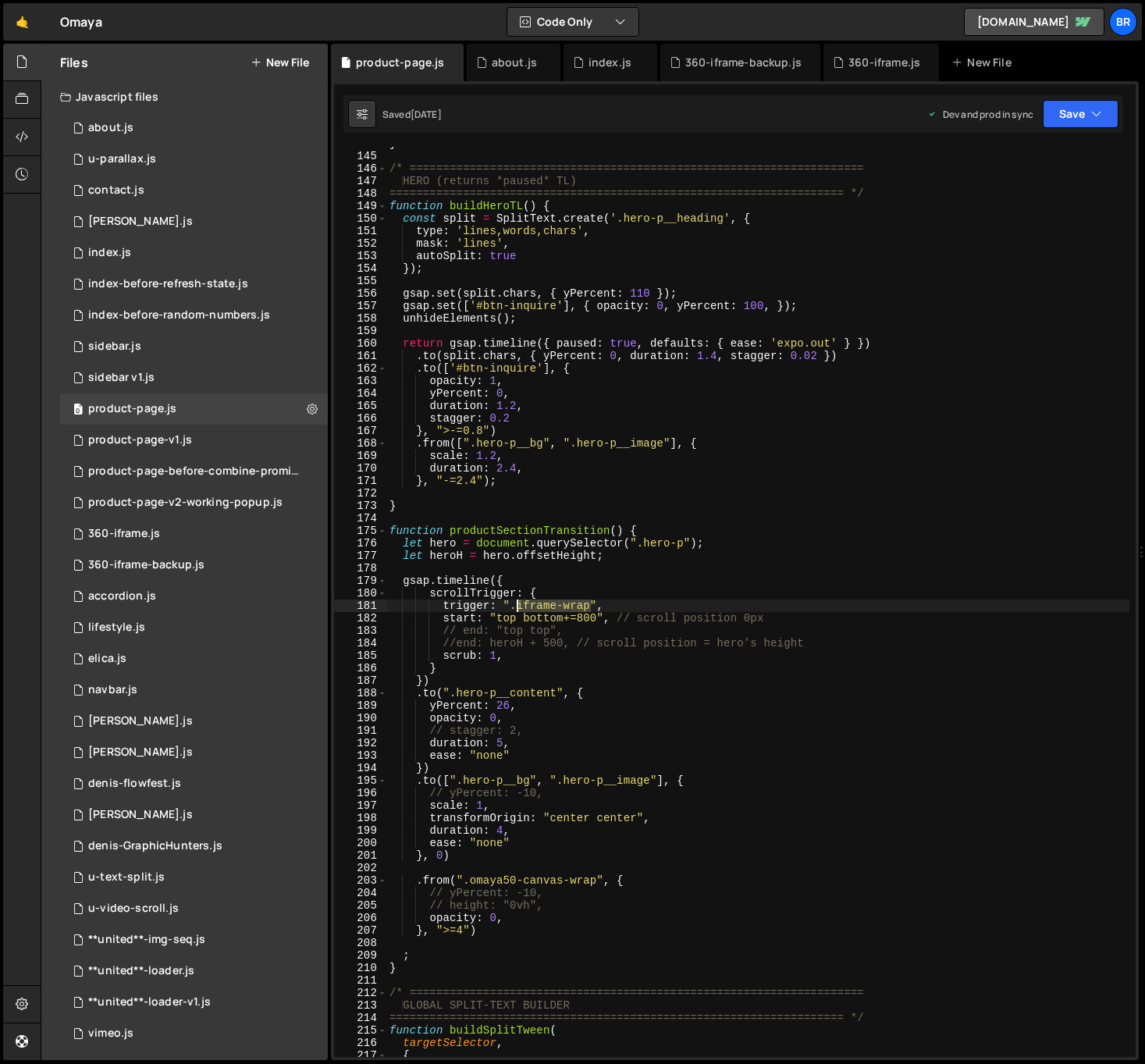
drag, startPoint x: 591, startPoint y: 606, endPoint x: 518, endPoint y: 600, distance: 73.2
click at [518, 600] on div "} /* ==================================================================== HERO …" at bounding box center [758, 605] width 743 height 935
paste textarea "omaya50-canvas"
click at [728, 922] on div "} /* ==================================================================== HERO …" at bounding box center [758, 605] width 743 height 935
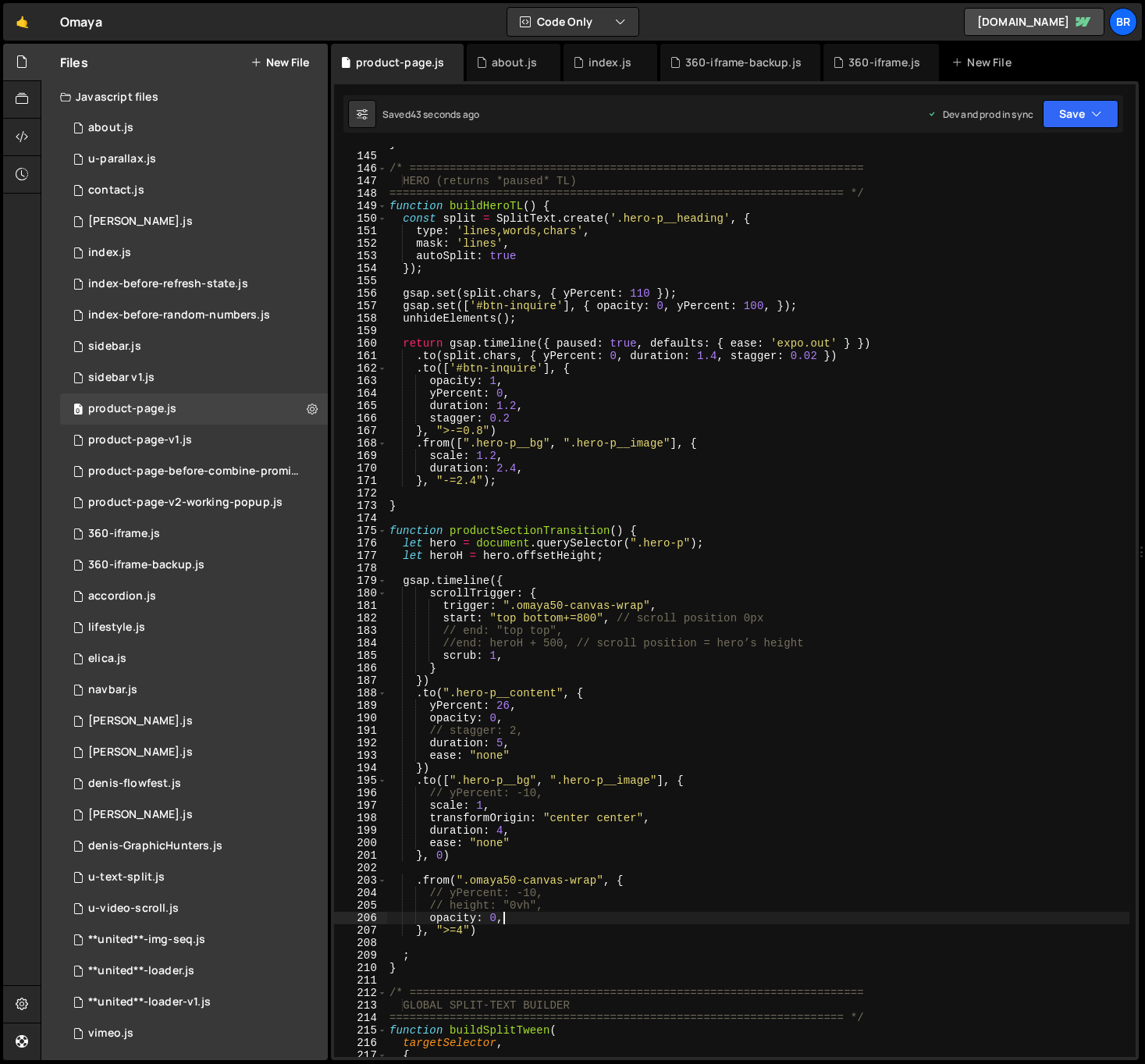
click at [712, 891] on div "} /* ==================================================================== HERO …" at bounding box center [758, 605] width 743 height 935
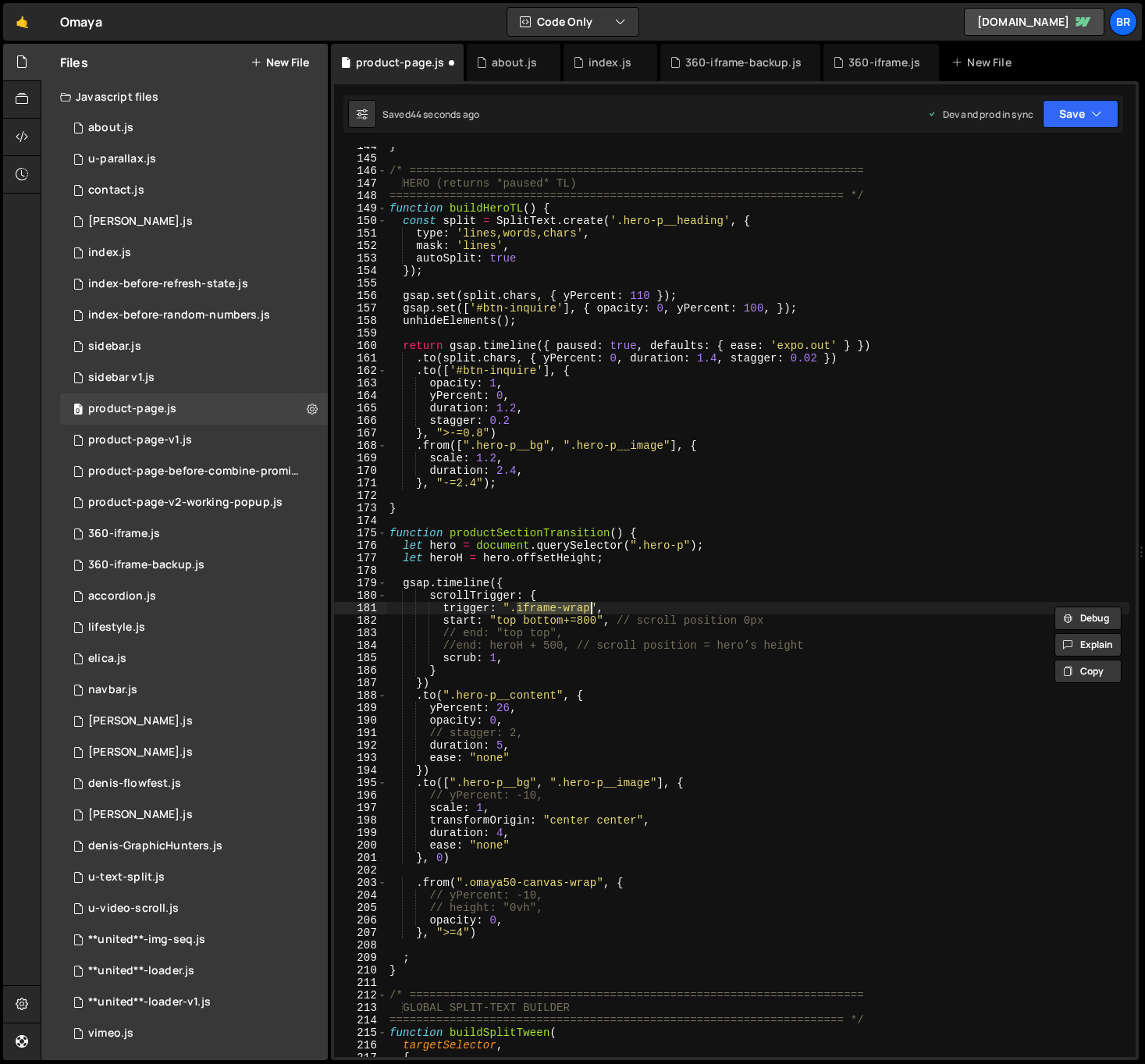
scroll to position [1830, 0]
click at [737, 773] on div "} /* ==================================================================== HERO …" at bounding box center [758, 607] width 743 height 935
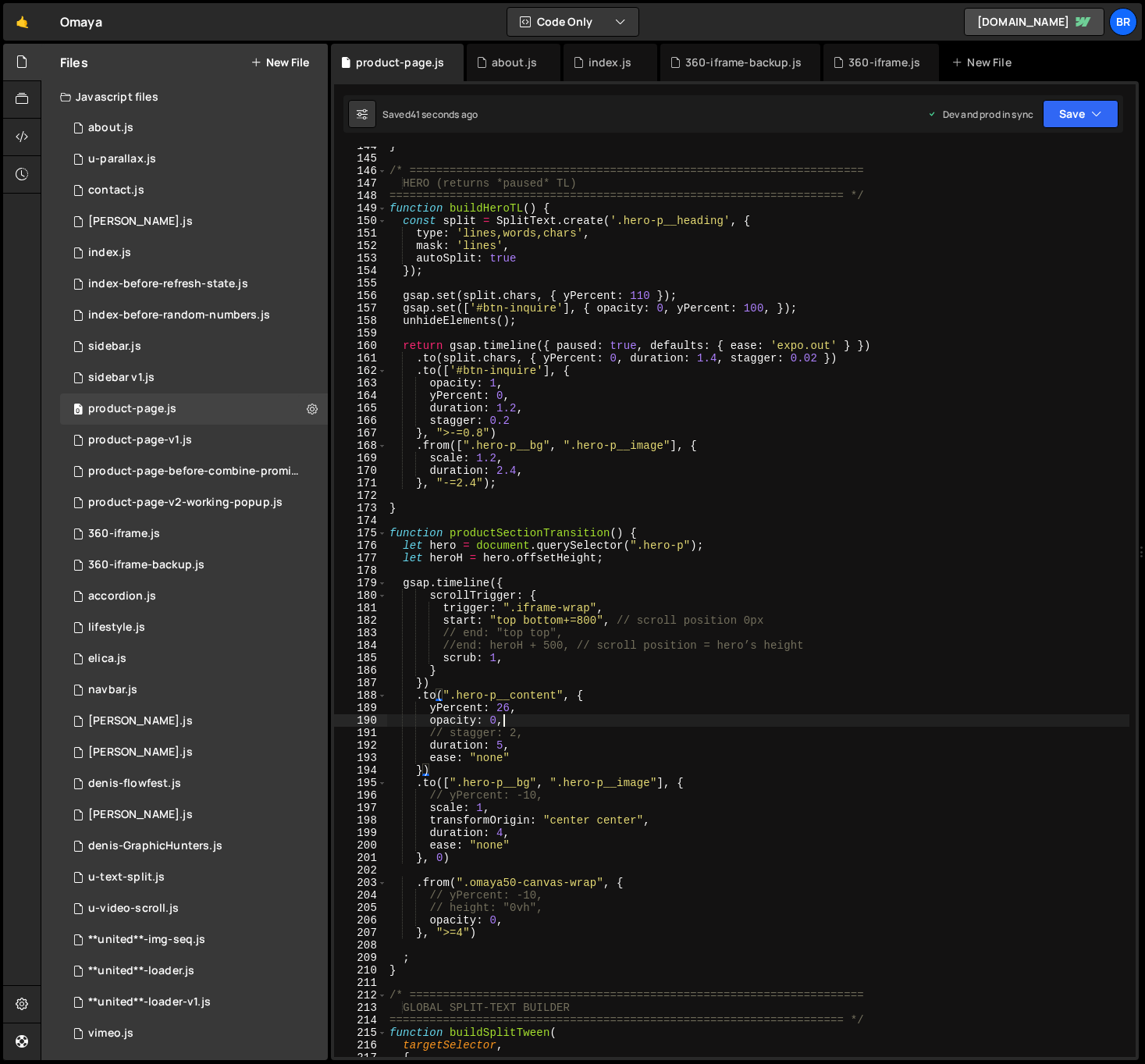
click at [639, 718] on div "} /* ==================================================================== HERO …" at bounding box center [758, 607] width 743 height 935
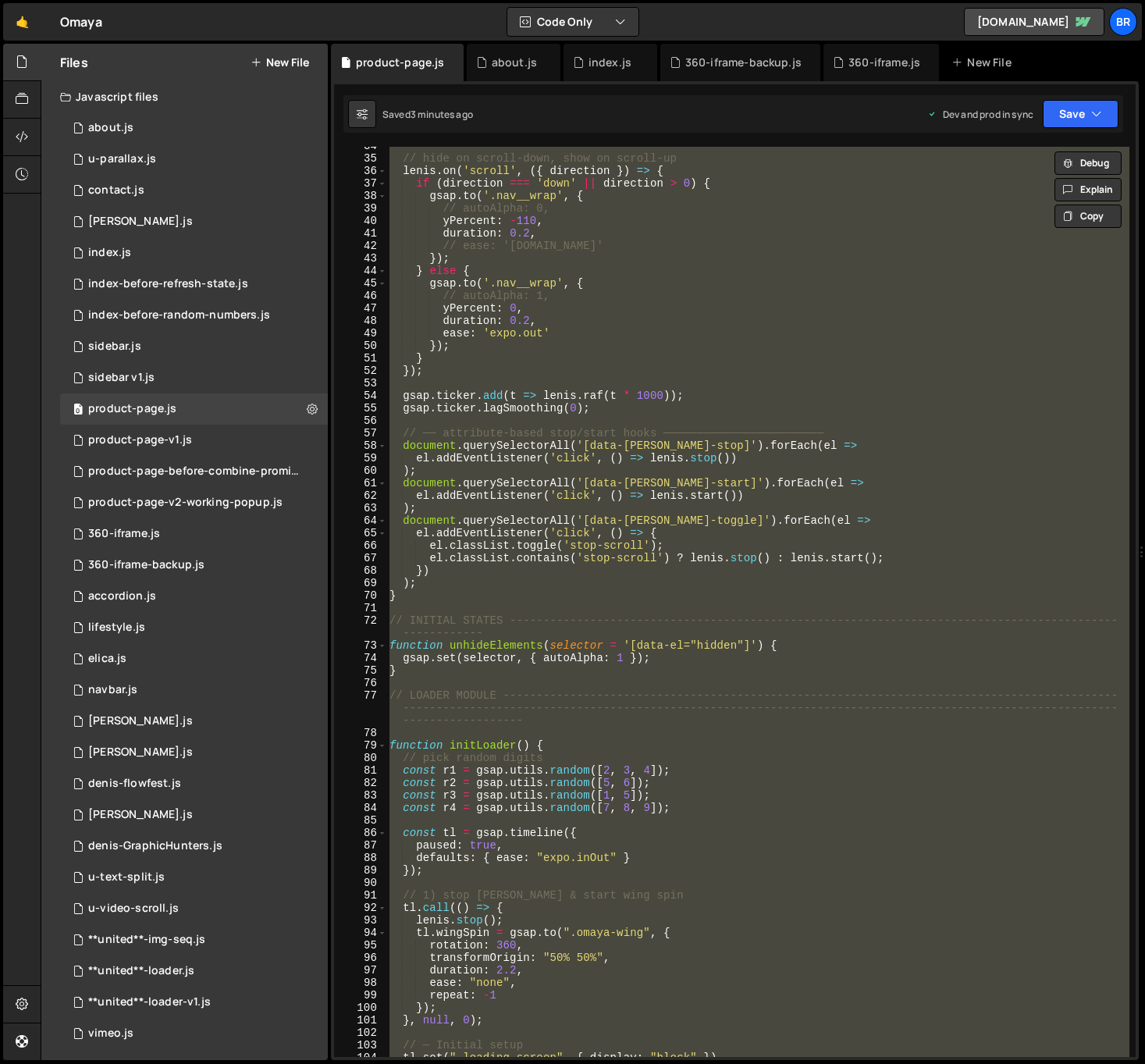
scroll to position [0, 0]
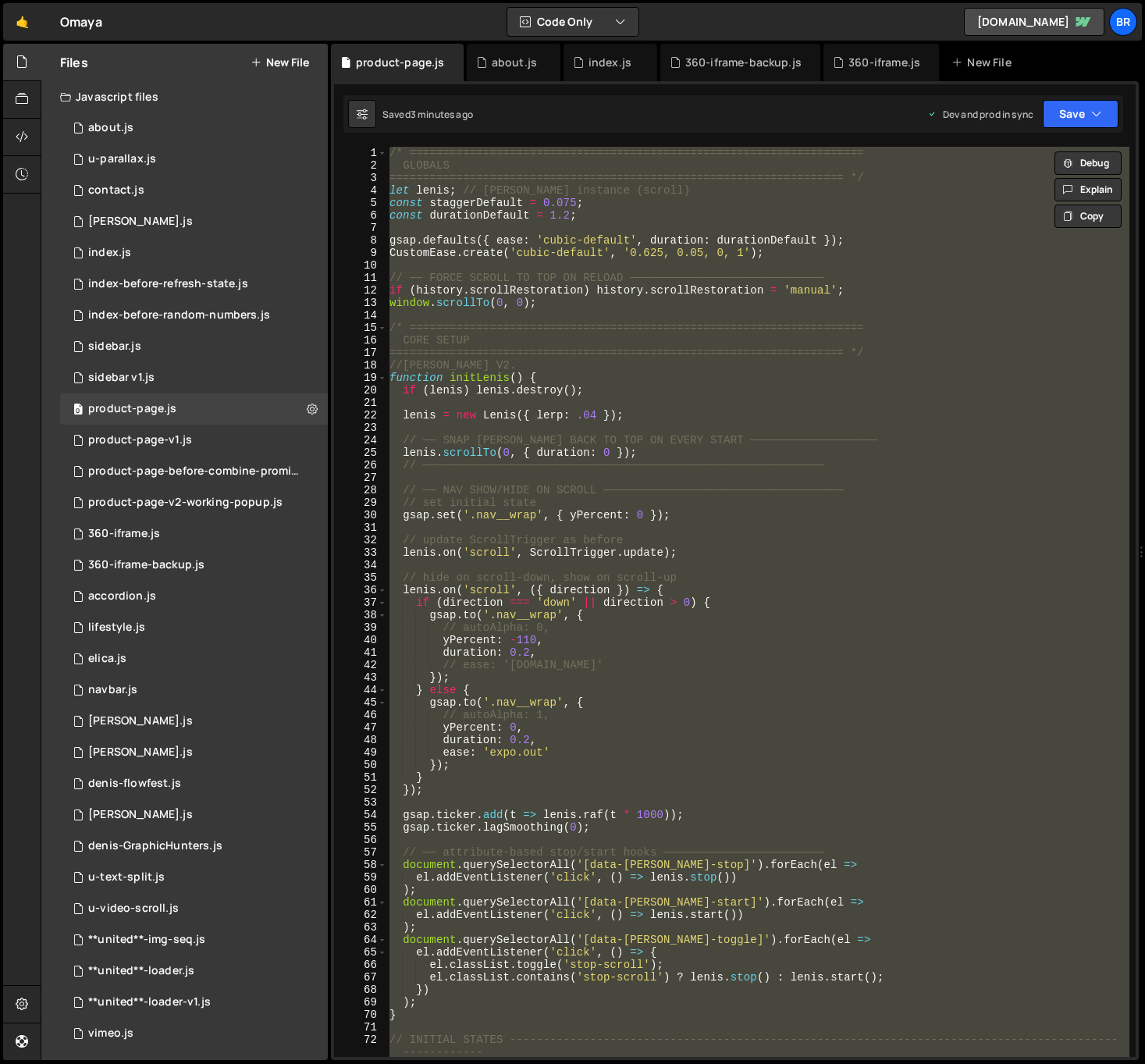
click at [925, 543] on div "/* ==================================================================== GLOBALS…" at bounding box center [758, 601] width 743 height 910
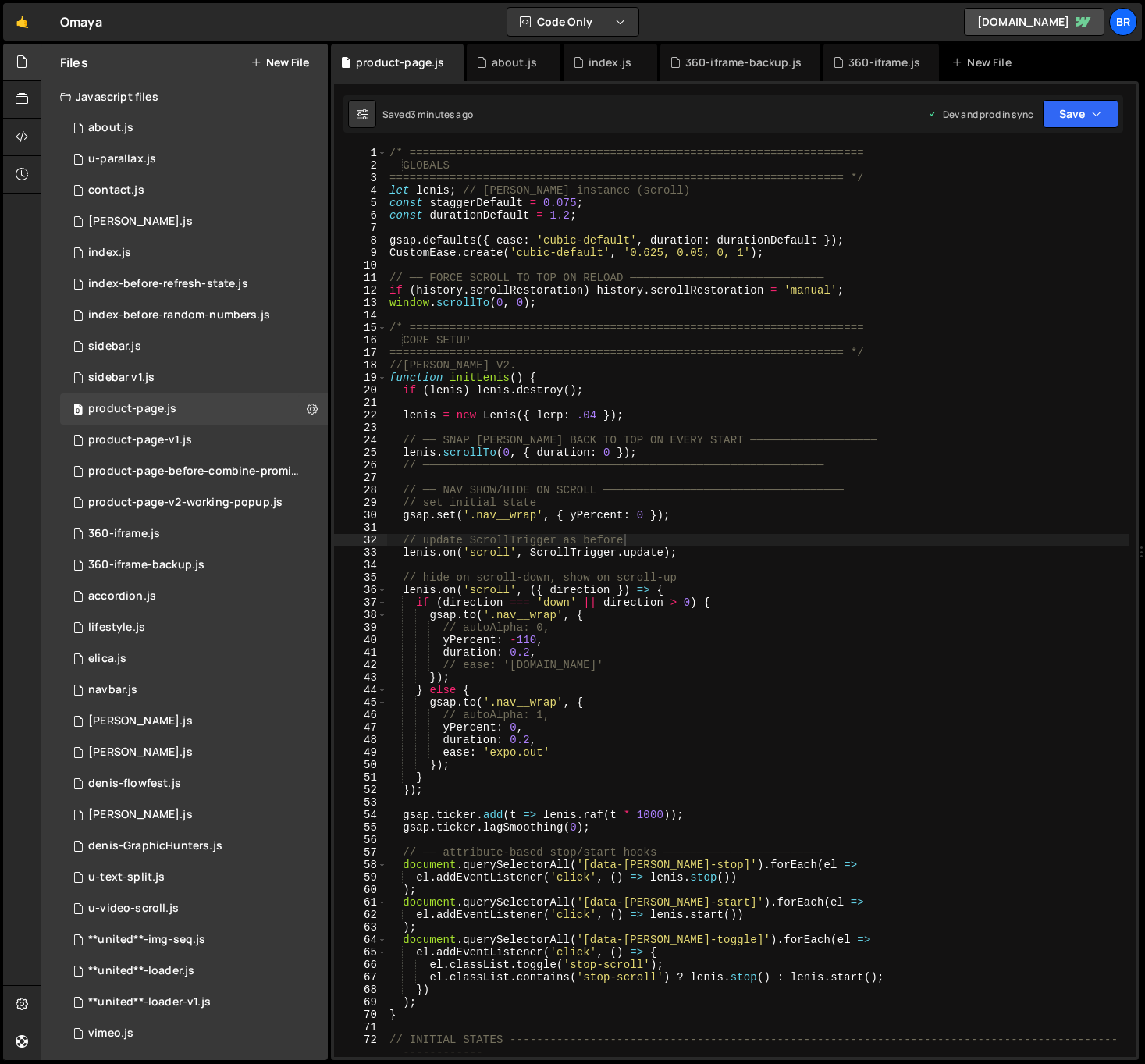
click at [389, 150] on div "/* ==================================================================== GLOBALS…" at bounding box center [758, 613] width 743 height 935
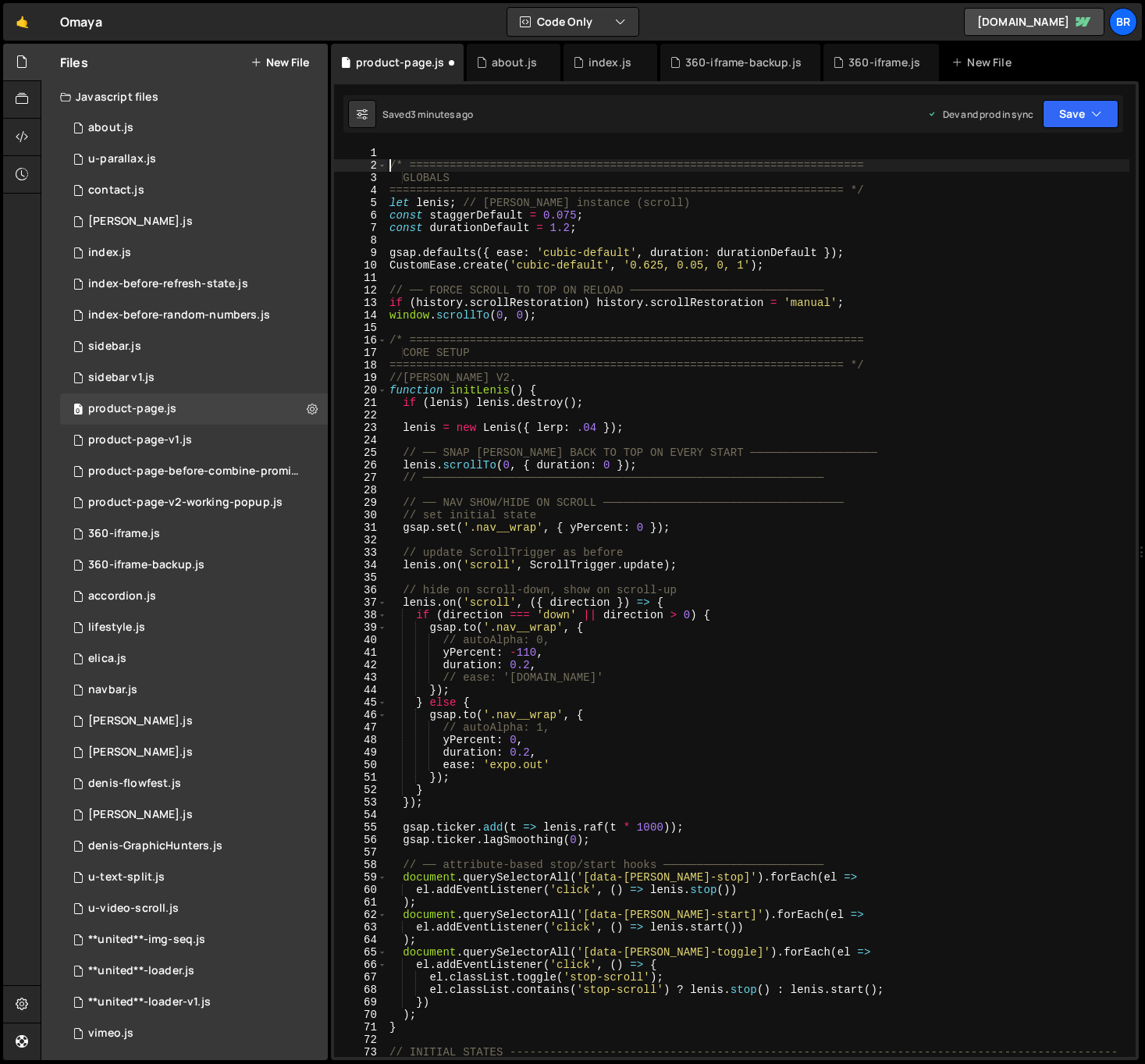
type textarea "/* ===================================================================="
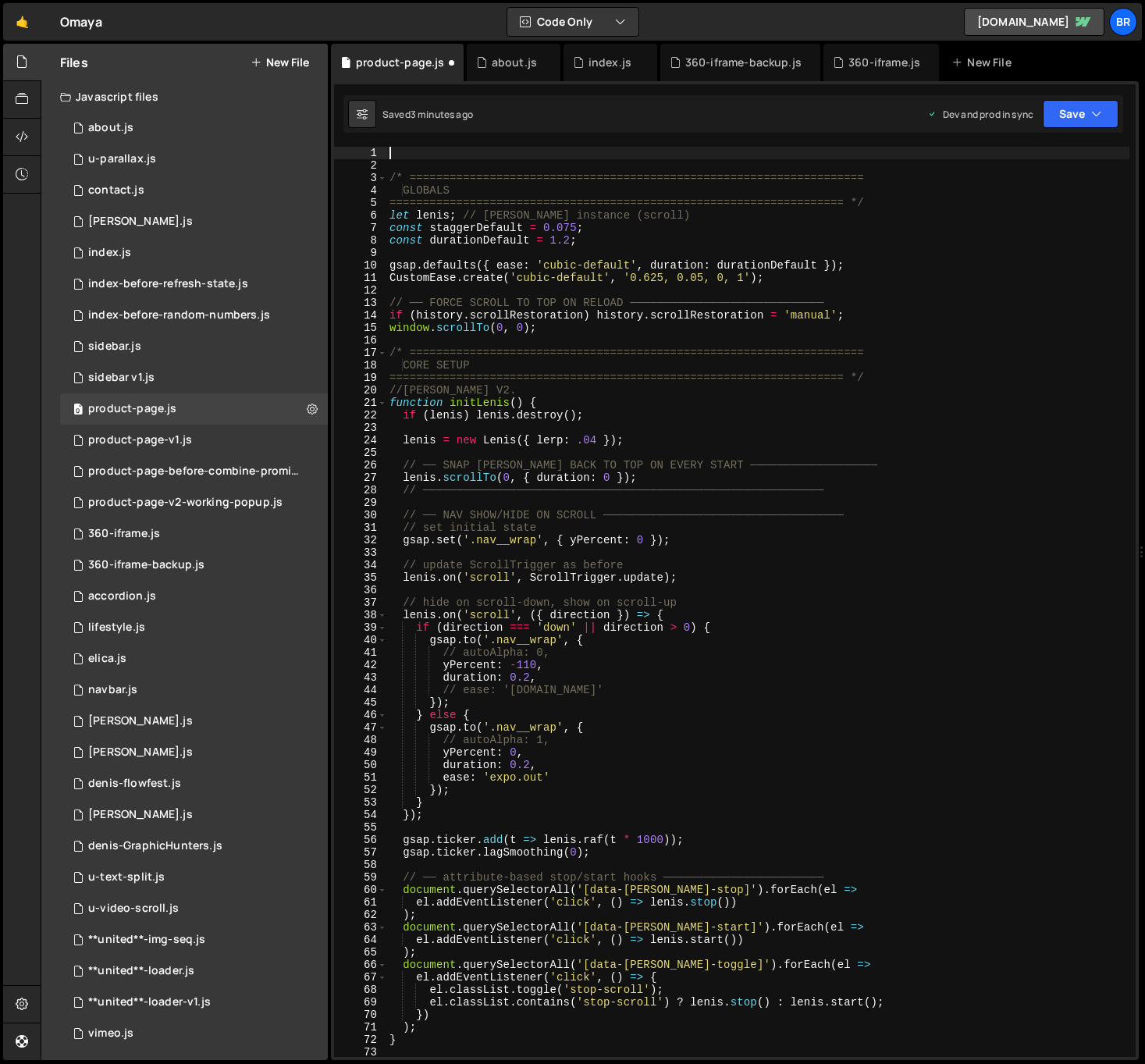
paste textarea "});"
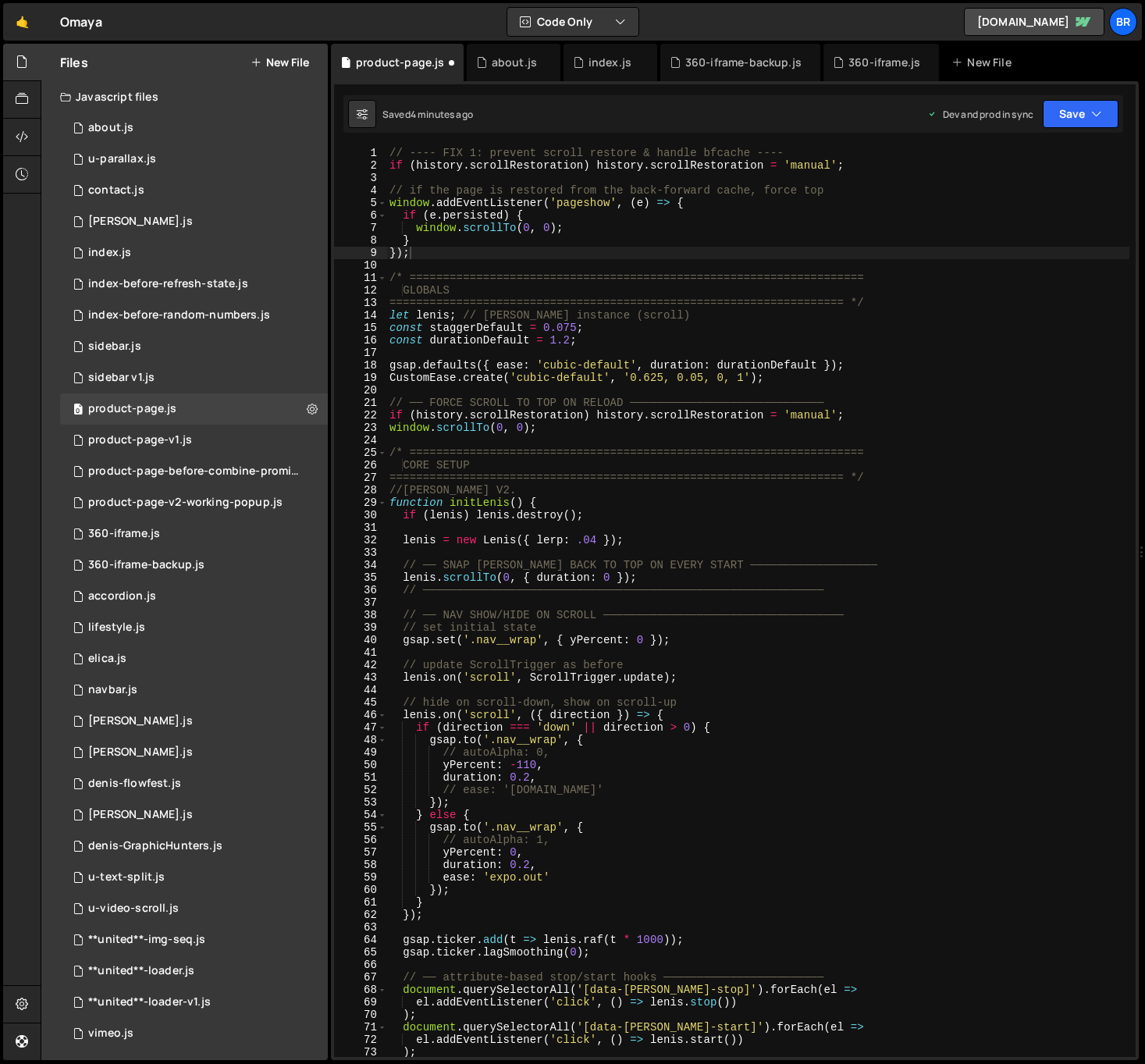
click at [740, 432] on div "// ---- FIX 1: prevent scroll restore & handle bfcache ---- if ( history . scro…" at bounding box center [758, 613] width 743 height 935
type textarea "window.scrollTo(0, 0);"
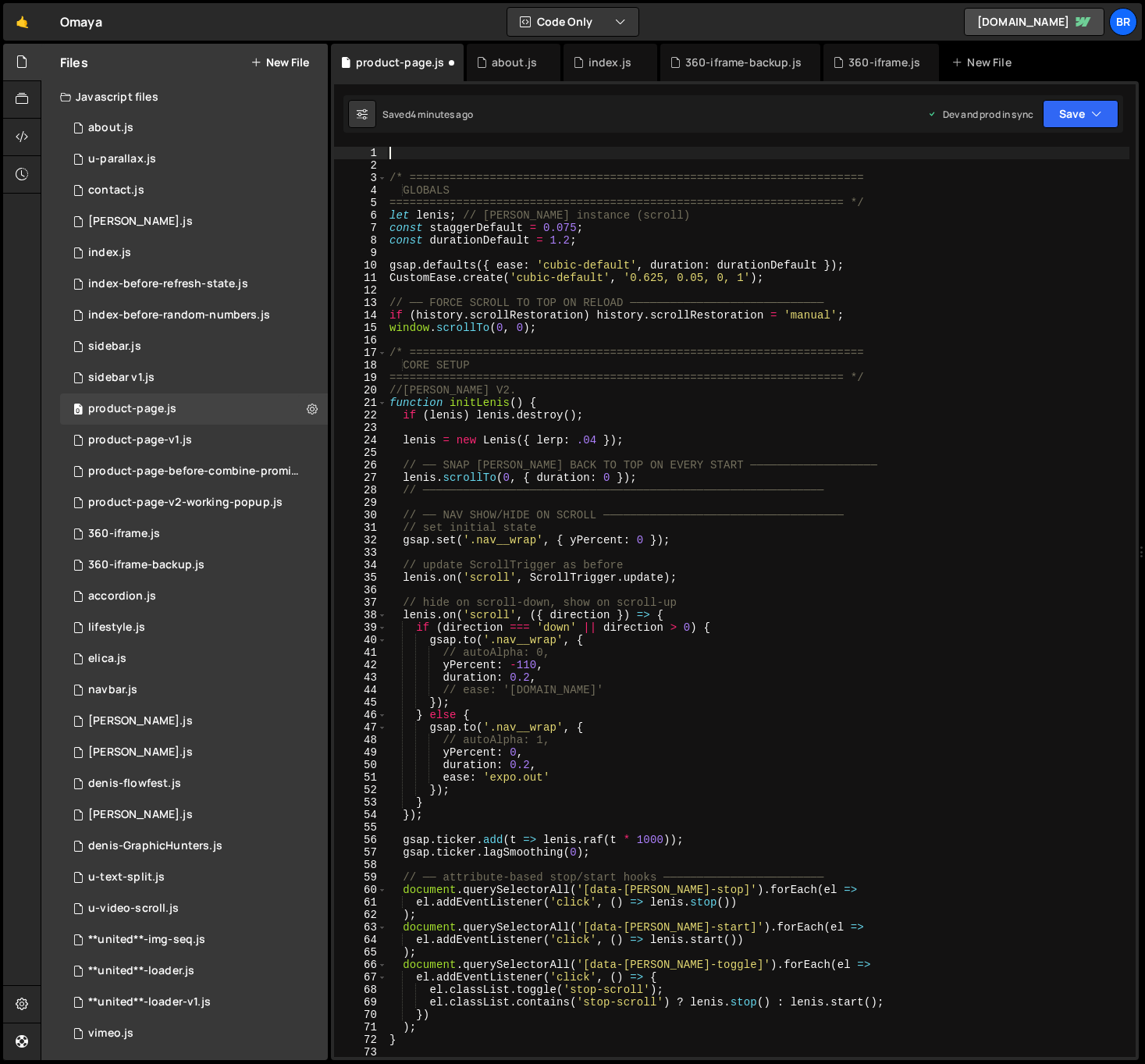
click at [622, 342] on div "/* ==================================================================== GLOBALS…" at bounding box center [758, 620] width 743 height 947
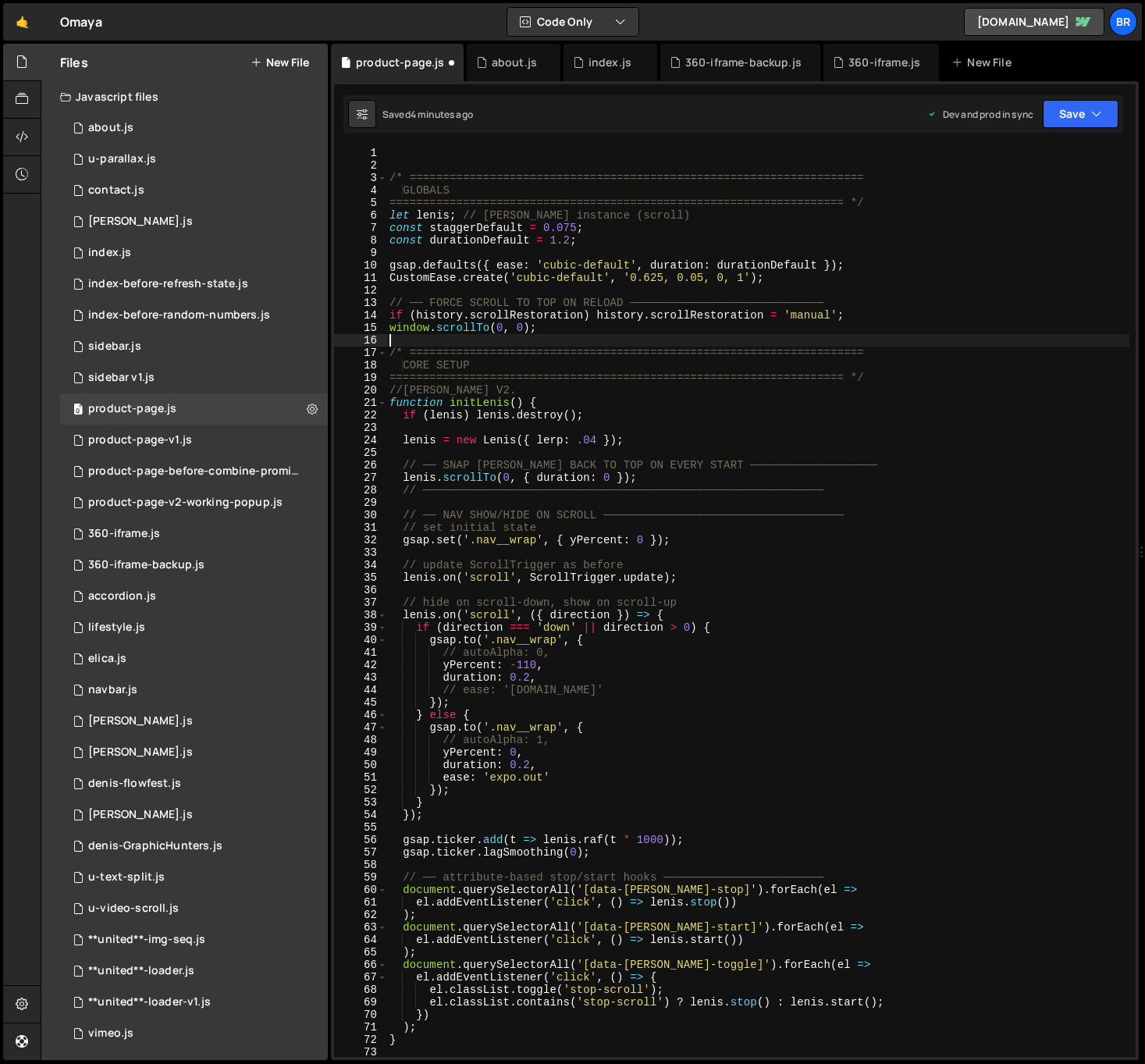
type textarea "});"
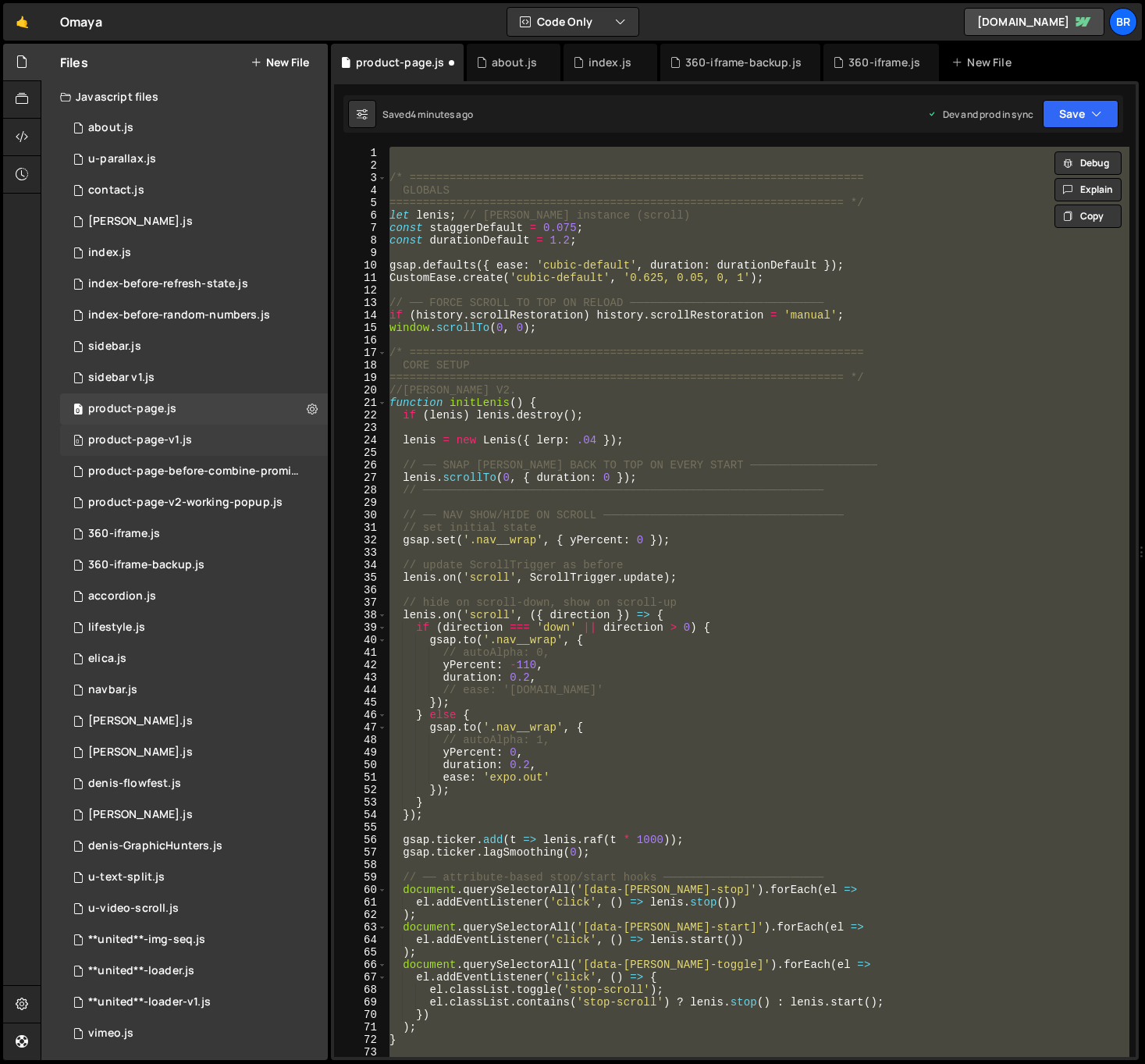
click at [175, 445] on div "product-page-v1.js" at bounding box center [140, 440] width 104 height 14
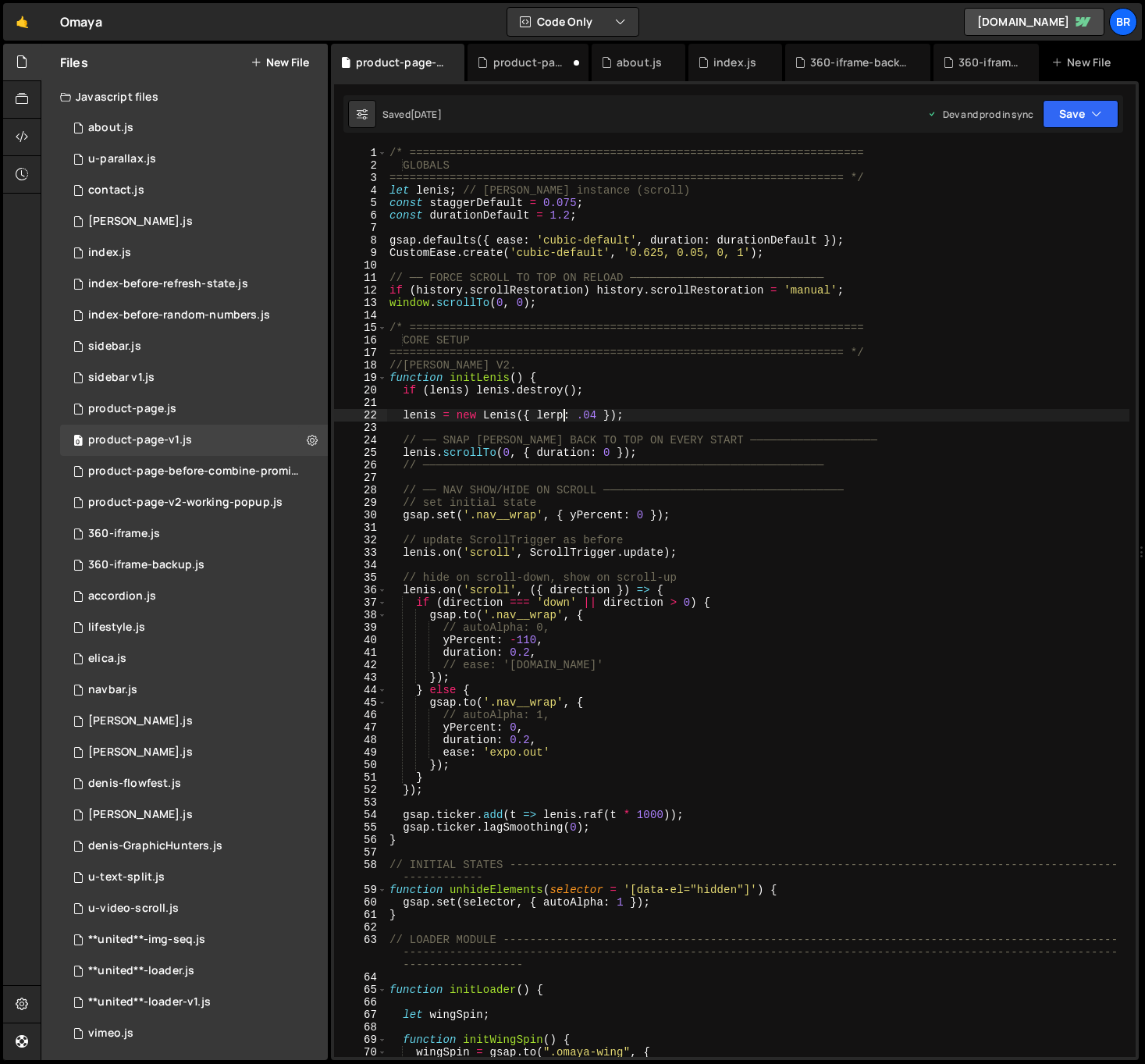
click at [561, 415] on div "/* ==================================================================== GLOBALS…" at bounding box center [758, 613] width 743 height 935
paste textarea
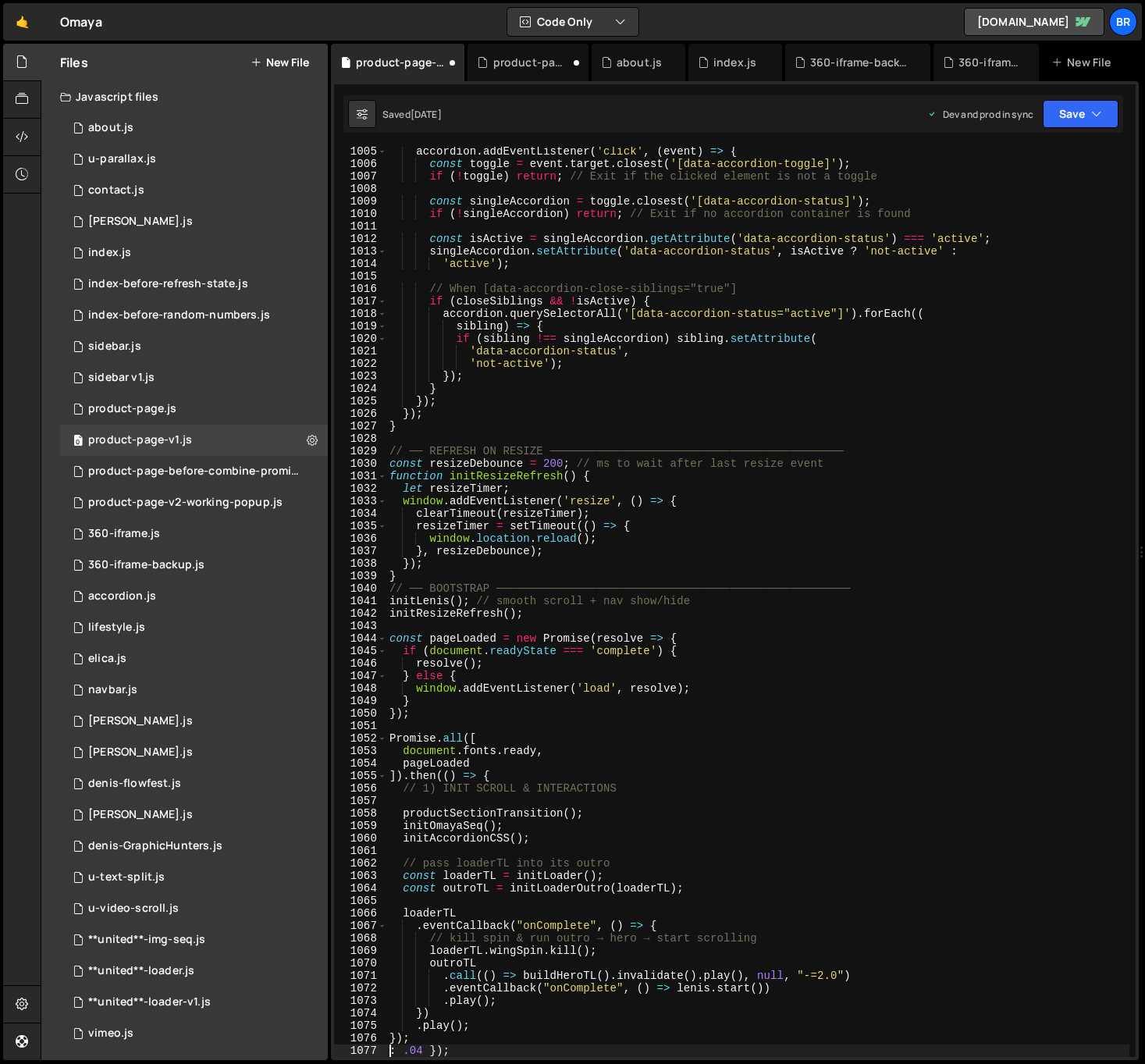
type textarea "});"
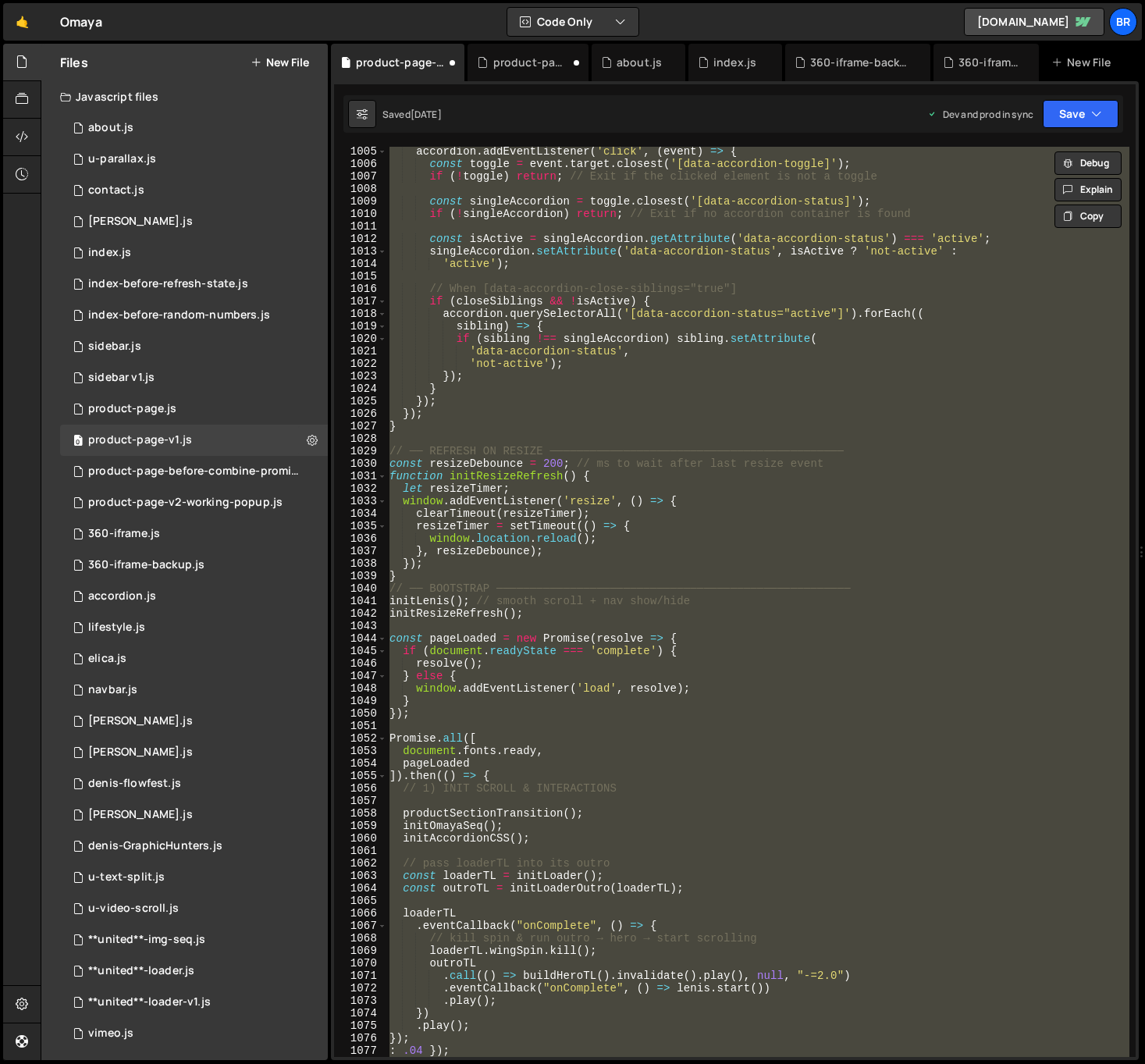
paste textarea
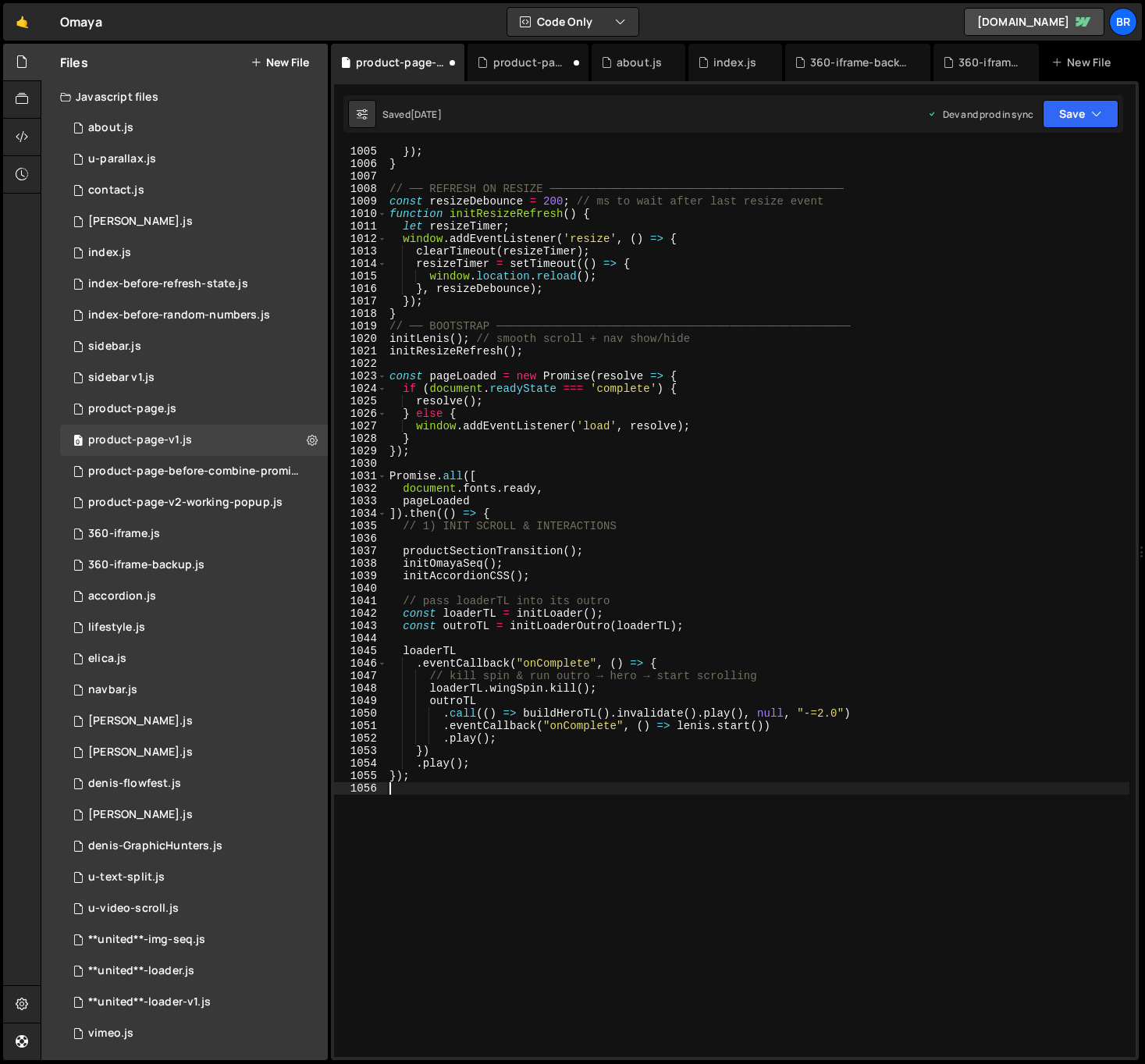
scroll to position [12591, 0]
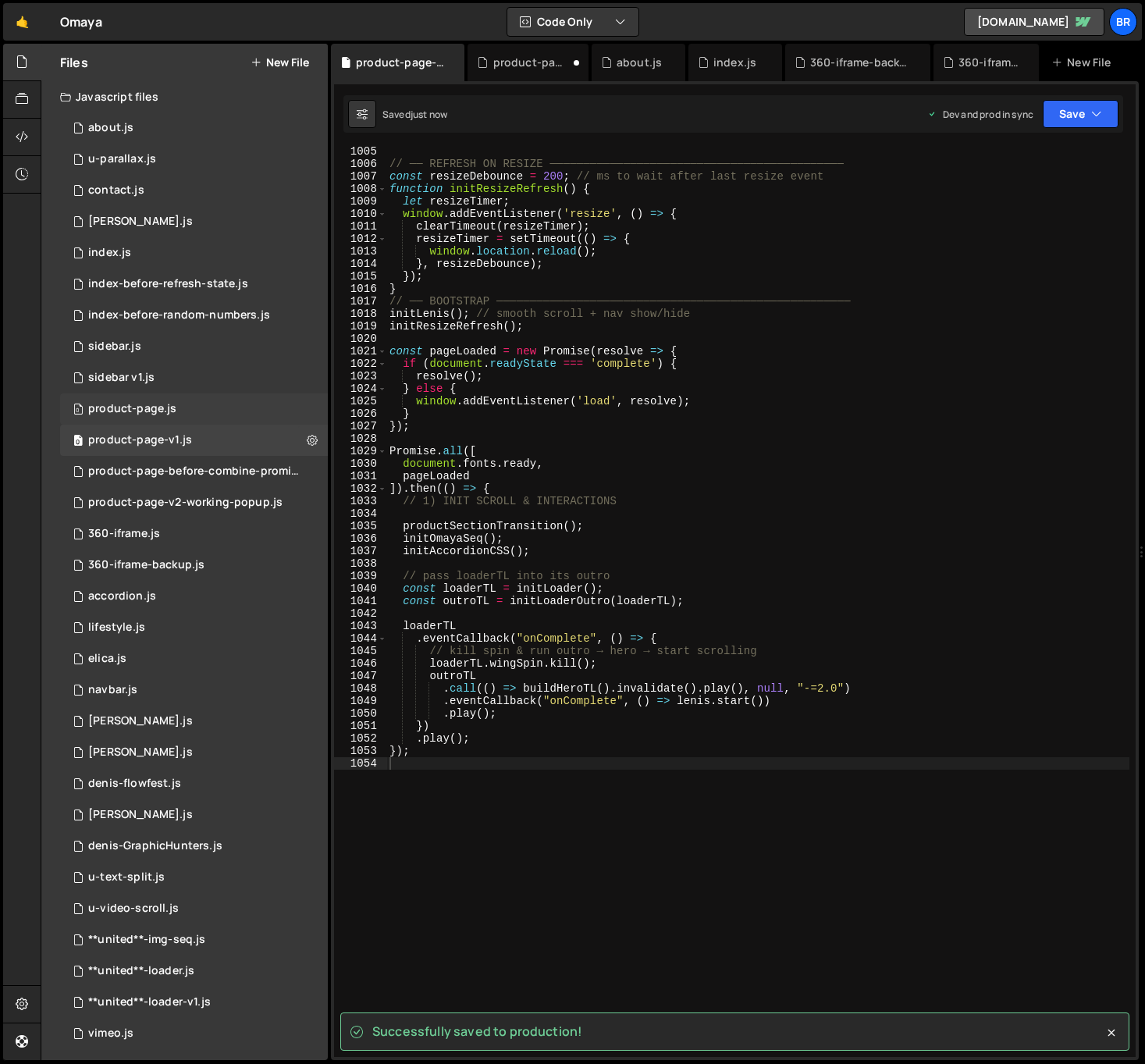
click at [191, 405] on div "0 product-page.js 0" at bounding box center [194, 409] width 268 height 32
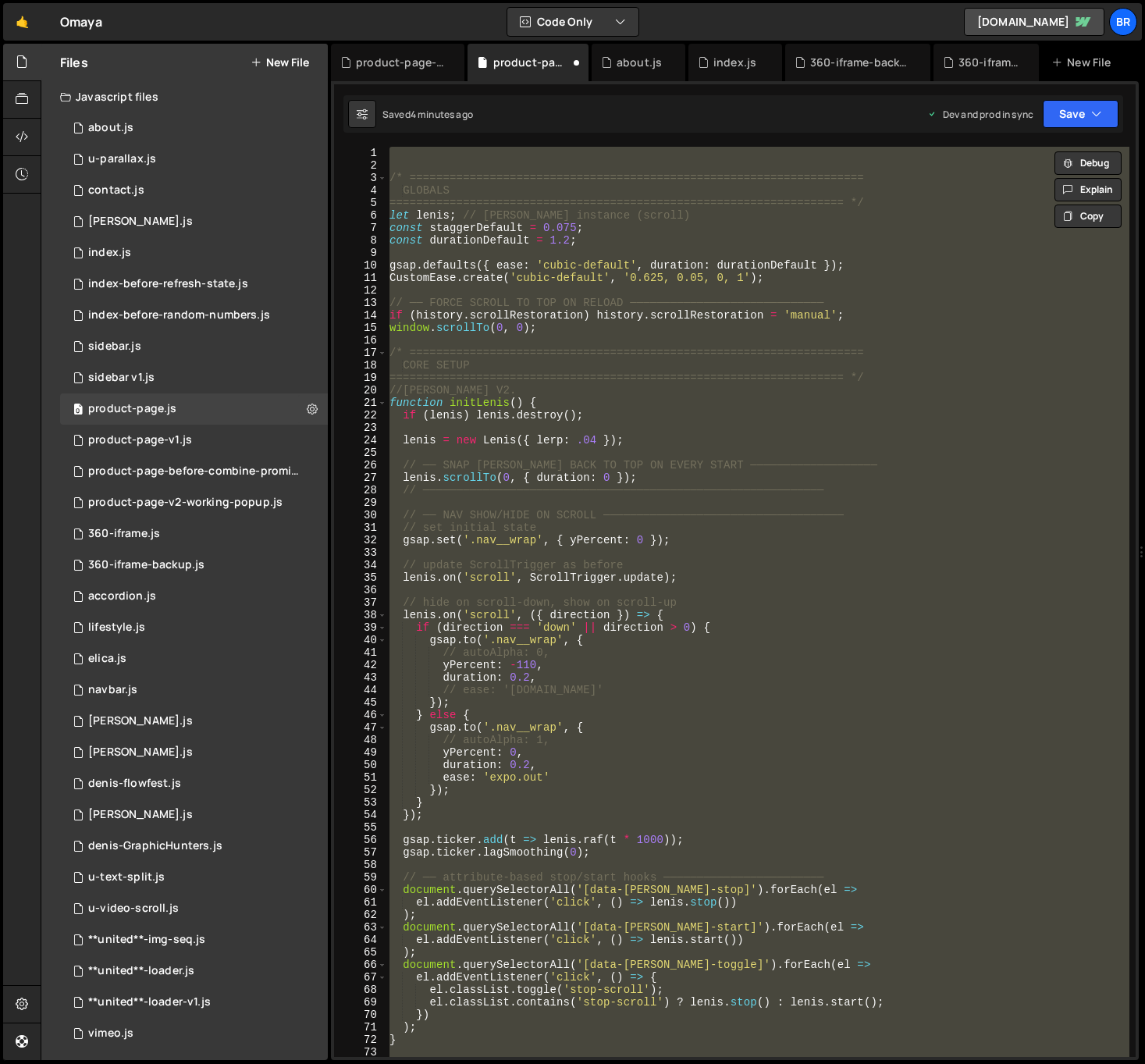
click at [630, 378] on div "/* ==================================================================== GLOBALS…" at bounding box center [758, 601] width 743 height 910
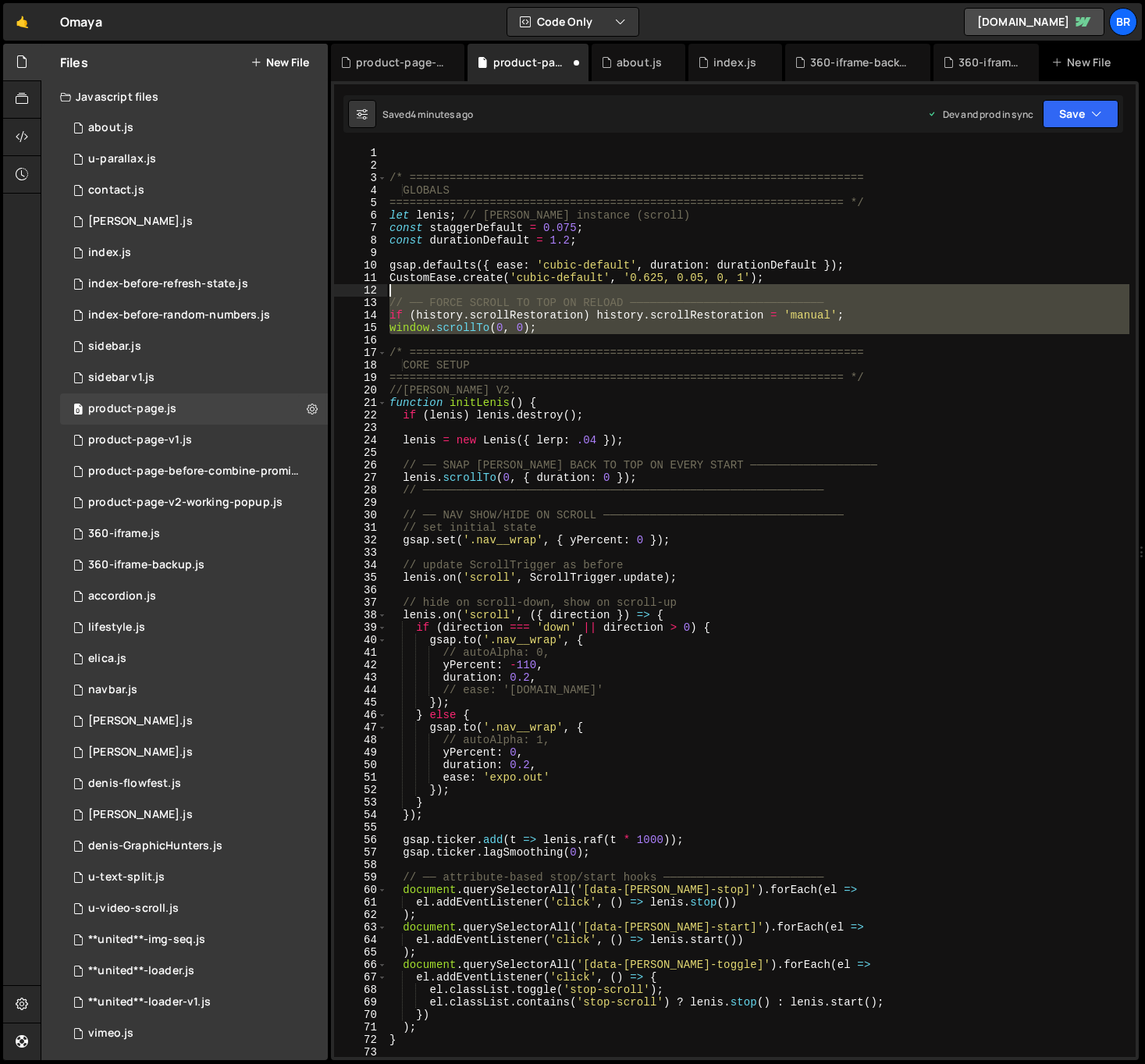
drag, startPoint x: 576, startPoint y: 334, endPoint x: 358, endPoint y: 299, distance: 220.8
click at [358, 299] on div "==================================================================== */ 1 2 3 4…" at bounding box center [735, 601] width 802 height 910
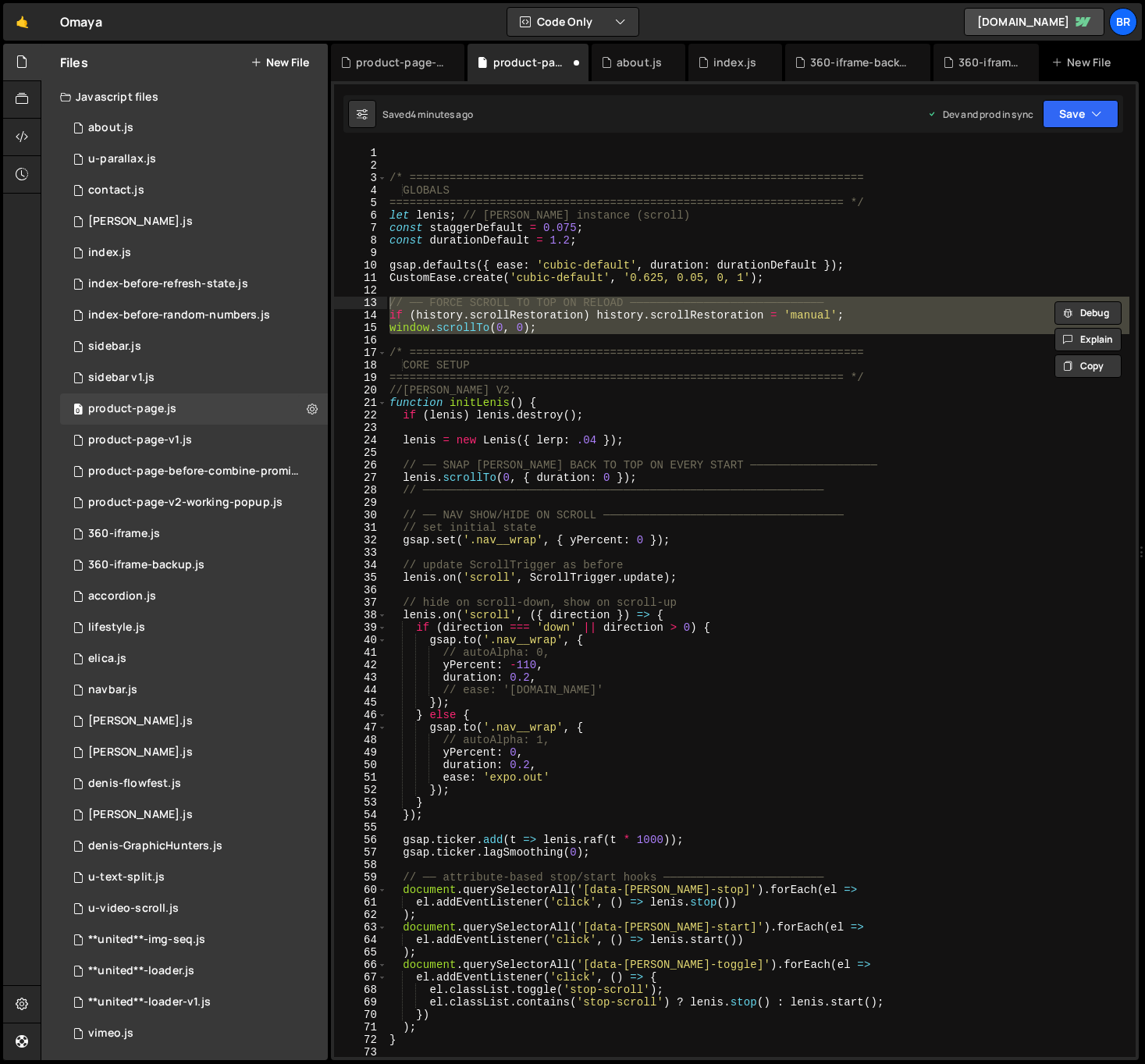
click at [544, 330] on div "/* ==================================================================== GLOBALS…" at bounding box center [758, 601] width 743 height 910
drag, startPoint x: 552, startPoint y: 330, endPoint x: 384, endPoint y: 304, distance: 170.0
click at [384, 304] on div "window.scrollTo(0, 0); 1 2 3 4 5 6 7 8 9 10 11 12 13 14 15 16 17 18 19 20 21 22…" at bounding box center [735, 601] width 802 height 910
paste textarea "}"
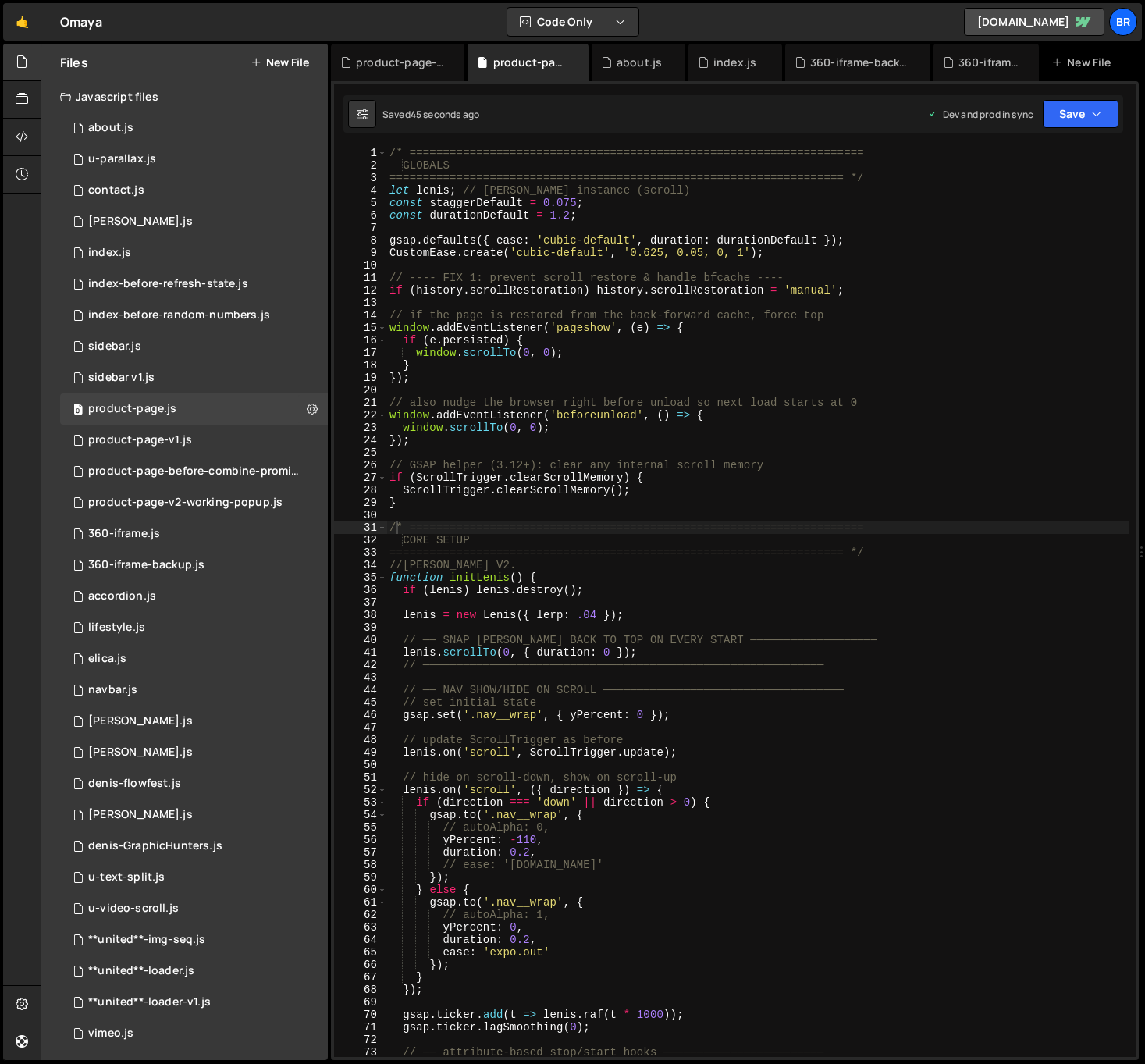
click at [914, 655] on div "/* ==================================================================== GLOBALS…" at bounding box center [758, 613] width 743 height 935
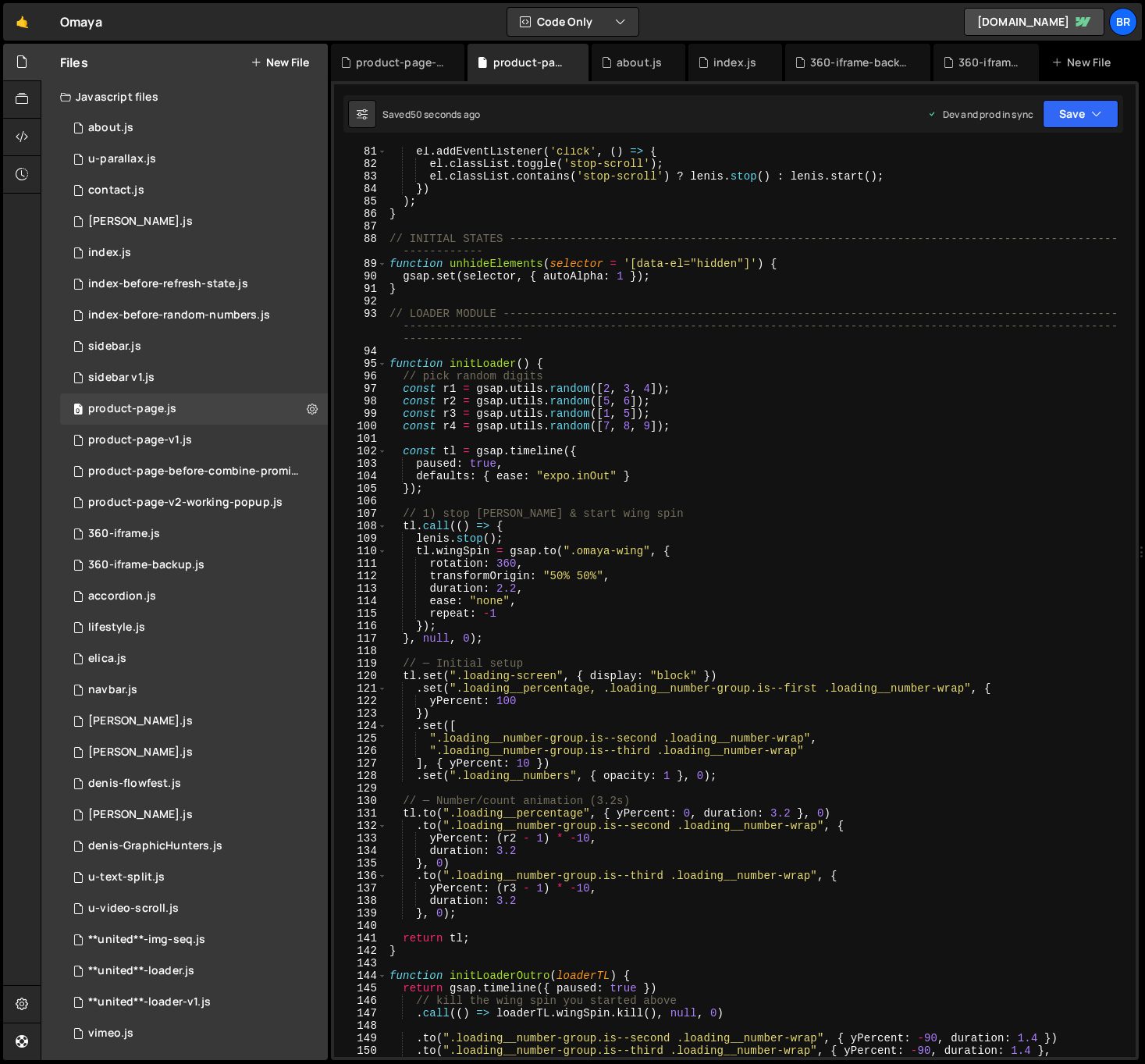
scroll to position [1091, 0]
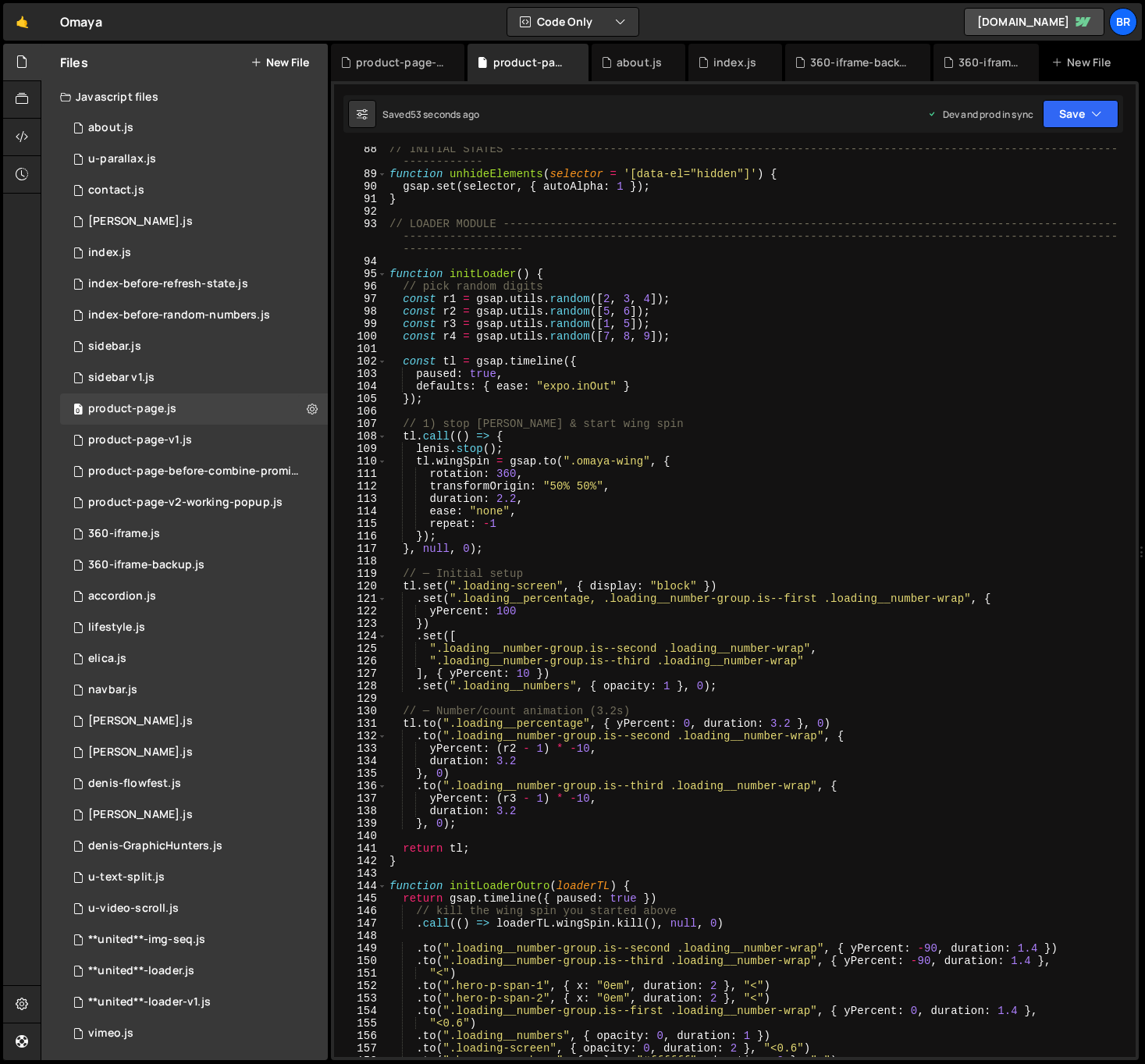
click at [545, 818] on div "// INITIAL STATES -------------------------------------------------------------…" at bounding box center [758, 616] width 743 height 947
click at [469, 447] on div "// INITIAL STATES -------------------------------------------------------------…" at bounding box center [758, 616] width 743 height 947
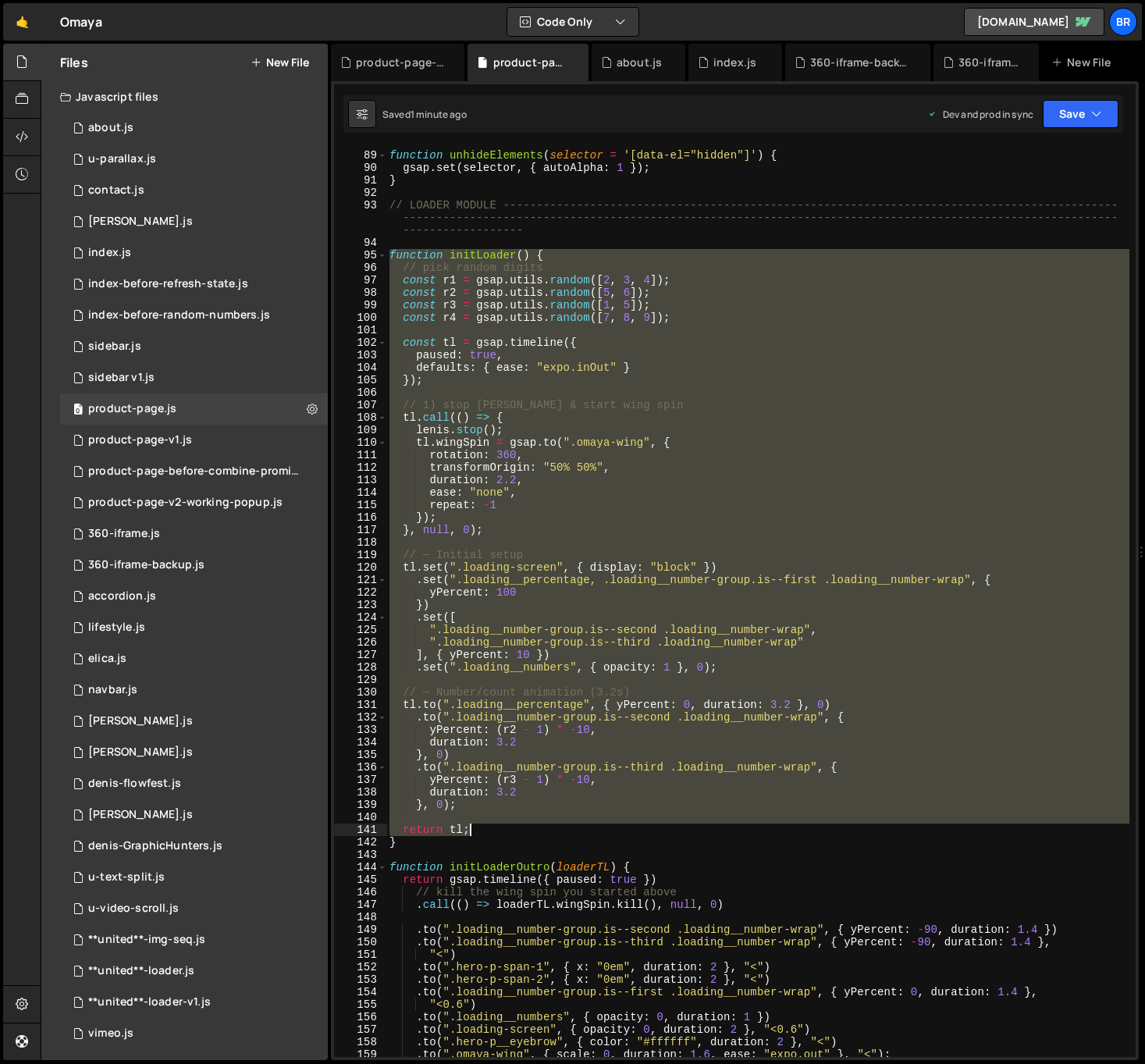
scroll to position [1647, 0]
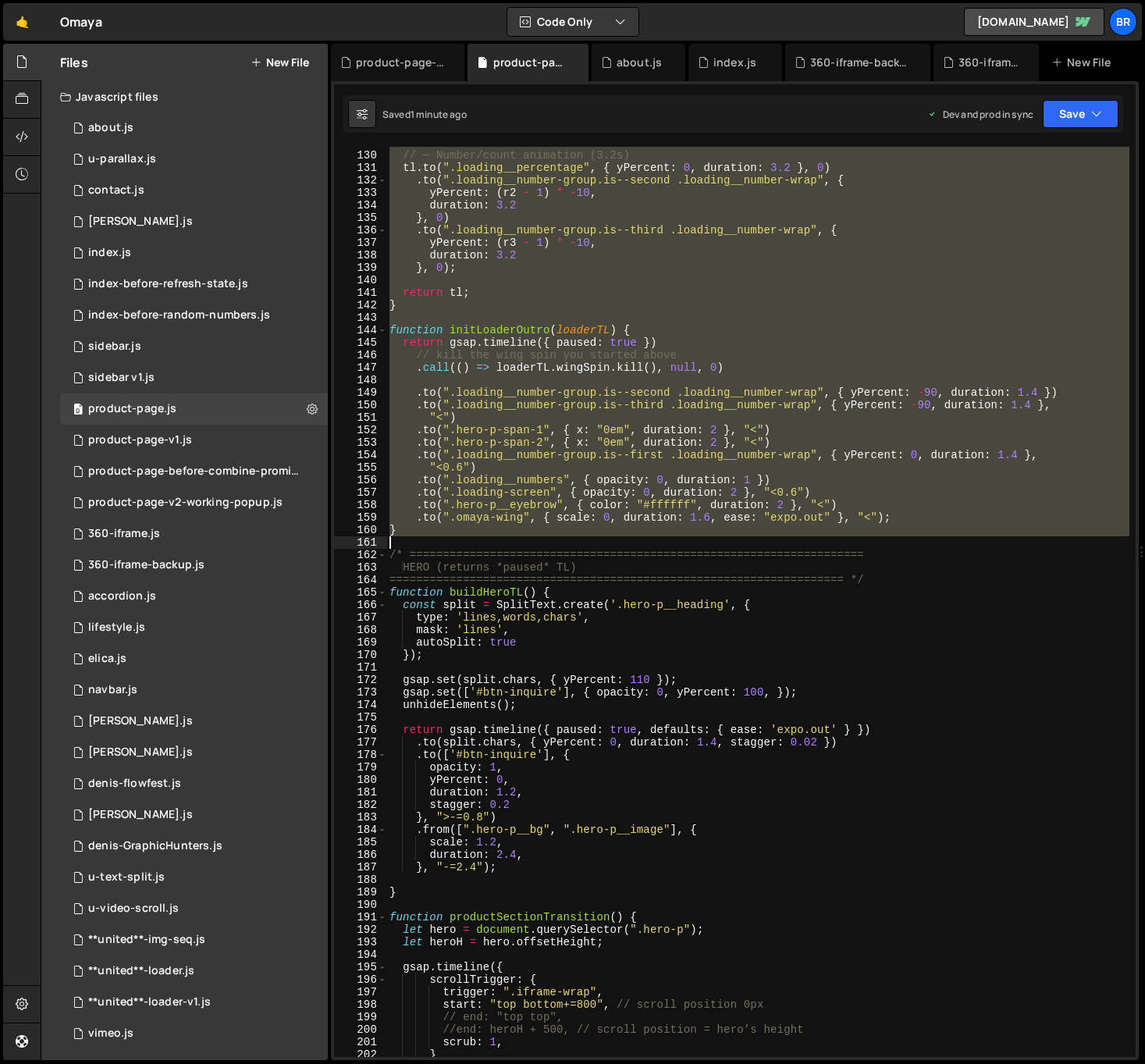
drag, startPoint x: 392, startPoint y: 274, endPoint x: 477, endPoint y: 544, distance: 283.1
click at [477, 544] on div "// ─ Number/count animation (3.2s) tl . to ( ".loading__percentage" , { yPercen…" at bounding box center [758, 604] width 743 height 935
click at [902, 589] on div "// ─ Number/count animation (3.2s) tl . to ( ".loading__percentage" , { yPercen…" at bounding box center [758, 604] width 743 height 935
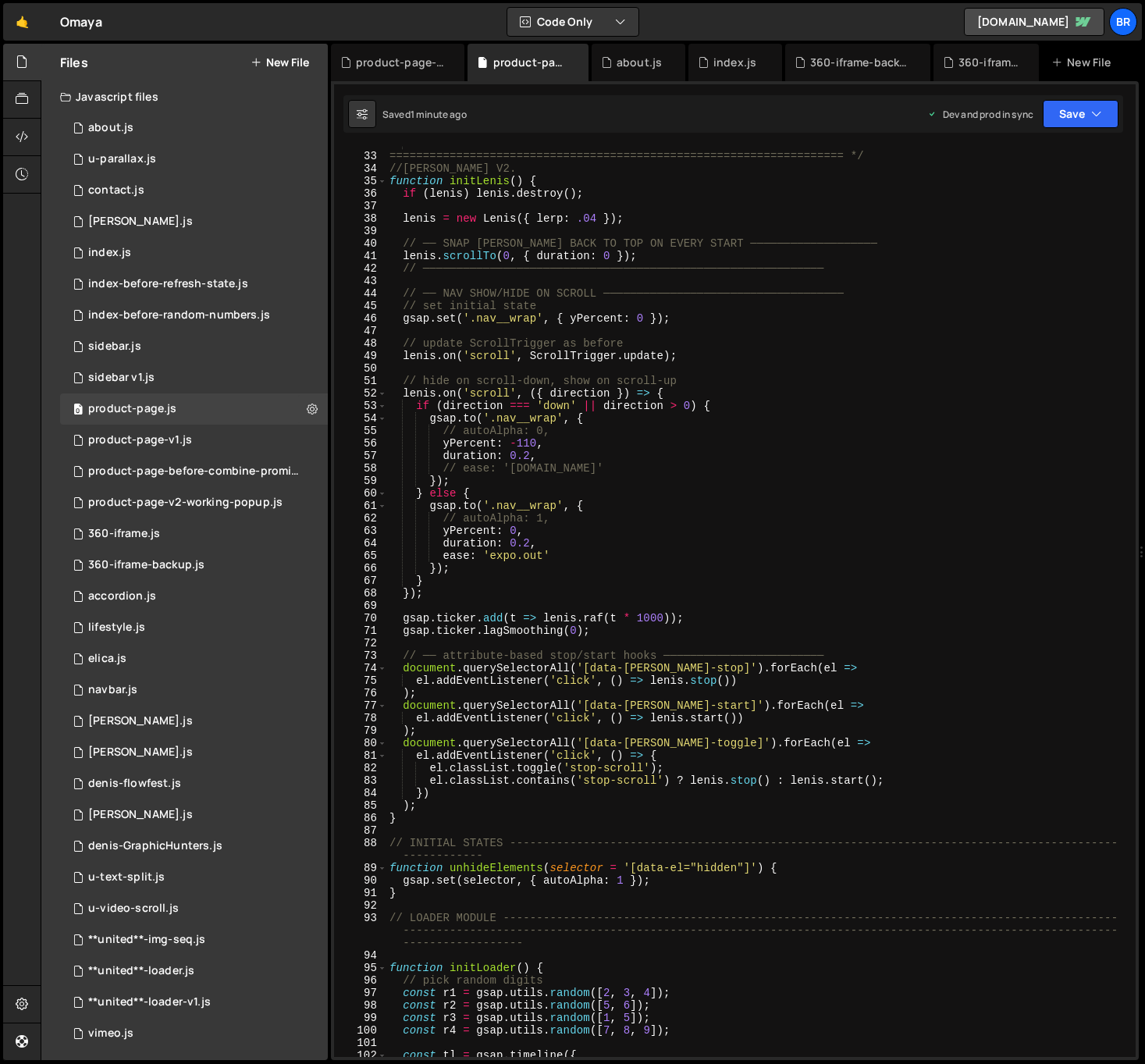
scroll to position [0, 0]
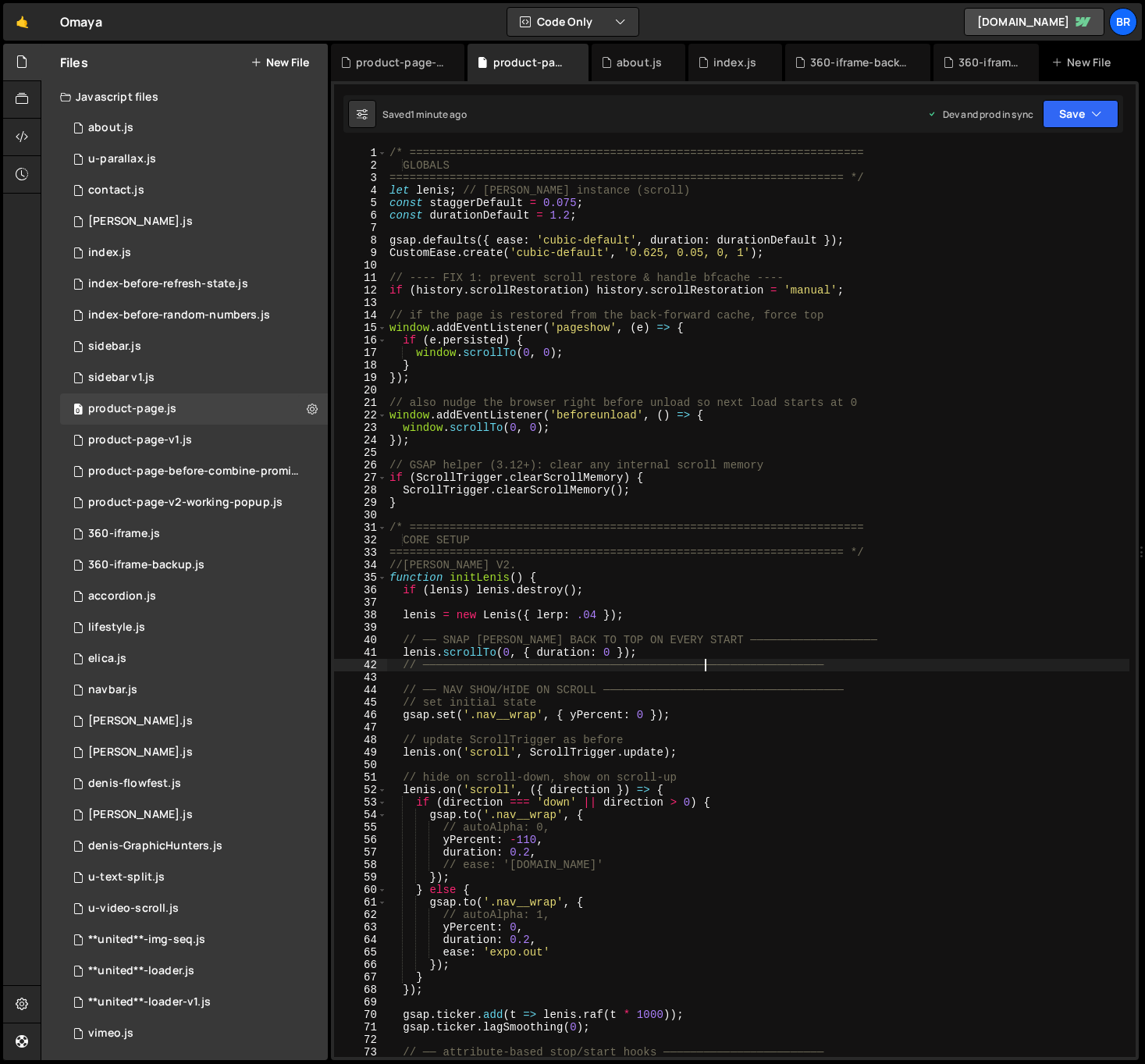
click at [706, 663] on div "/* ==================================================================== GLOBALS…" at bounding box center [758, 613] width 743 height 935
click at [832, 611] on div "/* ==================================================================== GLOBALS…" at bounding box center [758, 613] width 743 height 935
type textarea "[PERSON_NAME] = new [PERSON_NAME]({ lerp: .04 });"
click at [748, 625] on div "/* ==================================================================== GLOBALS…" at bounding box center [758, 613] width 743 height 935
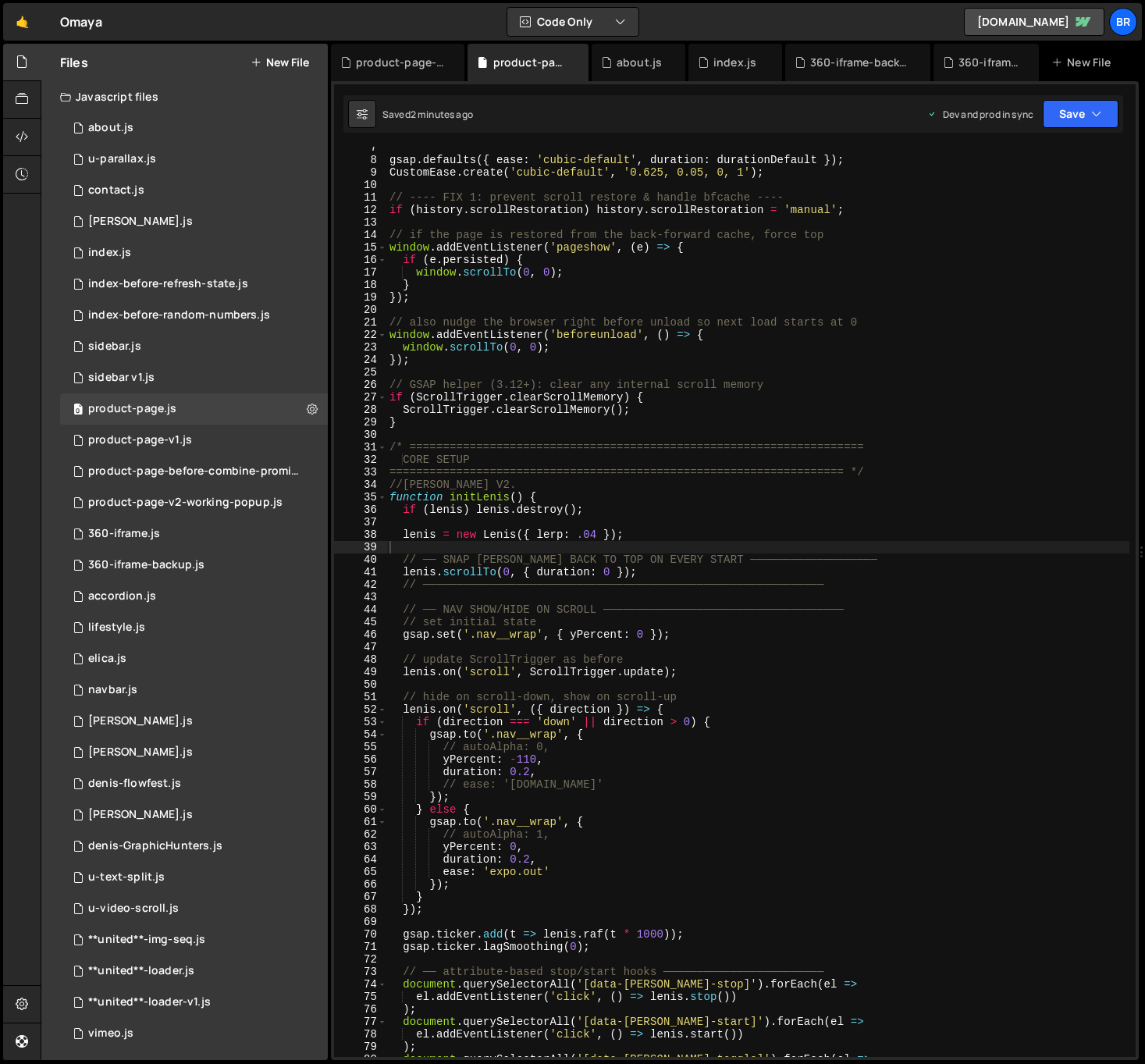
scroll to position [158, 0]
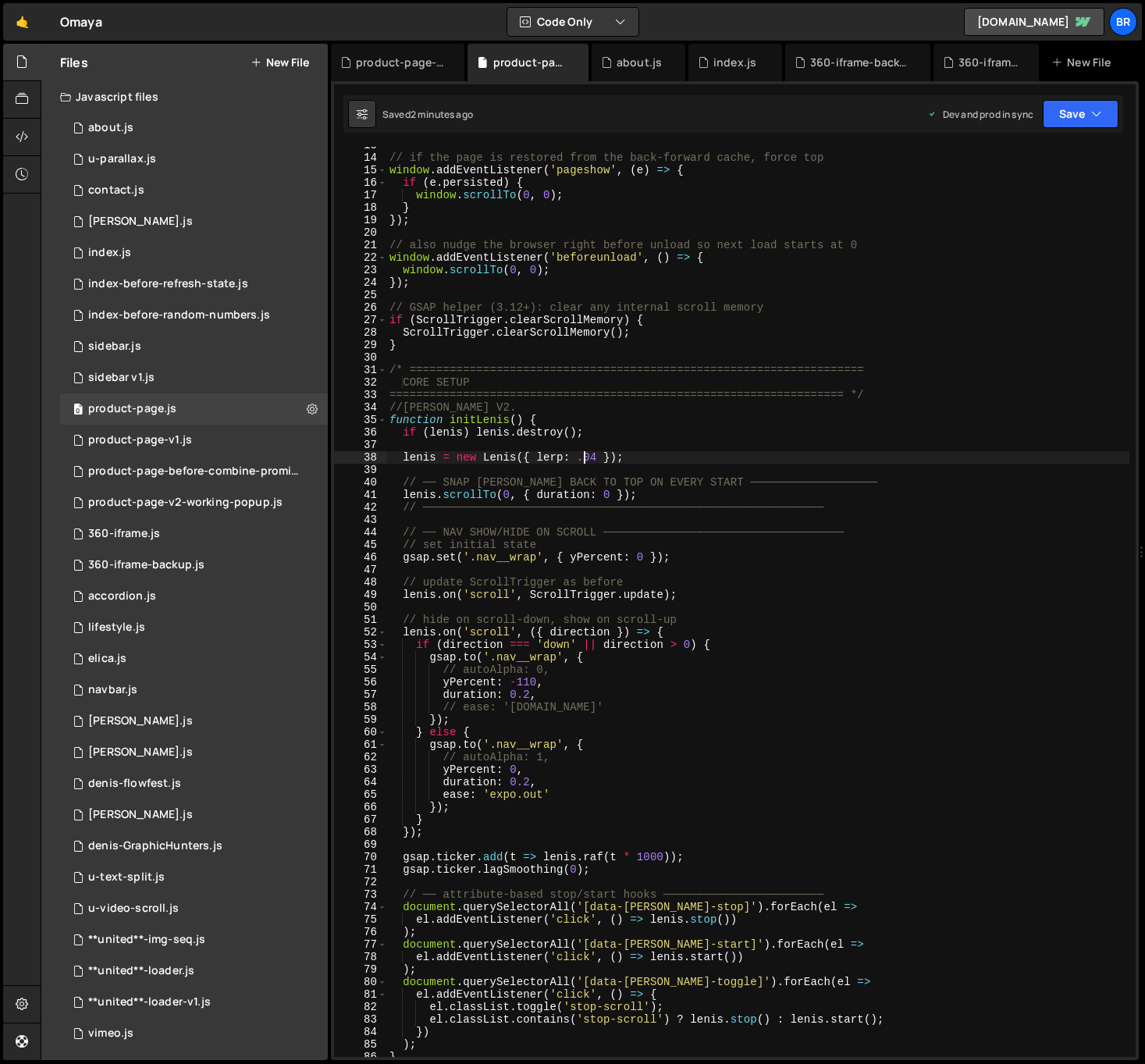
click at [583, 459] on div "// if the page is restored from the back-forward cache, force top window . addE…" at bounding box center [758, 606] width 743 height 935
click at [808, 709] on div "// if the page is restored from the back-forward cache, force top window . addE…" at bounding box center [758, 605] width 743 height 935
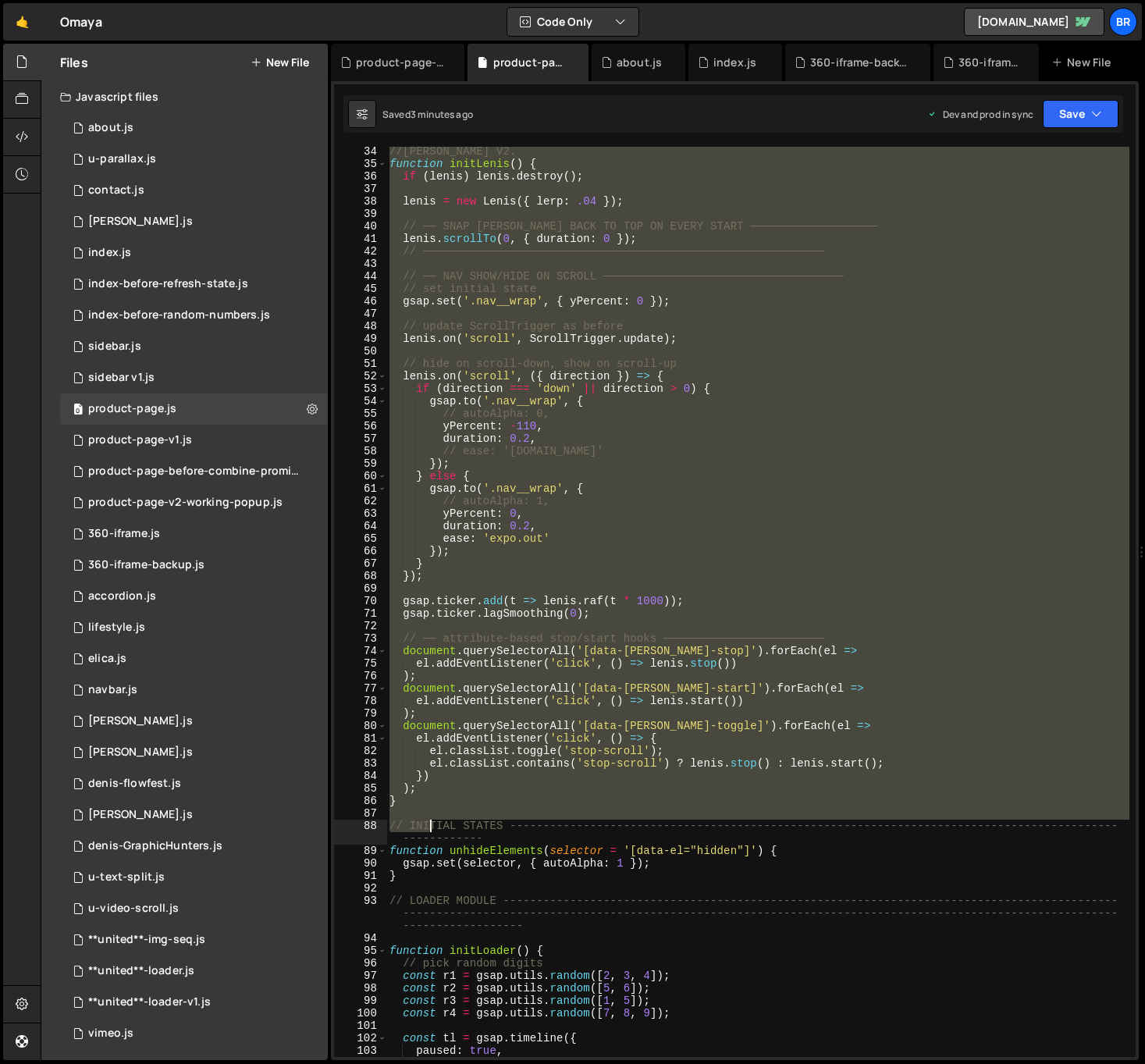
scroll to position [466, 0]
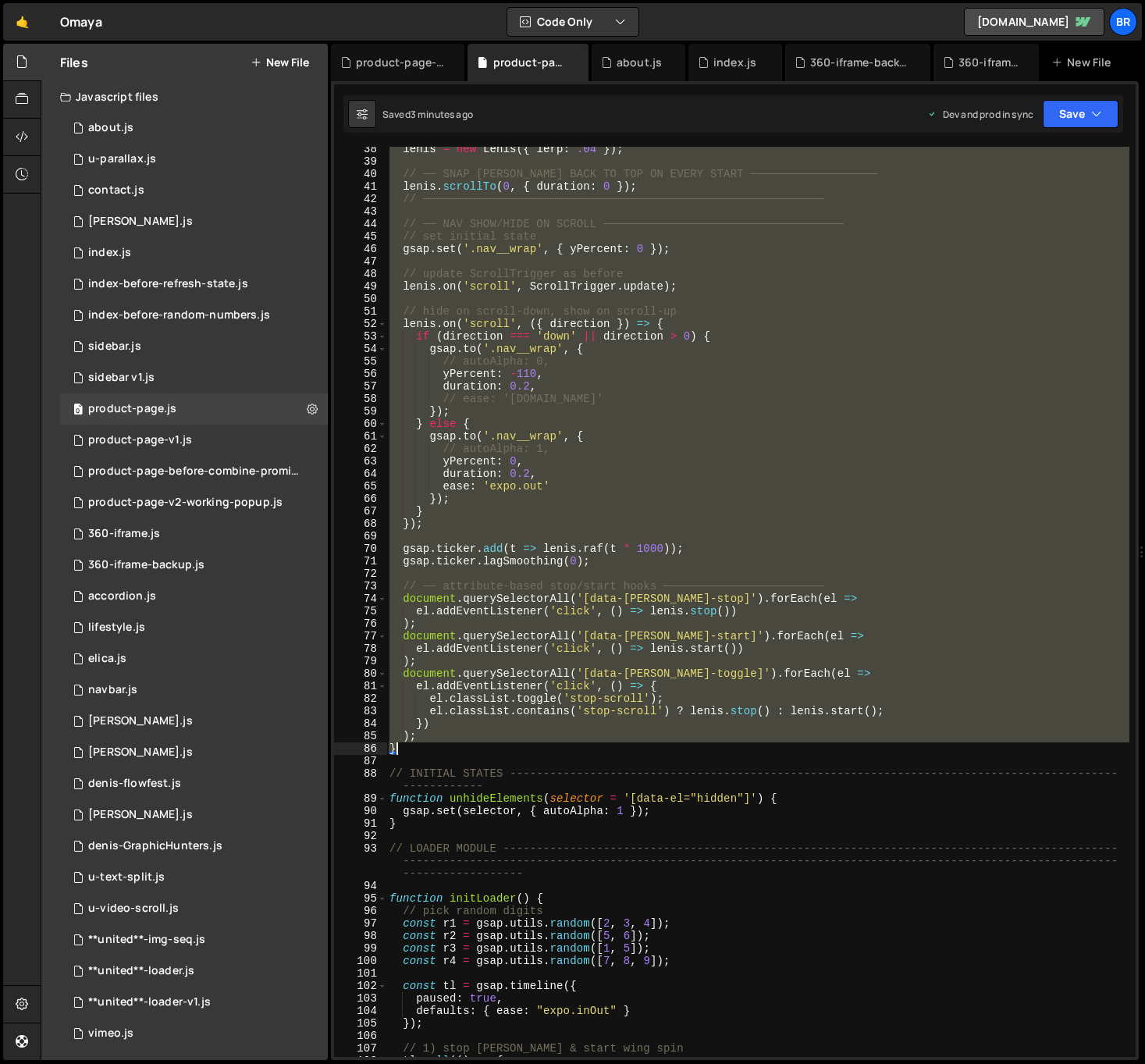
drag, startPoint x: 389, startPoint y: 401, endPoint x: 423, endPoint y: 753, distance: 353.6
click at [423, 753] on div "[PERSON_NAME] = new [PERSON_NAME] ({ lerp : .04 }) ; // ── SNAP [PERSON_NAME] B…" at bounding box center [758, 610] width 743 height 935
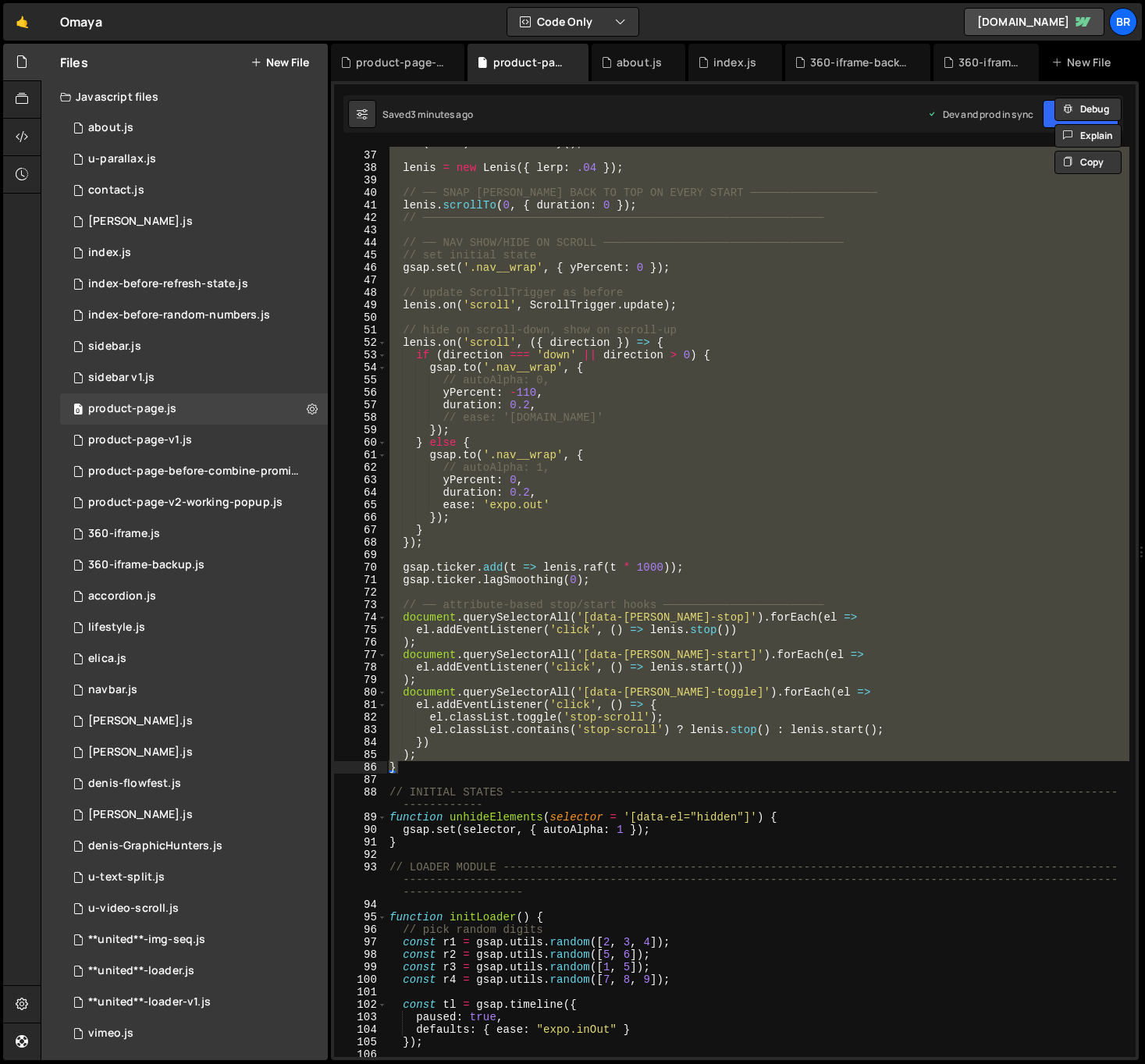
scroll to position [162, 0]
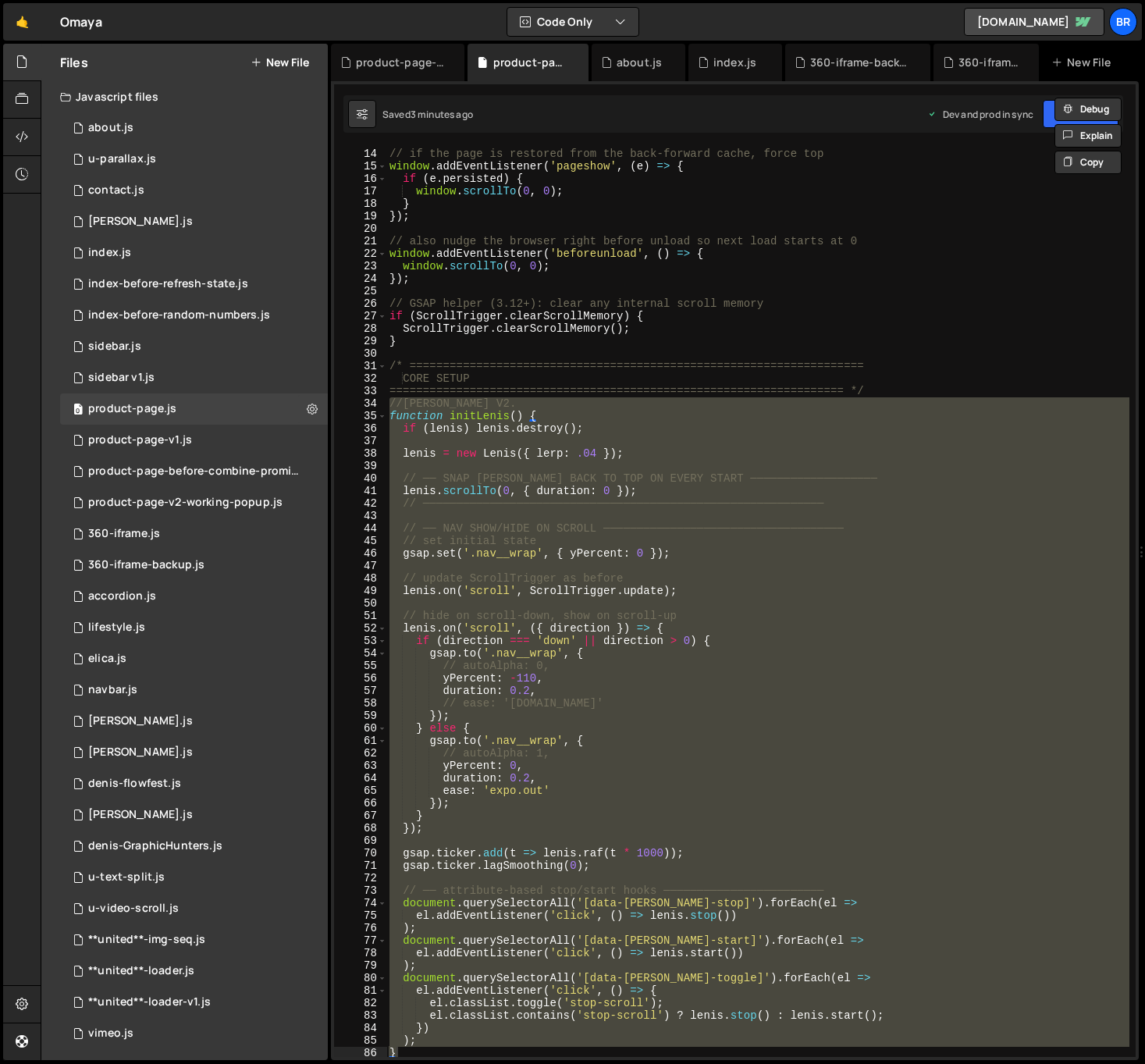
click at [706, 491] on div "// if the page is restored from the back-forward cache, force top window . addE…" at bounding box center [758, 601] width 743 height 910
type textarea "[PERSON_NAME].scrollTo(0, { duration: 0 });"
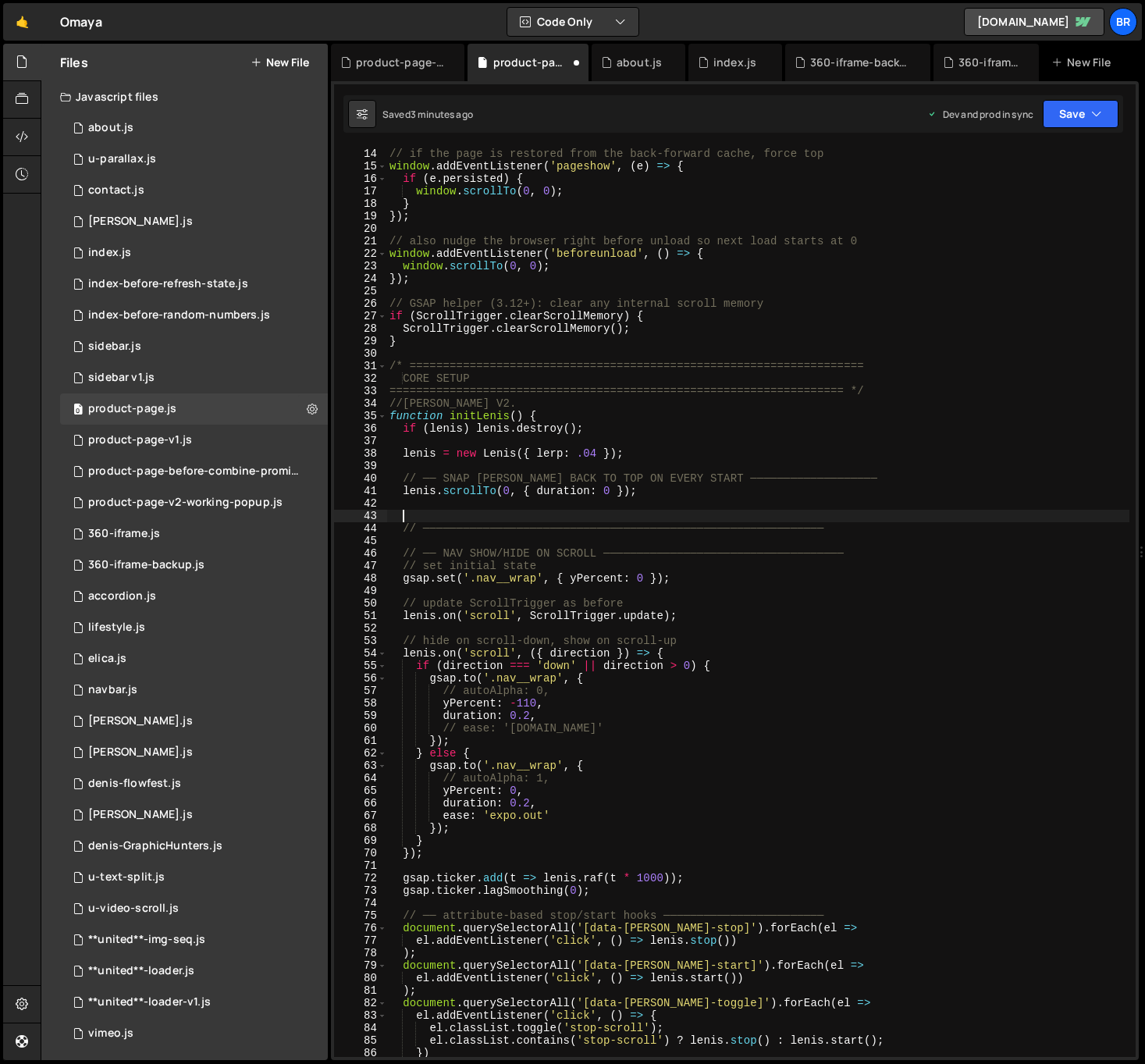
paste textarea "[PERSON_NAME].stop();"
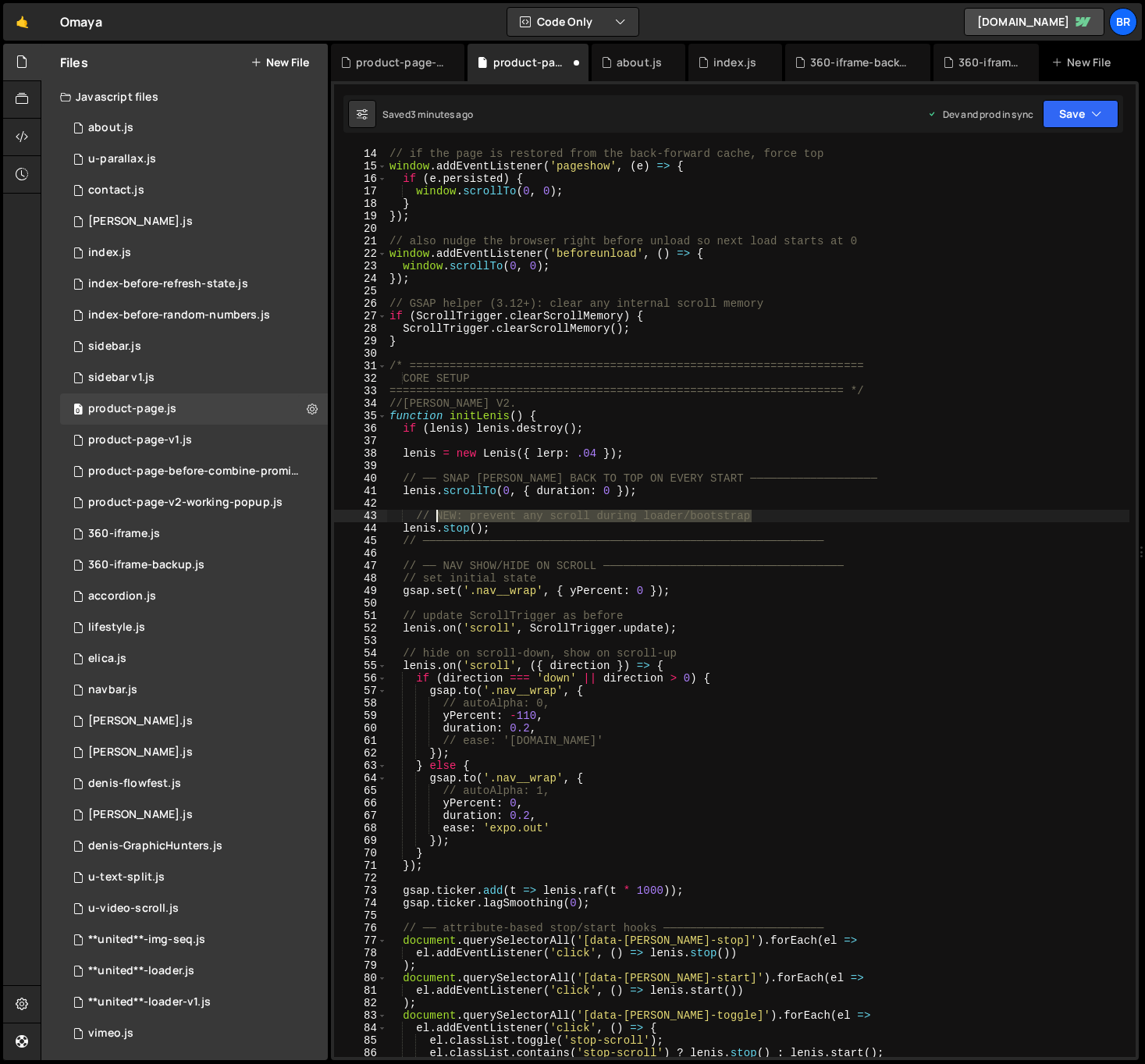
drag, startPoint x: 697, startPoint y: 520, endPoint x: 437, endPoint y: 520, distance: 260.0
click at [437, 520] on div "// if the page is restored from the back-forward cache, force top window . addE…" at bounding box center [758, 602] width 743 height 935
click at [460, 517] on div "// if the page is restored from the back-forward cache, force top window . addE…" at bounding box center [758, 601] width 743 height 910
drag, startPoint x: 468, startPoint y: 515, endPoint x: 422, endPoint y: 511, distance: 46.2
click at [422, 511] on div "// if the page is restored from the back-forward cache, force top window . addE…" at bounding box center [758, 602] width 743 height 935
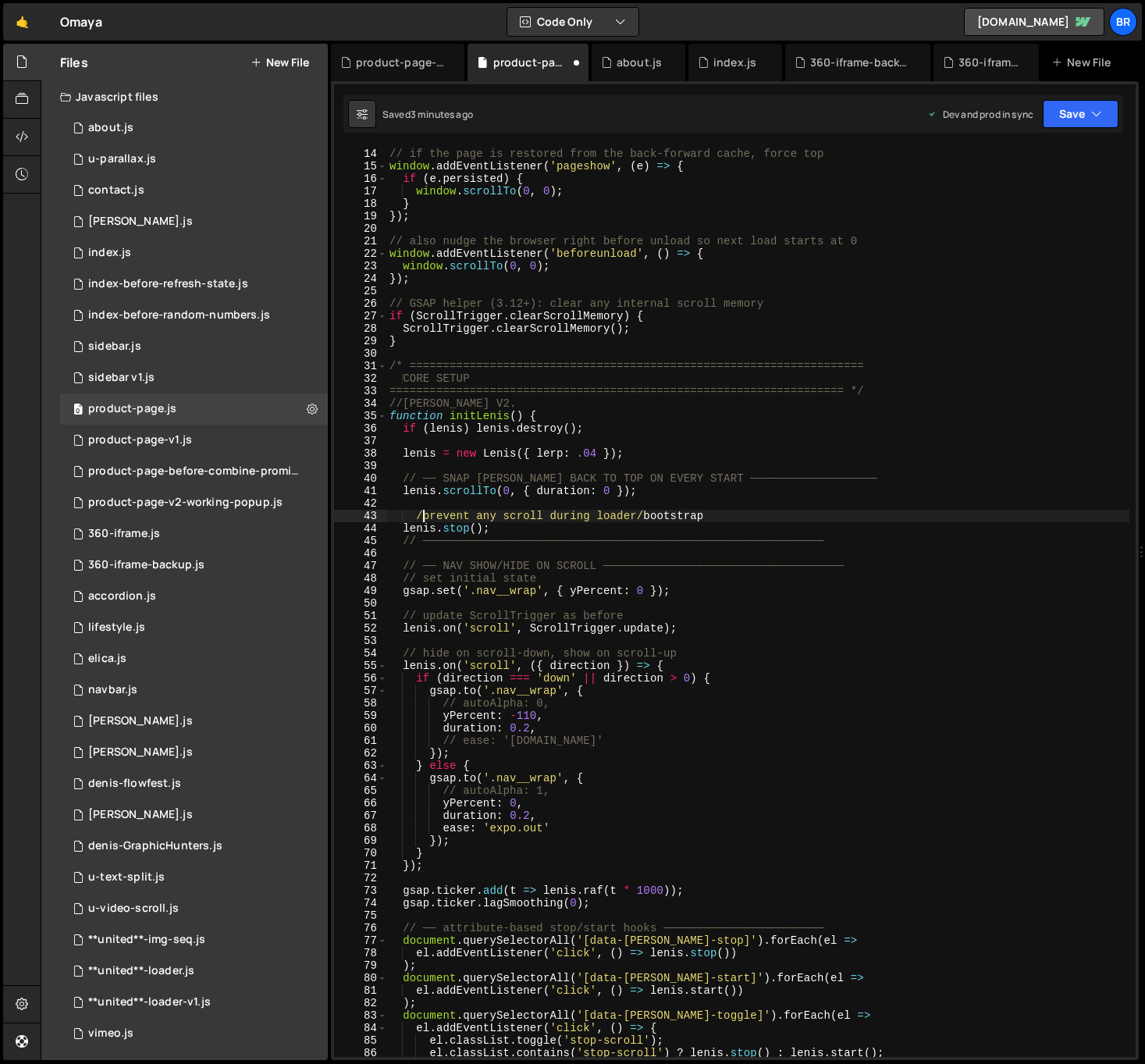
scroll to position [0, 2]
click at [502, 524] on div "// if the page is restored from the back-forward cache, force top window . addE…" at bounding box center [758, 602] width 743 height 935
click at [765, 820] on div "// if the page is restored from the back-forward cache, force top window . addE…" at bounding box center [758, 602] width 743 height 935
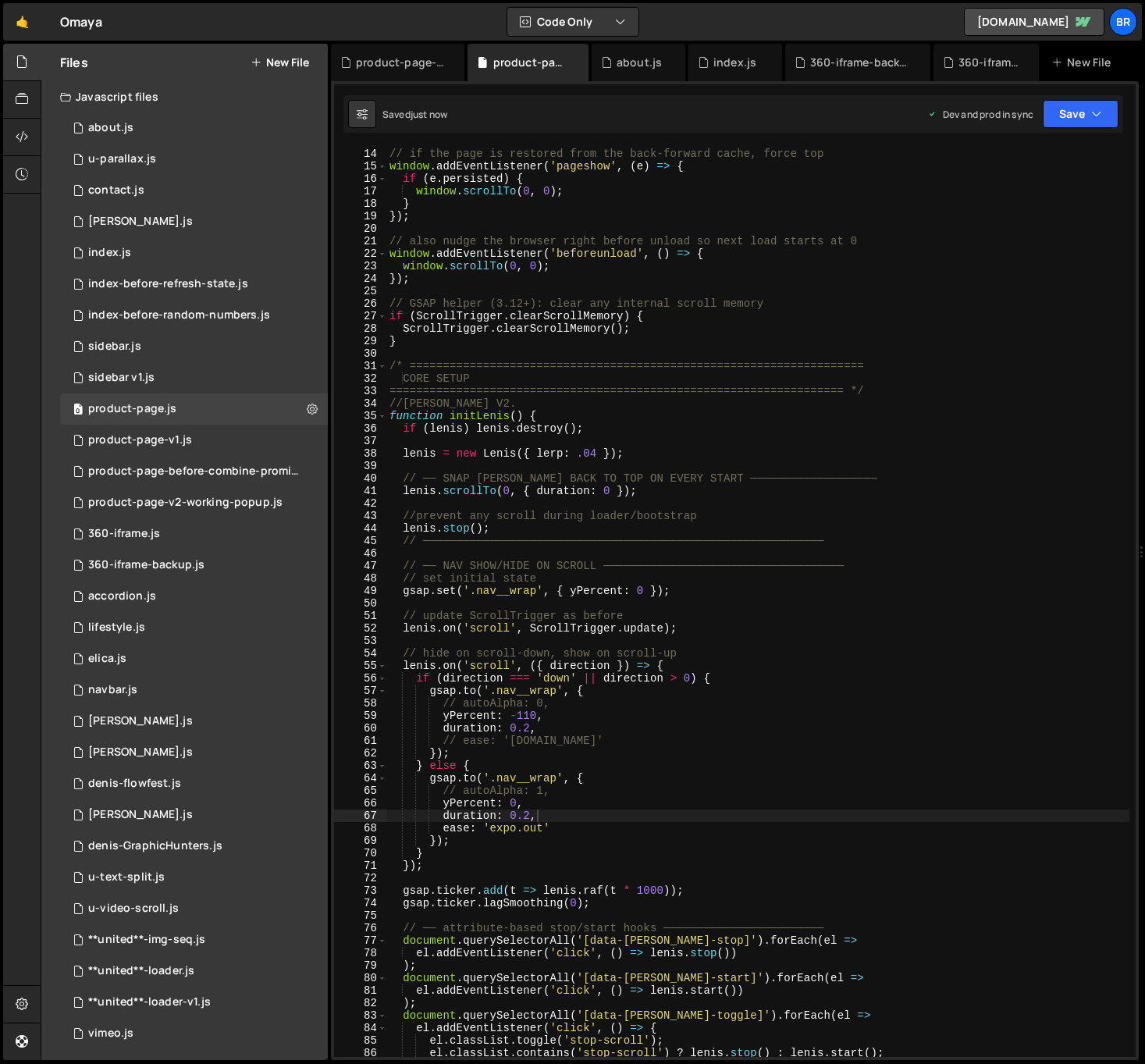
scroll to position [0, 0]
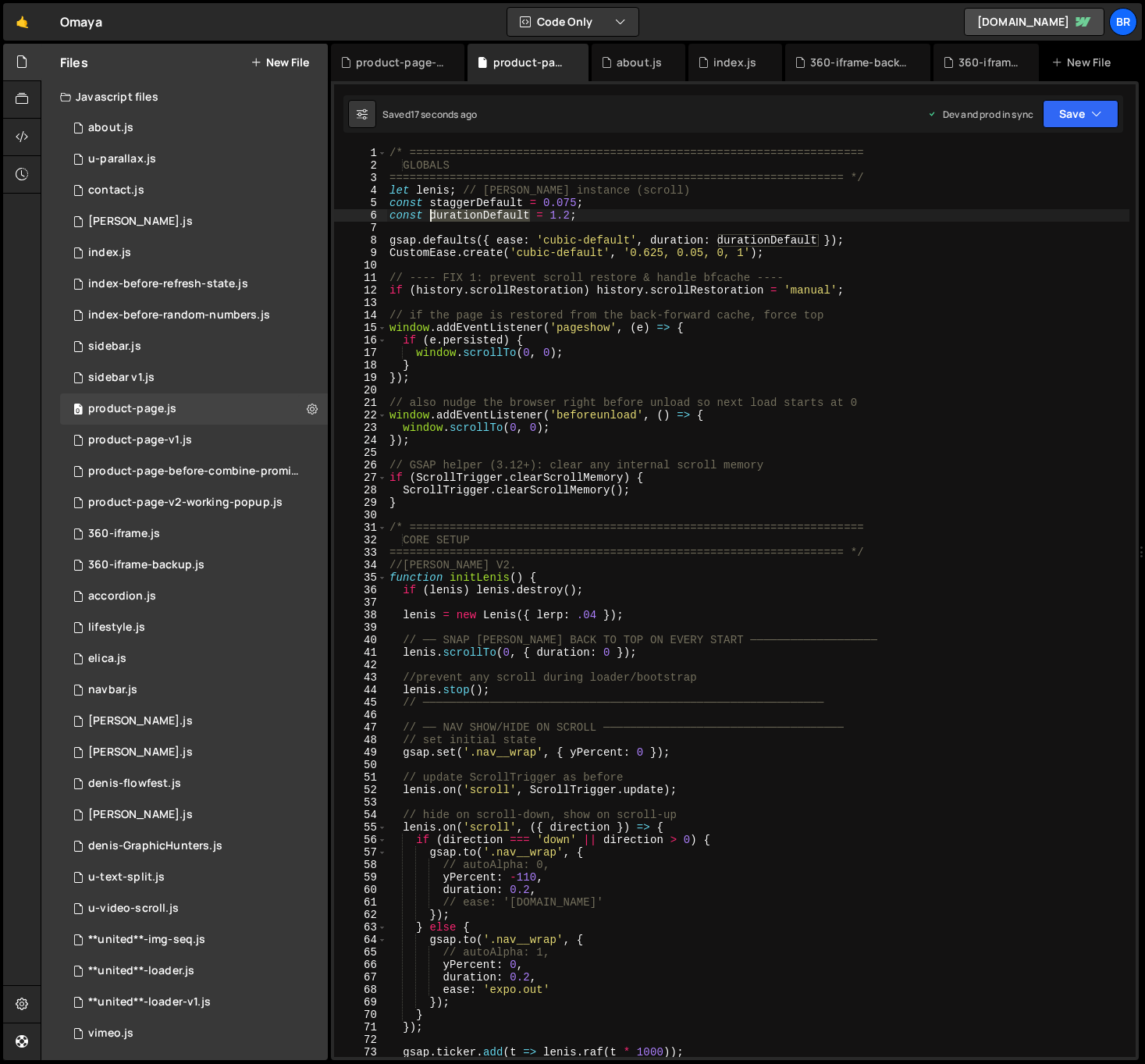
drag, startPoint x: 530, startPoint y: 219, endPoint x: 431, endPoint y: 214, distance: 99.1
click at [431, 214] on div "/* ==================================================================== GLOBALS…" at bounding box center [758, 613] width 743 height 935
type textarea "const durationDefault = 1.2;"
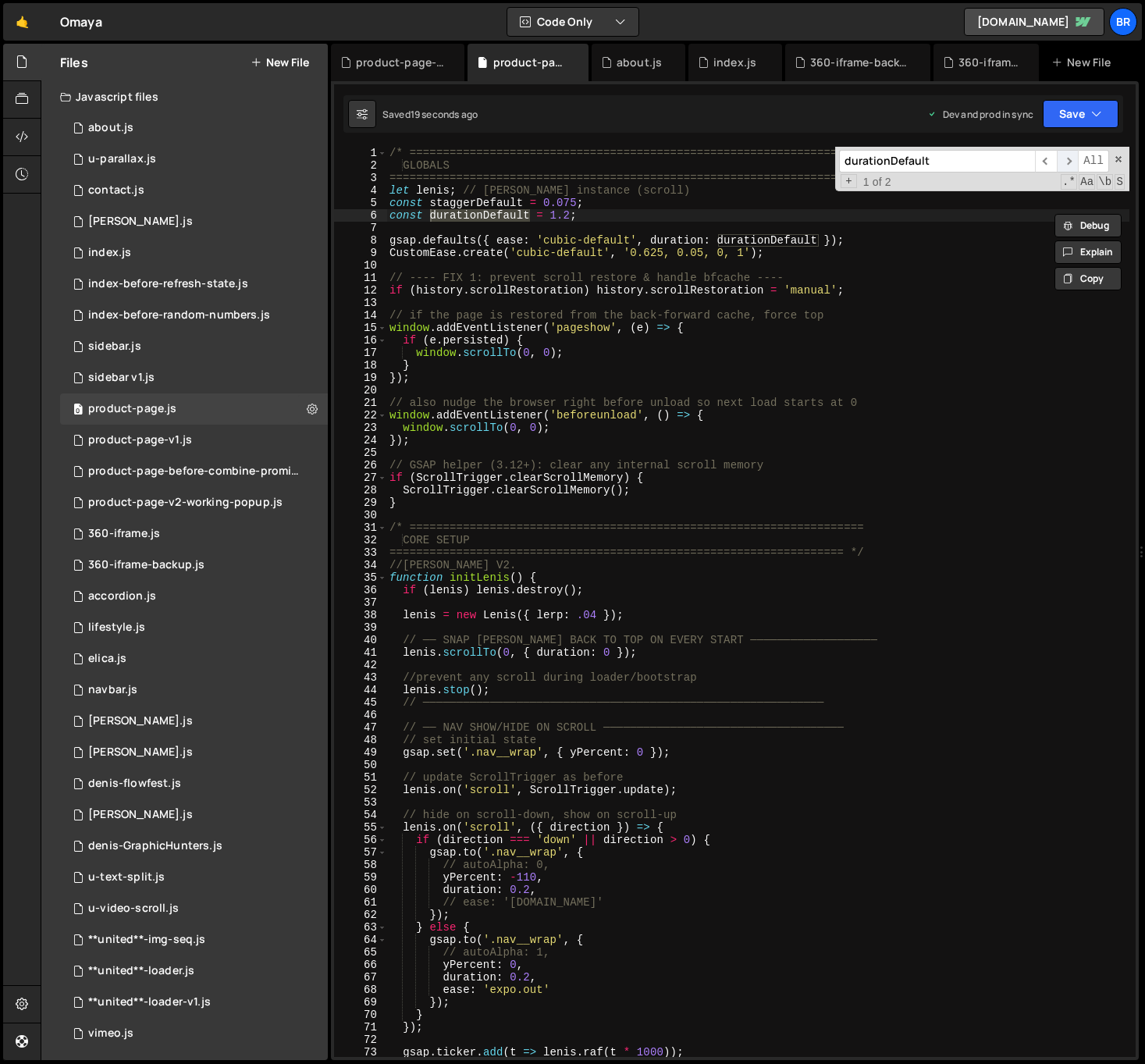
click at [1067, 159] on span "​" at bounding box center [1068, 162] width 22 height 23
click at [554, 232] on div "/* ==================================================================== GLOBALS…" at bounding box center [758, 613] width 743 height 935
drag, startPoint x: 523, startPoint y: 203, endPoint x: 561, endPoint y: 197, distance: 38.5
click at [430, 197] on div "/* ==================================================================== GLOBALS…" at bounding box center [758, 613] width 743 height 935
type textarea "const staggerDefault = 0.075;"
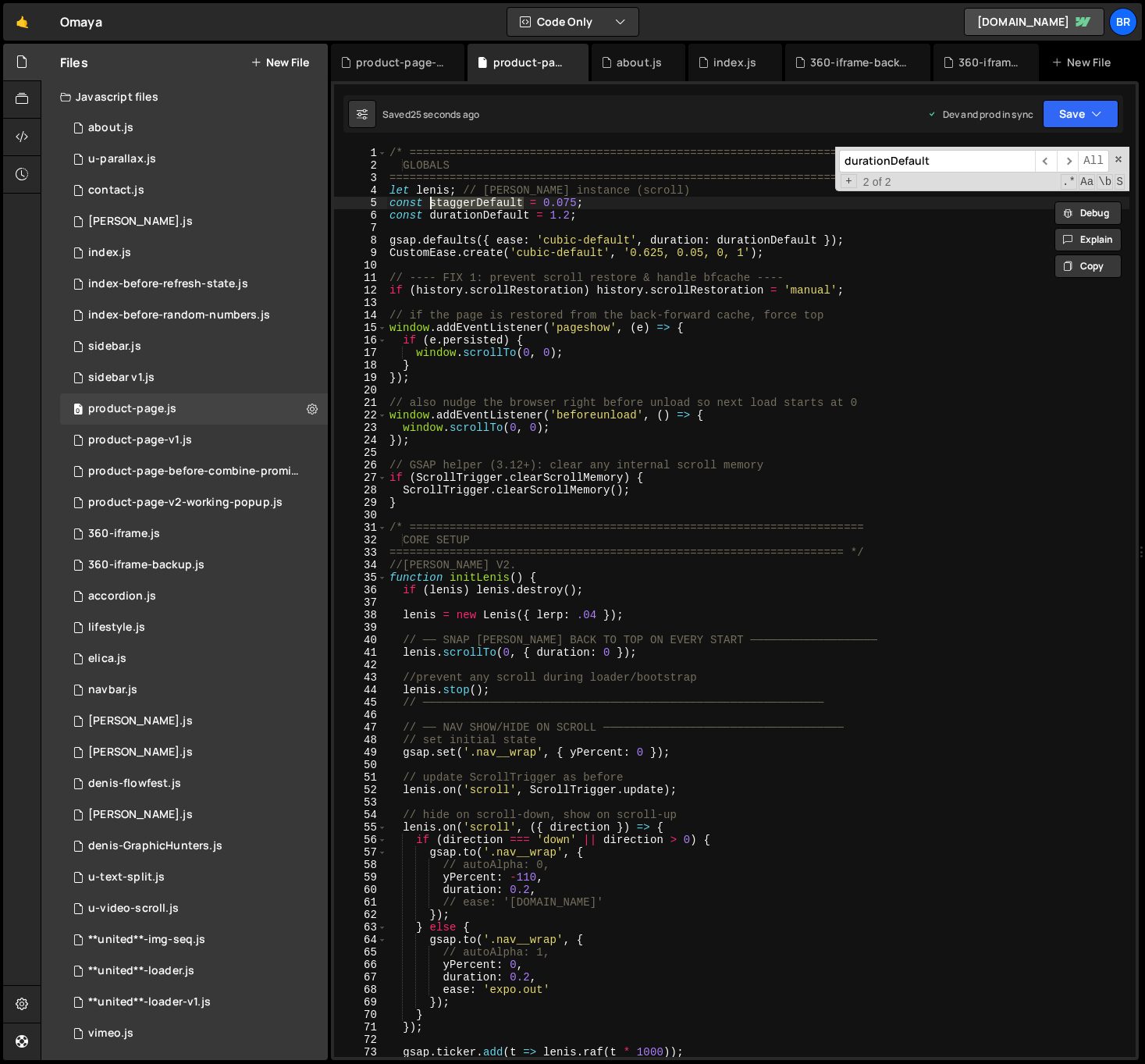
type input "staggerDefault"
click at [617, 203] on div "/* ==================================================================== GLOBALS…" at bounding box center [758, 613] width 743 height 935
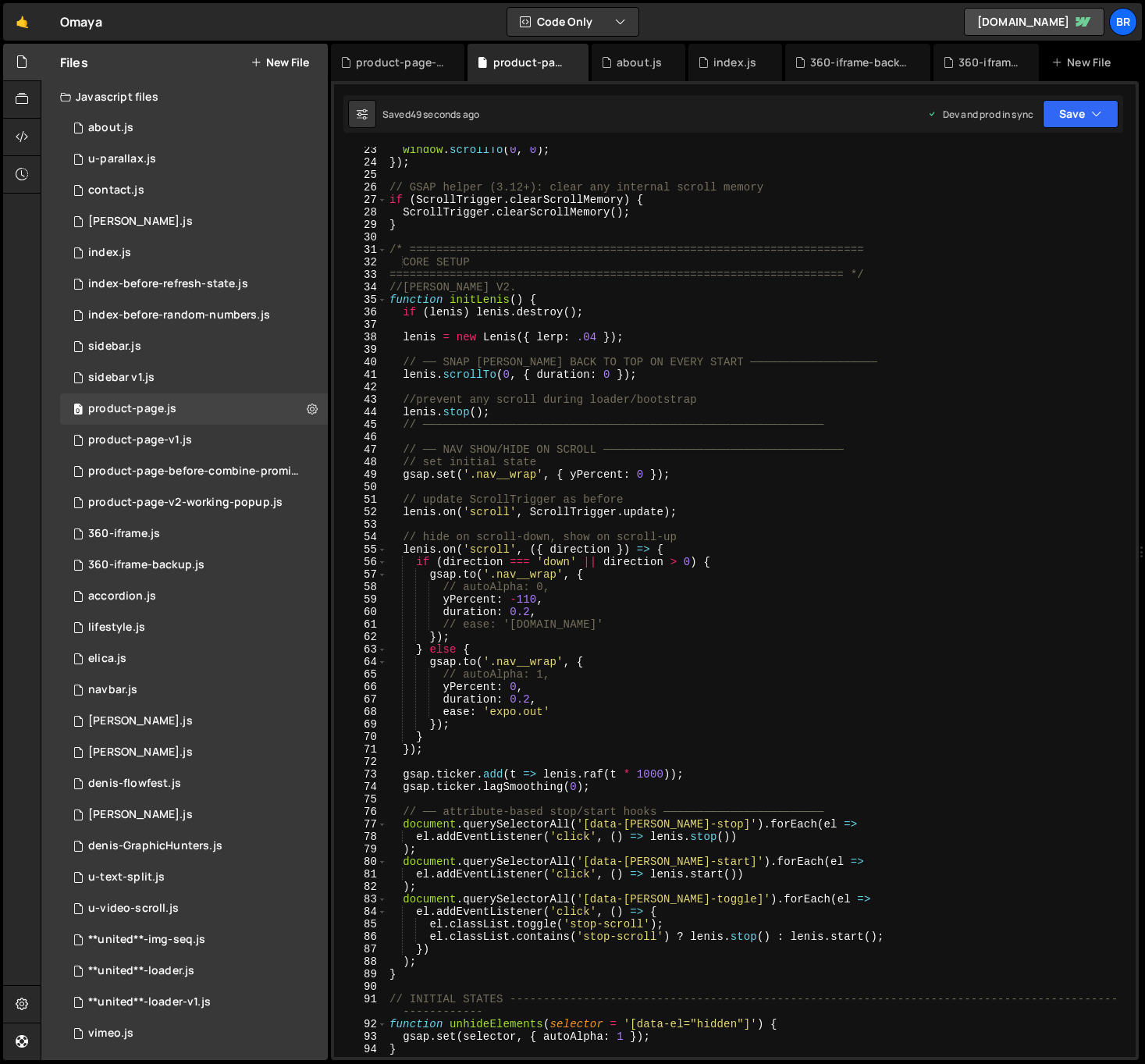
scroll to position [358, 0]
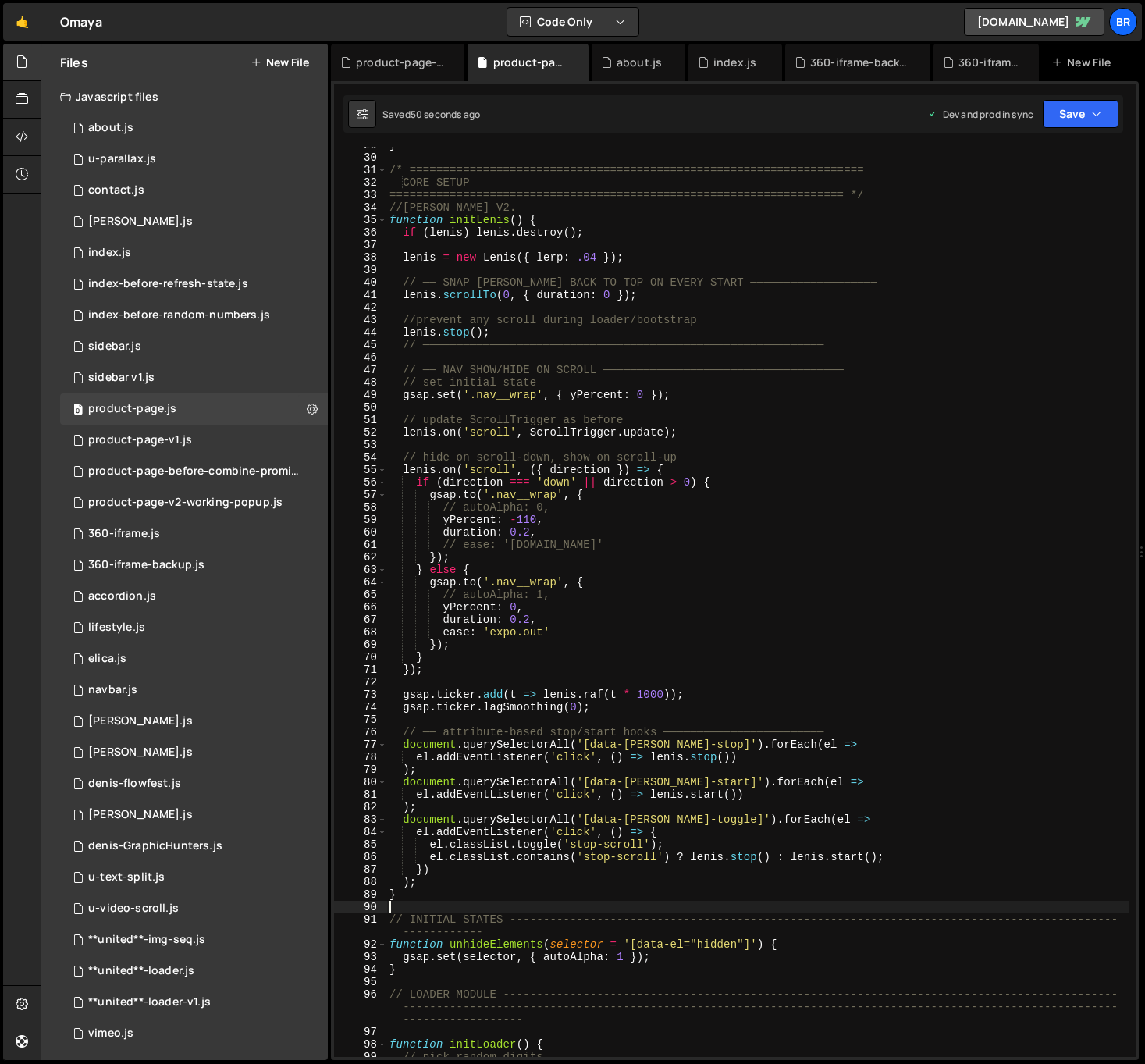
click at [469, 903] on div "} /* ==================================================================== CORE …" at bounding box center [758, 606] width 743 height 935
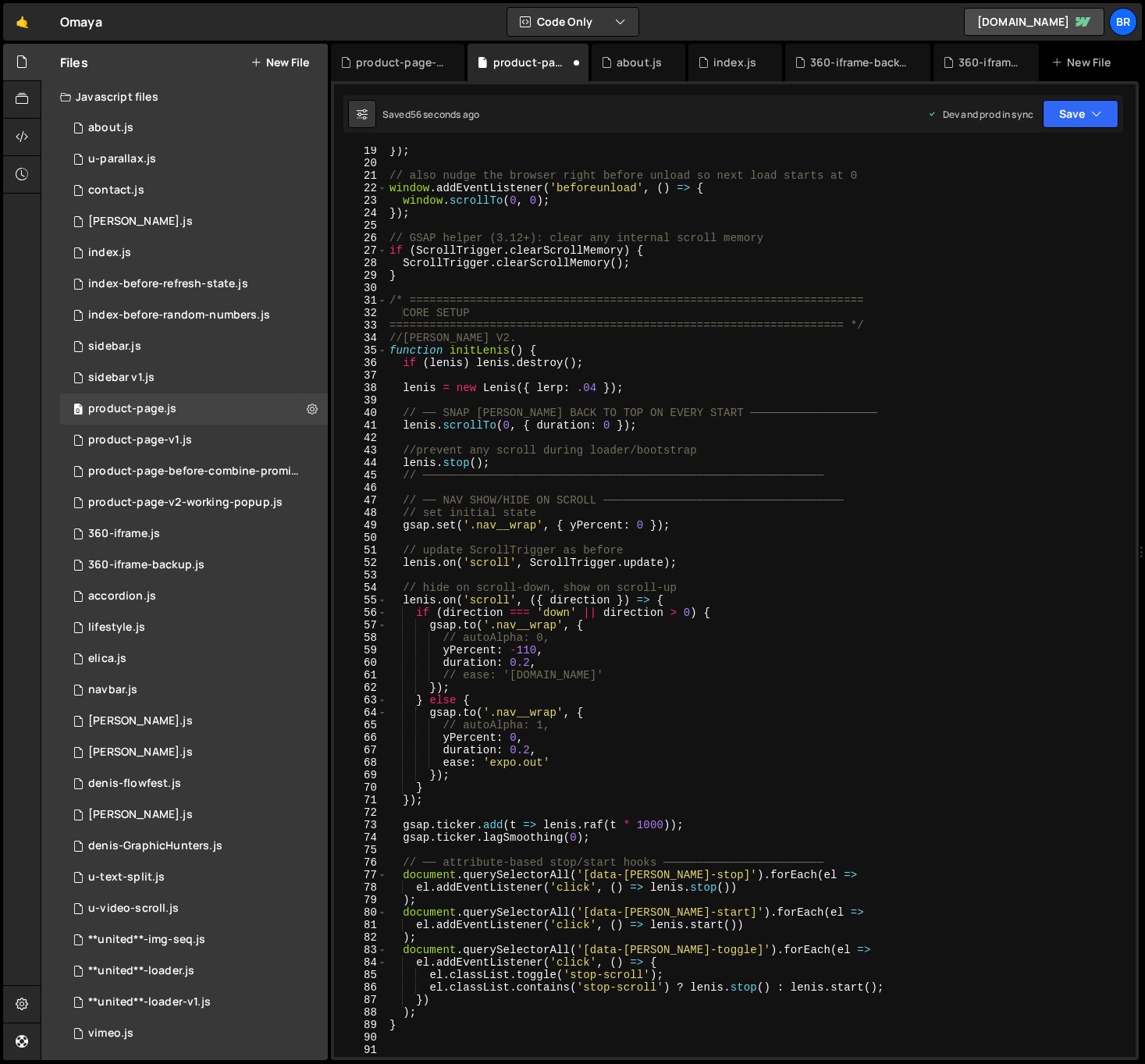
scroll to position [227, 0]
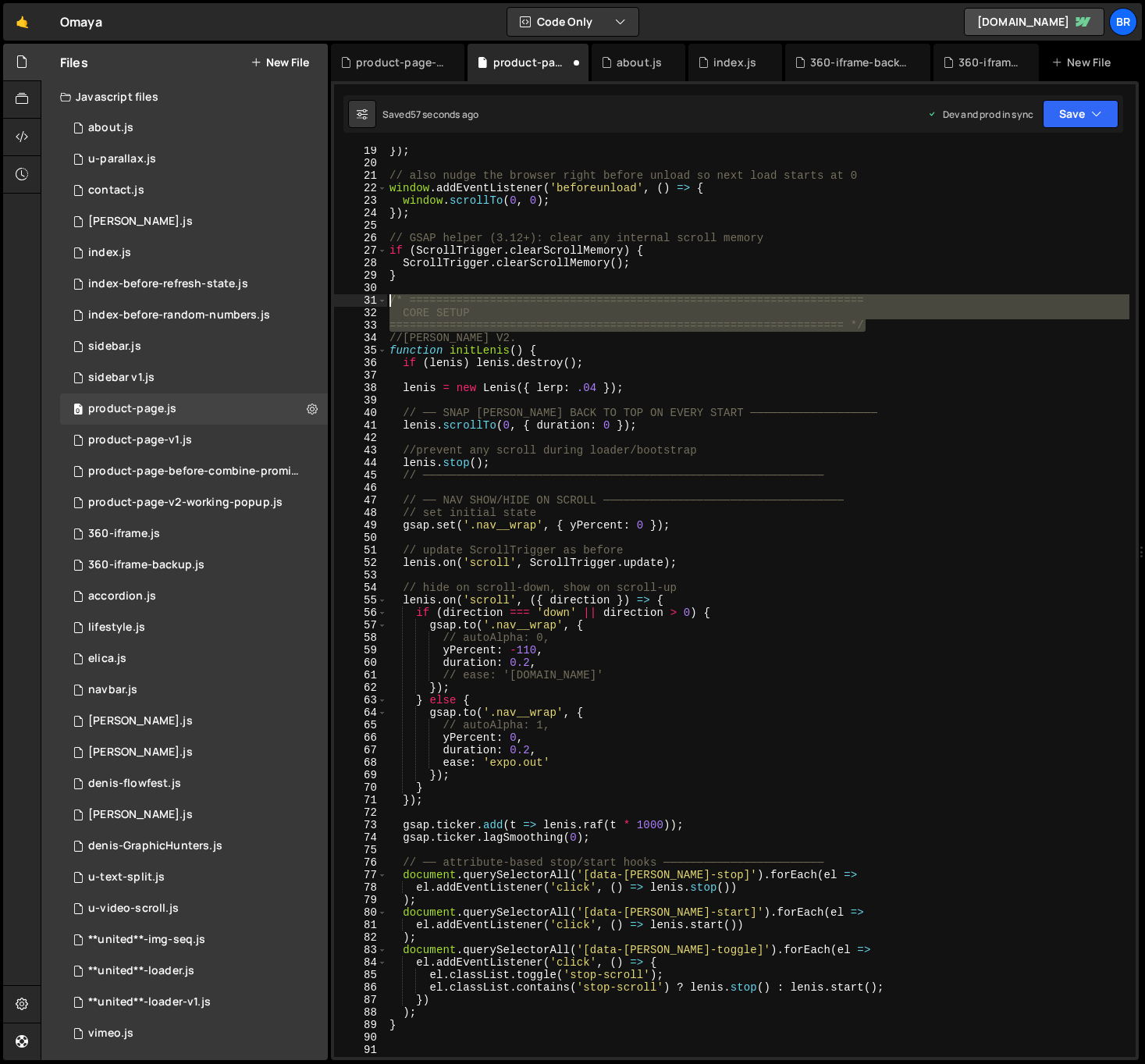
drag, startPoint x: 846, startPoint y: 324, endPoint x: 327, endPoint y: 298, distance: 519.7
click at [327, 298] on div "Files New File Javascript files 0 about.js 0 0 u-parallax.js 0 0 contact.js 0 0…" at bounding box center [592, 552] width 1104 height 1017
type textarea "/* ==================================================================== CORE SE…"
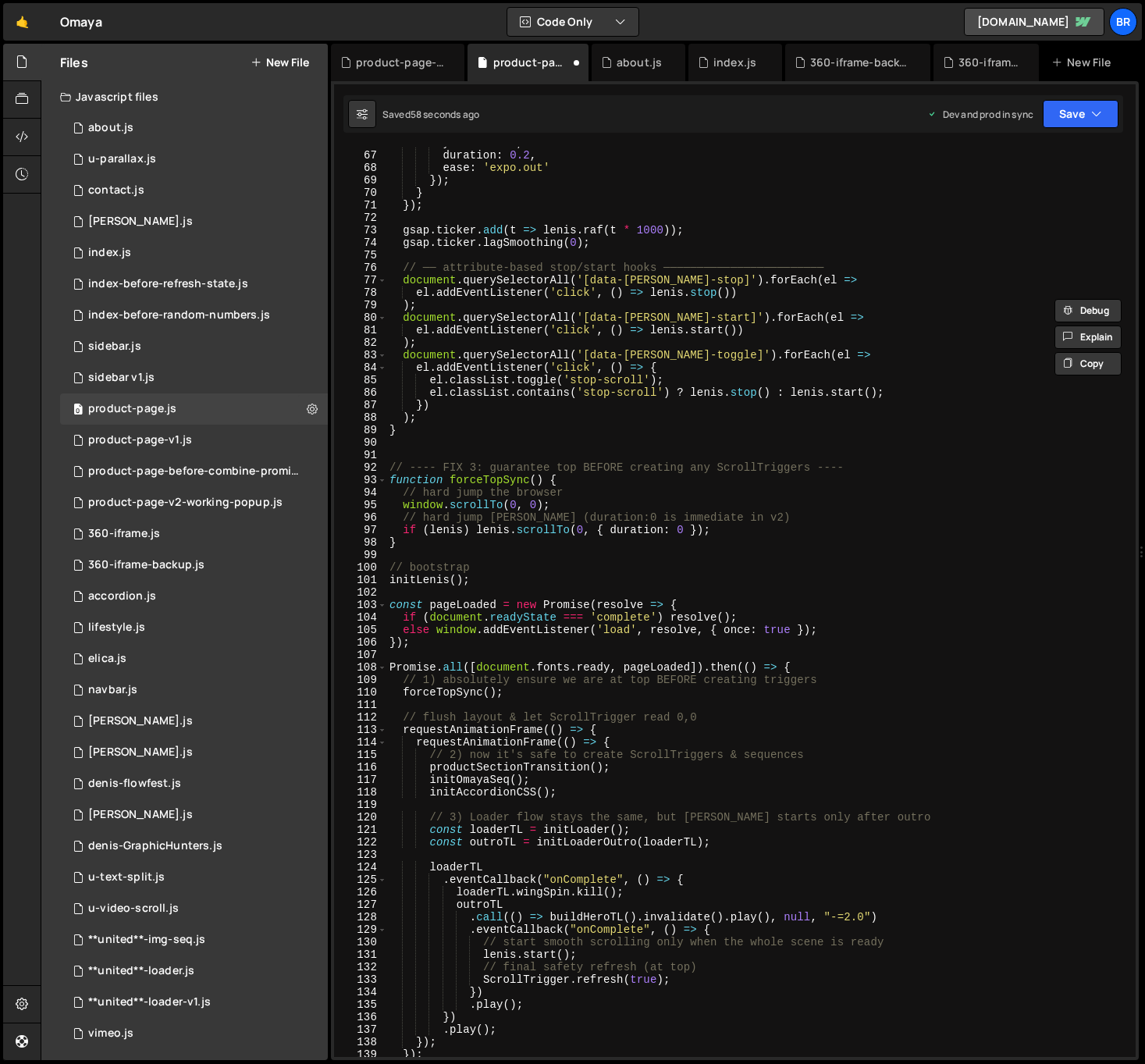
scroll to position [822, 0]
click at [587, 444] on div "yPercent : 0 , duration : 0.2 , ease : 'expo.out' }) ; } }) ; gsap . ticker . a…" at bounding box center [758, 604] width 743 height 935
paste textarea "==================================================================== */"
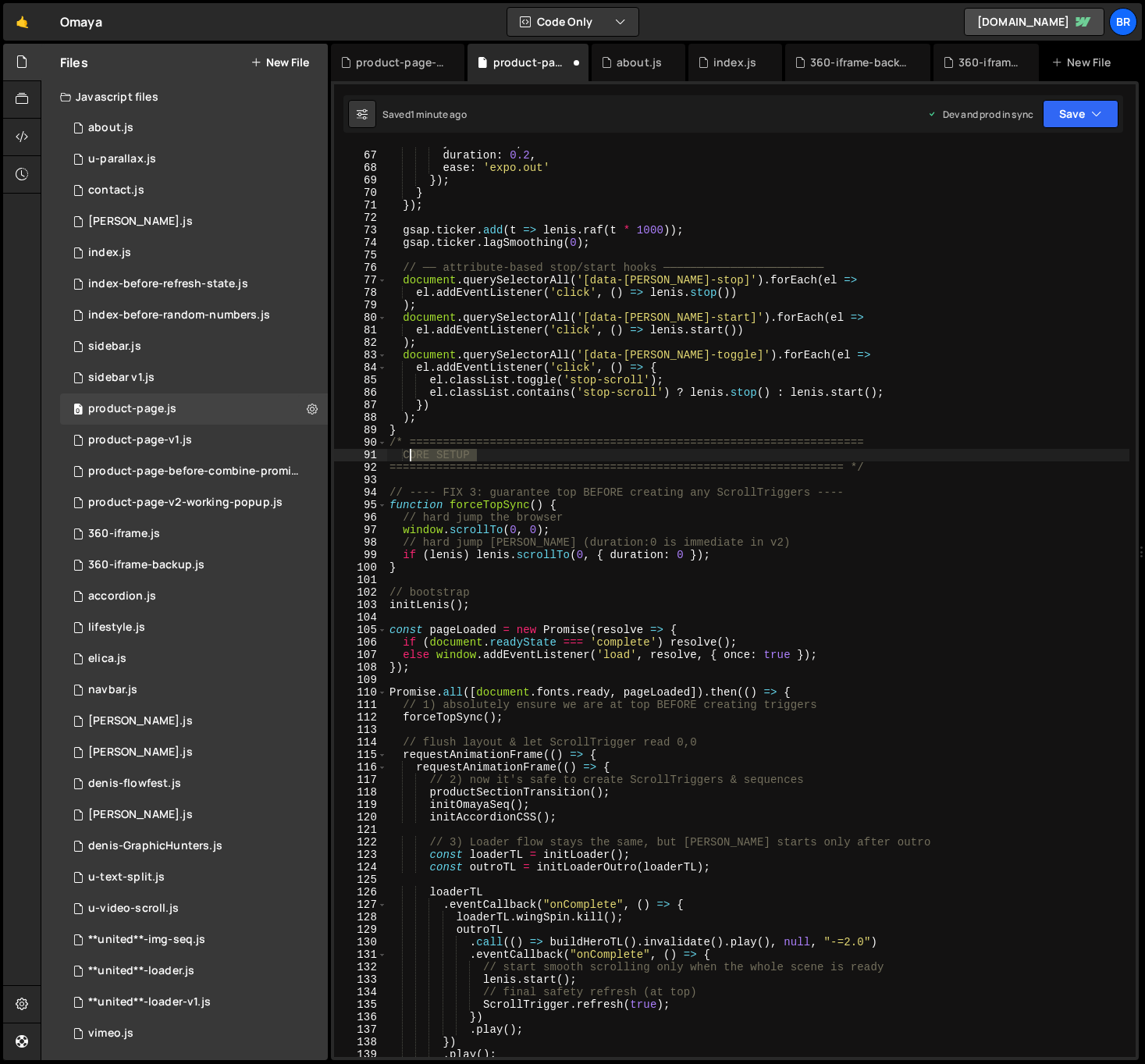
drag, startPoint x: 444, startPoint y: 452, endPoint x: 407, endPoint y: 452, distance: 37.0
click at [407, 452] on div "yPercent : 0 , duration : 0.2 , ease : 'expo.out' }) ; } }) ; gsap . ticker . a…" at bounding box center [758, 604] width 743 height 935
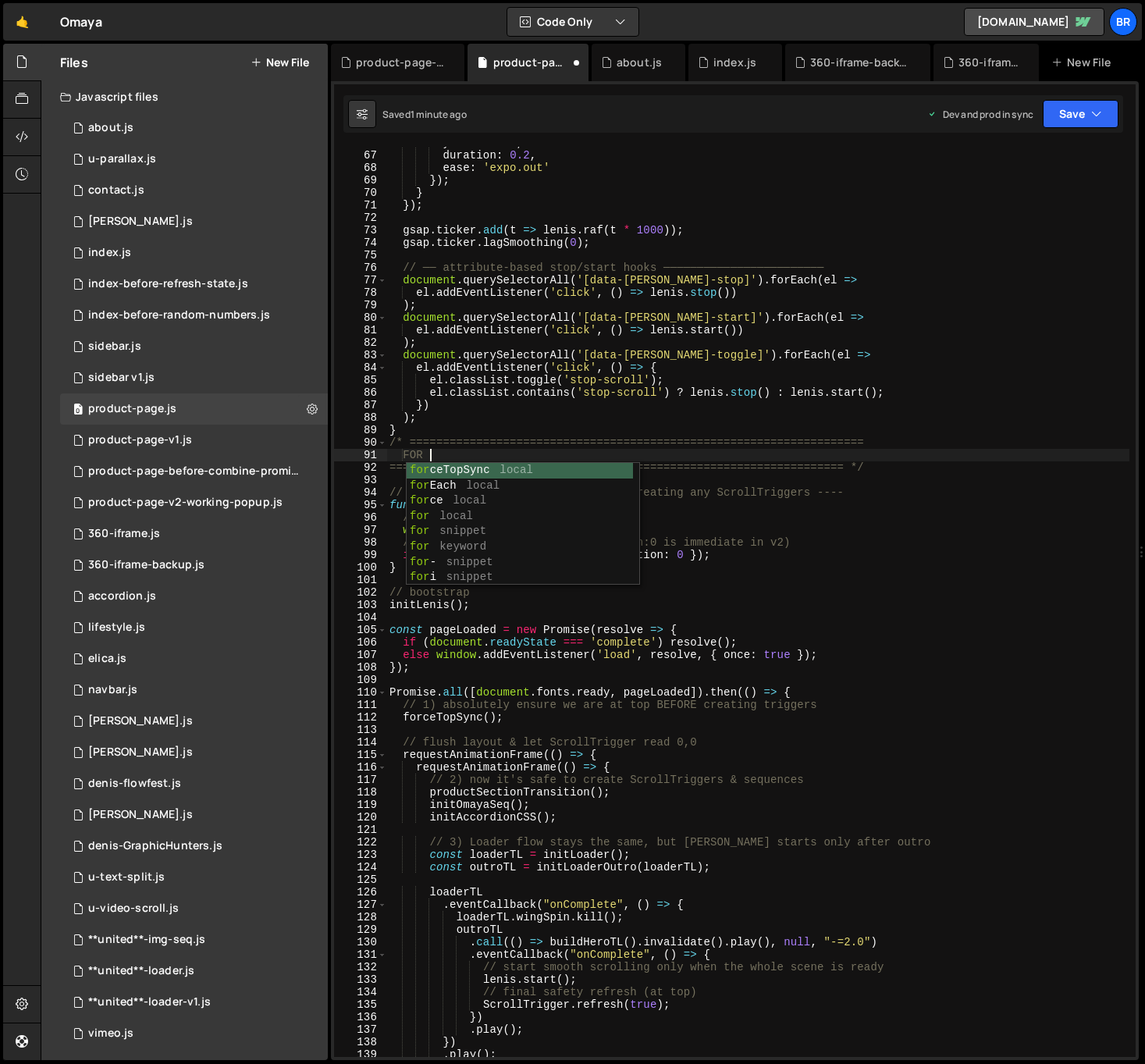
scroll to position [0, 2]
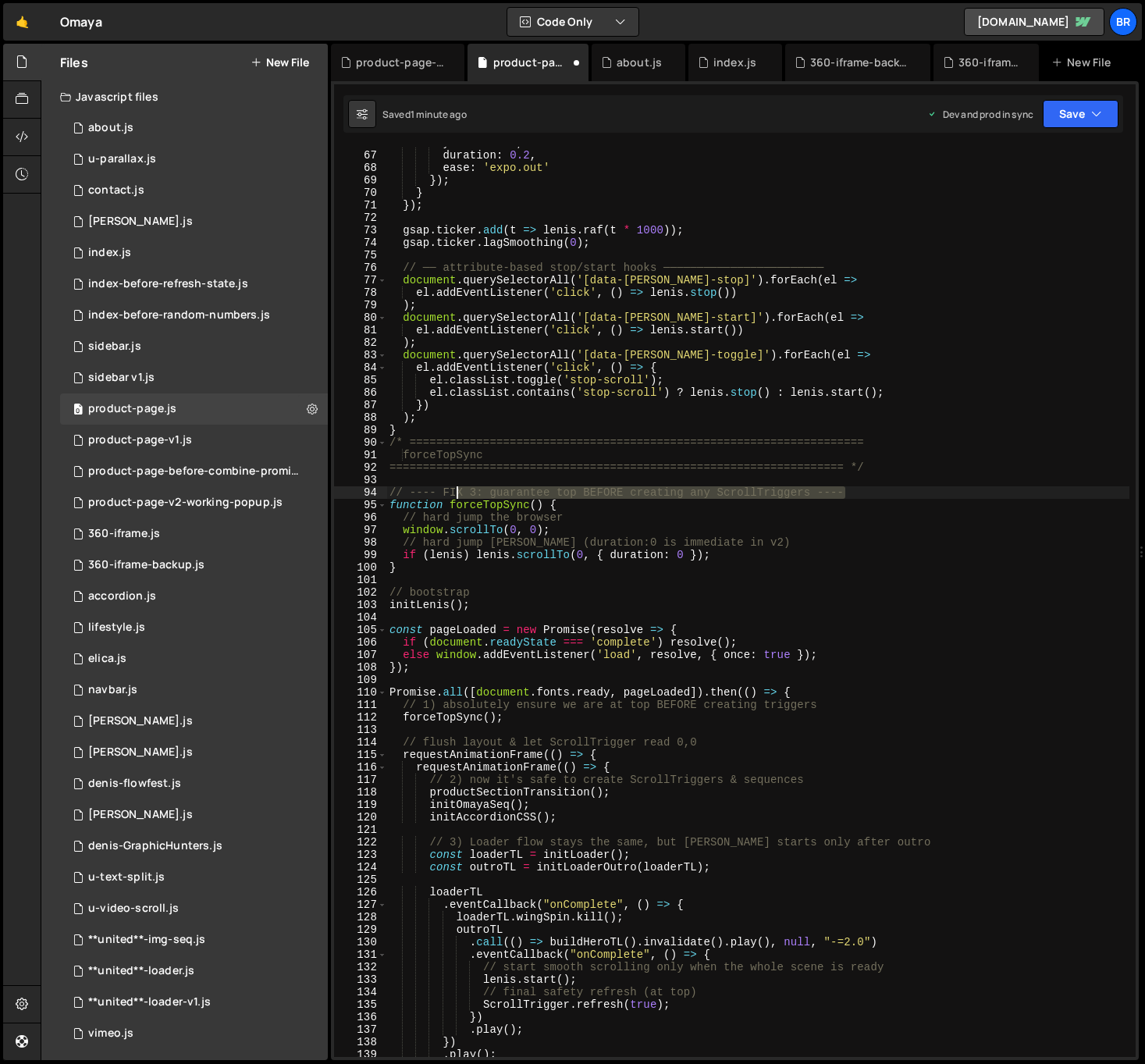
drag, startPoint x: 862, startPoint y: 492, endPoint x: 460, endPoint y: 486, distance: 402.0
click at [459, 486] on div "yPercent : 0 , duration : 0.2 , ease : 'expo.out' }) ; } }) ; gsap . ticker . a…" at bounding box center [758, 604] width 743 height 935
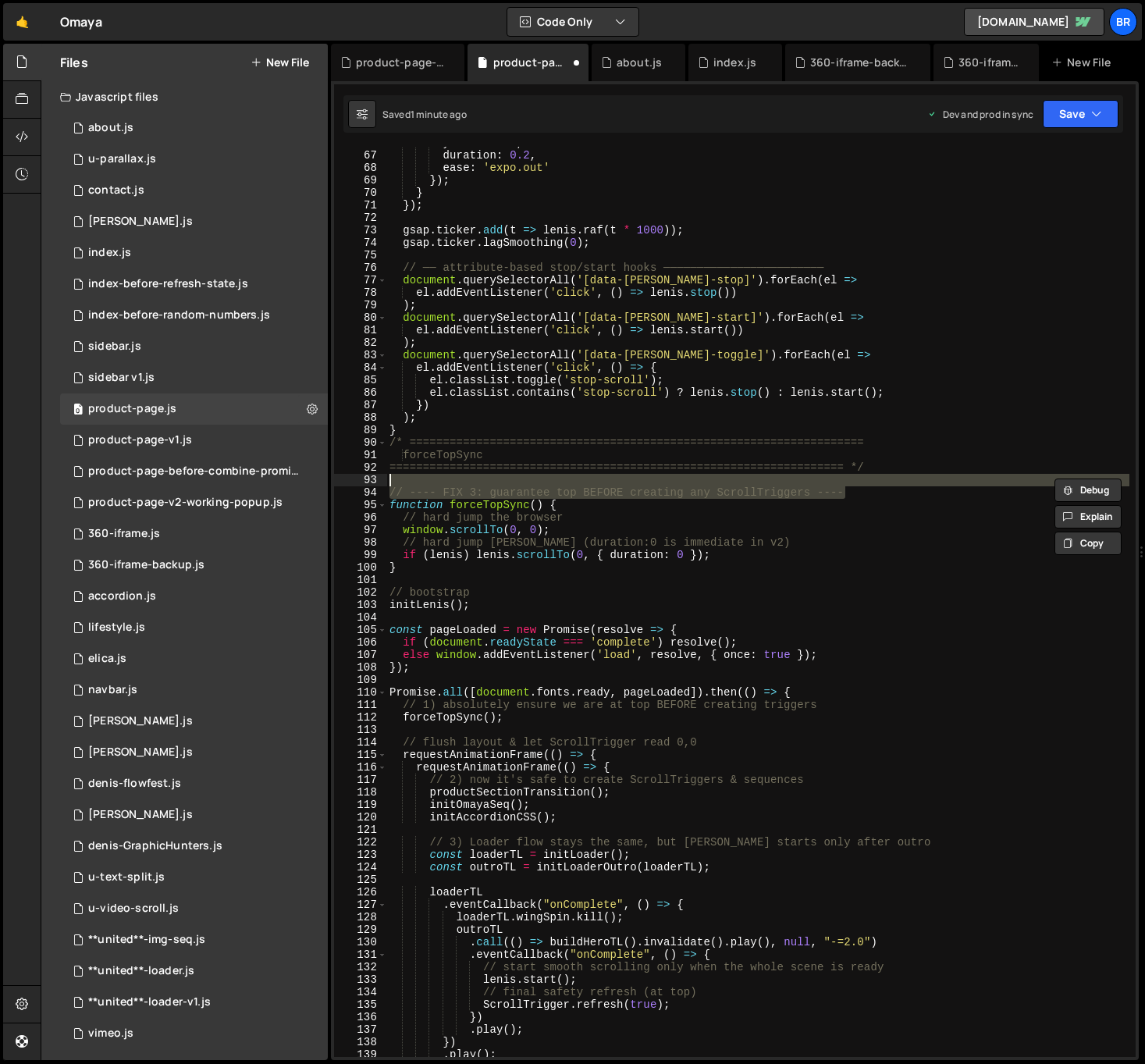
type textarea "// ---- FIX 3: guarantee top BEFORE creating any ScrollTriggers ----"
click at [521, 486] on div "yPercent : 0 , duration : 0.2 , ease : 'expo.out' }) ; } }) ; gsap . ticker . a…" at bounding box center [758, 601] width 743 height 910
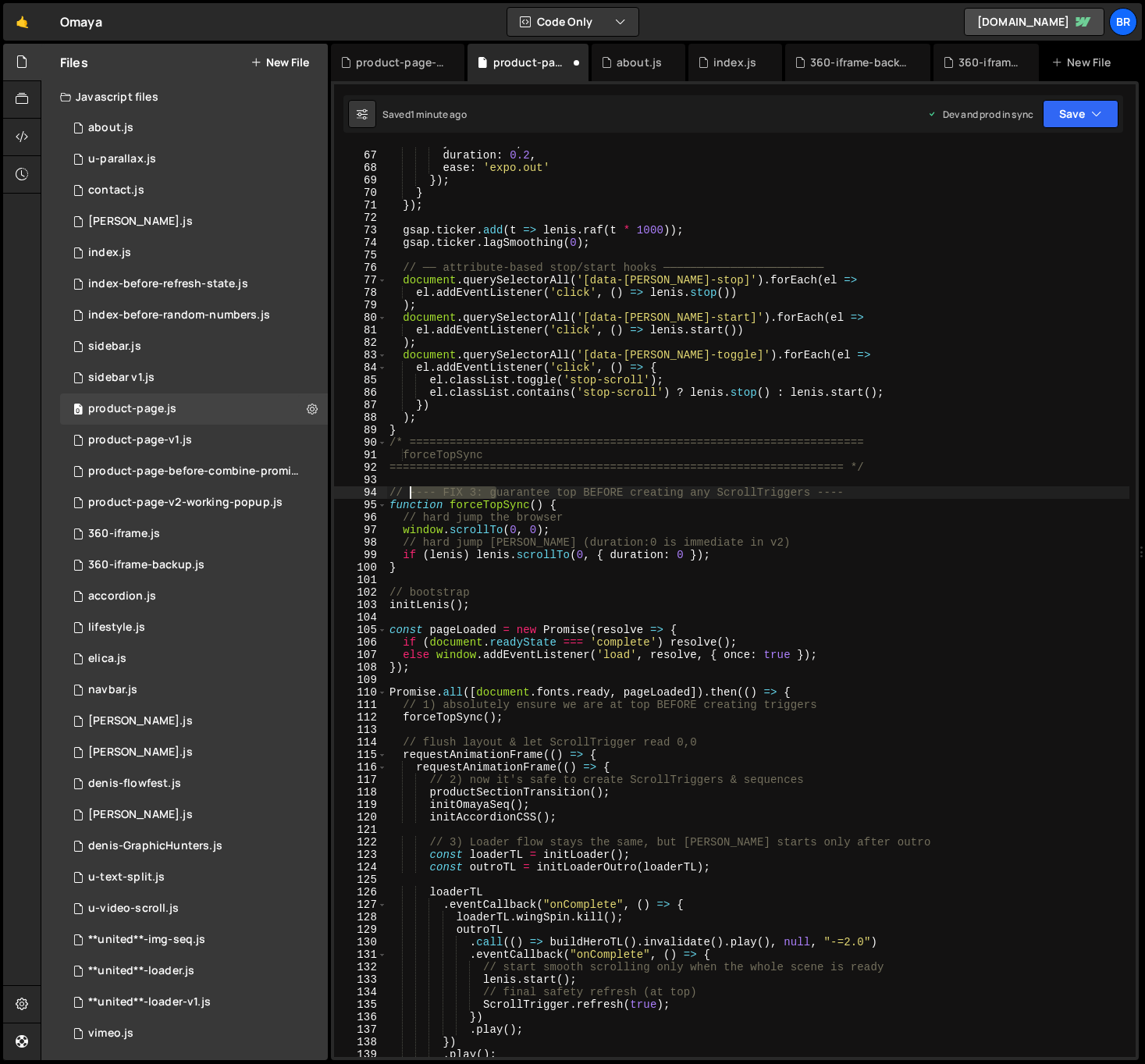
drag, startPoint x: 496, startPoint y: 490, endPoint x: 412, endPoint y: 490, distance: 84.0
click at [412, 490] on div "yPercent : 0 , duration : 0.2 , ease : 'expo.out' }) ; } }) ; gsap . ticker . a…" at bounding box center [758, 604] width 743 height 935
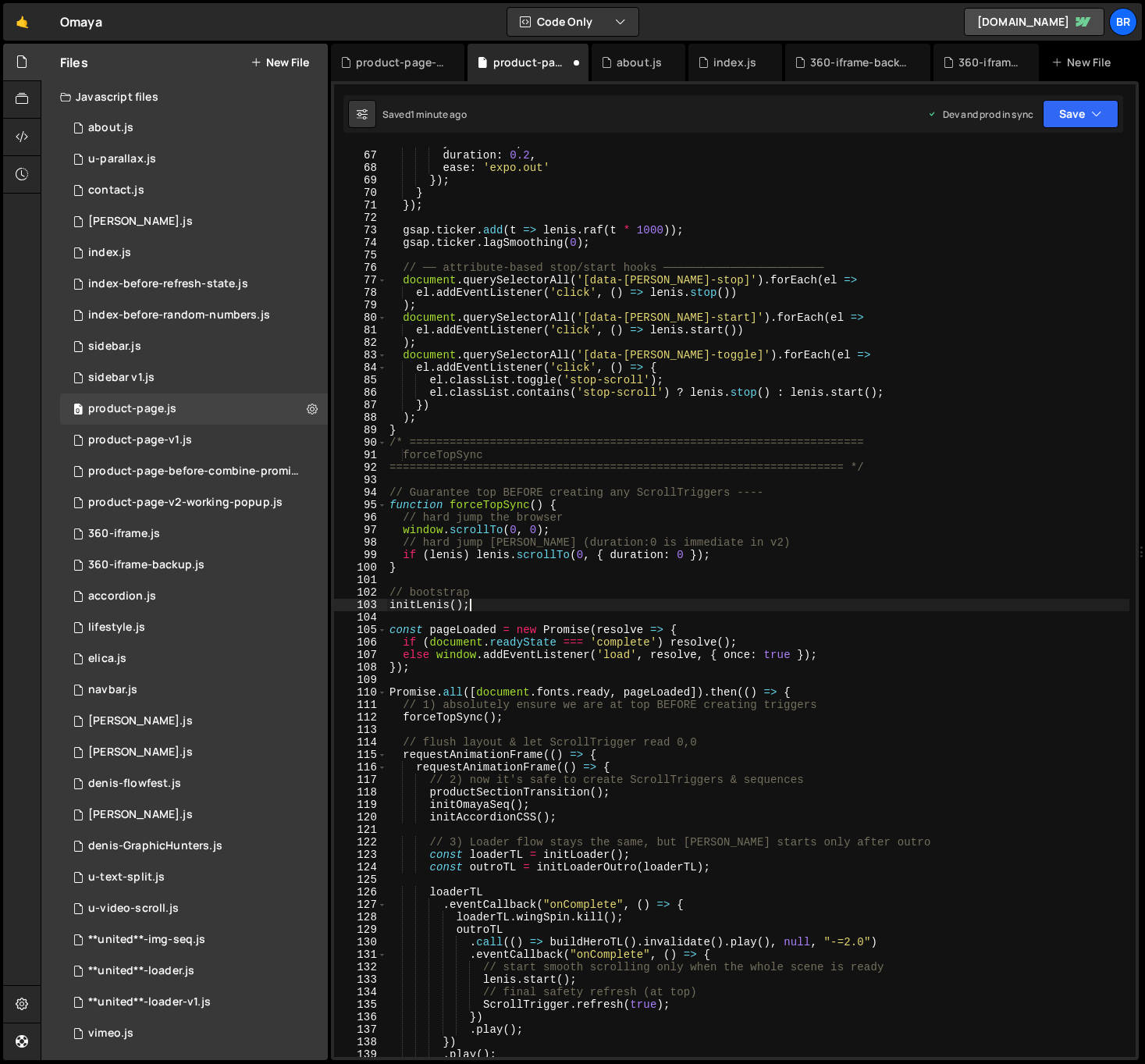
click at [872, 606] on div "yPercent : 0 , duration : 0.2 , ease : 'expo.out' }) ; } }) ; gsap . ticker . a…" at bounding box center [758, 604] width 743 height 935
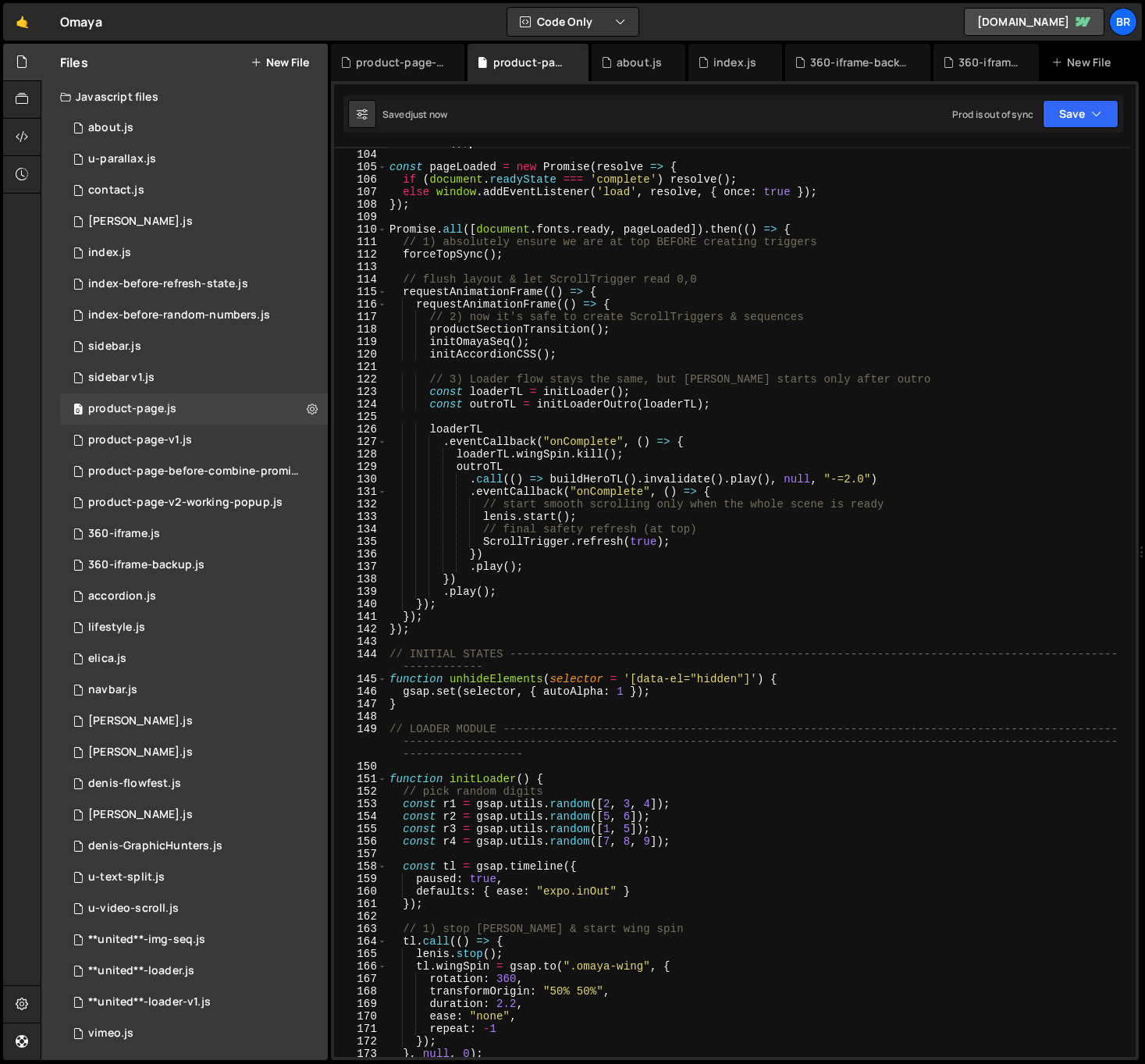
scroll to position [1268, 0]
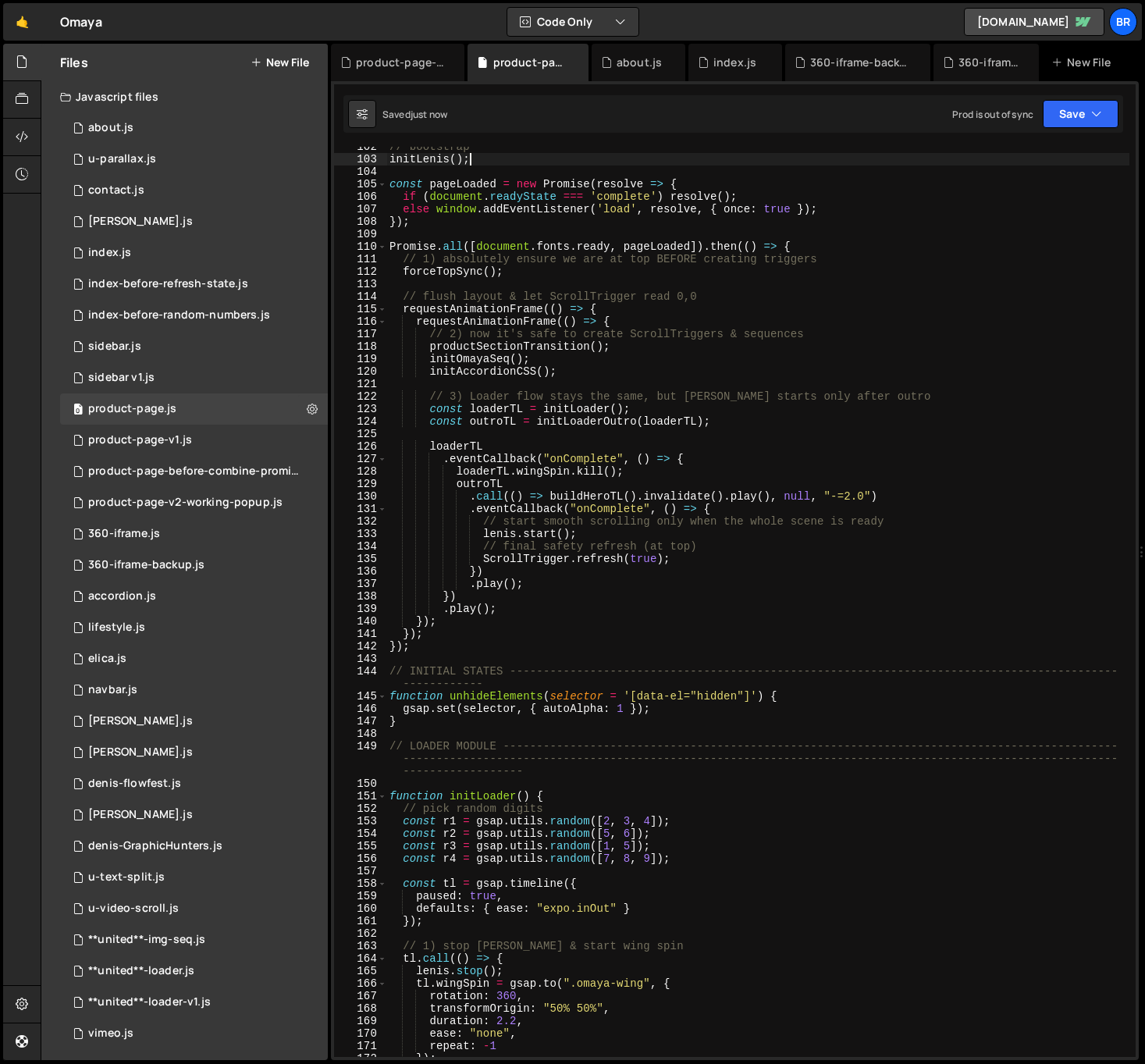
click at [466, 647] on div "// bootstrap initLenis ( ) ; const pageLoaded = new Promise ( resolve => { if (…" at bounding box center [758, 608] width 743 height 935
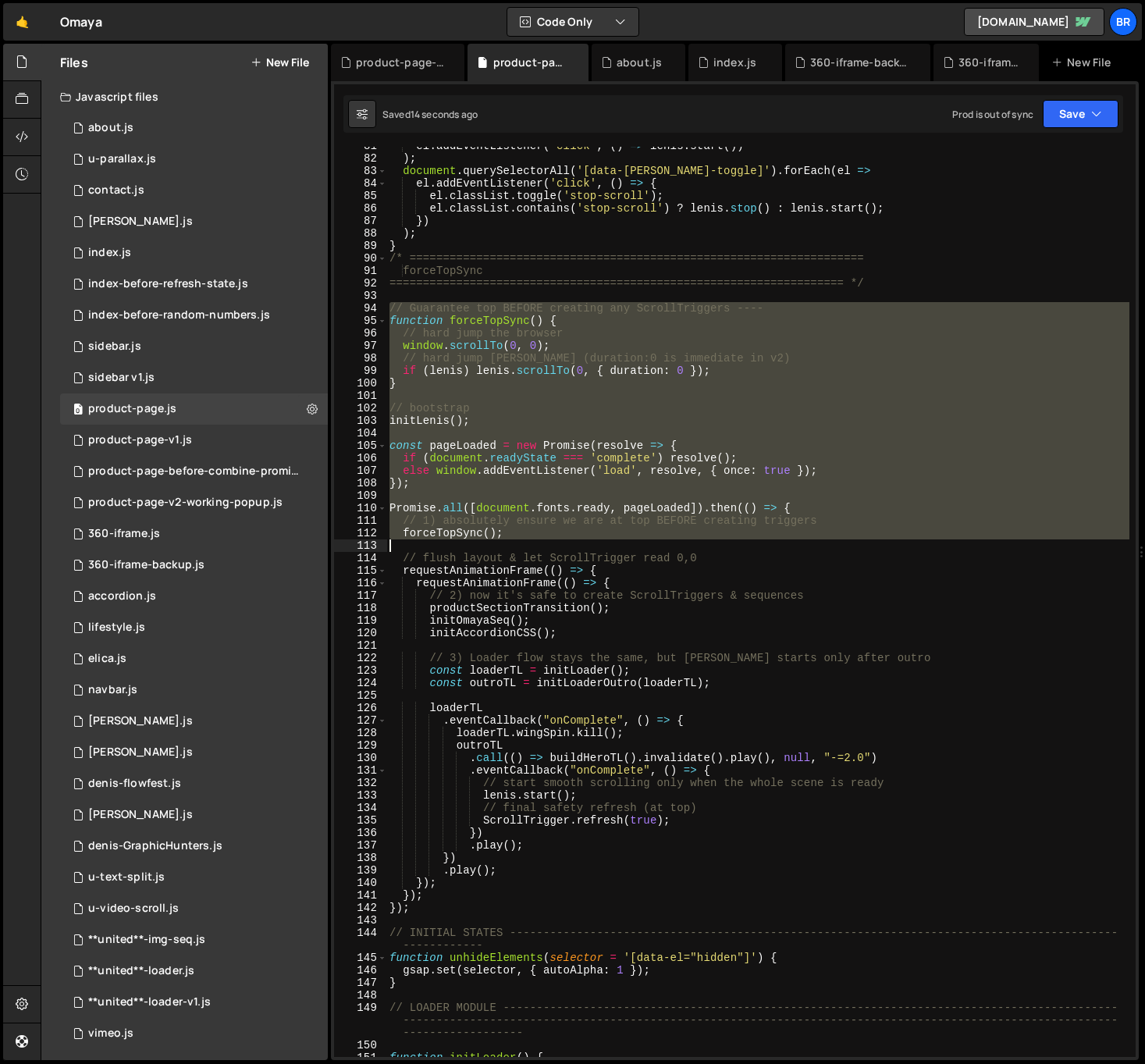
scroll to position [1235, 0]
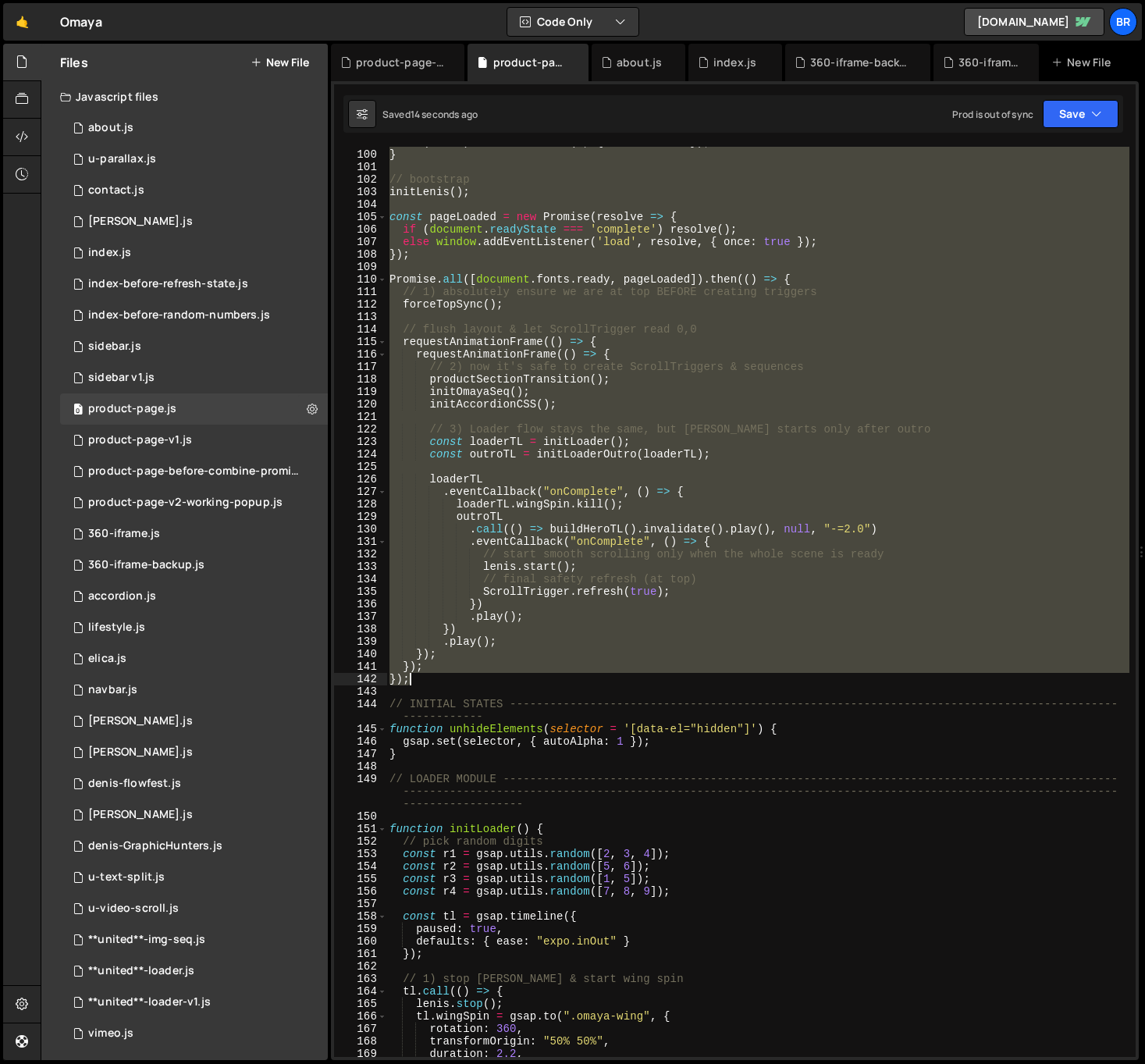
drag, startPoint x: 446, startPoint y: 521, endPoint x: 431, endPoint y: 677, distance: 156.7
click at [431, 677] on div "if ( [PERSON_NAME] ) [PERSON_NAME] . scrollTo ( 0 , { duration : 0 }) ; } // bo…" at bounding box center [758, 603] width 743 height 935
type textarea "}); });"
paste textarea
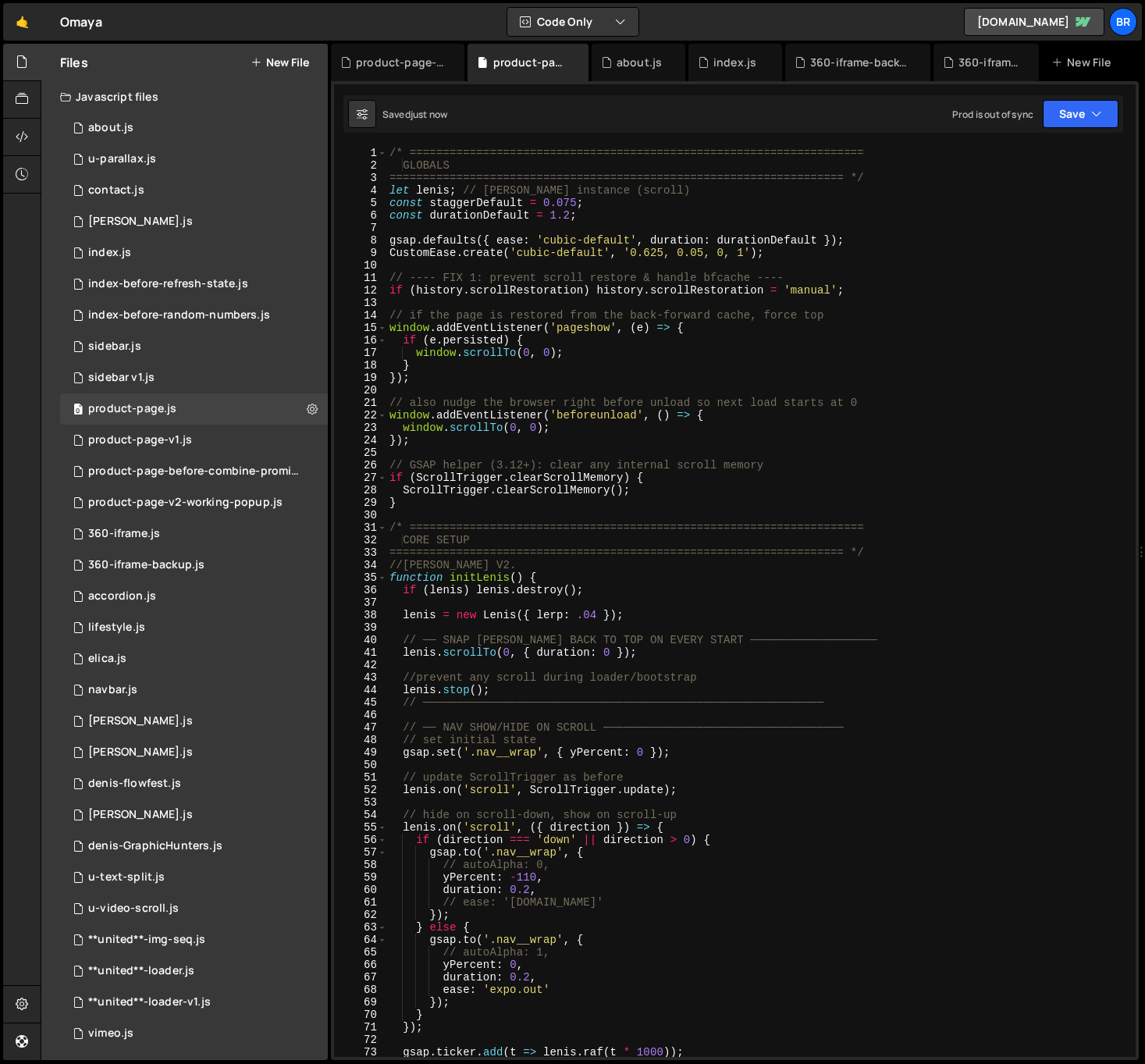
scroll to position [0, 0]
click at [509, 506] on div "/* ==================================================================== GLOBALS…" at bounding box center [758, 613] width 743 height 935
click at [592, 486] on div "/* ==================================================================== GLOBALS…" at bounding box center [758, 612] width 743 height 935
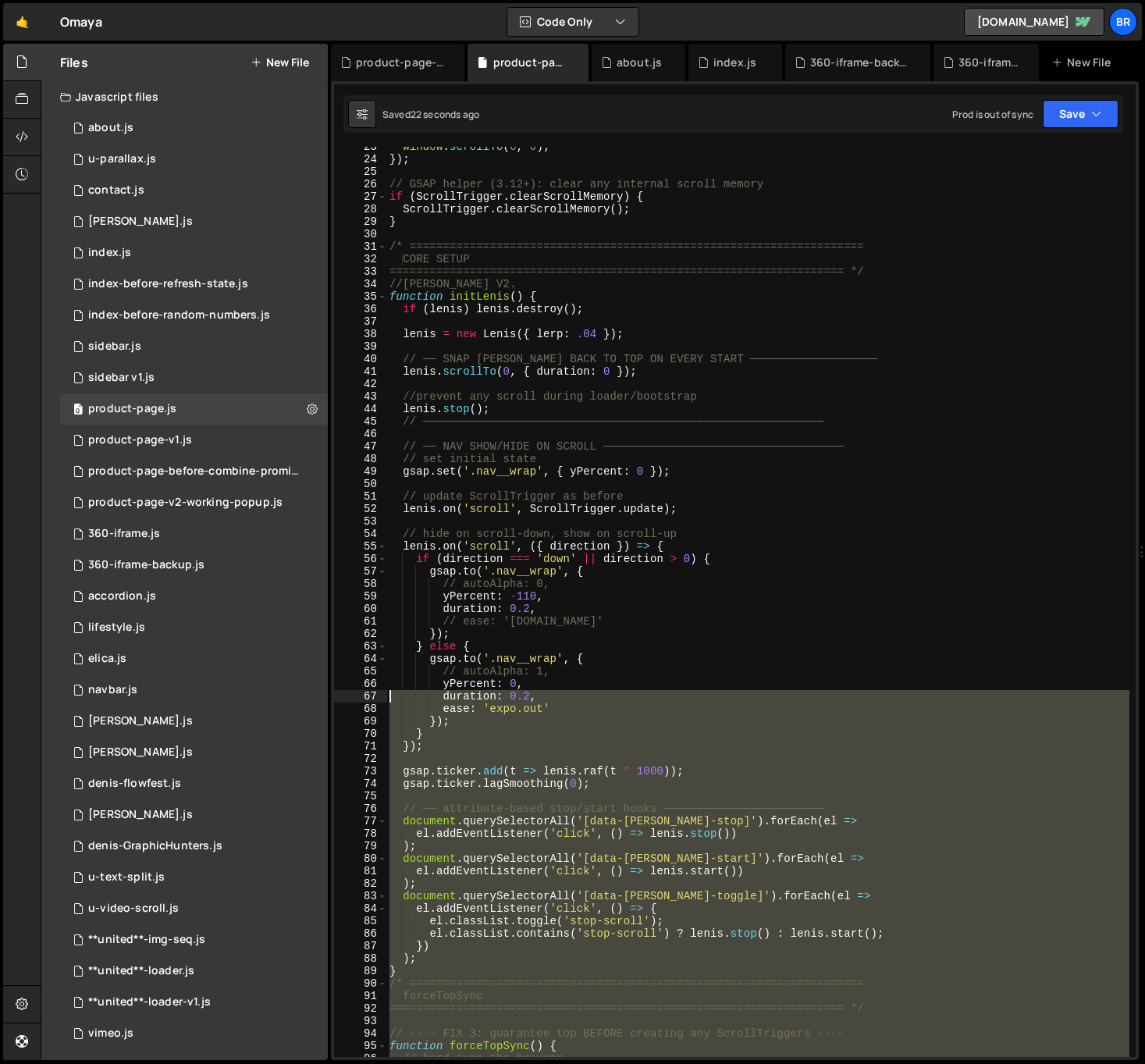
scroll to position [0, 0]
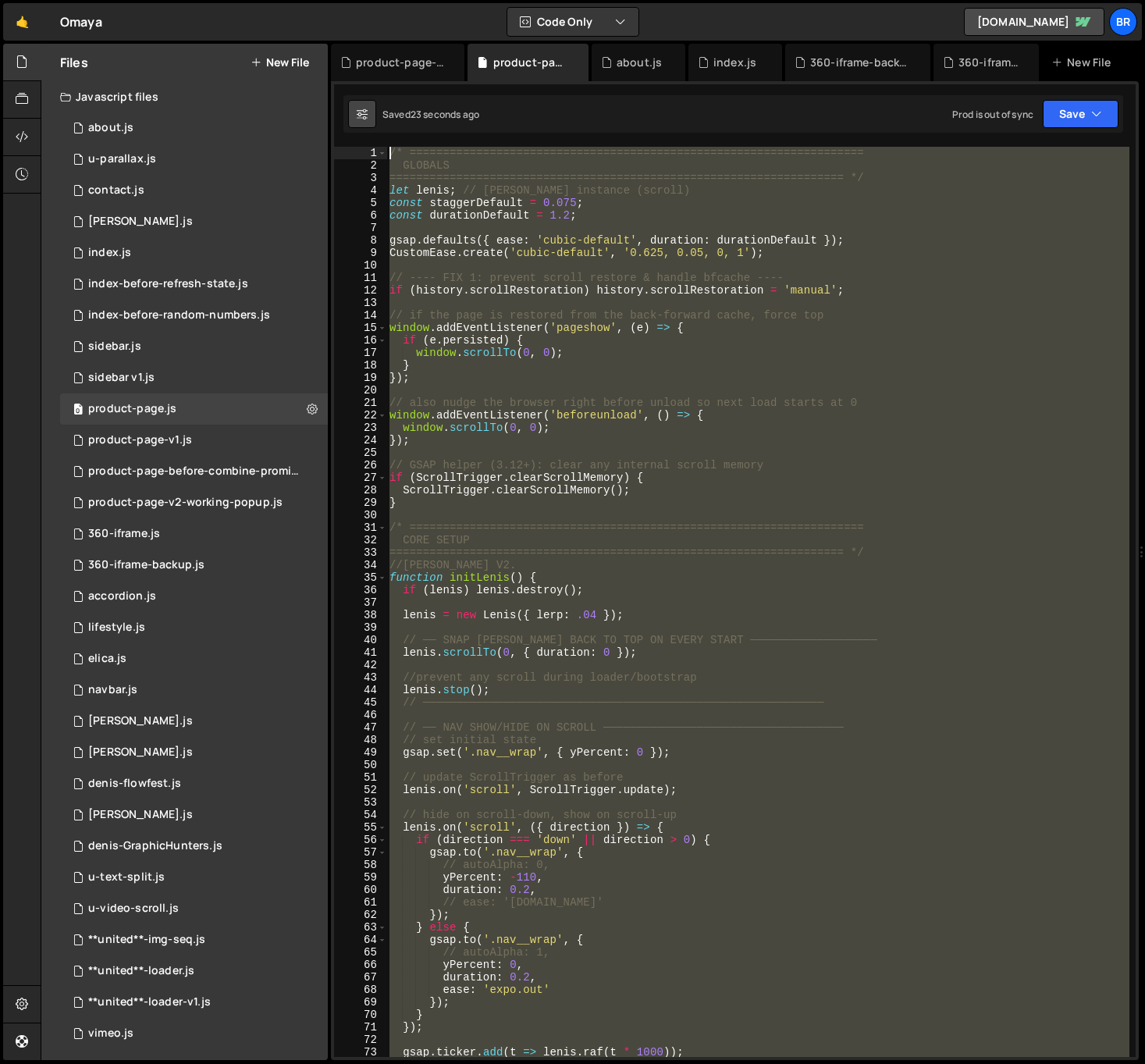
drag, startPoint x: 422, startPoint y: 847, endPoint x: 375, endPoint y: 124, distance: 724.5
click at [375, 124] on div "Debug Explain Copy product-page-v1.js product-page.js about.js index.js 360-ifr…" at bounding box center [735, 552] width 807 height 1017
drag, startPoint x: 1036, startPoint y: 689, endPoint x: 819, endPoint y: 693, distance: 217.0
click at [1035, 689] on div "/* ==================================================================== GLOBALS…" at bounding box center [758, 601] width 743 height 910
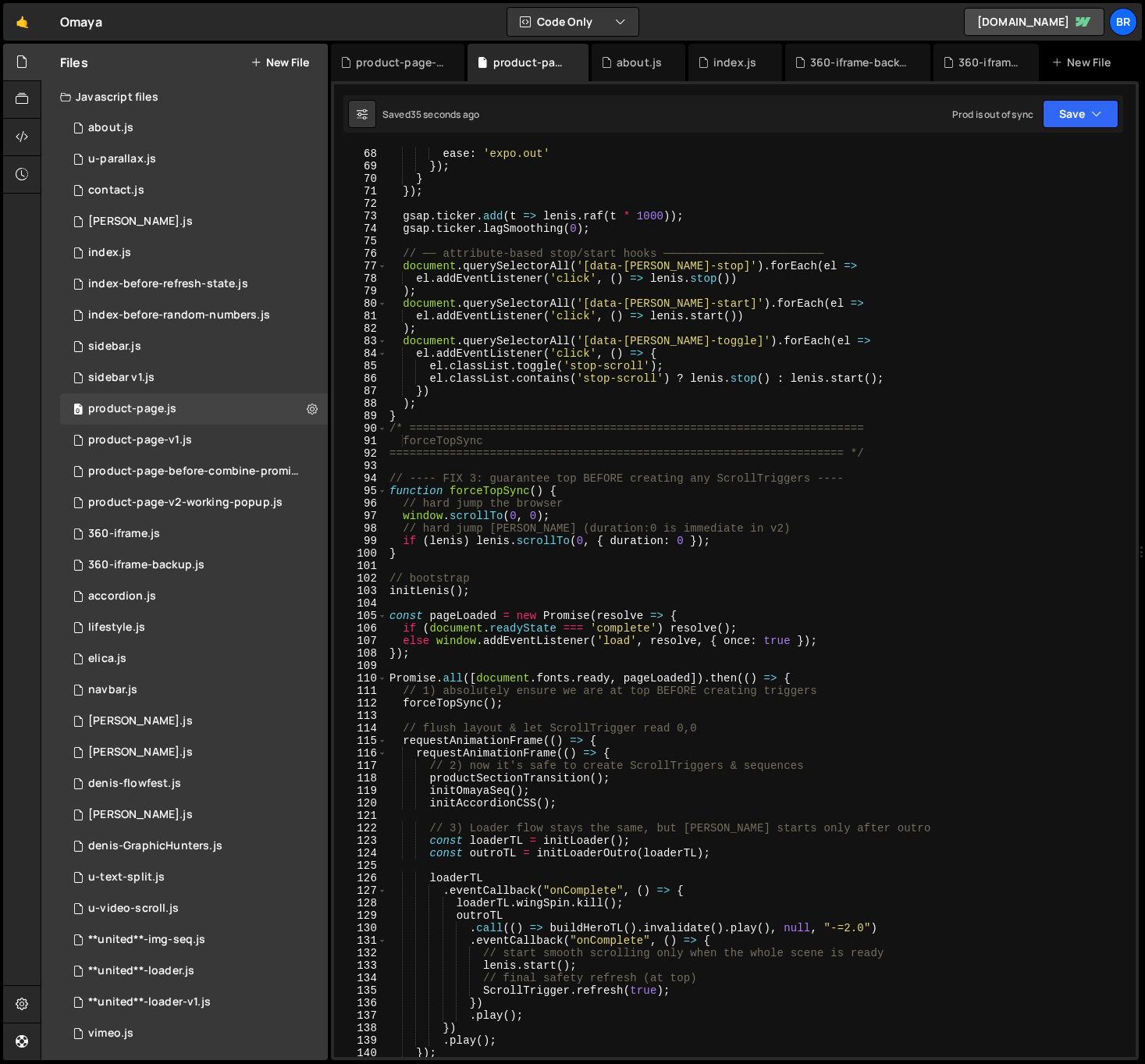
scroll to position [921, 0]
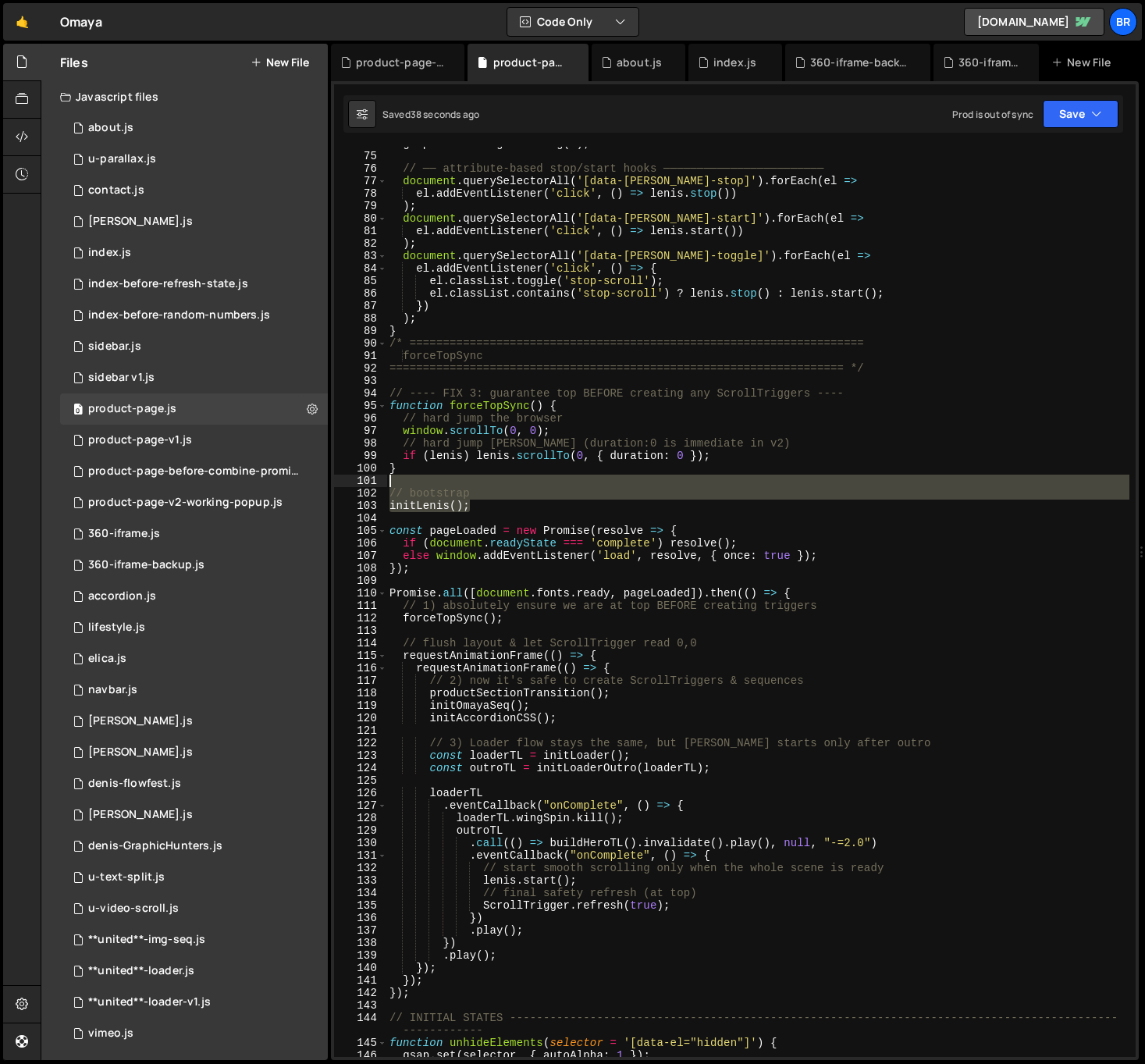
drag, startPoint x: 483, startPoint y: 506, endPoint x: 383, endPoint y: 482, distance: 102.8
click at [383, 482] on div "[PERSON_NAME].stop(); 74 75 76 77 78 79 80 81 82 83 84 85 86 87 88 89 90 91 92 …" at bounding box center [735, 601] width 802 height 910
click at [494, 501] on div "gsap . ticker . lagSmoothing ( 0 ) ; // ── attribute-based stop/start hooks ───…" at bounding box center [758, 601] width 743 height 910
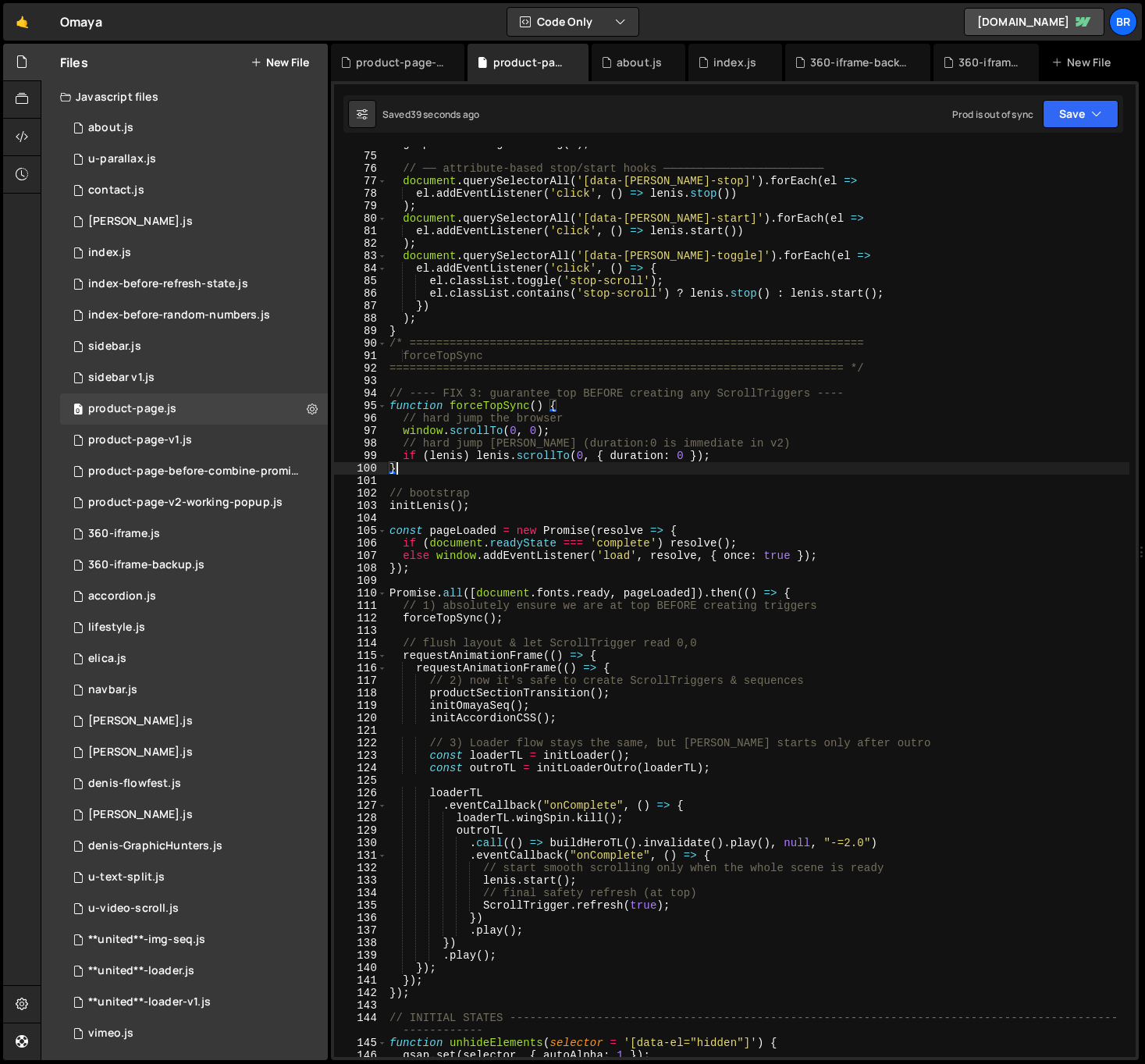
click at [471, 470] on div "gsap . ticker . lagSmoothing ( 0 ) ; // ── attribute-based stop/start hooks ───…" at bounding box center [758, 605] width 743 height 935
type textarea "}"
click at [462, 481] on div "gsap . ticker . lagSmoothing ( 0 ) ; // ── attribute-based stop/start hooks ───…" at bounding box center [758, 605] width 743 height 935
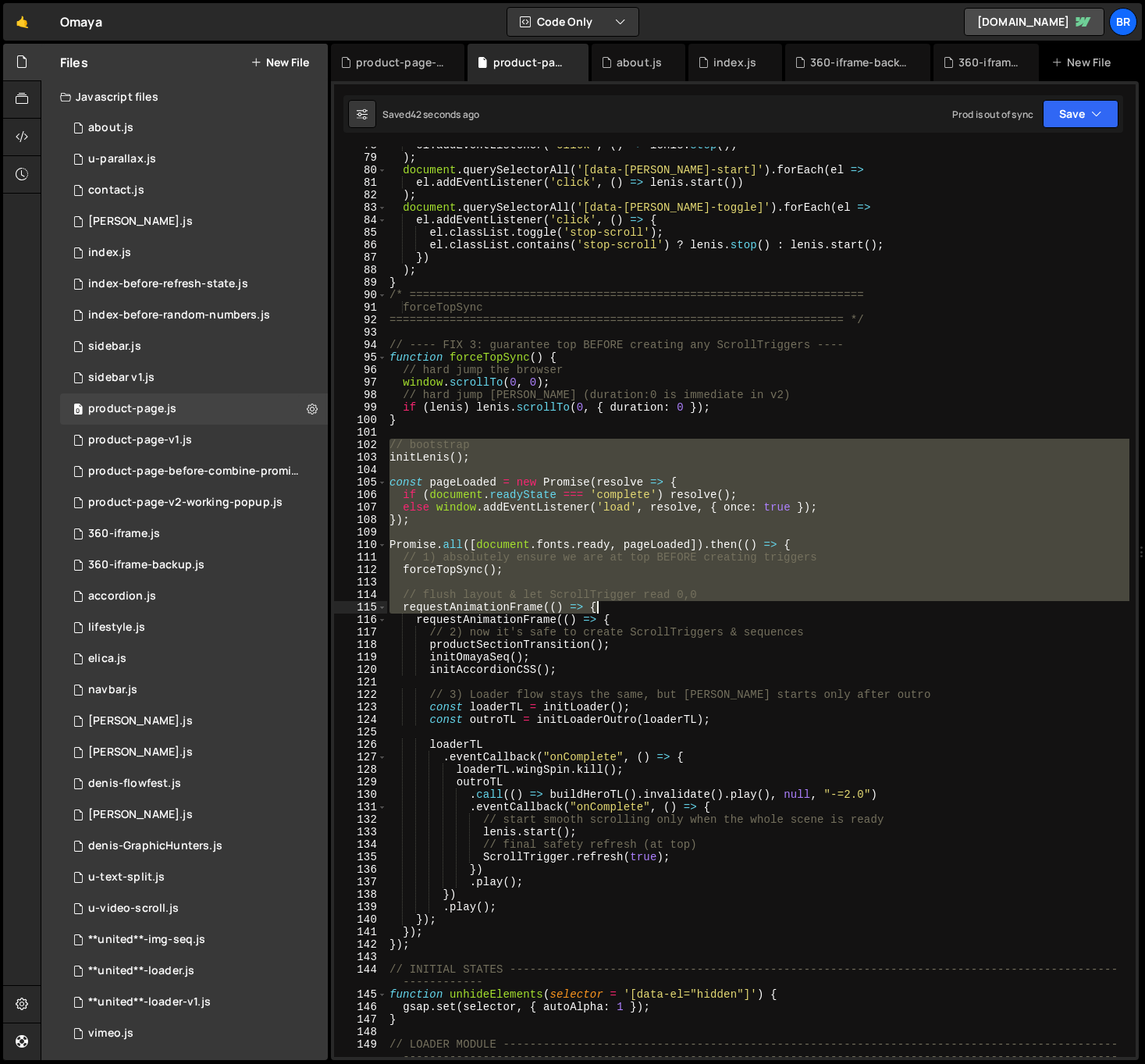
scroll to position [1026, 0]
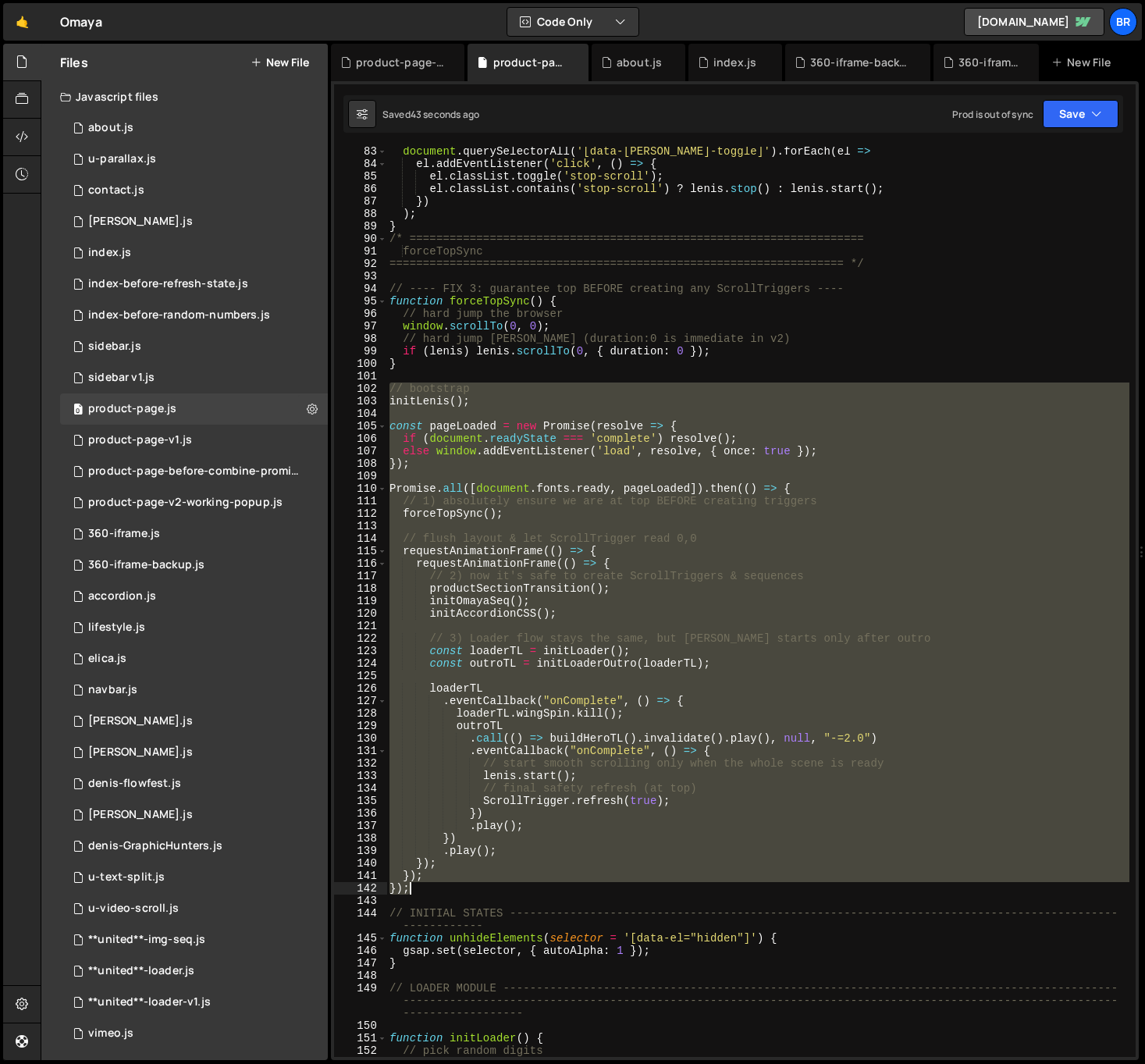
drag, startPoint x: 387, startPoint y: 490, endPoint x: 461, endPoint y: 884, distance: 400.9
click at [461, 884] on div "document . querySelectorAll ( '[data-[PERSON_NAME]-toggle]' ) . forEach ( el =>…" at bounding box center [758, 612] width 743 height 935
type textarea "}); });"
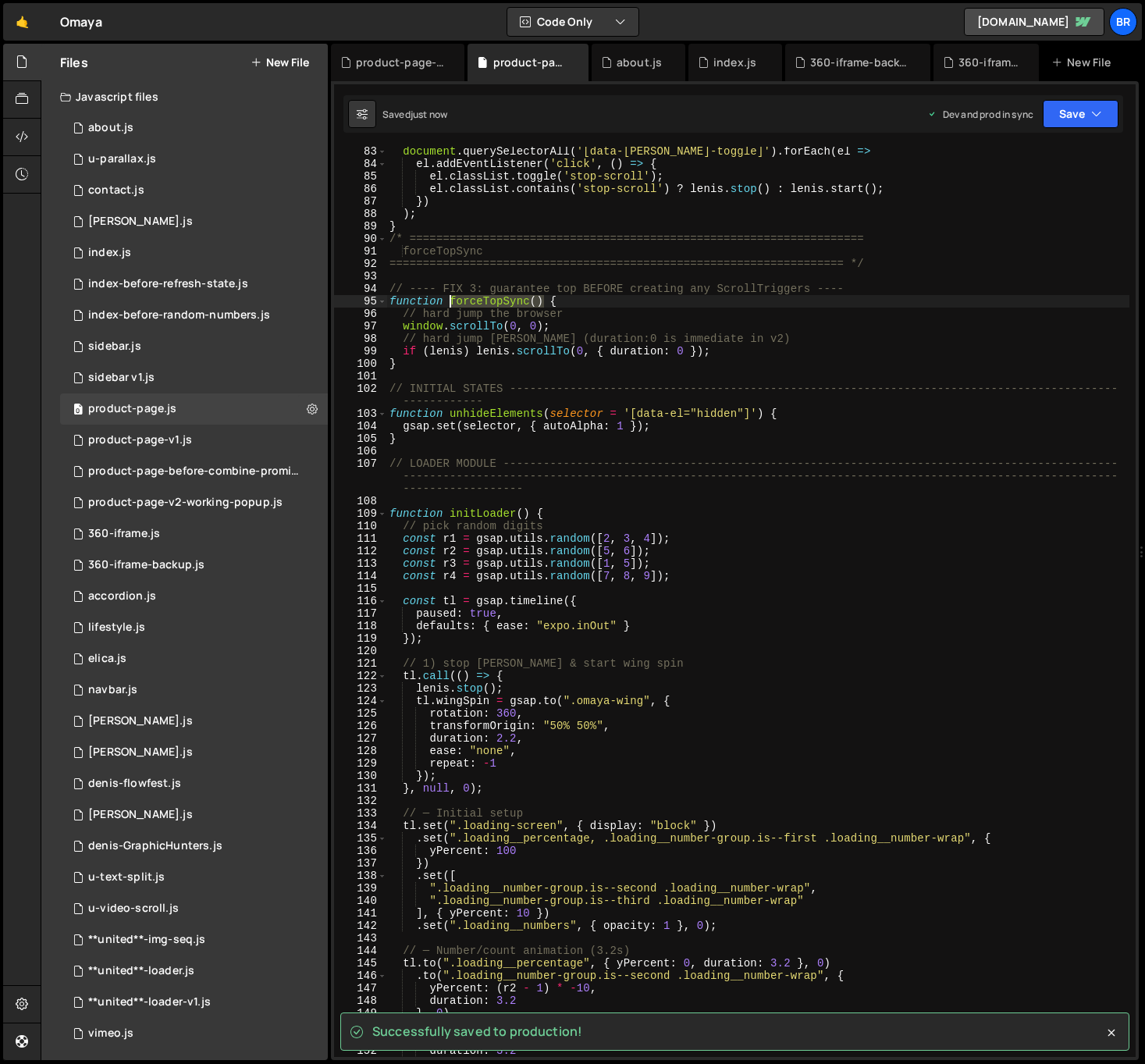
drag, startPoint x: 542, startPoint y: 301, endPoint x: 451, endPoint y: 301, distance: 91.0
click at [451, 301] on div "document . querySelectorAll ( '[data-[PERSON_NAME]-toggle]' ) . forEach ( el =>…" at bounding box center [758, 612] width 743 height 935
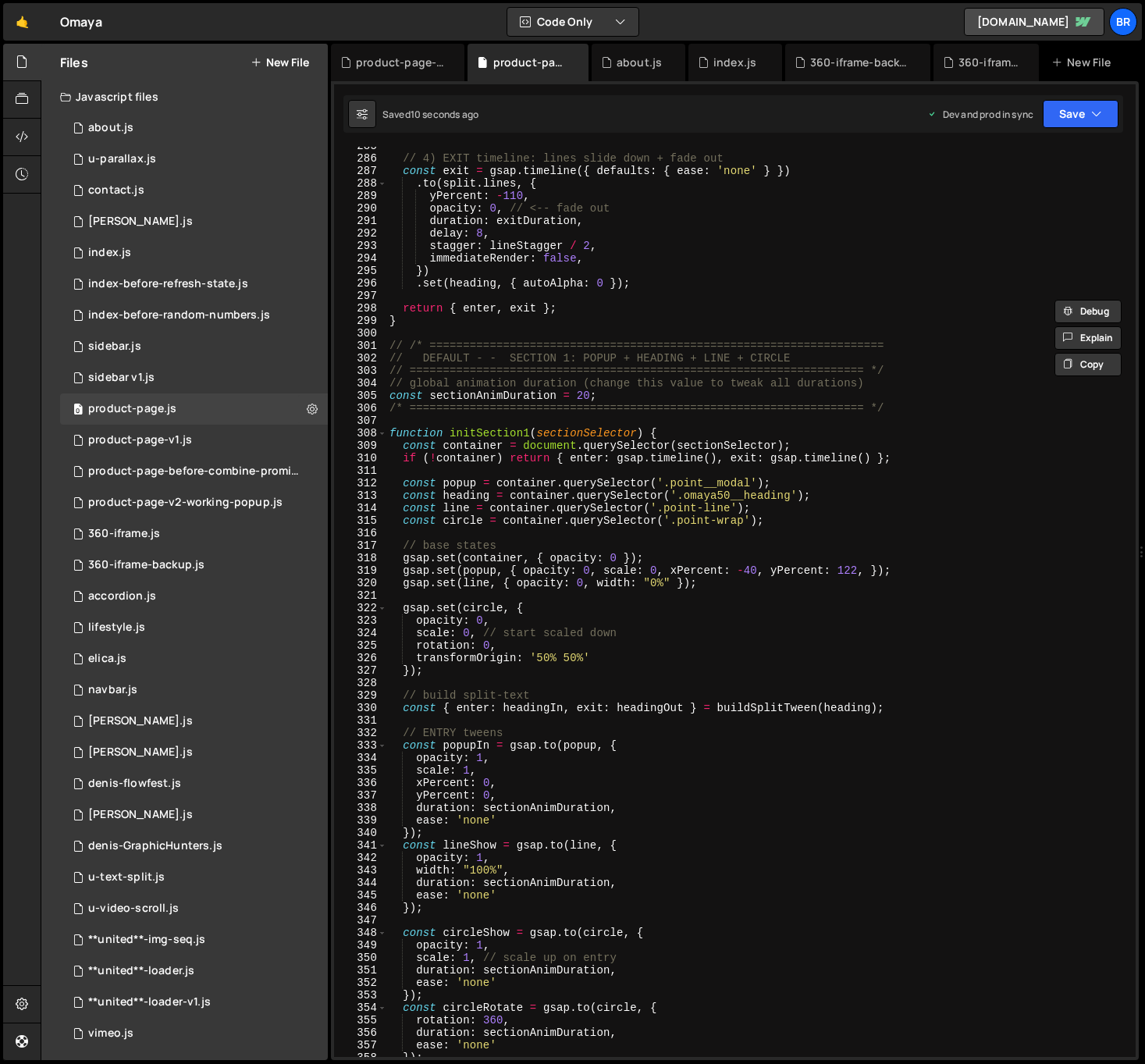
click at [765, 803] on div "// 4) EXIT timeline: lines slide down + fade out const exit = gsap . timeline (…" at bounding box center [758, 607] width 743 height 935
type textarea "duration: sectionAnimDuration,"
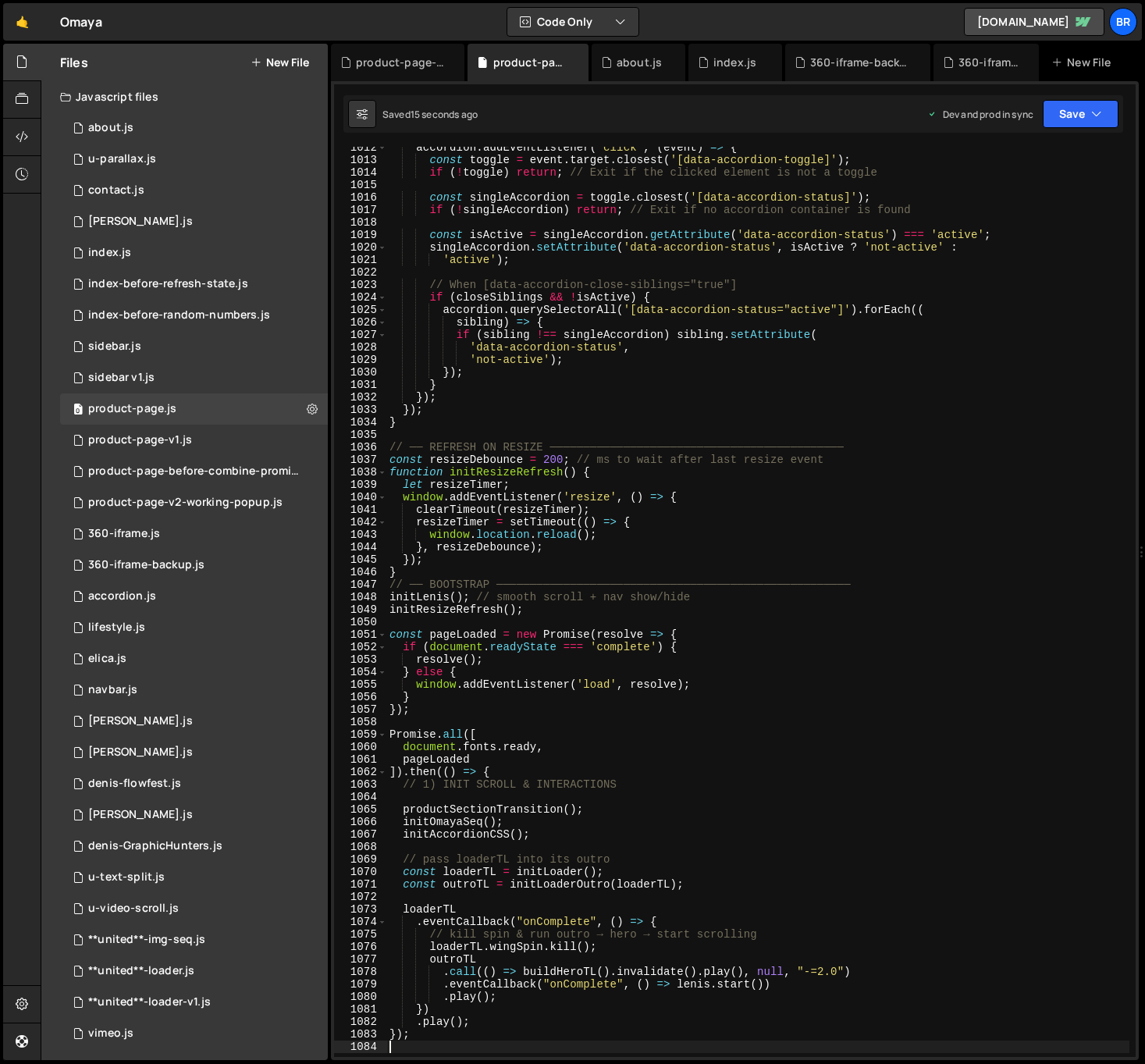
scroll to position [12696, 0]
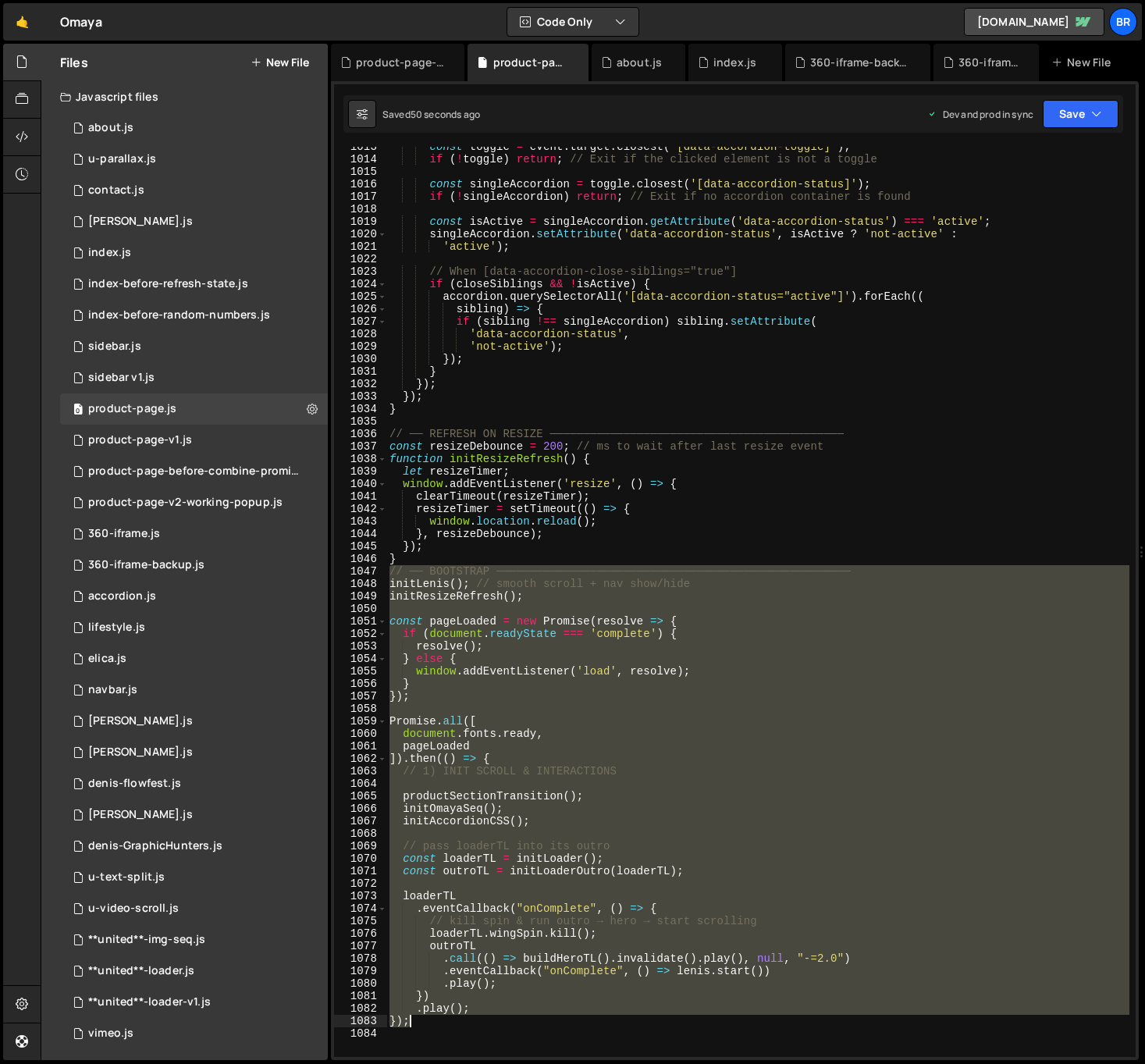
drag, startPoint x: 391, startPoint y: 570, endPoint x: 485, endPoint y: 1023, distance: 462.6
click at [485, 1023] on div "const toggle = event . target . closest ( '[data-accordion-toggle]' ) ; if ( ! …" at bounding box center [758, 608] width 743 height 935
paste textarea
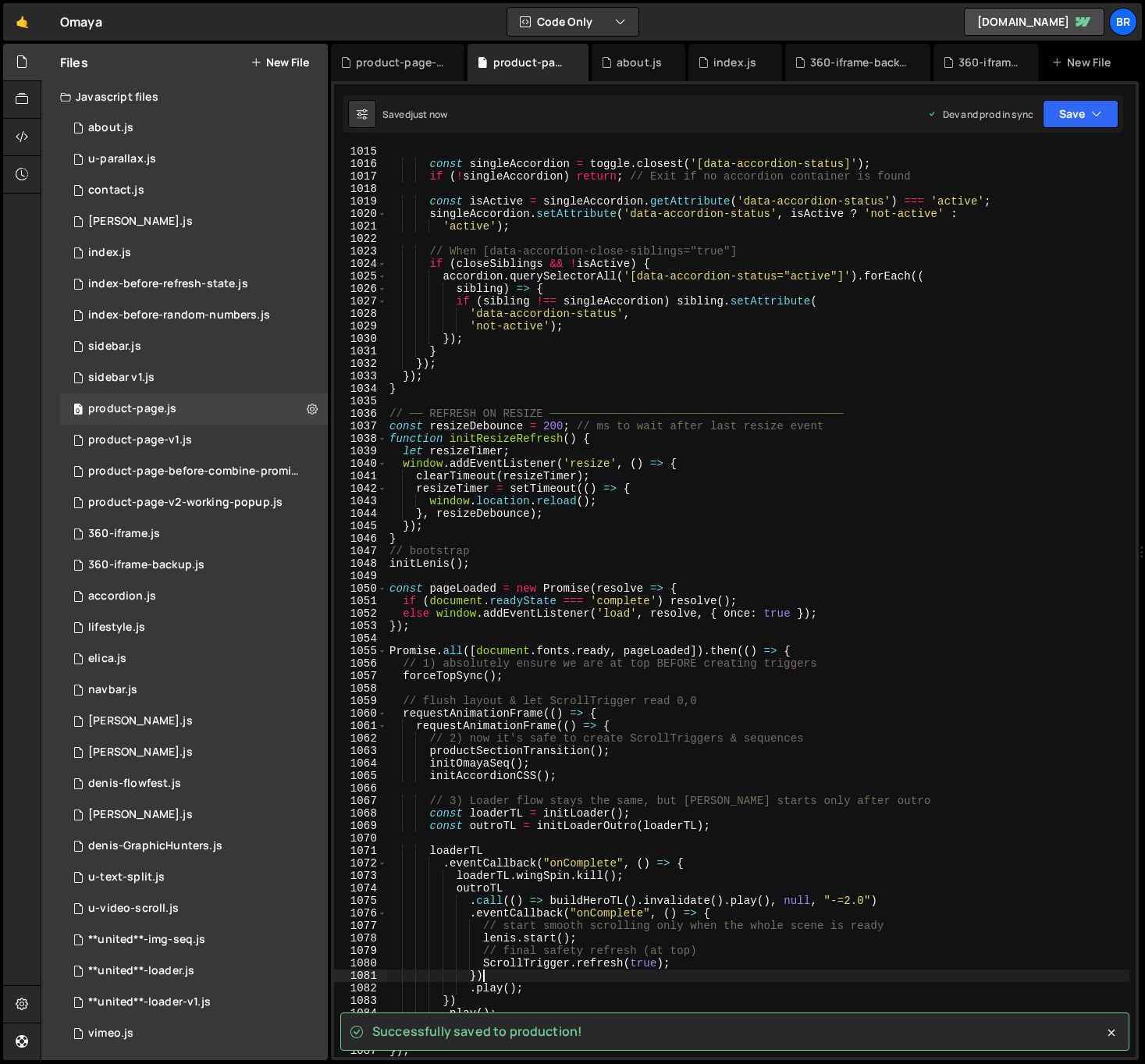
click at [571, 972] on div "const singleAccordion = toggle . closest ( '[data-accordion-status]' ) ; if ( !…" at bounding box center [758, 612] width 743 height 935
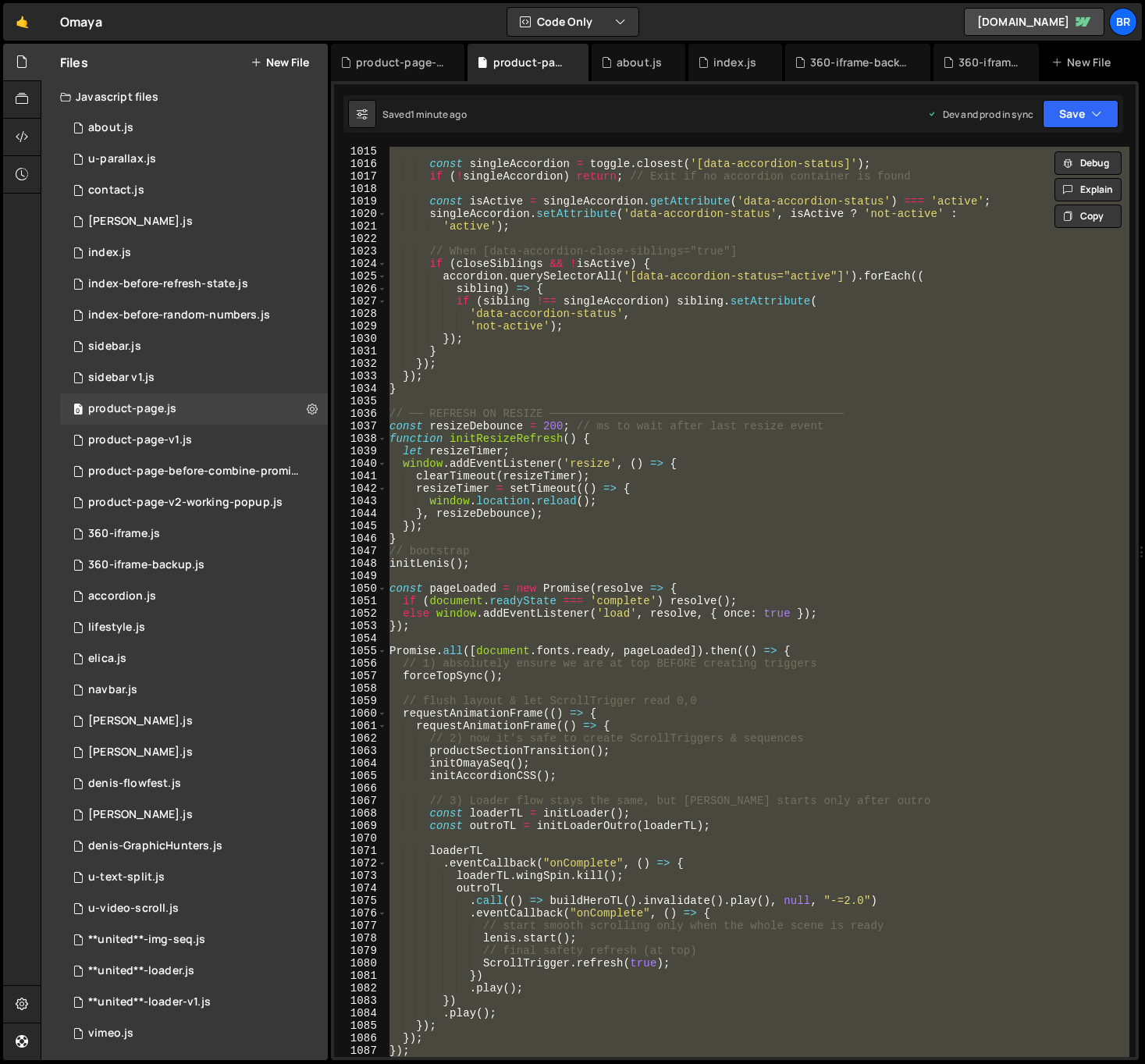
click at [980, 731] on div "const singleAccordion = toggle . closest ( '[data-accordion-status]' ) ; if ( !…" at bounding box center [758, 601] width 743 height 910
type textarea "requestAnimationFrame(() => {"
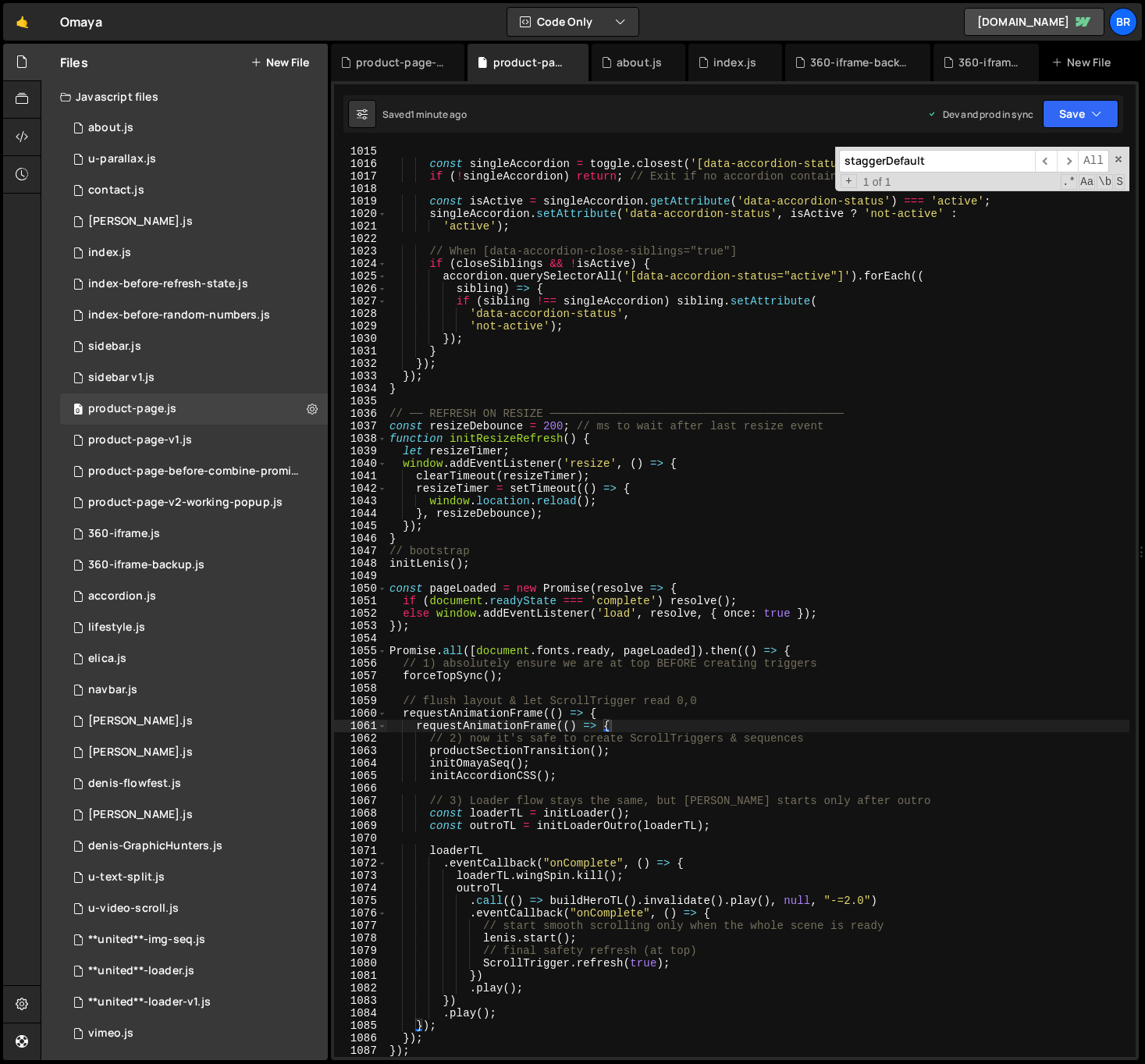
paste input "initResizeRefresh()"
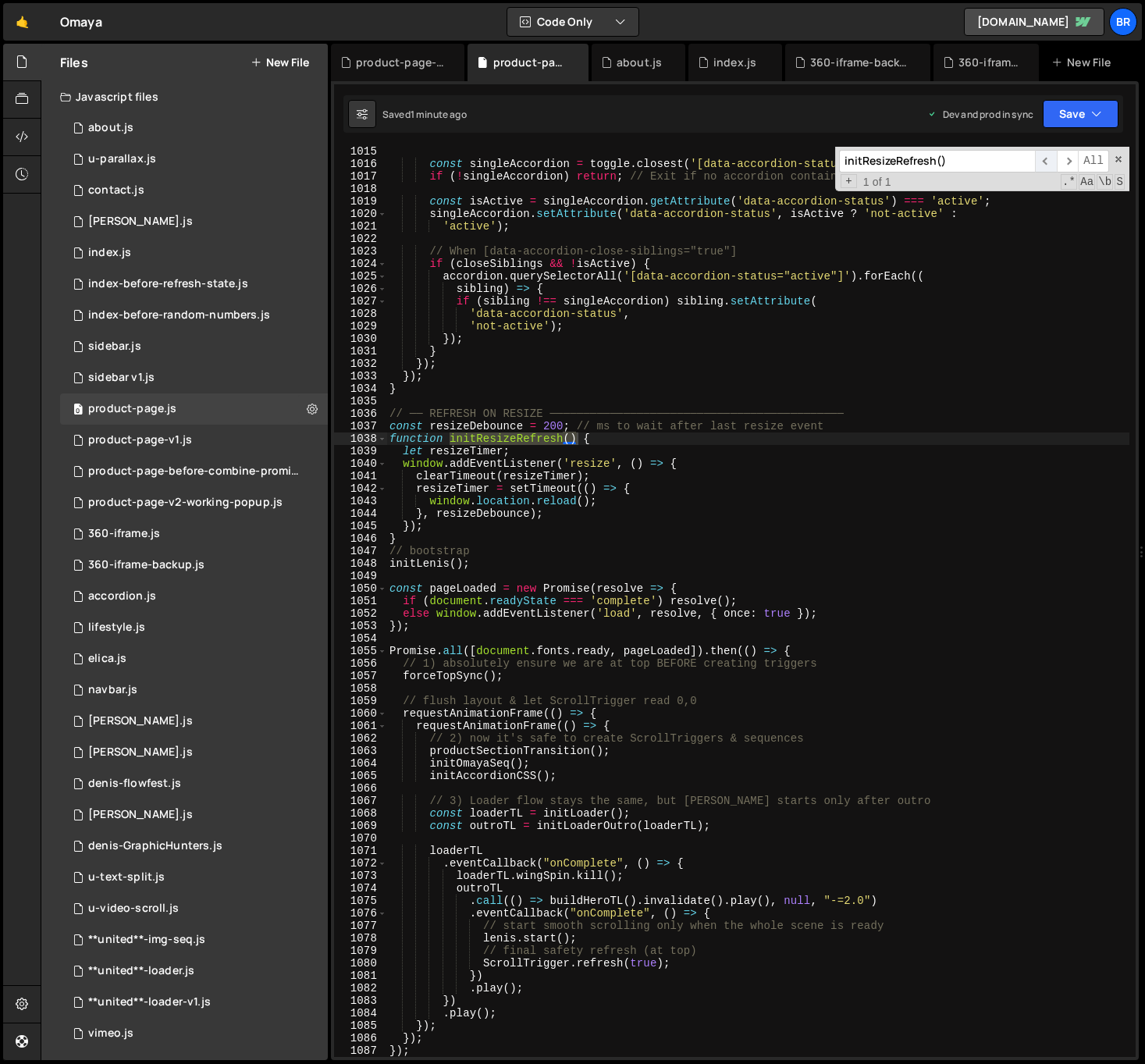
type input "initResizeRefresh()"
click at [1051, 159] on span "​" at bounding box center [1046, 162] width 22 height 23
click at [1070, 161] on span "​" at bounding box center [1068, 162] width 22 height 23
click at [740, 527] on div "const singleAccordion = toggle . closest ( '[data-accordion-status]' ) ; if ( !…" at bounding box center [758, 612] width 743 height 935
click at [736, 776] on div "const singleAccordion = toggle . closest ( '[data-accordion-status]' ) ; if ( !…" at bounding box center [758, 612] width 743 height 935
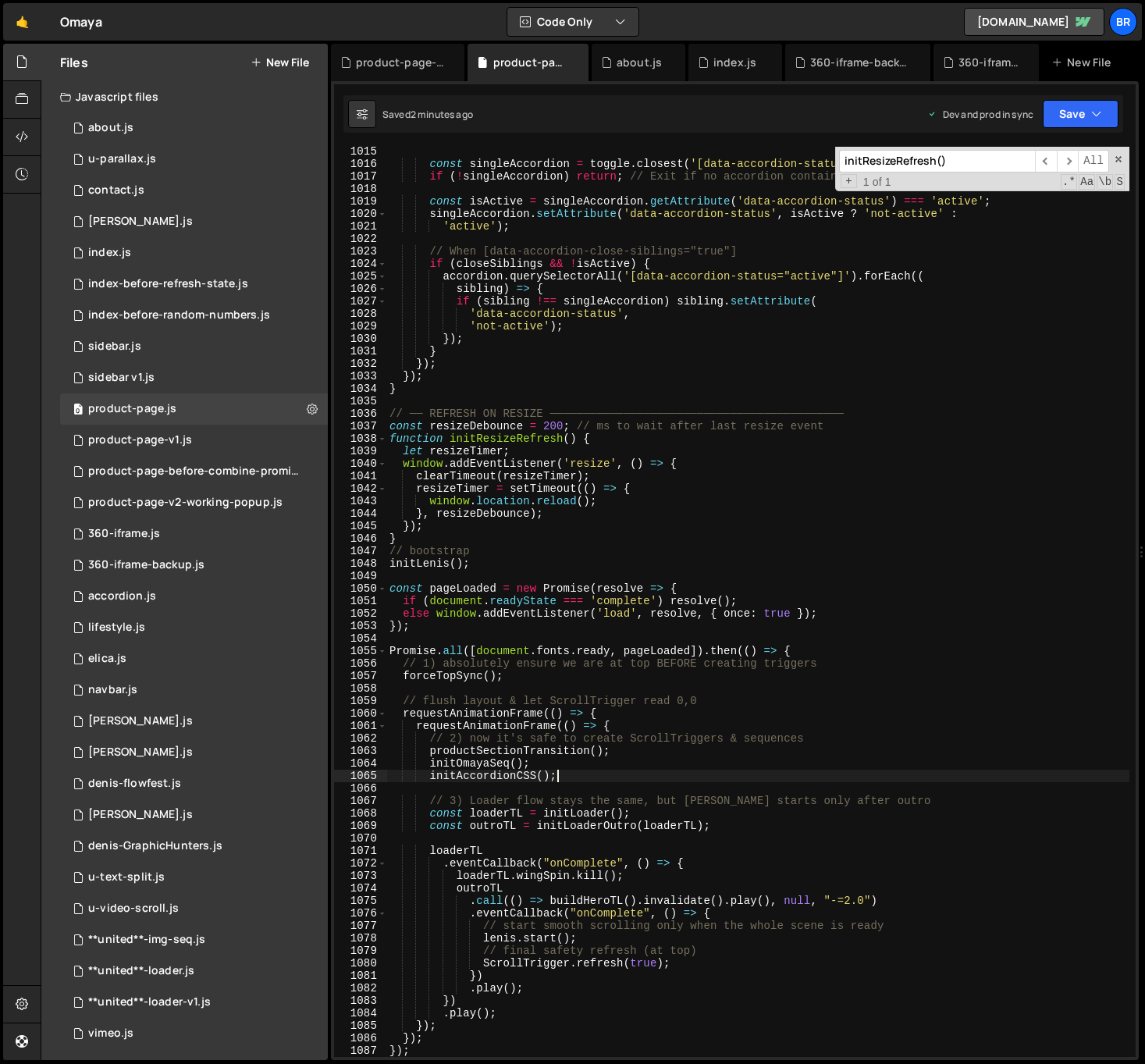
click at [734, 434] on div "const singleAccordion = toggle . closest ( '[data-accordion-status]' ) ; if ( !…" at bounding box center [758, 612] width 743 height 935
type textarea "function initResizeRefresh() {"
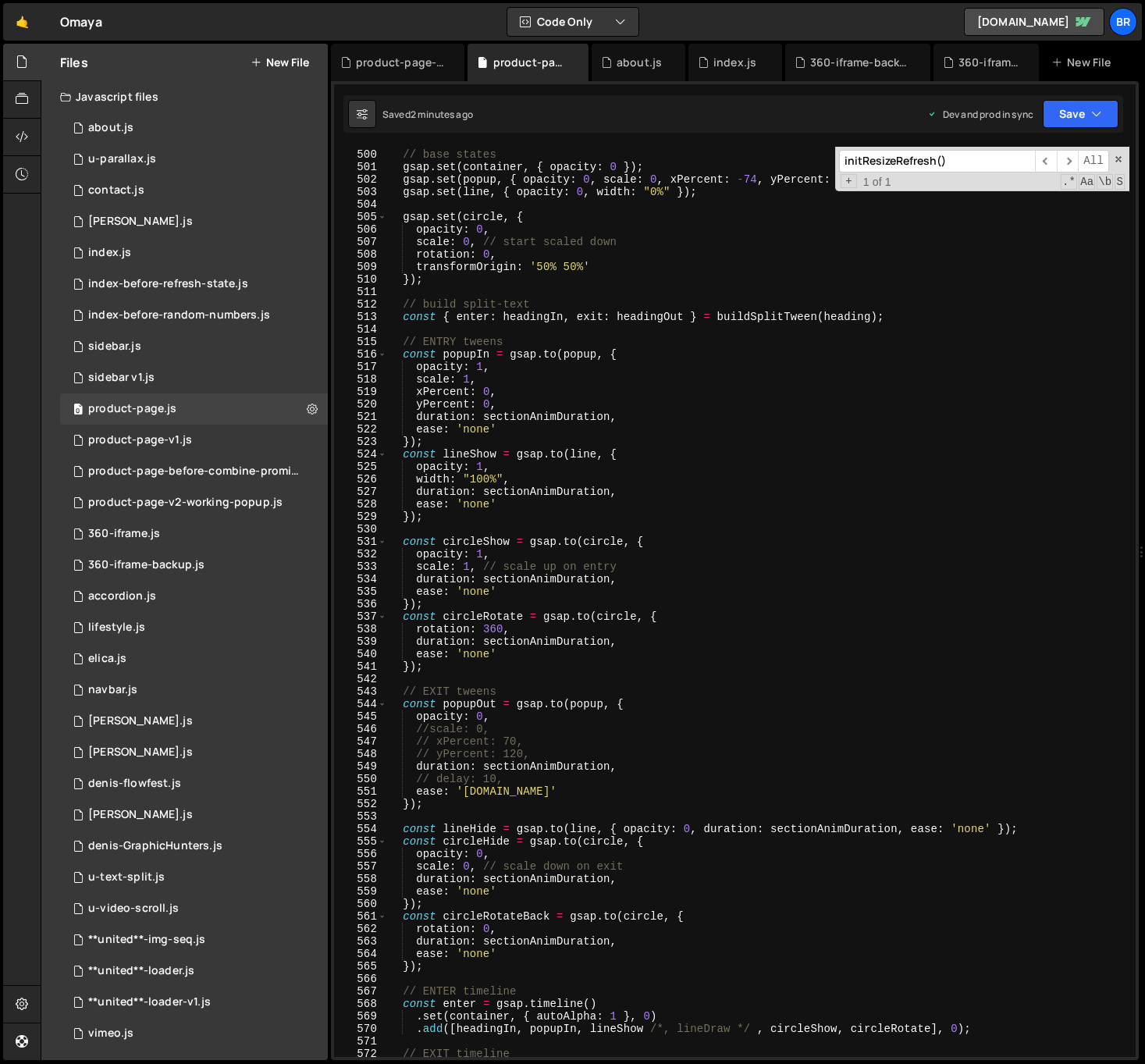
scroll to position [5779, 0]
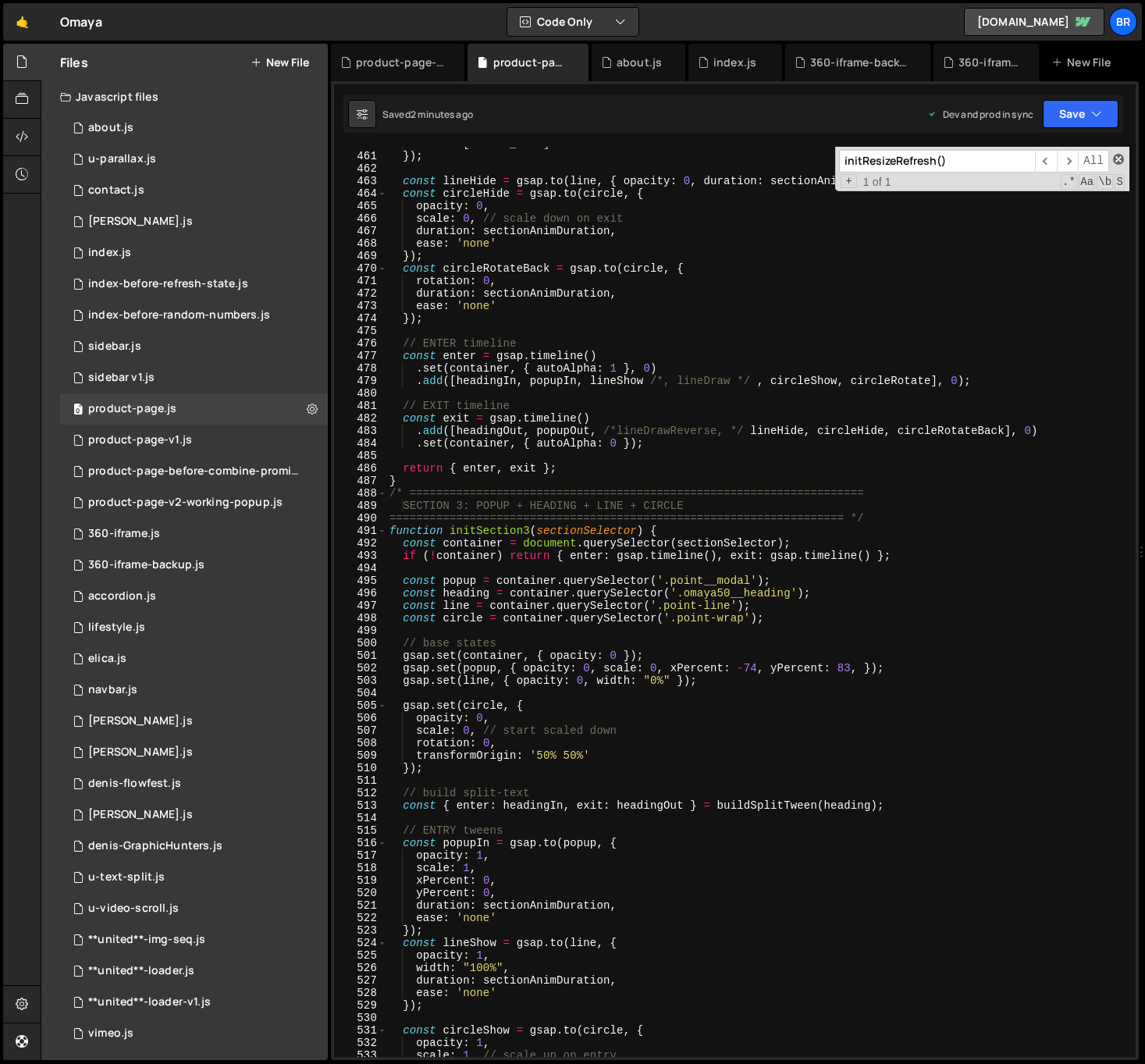
click at [1117, 161] on span at bounding box center [1117, 159] width 11 height 11
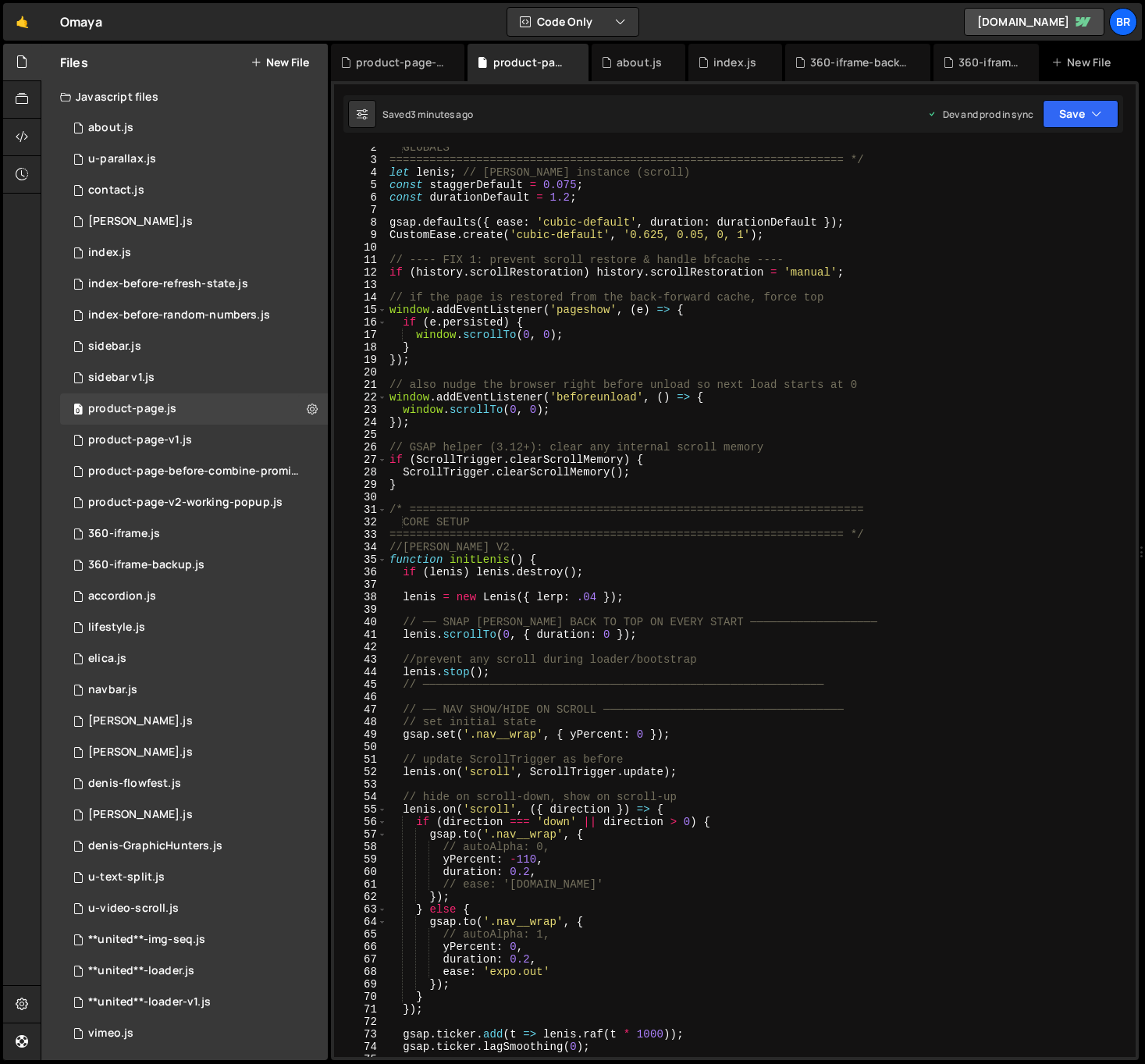
scroll to position [207, 0]
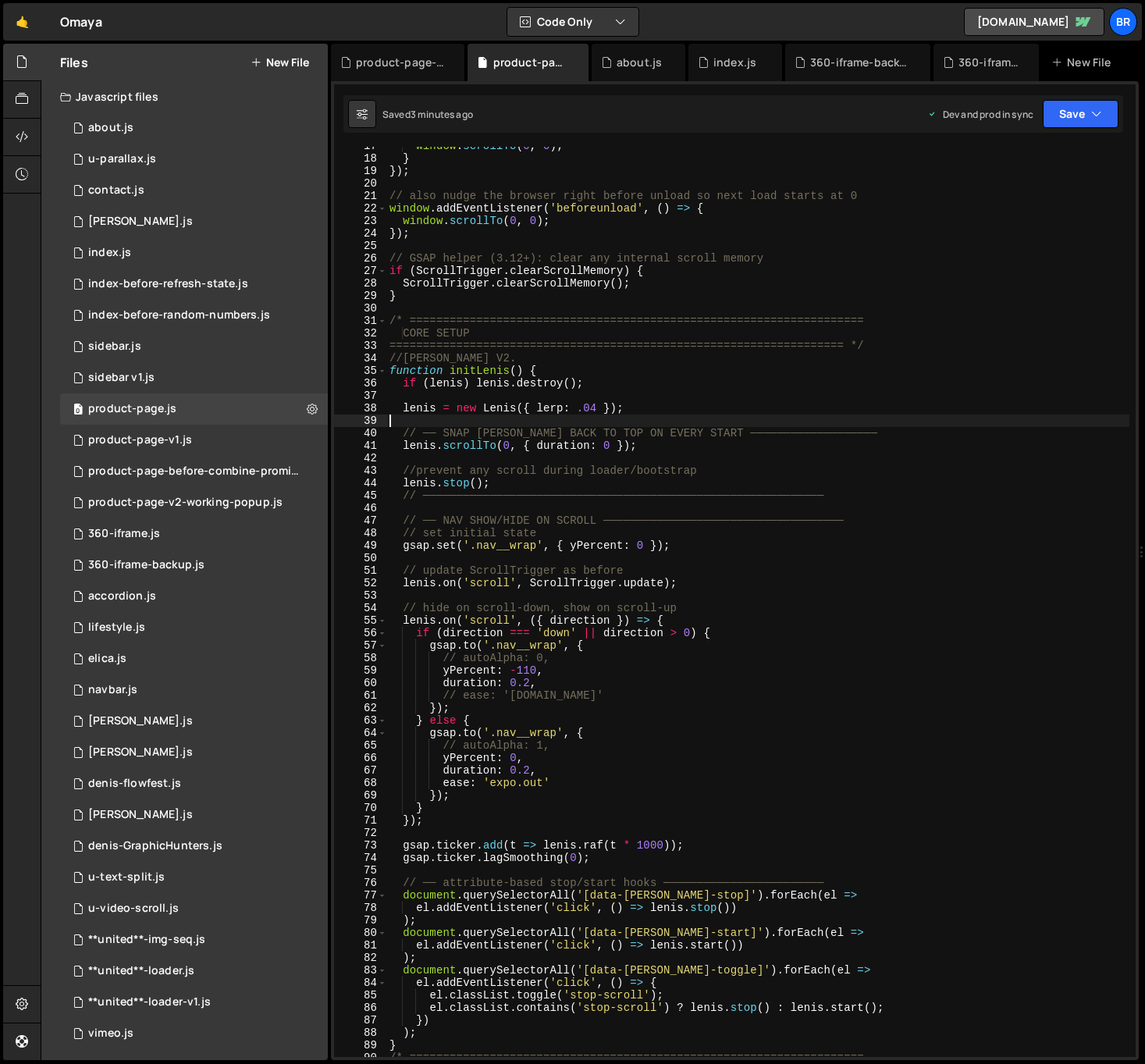
click at [555, 417] on div "window . scrollTo ( 0 , 0 ) ; } }) ; // also nudge the browser right before unl…" at bounding box center [758, 607] width 743 height 935
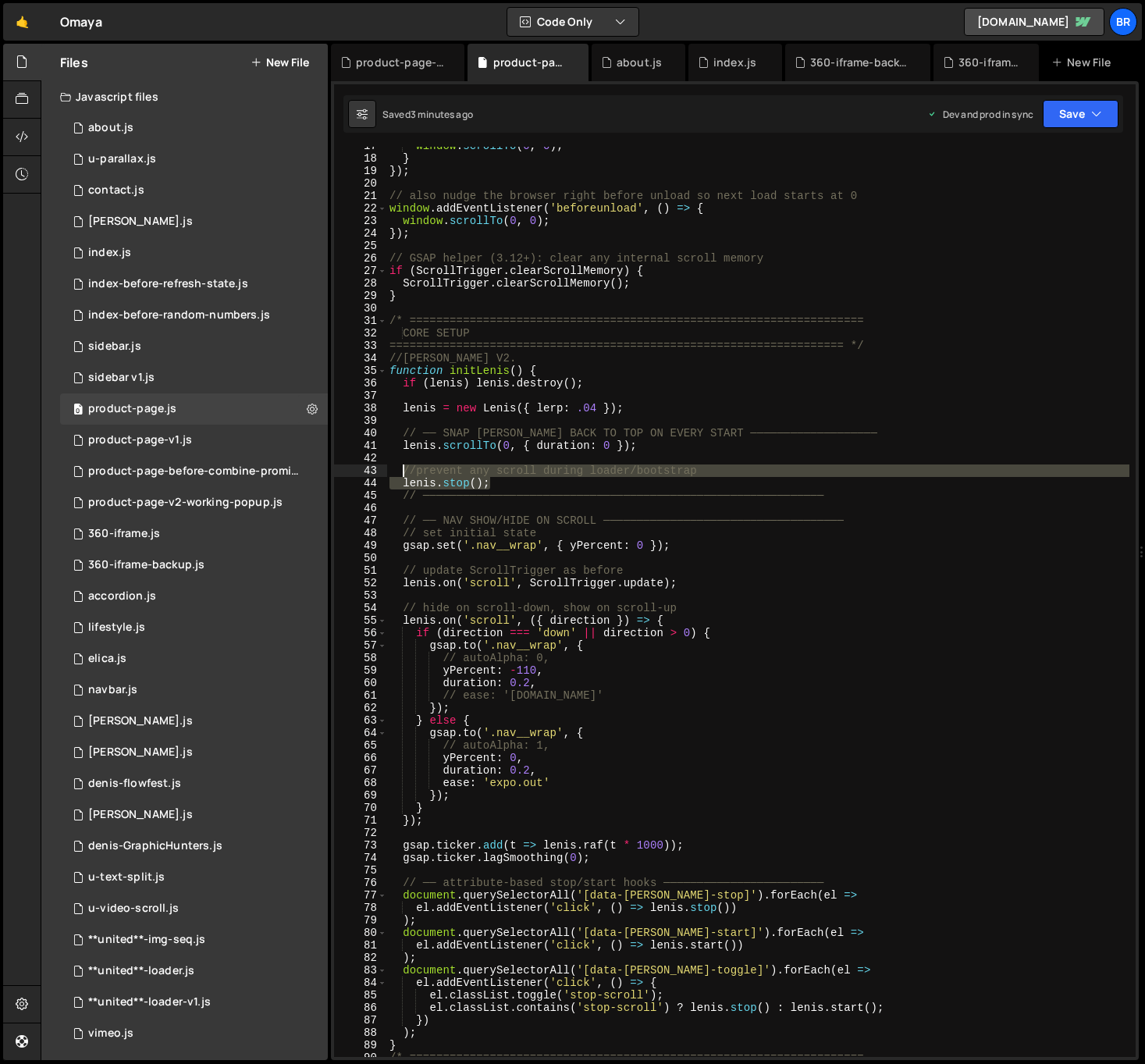
drag, startPoint x: 488, startPoint y: 486, endPoint x: 401, endPoint y: 468, distance: 88.8
click at [401, 468] on div "window . scrollTo ( 0 , 0 ) ; } }) ; // also nudge the browser right before unl…" at bounding box center [758, 607] width 743 height 935
type textarea "//prevent any scroll during loader/bootstrap [PERSON_NAME].stop();"
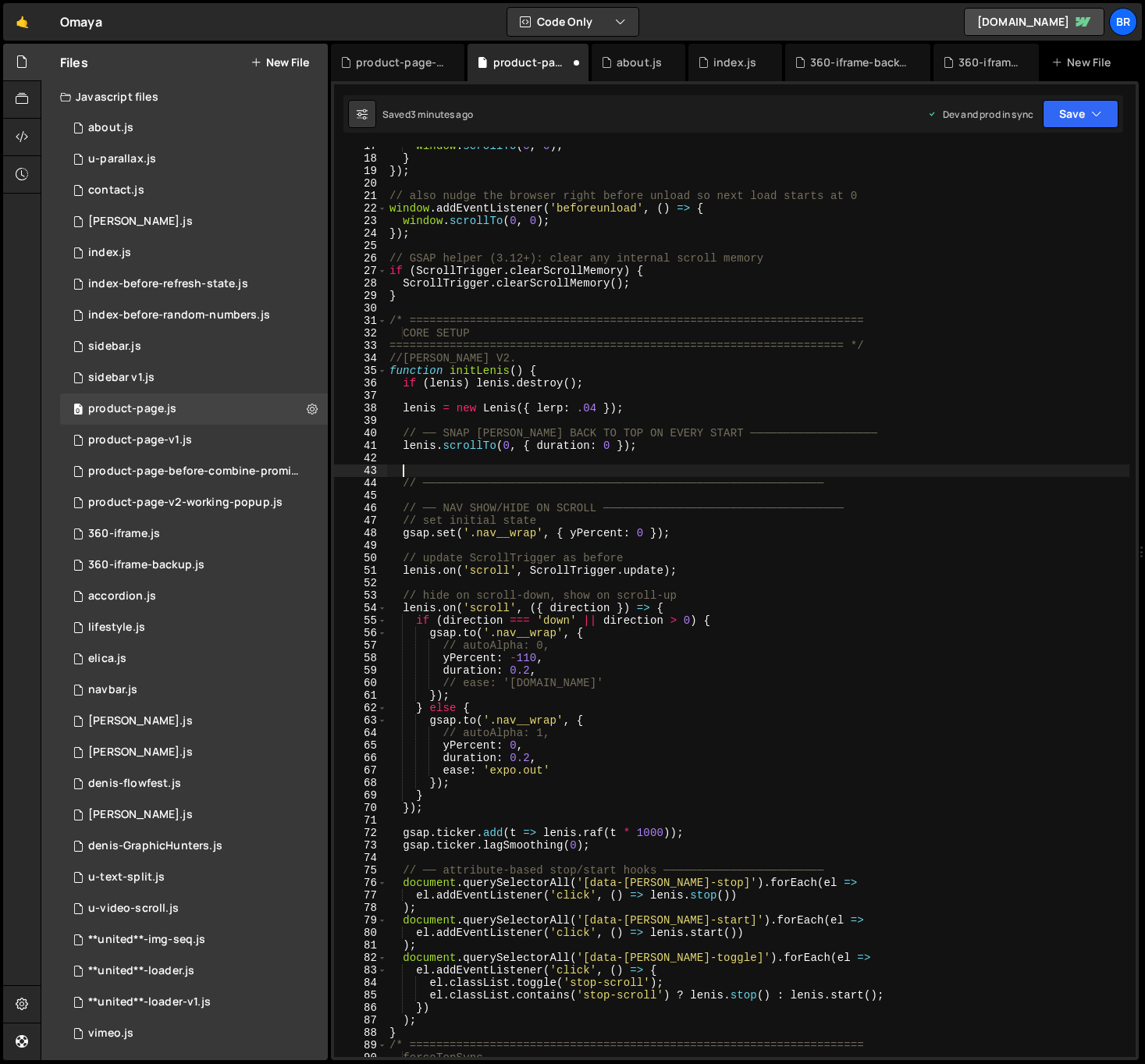
click at [407, 421] on div "window . scrollTo ( 0 , 0 ) ; } }) ; // also nudge the browser right before unl…" at bounding box center [758, 607] width 743 height 935
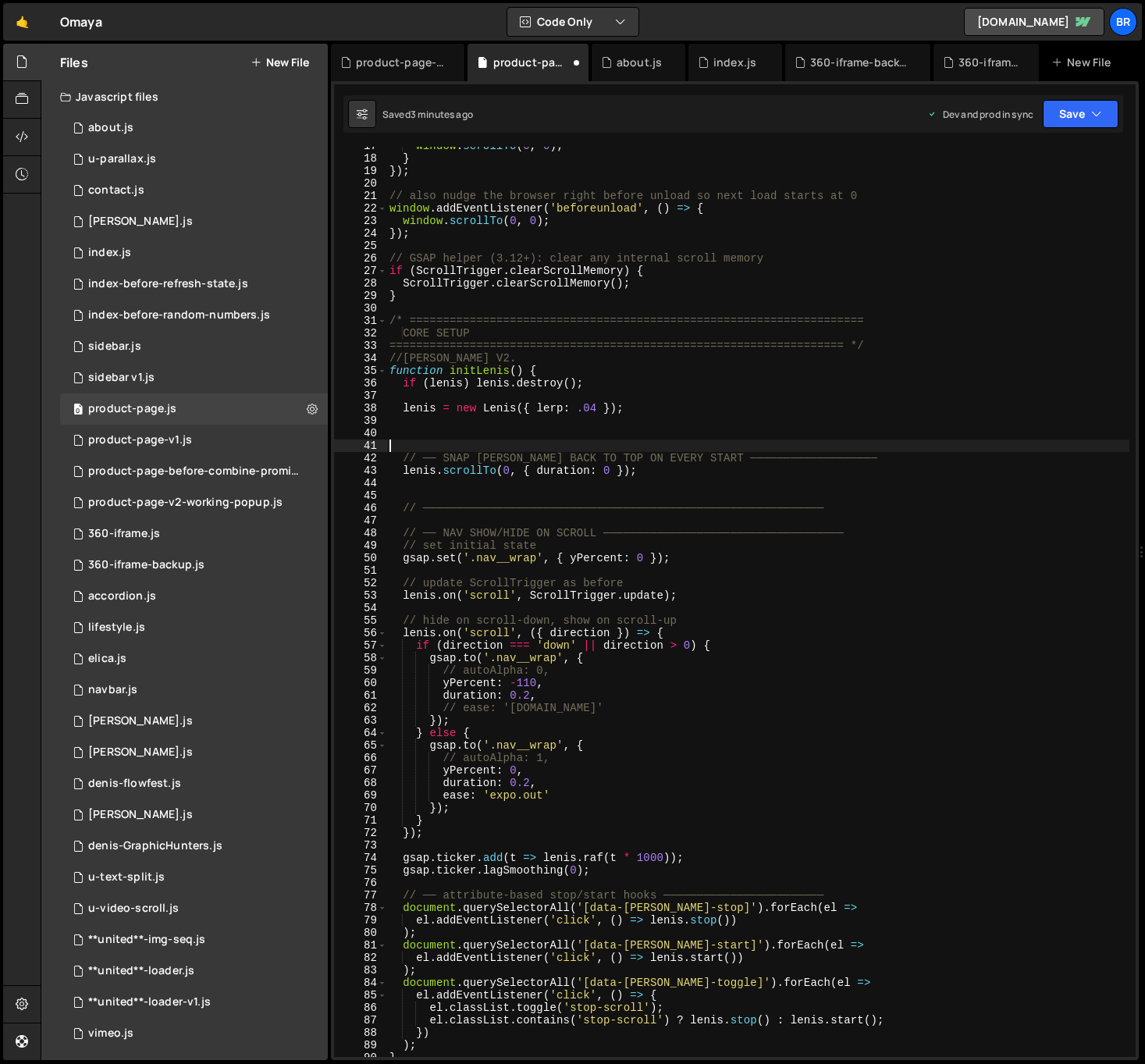
paste textarea "[PERSON_NAME].stop();"
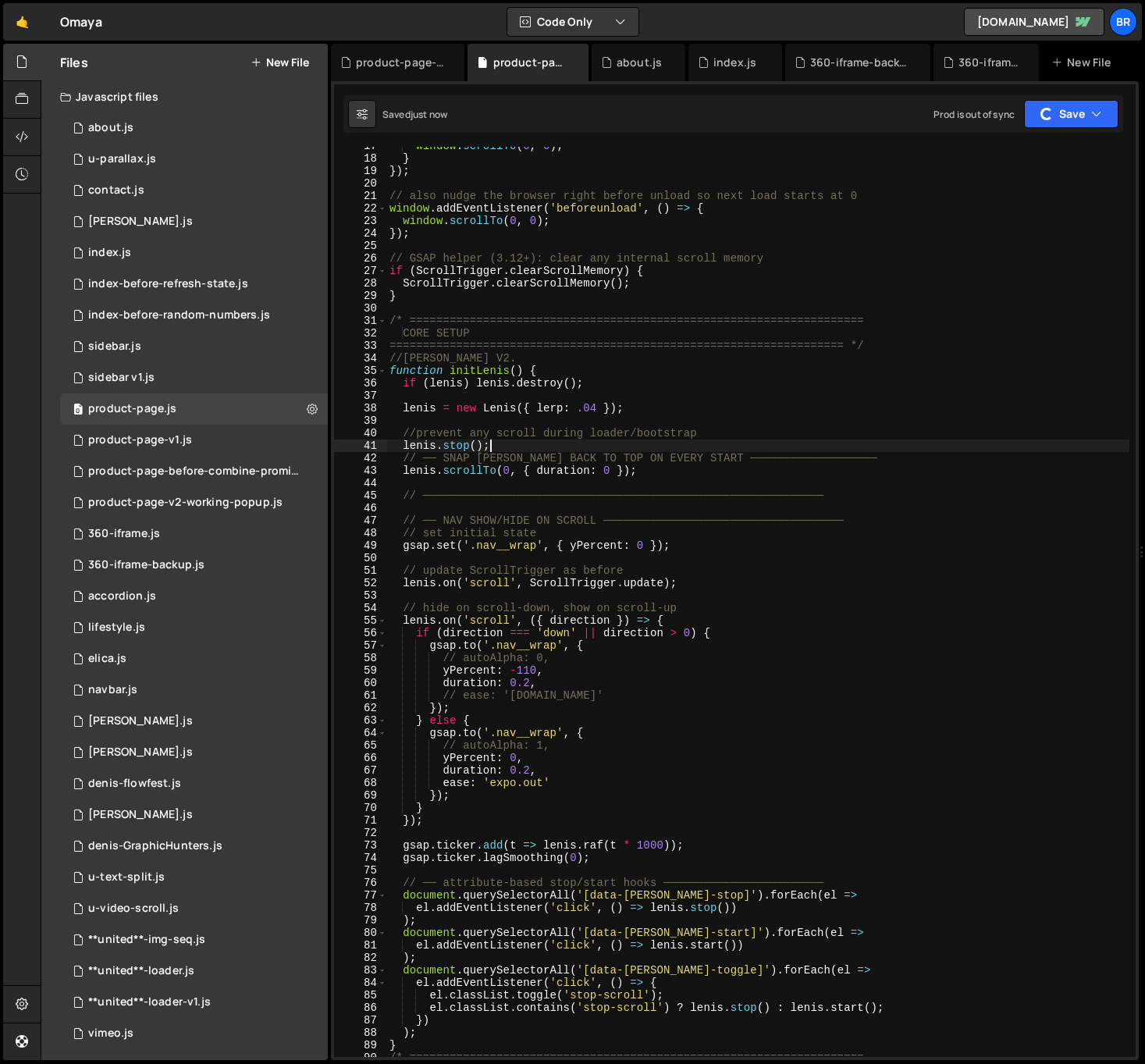
click at [538, 443] on div "window . scrollTo ( 0 , 0 ) ; } }) ; // also nudge the browser right before unl…" at bounding box center [758, 607] width 743 height 935
type textarea "[PERSON_NAME].stop();"
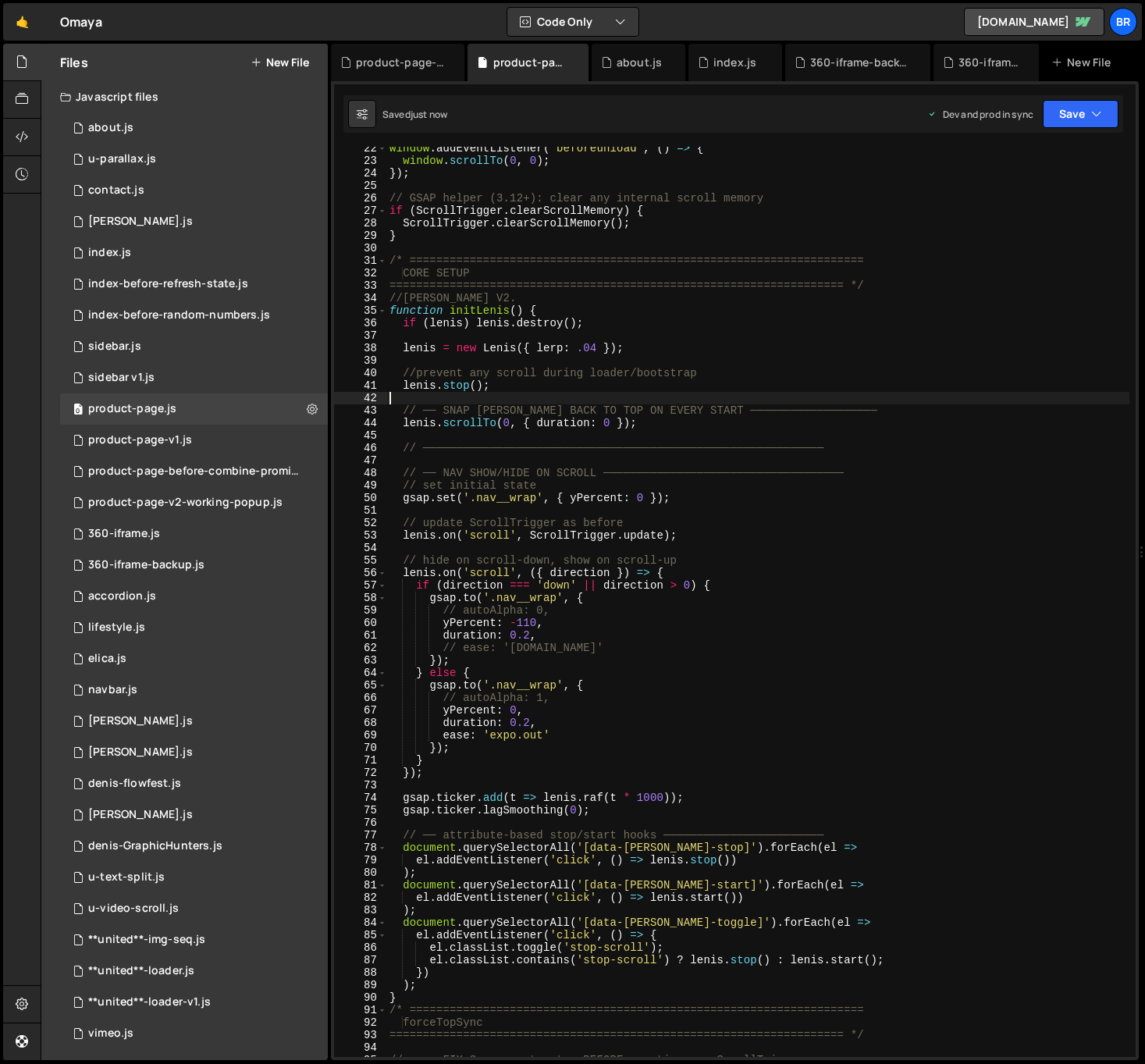
scroll to position [282, 0]
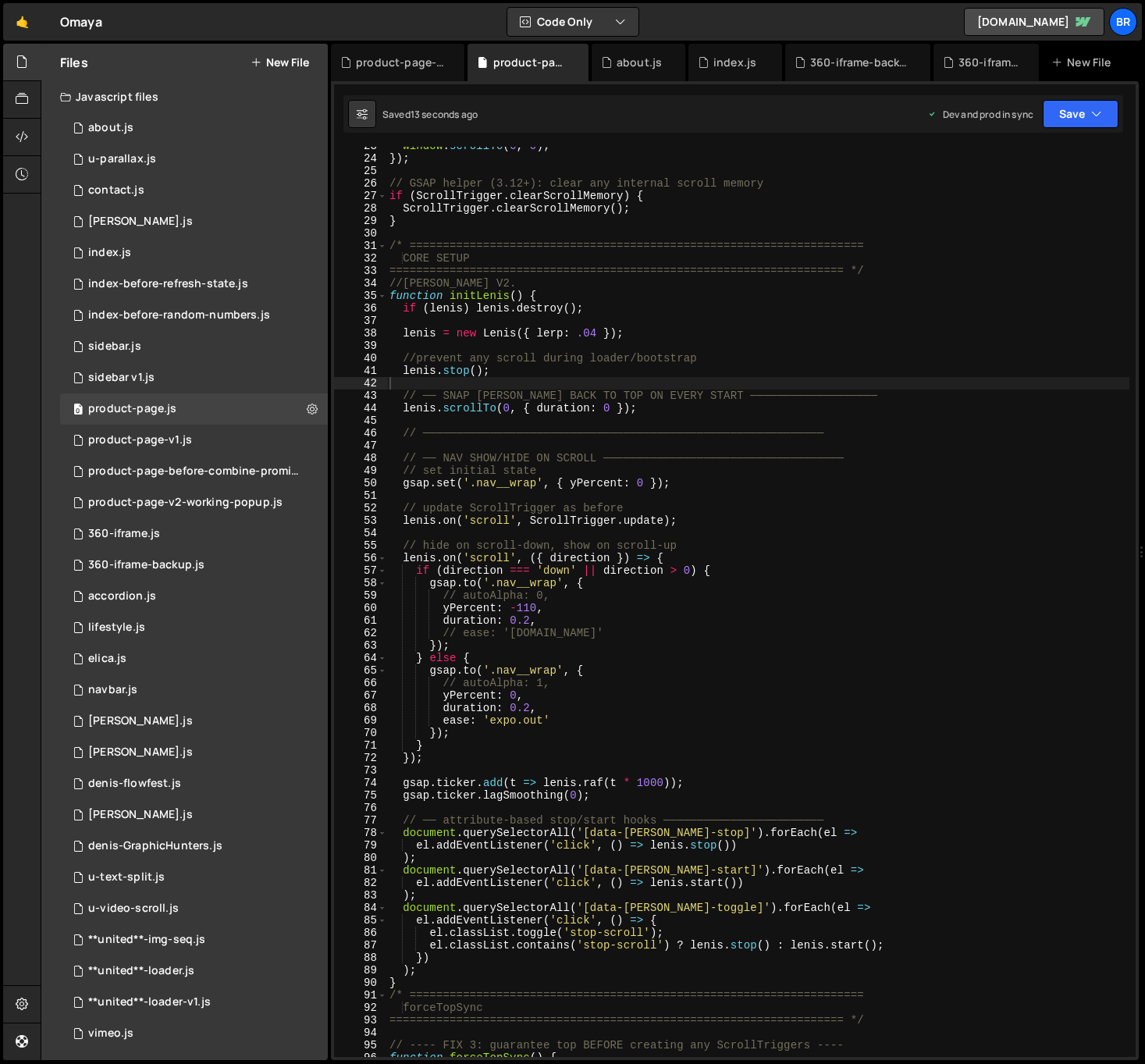
click at [576, 559] on div "window . scrollTo ( 0 , 0 ) ; }) ; // GSAP helper (3.12+): clear any internal s…" at bounding box center [758, 607] width 743 height 935
type textarea "[PERSON_NAME].on('scroll', ({ direction }) => {"
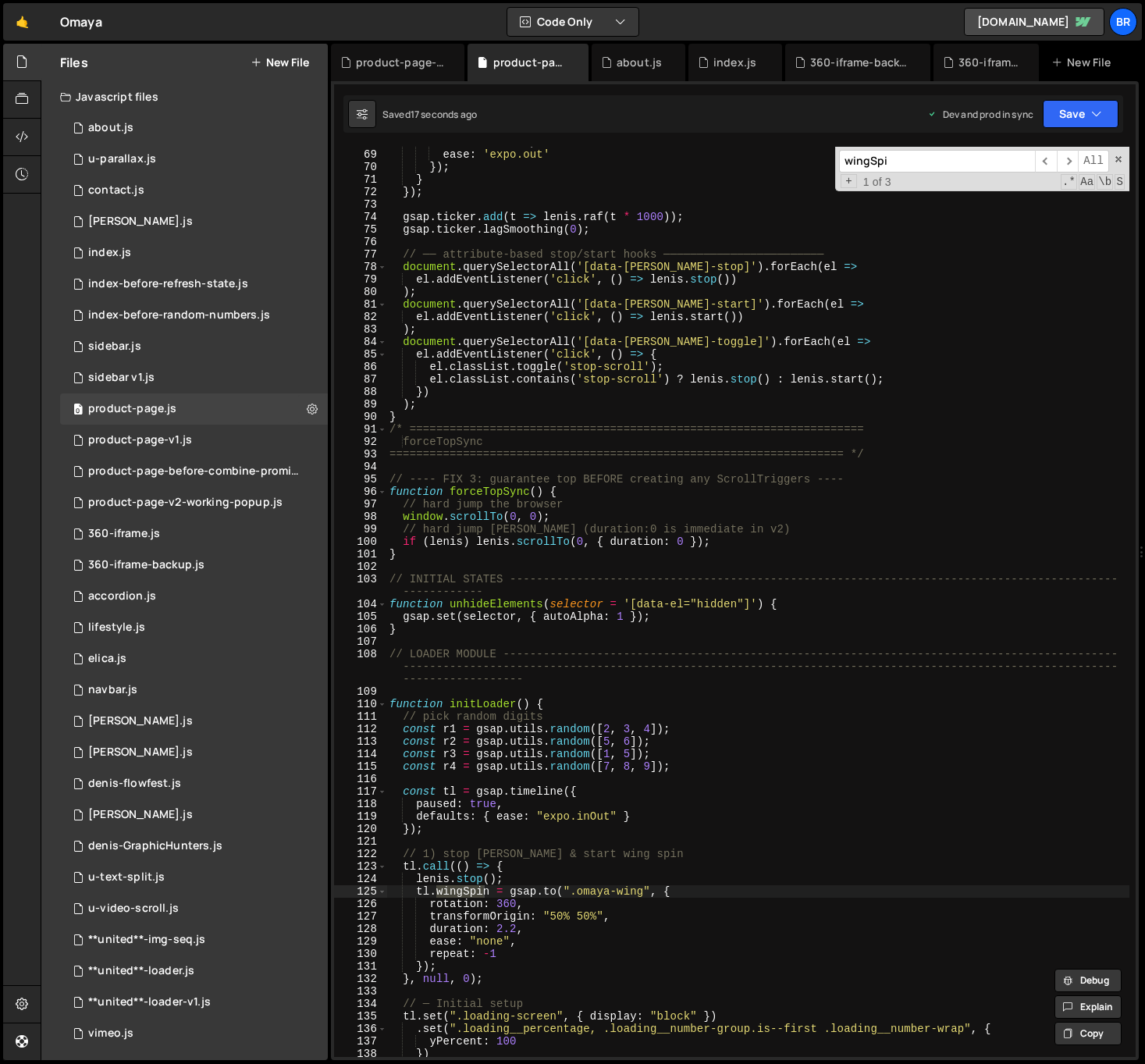
scroll to position [918, 0]
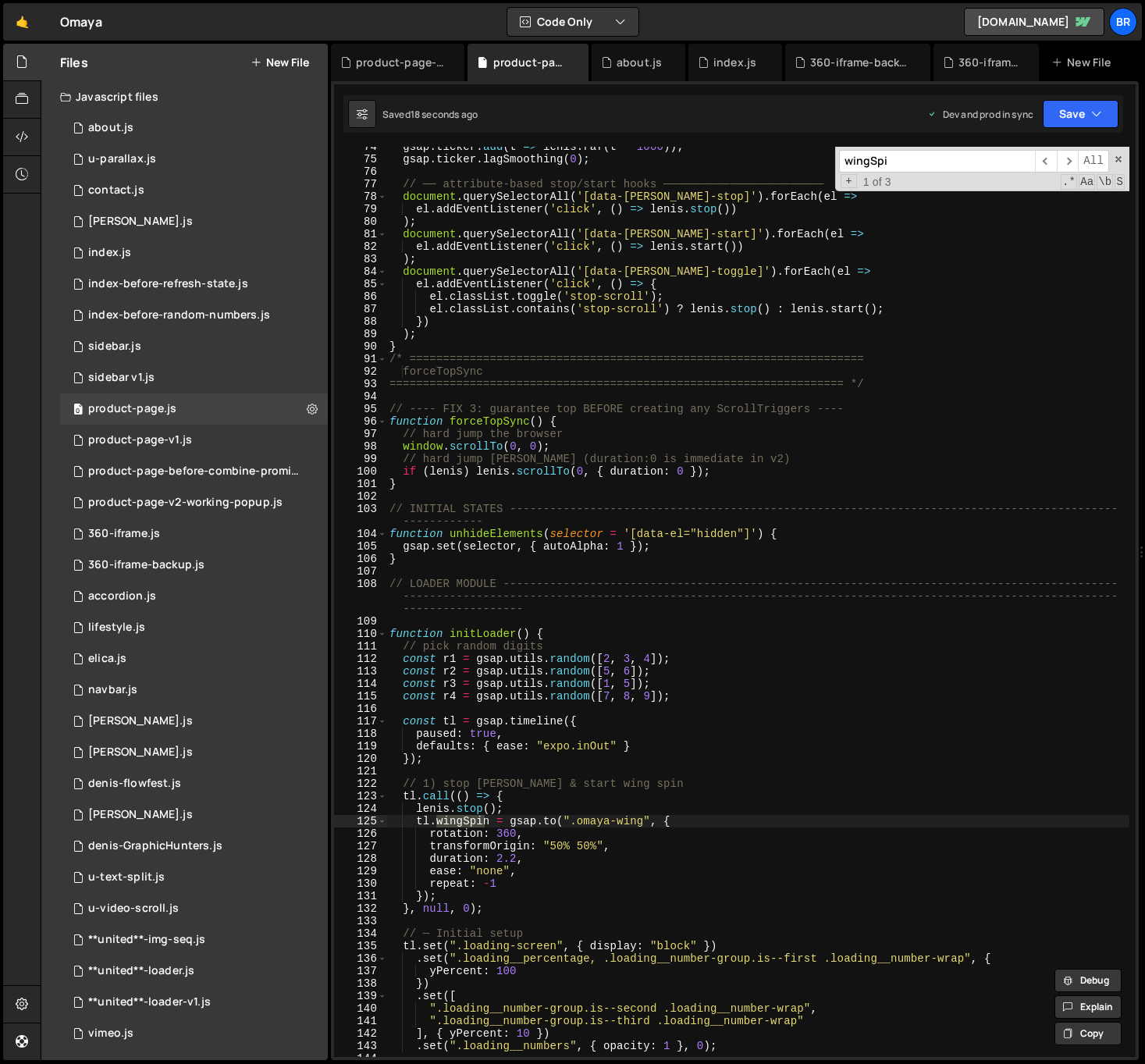
type input "wingSpi"
click at [645, 826] on div "gsap . ticker . add ( t => [PERSON_NAME] . raf ( t * 1000 )) ; gsap . ticker . …" at bounding box center [758, 608] width 743 height 935
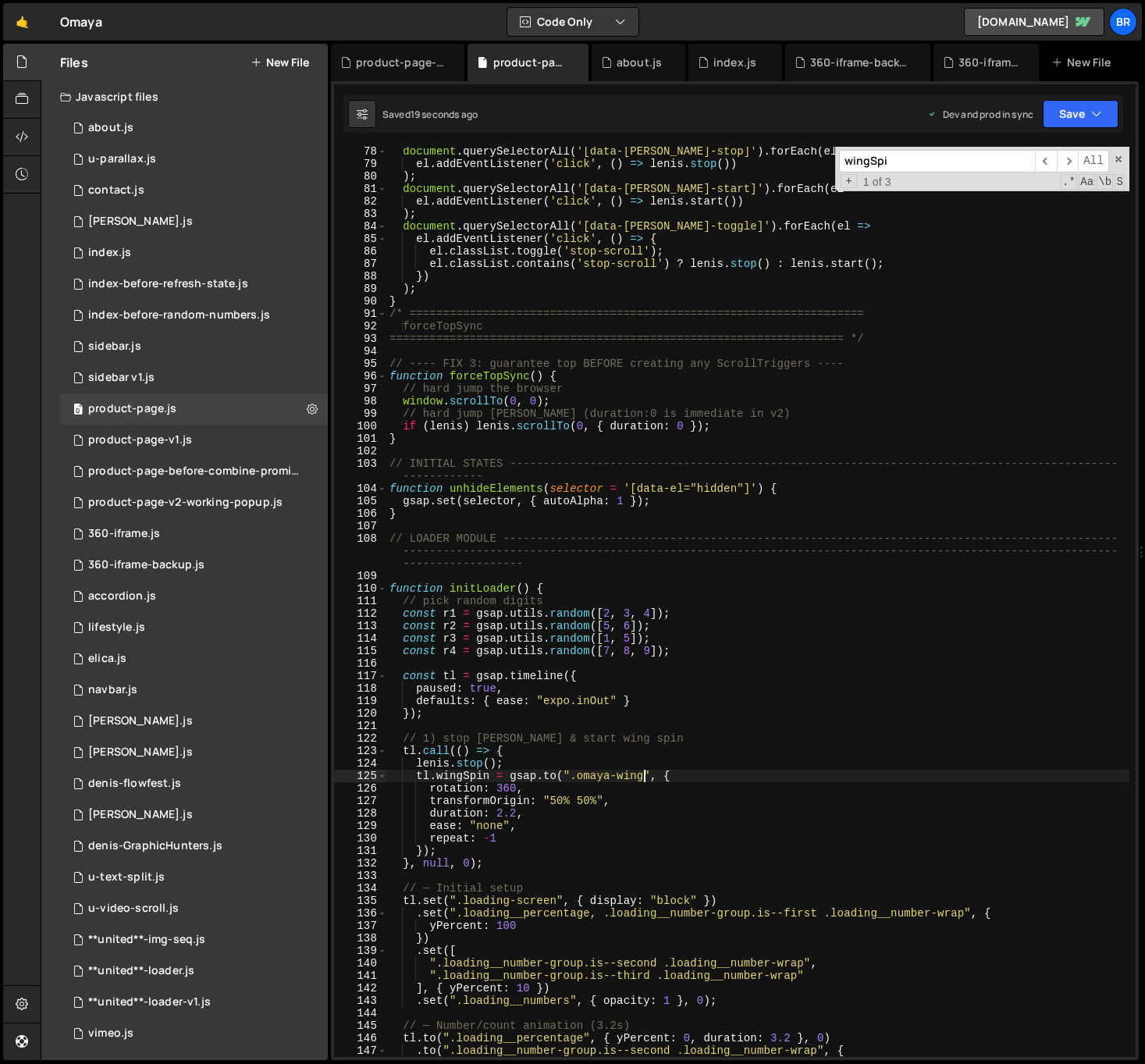
scroll to position [964, 0]
click at [625, 767] on div "document . querySelectorAll ( '[data-[PERSON_NAME]-stop]' ) . forEach ( el => e…" at bounding box center [758, 612] width 743 height 935
type textarea "[PERSON_NAME].stop();"
click at [789, 663] on div "document . querySelectorAll ( '[data-[PERSON_NAME]-stop]' ) . forEach ( el => e…" at bounding box center [758, 612] width 743 height 935
paste input "loaderTL .eventCallback("onComplete", () => {"
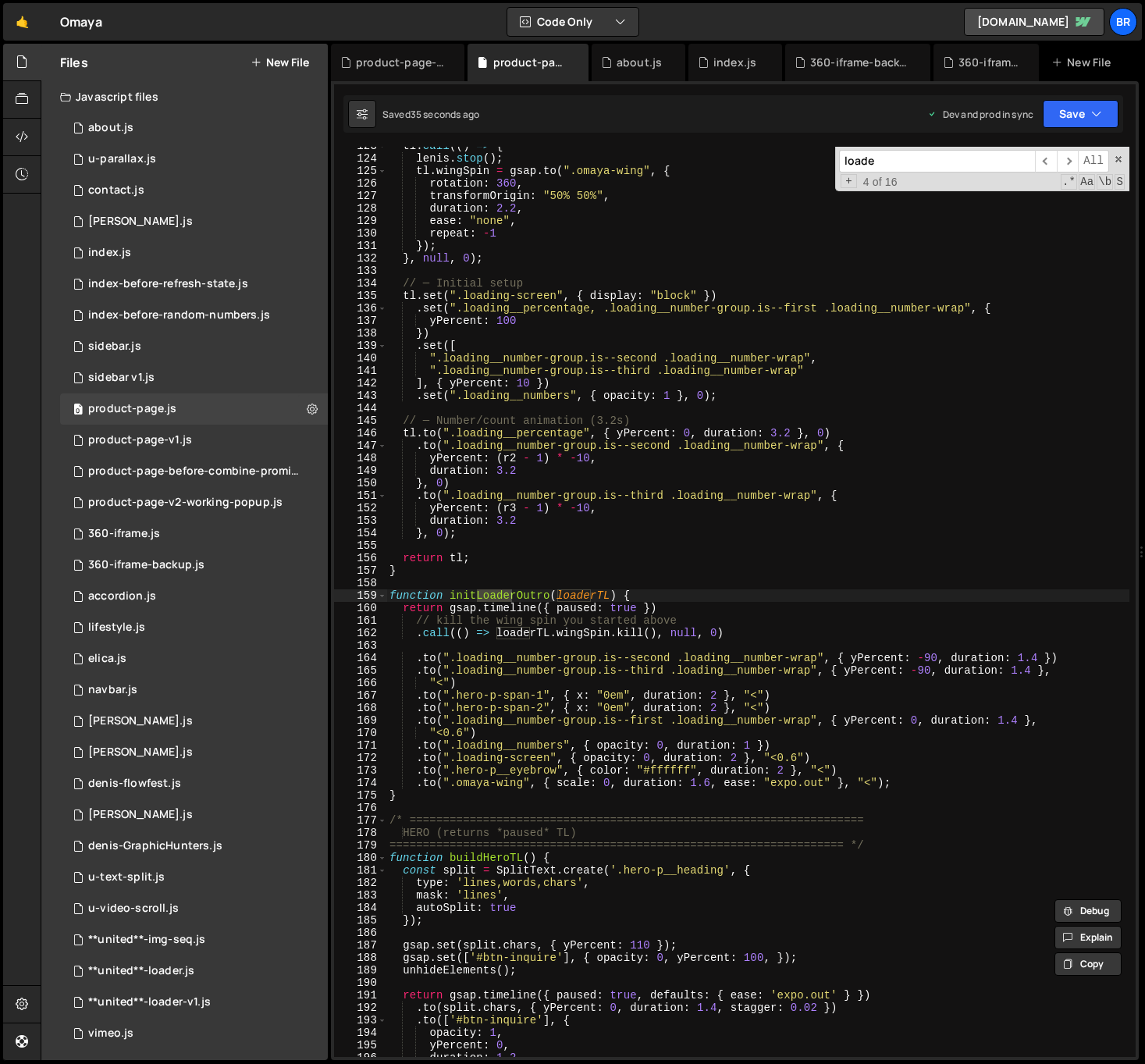
scroll to position [1568, 0]
type input "loaderTl"
click at [1069, 163] on span "​" at bounding box center [1068, 162] width 22 height 23
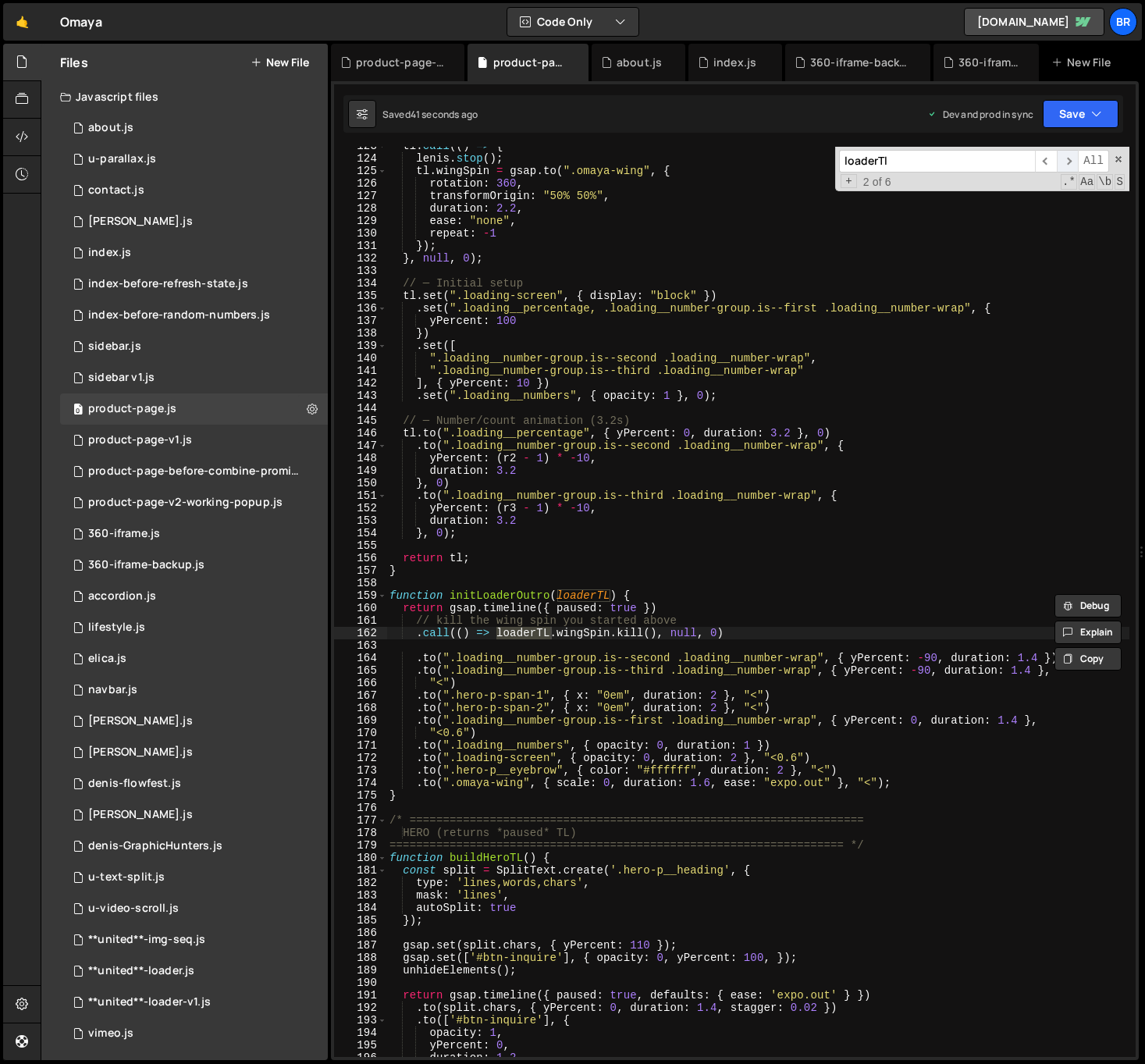
click at [1069, 163] on span "​" at bounding box center [1068, 162] width 22 height 23
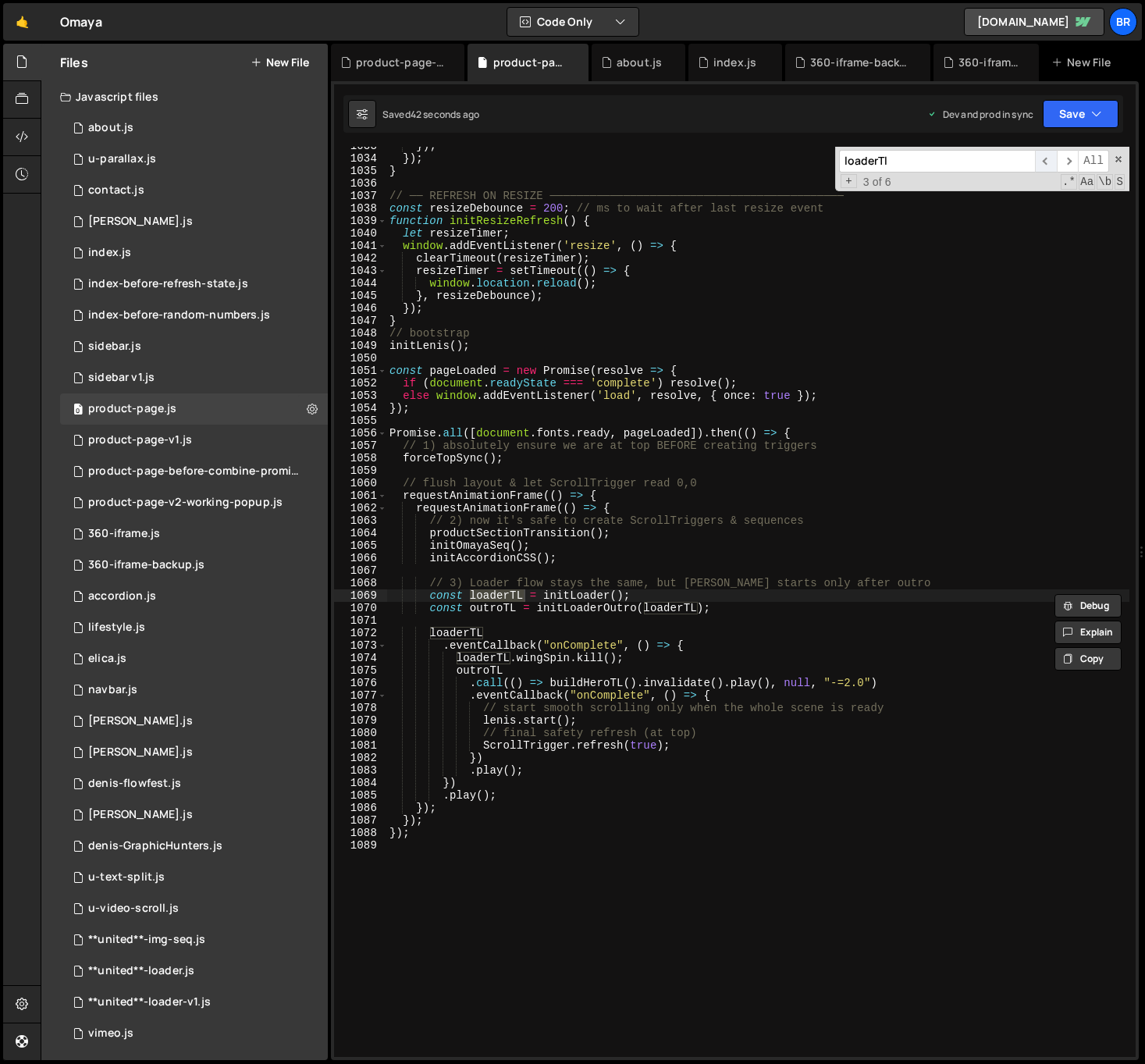
click at [1046, 164] on span "​" at bounding box center [1046, 162] width 22 height 23
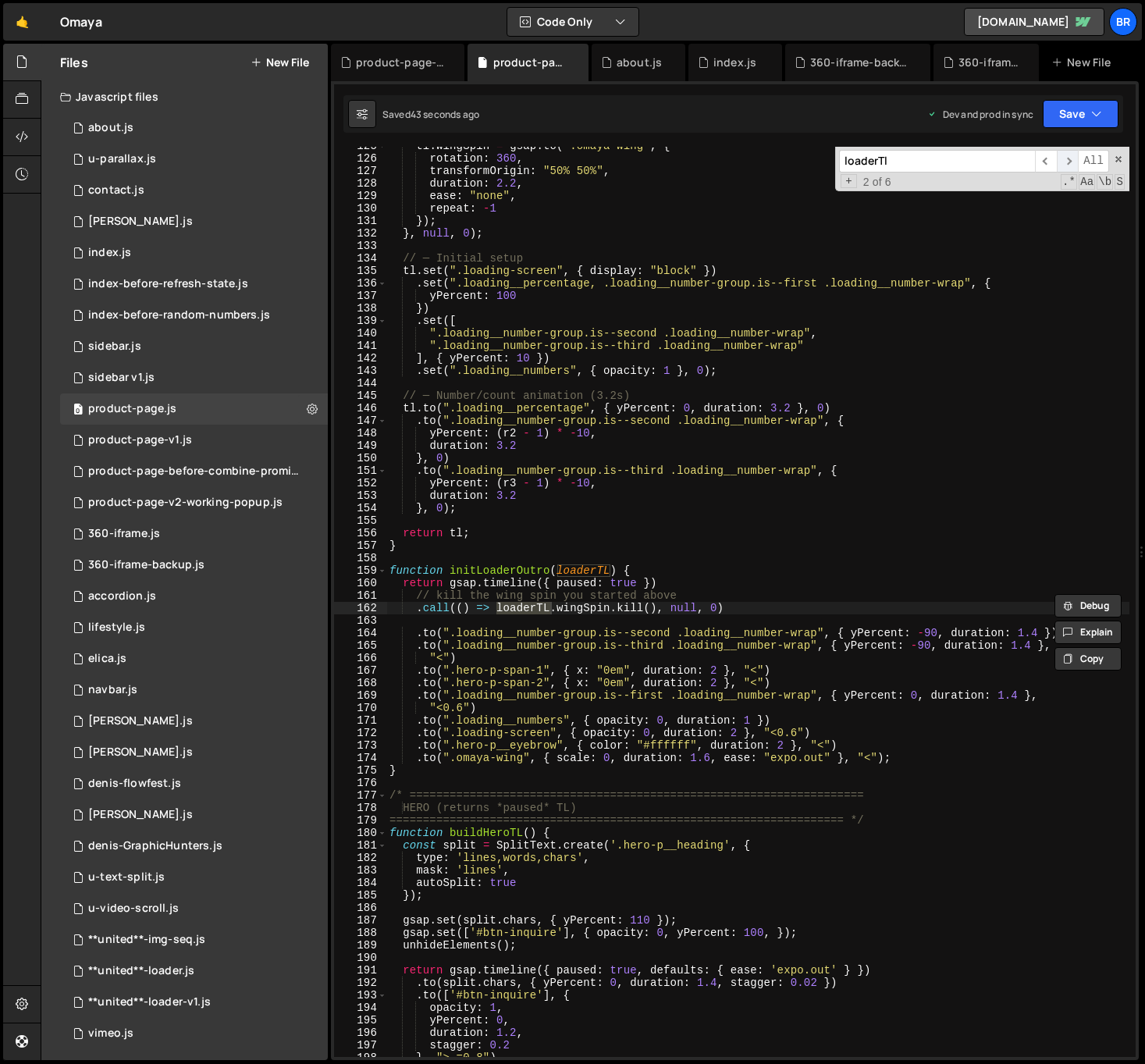
click at [1057, 160] on span "​" at bounding box center [1068, 162] width 22 height 23
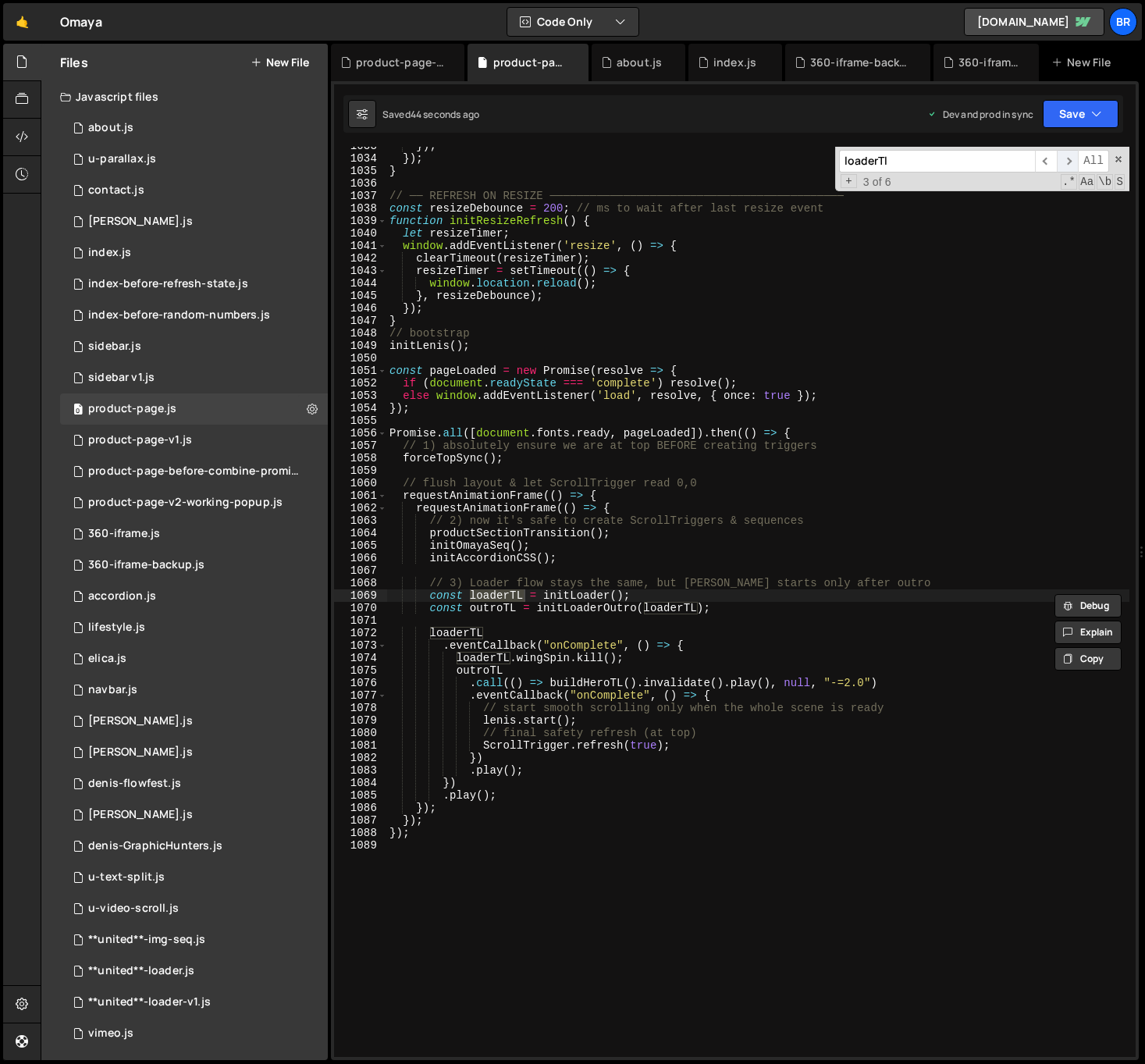
click at [1057, 160] on span "​" at bounding box center [1068, 162] width 22 height 23
click at [513, 648] on div "}) ; }) ; } // ── REFRESH ON RESIZE ───────────────────────────────────────────…" at bounding box center [758, 607] width 743 height 935
click at [642, 656] on div "}) ; }) ; } // ── REFRESH ON RESIZE ───────────────────────────────────────────…" at bounding box center [758, 607] width 743 height 935
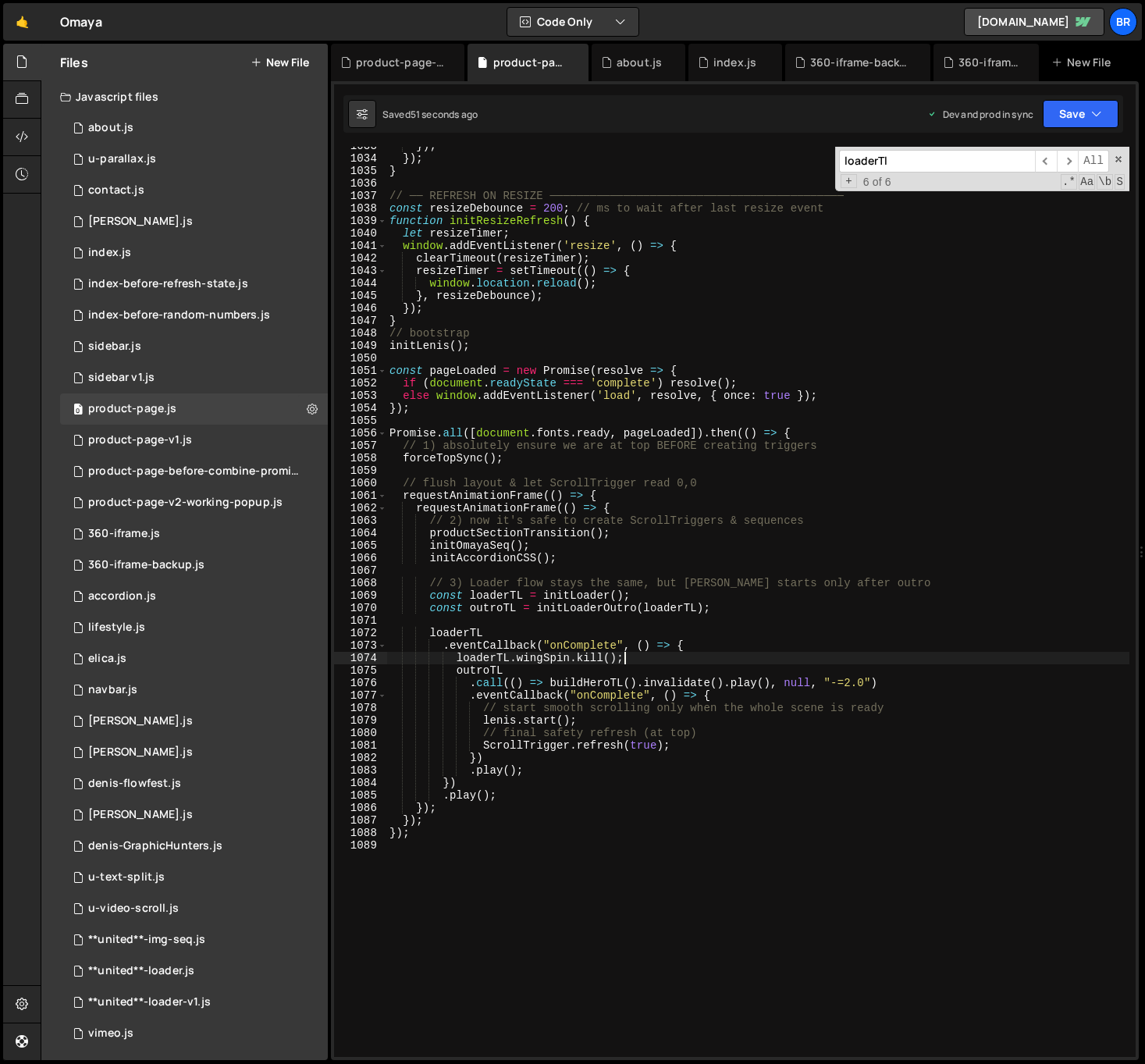
type textarea "// loaderTL.wingSpin.kill();"
click at [989, 162] on input "loaderTl" at bounding box center [936, 162] width 196 height 23
paste input "unction initLoaderOutro(loaderTL) {"
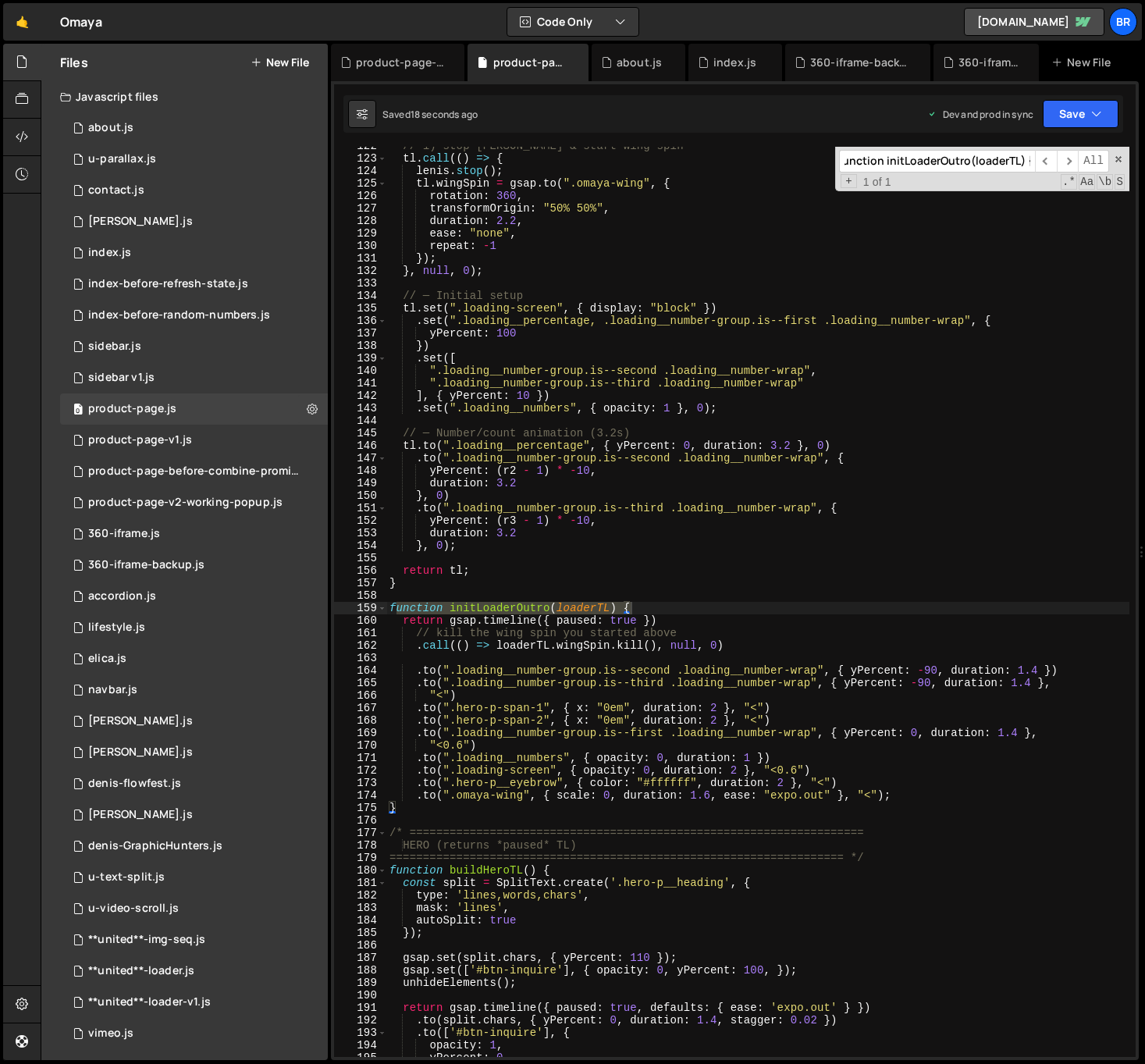
type input "unction initLoaderOutro(loaderTL) {"
click at [732, 617] on div "// 1) stop [PERSON_NAME] & start wing spin tl . call (( ) => { [PERSON_NAME] . …" at bounding box center [758, 607] width 743 height 935
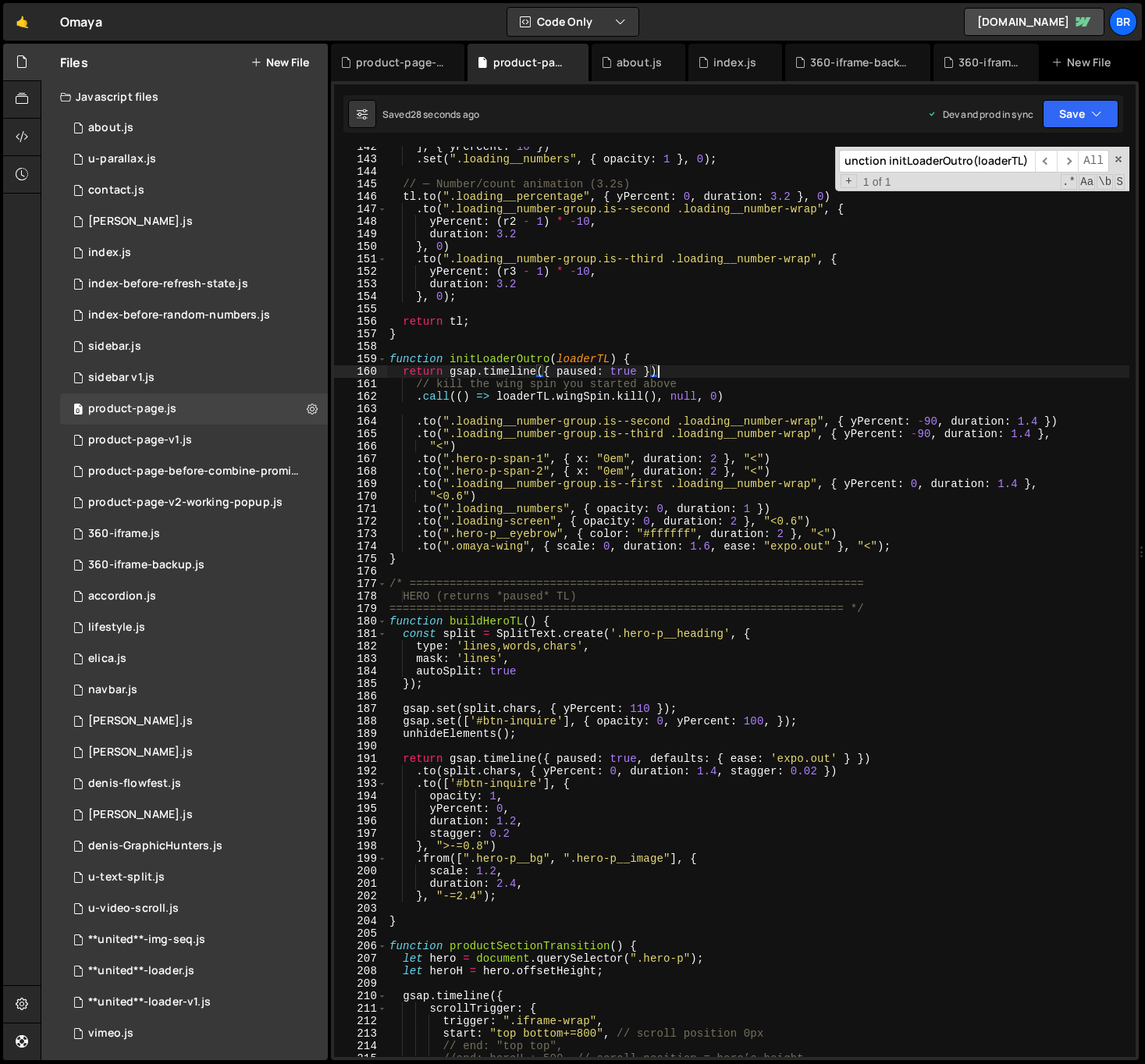
scroll to position [1791, 0]
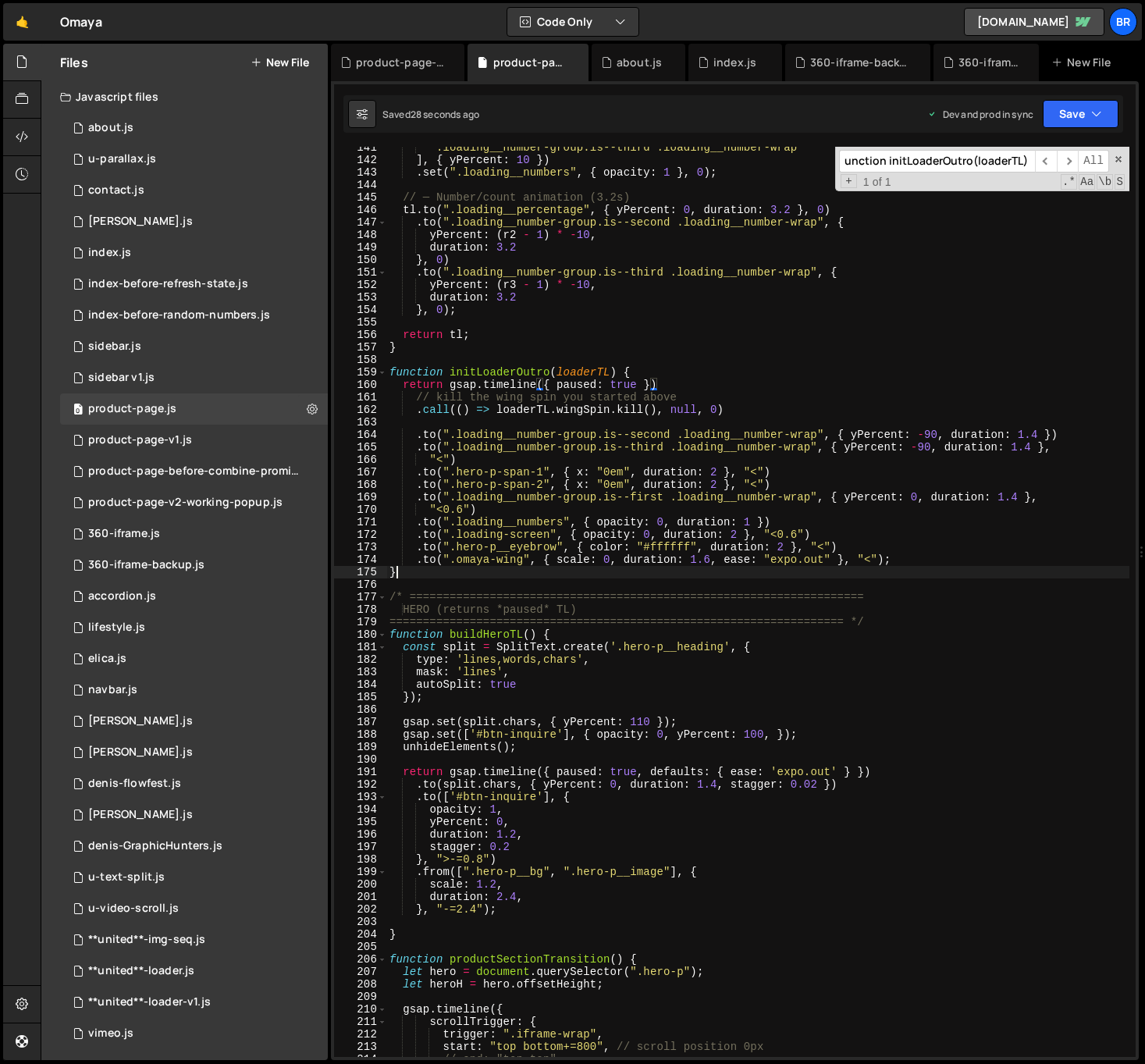
click at [758, 573] on div "".loading__number-group.is--third .loading__number-wrap" ] , { yPercent : 10 })…" at bounding box center [758, 609] width 743 height 935
click at [627, 830] on div "".loading__number-group.is--third .loading__number-wrap" ] , { yPercent : 10 })…" at bounding box center [758, 609] width 743 height 935
type textarea "duration: 1.2,"
click at [968, 163] on input "unction initLoaderOutro(loaderTL) {" at bounding box center [936, 162] width 196 height 23
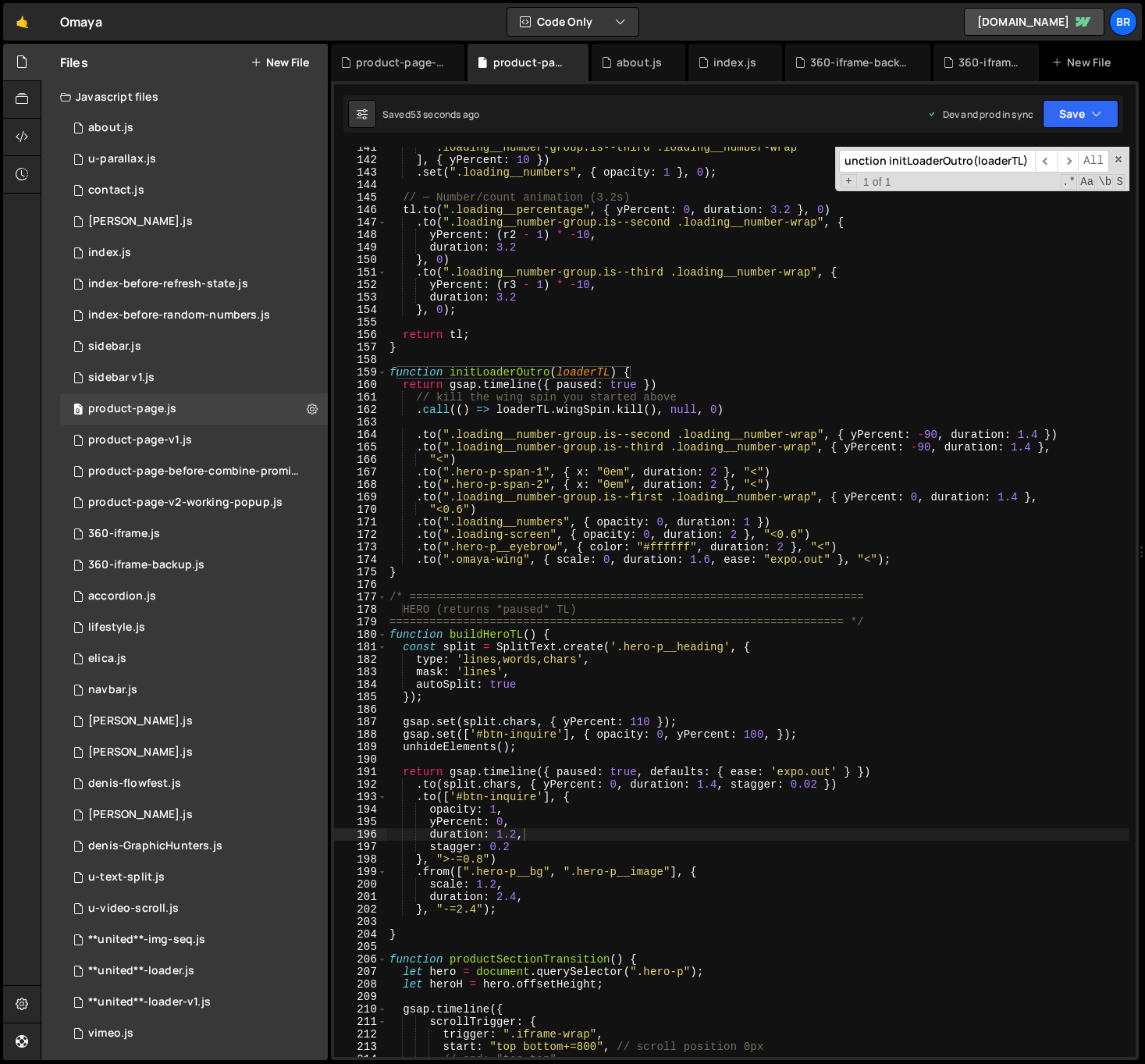
click at [968, 163] on input "unction initLoaderOutro(loaderTL) {" at bounding box center [936, 162] width 196 height 23
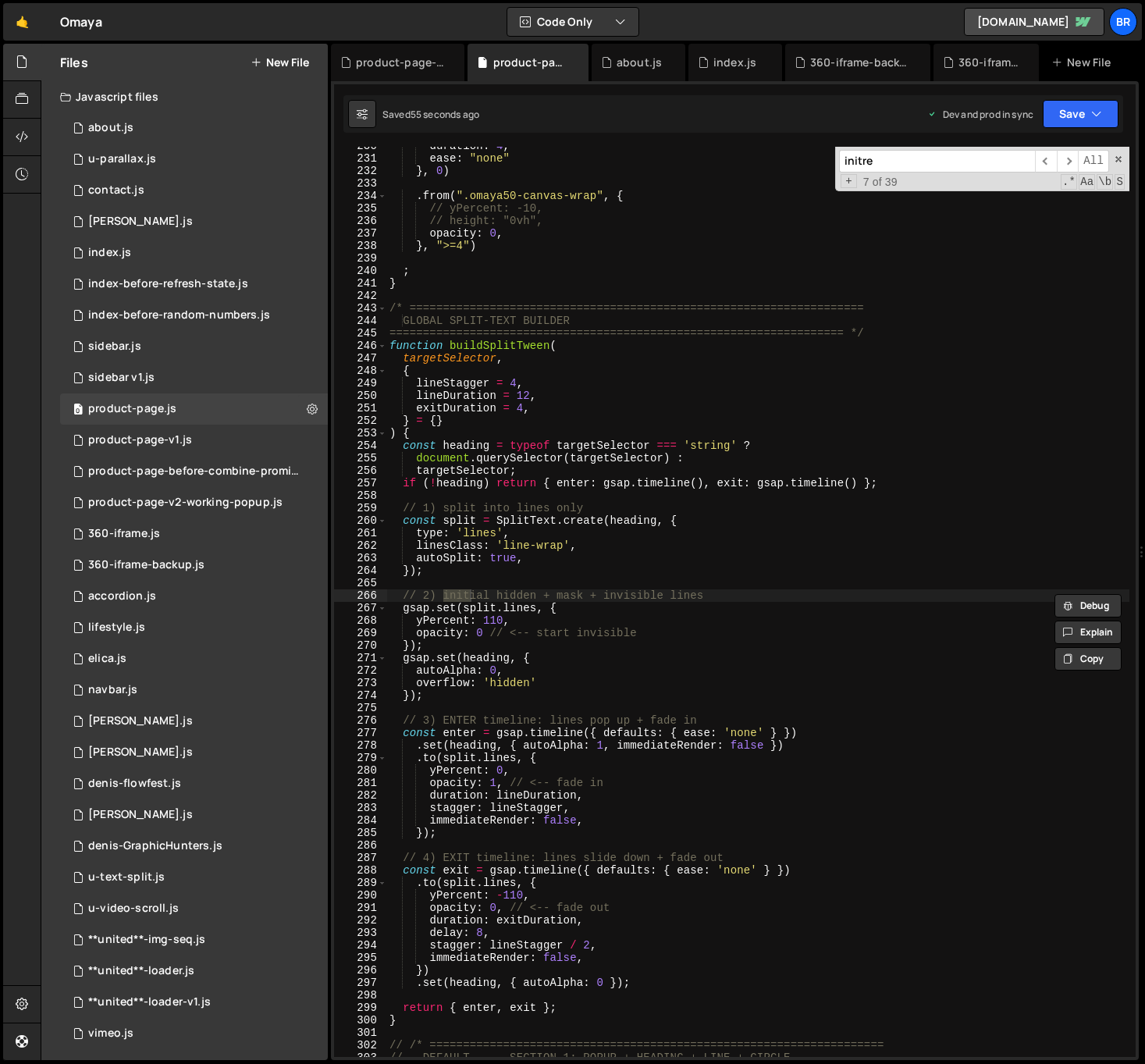
scroll to position [12572, 0]
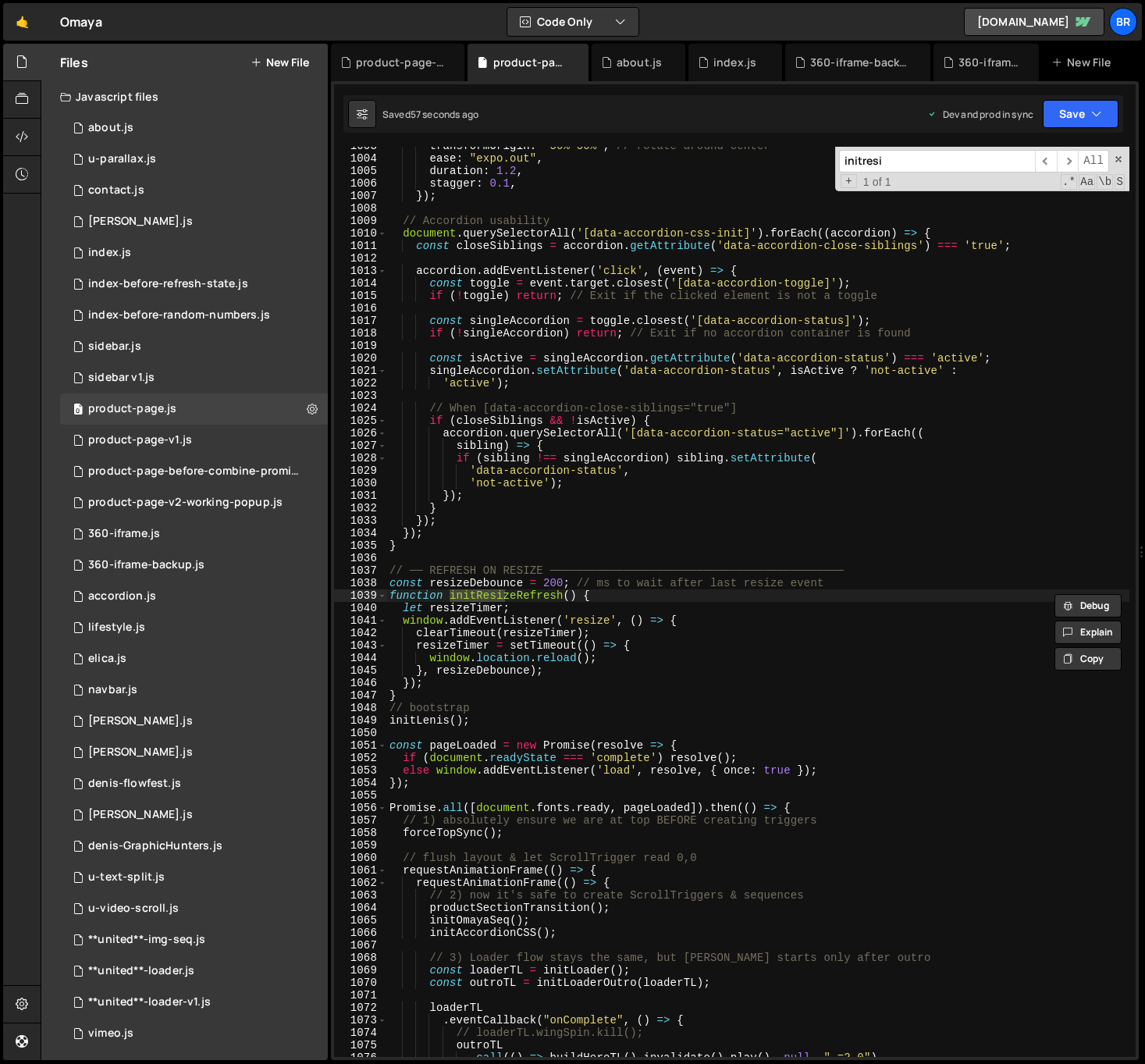
type input "initresi"
click at [752, 642] on div "transformOrigin : "50% 50%" , // rotate around center ease : "expo.out" , durat…" at bounding box center [758, 607] width 743 height 935
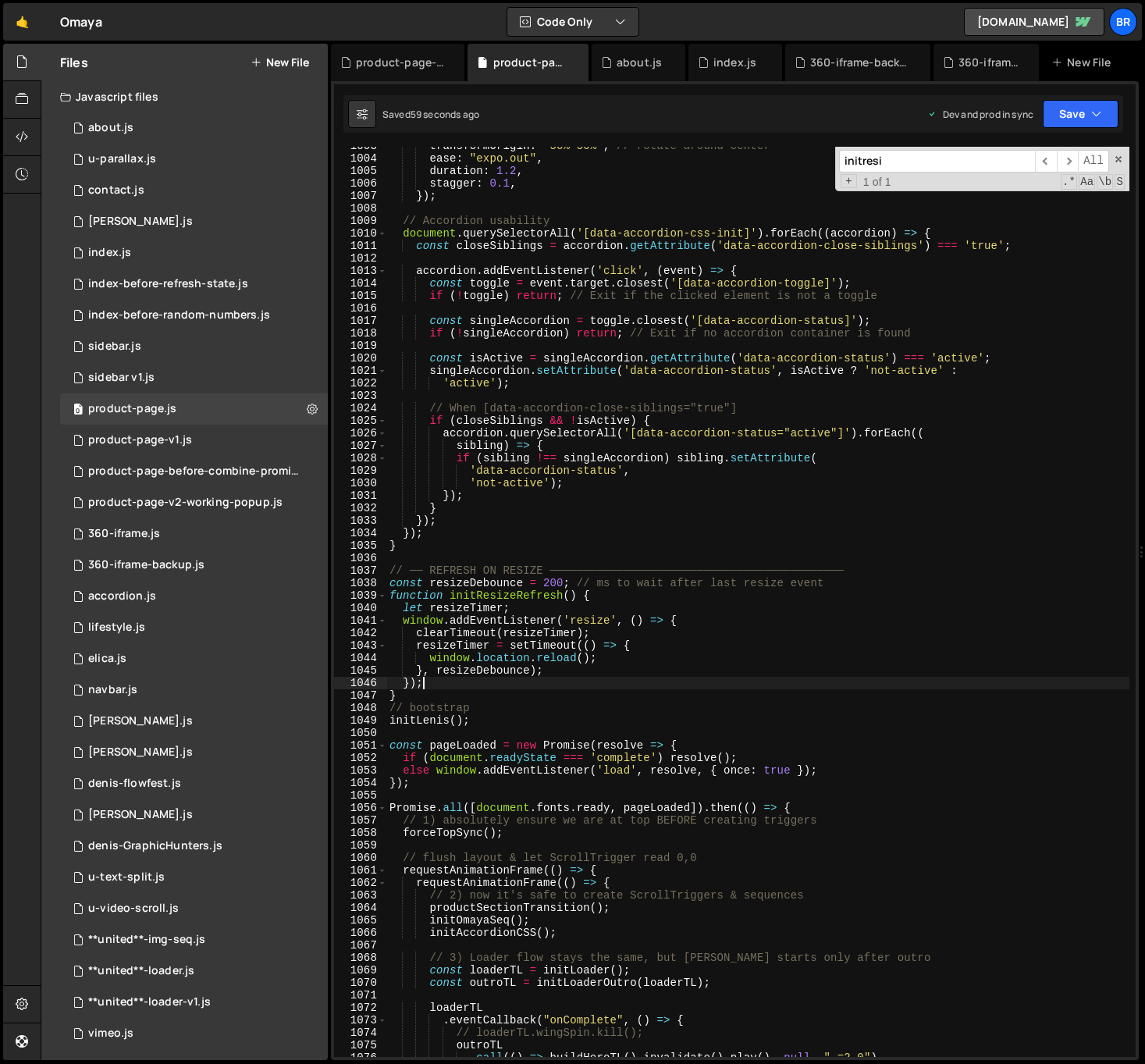
click at [503, 687] on div "transformOrigin : "50% 50%" , // rotate around center ease : "expo.out" , durat…" at bounding box center [758, 607] width 743 height 935
click at [649, 599] on div "transformOrigin : "50% 50%" , // rotate around center ease : "expo.out" , durat…" at bounding box center [758, 607] width 743 height 935
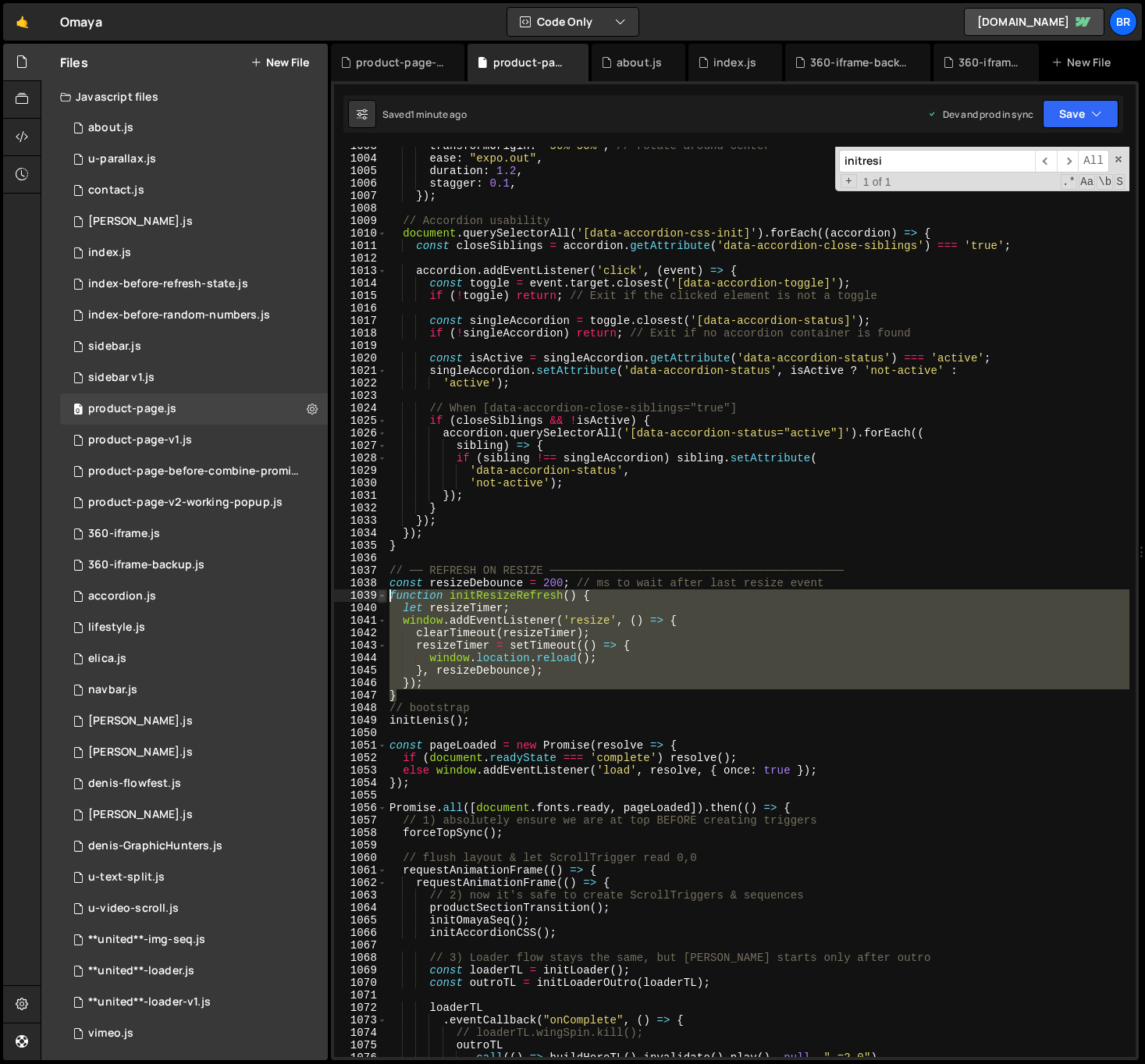
drag, startPoint x: 421, startPoint y: 693, endPoint x: 385, endPoint y: 598, distance: 101.6
click at [385, 598] on div "function initResizeRefresh() { 1003 1004 1005 1006 1007 1008 1009 1010 1011 101…" at bounding box center [735, 601] width 802 height 910
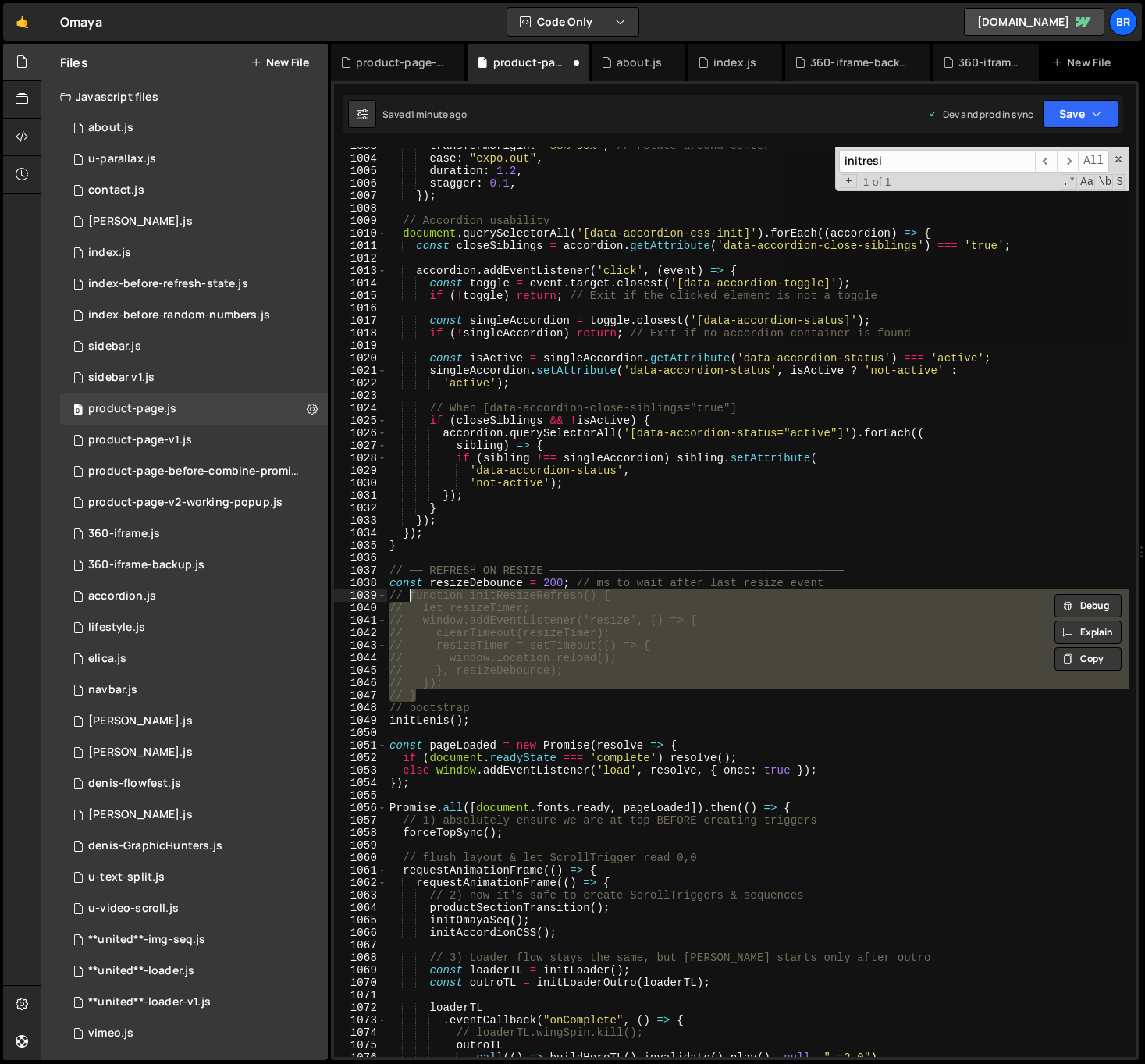
click at [459, 694] on div "transformOrigin : "50% 50%" , // rotate around center ease : "expo.out" , durat…" at bounding box center [758, 601] width 743 height 910
type textarea "// }"
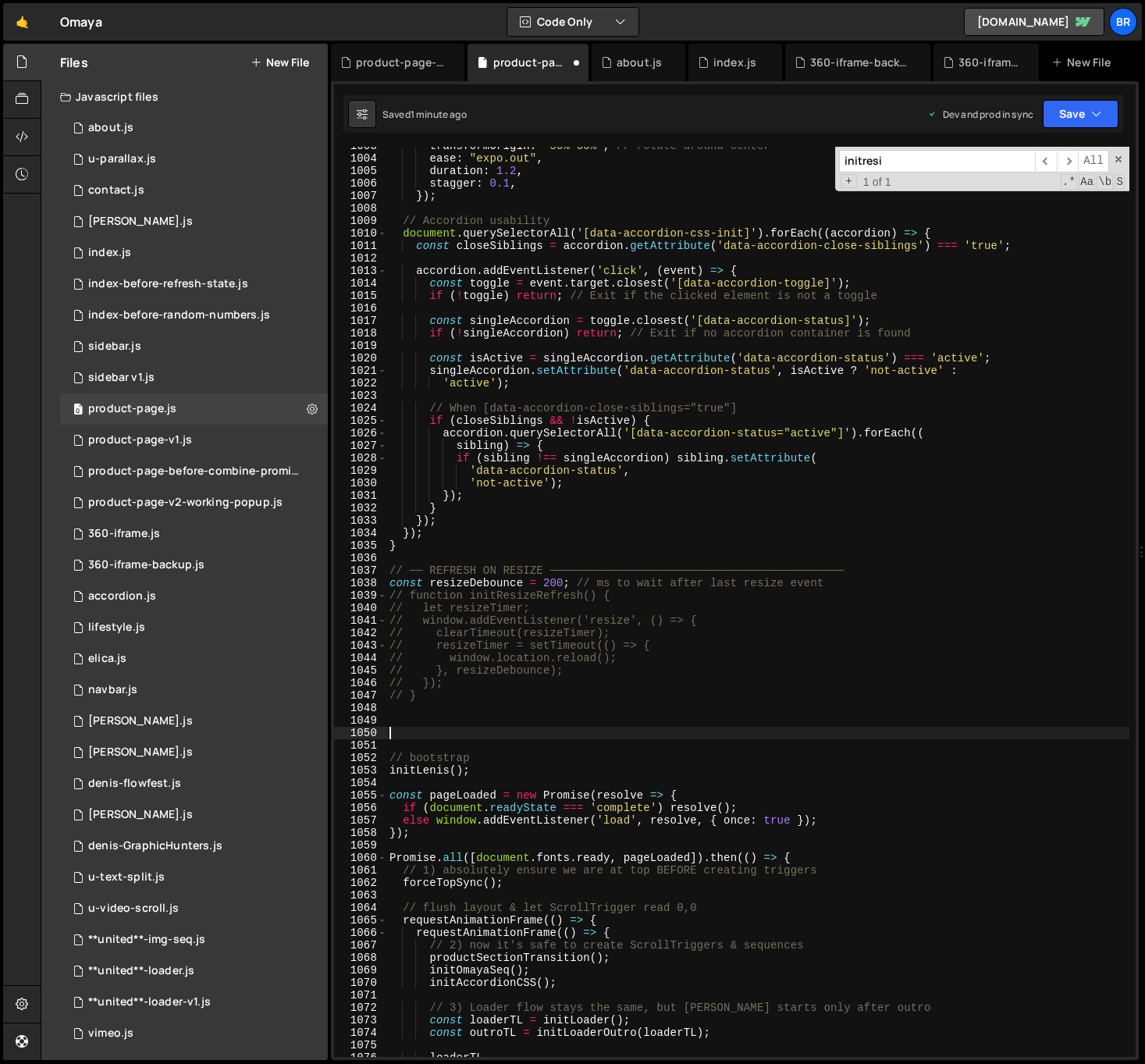
paste textarea "// bootstrap"
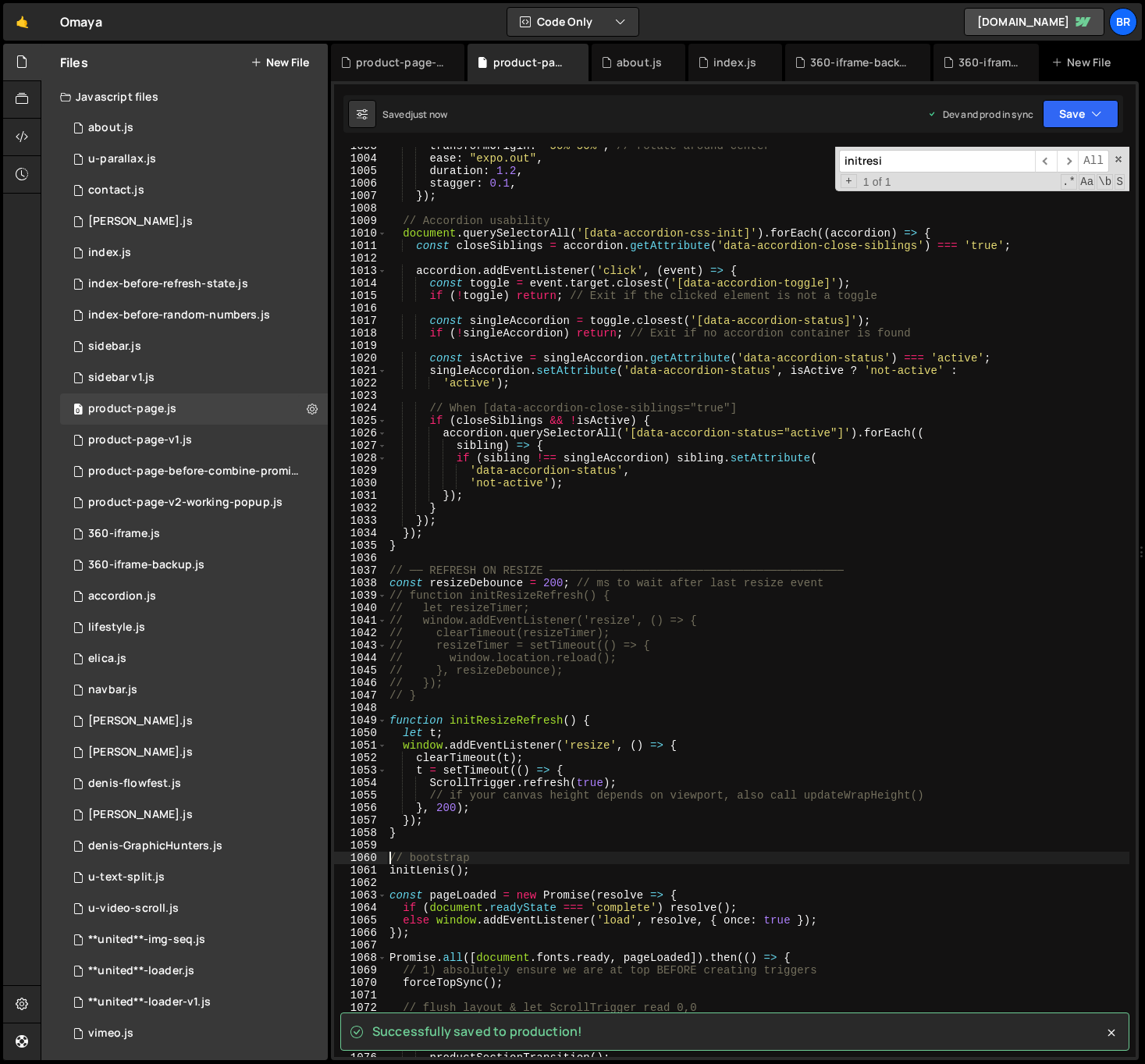
click at [867, 587] on div "transformOrigin : "50% 50%" , // rotate around center ease : "expo.out" , durat…" at bounding box center [758, 607] width 743 height 935
type textarea "const resizeDebounce = 200; // ms to wait after last resize event"
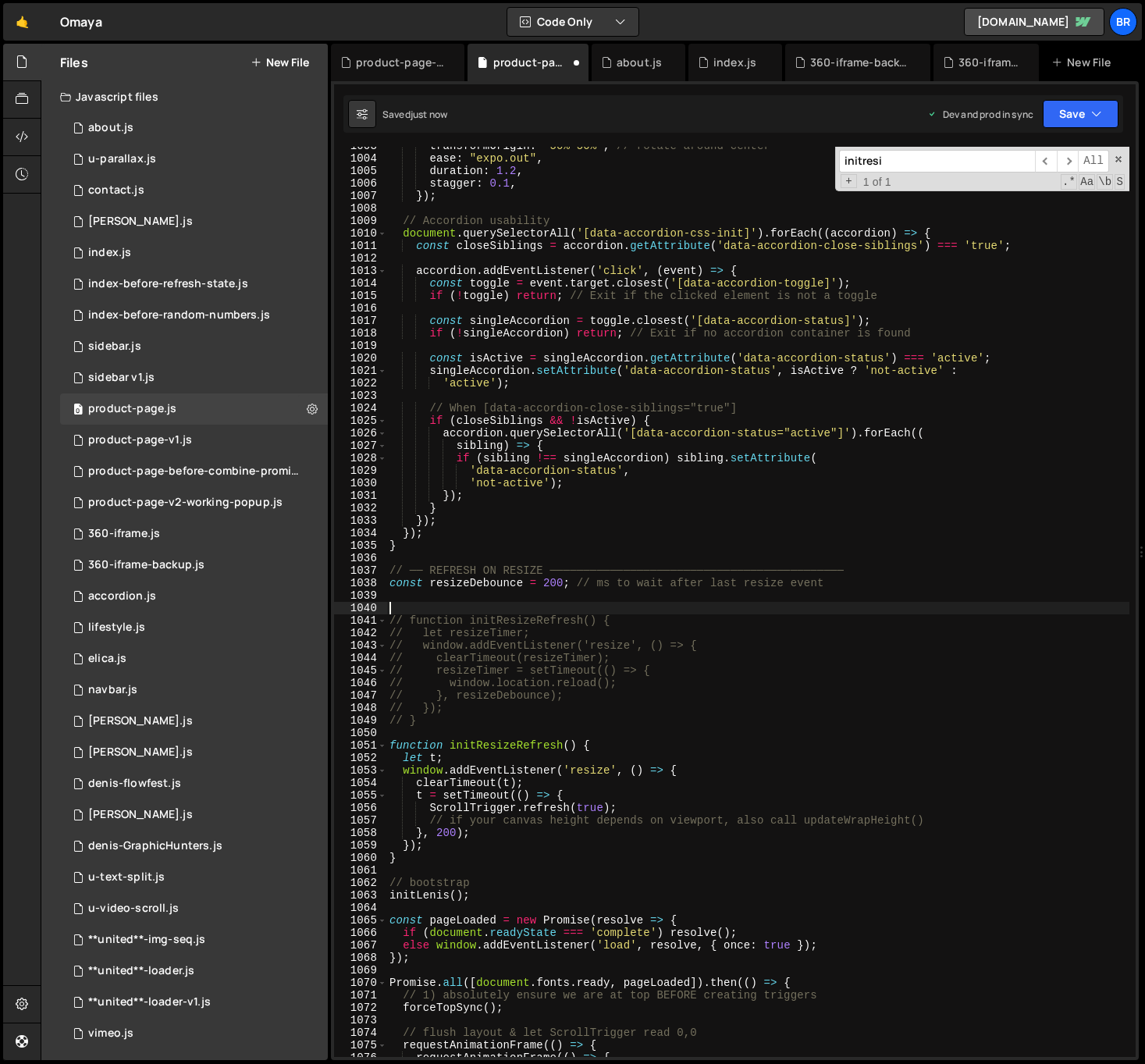
click at [549, 570] on div "transformOrigin : "50% 50%" , // rotate around center ease : "expo.out" , durat…" at bounding box center [758, 607] width 743 height 935
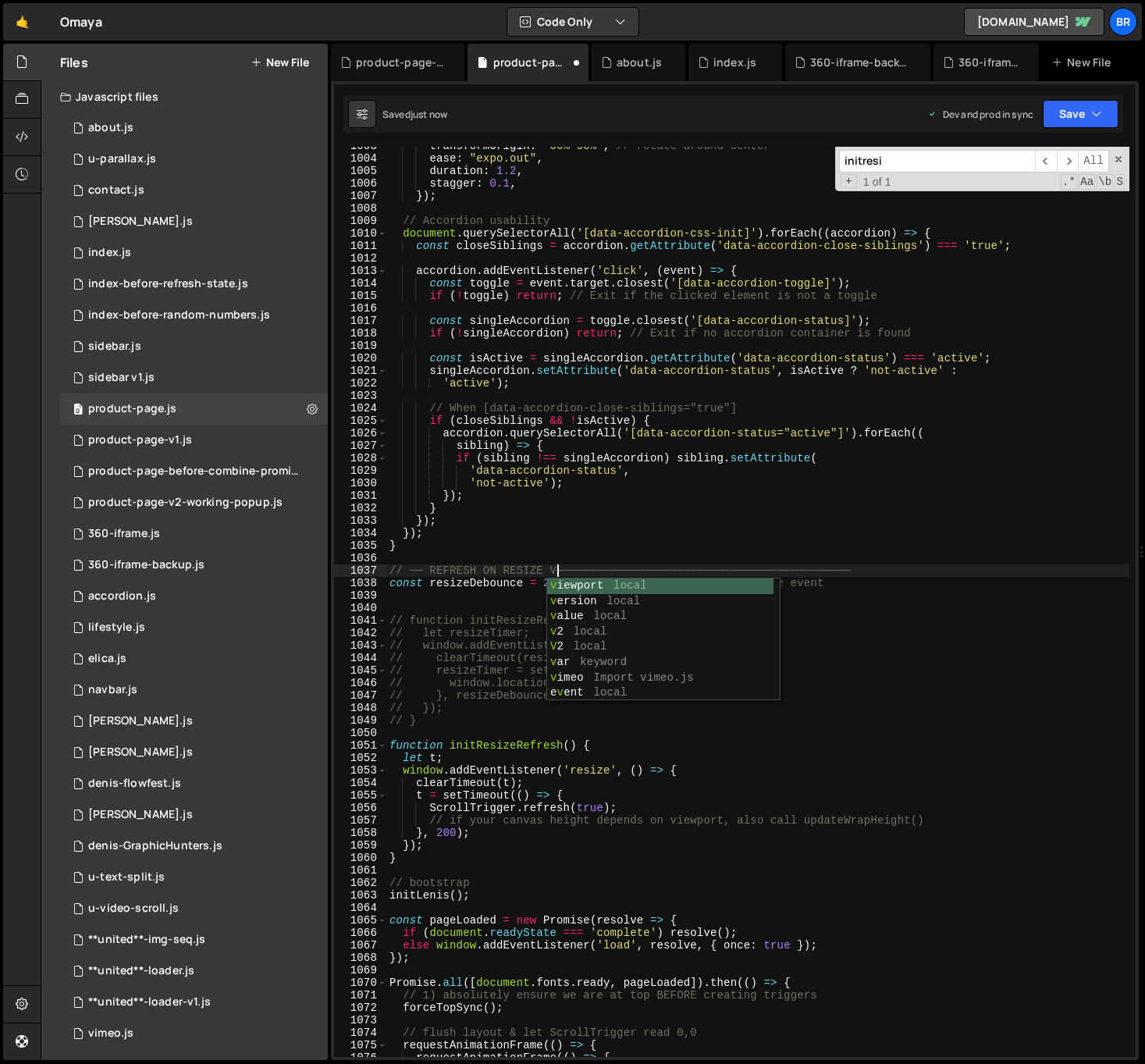
scroll to position [0, 11]
click at [812, 518] on div "transformOrigin : "50% 50%" , // rotate around center ease : "expo.out" , durat…" at bounding box center [758, 607] width 743 height 935
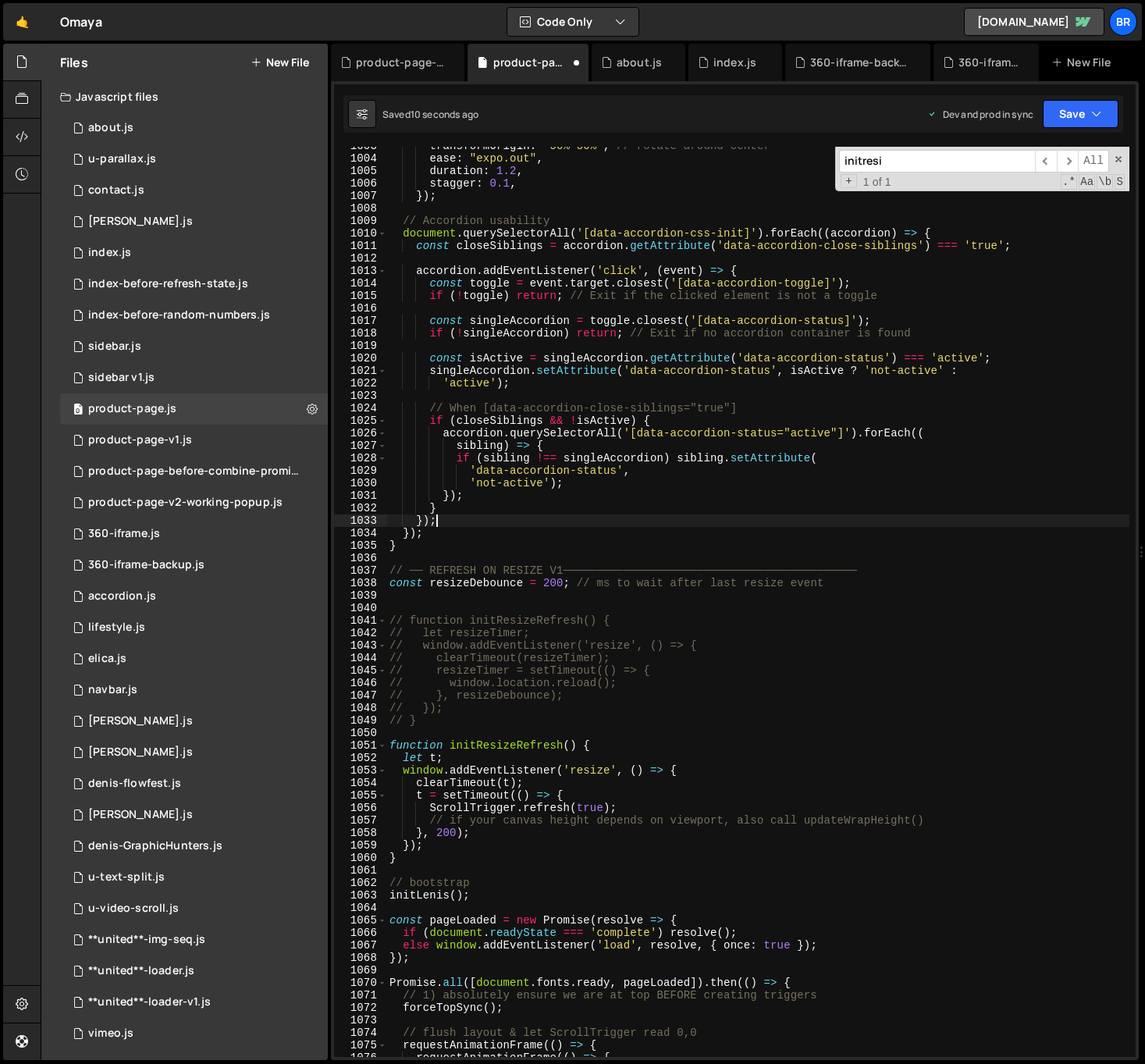
scroll to position [0, 2]
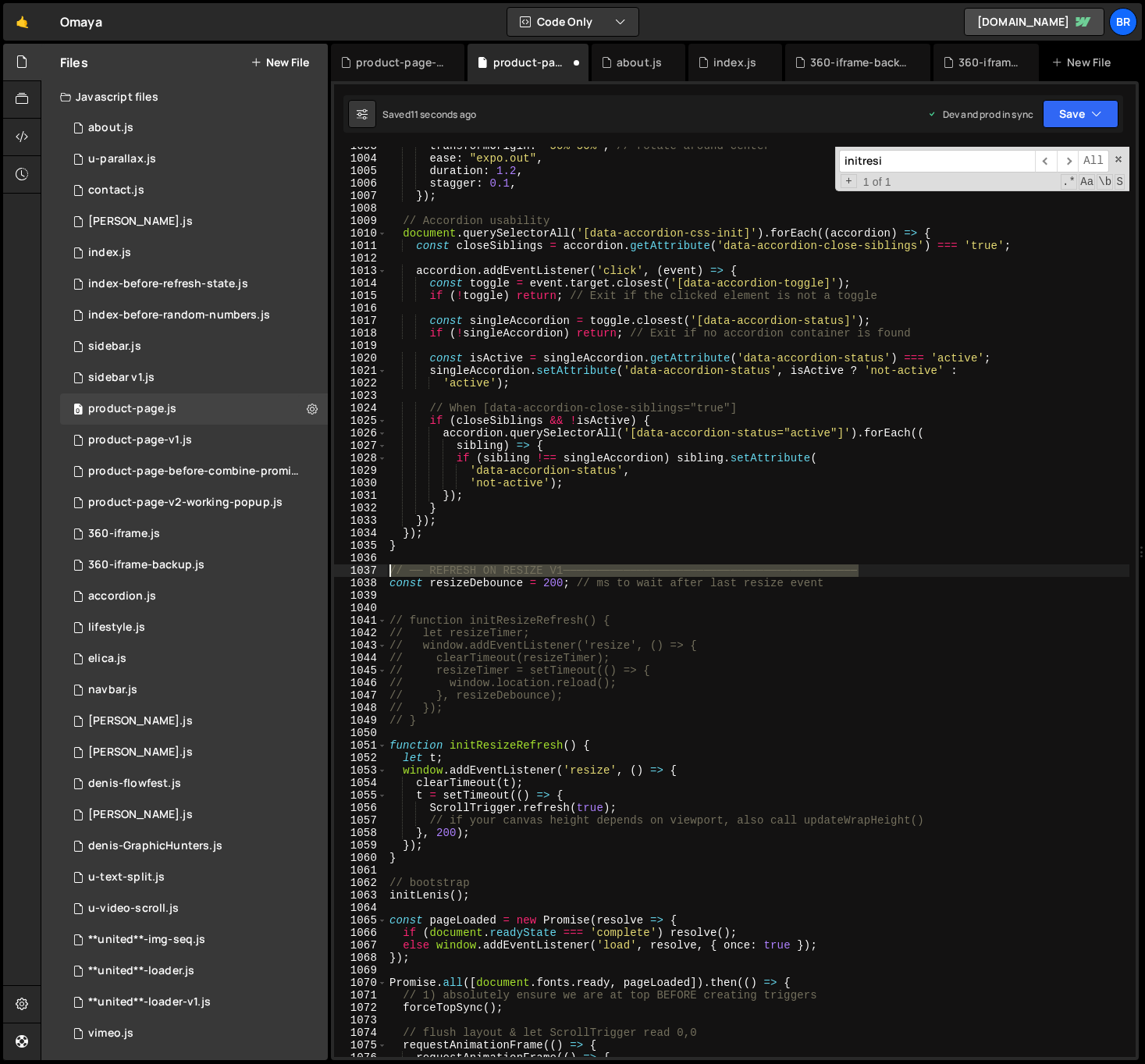
drag, startPoint x: 830, startPoint y: 569, endPoint x: 377, endPoint y: 571, distance: 453.0
click at [377, 571] on div "}); 1003 1004 1005 1006 1007 1008 1009 1010 1011 1012 1013 1014 1015 1016 1017 …" at bounding box center [735, 601] width 802 height 910
type textarea "// ── REFRESH ON RESIZE V1────────────────────────────────────────────"
click at [407, 732] on div "transformOrigin : "50% 50%" , // rotate around center ease : "expo.out" , durat…" at bounding box center [758, 607] width 743 height 935
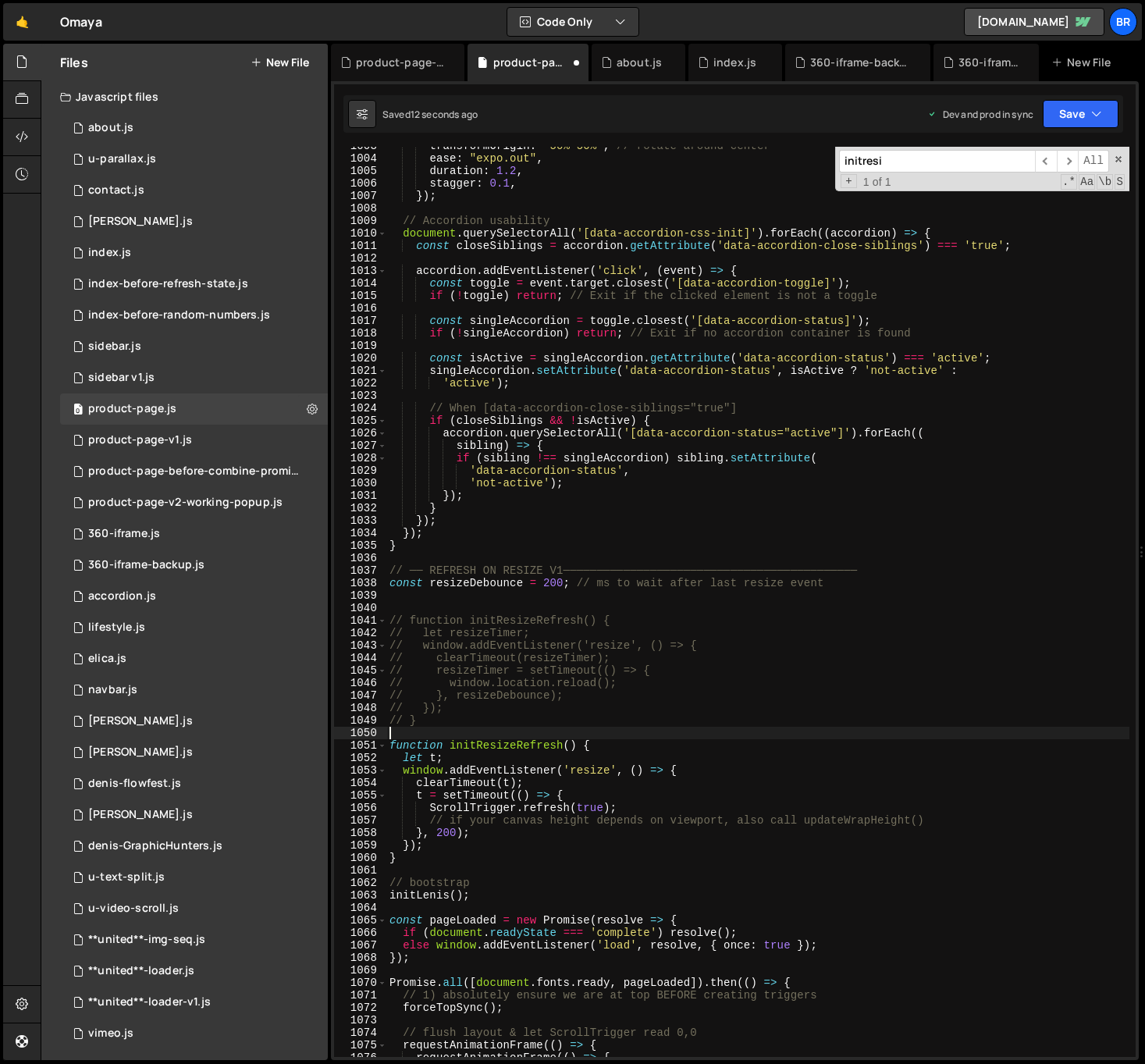
paste textarea "// ── REFRESH ON RESIZE V1────────────────────────────────────────────"
click at [651, 714] on div "transformOrigin : "50% 50%" , // rotate around center ease : "expo.out" , durat…" at bounding box center [758, 607] width 743 height 935
type textarea "// }"
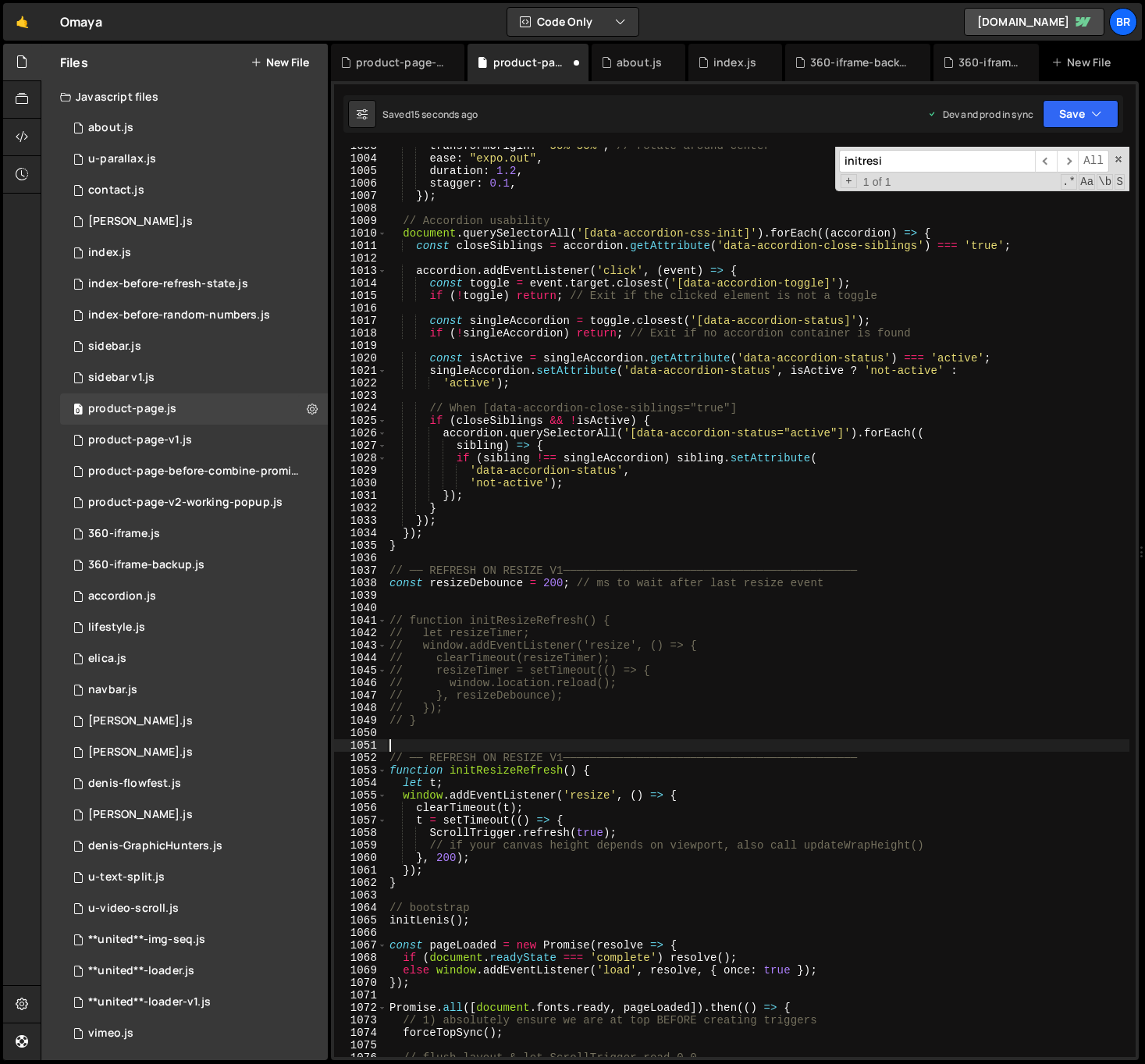
drag, startPoint x: 561, startPoint y: 755, endPoint x: 571, endPoint y: 755, distance: 10.0
click at [561, 755] on div "transformOrigin : "50% 50%" , // rotate around center ease : "expo.out" , durat…" at bounding box center [758, 607] width 743 height 935
click at [975, 689] on div "transformOrigin : "50% 50%" , // rotate around center ease : "expo.out" , durat…" at bounding box center [758, 607] width 743 height 935
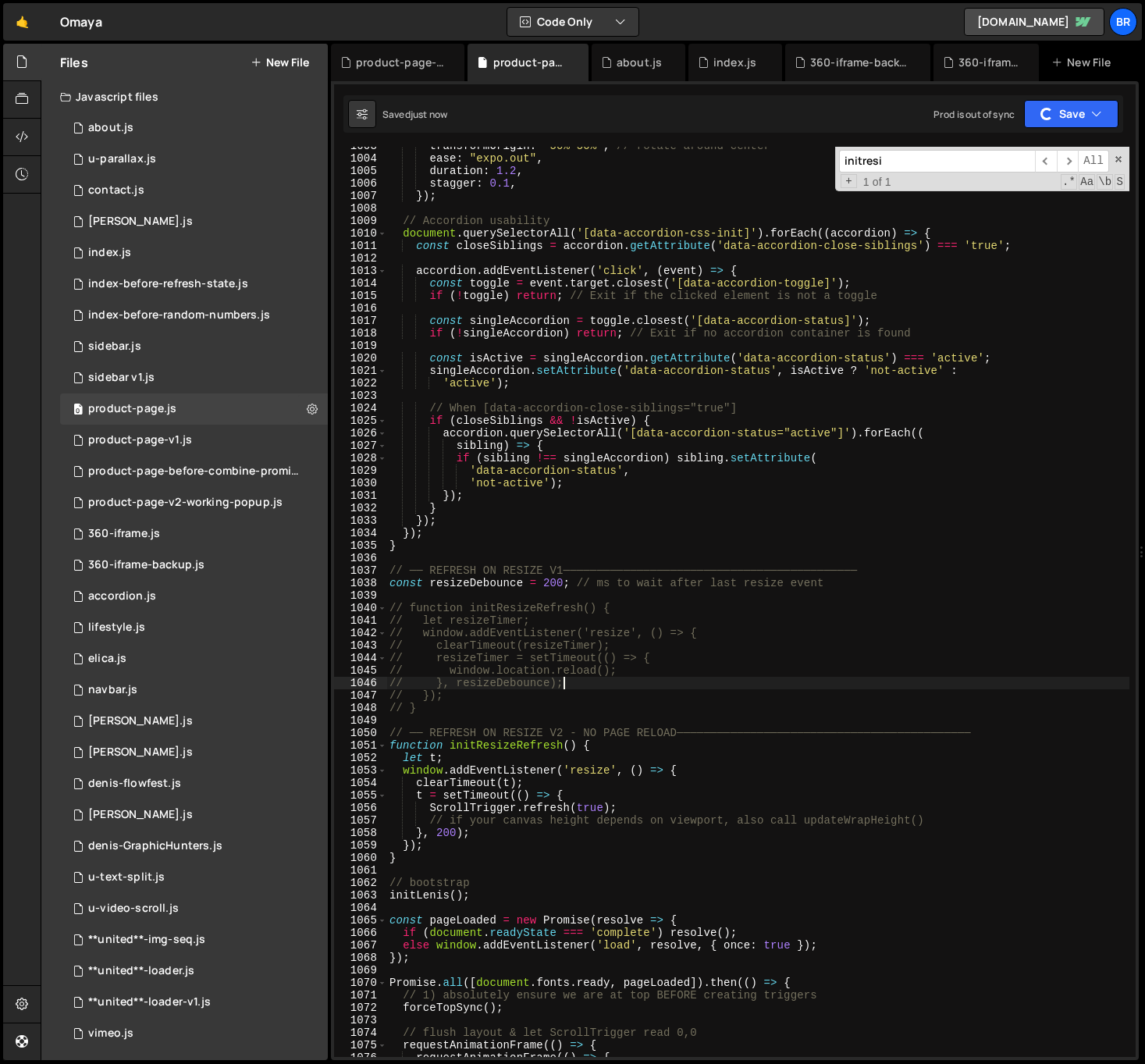
click at [915, 775] on div "transformOrigin : "50% 50%" , // rotate around center ease : "expo.out" , durat…" at bounding box center [758, 607] width 743 height 935
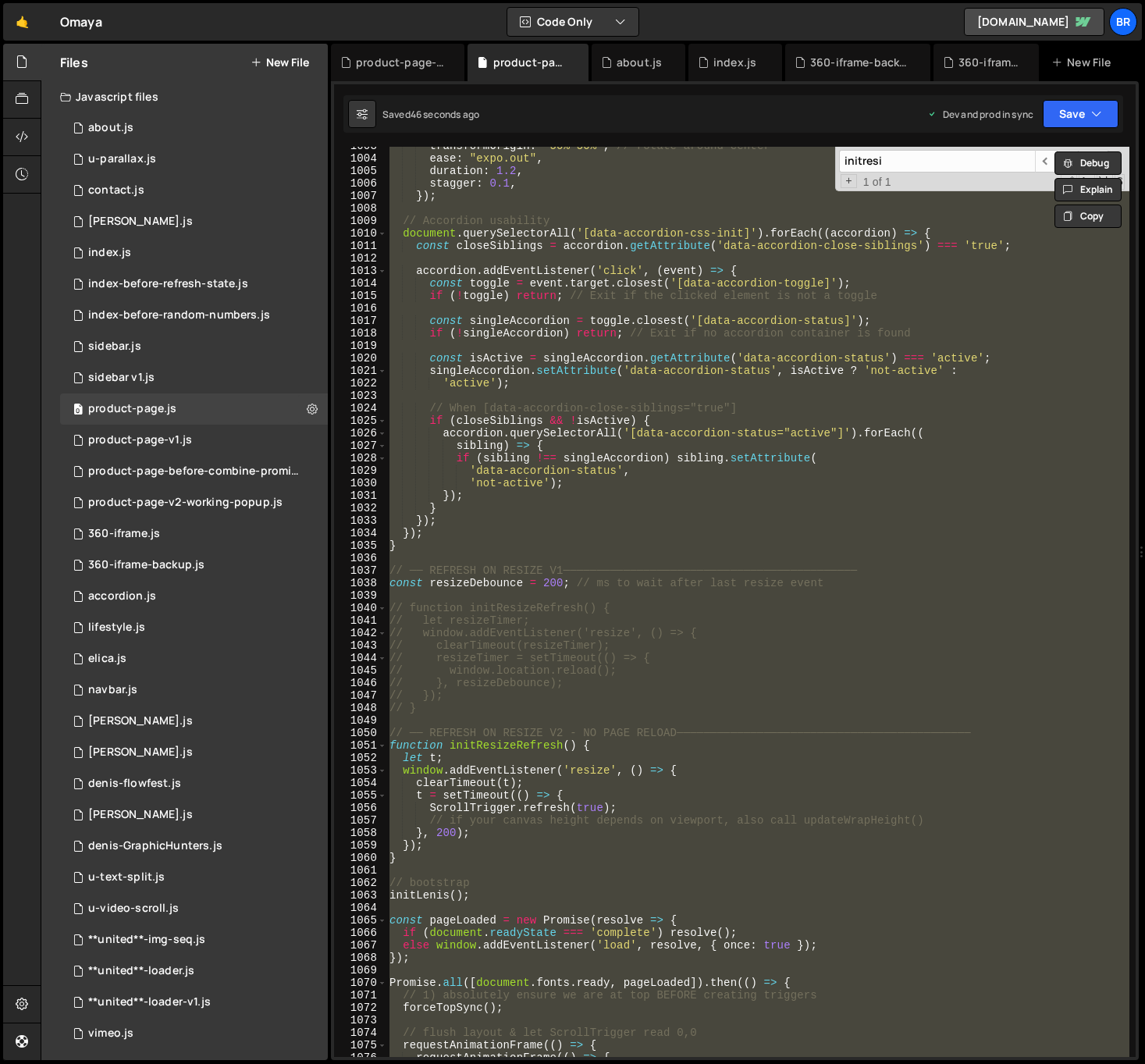
click at [669, 606] on div "transformOrigin : "50% 50%" , // rotate around center ease : "expo.out" , durat…" at bounding box center [758, 601] width 743 height 910
type textarea "// function initResizeRefresh() {"
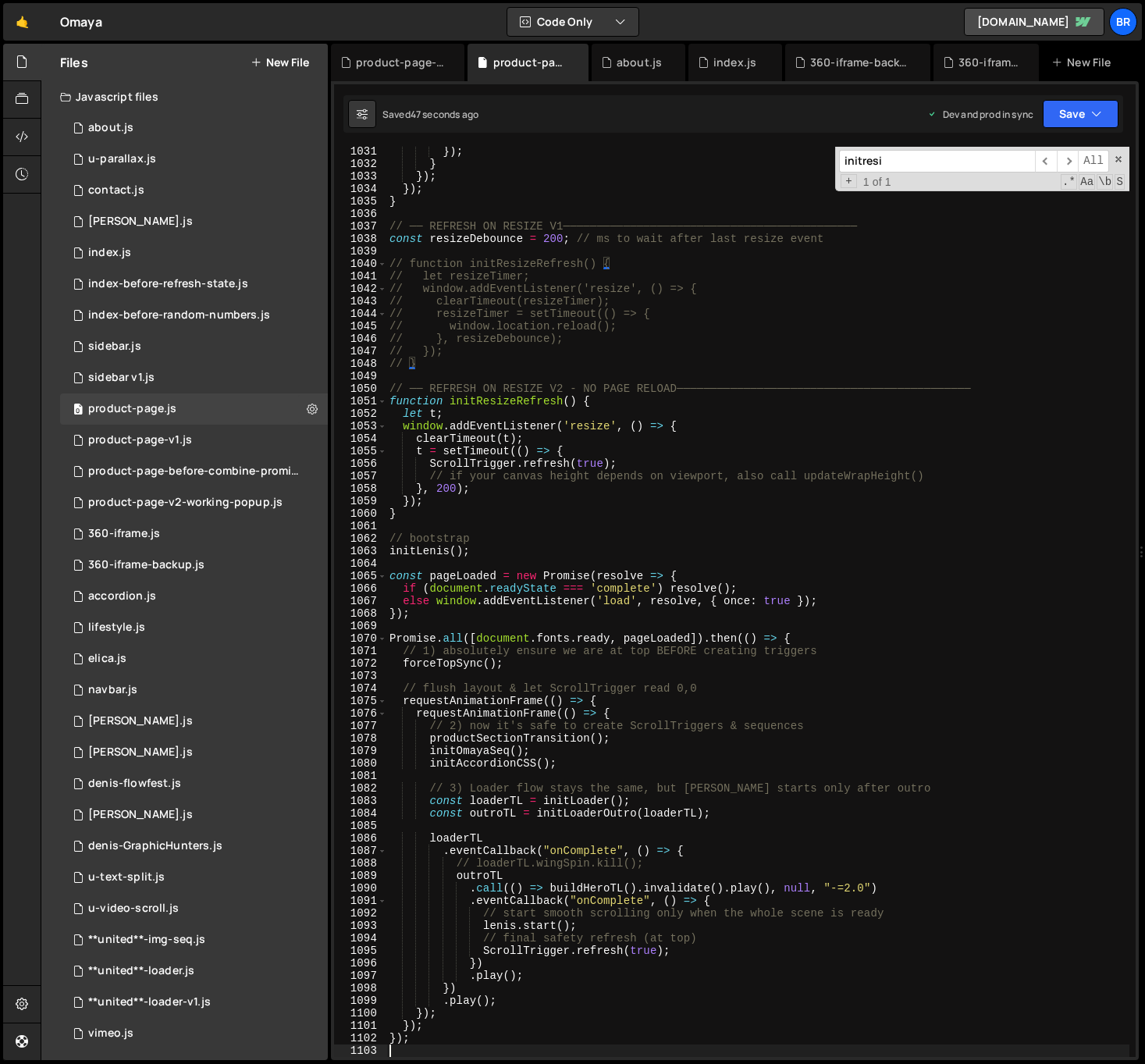
scroll to position [12916, 0]
click at [490, 548] on div "}) ; } }) ; }) ; } // ── REFRESH ON RESIZE V1──────────────────────────────────…" at bounding box center [758, 612] width 743 height 935
type textarea "initLenis();"
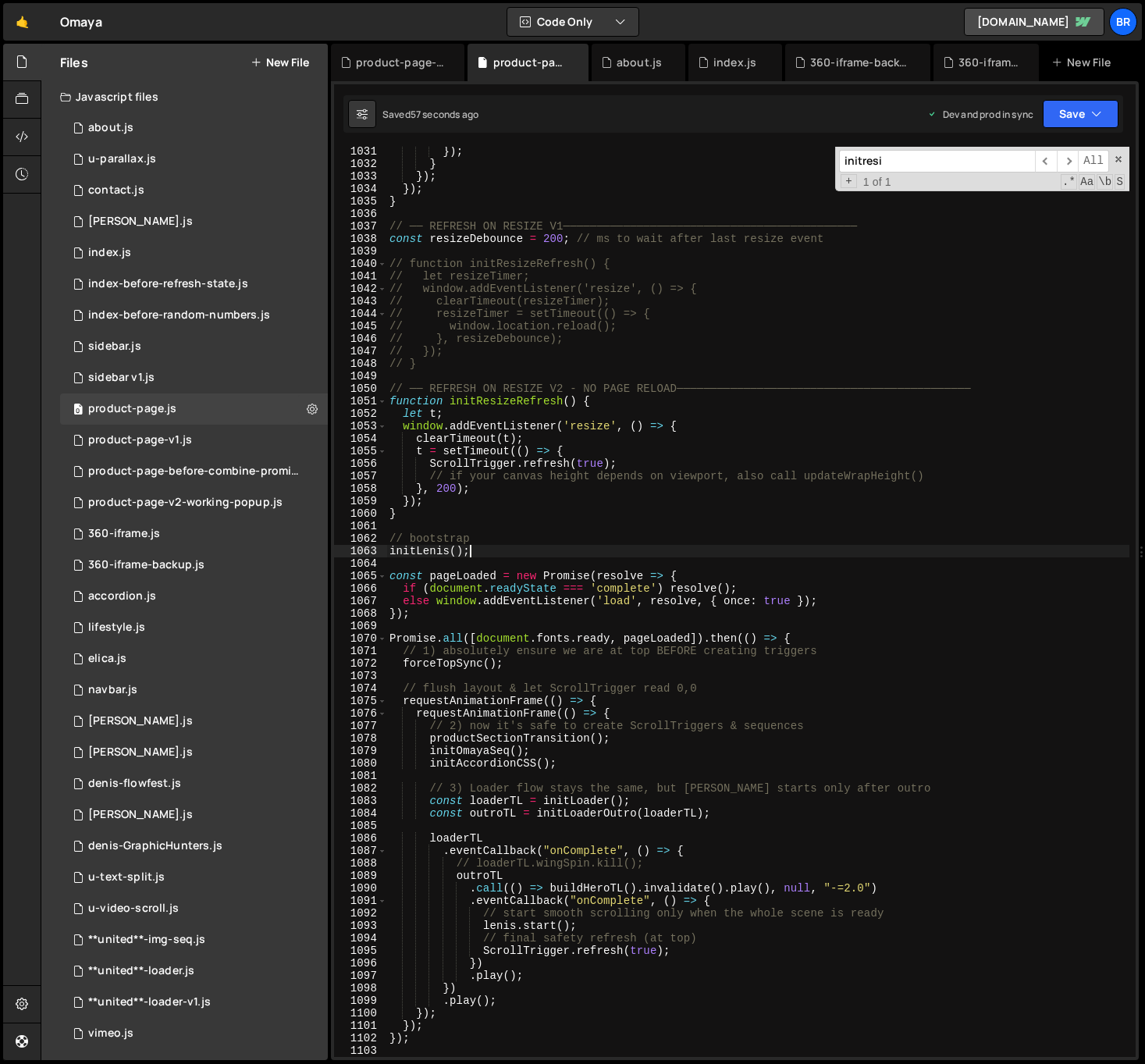
paste textarea "initResizeRefresh();"
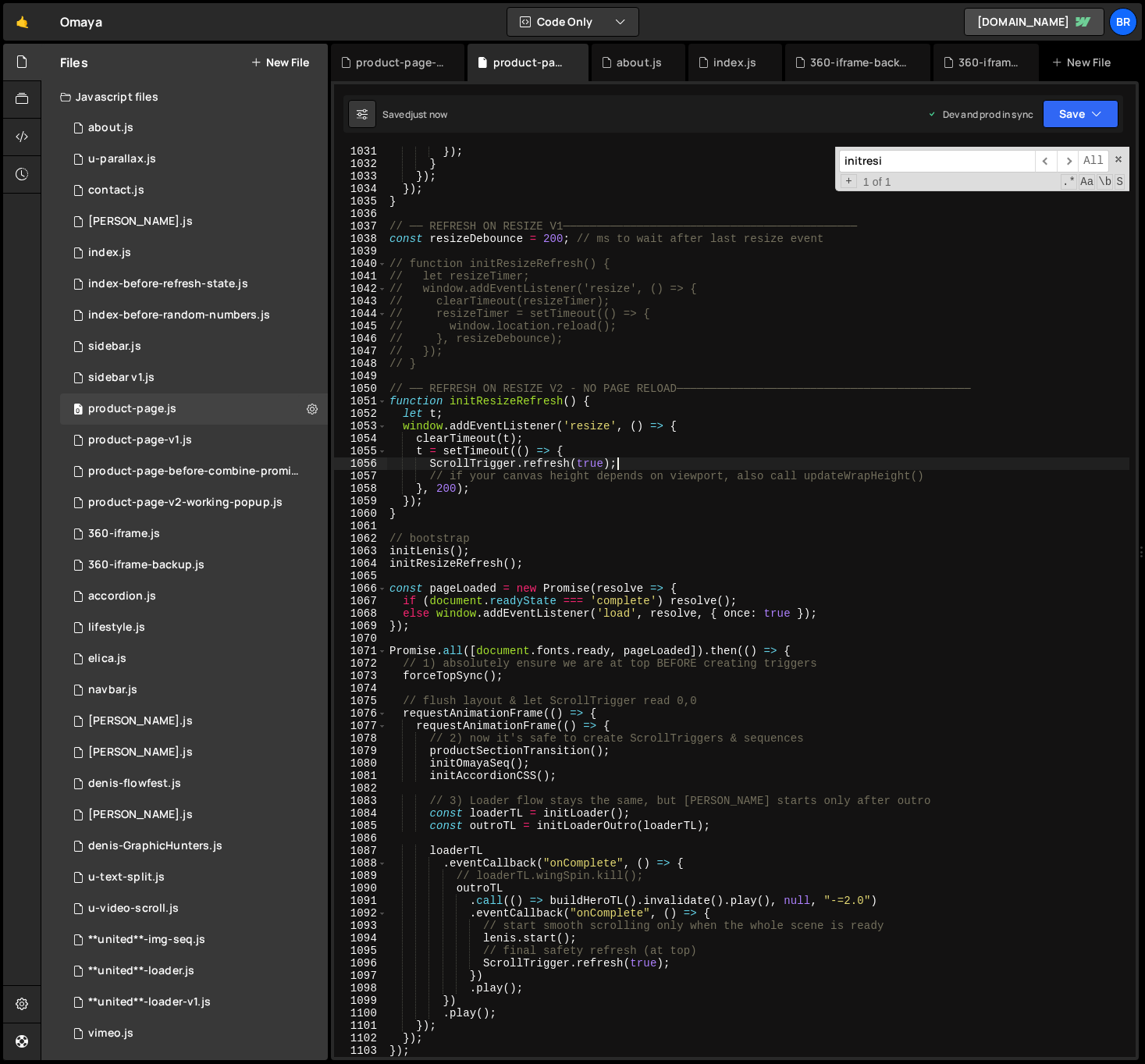
click at [654, 460] on div "}) ; } }) ; }) ; } // ── REFRESH ON RESIZE V1──────────────────────────────────…" at bounding box center [758, 612] width 743 height 935
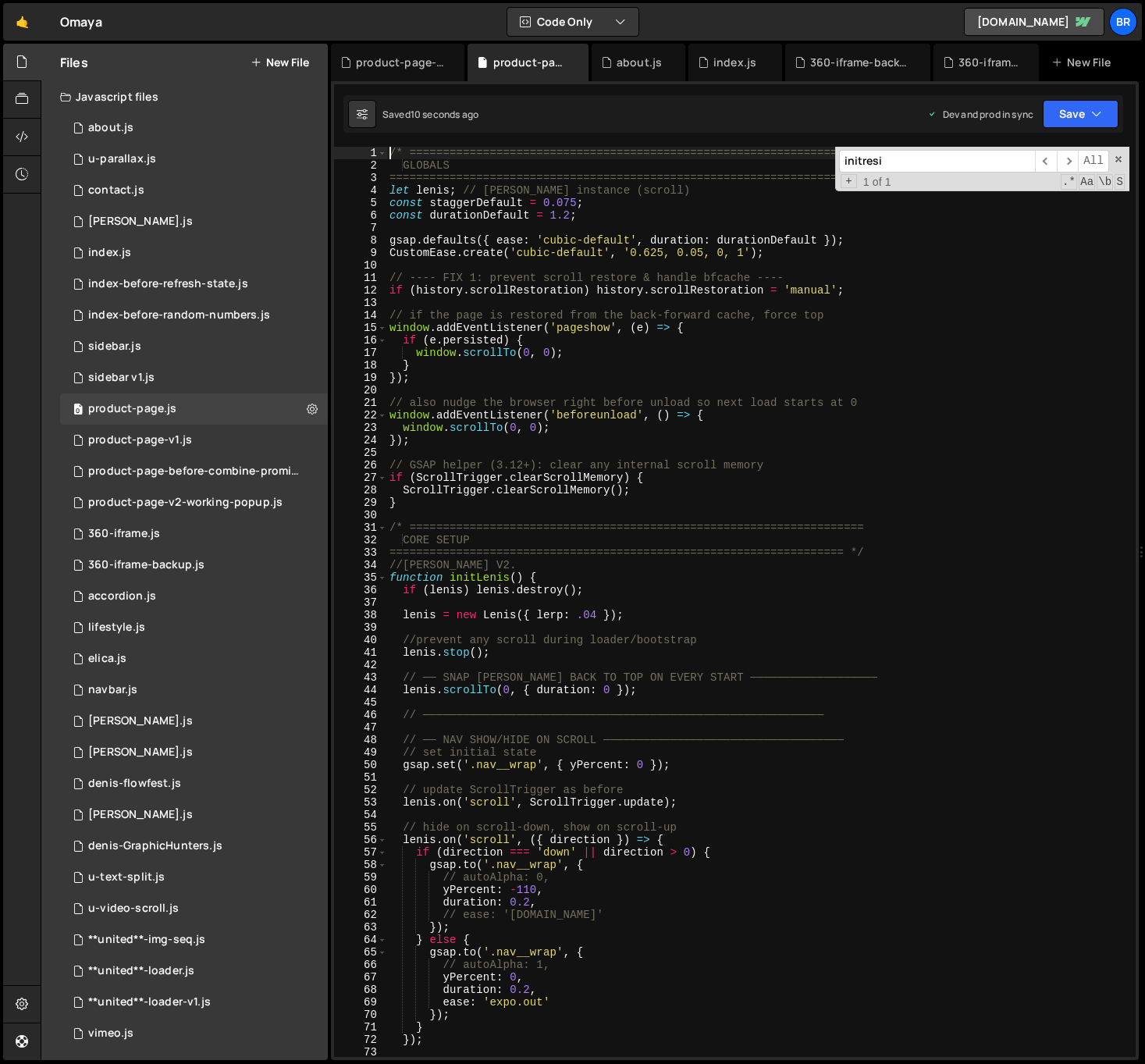
scroll to position [57, 0]
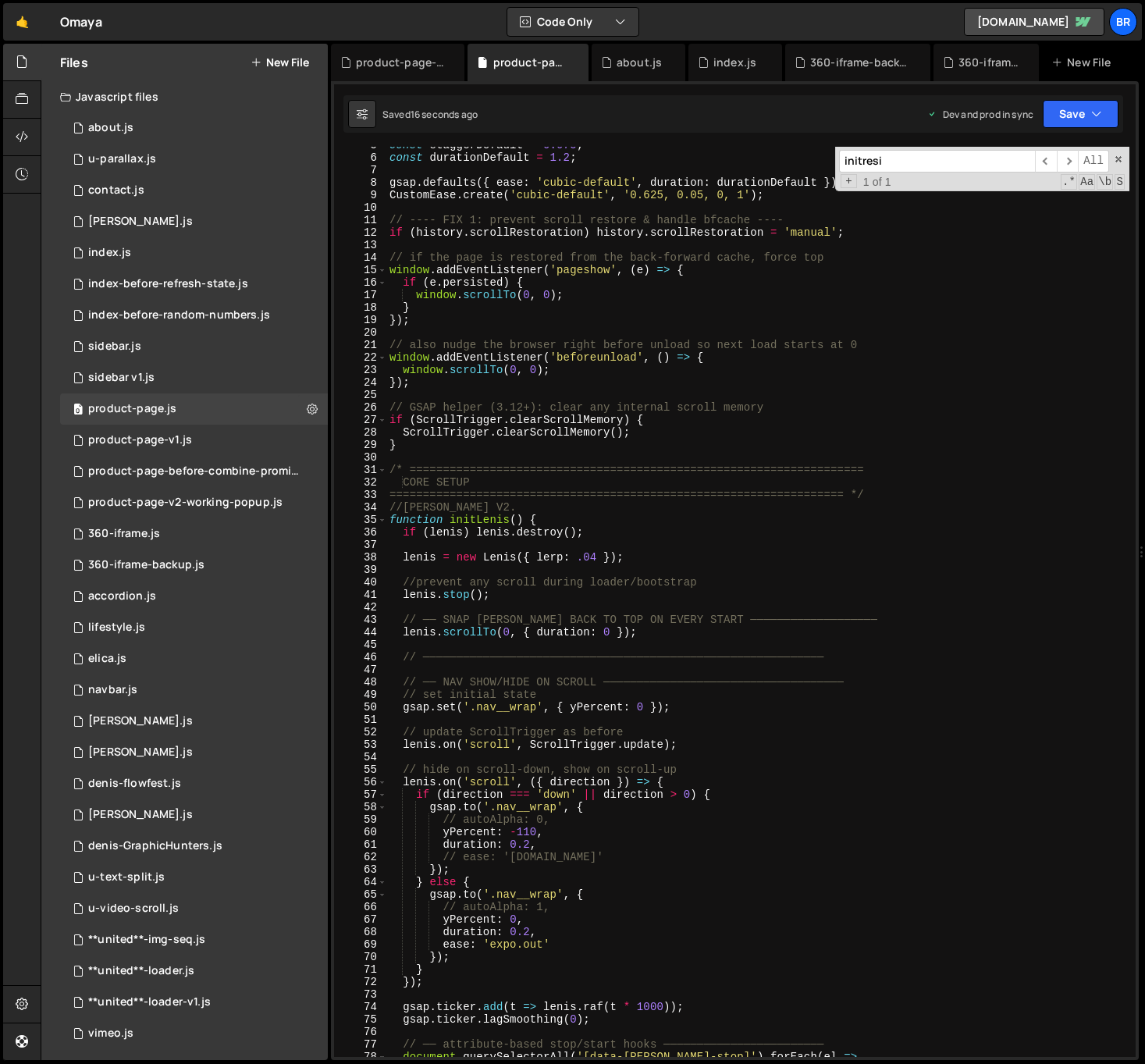
click at [598, 557] on div "const staggerDefault = 0.075 ; const durationDefault = 1.2 ; gsap . defaults ({…" at bounding box center [758, 606] width 743 height 935
click at [680, 560] on div "const staggerDefault = 0.075 ; const durationDefault = 1.2 ; gsap . defaults ({…" at bounding box center [758, 606] width 743 height 935
drag, startPoint x: 636, startPoint y: 562, endPoint x: 397, endPoint y: 563, distance: 239.0
click at [397, 563] on div "const staggerDefault = 0.075 ; const durationDefault = 1.2 ; gsap . defaults ({…" at bounding box center [758, 606] width 743 height 935
paste textarea "[PERSON_NAME] = new [PERSON_NAME]({ lerp: .04, autoRaf: false"
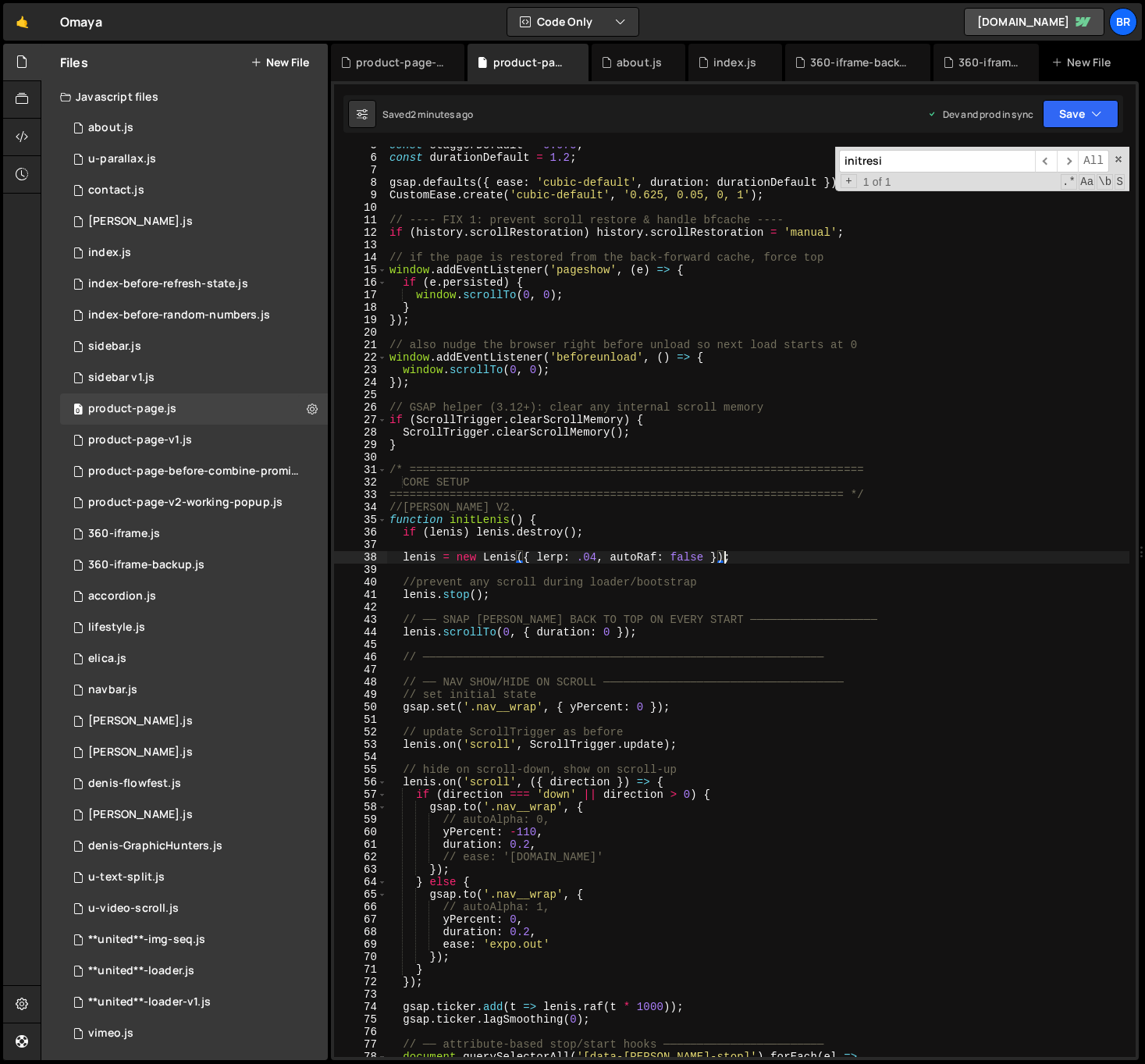
click at [684, 676] on div "const staggerDefault = 0.075 ; const durationDefault = 1.2 ; gsap . defaults ({…" at bounding box center [758, 606] width 743 height 935
click at [700, 964] on div "const staggerDefault = 0.075 ; const durationDefault = 1.2 ; gsap . defaults ({…" at bounding box center [758, 606] width 743 height 935
click at [765, 832] on div "const staggerDefault = 0.075 ; const durationDefault = 1.2 ; gsap . defaults ({…" at bounding box center [758, 606] width 743 height 935
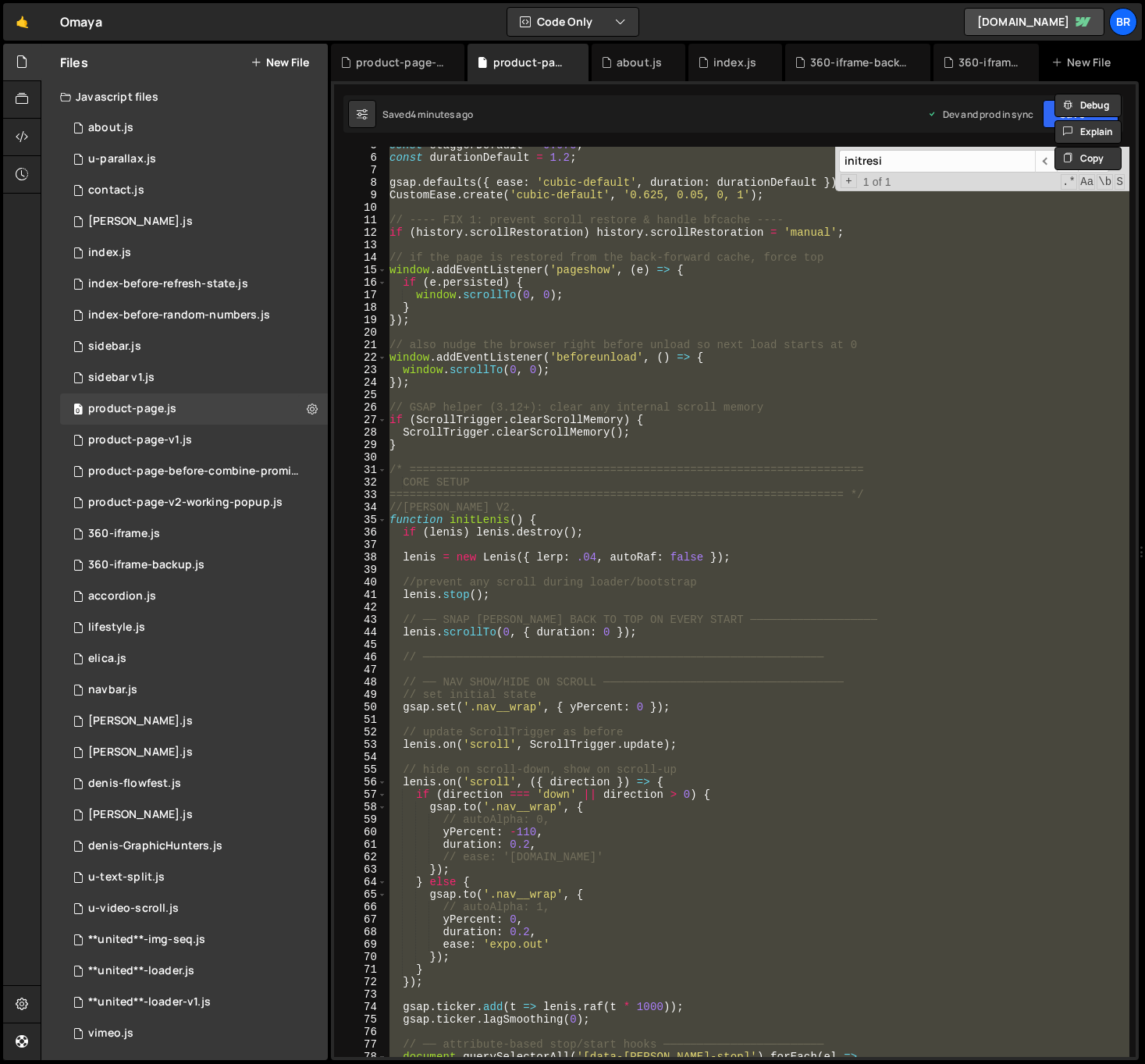
click at [782, 557] on div "const staggerDefault = 0.075 ; const durationDefault = 1.2 ; gsap . defaults ({…" at bounding box center [758, 601] width 743 height 910
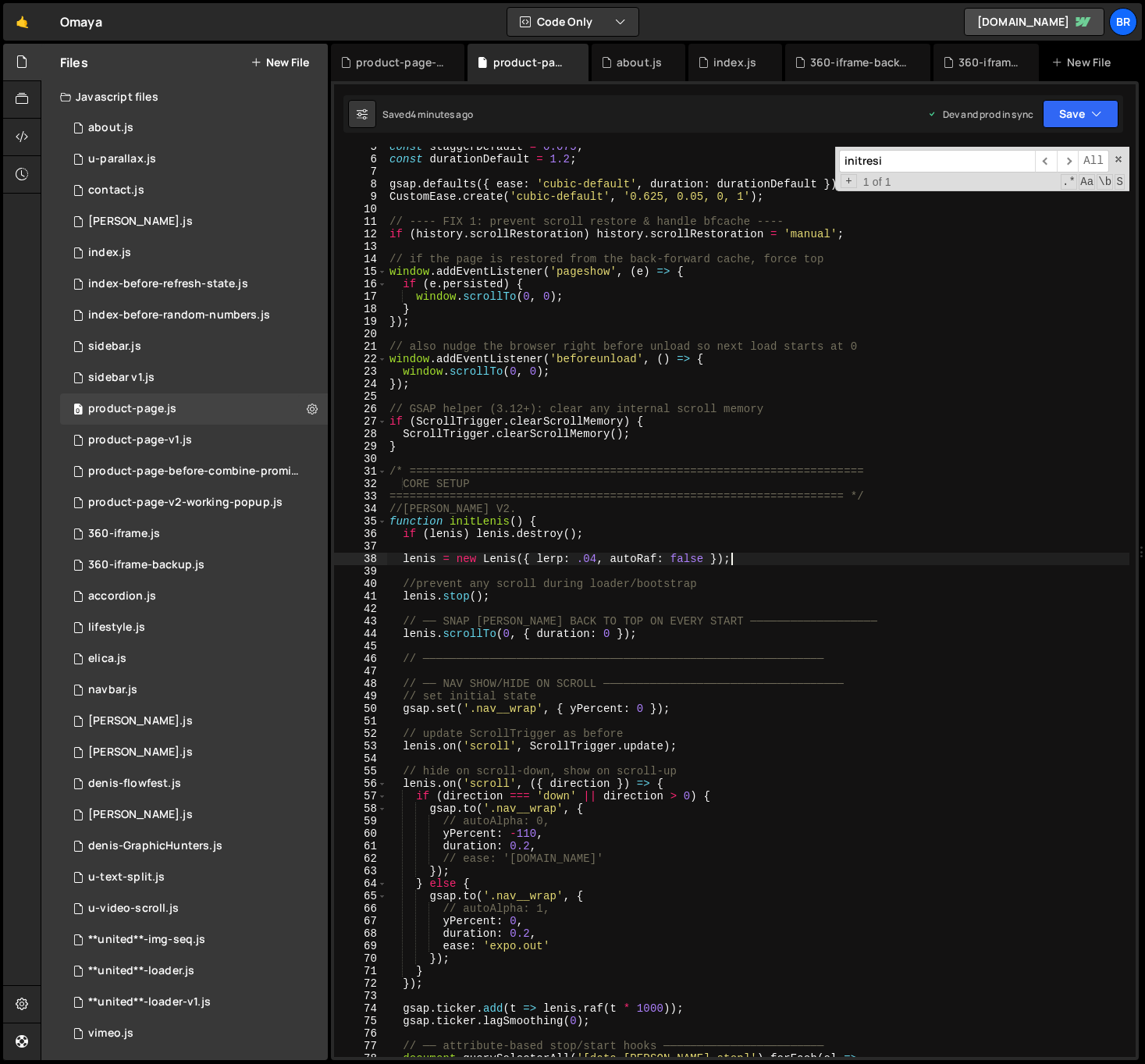
scroll to position [0, 0]
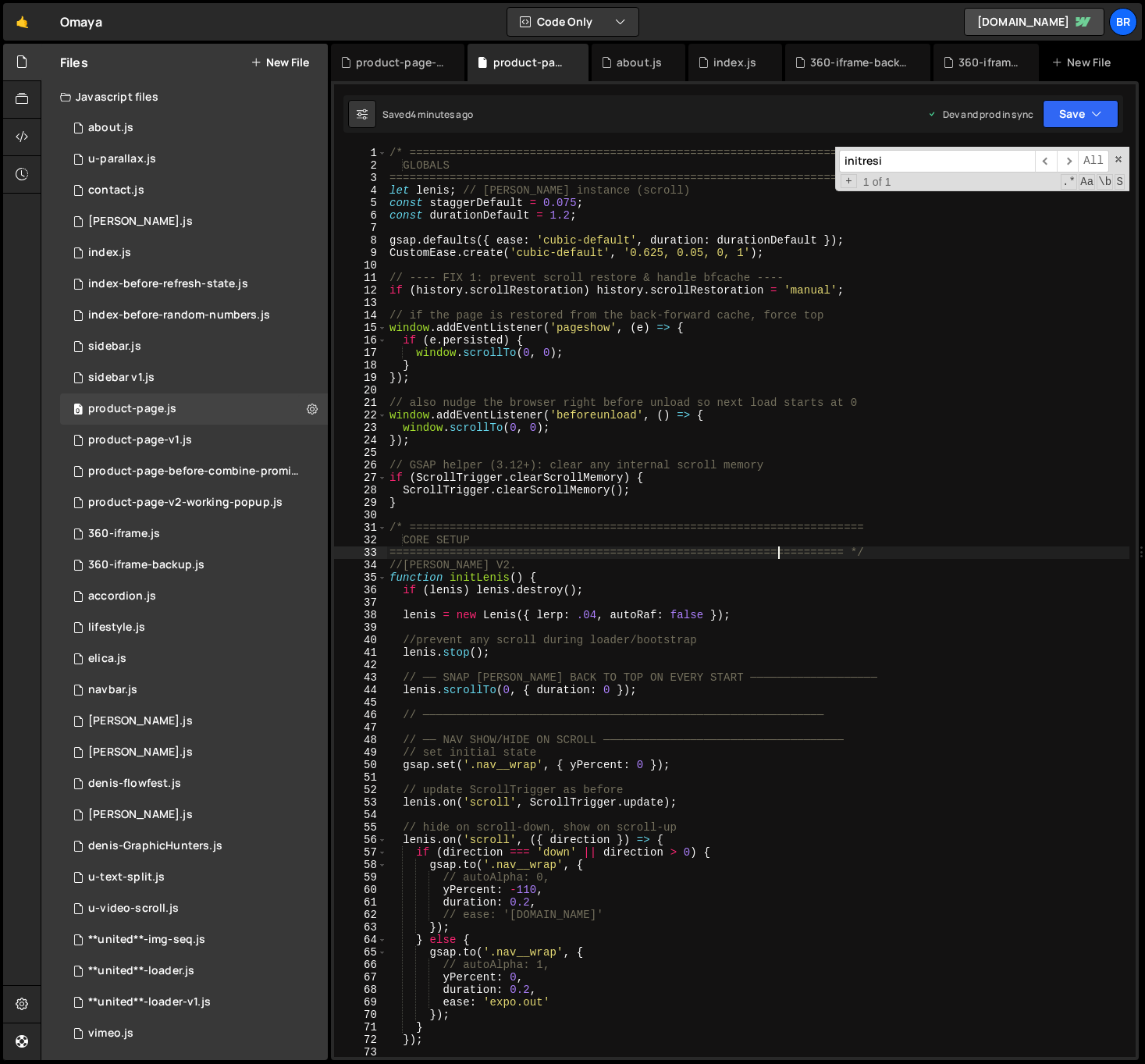
click at [775, 549] on div "/* ==================================================================== GLOBALS…" at bounding box center [758, 613] width 743 height 935
type textarea "==================================================================== */"
type input "g"
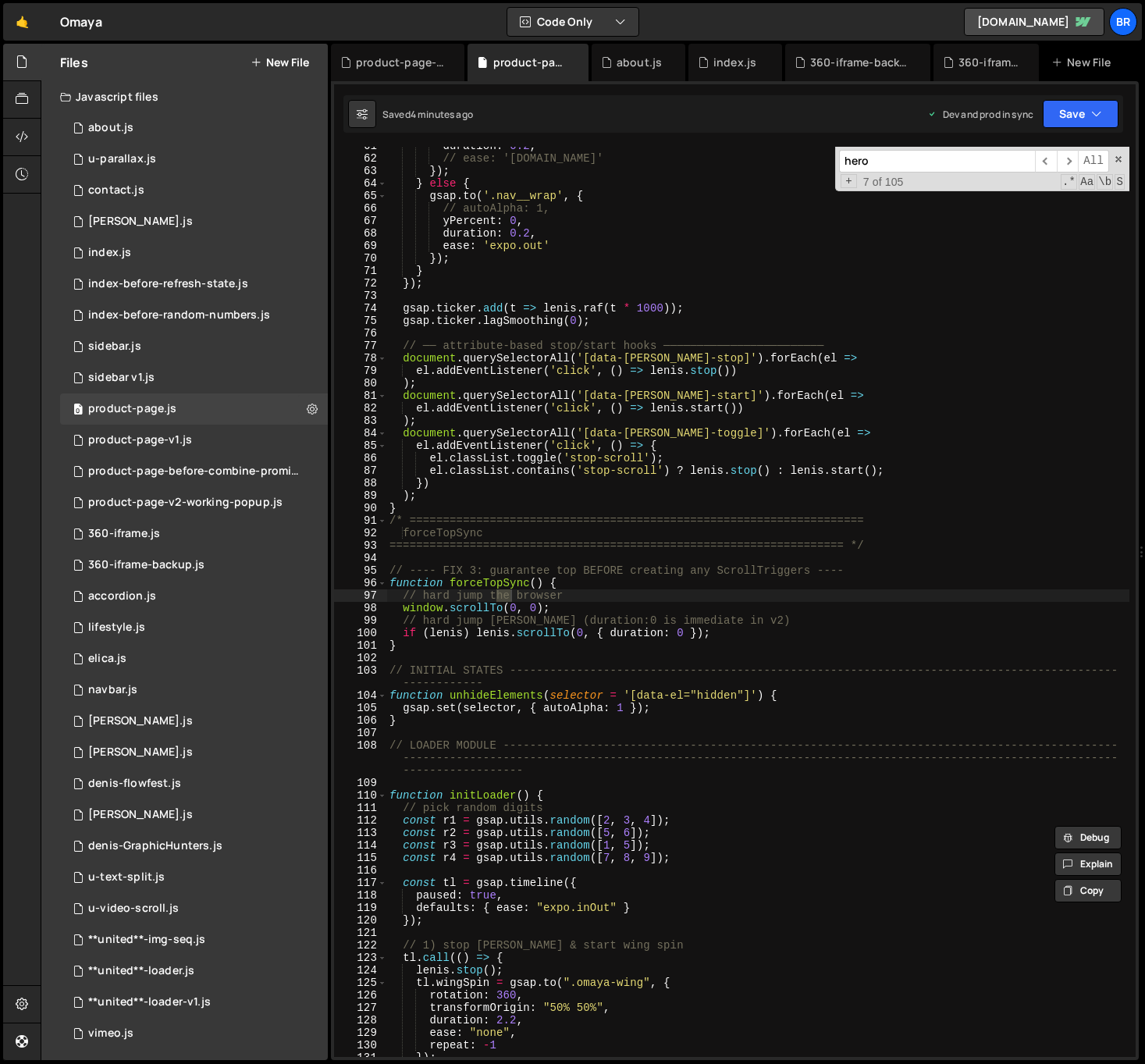
scroll to position [1668, 0]
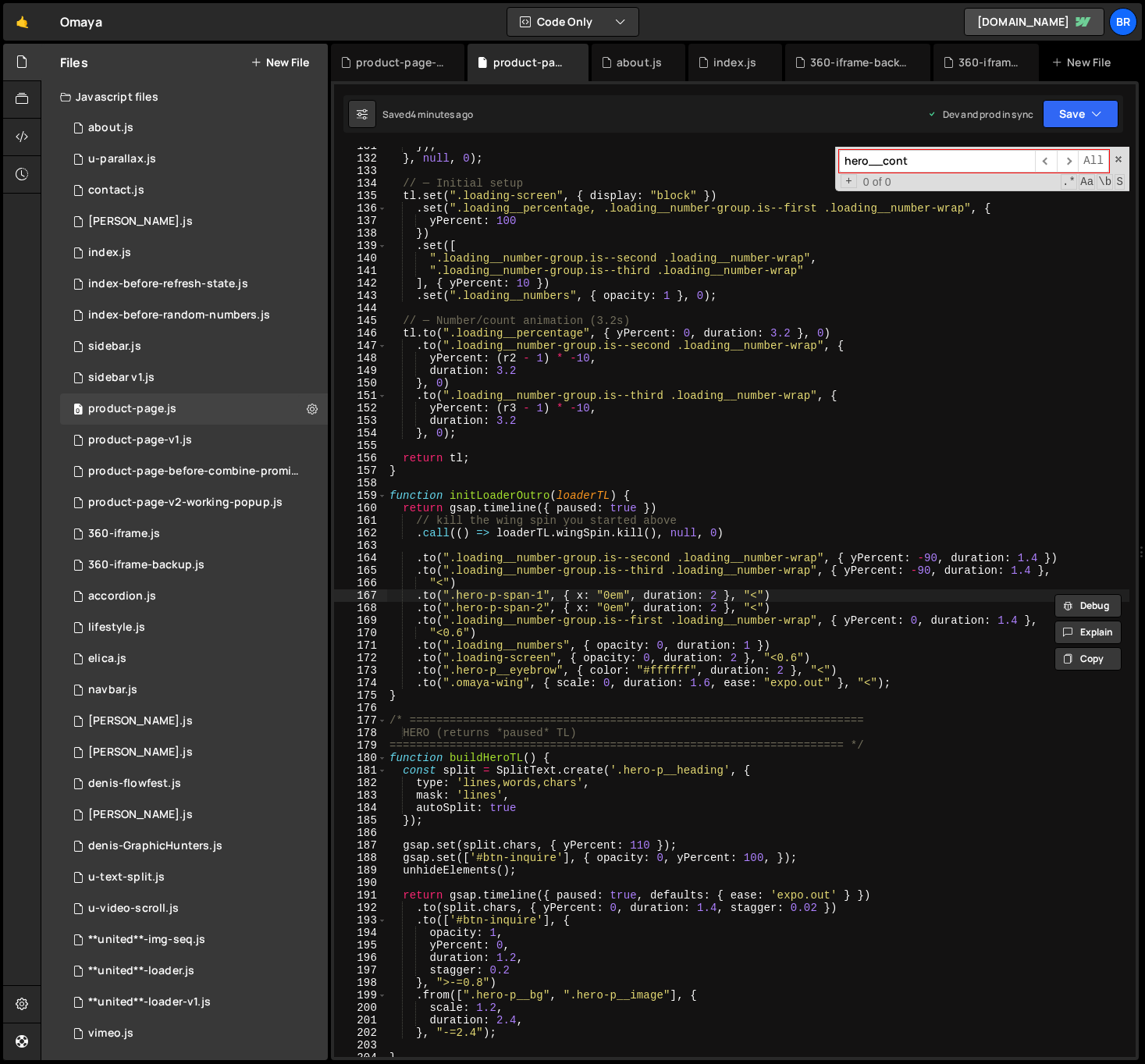
type input "hero__conte"
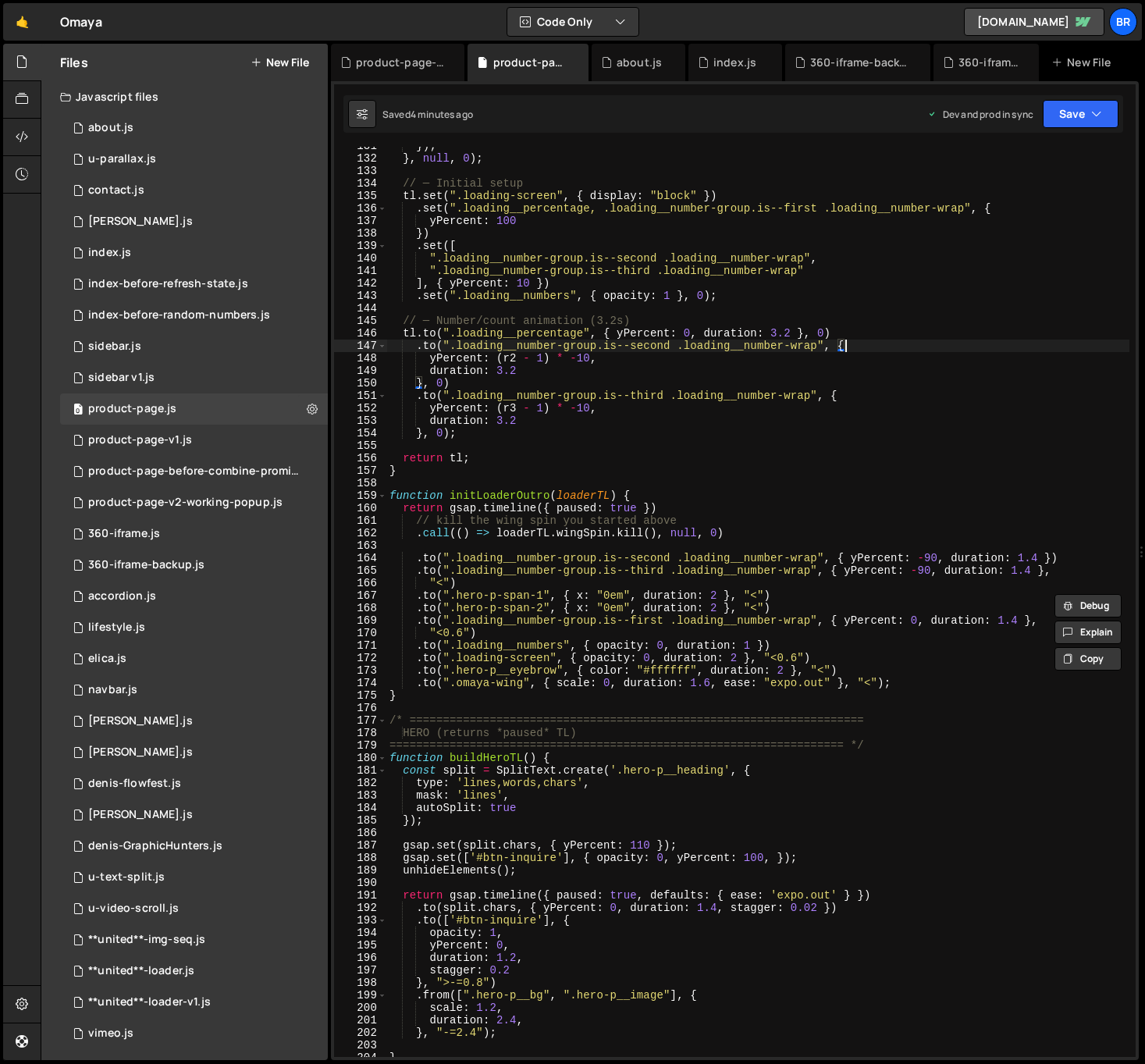
click at [892, 349] on div "}) ; } , null , 0 ) ; // ─ Initial setup tl . set ( ".loading-screen" , { displ…" at bounding box center [758, 607] width 743 height 935
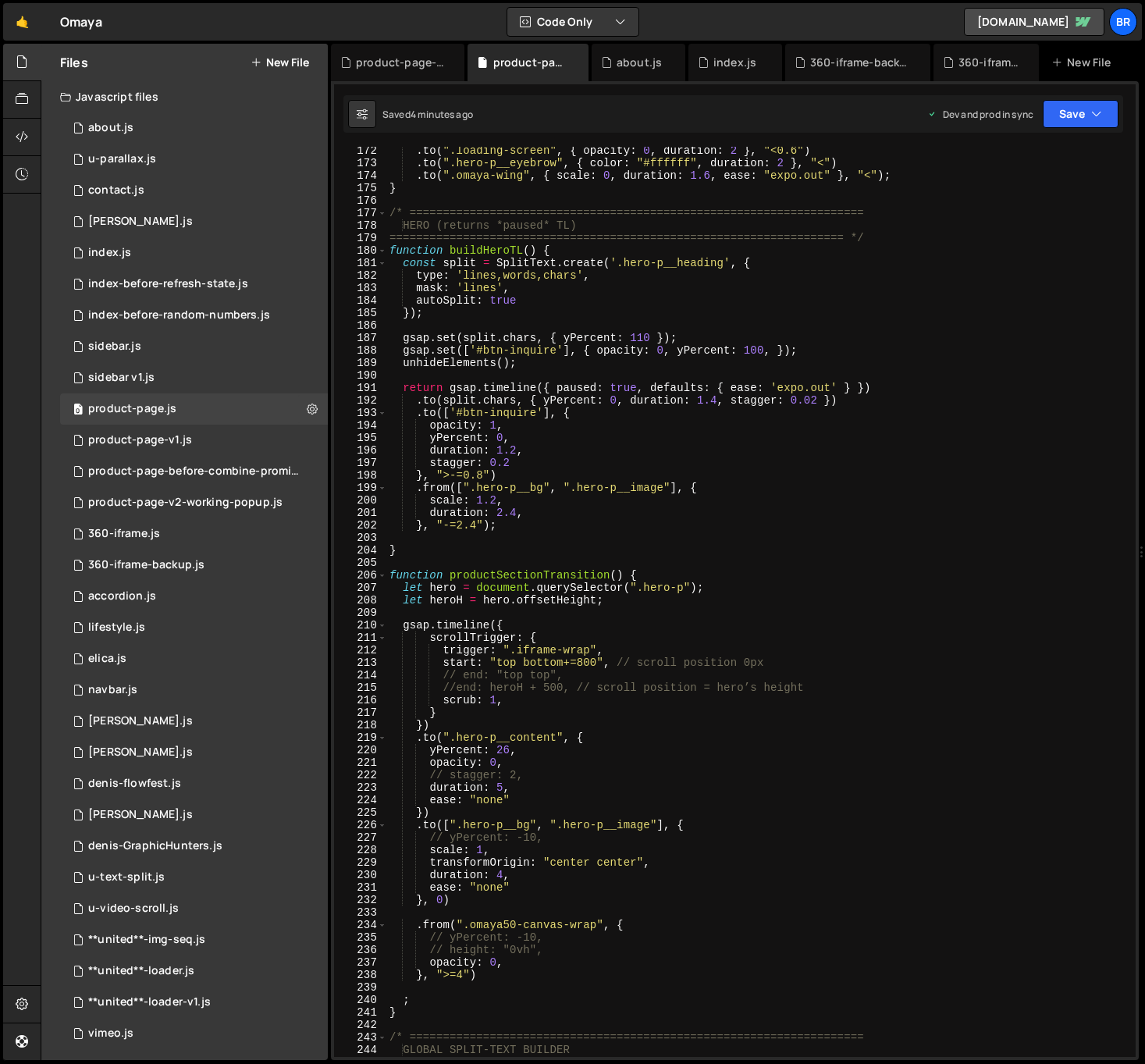
scroll to position [2425, 0]
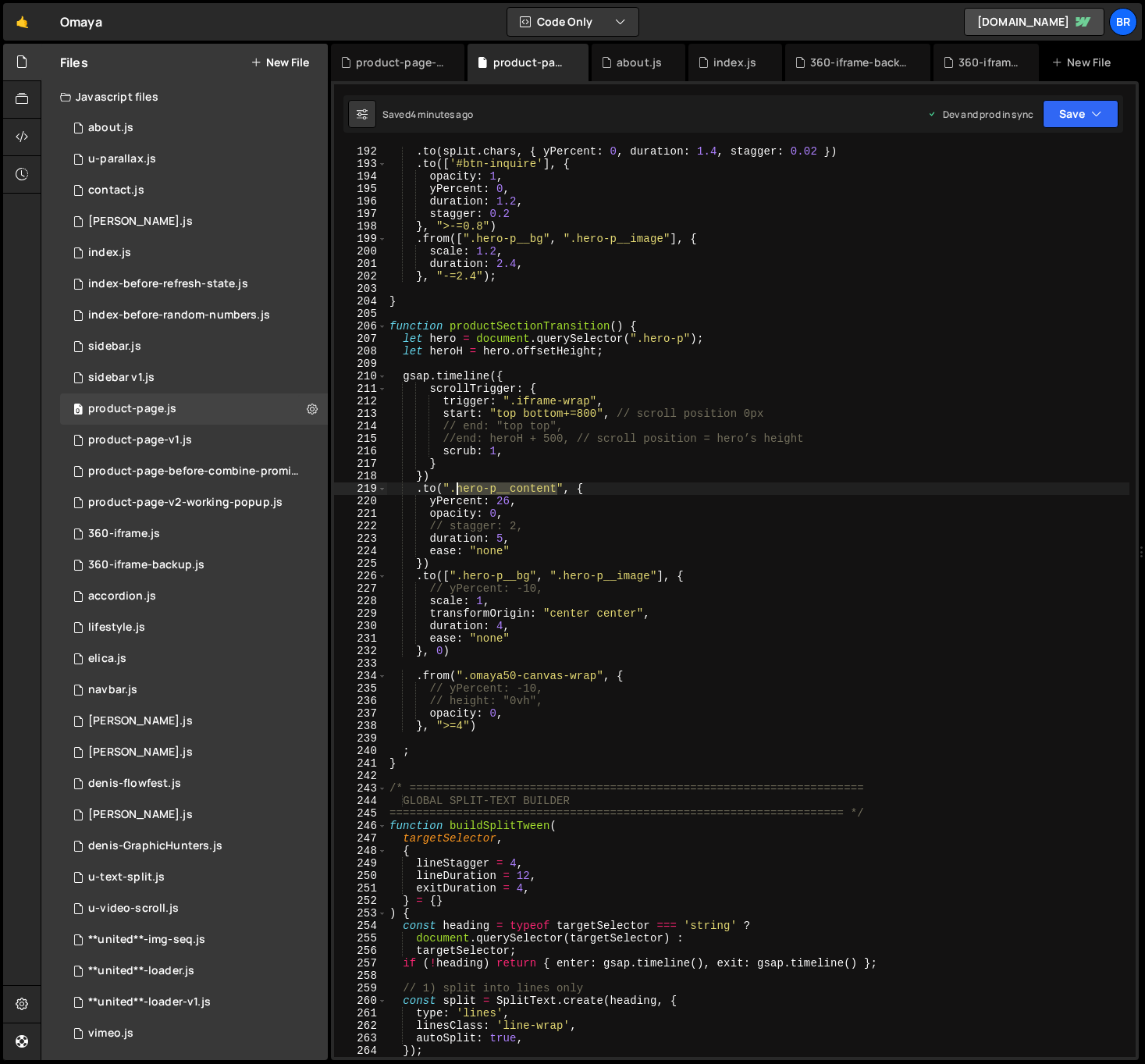
drag, startPoint x: 557, startPoint y: 488, endPoint x: 455, endPoint y: 491, distance: 102.0
click at [455, 491] on div ". to ( split . chars , { yPercent : 0 , duration : 1.4 , stagger : 0.02 }) . to…" at bounding box center [758, 612] width 743 height 935
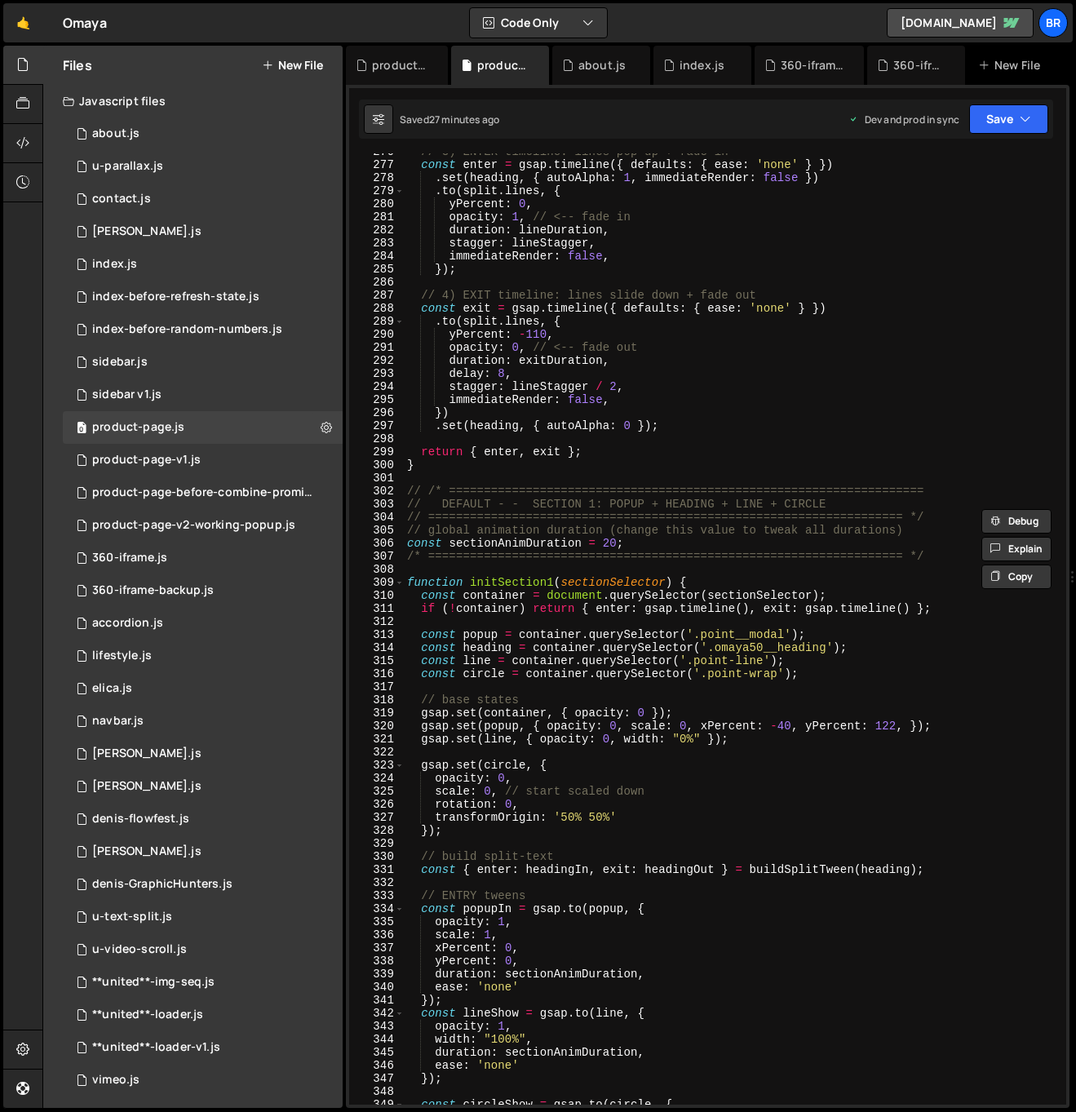
scroll to position [3676, 0]
click at [674, 782] on div "// 3) ENTER timeline: lines pop up + fade in const enter = gsap . timeline ({ d…" at bounding box center [732, 633] width 655 height 977
click at [577, 577] on div "// 3) ENTER timeline: lines pop up + fade in const enter = gsap . timeline ({ d…" at bounding box center [732, 633] width 655 height 977
type textarea "});"
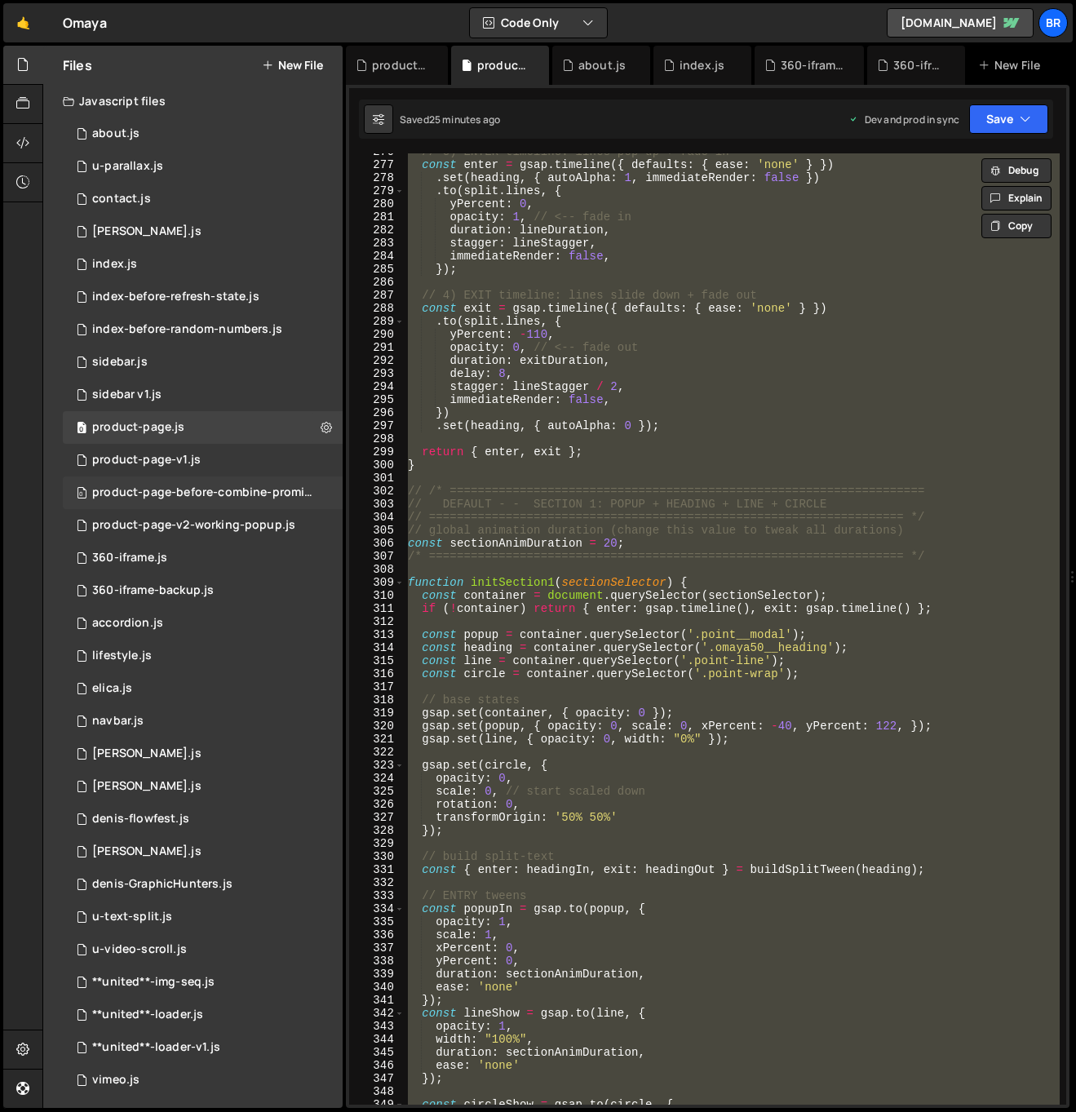
click at [250, 493] on div "product-page-before-combine-promises.js" at bounding box center [204, 492] width 225 height 15
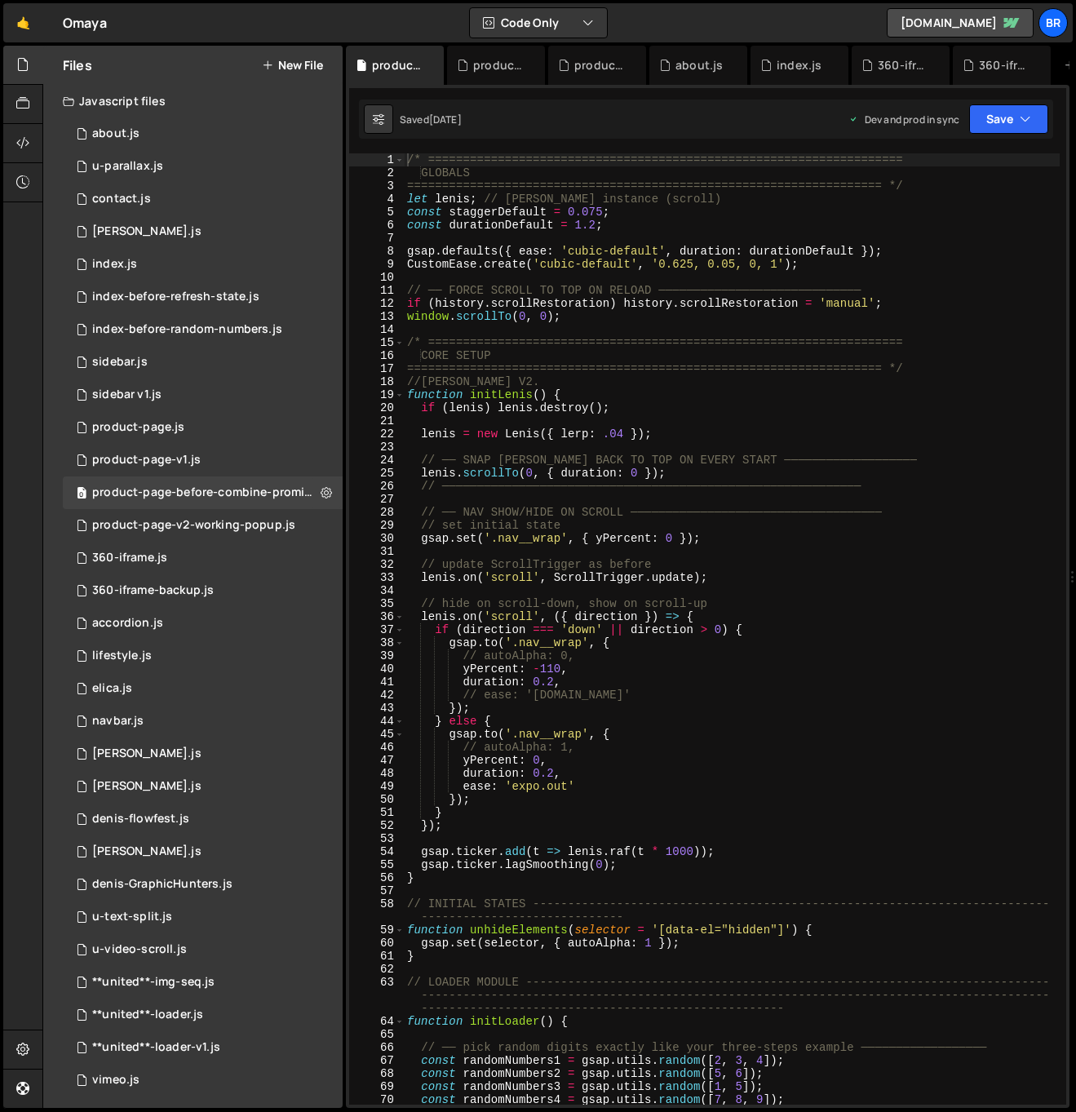
click at [654, 489] on div "/* ==================================================================== GLOBALS…" at bounding box center [732, 641] width 656 height 977
type textarea "});"
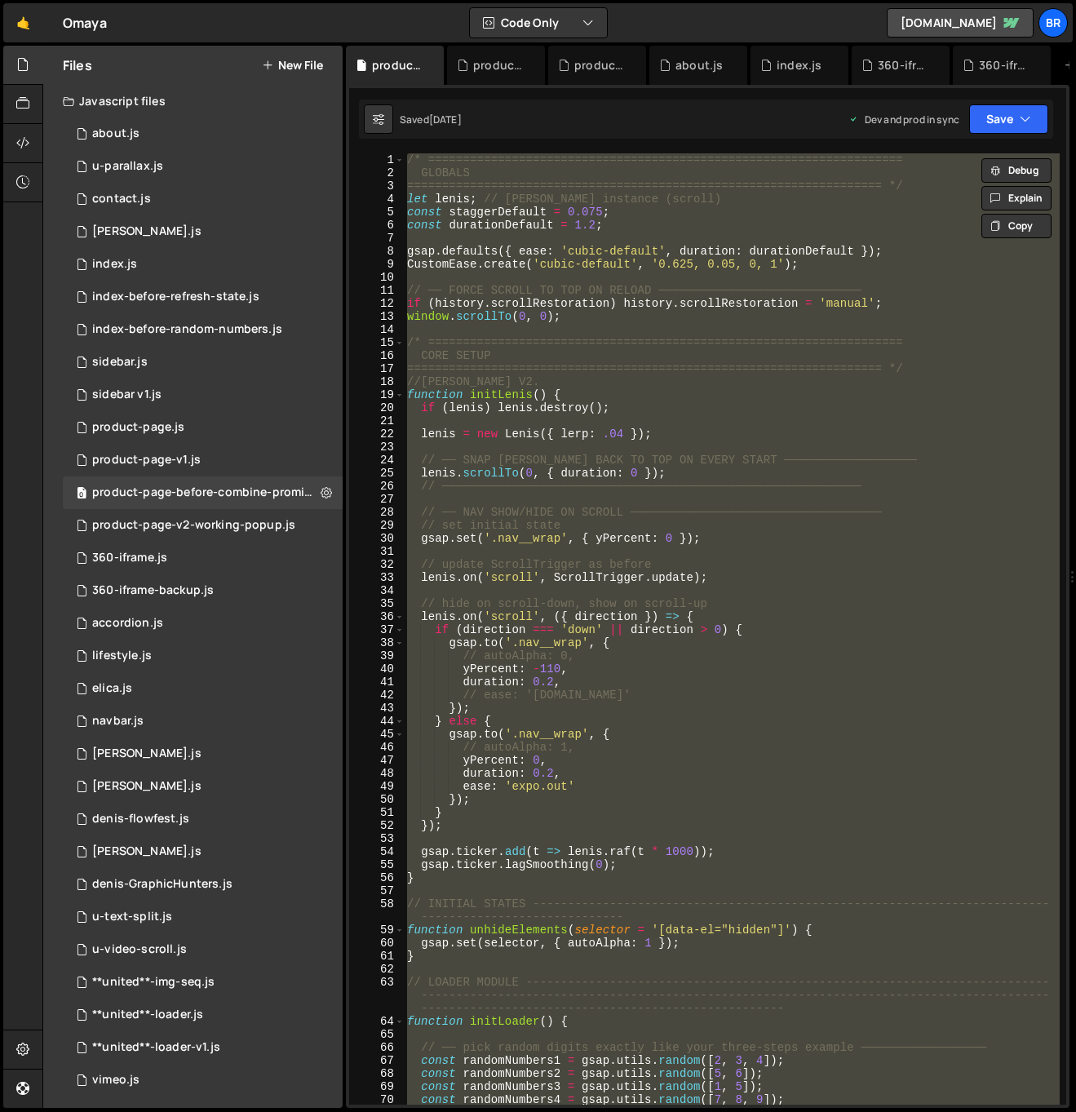
paste textarea
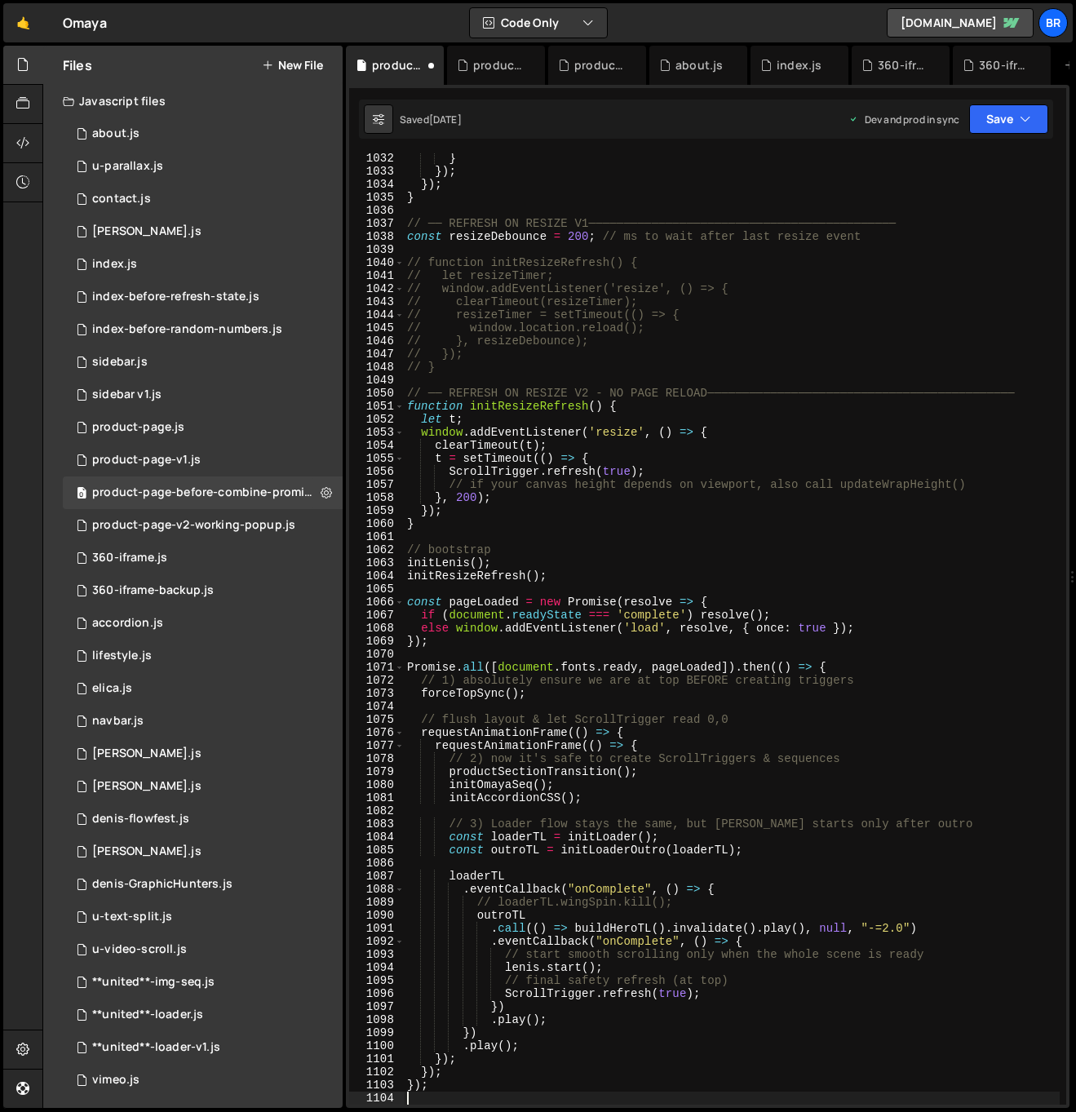
scroll to position [13694, 0]
click at [326, 492] on button at bounding box center [326, 492] width 29 height 29
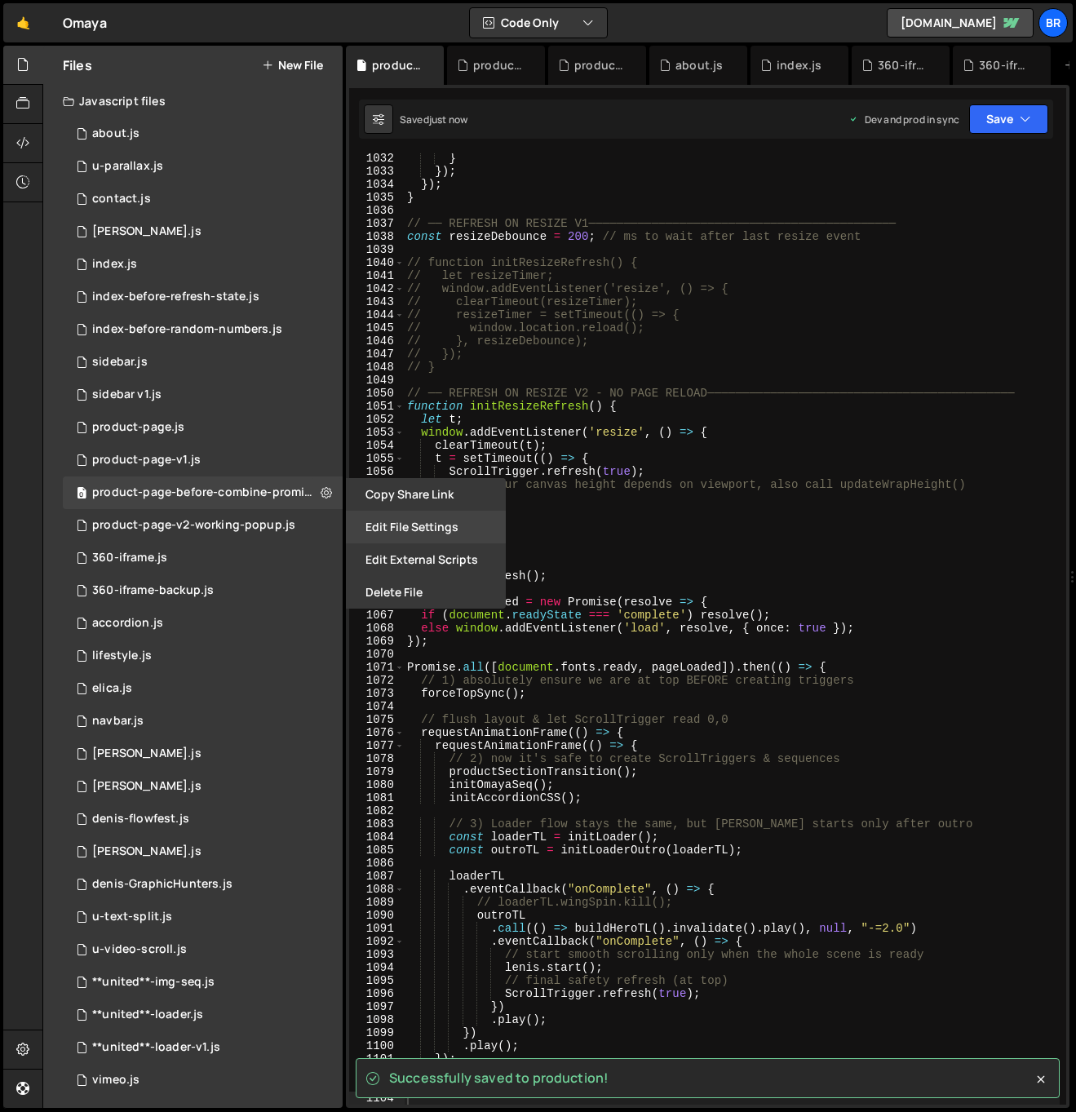
click at [383, 520] on button "Edit File Settings" at bounding box center [426, 527] width 160 height 33
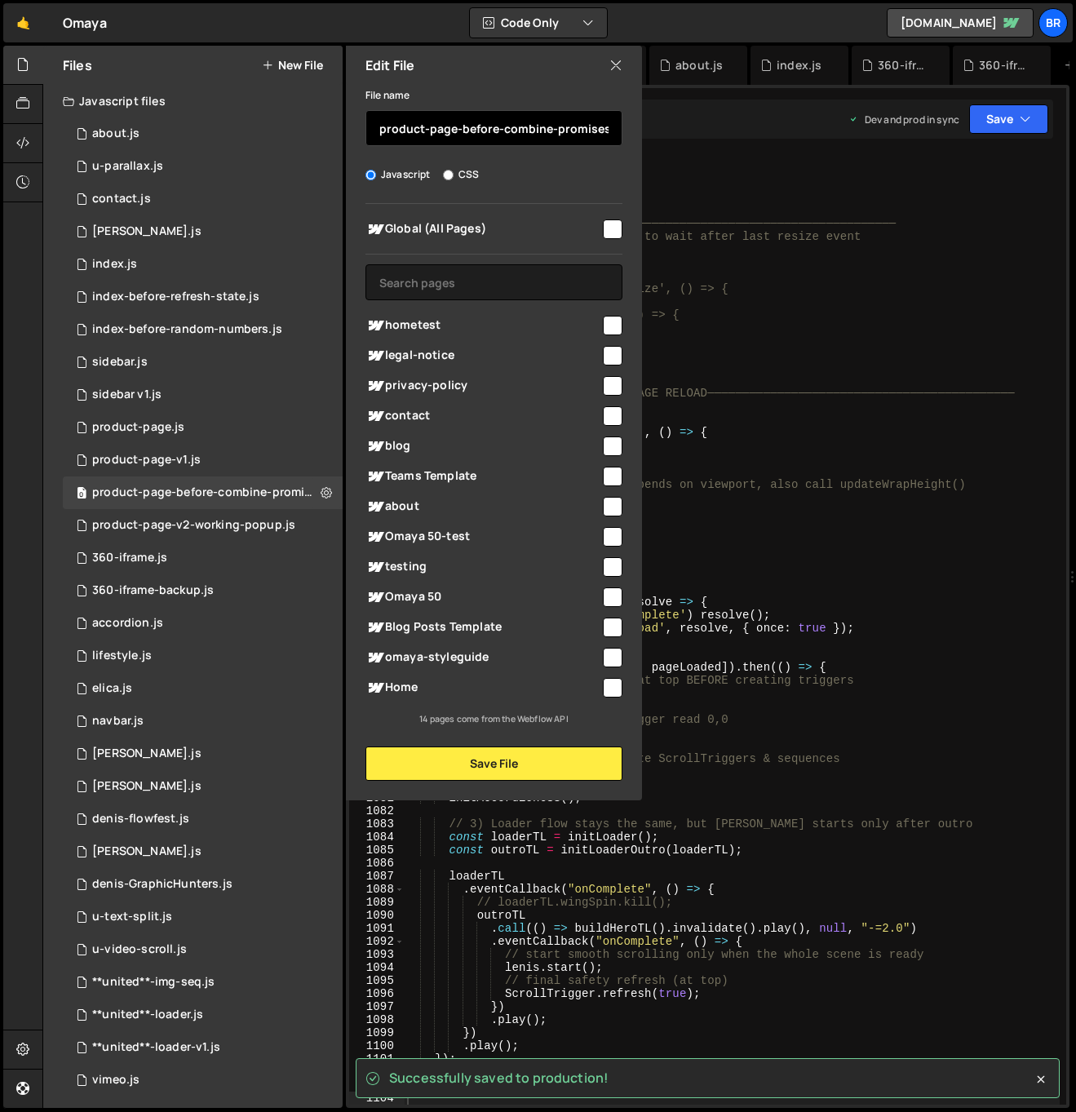
click at [507, 140] on input "product-page-before-combine-promises" at bounding box center [493, 128] width 257 height 36
click at [495, 134] on input "product-page-before-combine-promises" at bounding box center [493, 128] width 257 height 36
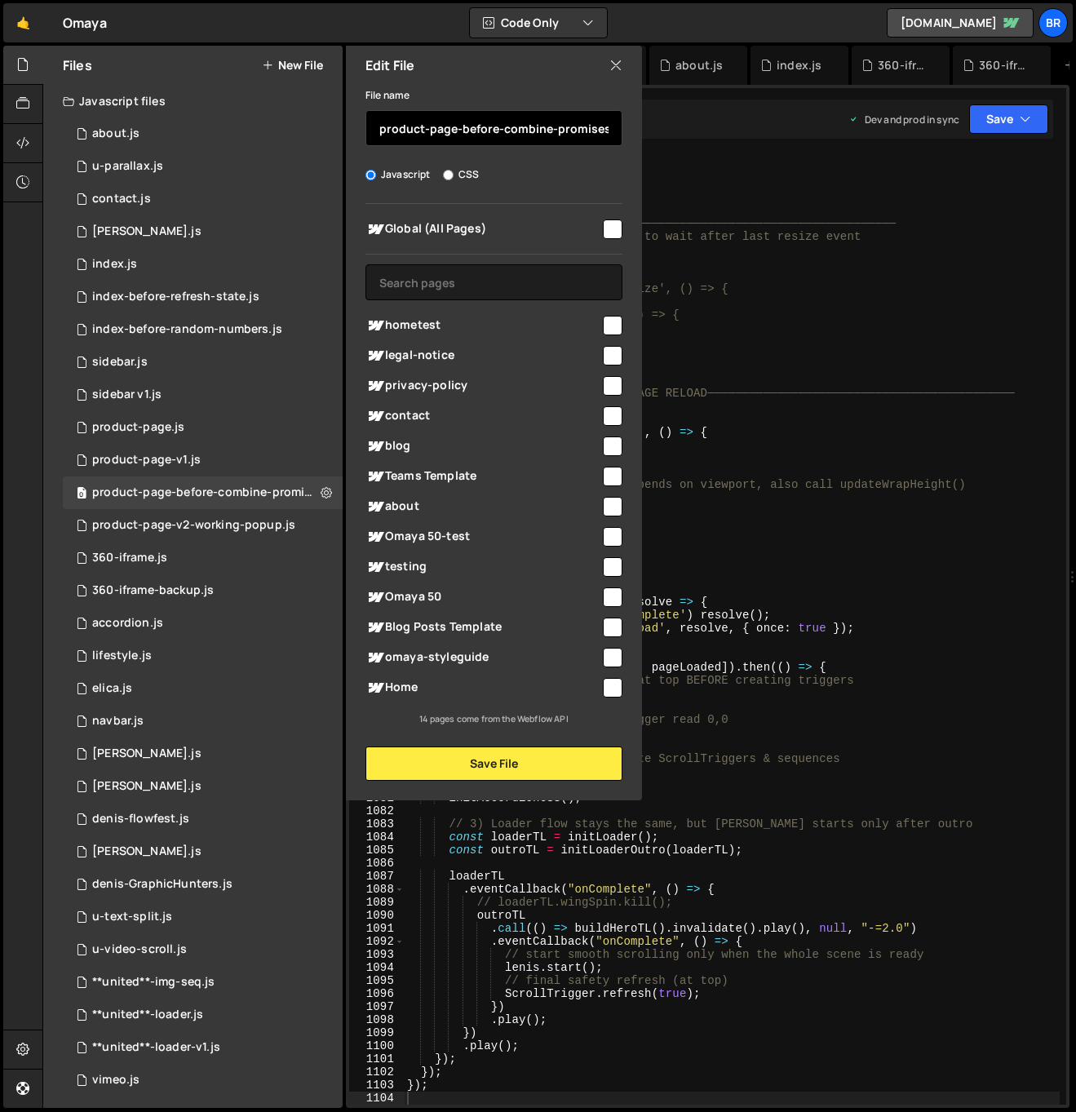
drag, startPoint x: 503, startPoint y: 131, endPoint x: 807, endPoint y: 156, distance: 305.4
click at [804, 157] on div "Files New File Javascript files 0 about.js 0 0 u-parallax.js 0 0 contact.js 0 0…" at bounding box center [559, 577] width 1034 height 1063
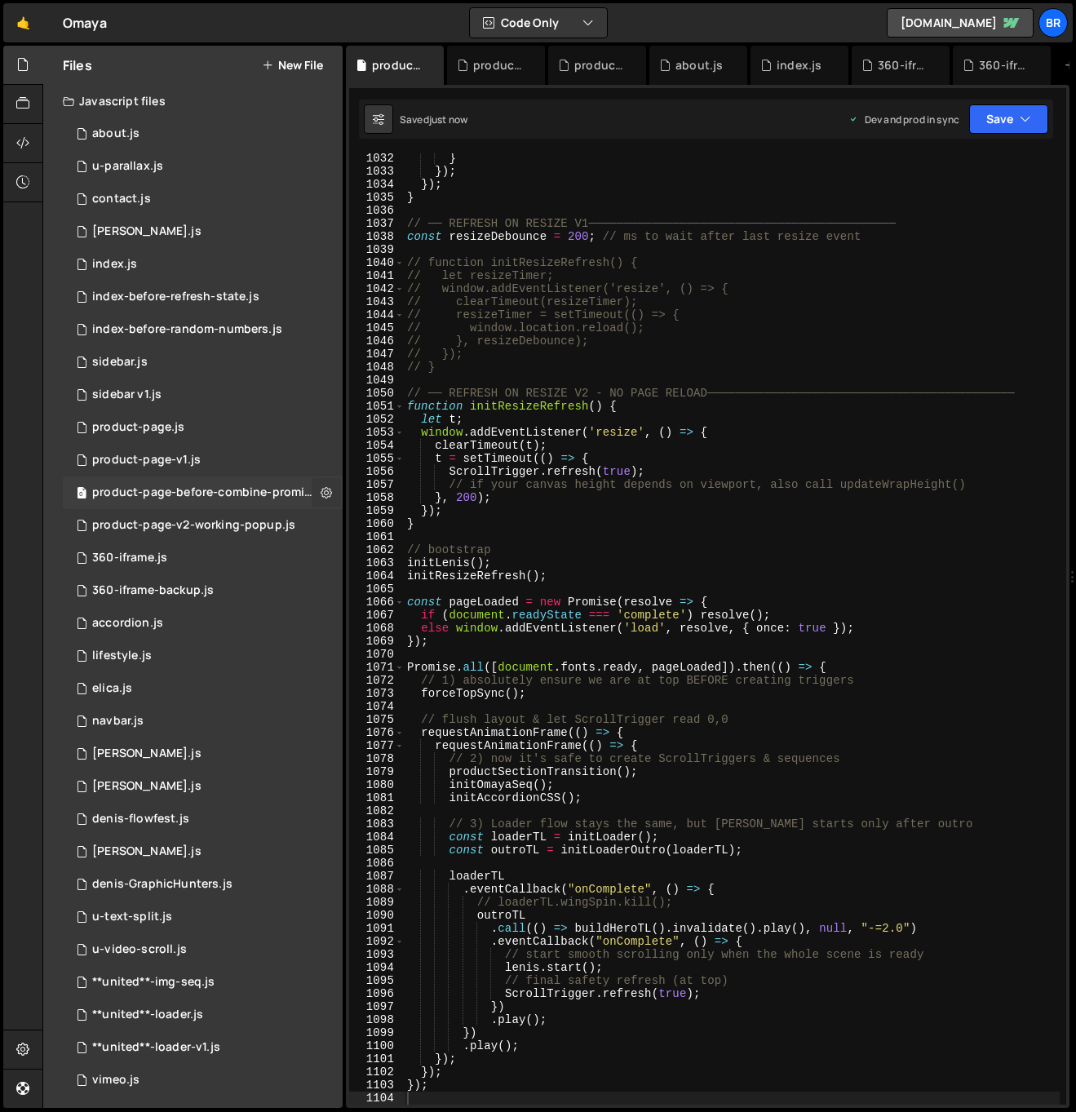
click at [321, 491] on icon at bounding box center [326, 493] width 11 height 16
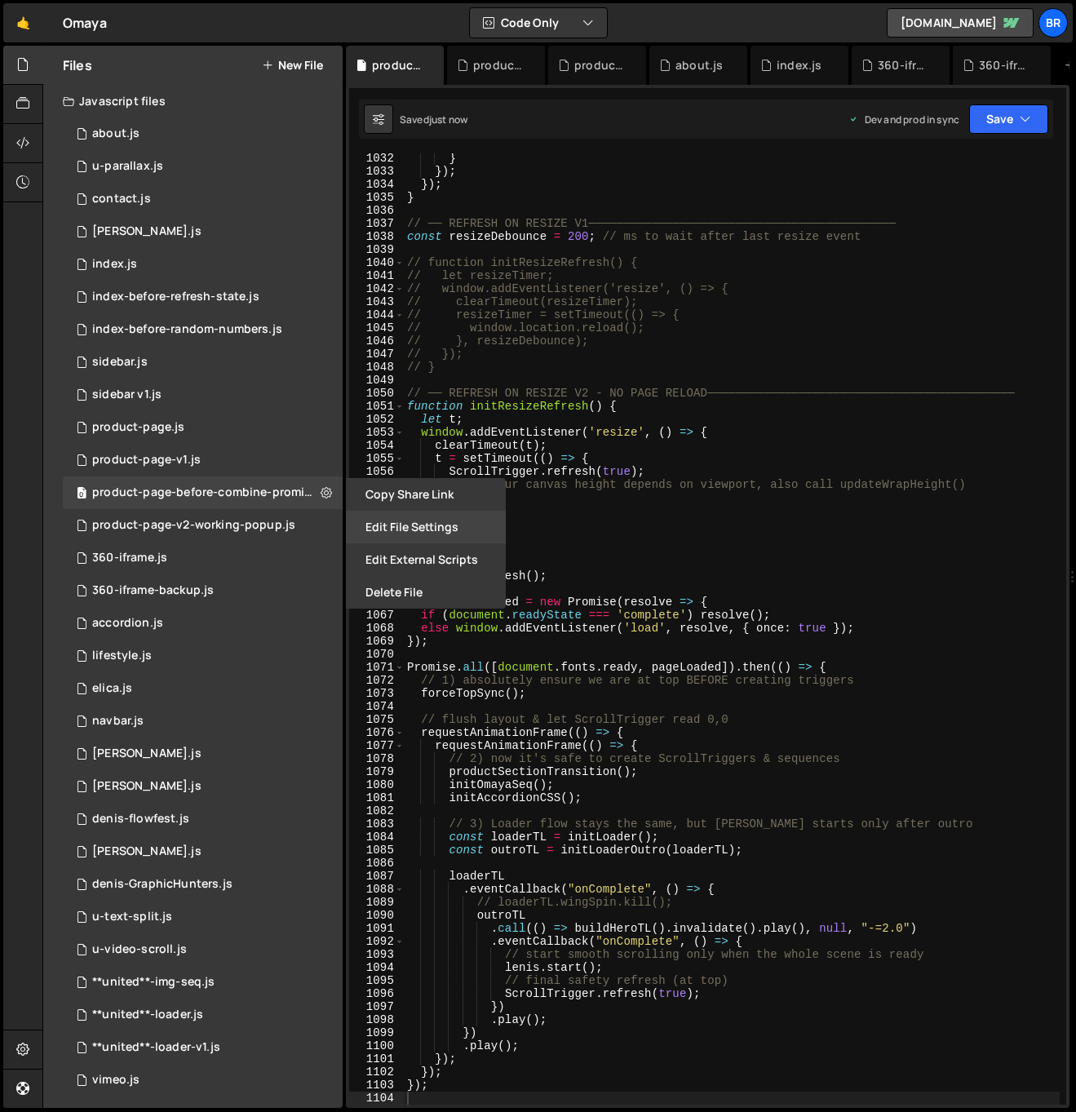
click at [377, 525] on button "Edit File Settings" at bounding box center [426, 527] width 160 height 33
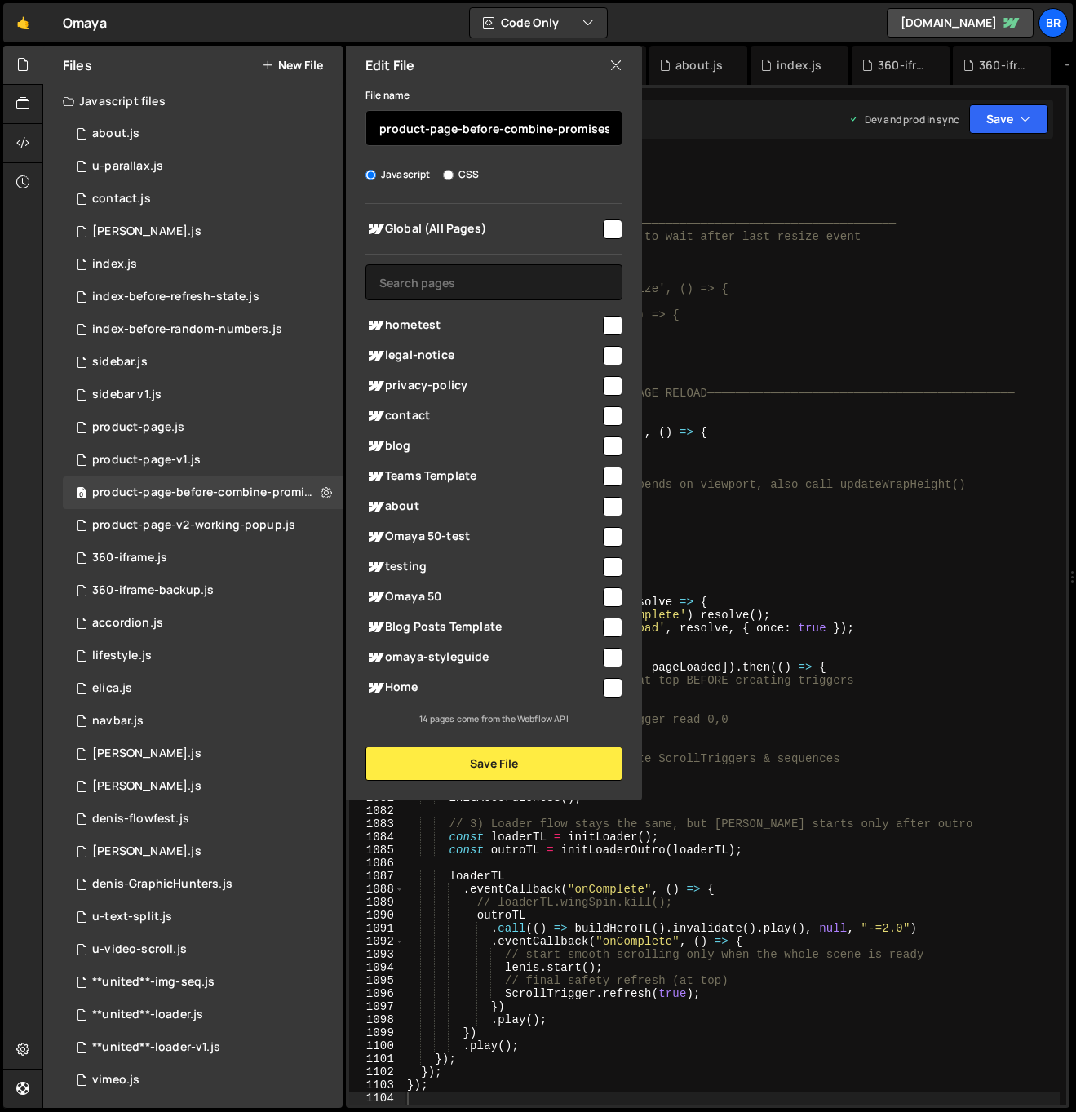
click at [520, 139] on input "product-page-before-combine-promises" at bounding box center [493, 128] width 257 height 36
drag, startPoint x: 501, startPoint y: 127, endPoint x: 612, endPoint y: 123, distance: 111.0
click at [612, 123] on input "product-page-before-combine-promises" at bounding box center [493, 128] width 257 height 36
type input "product-page-before-splitText-update"
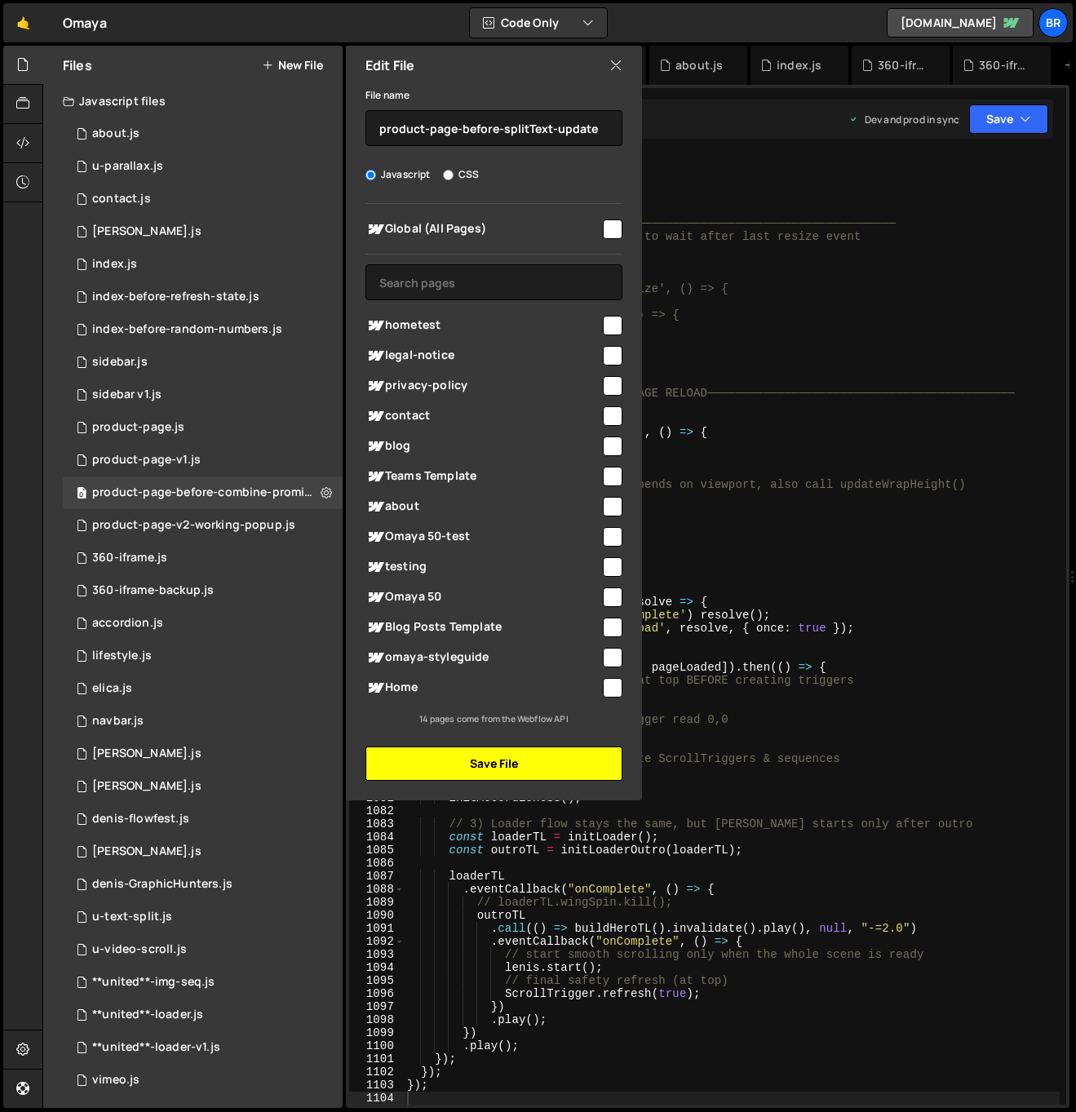
click at [563, 751] on button "Save File" at bounding box center [493, 763] width 257 height 34
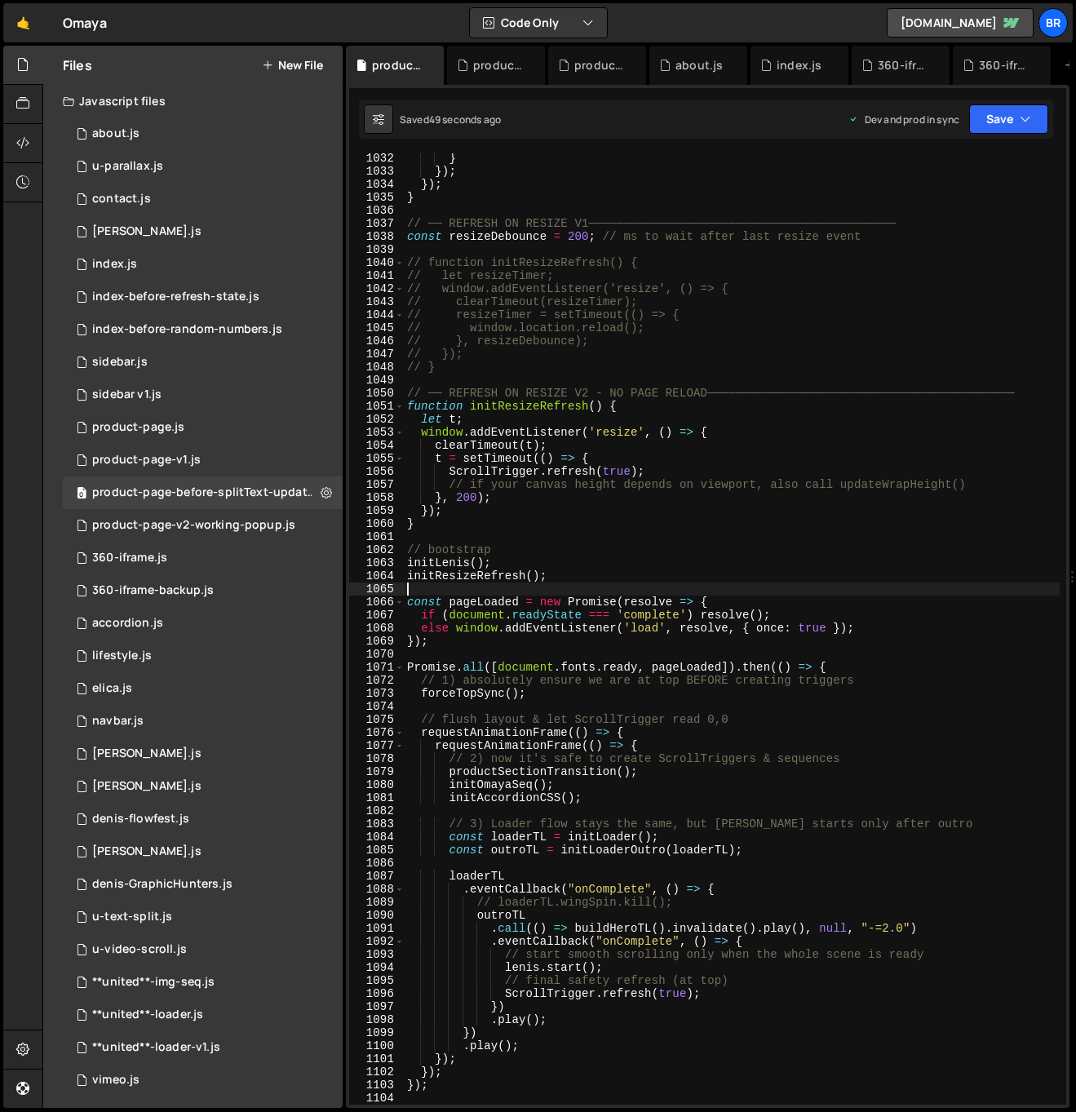
click at [852, 583] on div "} }) ; }) ; } // ── REFRESH ON RESIZE V1───────────────────────────────────────…" at bounding box center [732, 640] width 656 height 977
type textarea "});"
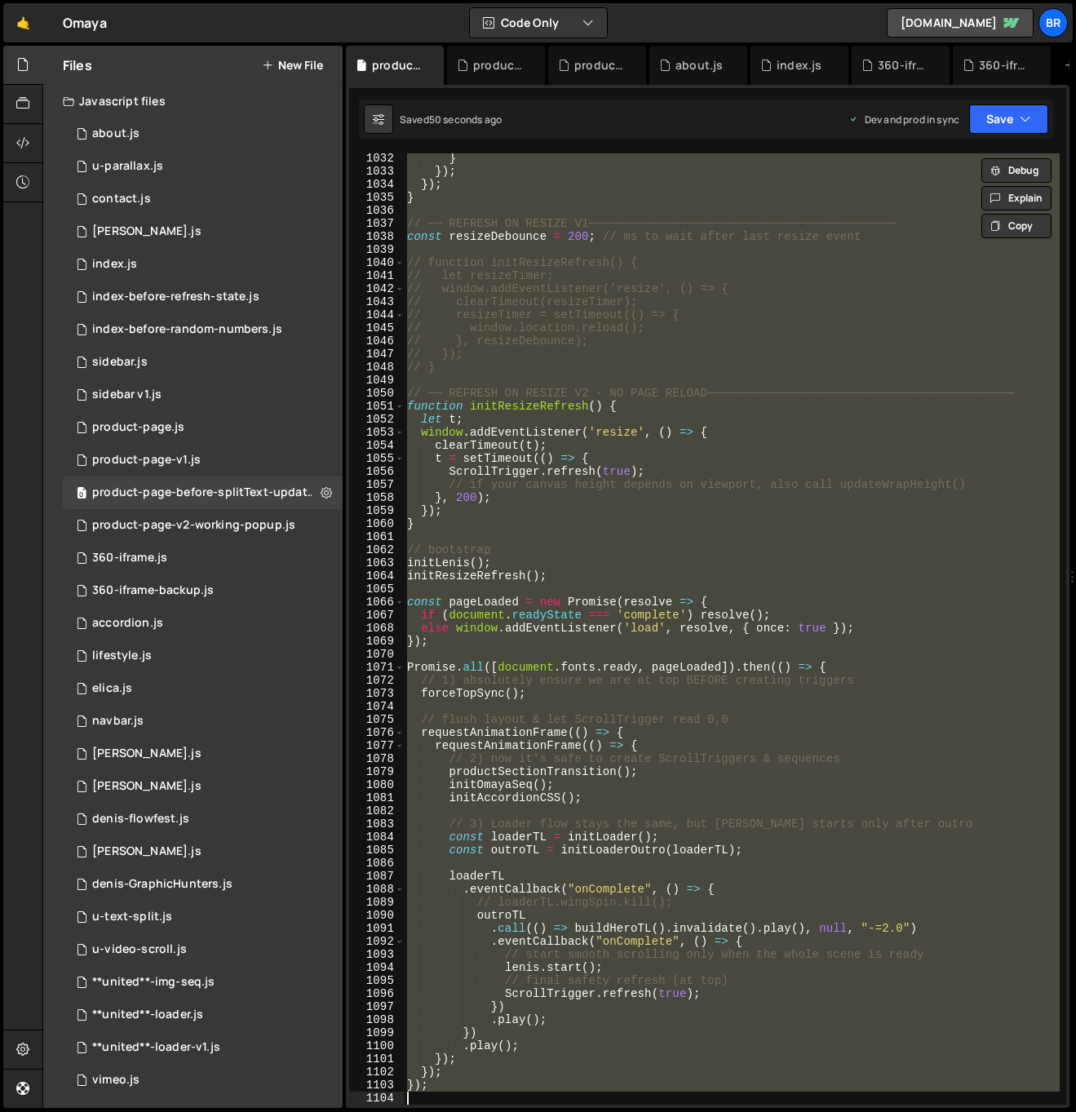
paste textarea
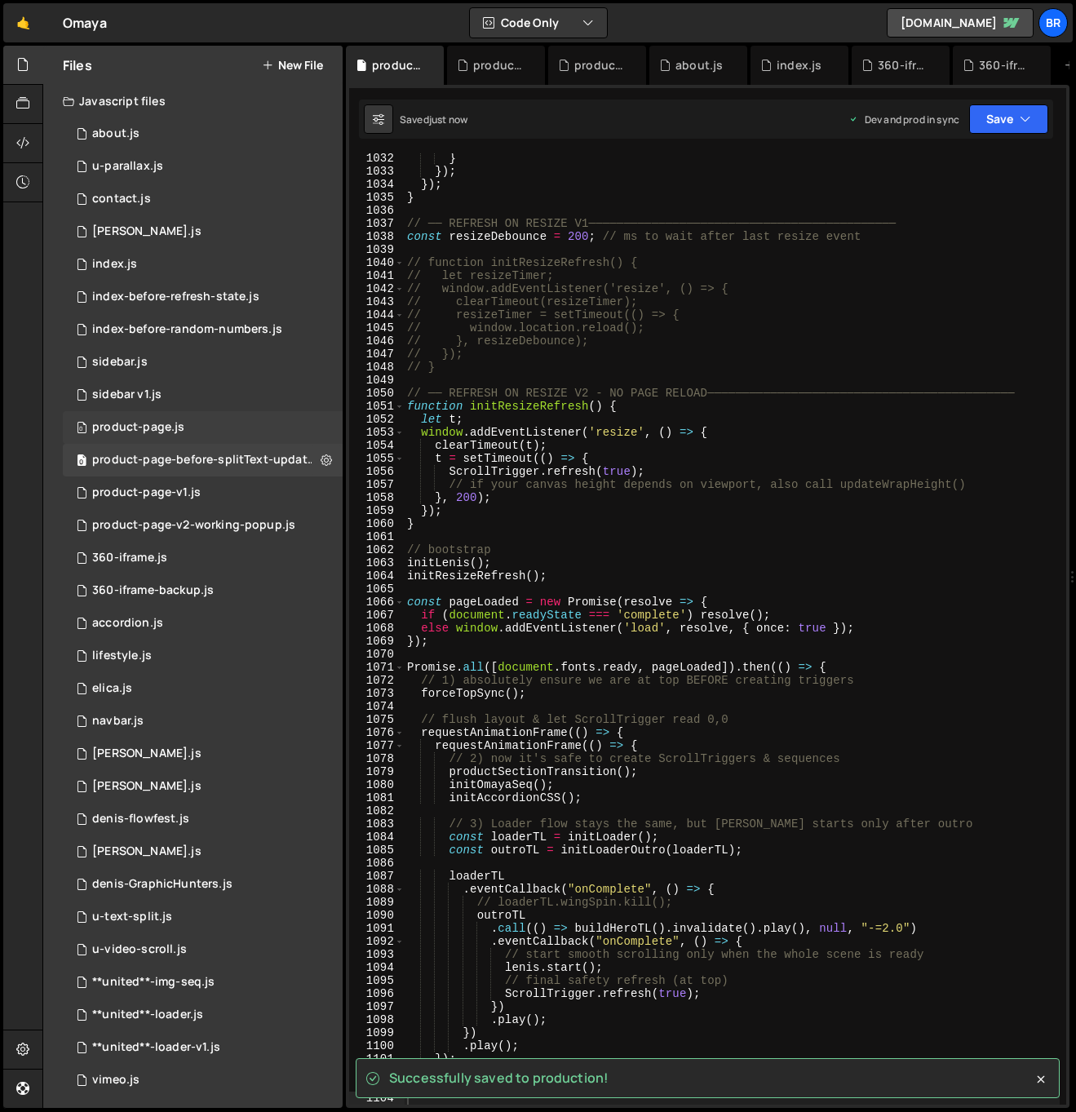
click at [186, 427] on div "0 product-page.js 0" at bounding box center [203, 427] width 280 height 33
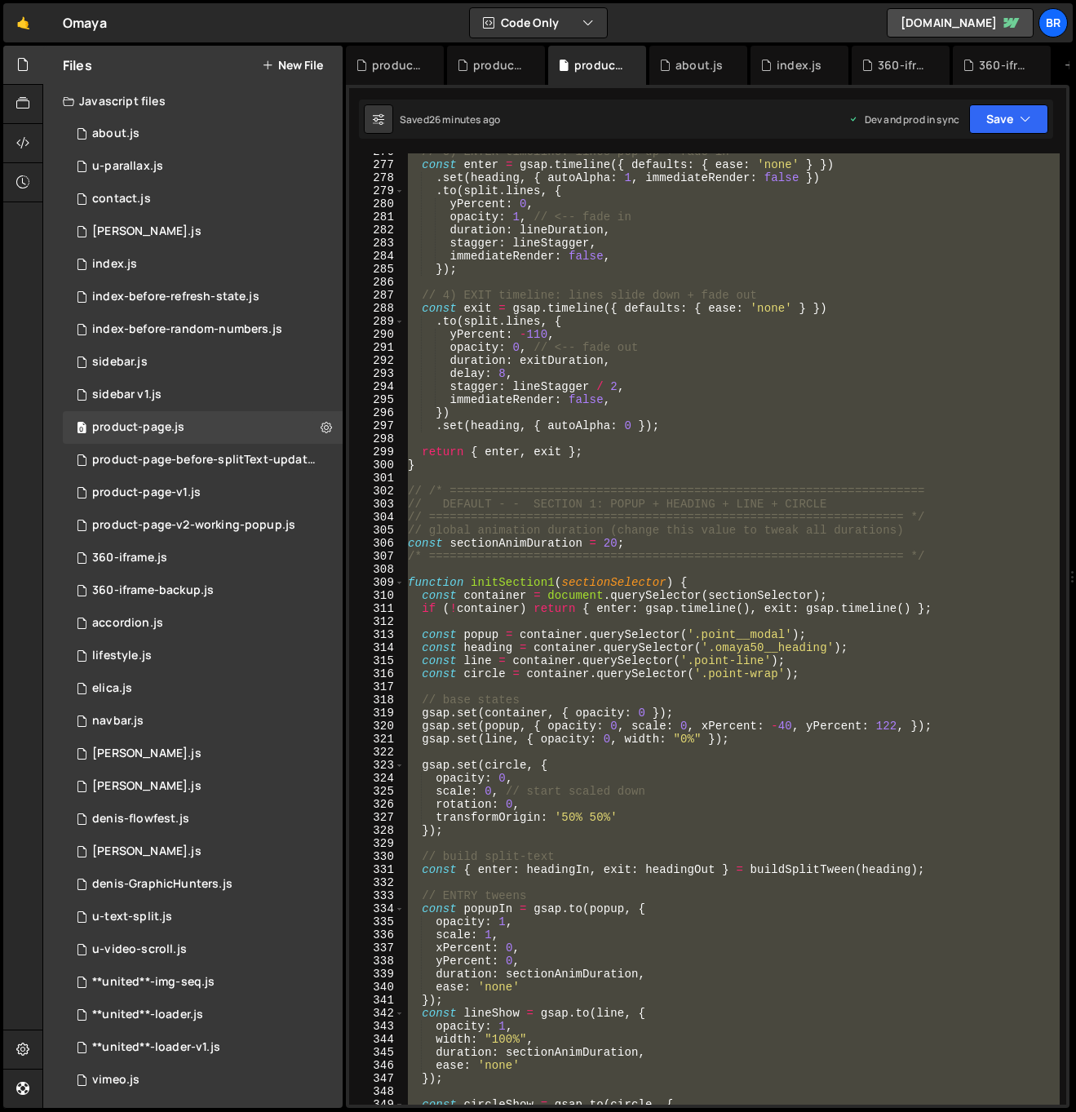
click at [640, 465] on div "// 3) ENTER timeline: lines pop up + fade in const enter = gsap . timeline ({ d…" at bounding box center [732, 628] width 655 height 951
type textarea "}"
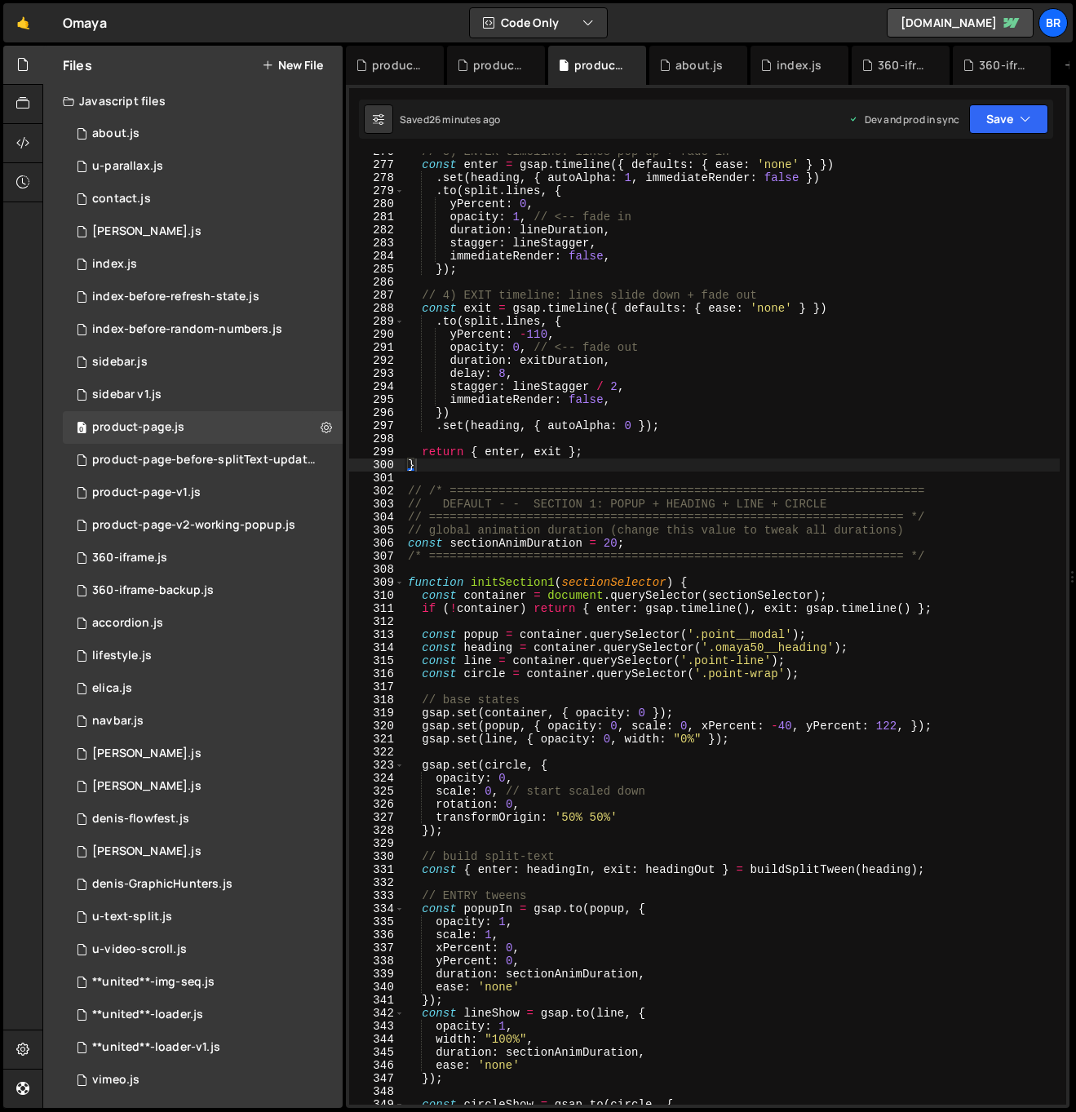
click at [742, 621] on div "// 3) ENTER timeline: lines pop up + fade in const enter = gsap . timeline ({ d…" at bounding box center [732, 633] width 655 height 977
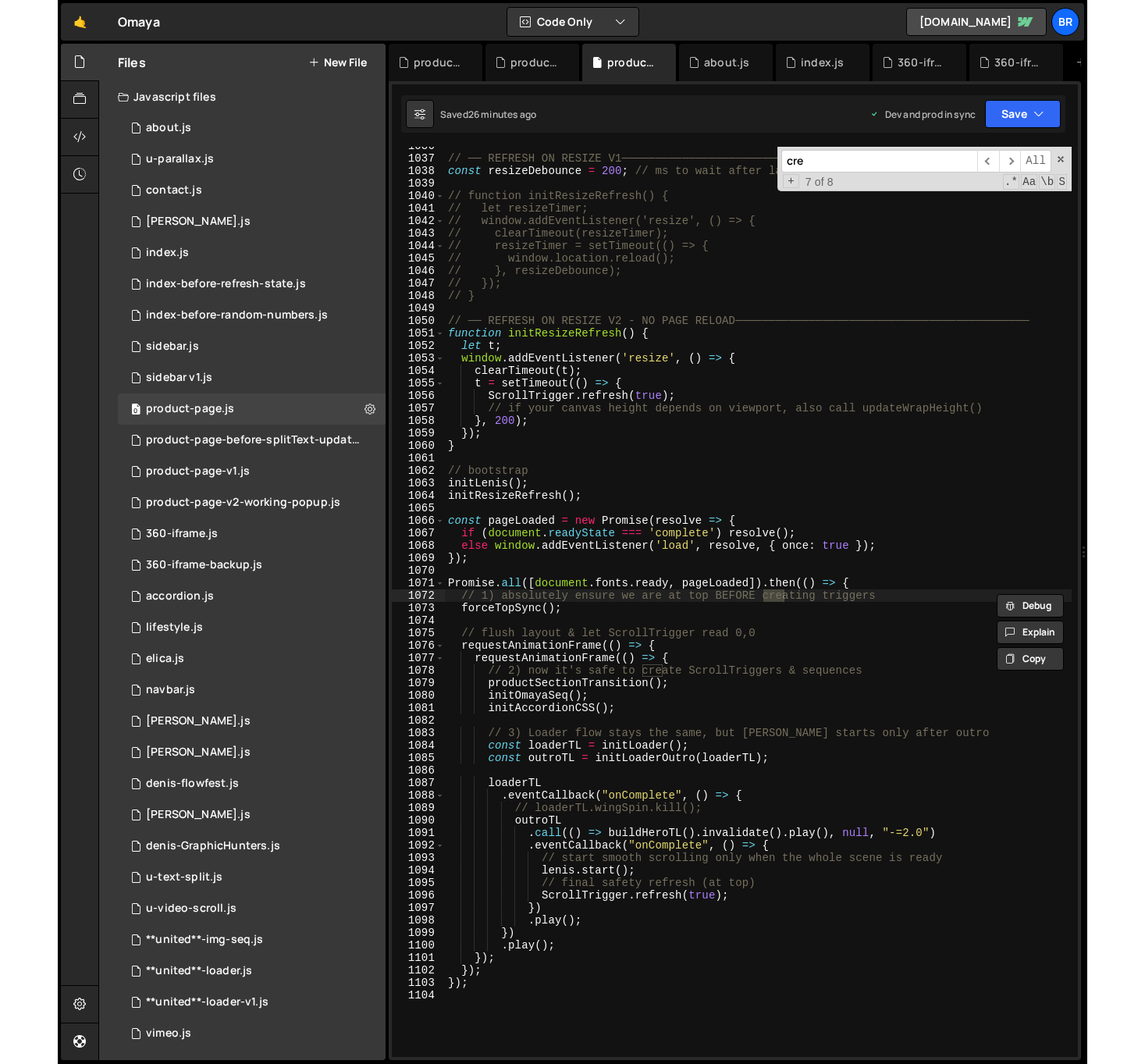
scroll to position [13158, 0]
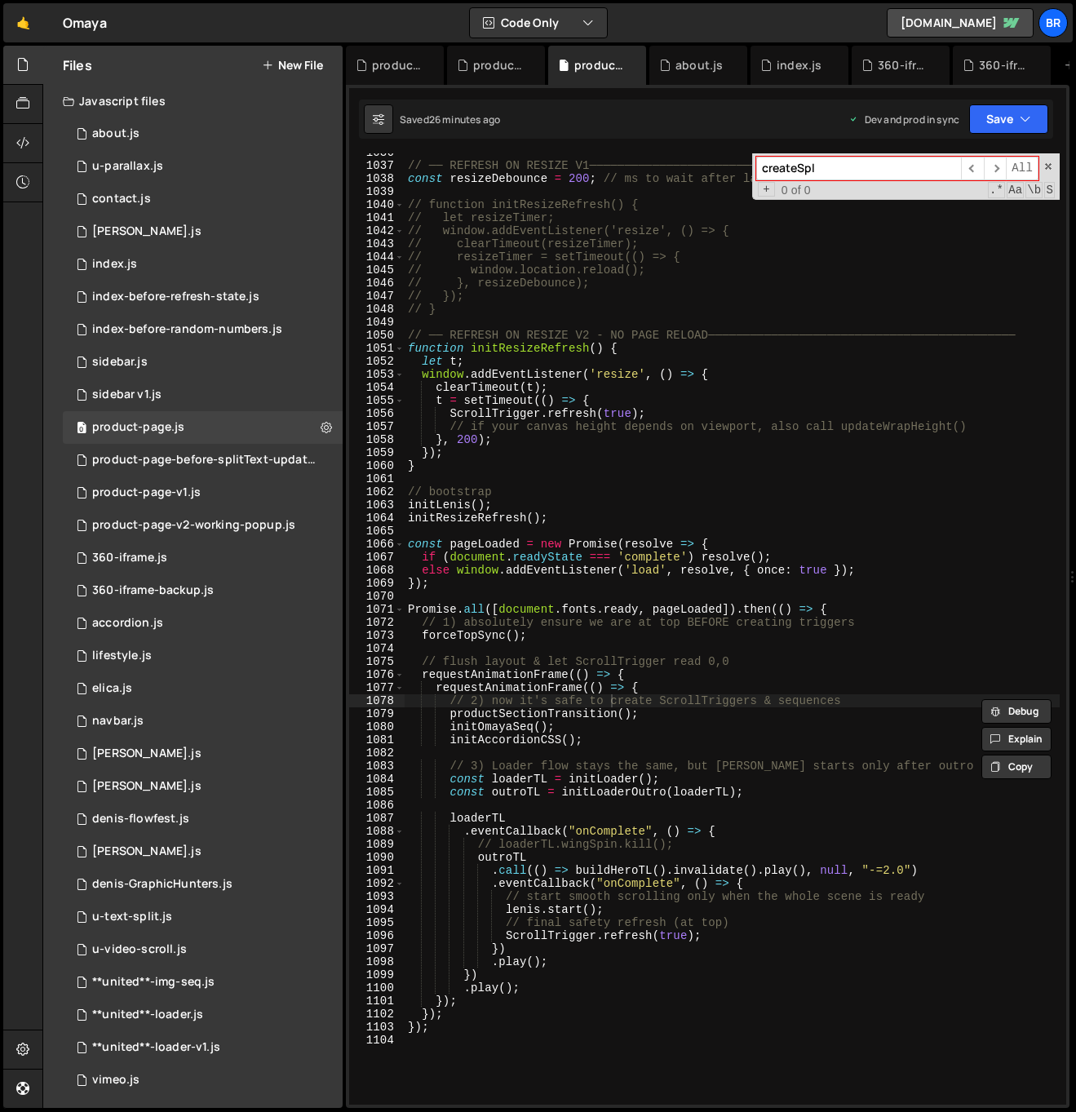
type input "createSpl"
click at [627, 665] on div "// ── REFRESH ON RESIZE V1──────────────────────────────────────────── const re…" at bounding box center [732, 634] width 655 height 977
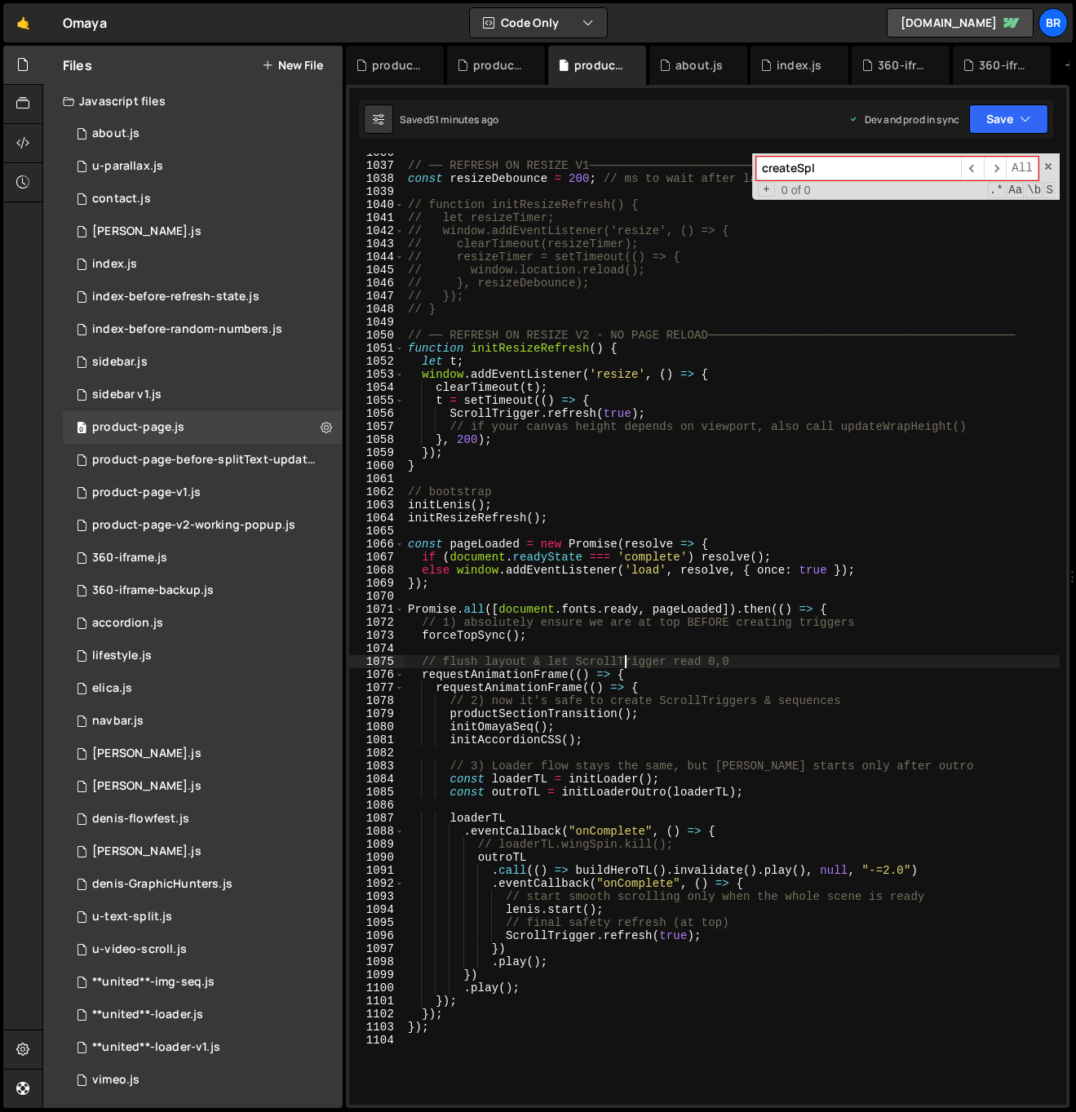
click at [715, 690] on div "// ── REFRESH ON RESIZE V1──────────────────────────────────────────── const re…" at bounding box center [732, 634] width 655 height 977
type textarea "requestAnimationFrame(() => {"
click at [545, 475] on div "// ── REFRESH ON RESIZE V1──────────────────────────────────────────── const re…" at bounding box center [732, 634] width 655 height 977
click at [880, 566] on div "// ── REFRESH ON RESIZE V1──────────────────────────────────────────── const re…" at bounding box center [732, 634] width 655 height 977
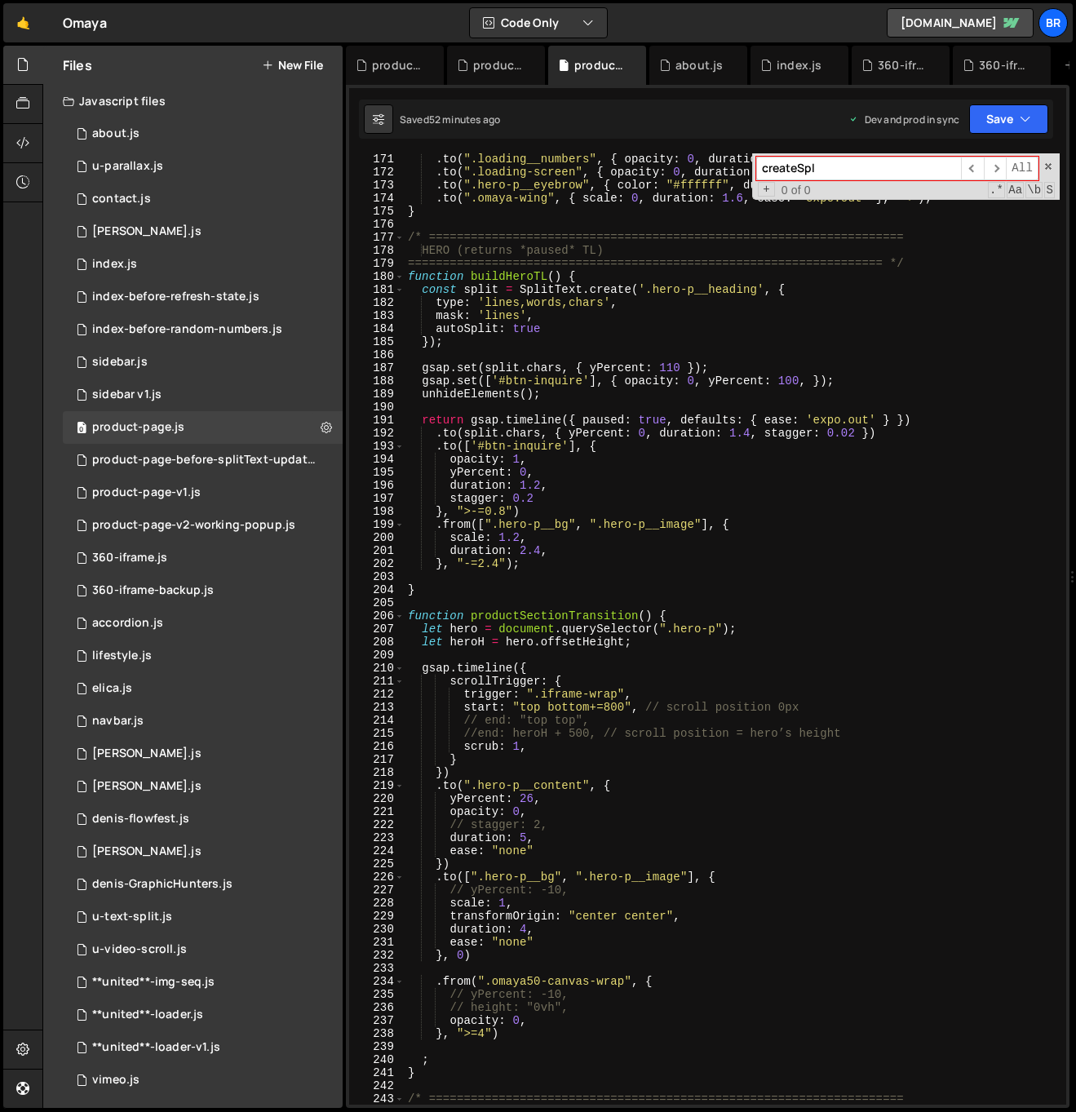
scroll to position [2379, 0]
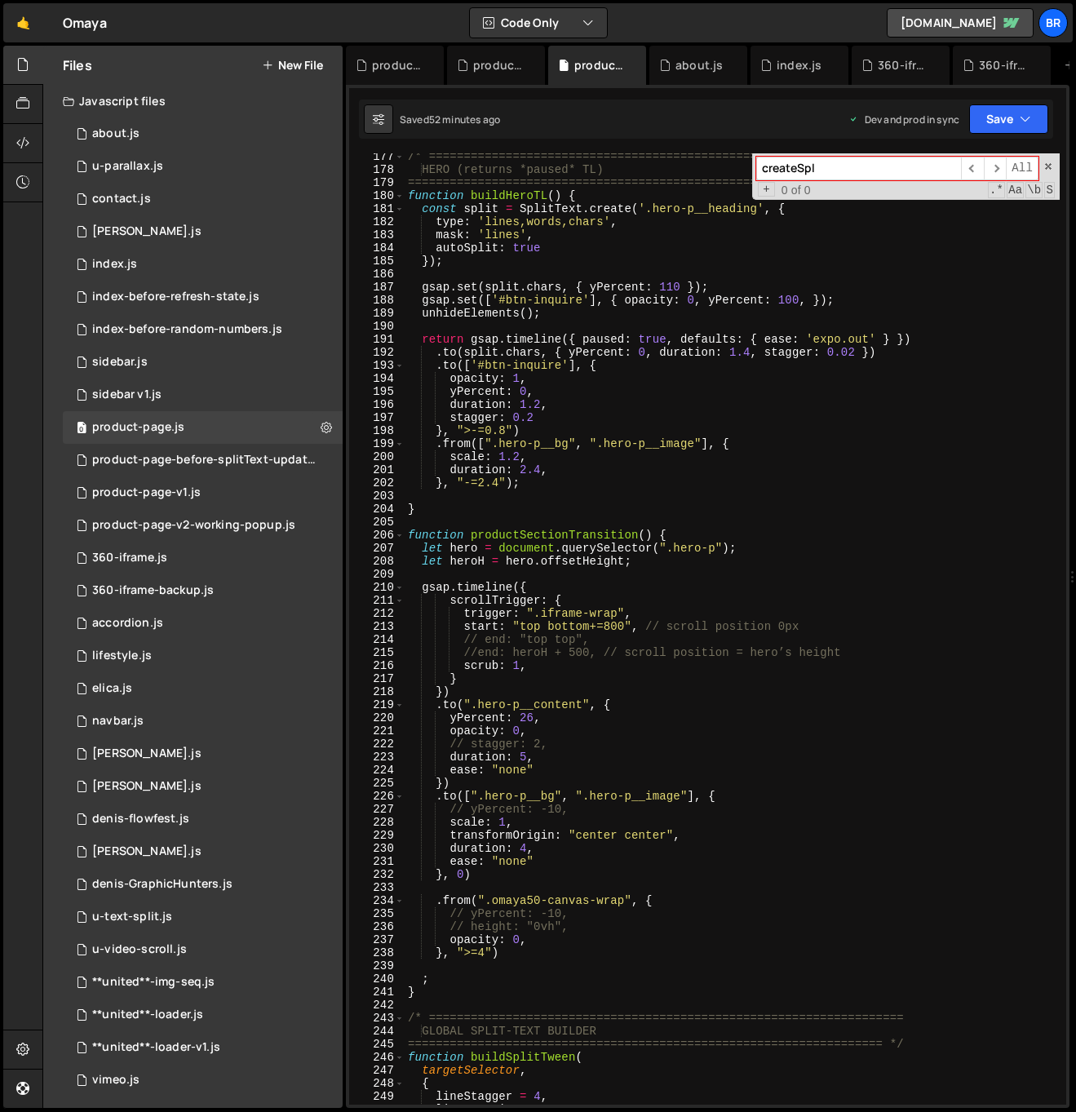
click at [613, 631] on div "/* ==================================================================== HERO (r…" at bounding box center [732, 638] width 655 height 977
drag, startPoint x: 626, startPoint y: 626, endPoint x: 549, endPoint y: 625, distance: 76.7
click at [549, 625] on div "/* ==================================================================== HERO (r…" at bounding box center [732, 638] width 655 height 977
click at [816, 626] on div "/* ==================================================================== HERO (r…" at bounding box center [732, 638] width 655 height 977
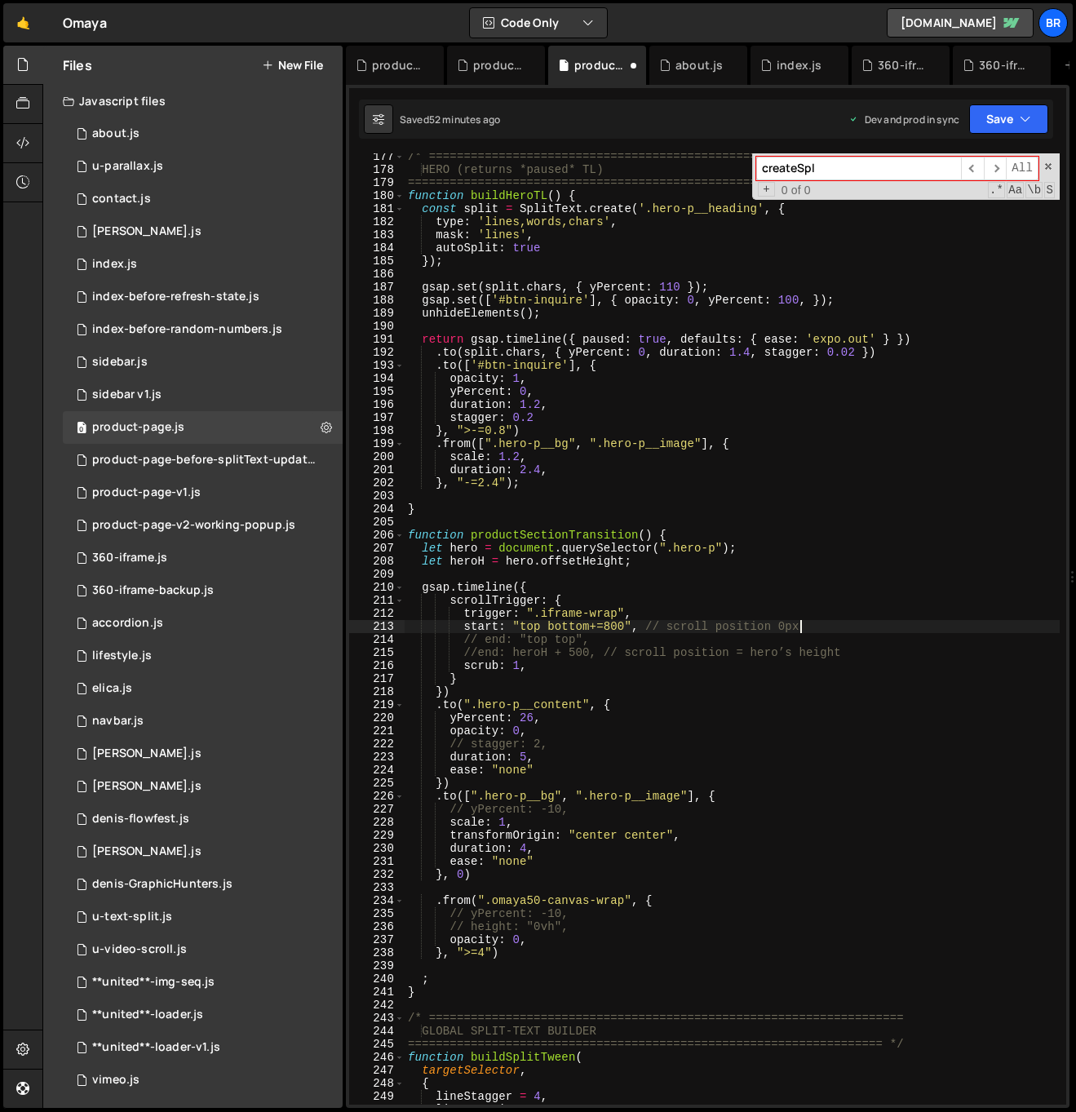
click at [816, 626] on div "/* ==================================================================== HERO (r…" at bounding box center [732, 638] width 655 height 977
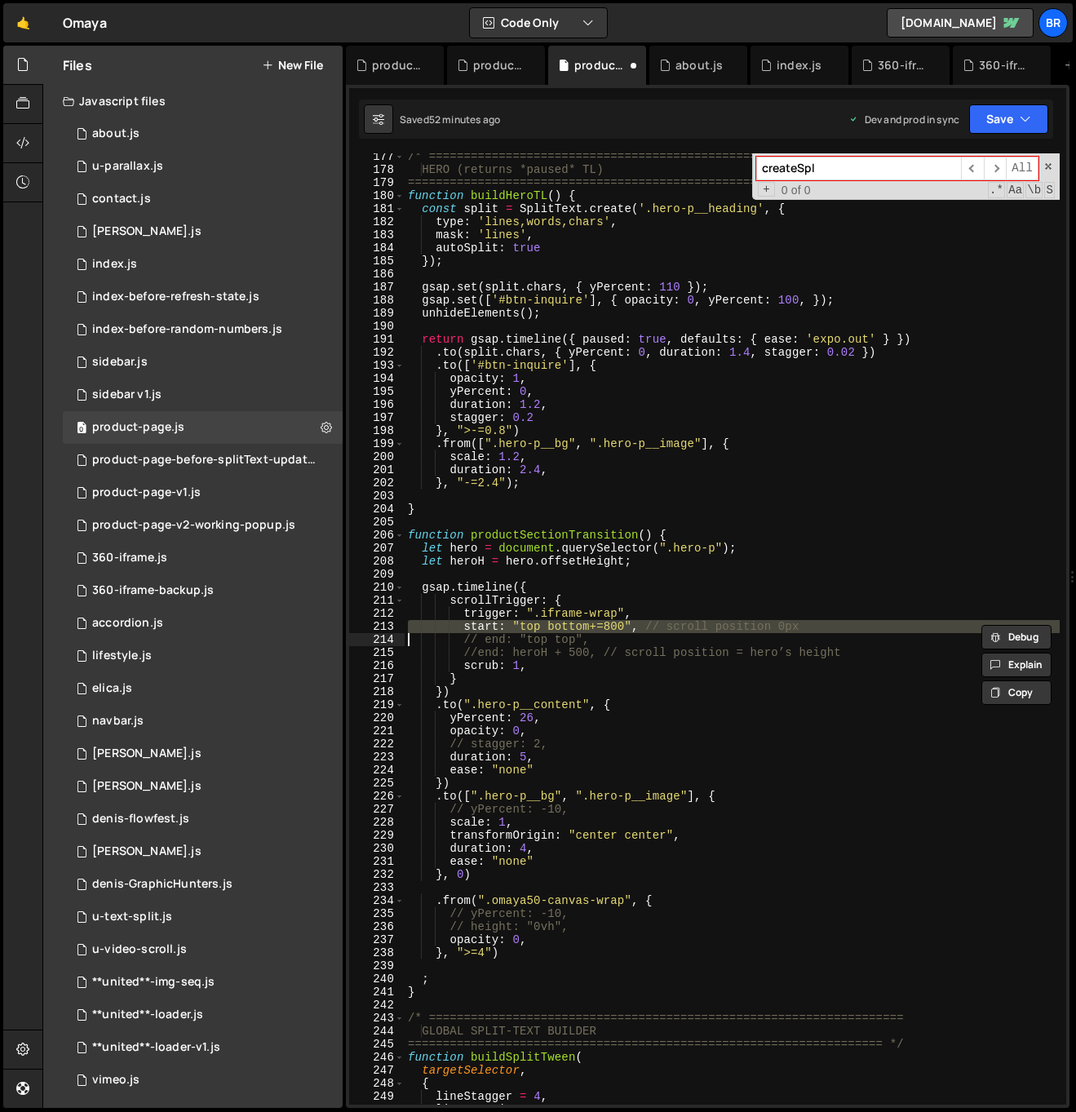
click at [816, 626] on div "/* ==================================================================== HERO (r…" at bounding box center [732, 638] width 655 height 977
click at [778, 607] on div "/* ==================================================================== HERO (r…" at bounding box center [732, 638] width 655 height 977
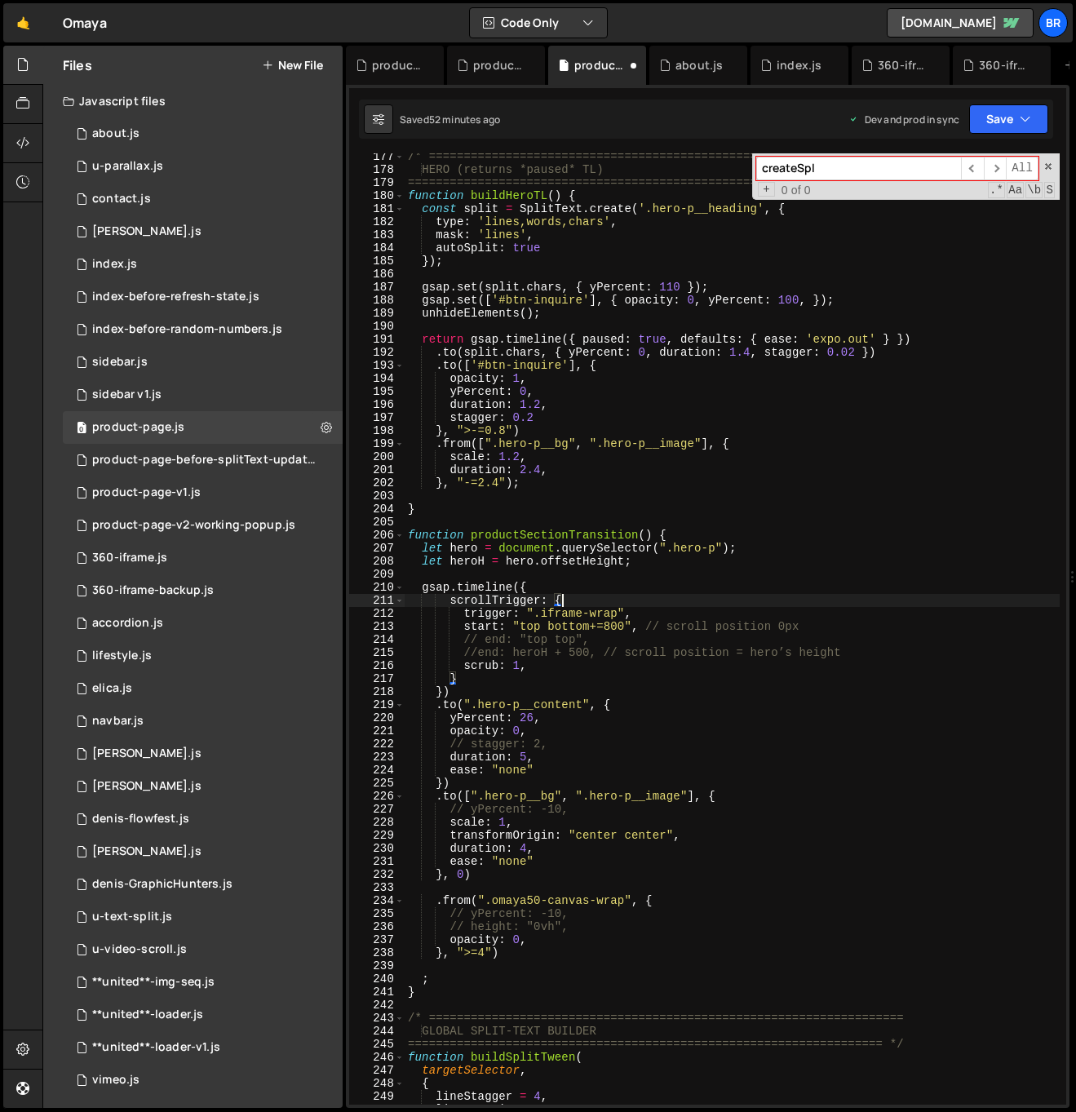
type textarea "trigger: ".iframe-wrap","
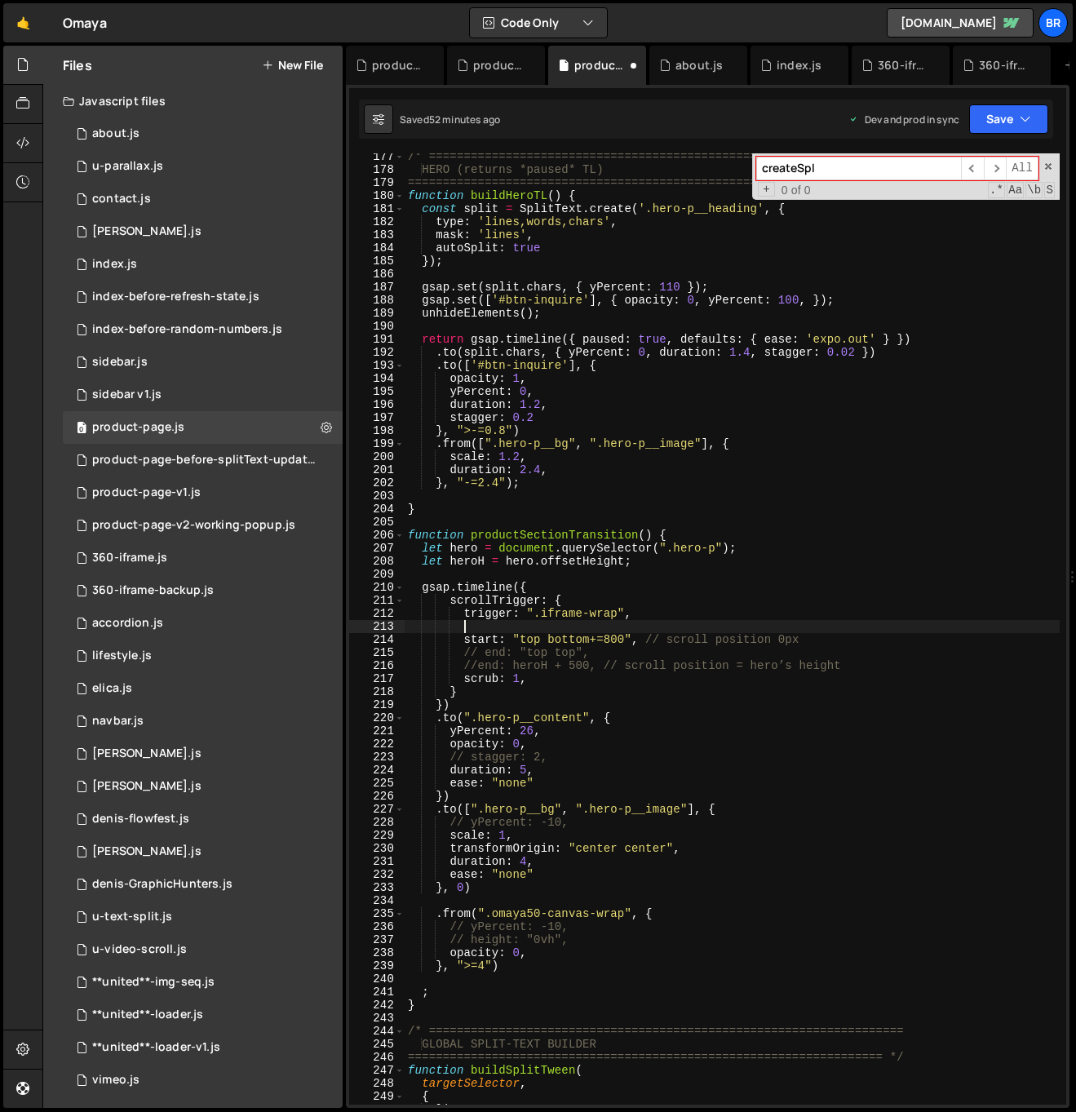
scroll to position [0, 2]
paste textarea
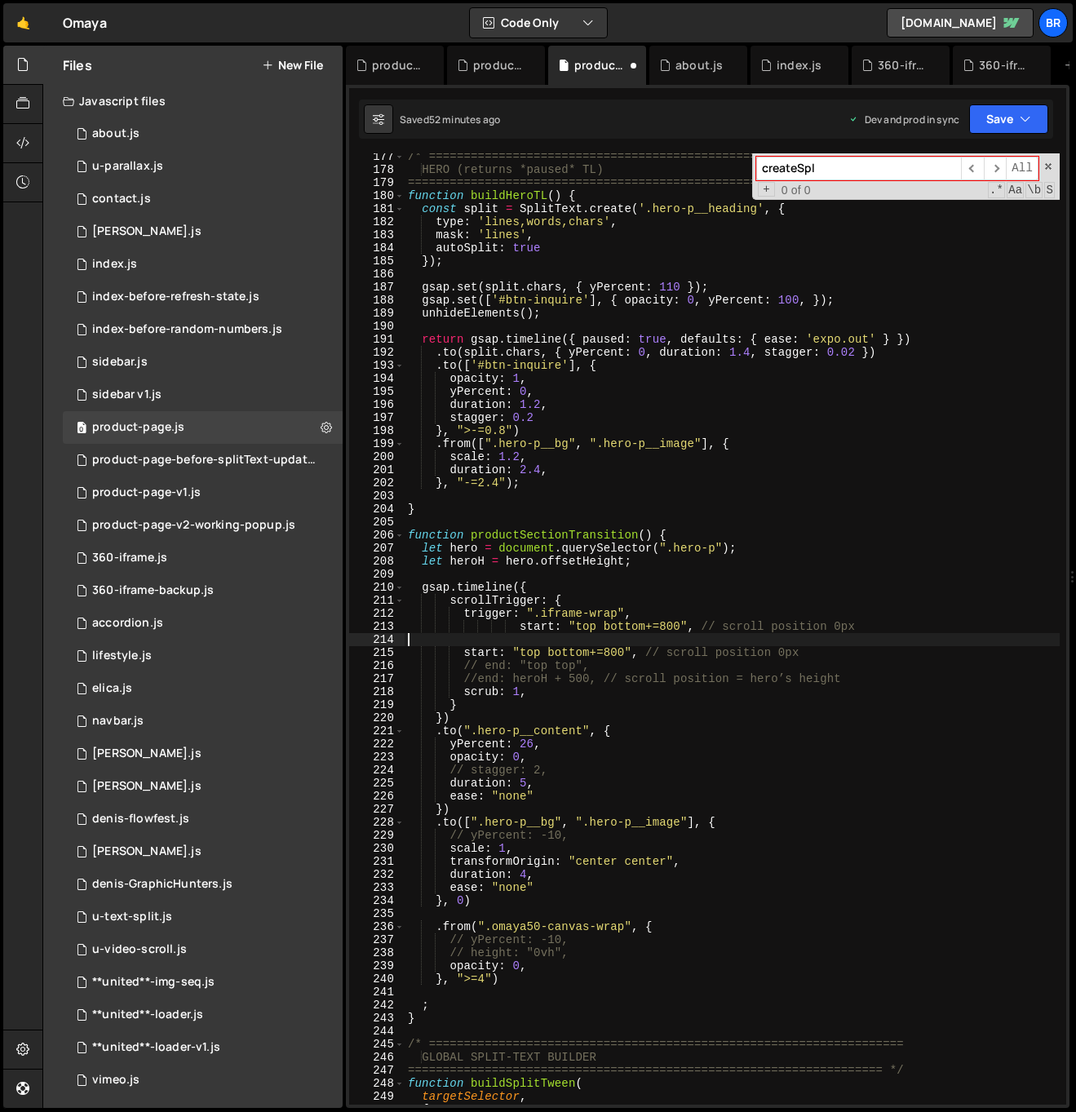
scroll to position [0, 0]
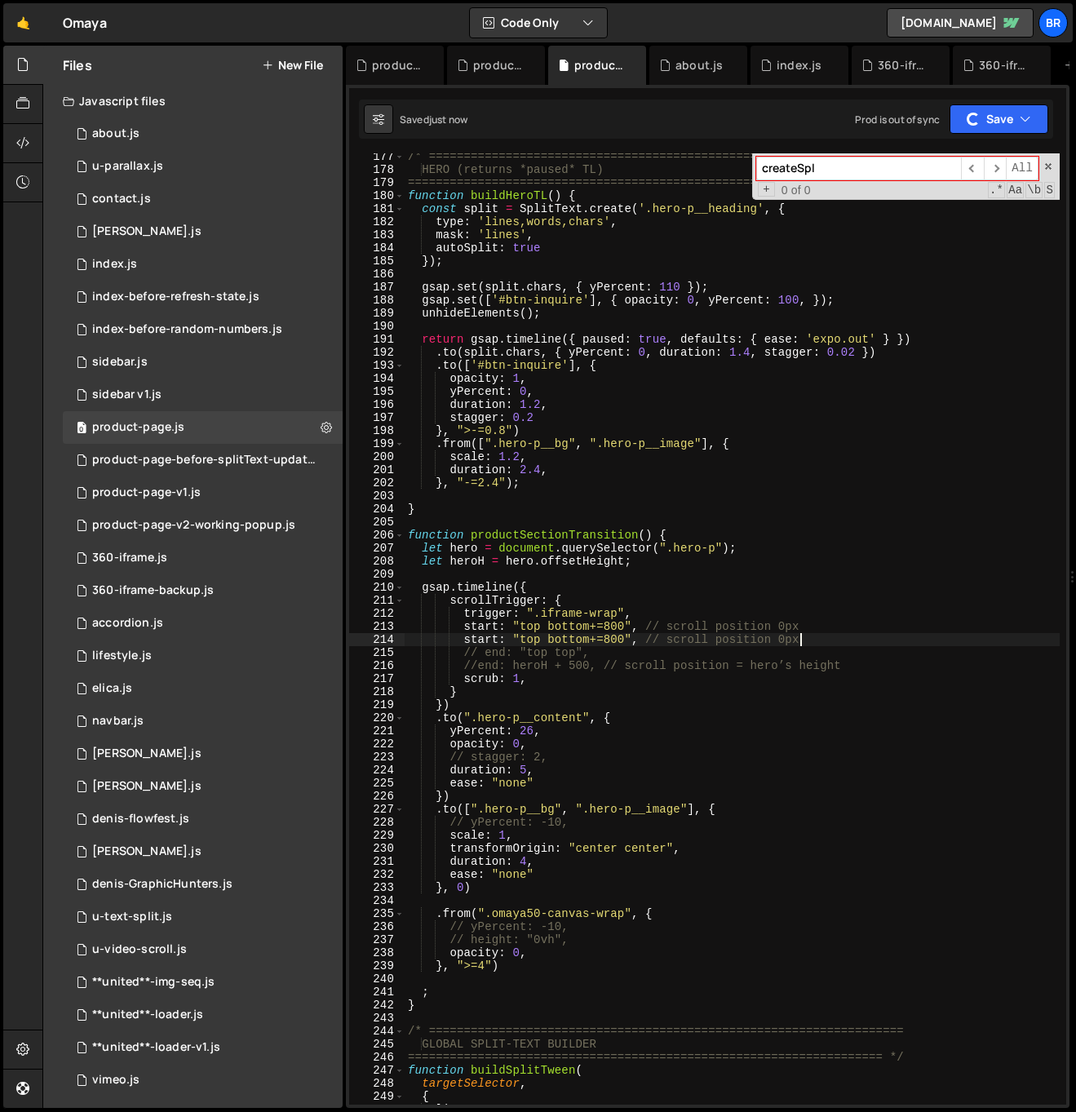
click at [808, 643] on div "/* ==================================================================== HERO (r…" at bounding box center [732, 638] width 655 height 977
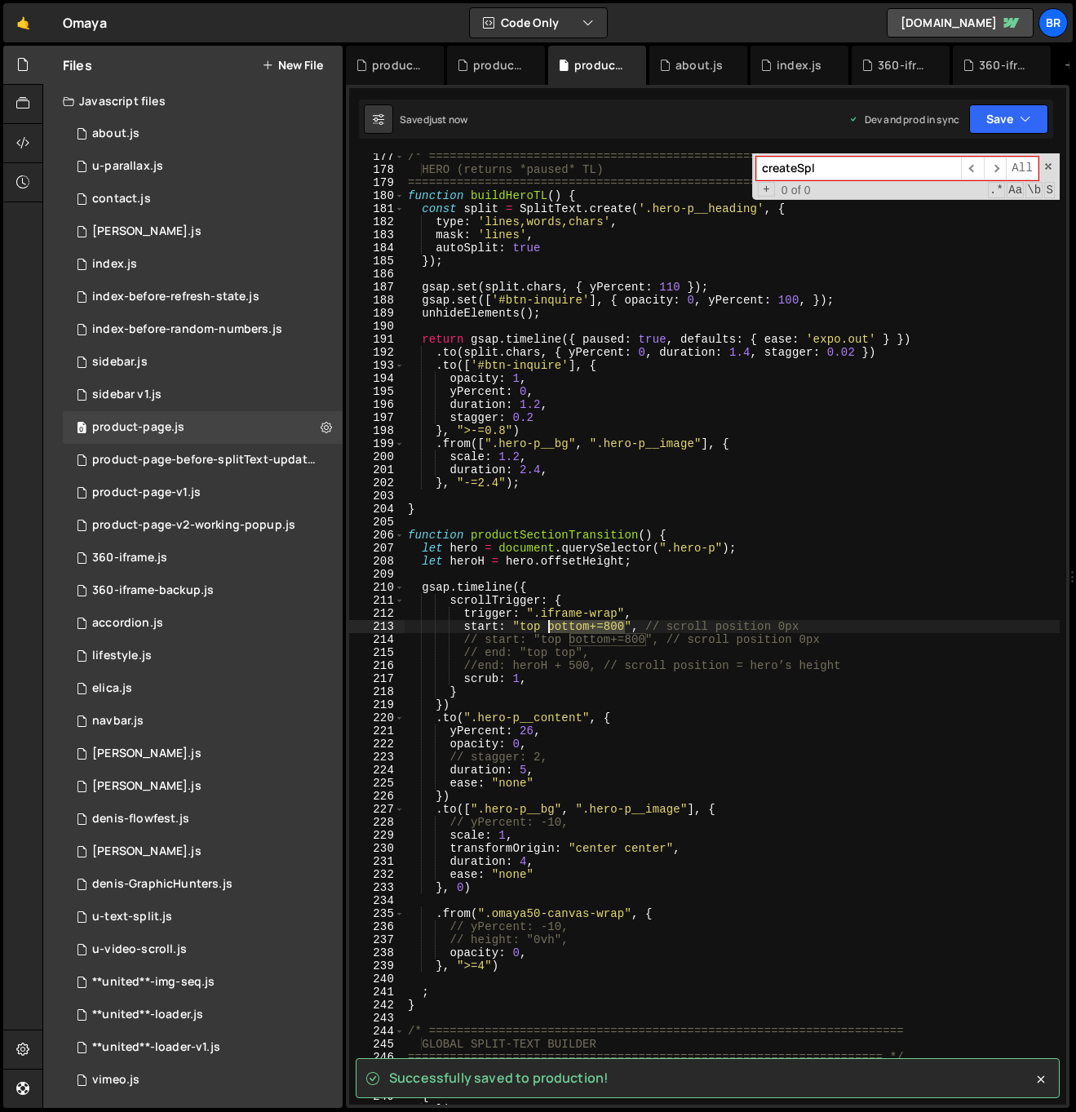
drag, startPoint x: 622, startPoint y: 627, endPoint x: 548, endPoint y: 628, distance: 73.4
click at [548, 628] on div "/* ==================================================================== HERO (r…" at bounding box center [732, 638] width 655 height 977
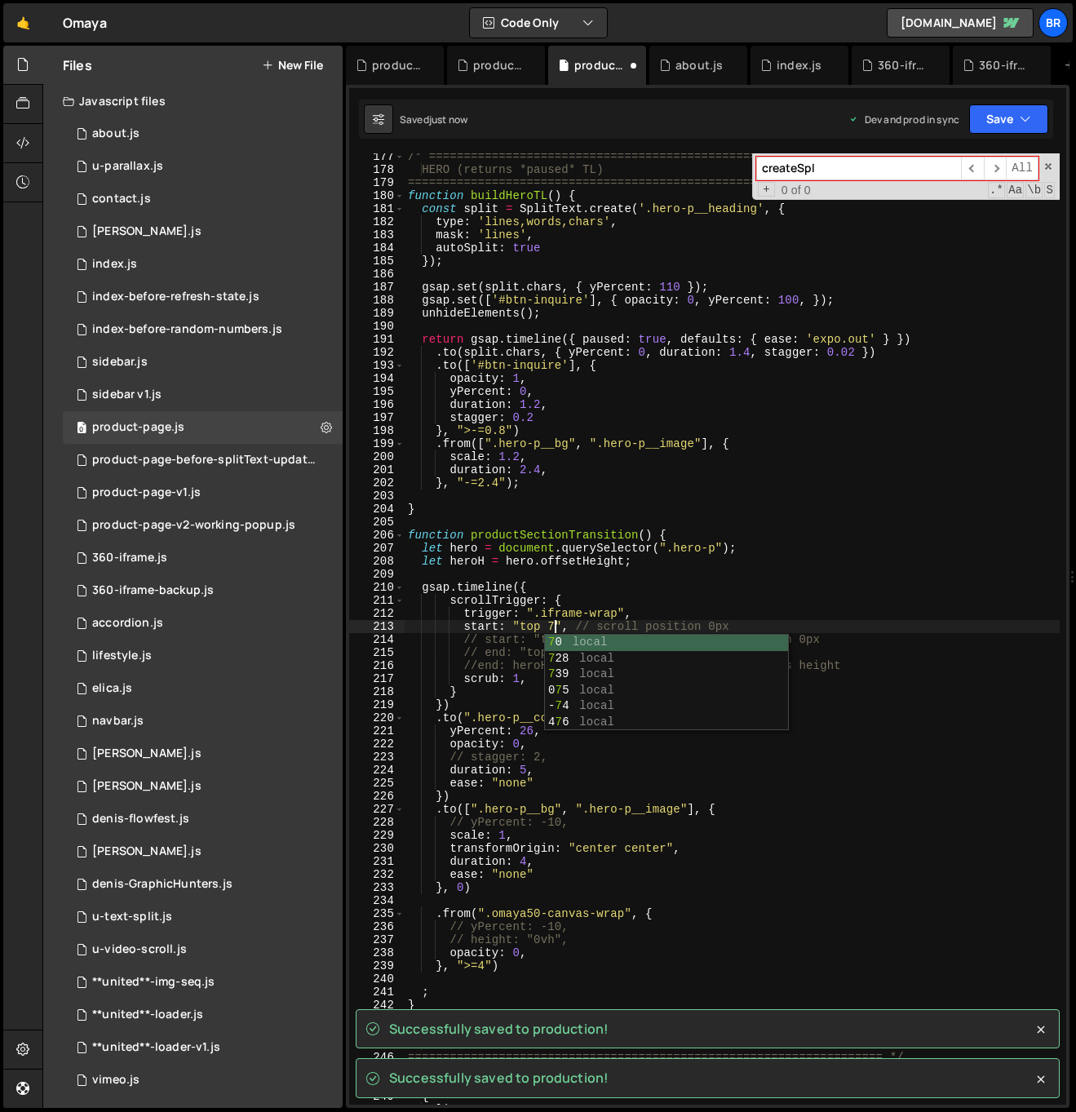
scroll to position [0, 11]
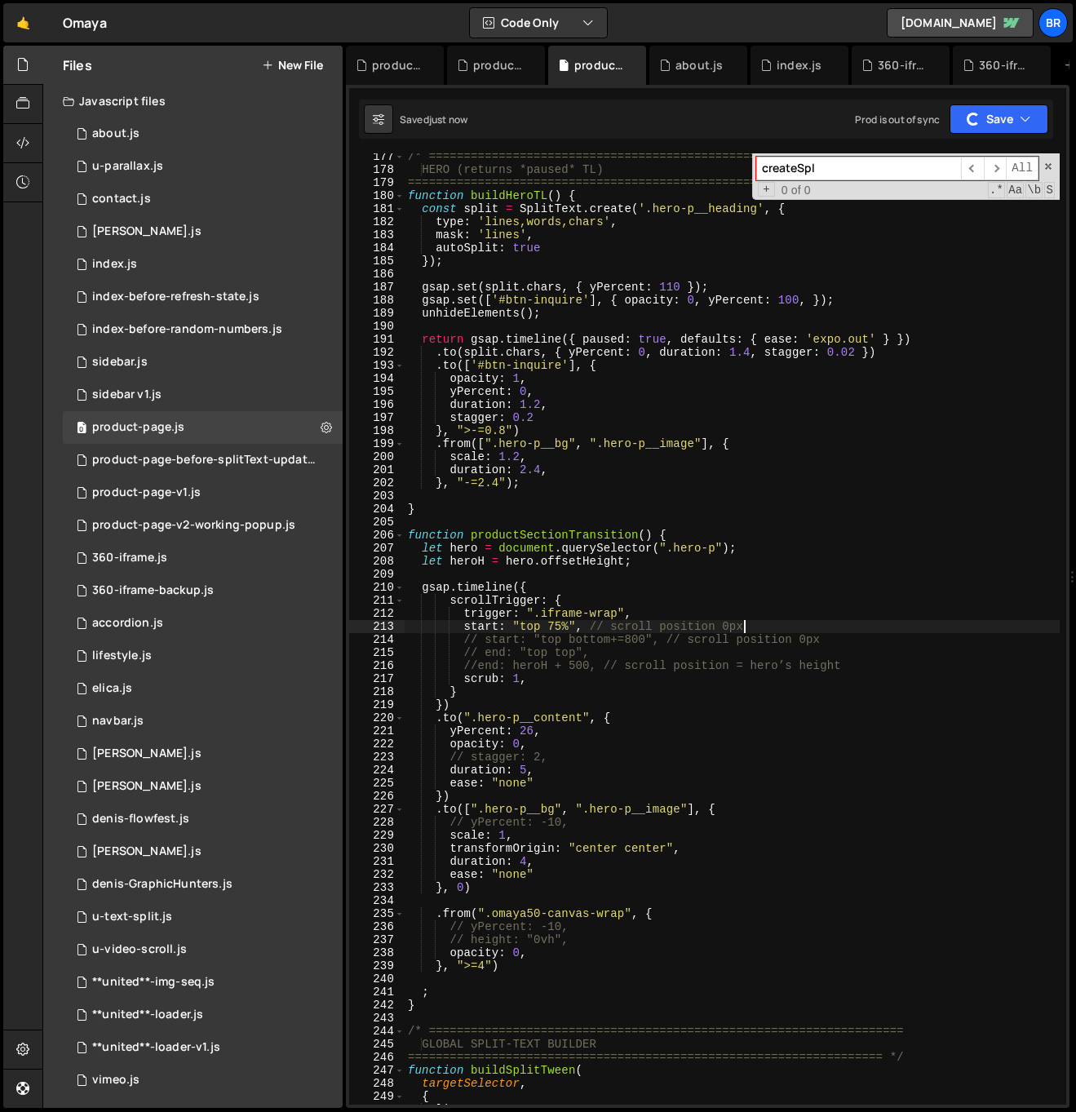
click at [820, 622] on div "/* ==================================================================== HERO (r…" at bounding box center [732, 638] width 655 height 977
click at [604, 636] on div "/* ==================================================================== HERO (r…" at bounding box center [732, 638] width 655 height 977
drag, startPoint x: 560, startPoint y: 626, endPoint x: 550, endPoint y: 627, distance: 10.6
click at [550, 627] on div "/* ==================================================================== HERO (r…" at bounding box center [732, 638] width 655 height 977
click at [582, 627] on div "/* ==================================================================== HERO (r…" at bounding box center [732, 638] width 655 height 977
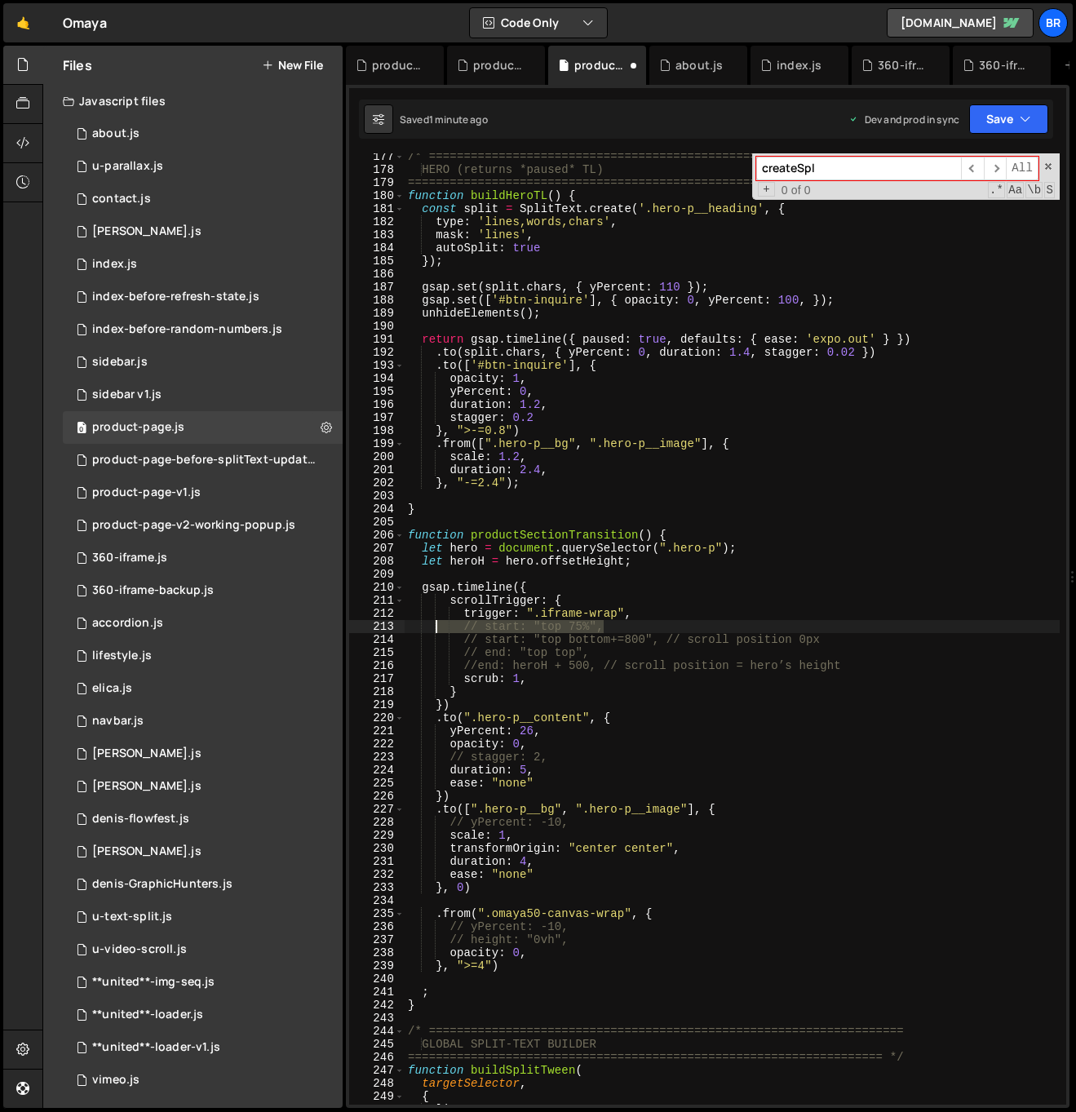
drag, startPoint x: 615, startPoint y: 624, endPoint x: 565, endPoint y: 641, distance: 52.6
click at [436, 627] on div "/* ==================================================================== HERO (r…" at bounding box center [732, 638] width 655 height 977
click at [672, 615] on div "/* ==================================================================== HERO (r…" at bounding box center [732, 638] width 655 height 977
type textarea "trigger: ".iframe-wrap","
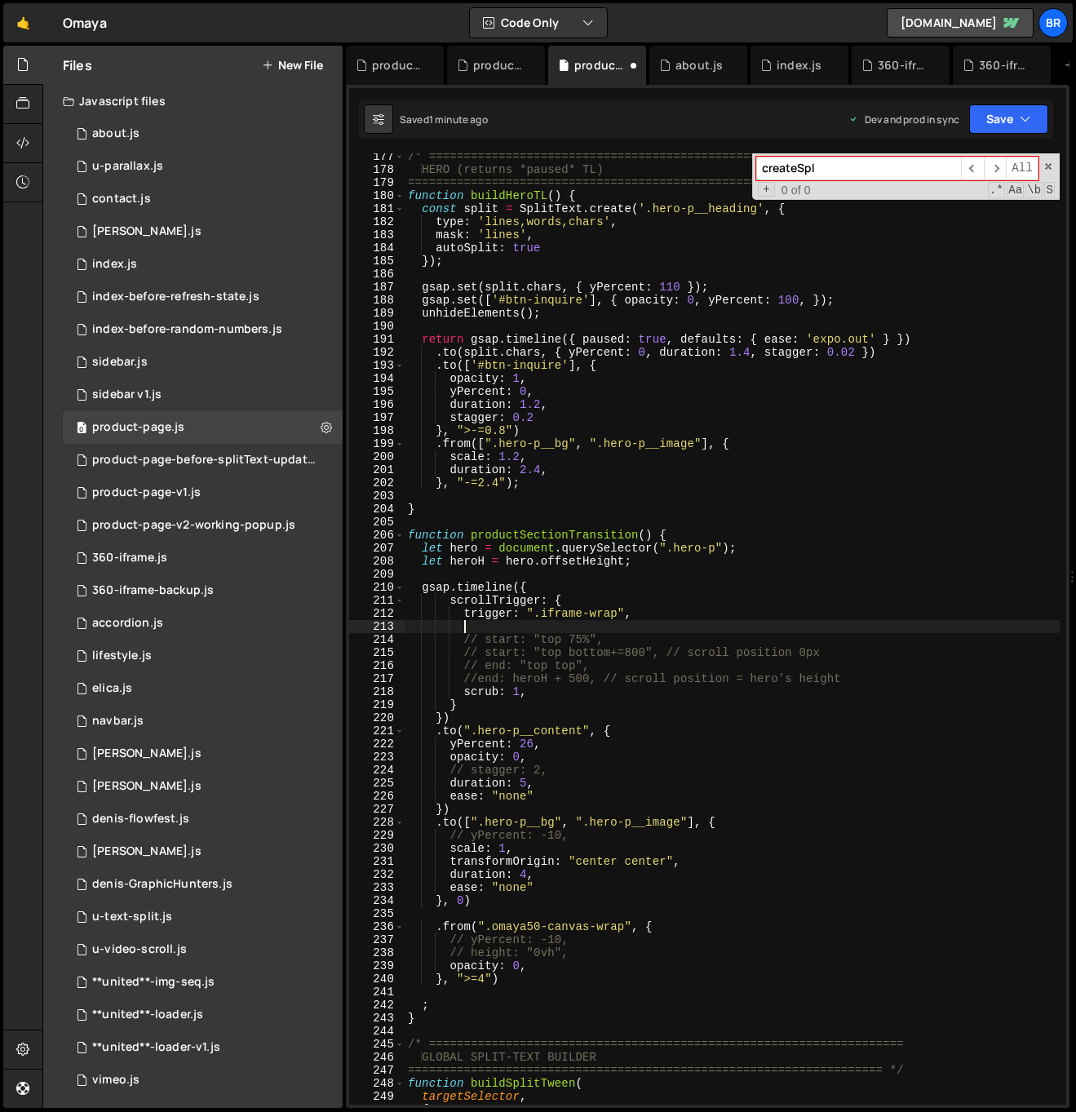
paste textarea "// start: "top 75%","
drag, startPoint x: 561, startPoint y: 622, endPoint x: 550, endPoint y: 623, distance: 11.5
click at [550, 623] on div "/* ==================================================================== HERO (r…" at bounding box center [732, 638] width 655 height 977
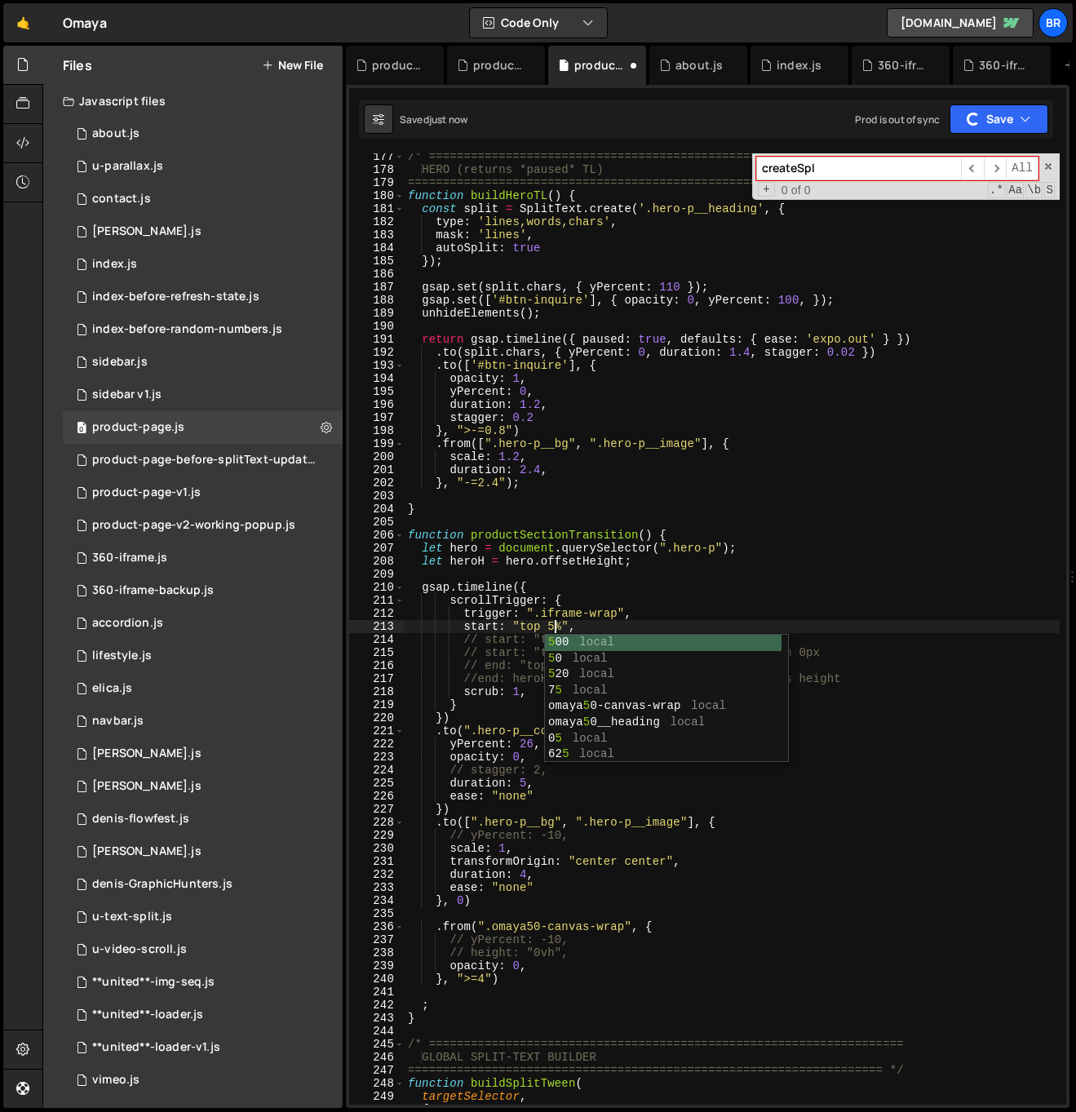
type textarea "start: "top 50%","
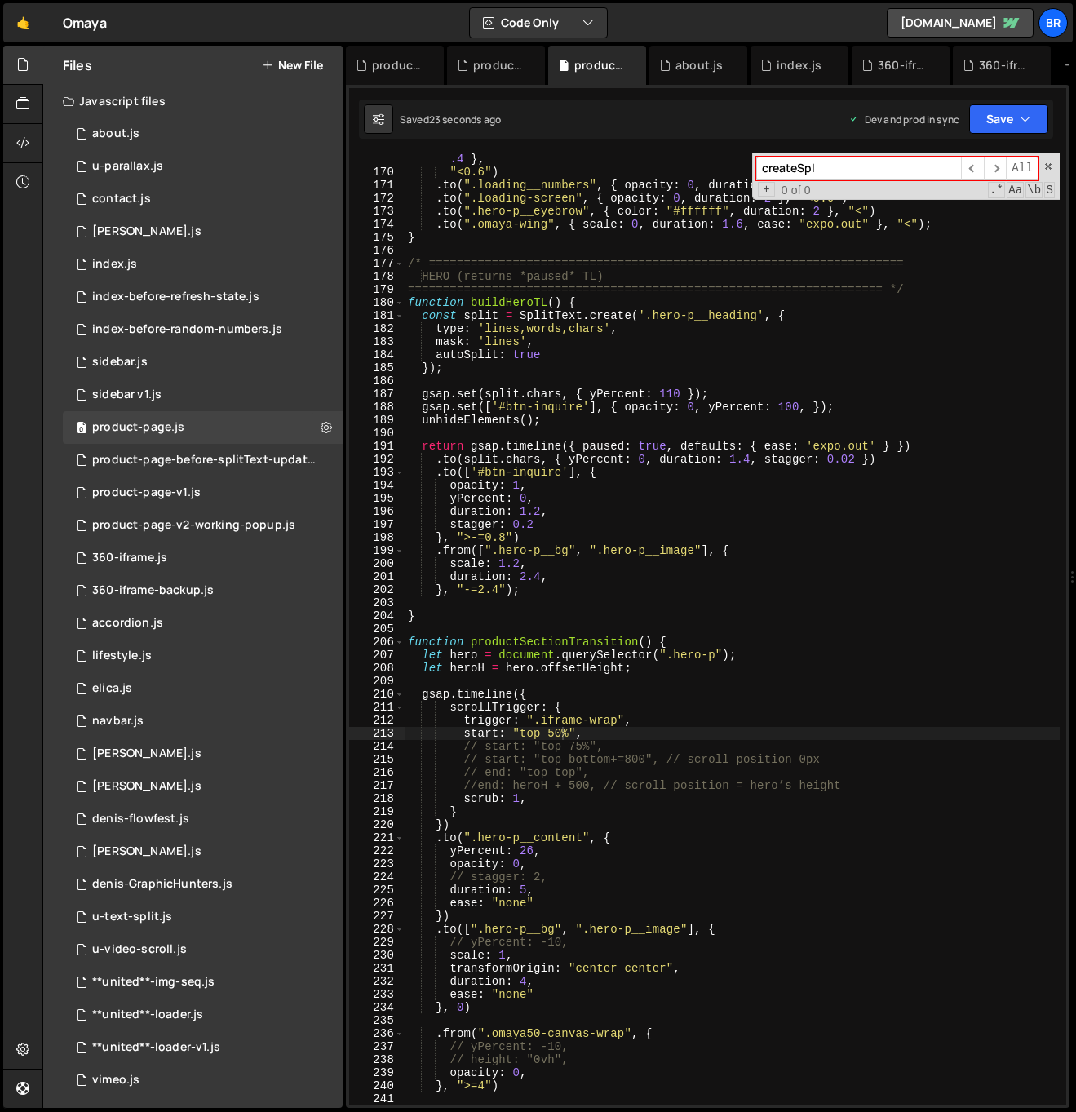
scroll to position [2095, 0]
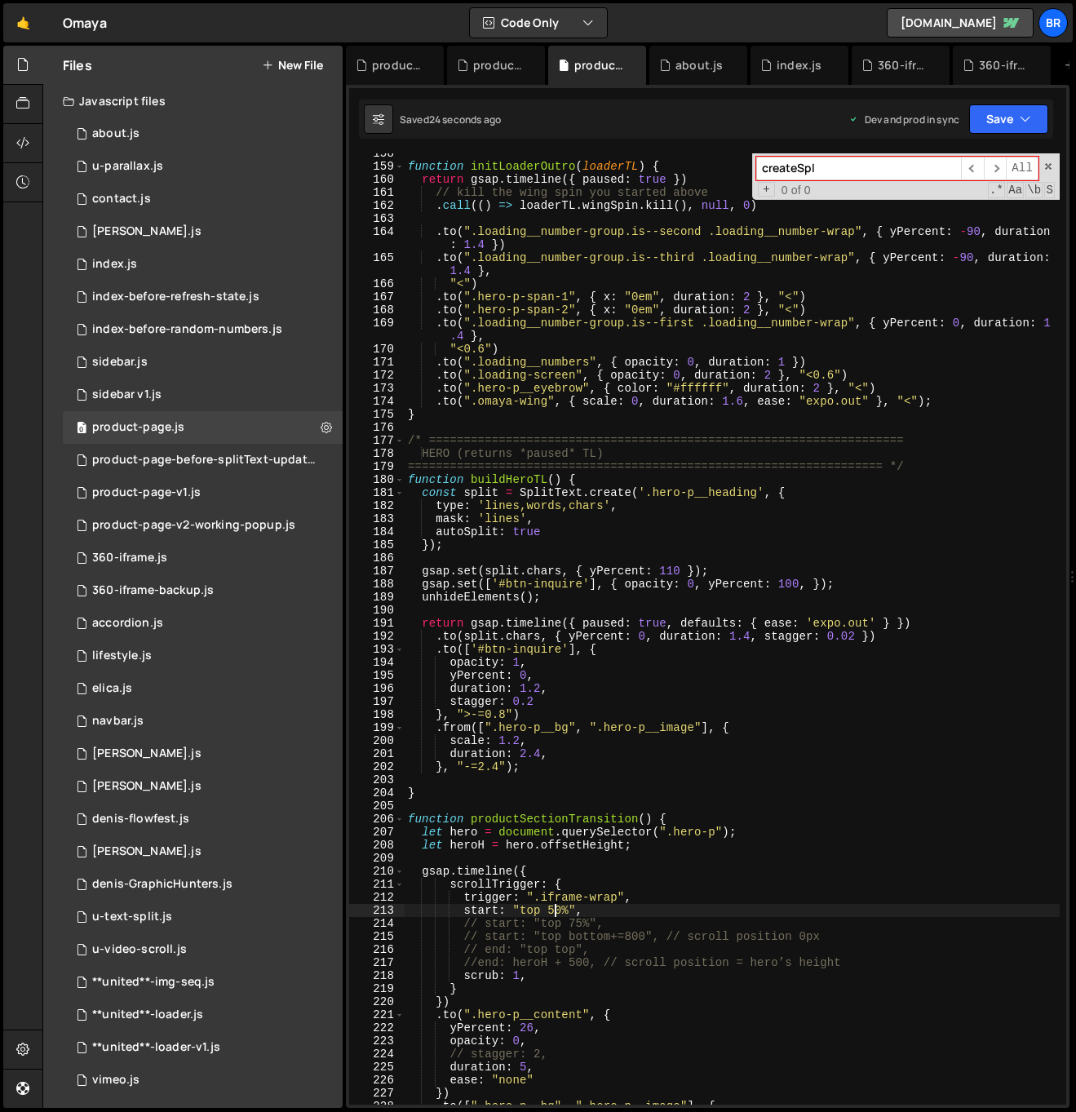
click at [547, 910] on div "function initLoaderOutro ( loaderTL ) { return gsap . timeline ({ paused : true…" at bounding box center [732, 635] width 655 height 977
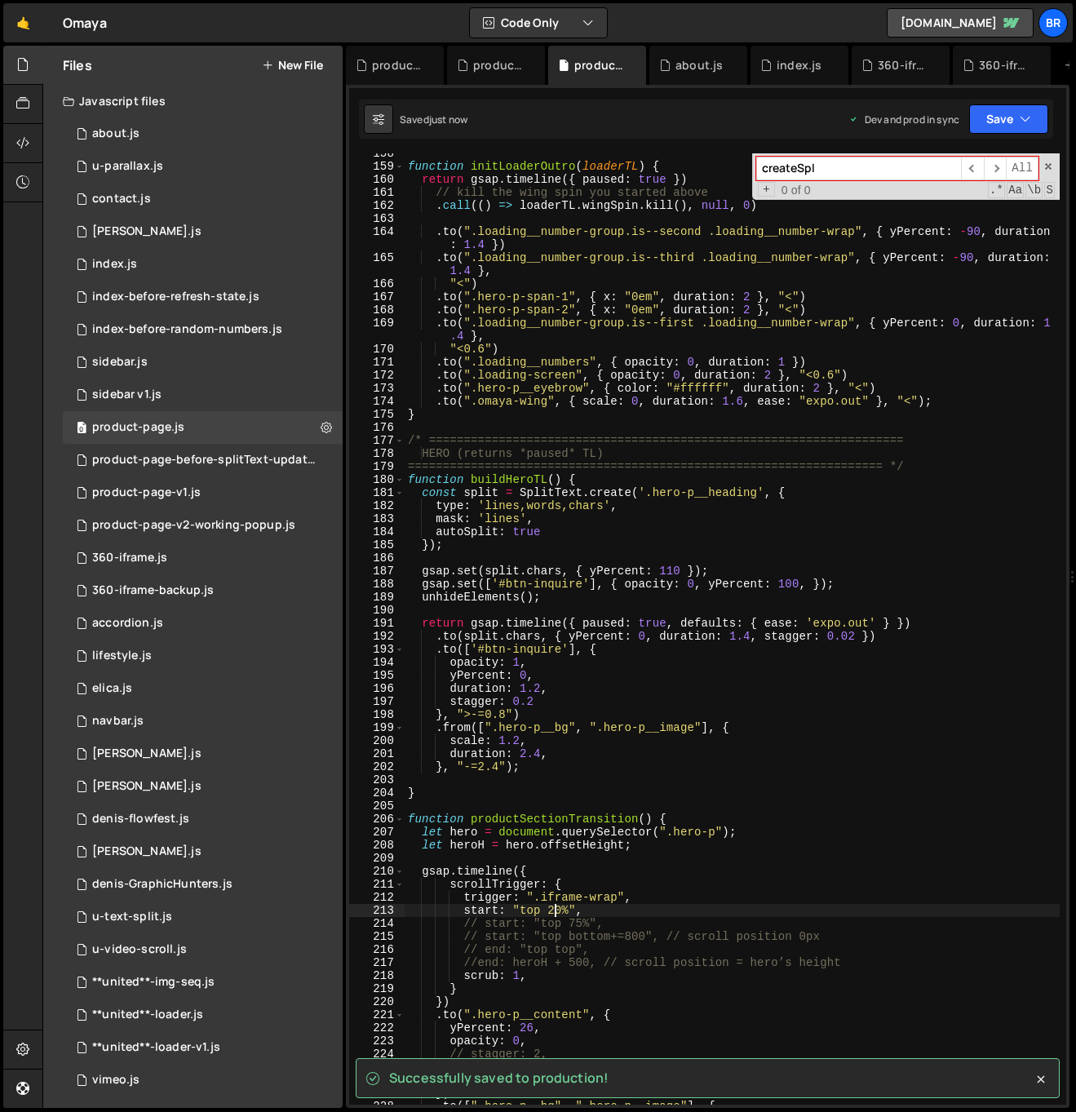
click at [583, 915] on div "function initLoaderOutro ( loaderTL ) { return gsap . timeline ({ paused : true…" at bounding box center [732, 635] width 655 height 977
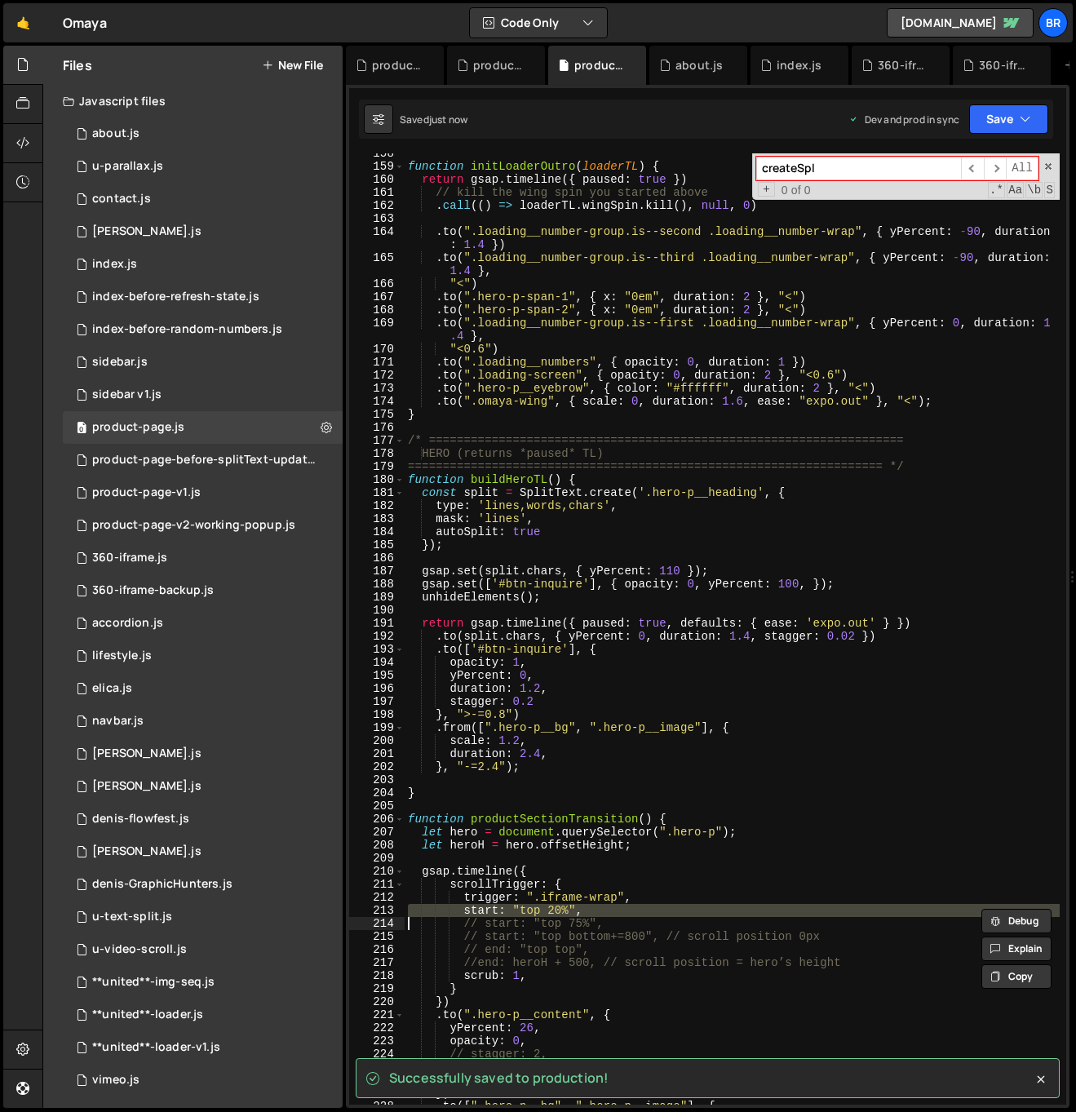
click at [605, 911] on div "function initLoaderOutro ( loaderTL ) { return gsap . timeline ({ paused : true…" at bounding box center [732, 628] width 655 height 951
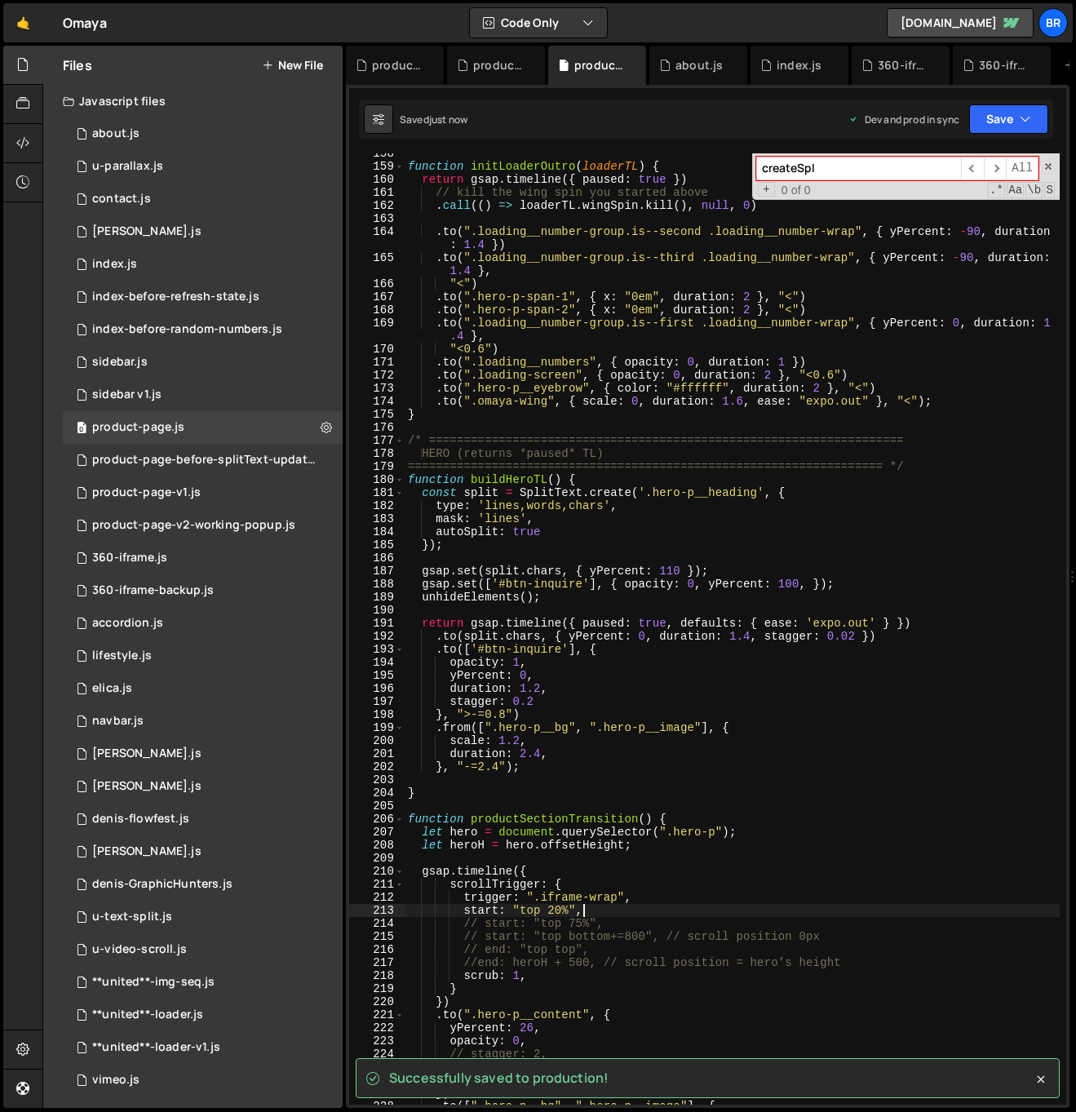
click at [605, 911] on div "function initLoaderOutro ( loaderTL ) { return gsap . timeline ({ paused : true…" at bounding box center [732, 635] width 655 height 977
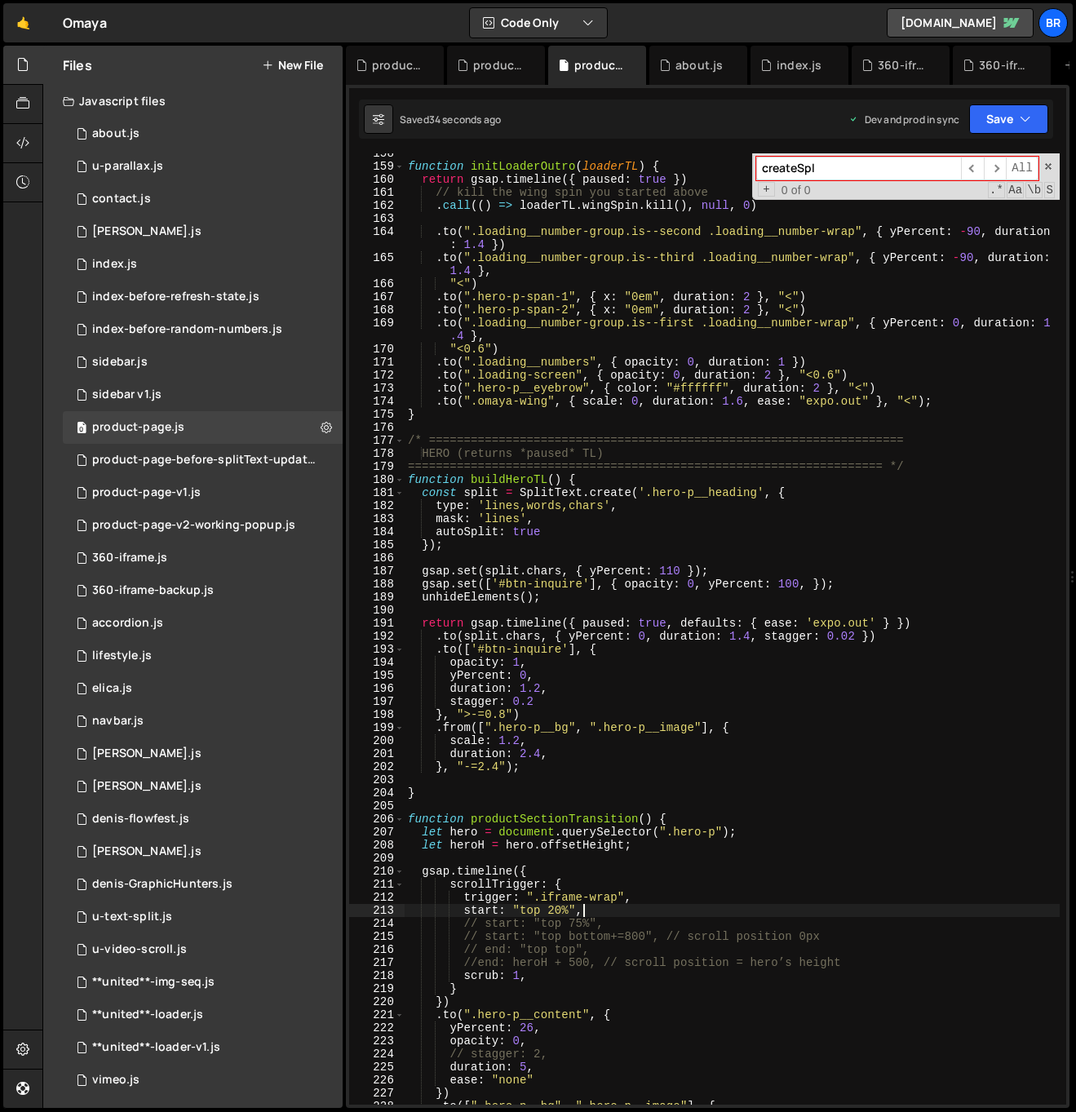
click at [558, 909] on div "function initLoaderOutro ( loaderTL ) { return gsap . timeline ({ paused : true…" at bounding box center [732, 635] width 655 height 977
click at [555, 910] on div "function initLoaderOutro ( loaderTL ) { return gsap . timeline ({ paused : true…" at bounding box center [732, 628] width 655 height 951
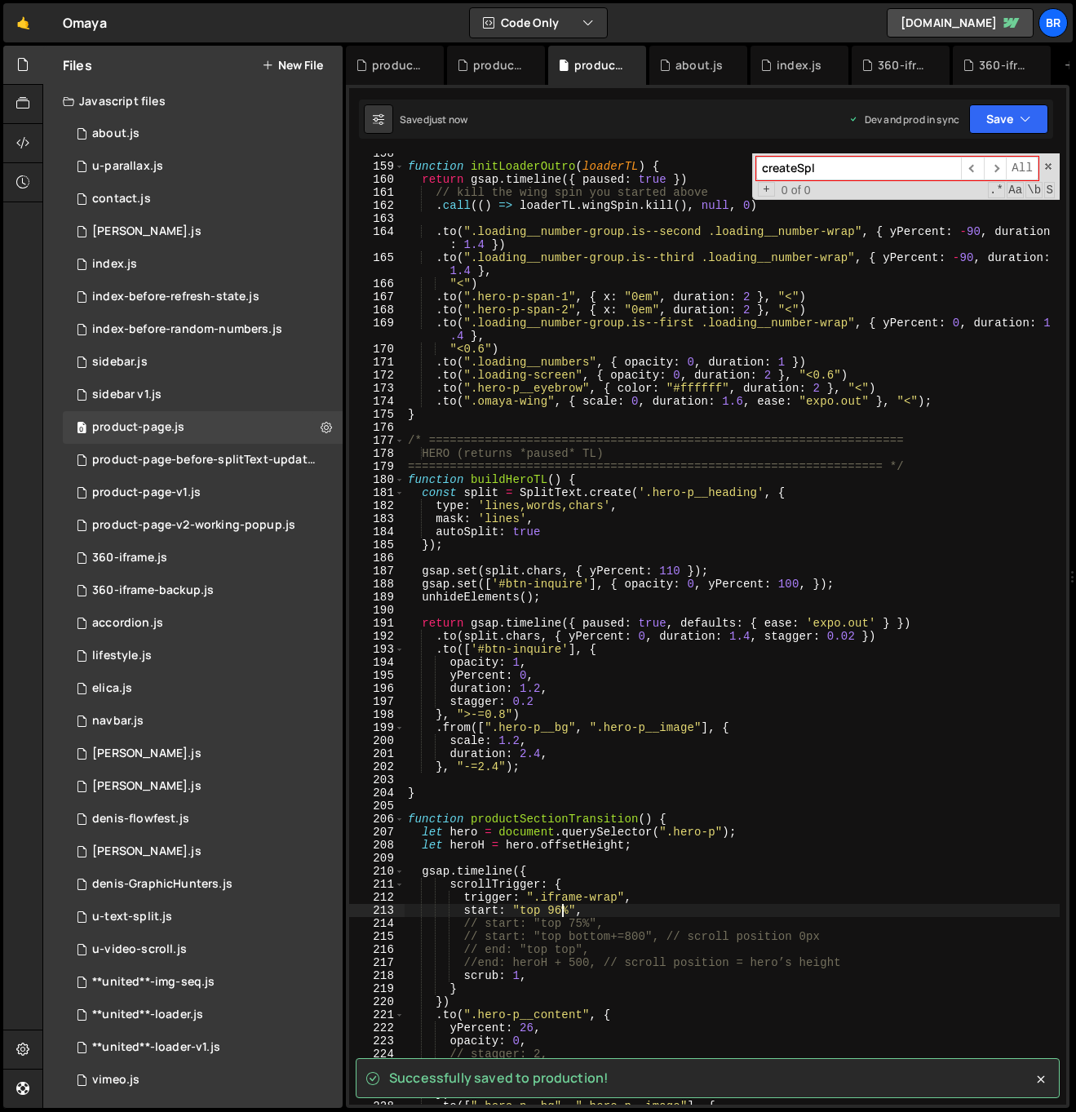
click at [587, 908] on div "function initLoaderOutro ( loaderTL ) { return gsap . timeline ({ paused : true…" at bounding box center [732, 635] width 655 height 977
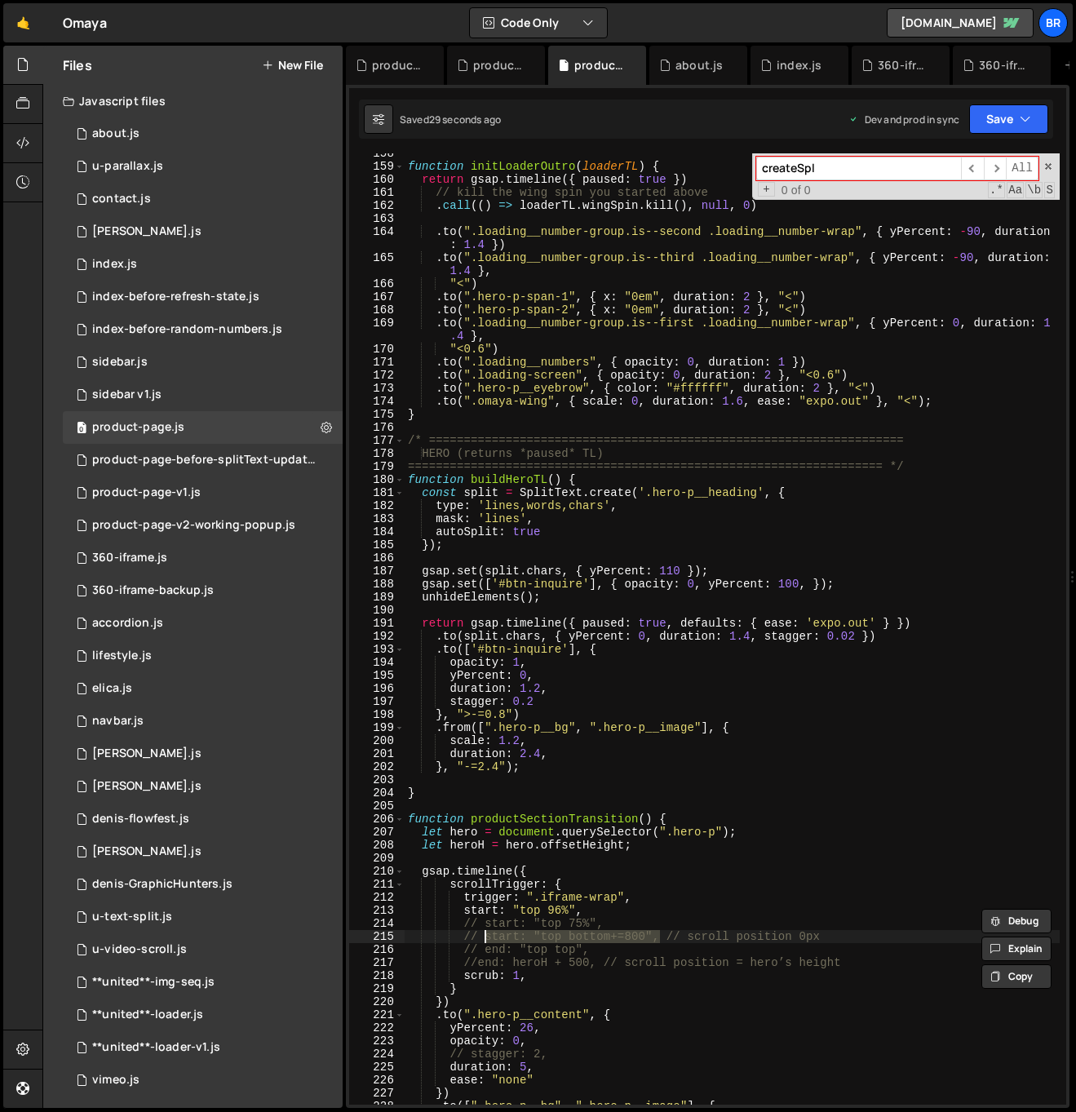
drag, startPoint x: 658, startPoint y: 935, endPoint x: 485, endPoint y: 941, distance: 173.1
click at [485, 941] on div "function initLoaderOutro ( loaderTL ) { return gsap . timeline ({ paused : true…" at bounding box center [732, 635] width 655 height 977
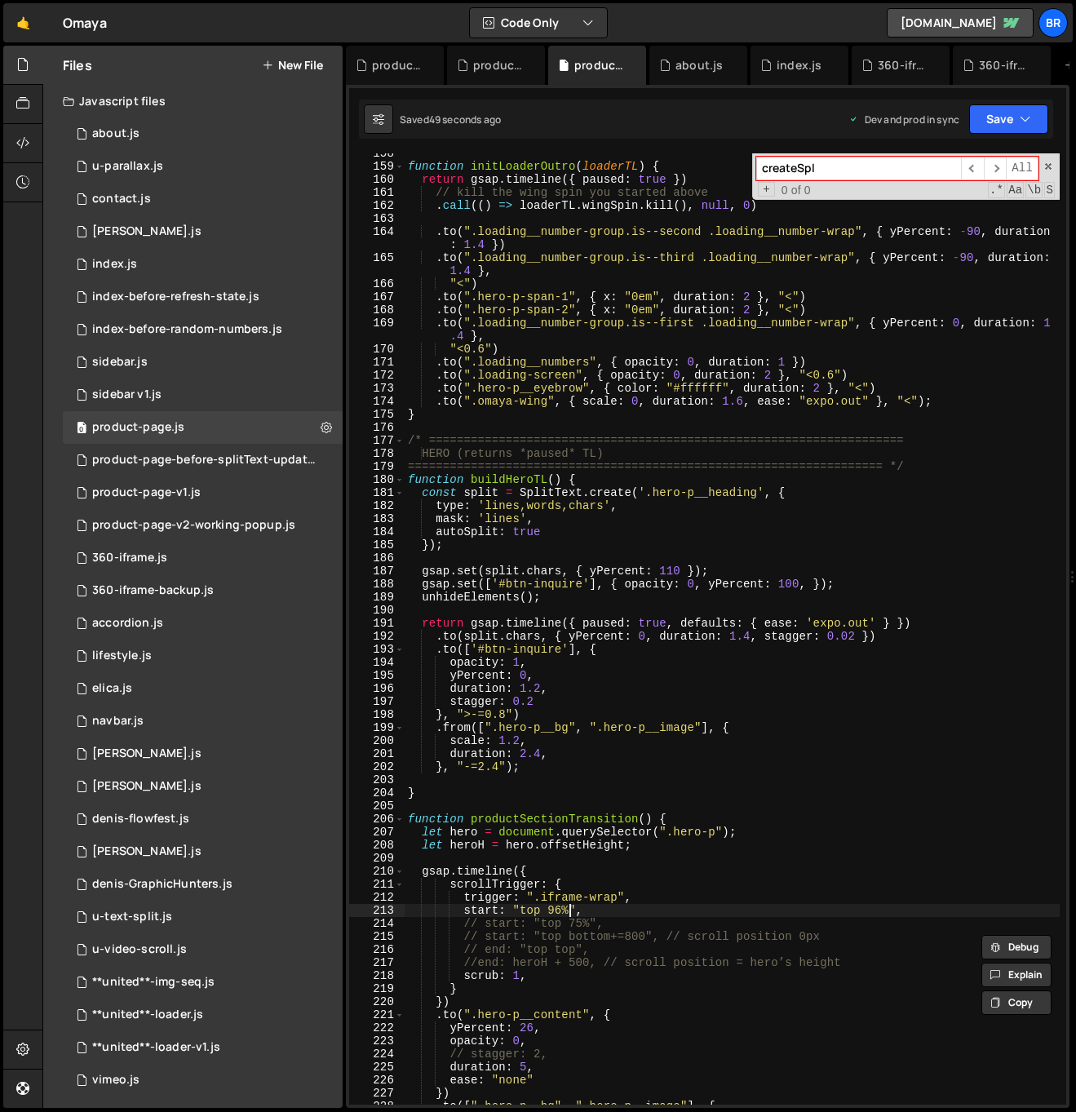
click at [568, 908] on div "function initLoaderOutro ( loaderTL ) { return gsap . timeline ({ paused : true…" at bounding box center [732, 635] width 655 height 977
drag, startPoint x: 584, startPoint y: 911, endPoint x: 461, endPoint y: 914, distance: 123.2
click at [461, 914] on div "function initLoaderOutro ( loaderTL ) { return gsap . timeline ({ paused : true…" at bounding box center [732, 635] width 655 height 977
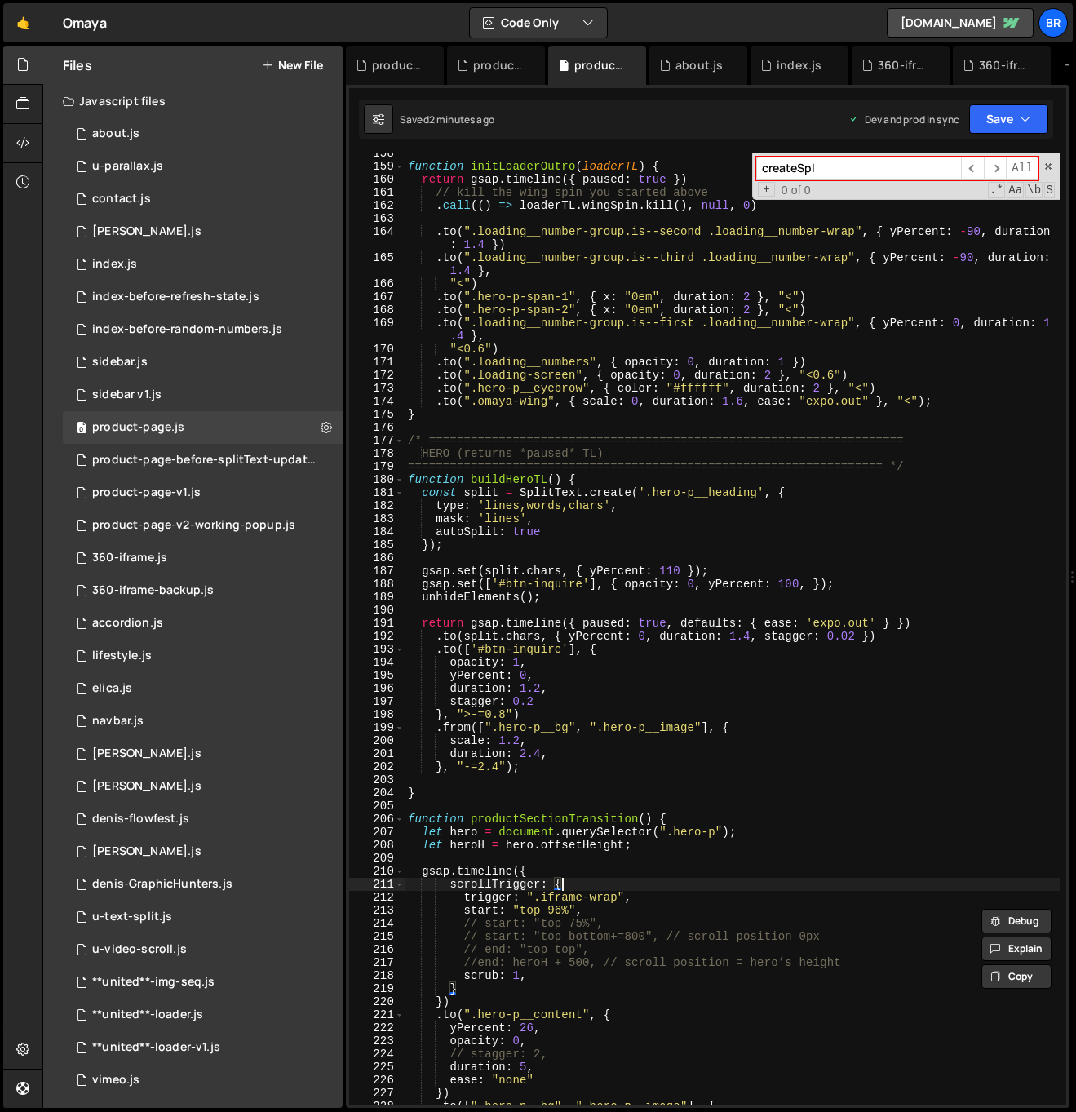
click at [680, 883] on div "function initLoaderOutro ( loaderTL ) { return gsap . timeline ({ paused : true…" at bounding box center [732, 635] width 655 height 977
click at [650, 852] on div "function initLoaderOutro ( loaderTL ) { return gsap . timeline ({ paused : true…" at bounding box center [732, 635] width 655 height 977
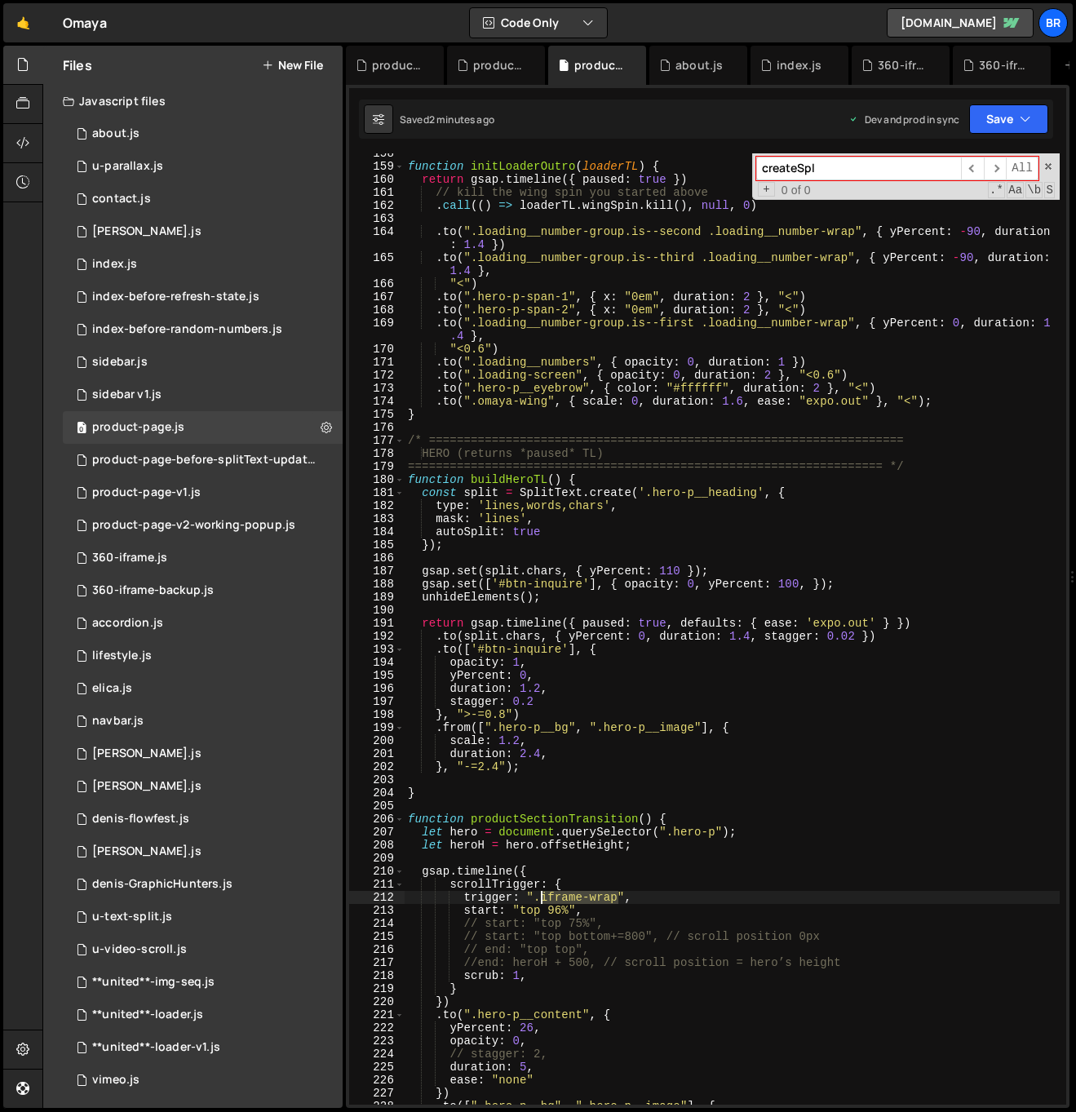
drag, startPoint x: 617, startPoint y: 899, endPoint x: 626, endPoint y: 894, distance: 10.2
click at [544, 893] on div "function initLoaderOutro ( loaderTL ) { return gsap . timeline ({ paused : true…" at bounding box center [732, 635] width 655 height 977
click at [670, 897] on div "function initLoaderOutro ( loaderTL ) { return gsap . timeline ({ paused : true…" at bounding box center [732, 635] width 655 height 977
click at [658, 890] on div "function initLoaderOutro ( loaderTL ) { return gsap . timeline ({ paused : true…" at bounding box center [732, 635] width 655 height 977
type textarea "scrollTrigger: {"
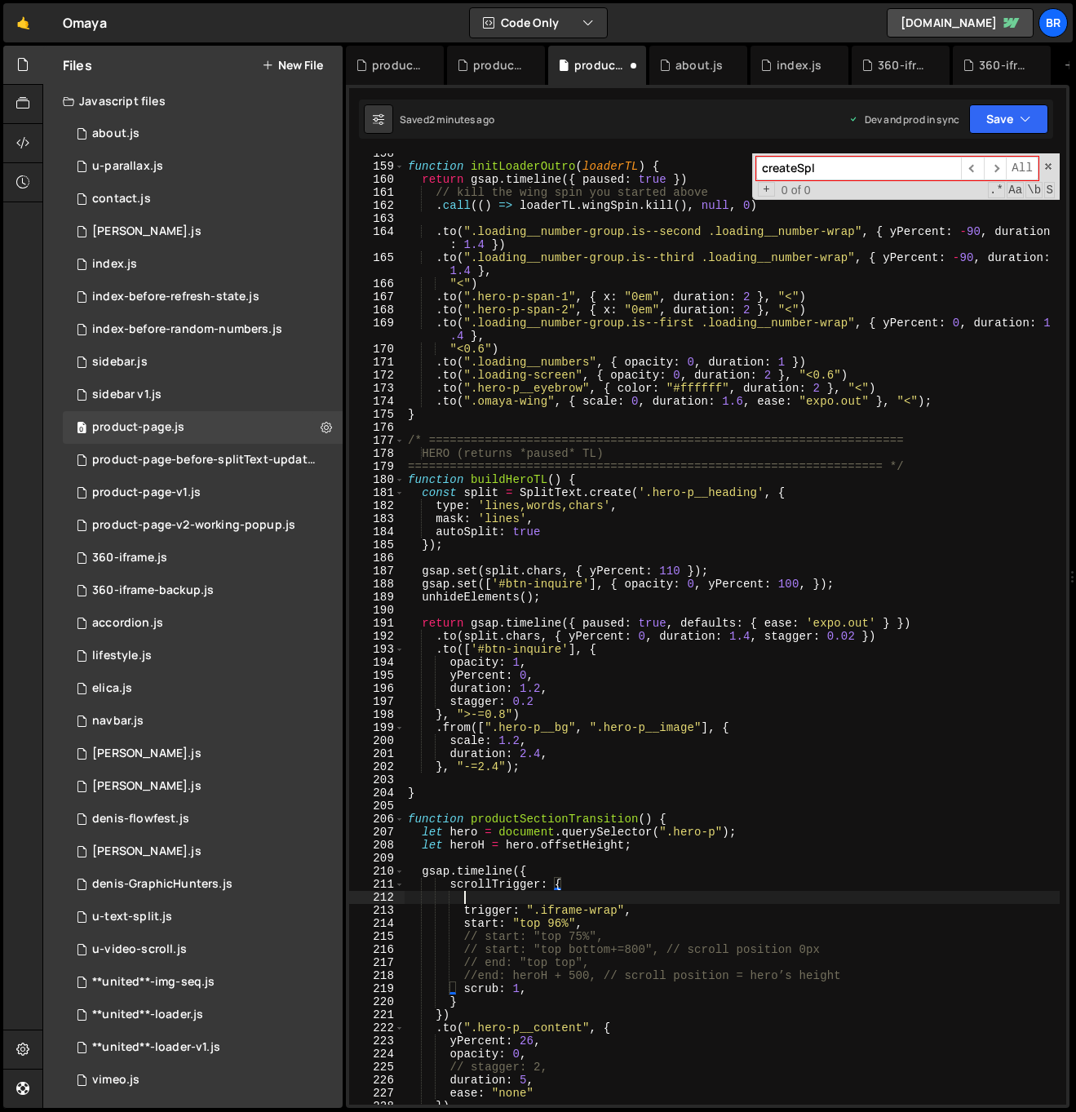
scroll to position [0, 3]
paste textarea "hero-p"
drag, startPoint x: 654, startPoint y: 909, endPoint x: 458, endPoint y: 907, distance: 196.6
click at [458, 907] on div "function initLoaderOutro ( loaderTL ) { return gsap . timeline ({ paused : true…" at bounding box center [732, 635] width 655 height 977
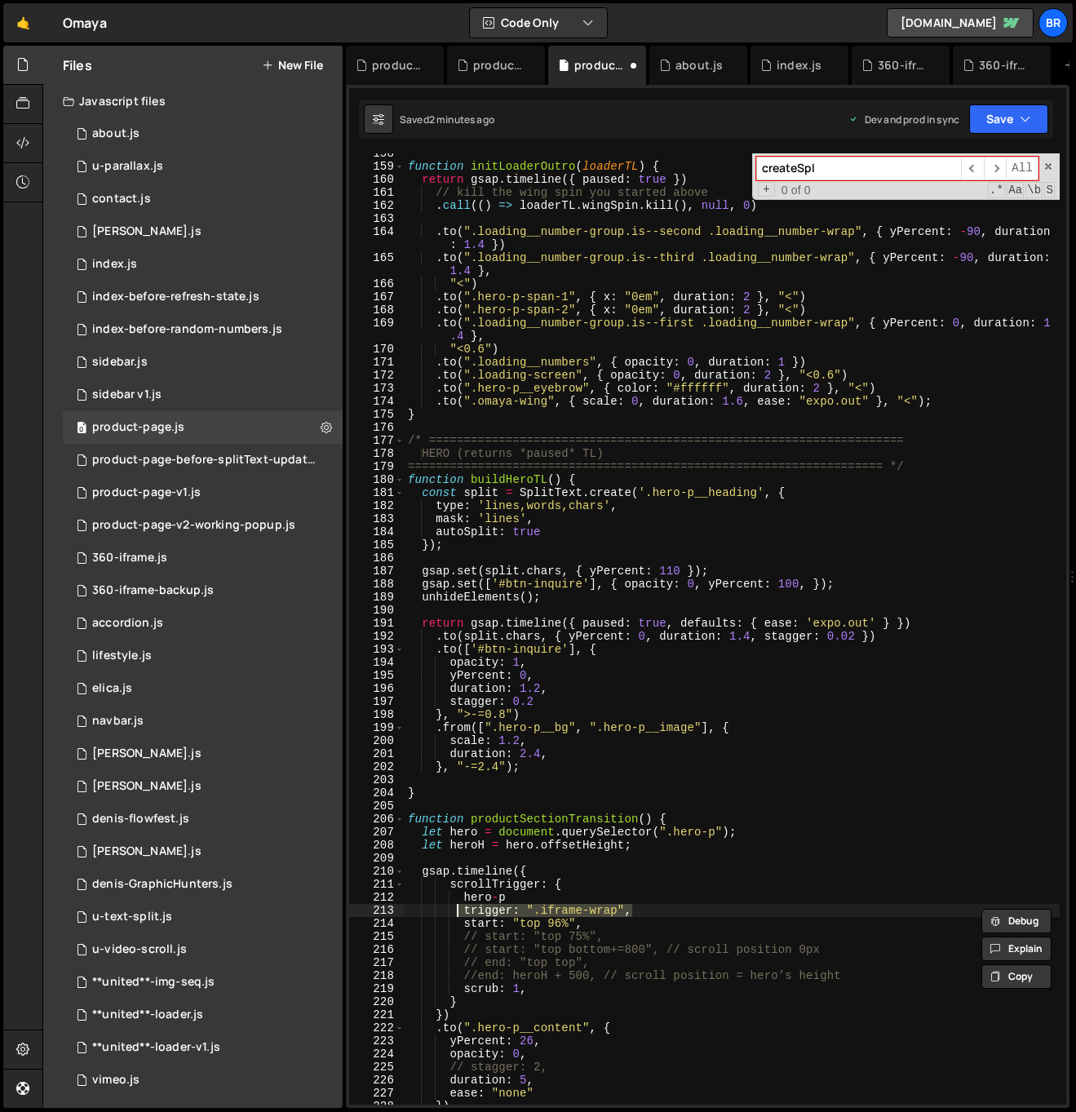
click at [702, 910] on div "function initLoaderOutro ( loaderTL ) { return gsap . timeline ({ paused : true…" at bounding box center [732, 628] width 655 height 951
type textarea "hero-p"
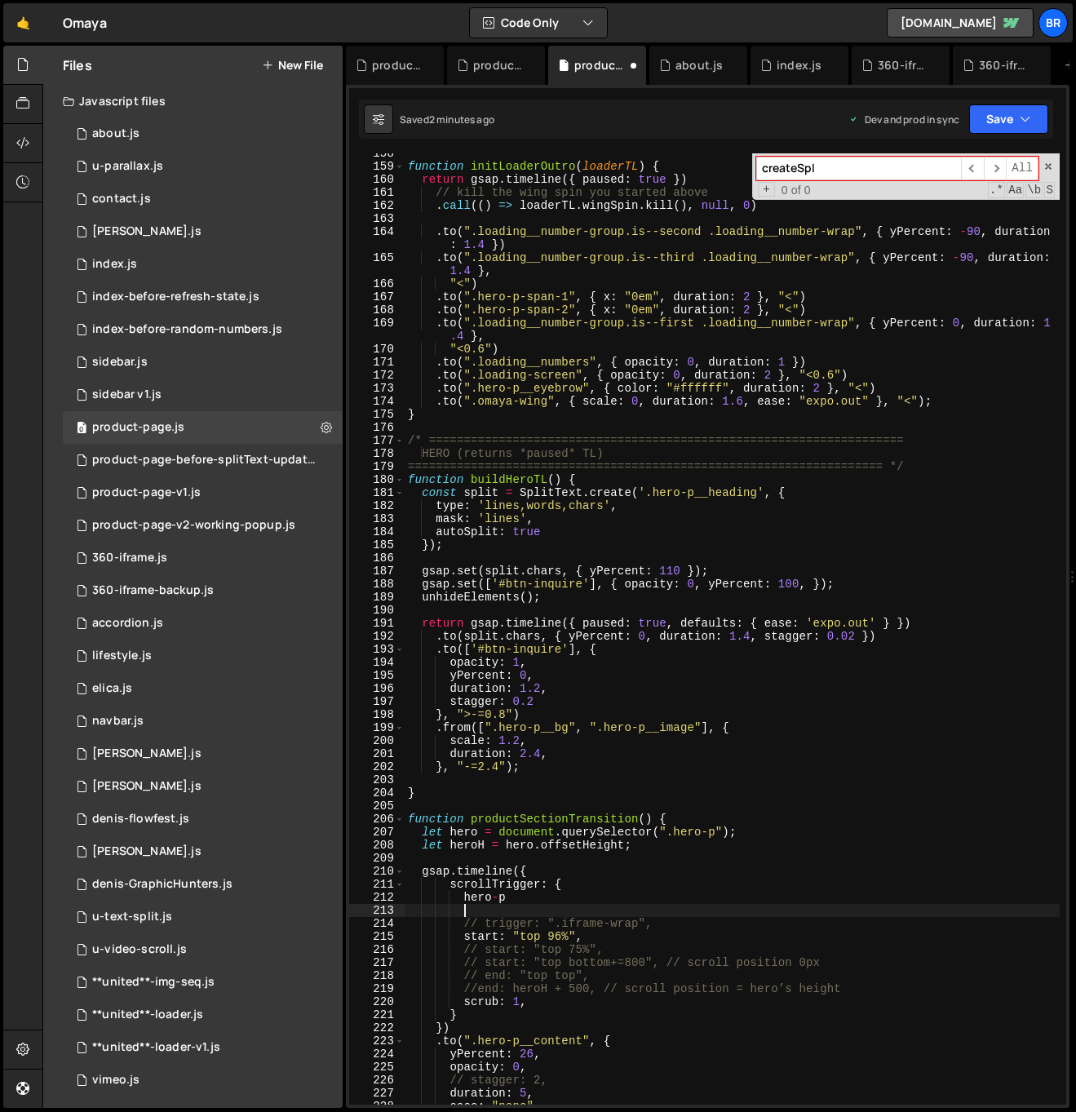
paste textarea "trigger: ".iframe-wrap","
drag, startPoint x: 518, startPoint y: 899, endPoint x: 565, endPoint y: 912, distance: 48.3
click at [463, 897] on div "function initLoaderOutro ( loaderTL ) { return gsap . timeline ({ paused : true…" at bounding box center [732, 635] width 655 height 977
type textarea "hero-p"
drag, startPoint x: 622, startPoint y: 910, endPoint x: 551, endPoint y: 908, distance: 71.0
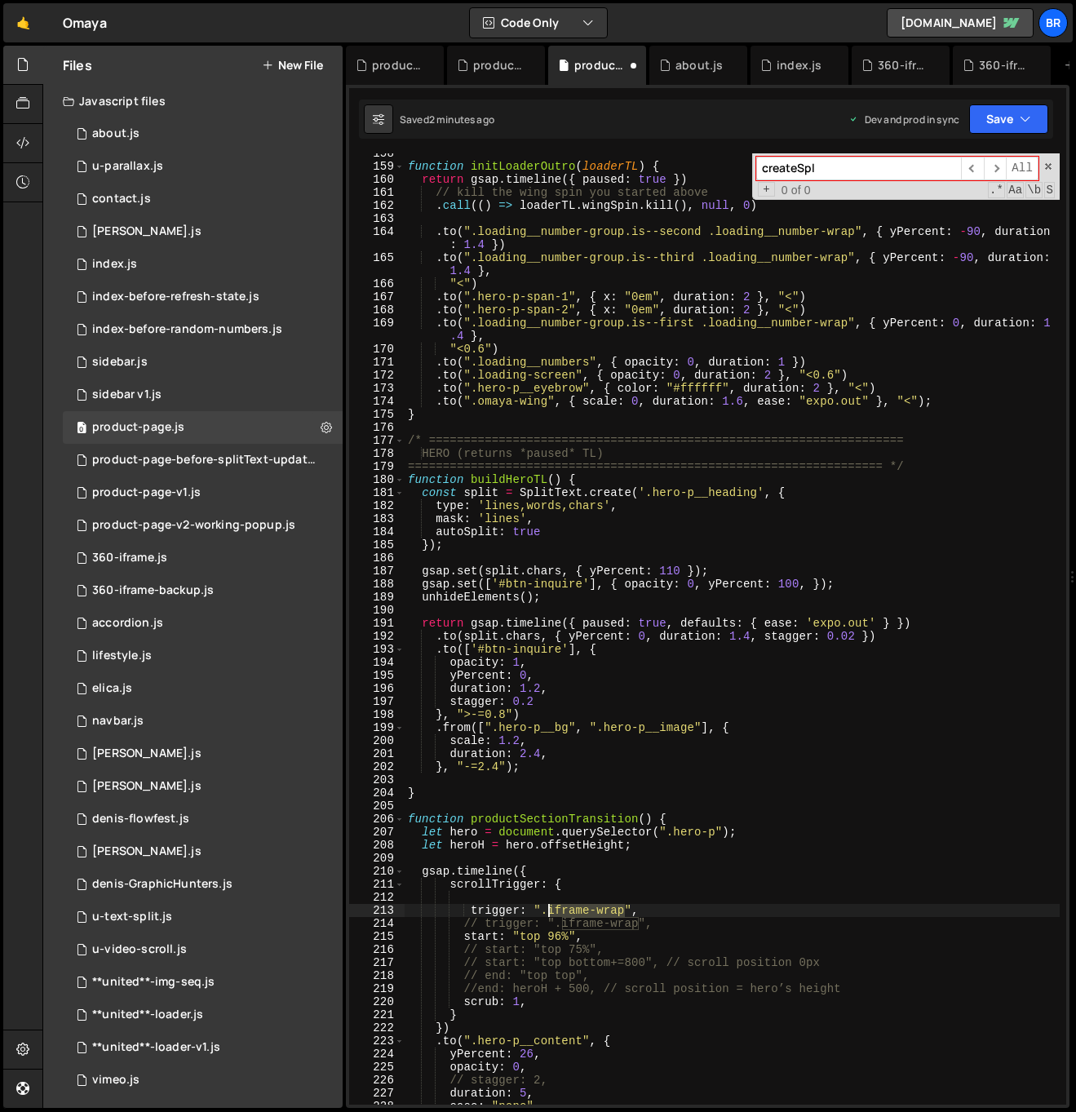
click at [551, 908] on div "function initLoaderOutro ( loaderTL ) { return gsap . timeline ({ paused : true…" at bounding box center [732, 635] width 655 height 977
paste textarea "hero-"
click at [531, 935] on div "function initLoaderOutro ( loaderTL ) { return gsap . timeline ({ paused : true…" at bounding box center [732, 635] width 655 height 977
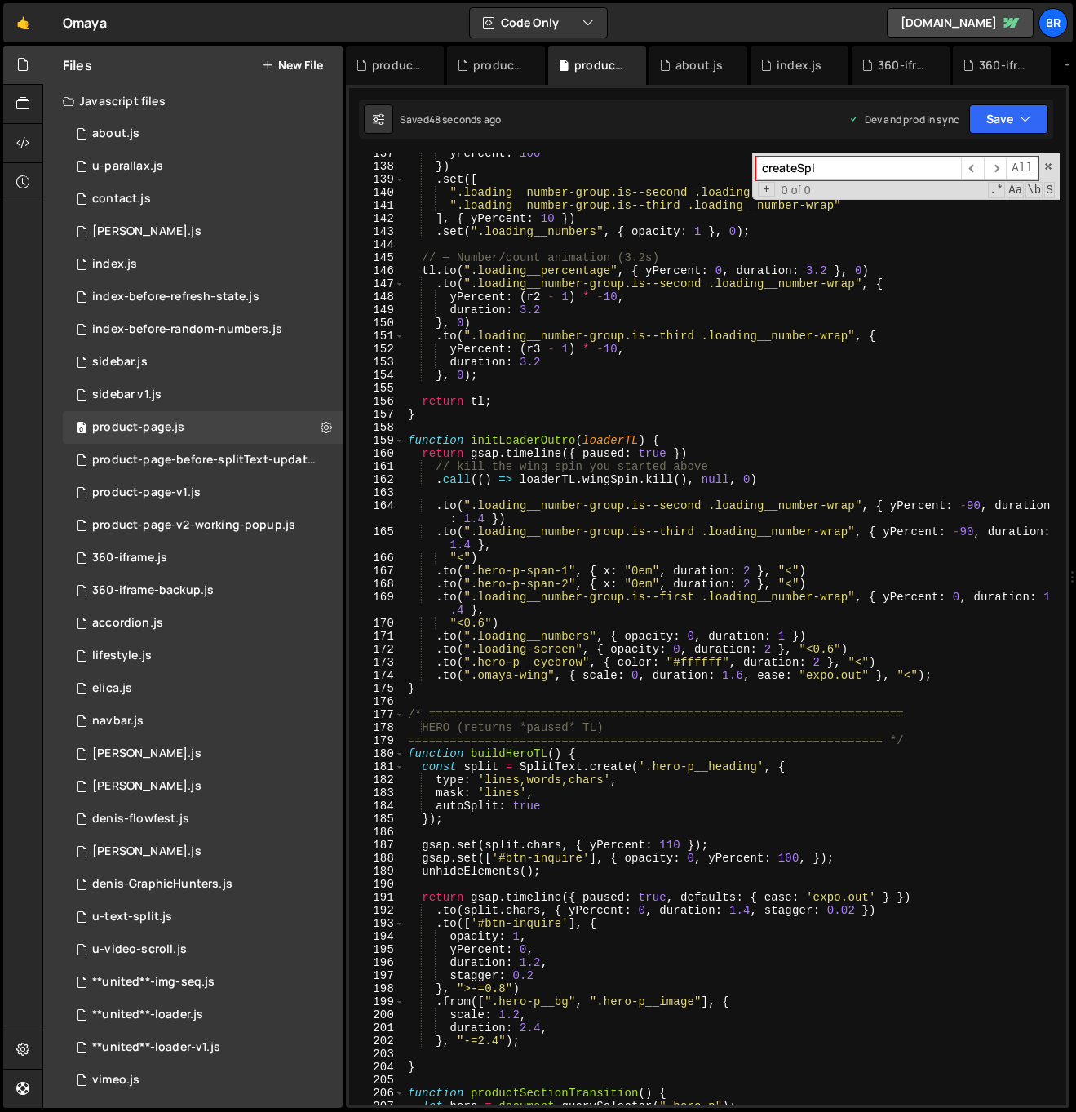
scroll to position [1819, 0]
click at [578, 759] on div "yPercent : 100 }) . set ([ ".loading__number-group.is--second .loading__number-…" at bounding box center [732, 636] width 655 height 977
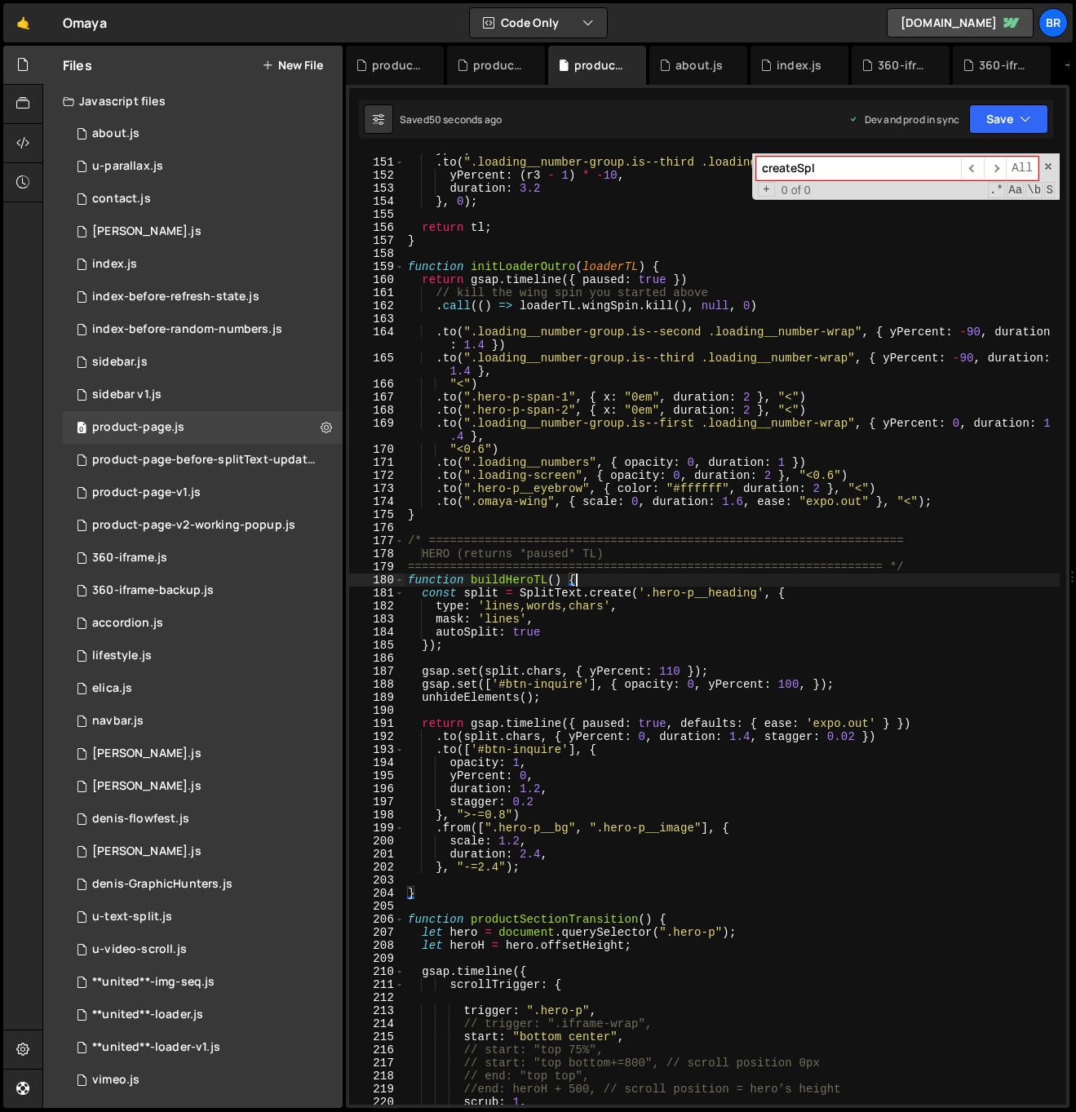
scroll to position [2073, 0]
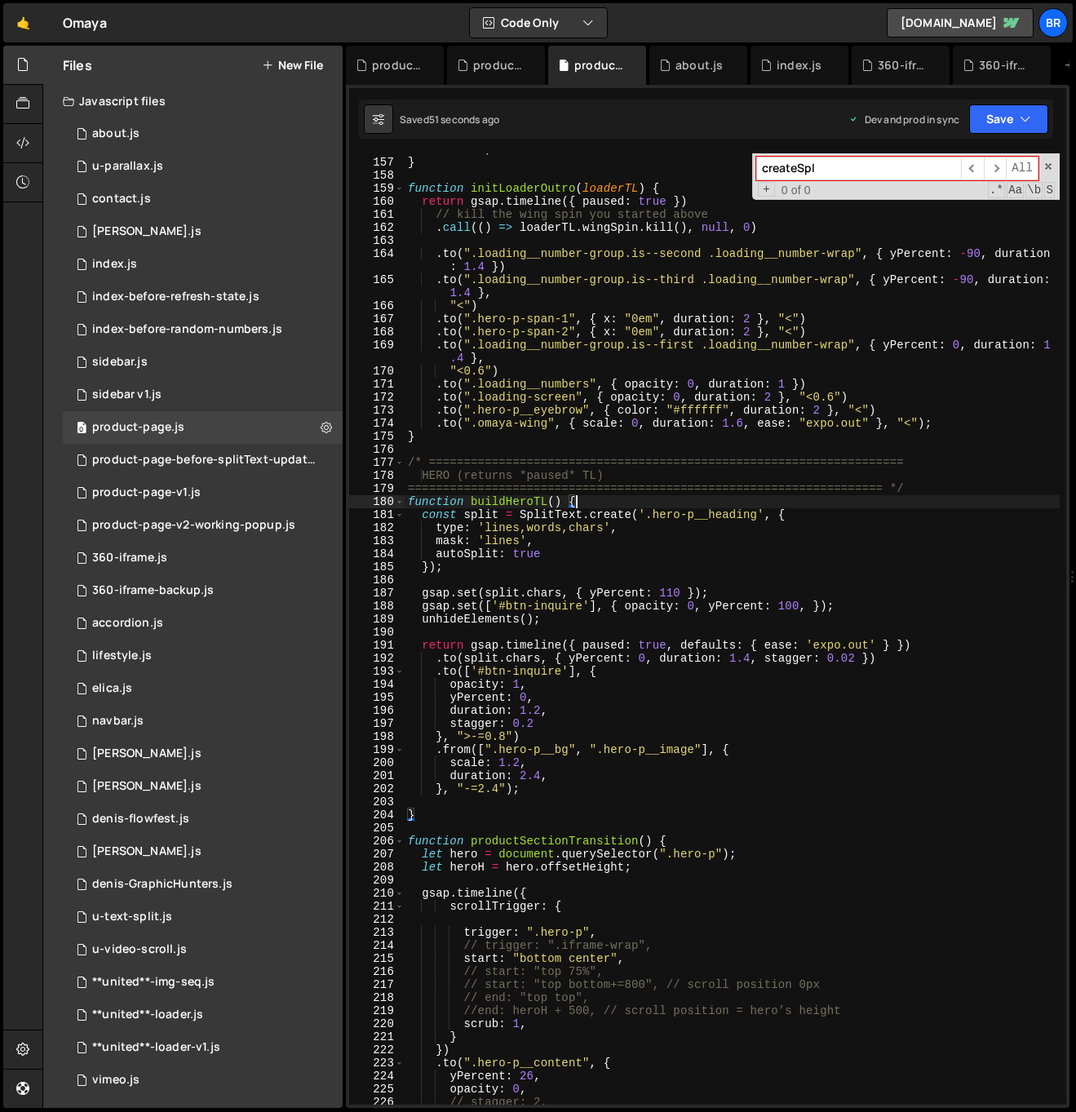
click at [546, 957] on div "return tl ; } function initLoaderOutro ( loaderTL ) { return gsap . timeline ({…" at bounding box center [732, 631] width 655 height 977
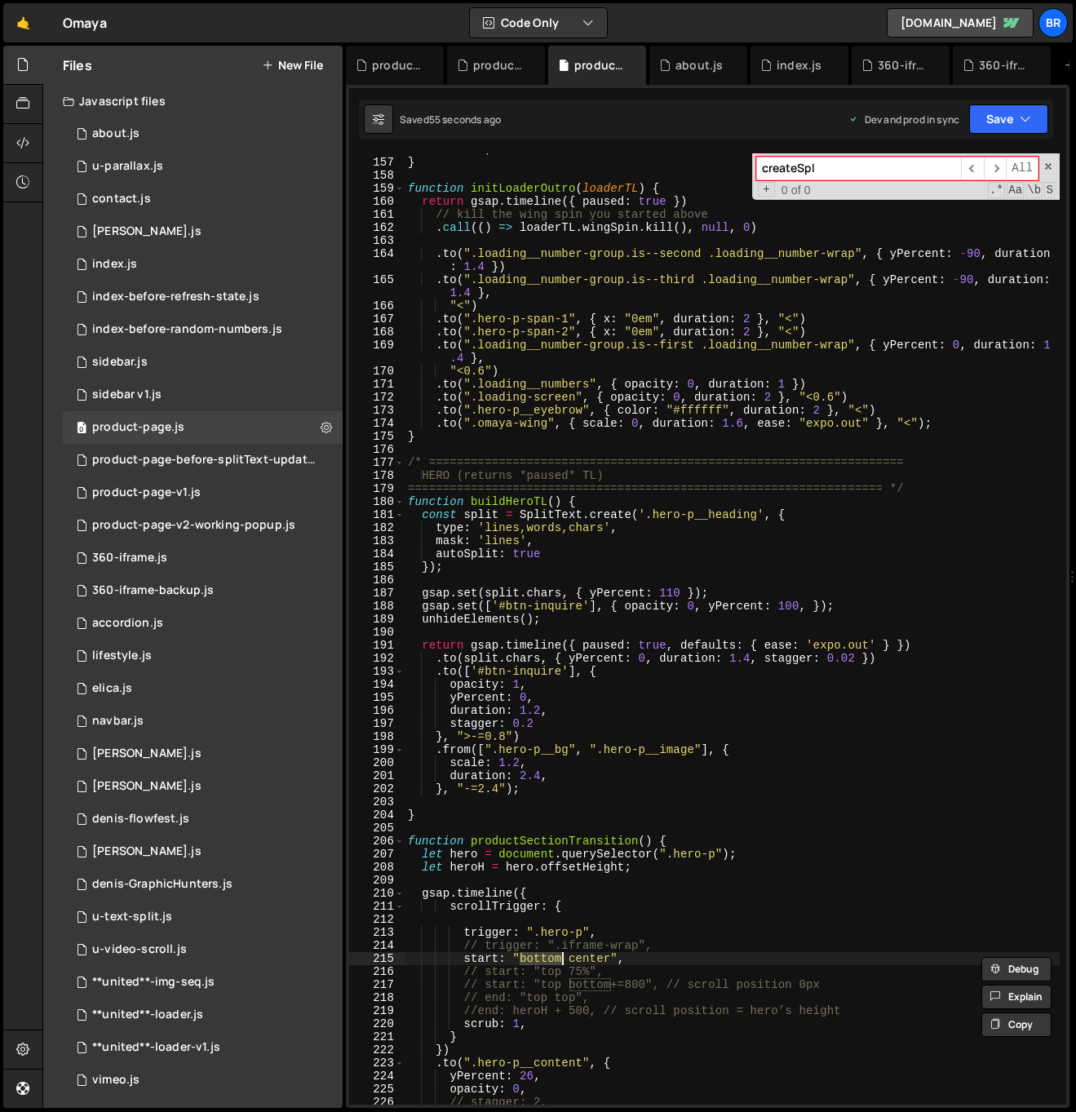
click at [575, 953] on div "return tl ; } function initLoaderOutro ( loaderTL ) { return gsap . timeline ({…" at bounding box center [732, 631] width 655 height 977
click at [550, 957] on div "return tl ; } function initLoaderOutro ( loaderTL ) { return gsap . timeline ({…" at bounding box center [732, 631] width 655 height 977
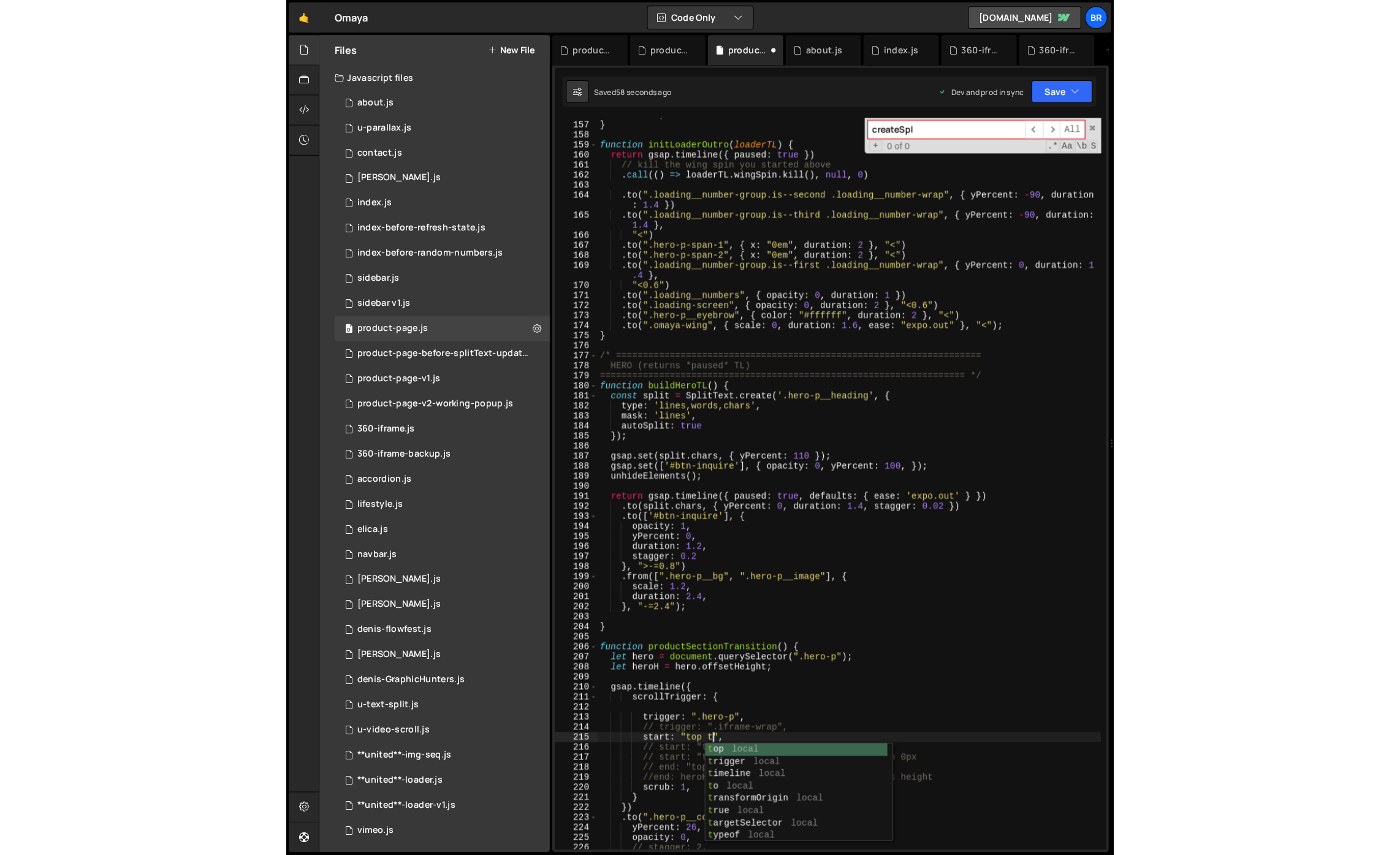
scroll to position [0, 8]
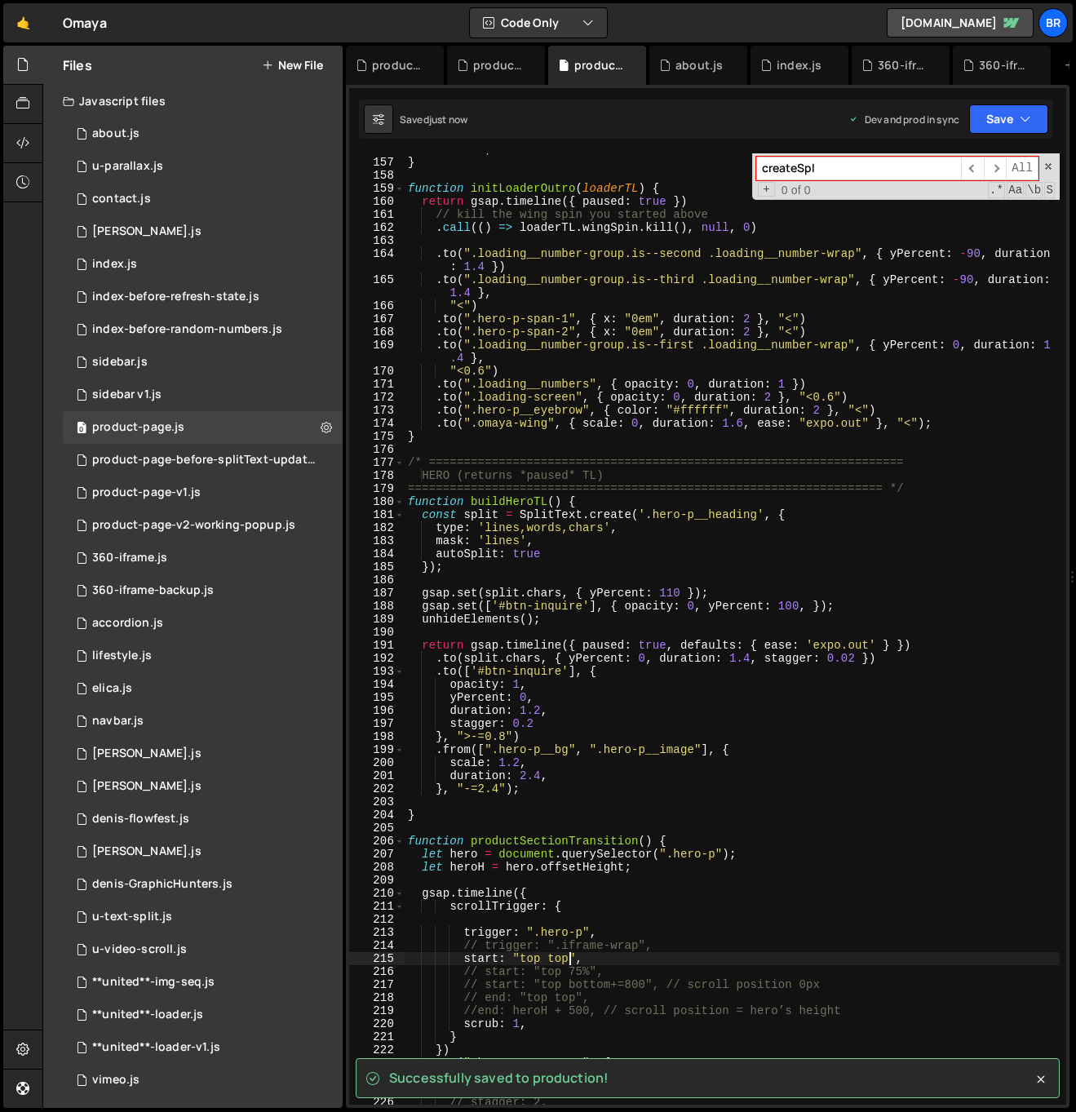
type textarea "start: "top top","
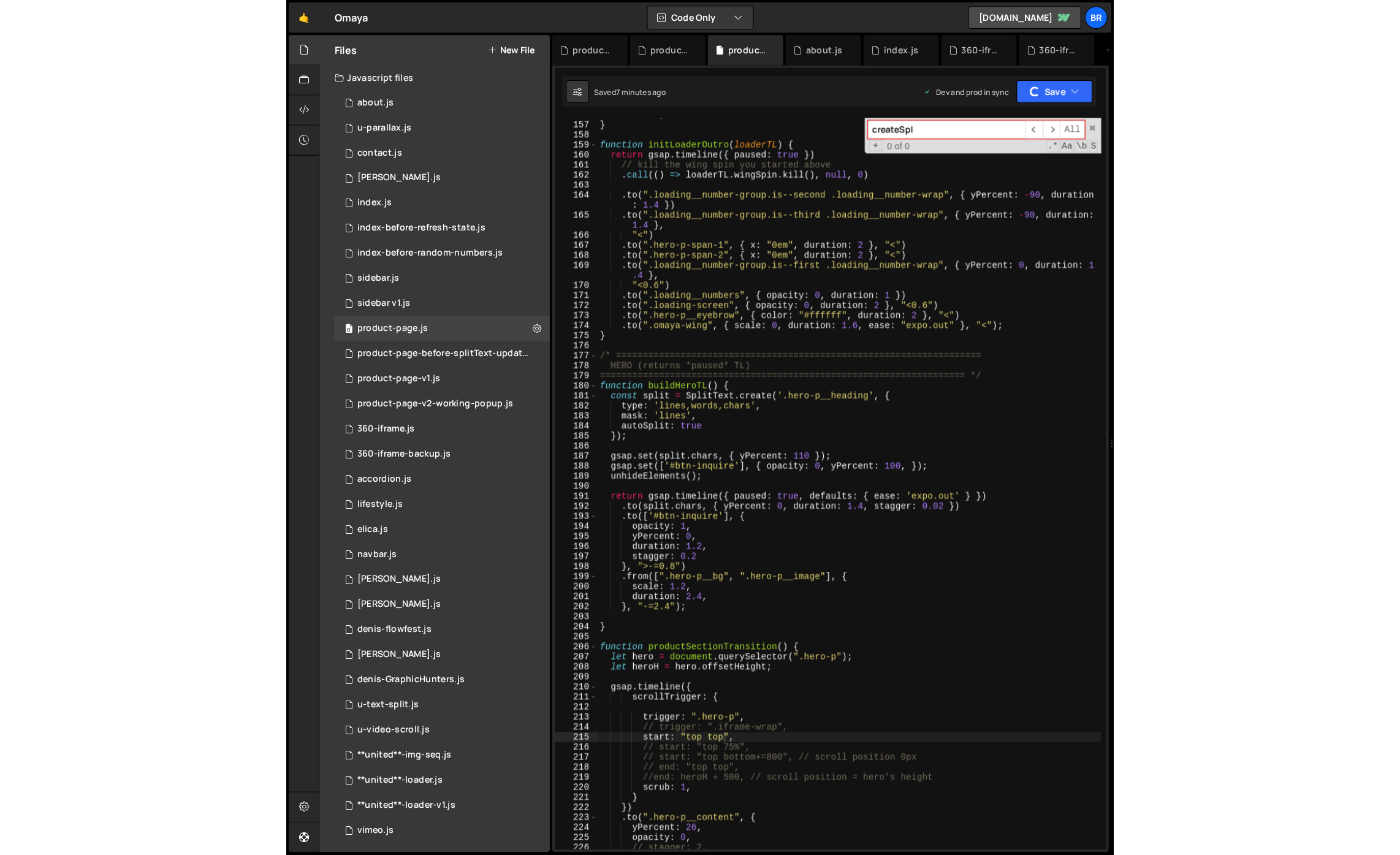
scroll to position [1538, 0]
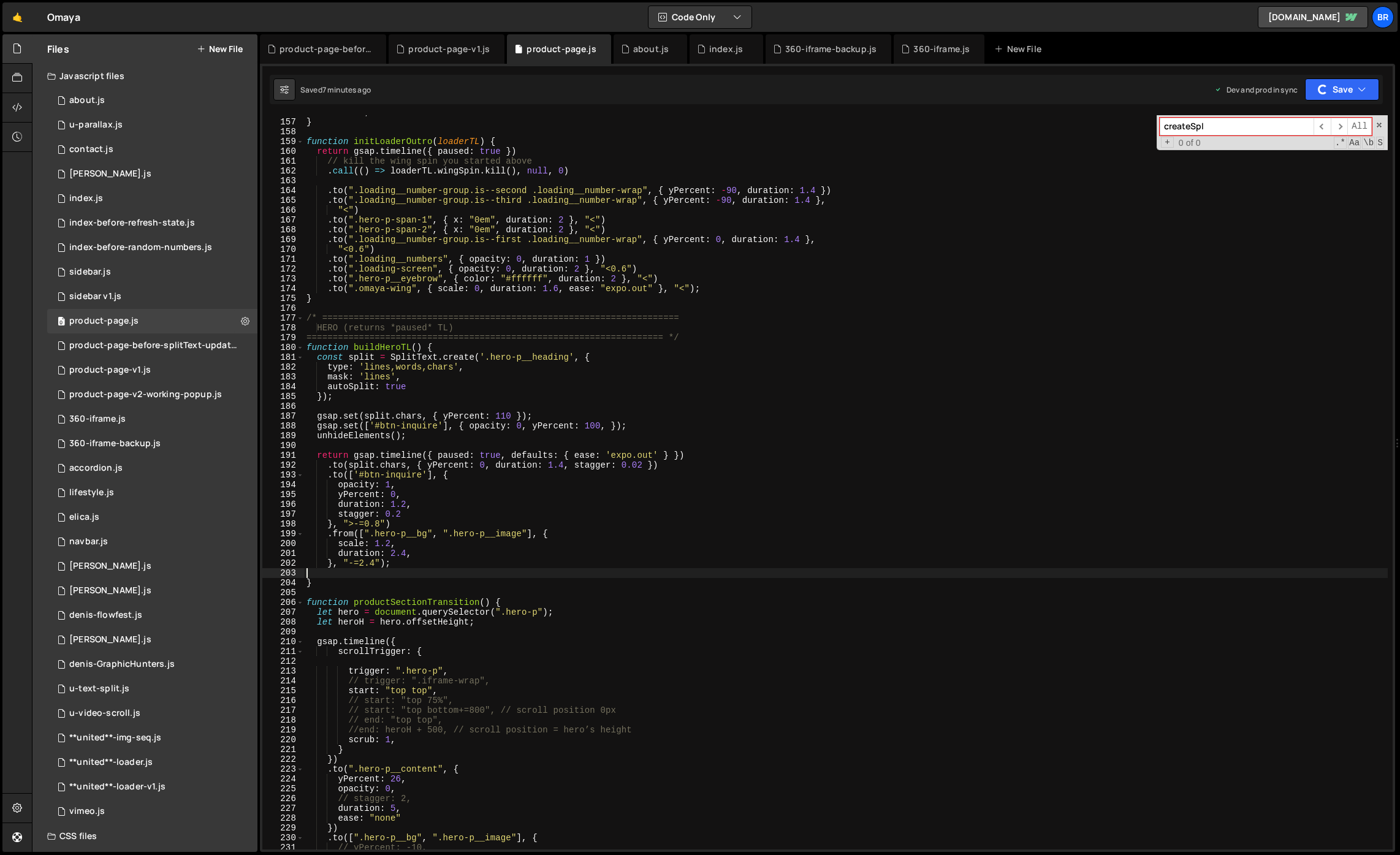
click at [781, 572] on div "return tl ; } function initLoaderOutro ( loaderTL ) { return gsap . timeline ({…" at bounding box center [846, 484] width 1084 height 754
